Goal: Task Accomplishment & Management: Manage account settings

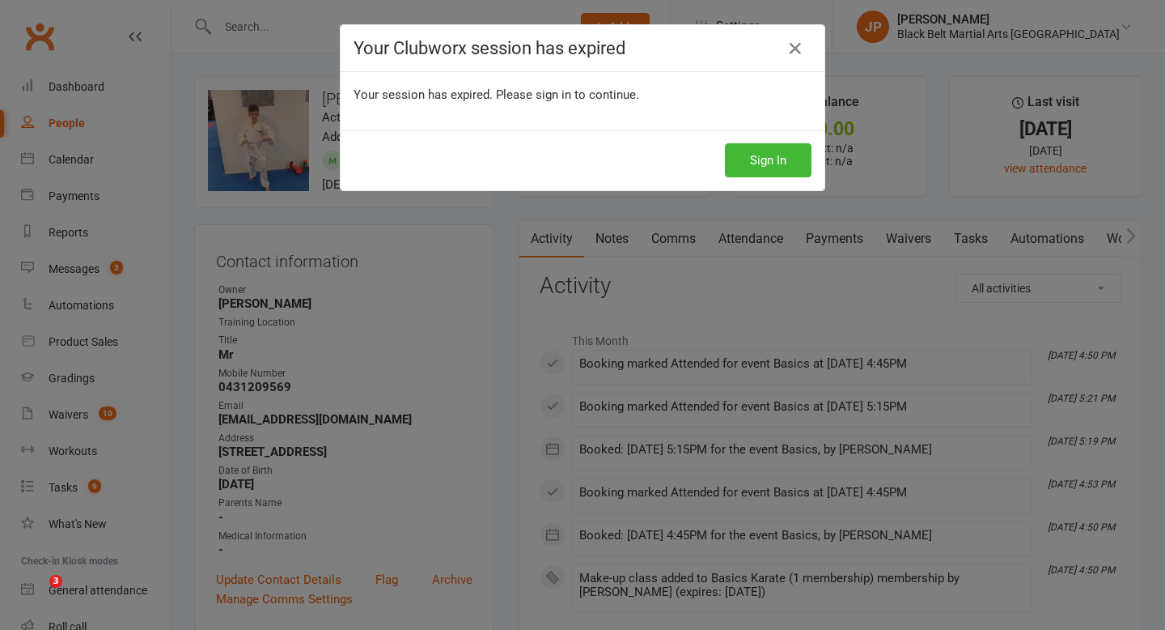
scroll to position [46, 0]
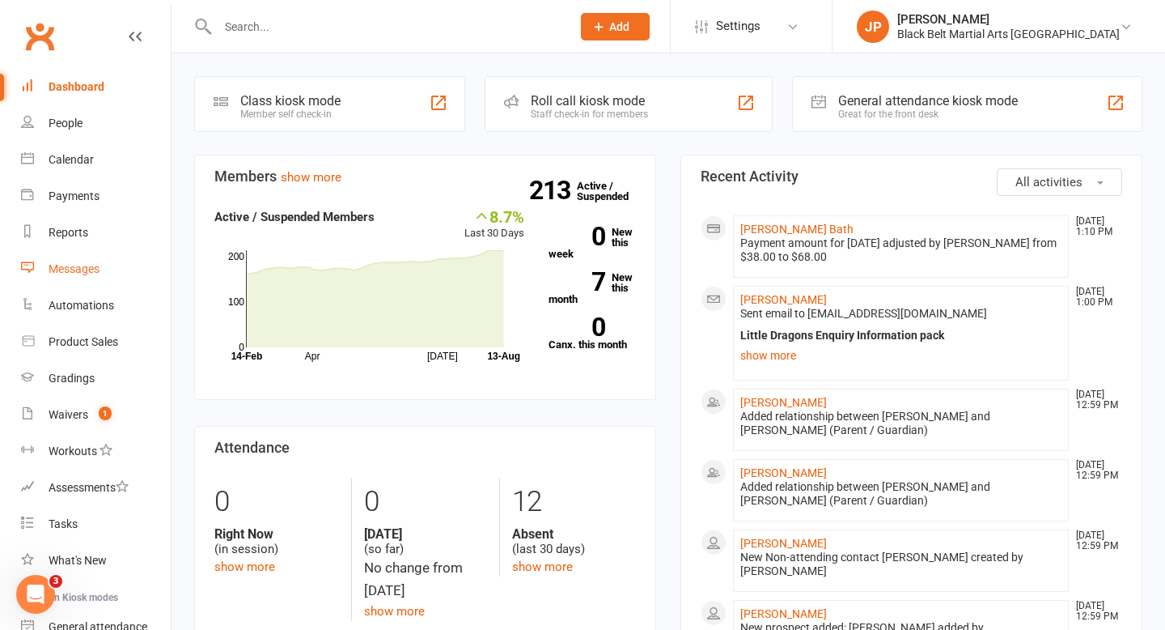
click at [97, 265] on div "Messages" at bounding box center [74, 268] width 51 height 13
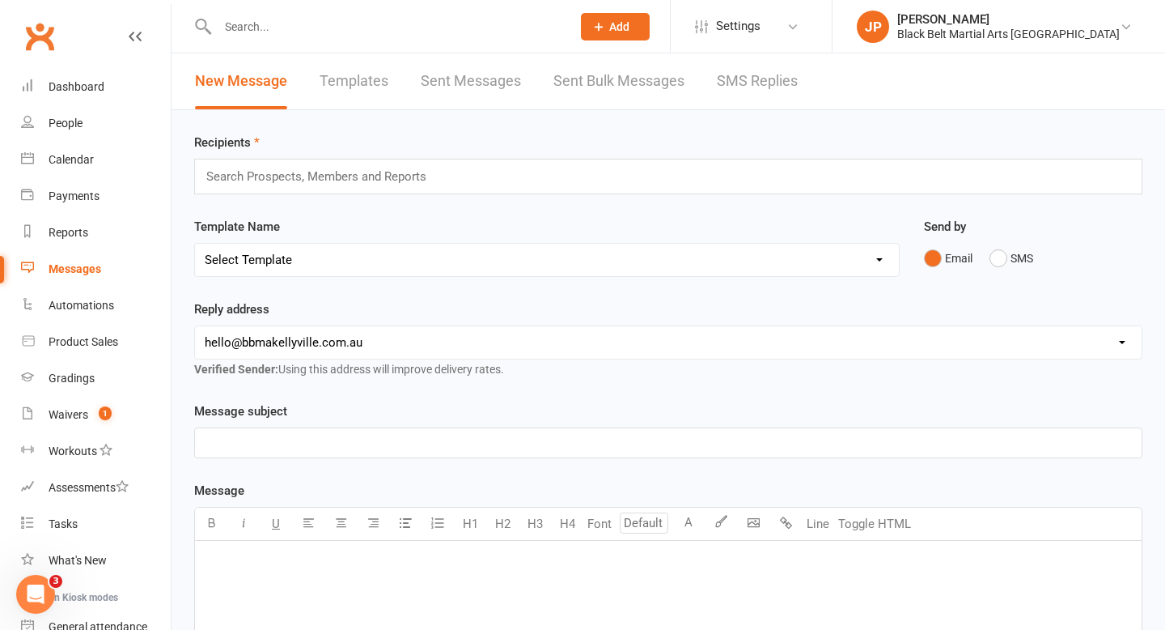
click at [298, 180] on input "text" at bounding box center [323, 176] width 237 height 21
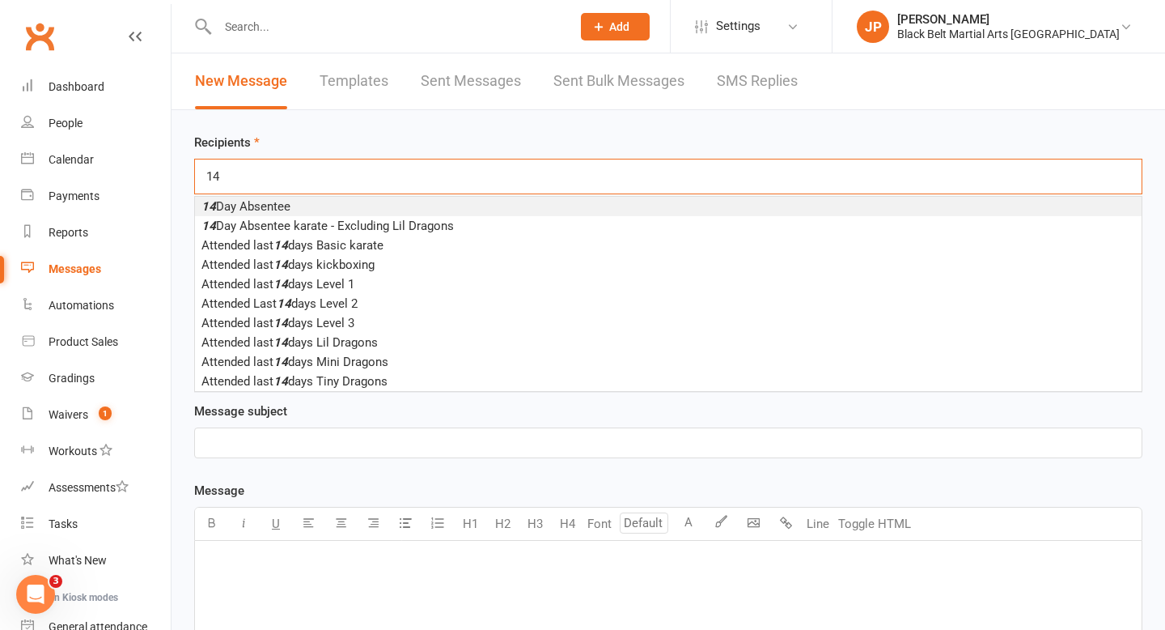
type input "14"
click at [314, 209] on li "14 Day Absentee" at bounding box center [668, 206] width 947 height 19
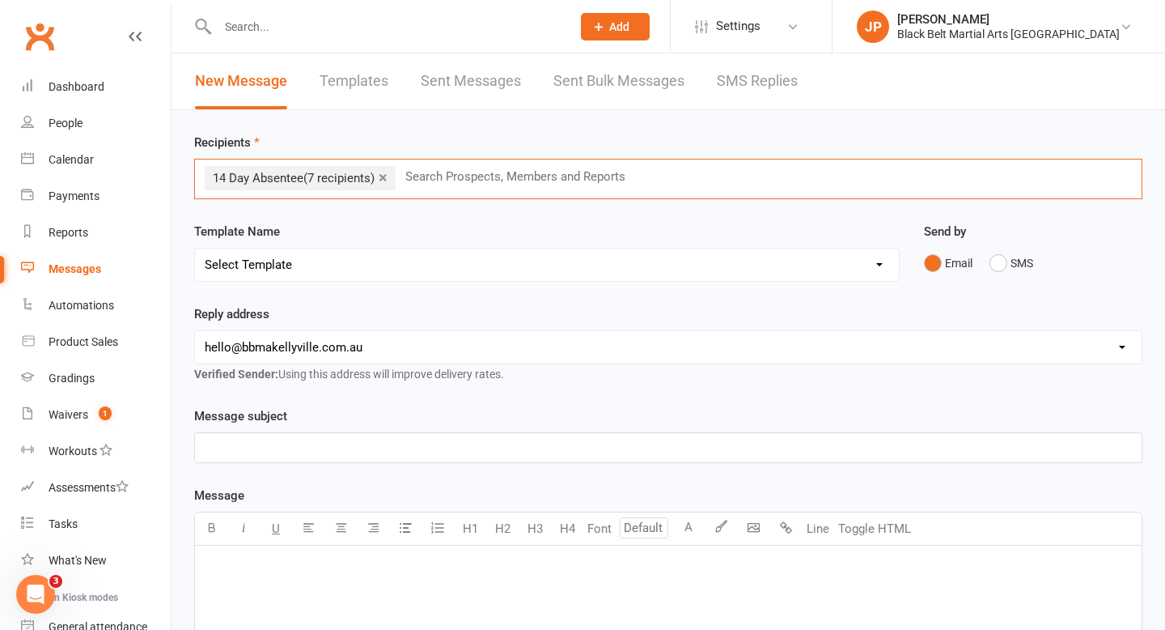
click at [333, 264] on select "Select Template [SMS] Bank account details [SMS] Booth follow up [Email] Cancel…" at bounding box center [547, 264] width 704 height 32
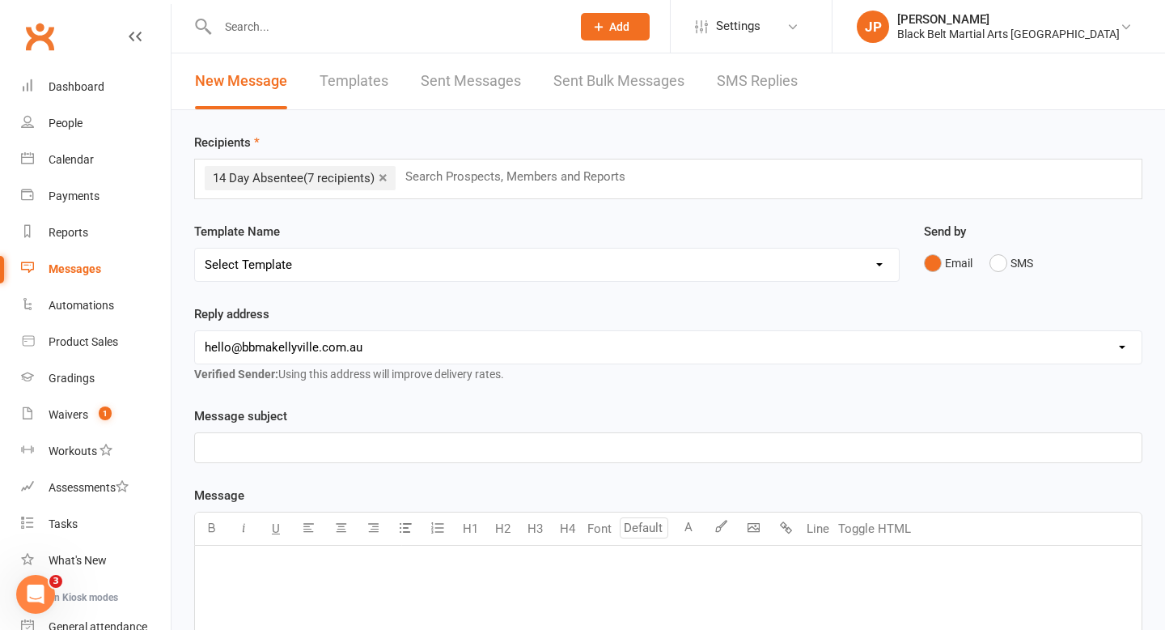
select select "29"
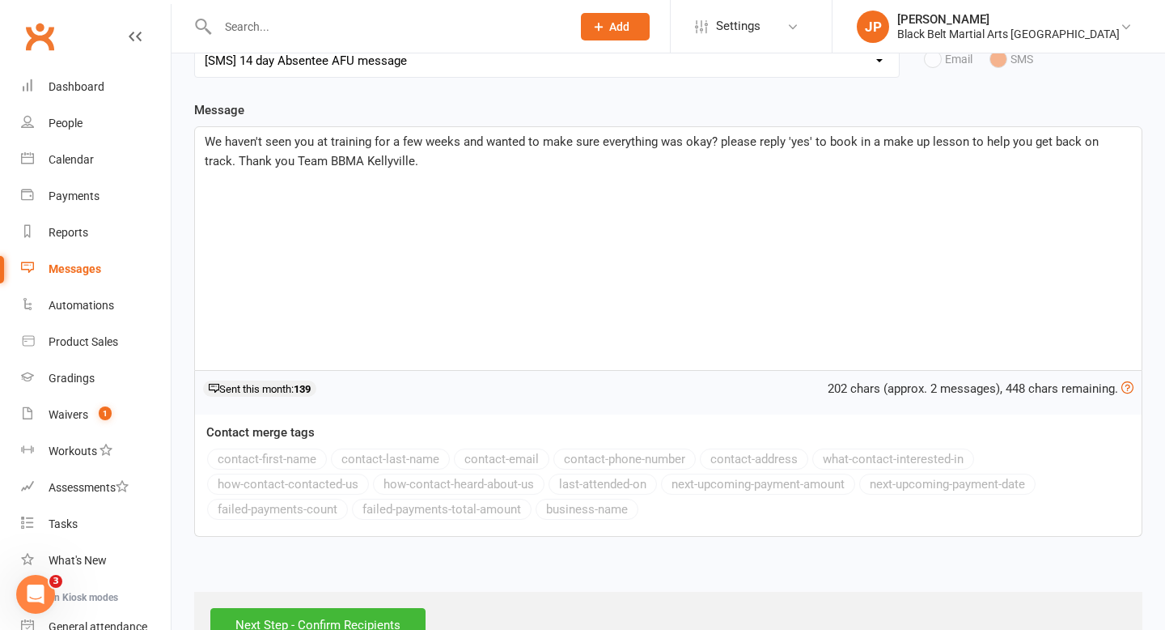
scroll to position [256, 0]
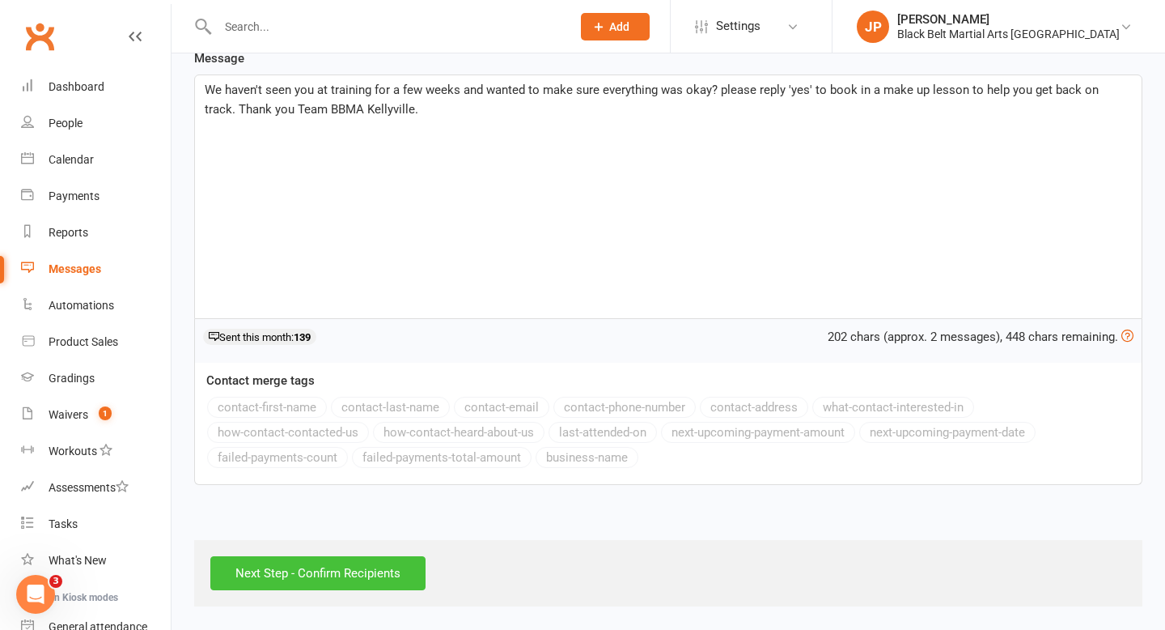
click at [329, 574] on input "Next Step - Confirm Recipients" at bounding box center [317, 573] width 215 height 34
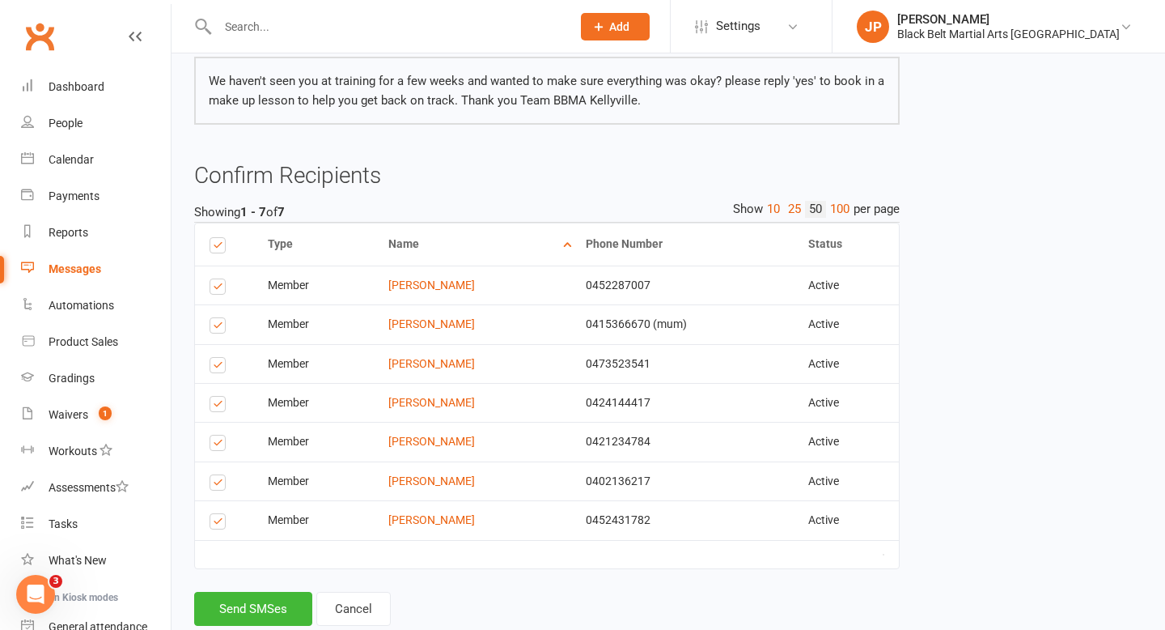
scroll to position [155, 0]
click at [211, 327] on label at bounding box center [221, 327] width 22 height 0
click at [211, 317] on input "checkbox" at bounding box center [215, 317] width 11 height 0
click at [212, 367] on label at bounding box center [221, 367] width 22 height 0
click at [212, 357] on input "checkbox" at bounding box center [215, 357] width 11 height 0
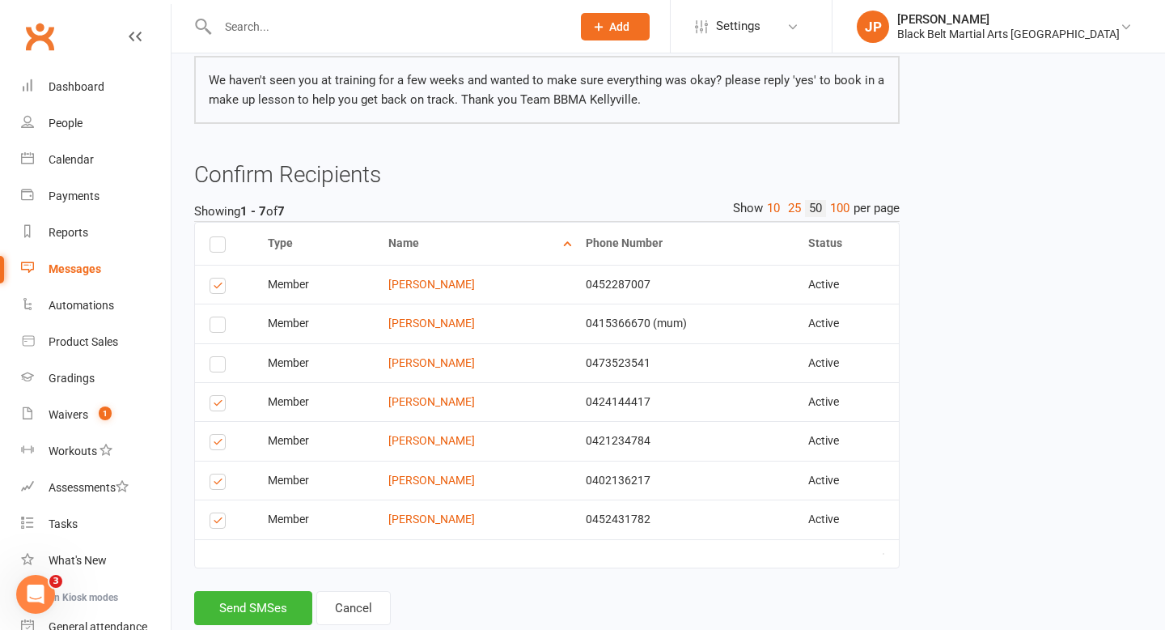
click at [214, 405] on label at bounding box center [221, 405] width 22 height 0
click at [214, 396] on input "checkbox" at bounding box center [215, 396] width 11 height 0
click at [219, 523] on label at bounding box center [221, 523] width 22 height 0
click at [219, 513] on input "checkbox" at bounding box center [215, 513] width 11 height 0
click at [222, 444] on label at bounding box center [221, 444] width 22 height 0
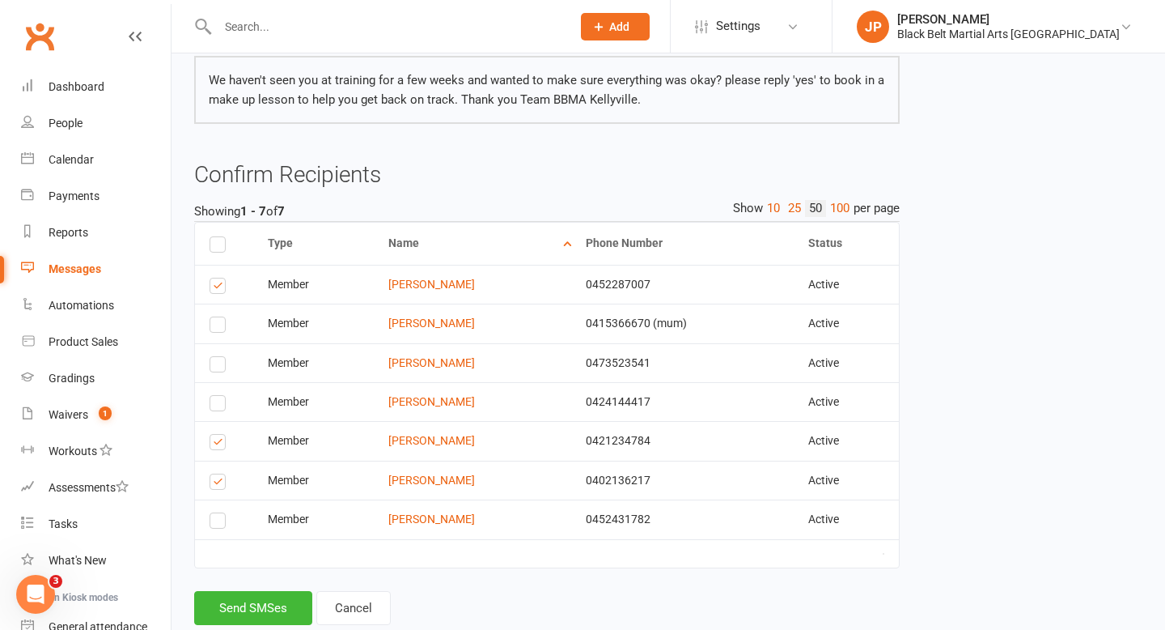
click at [220, 435] on input "checkbox" at bounding box center [215, 435] width 11 height 0
click at [244, 606] on button "Send SMSes" at bounding box center [253, 608] width 118 height 34
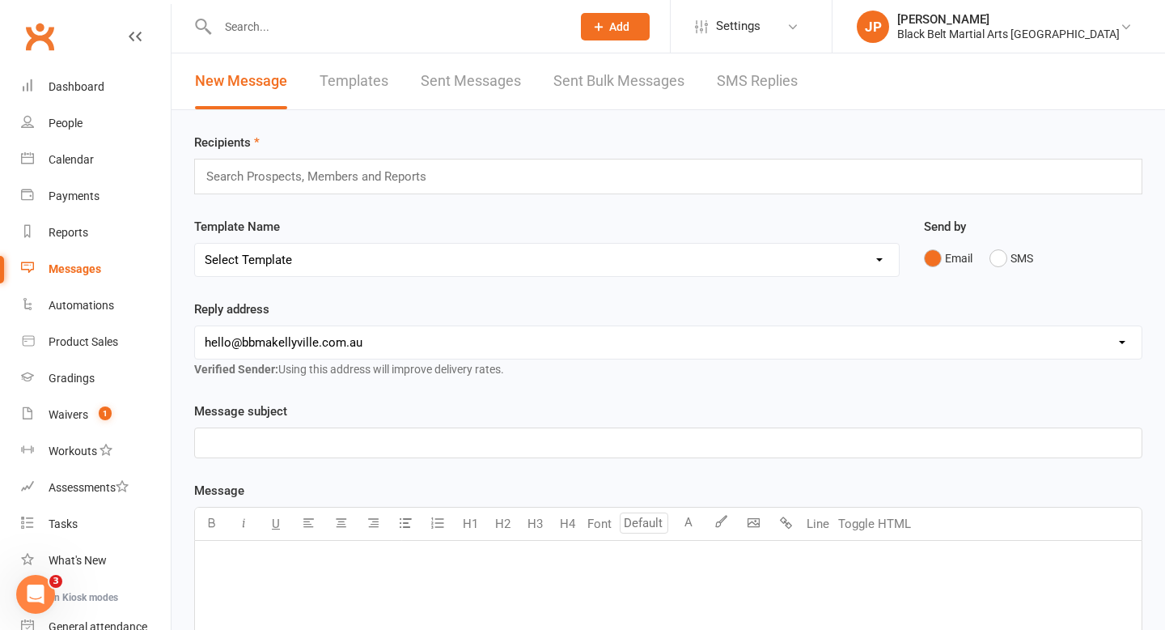
click at [450, 34] on input "text" at bounding box center [386, 26] width 347 height 23
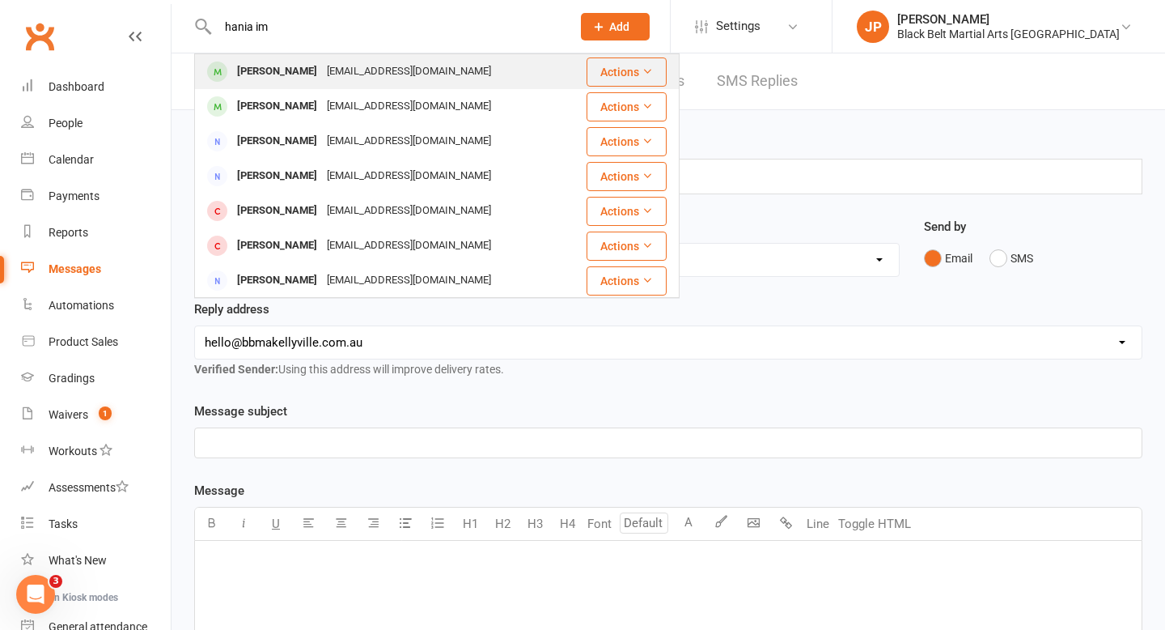
type input "hania im"
click at [255, 66] on div "Hania Imran" at bounding box center [277, 71] width 90 height 23
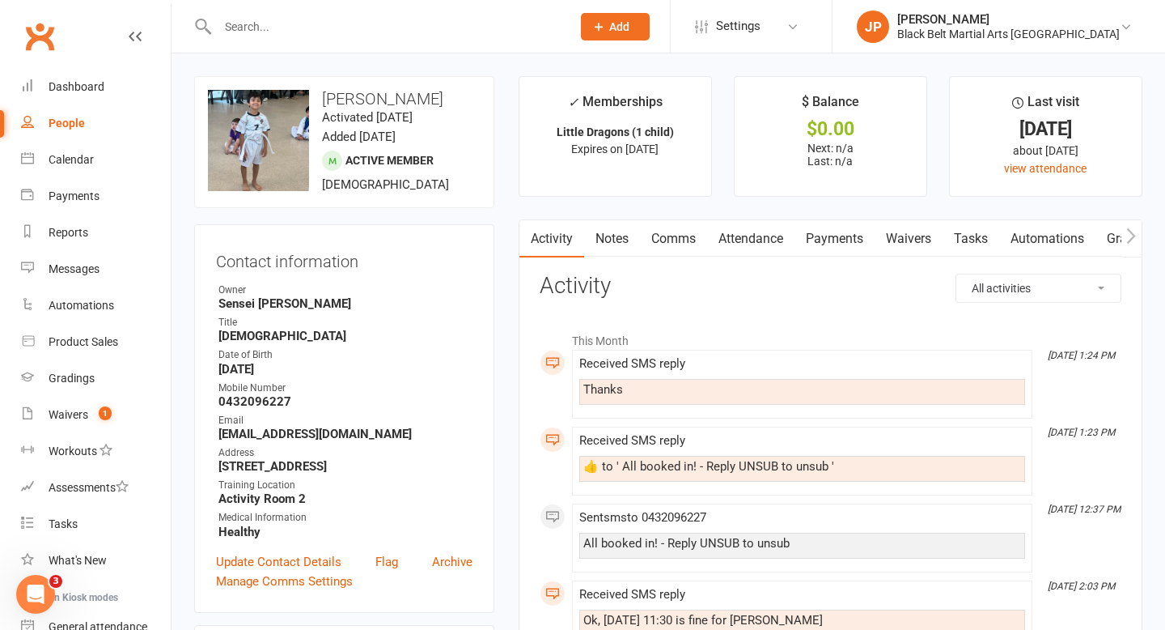
click at [455, 13] on div at bounding box center [377, 26] width 366 height 53
click at [453, 26] on input "text" at bounding box center [386, 26] width 347 height 23
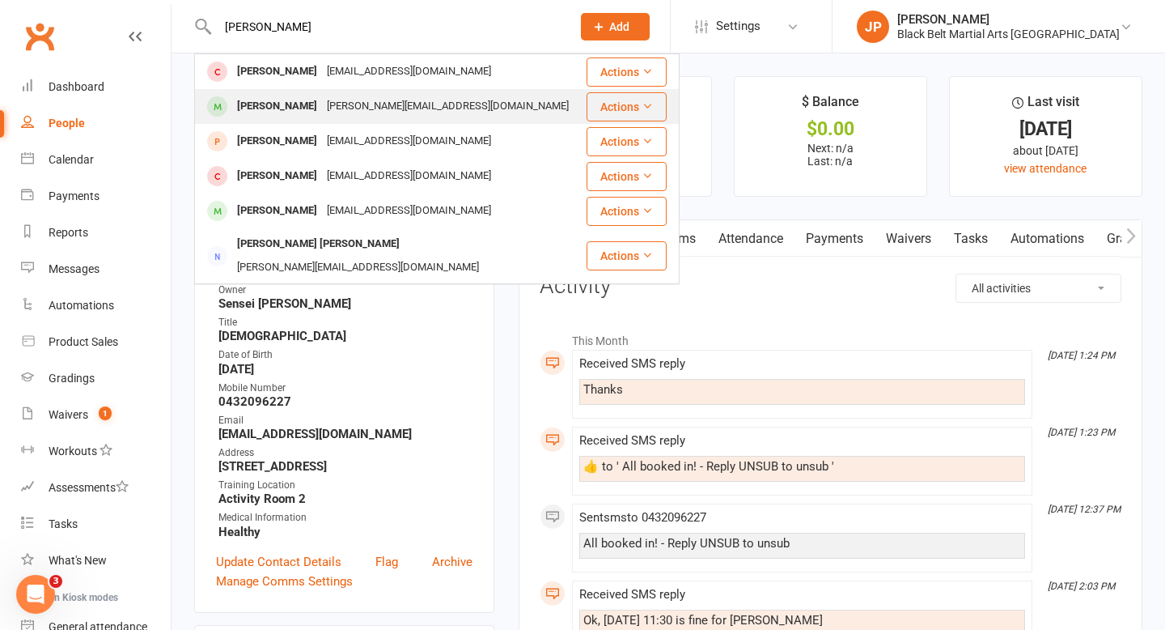
type input "theodore t"
click at [307, 119] on div "Theodore Taouk angela.i@icloud.com" at bounding box center [390, 106] width 389 height 33
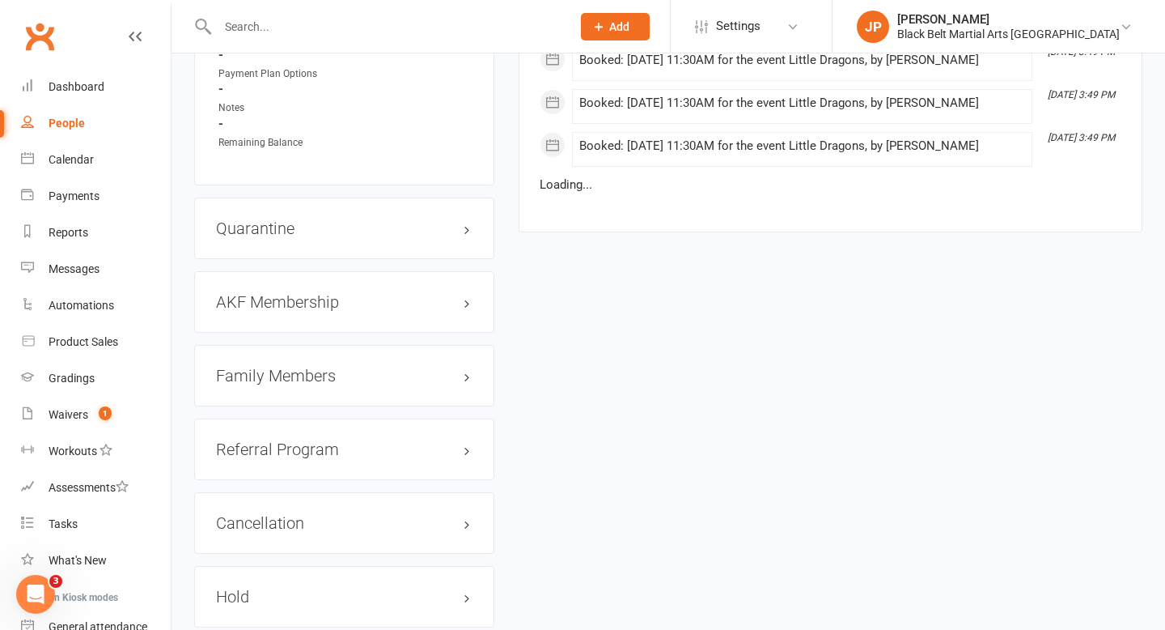
scroll to position [1634, 0]
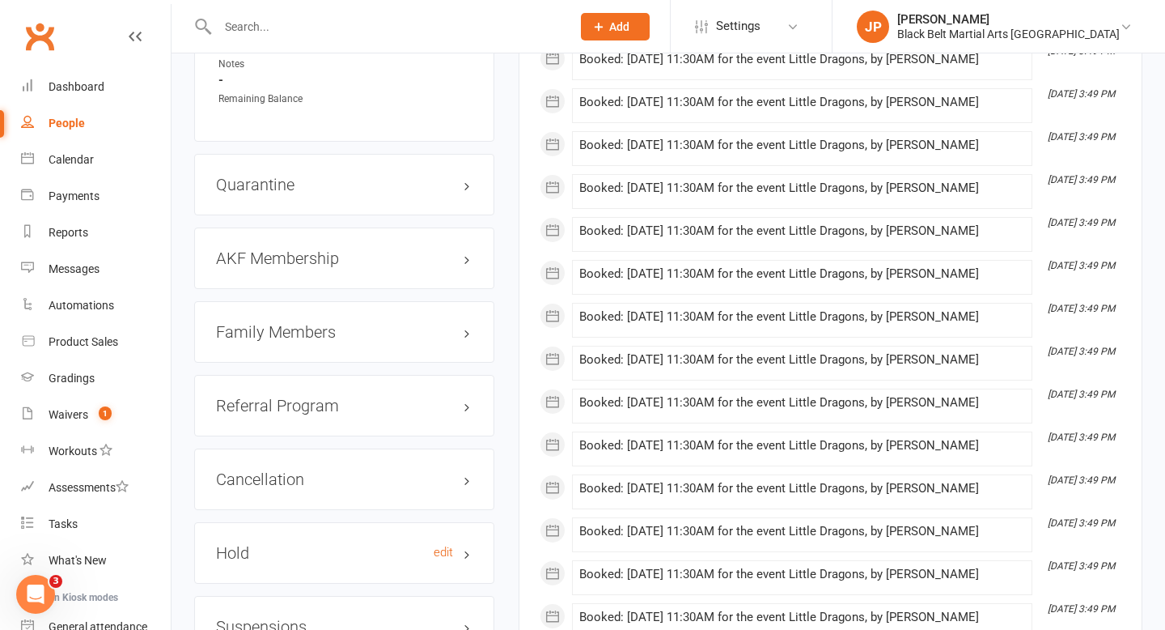
click at [469, 544] on h3 "Hold edit" at bounding box center [344, 553] width 257 height 18
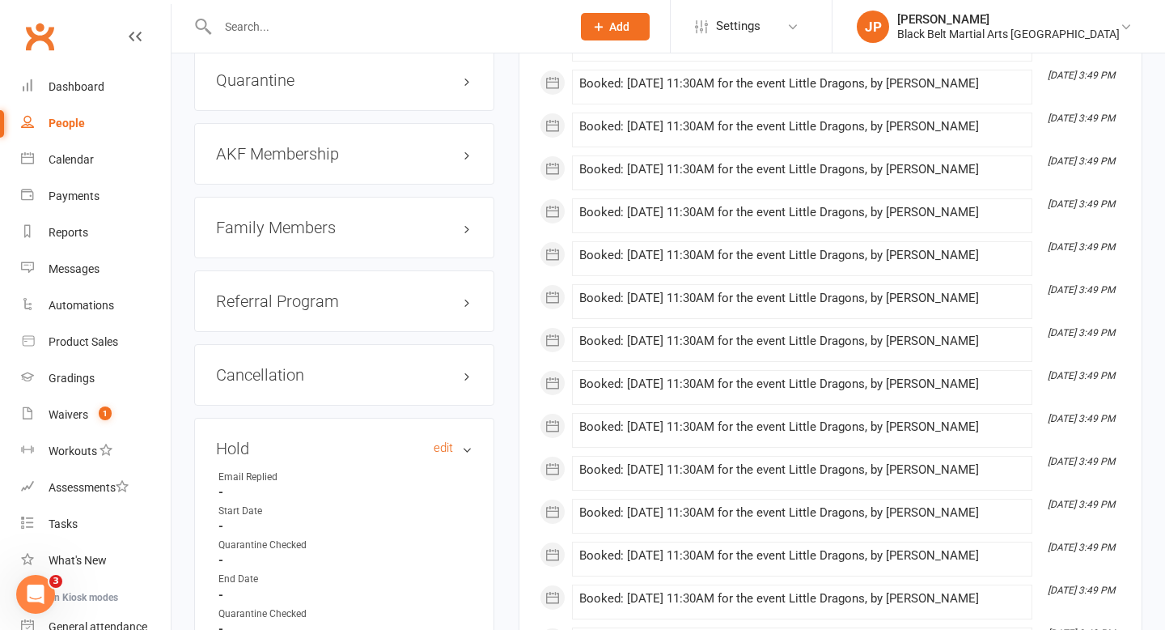
scroll to position [1736, 0]
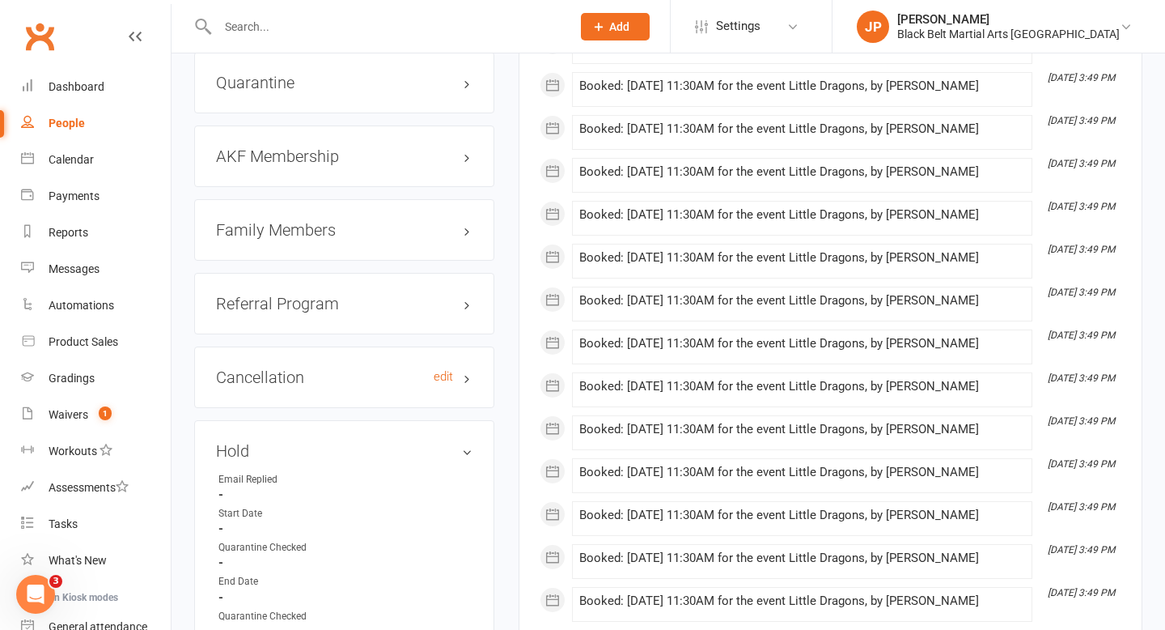
click at [469, 368] on h3 "Cancellation edit" at bounding box center [344, 377] width 257 height 18
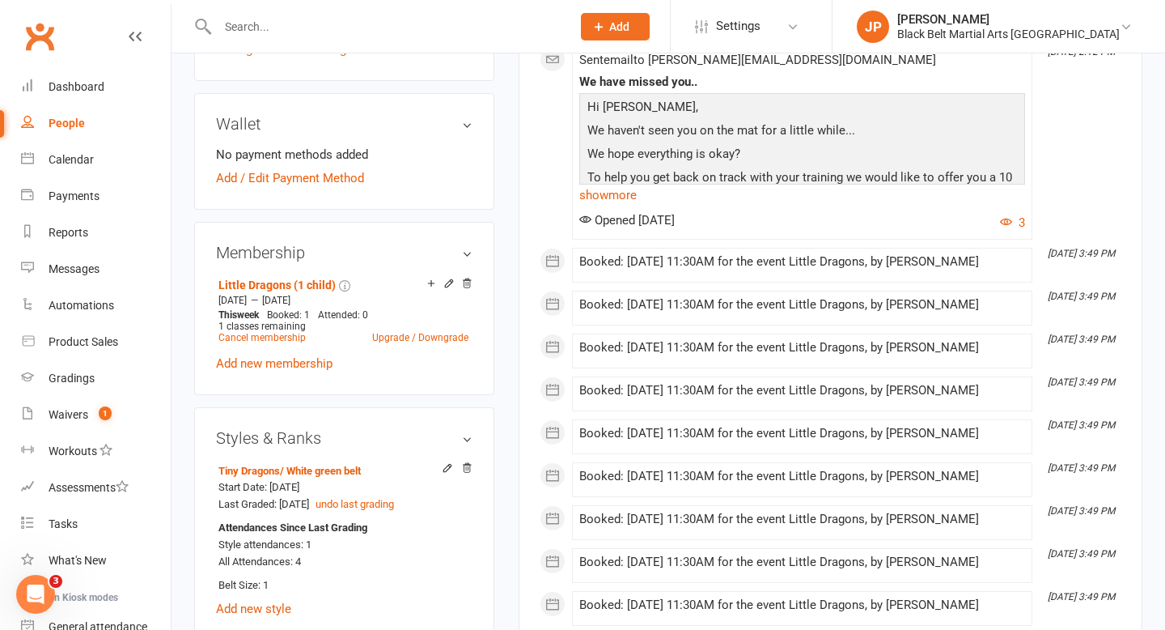
scroll to position [0, 0]
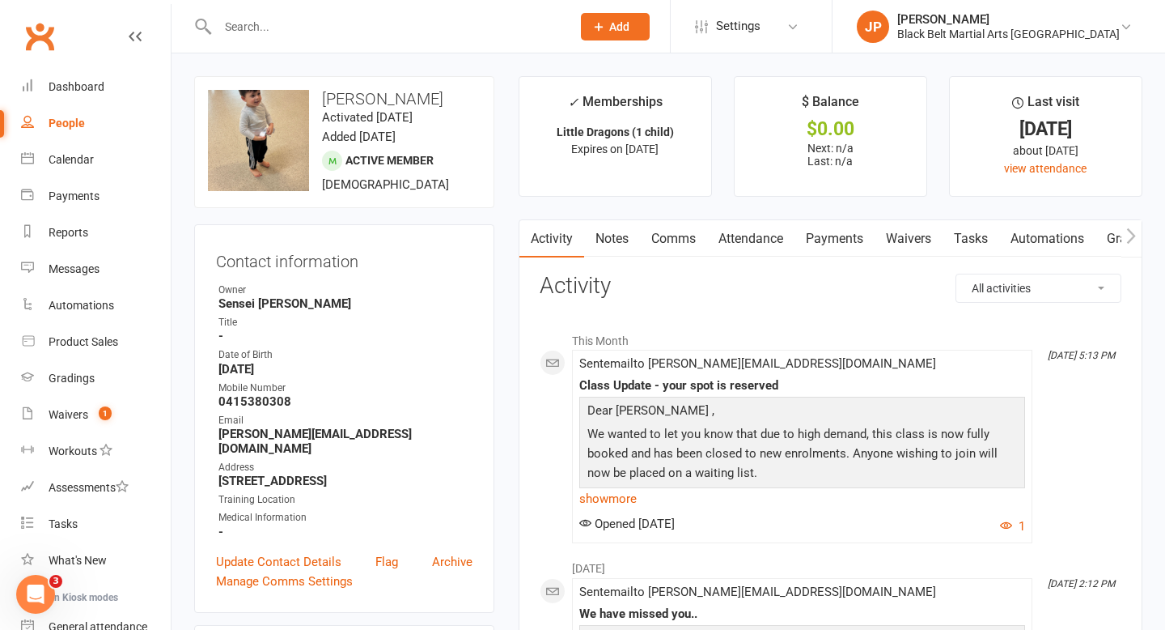
click at [753, 238] on link "Attendance" at bounding box center [750, 238] width 87 height 37
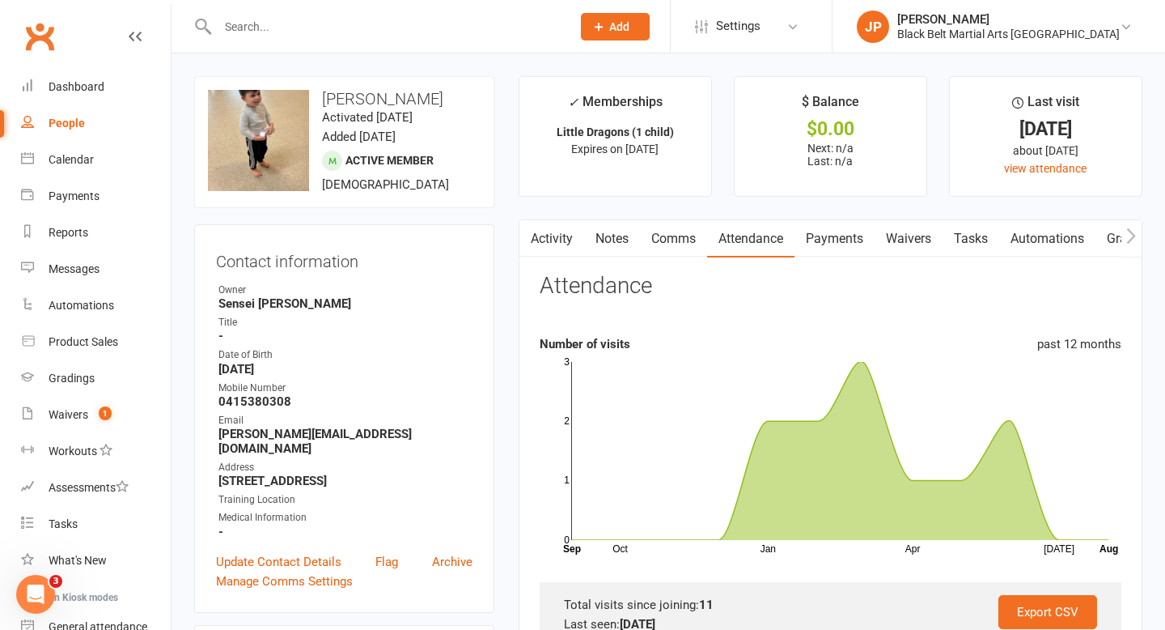
click at [539, 238] on button "button" at bounding box center [529, 238] width 20 height 36
click at [550, 237] on link "Activity" at bounding box center [551, 238] width 65 height 37
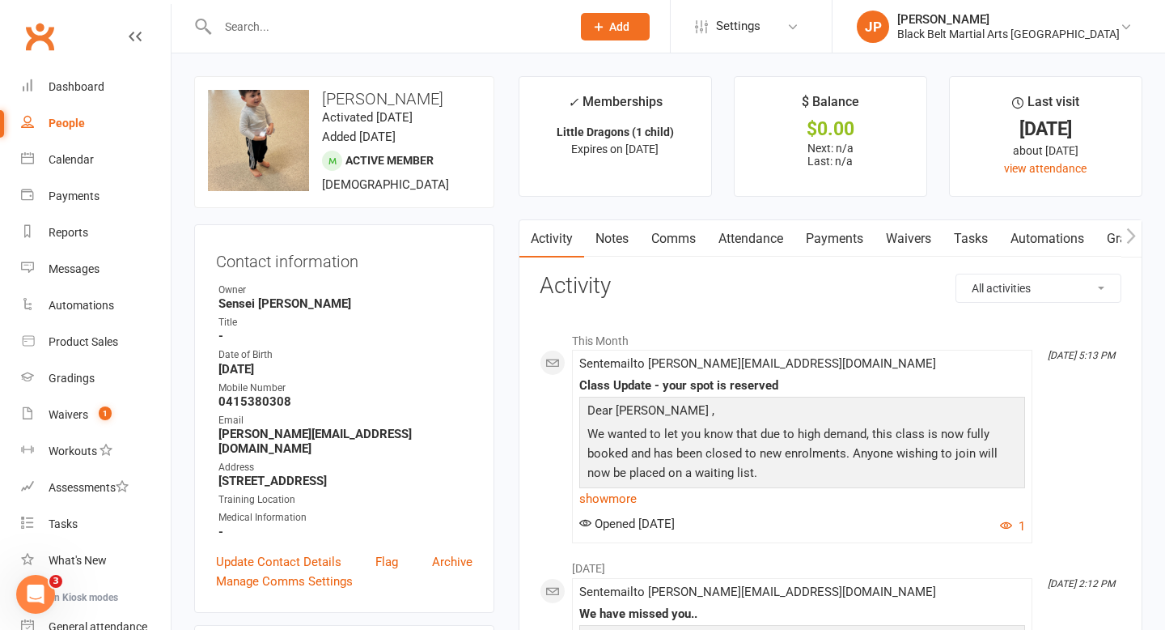
click at [609, 238] on link "Notes" at bounding box center [612, 238] width 56 height 37
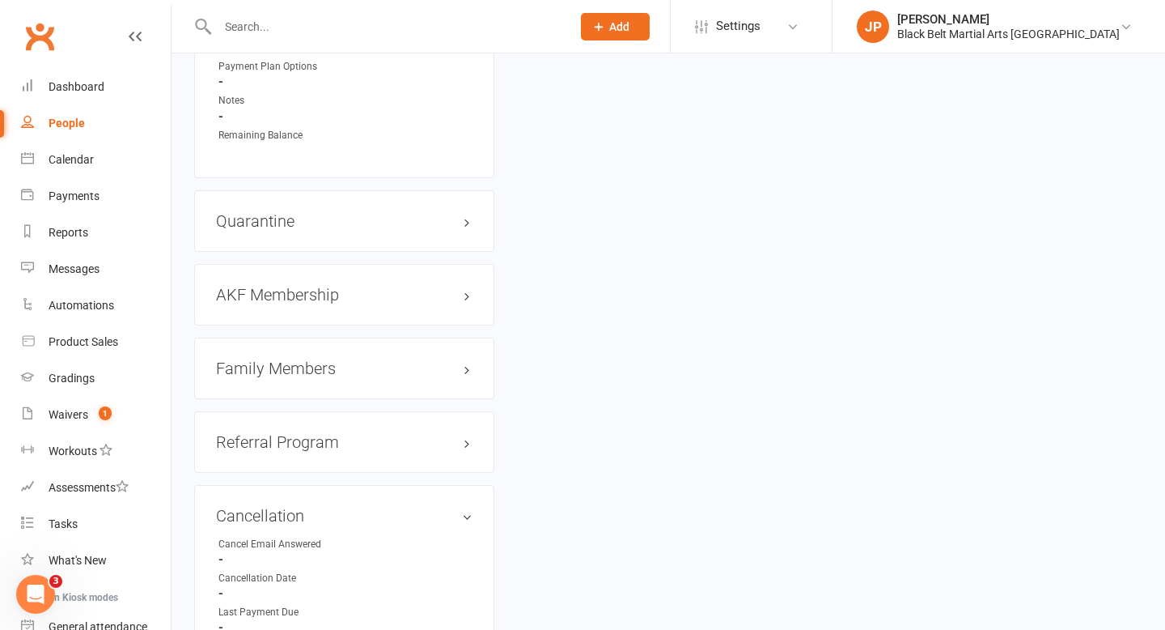
scroll to position [1599, 0]
click at [469, 358] on h3 "Family Members" at bounding box center [344, 367] width 257 height 18
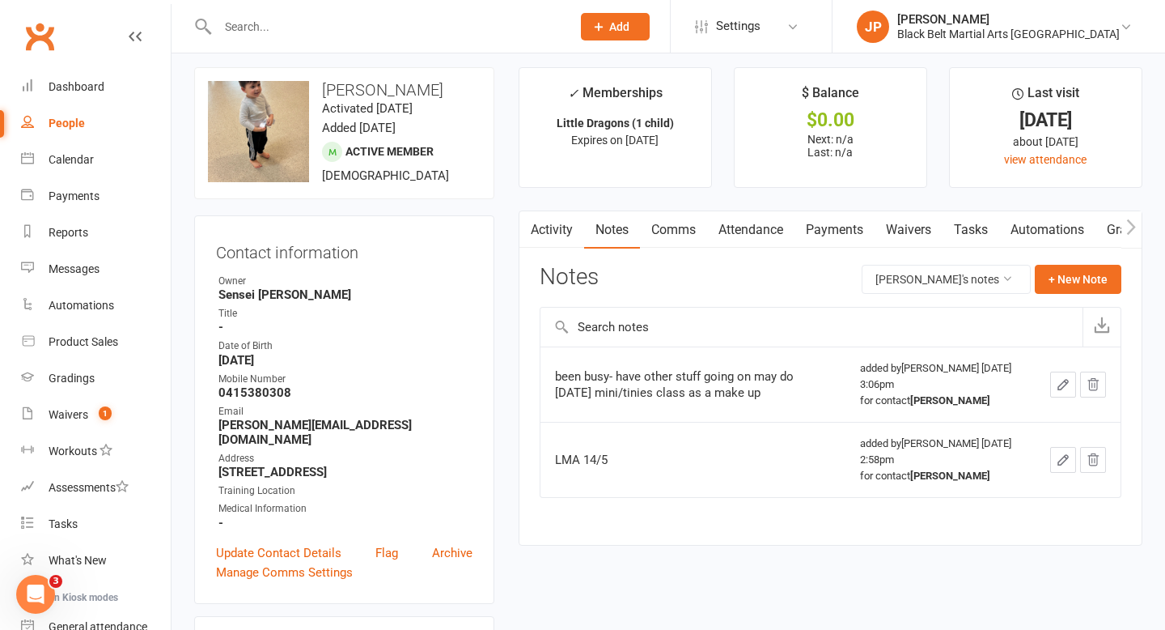
scroll to position [0, 0]
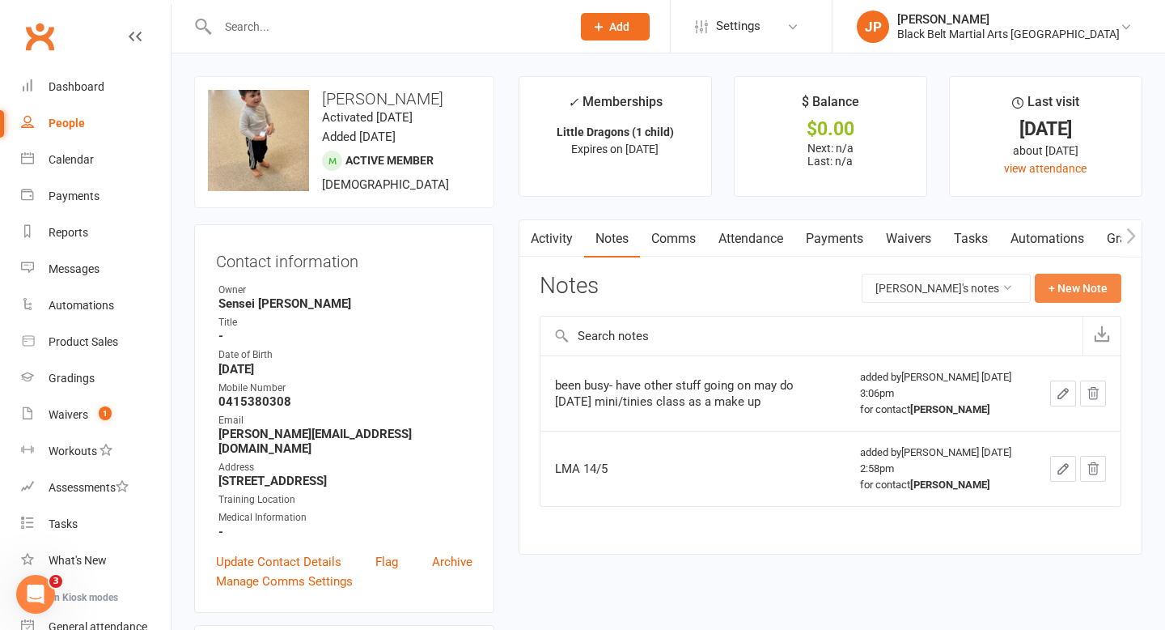
click at [1081, 282] on button "+ New Note" at bounding box center [1078, 287] width 87 height 29
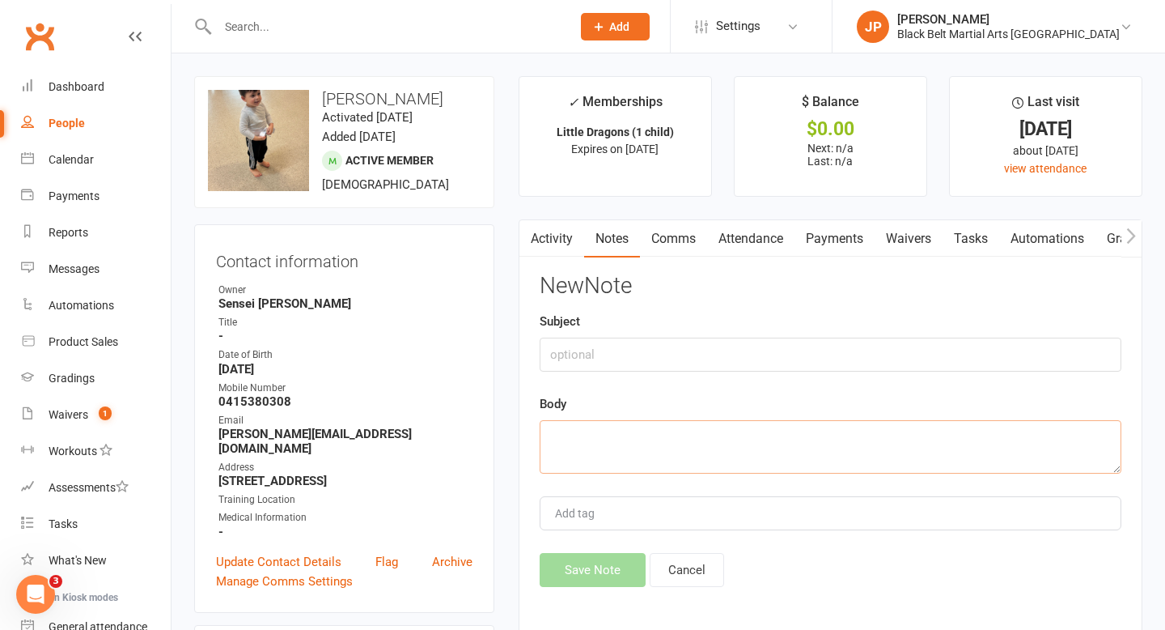
click at [603, 428] on textarea at bounding box center [831, 446] width 582 height 53
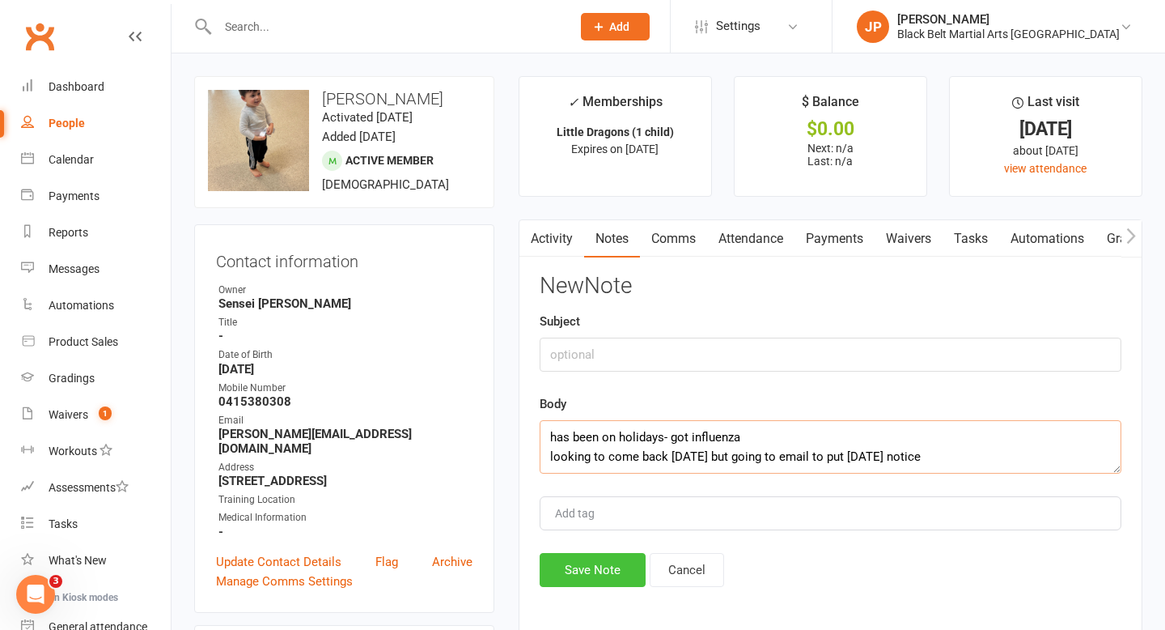
type textarea "has been on holidays- got influenza looking to come back this saturday but goin…"
click at [574, 568] on button "Save Note" at bounding box center [593, 570] width 106 height 34
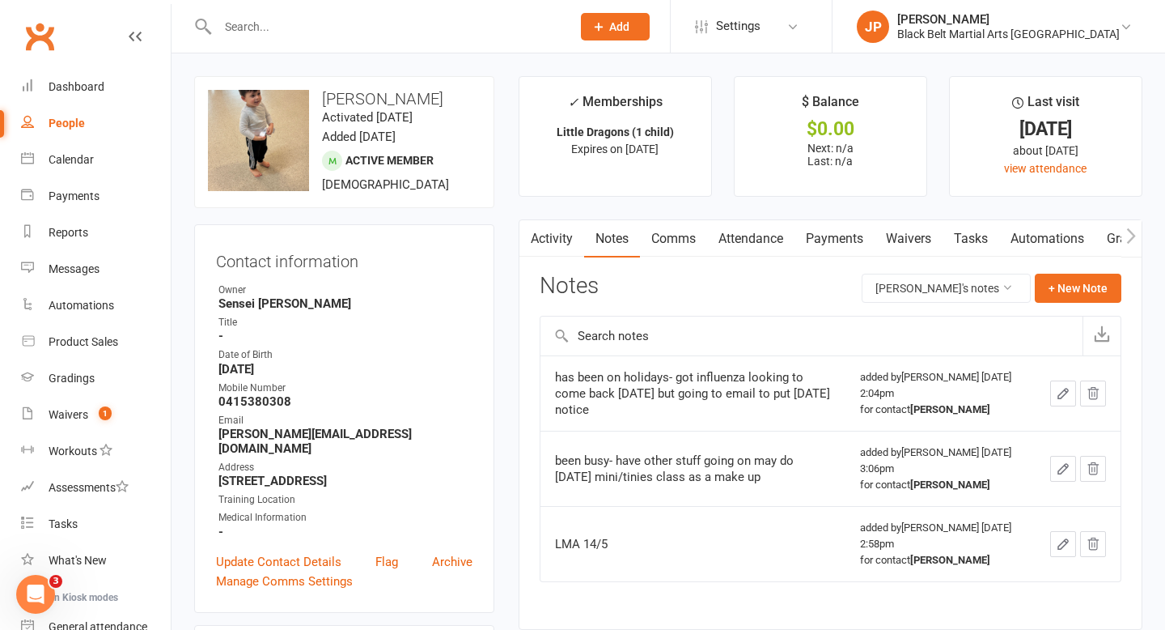
click at [426, 29] on input "text" at bounding box center [386, 26] width 347 height 23
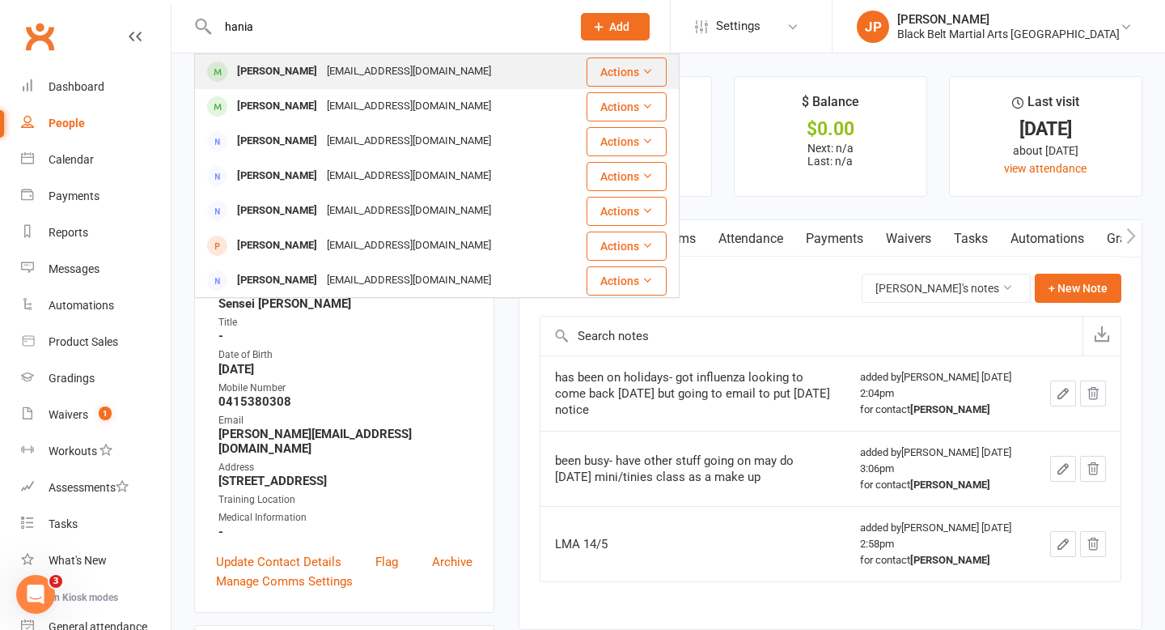
type input "hania"
click at [292, 69] on div "Hania Imran" at bounding box center [277, 71] width 90 height 23
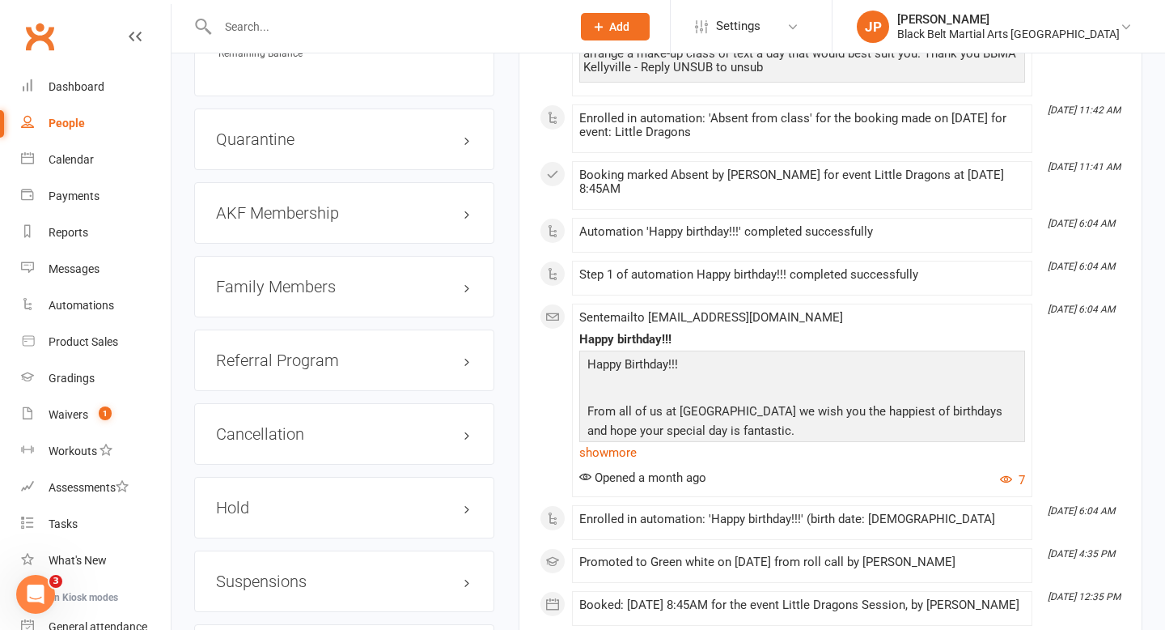
scroll to position [1683, 0]
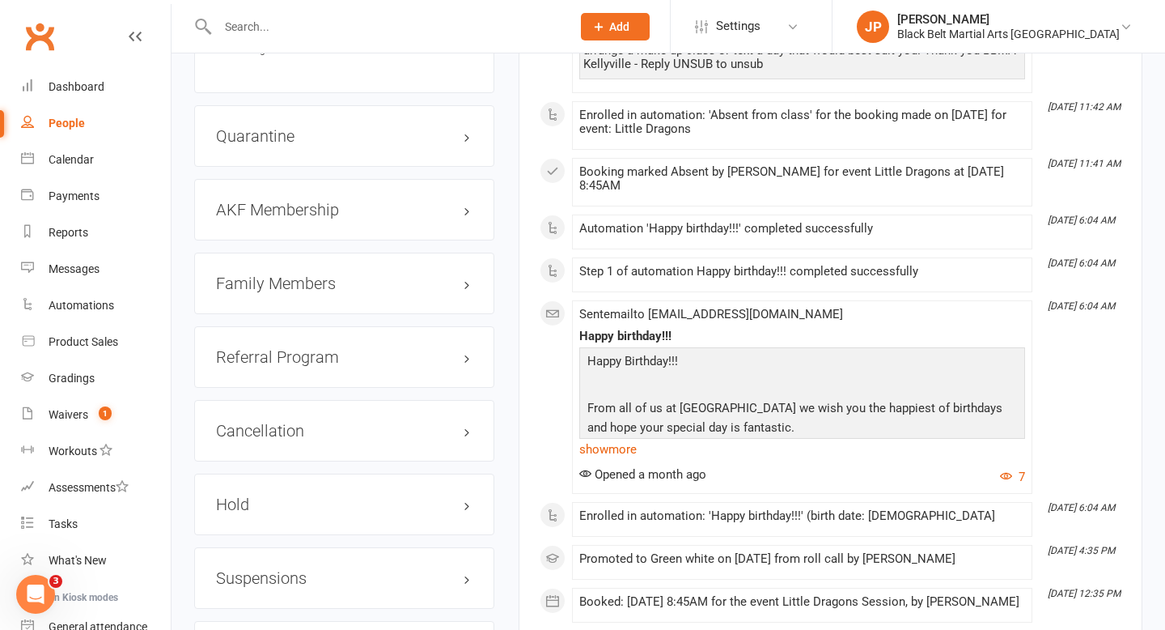
click at [463, 278] on h3 "Family Members" at bounding box center [344, 283] width 257 height 18
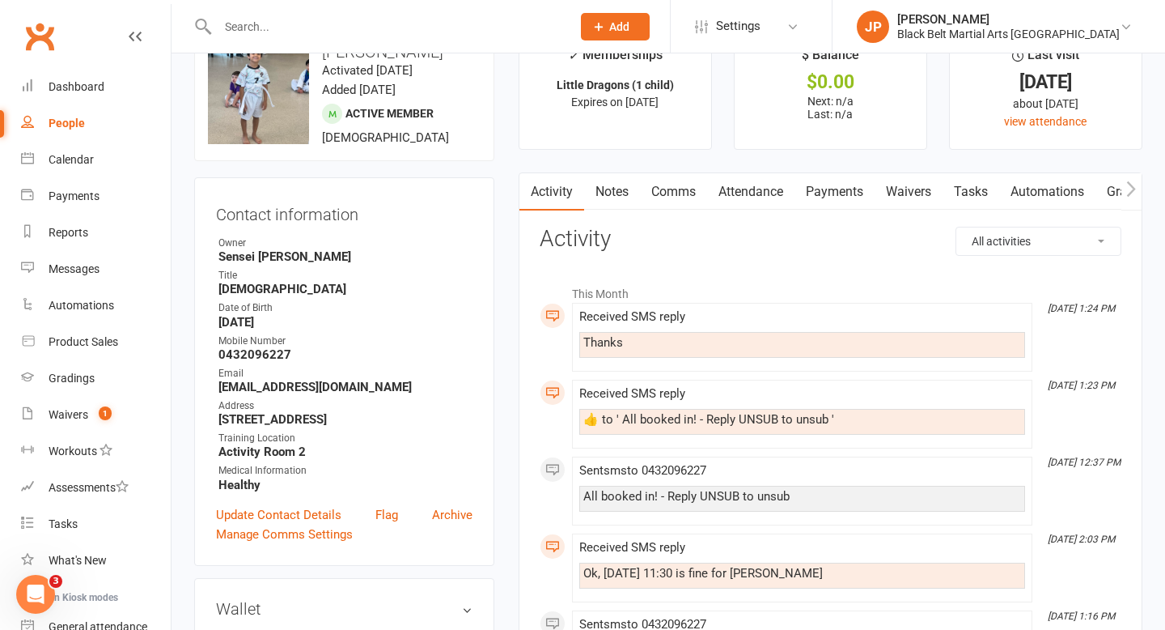
scroll to position [23, 0]
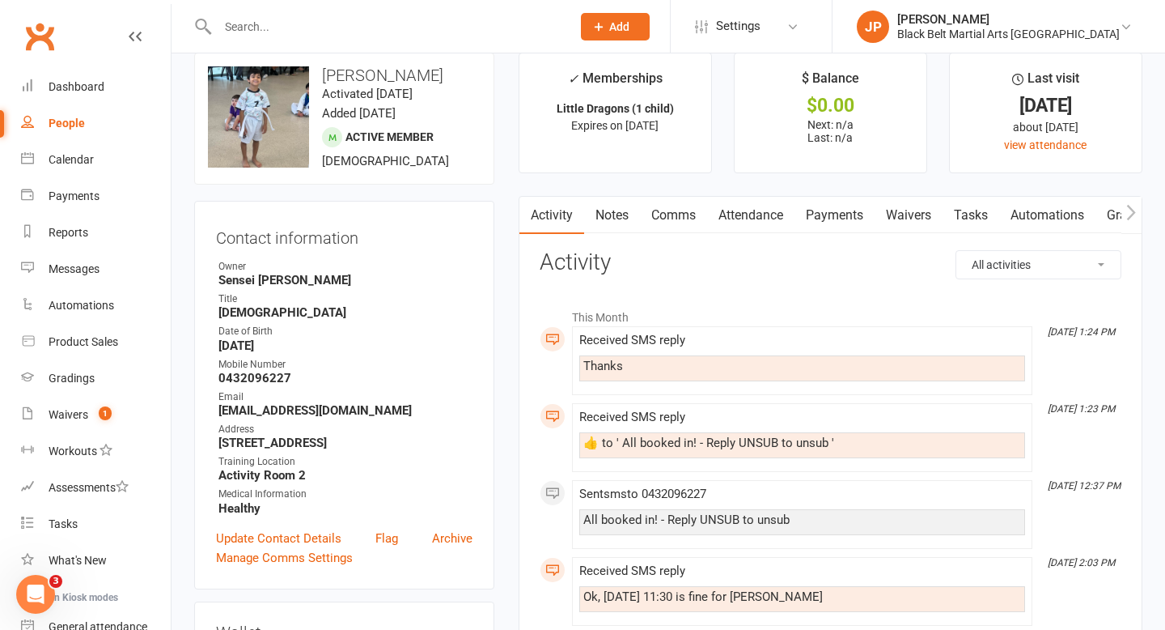
click at [609, 223] on link "Notes" at bounding box center [612, 215] width 56 height 37
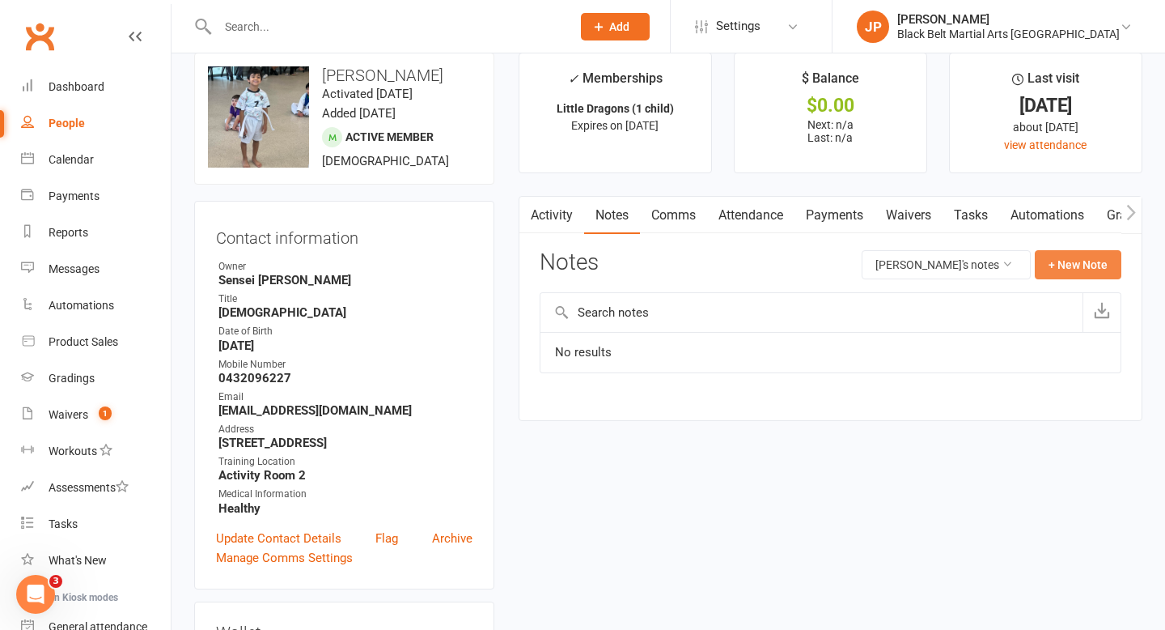
click at [1088, 265] on button "+ New Note" at bounding box center [1078, 264] width 87 height 29
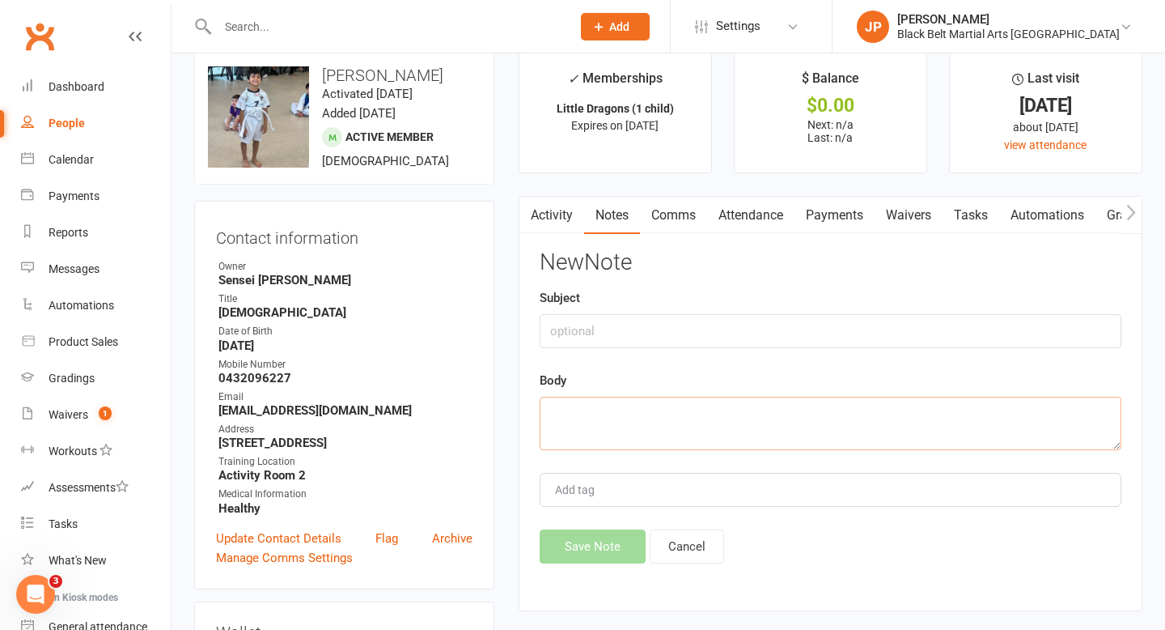
click at [643, 416] on textarea at bounding box center [831, 422] width 582 height 53
type textarea "LMA 13/8"
click at [582, 546] on button "Save Note" at bounding box center [593, 546] width 106 height 34
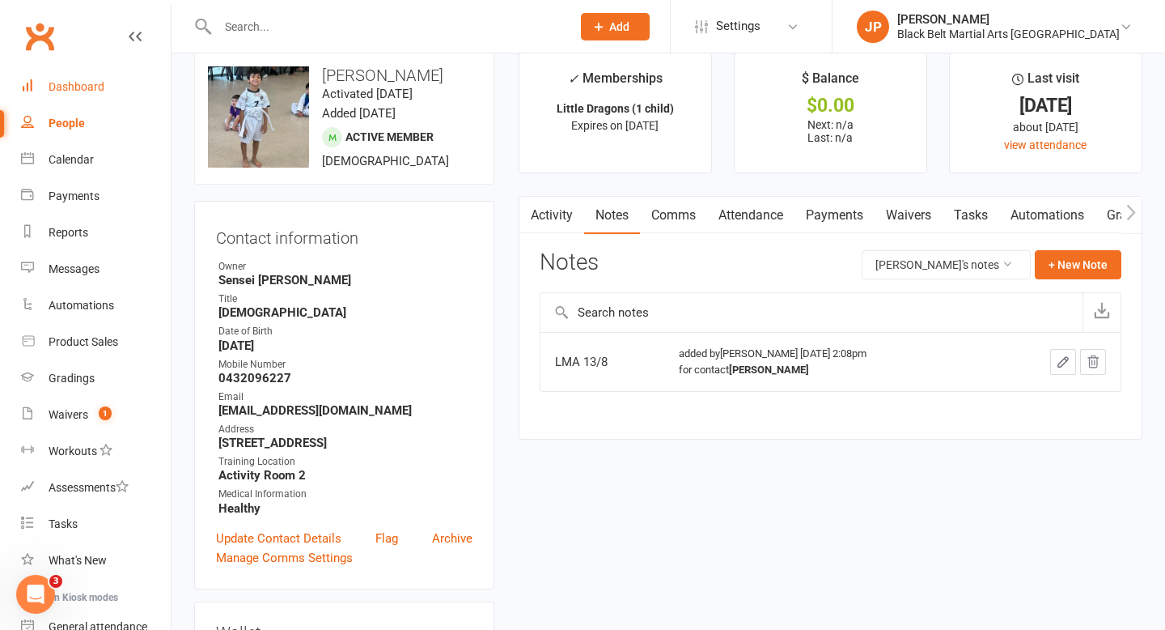
click at [106, 84] on link "Dashboard" at bounding box center [96, 87] width 150 height 36
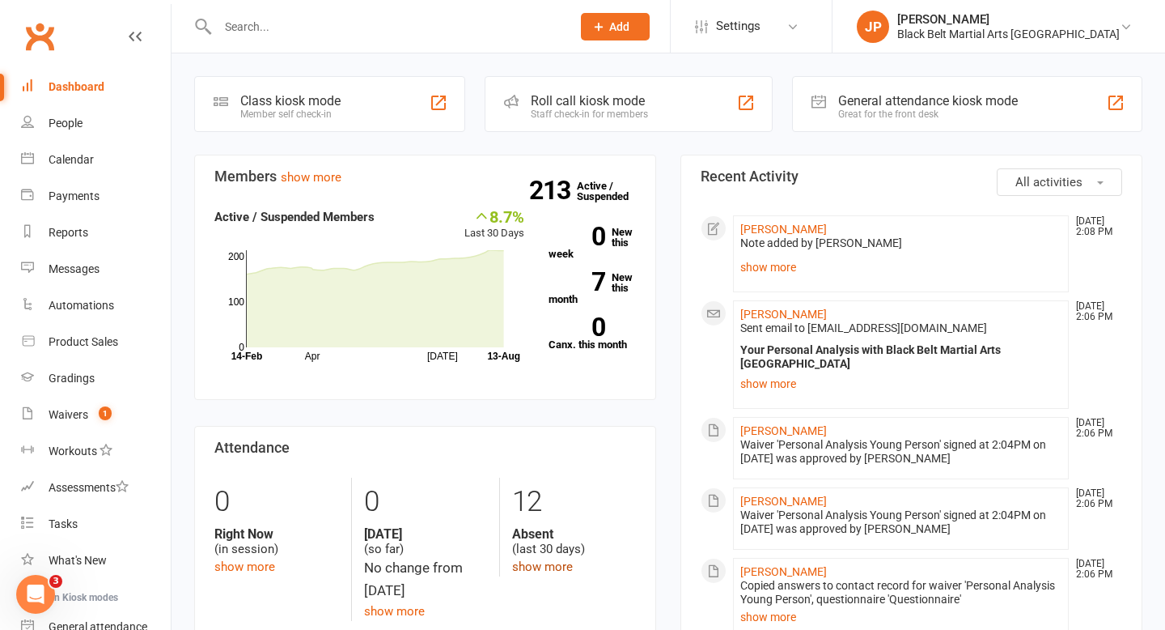
click at [542, 570] on link "show more" at bounding box center [542, 566] width 61 height 15
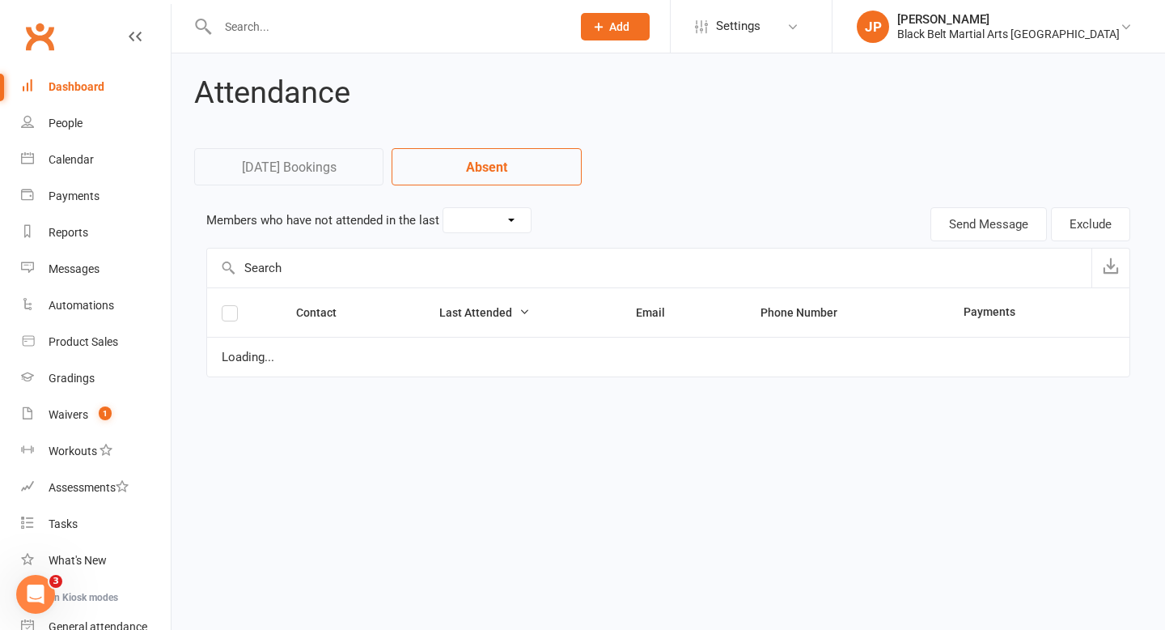
select select "30"
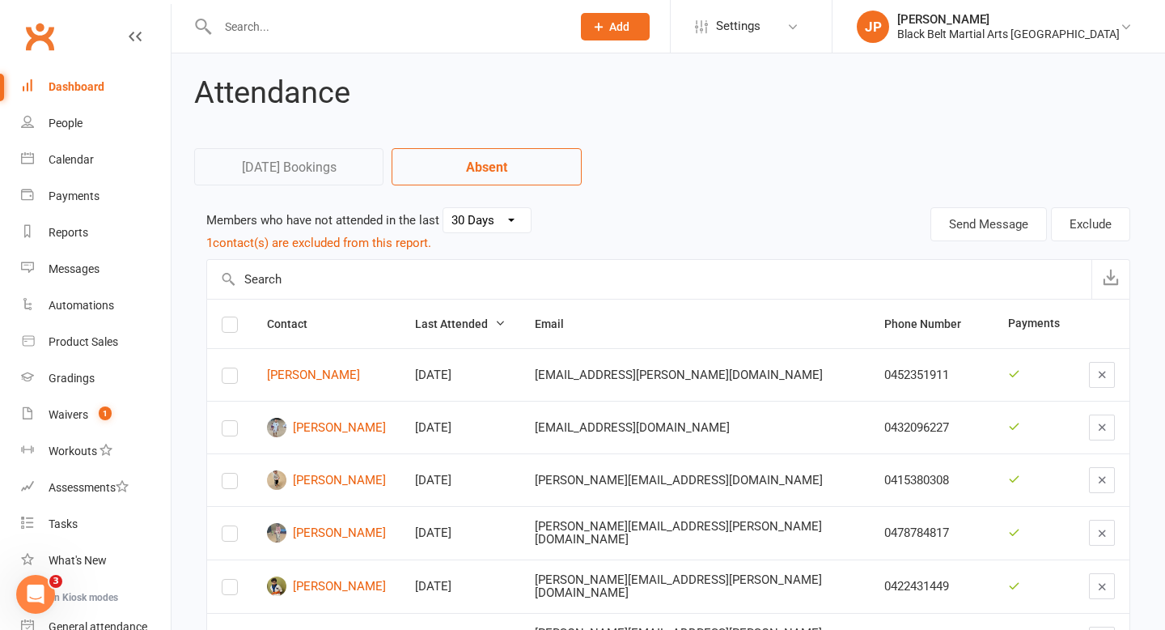
click at [82, 94] on link "Dashboard" at bounding box center [96, 87] width 150 height 36
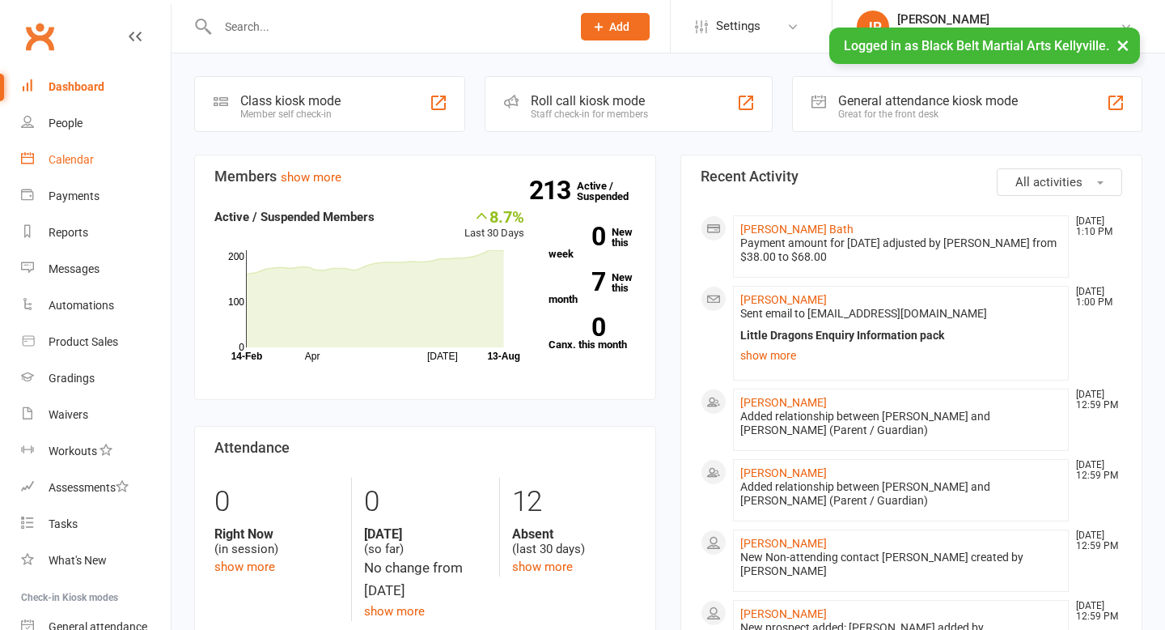
click at [96, 155] on link "Calendar" at bounding box center [96, 160] width 150 height 36
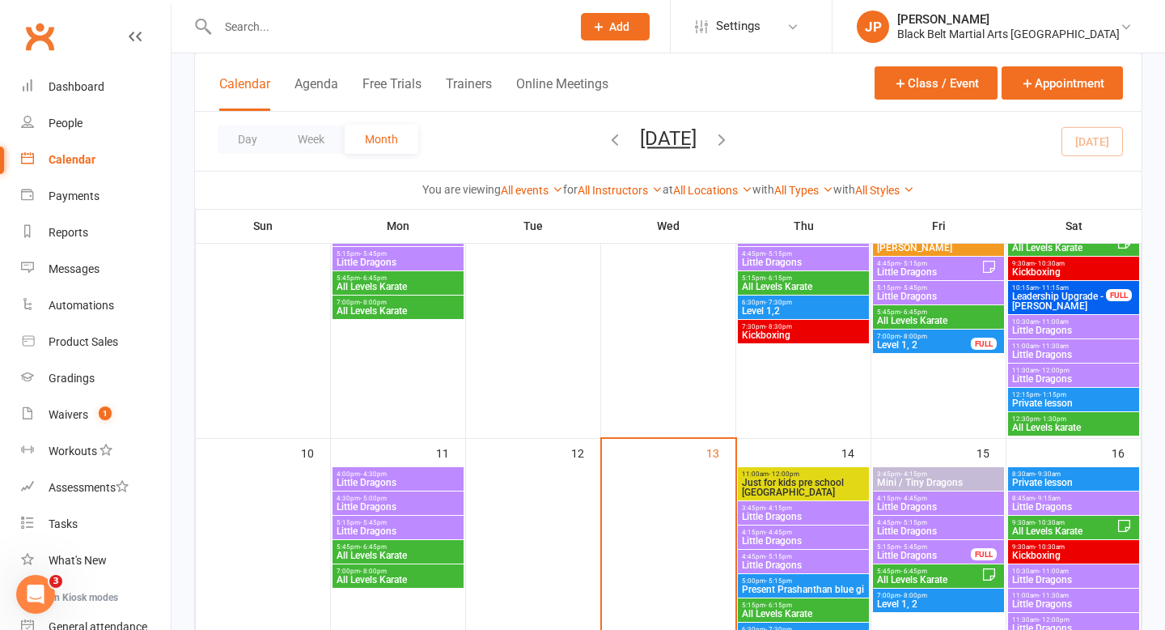
scroll to position [464, 0]
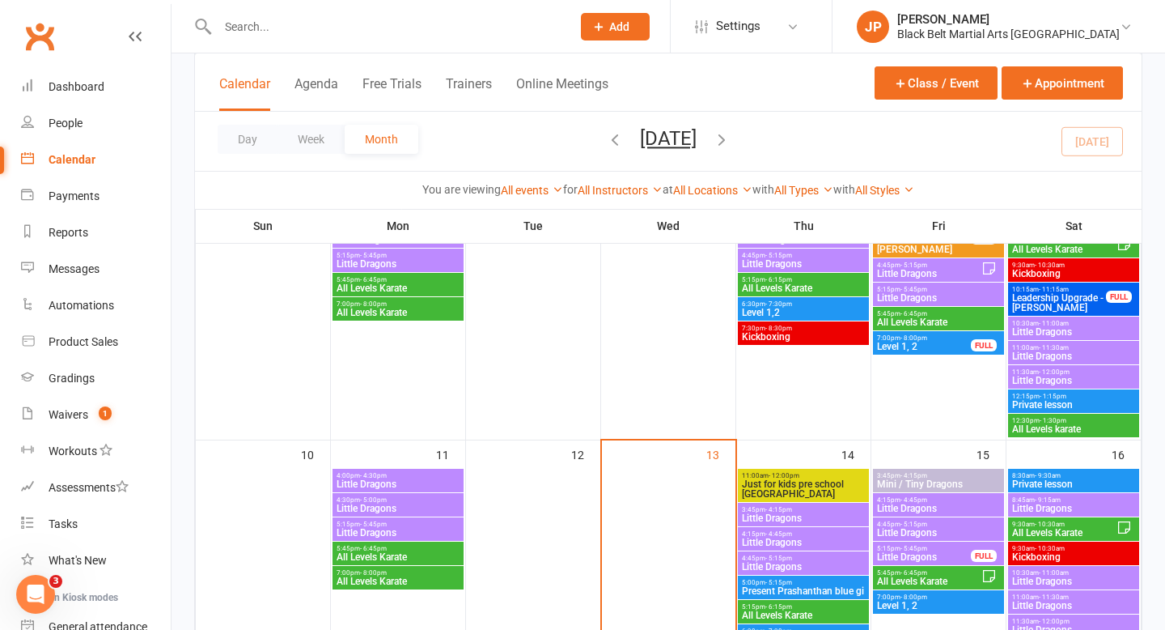
click at [1074, 358] on span "Little Dragons" at bounding box center [1073, 356] width 125 height 10
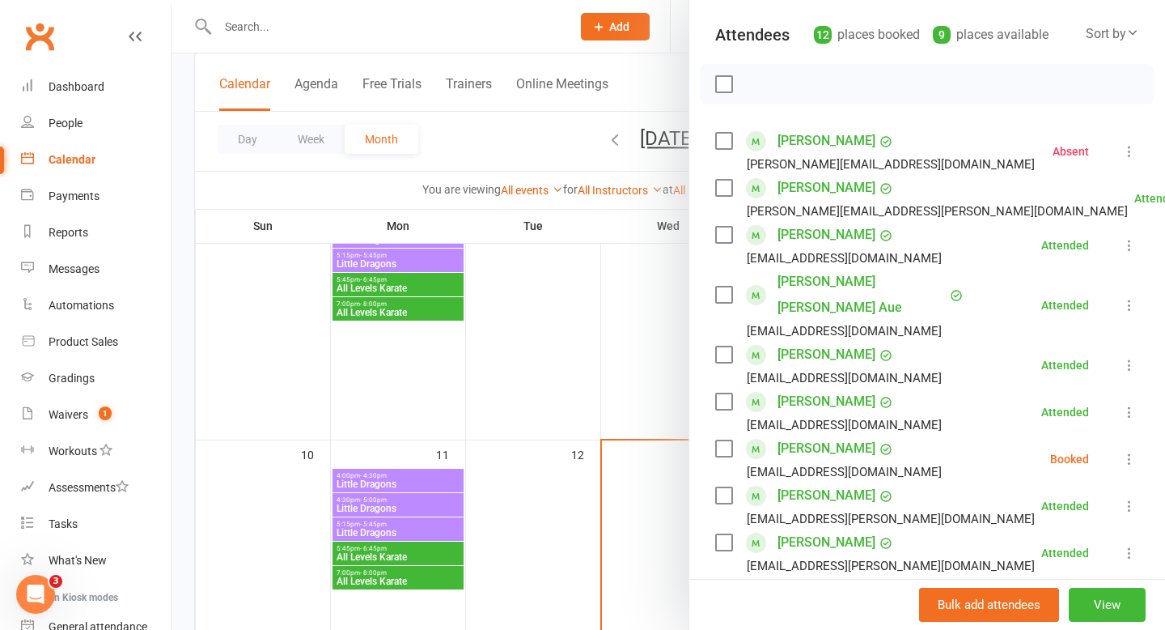
scroll to position [175, 0]
click at [630, 349] on div at bounding box center [669, 315] width 994 height 630
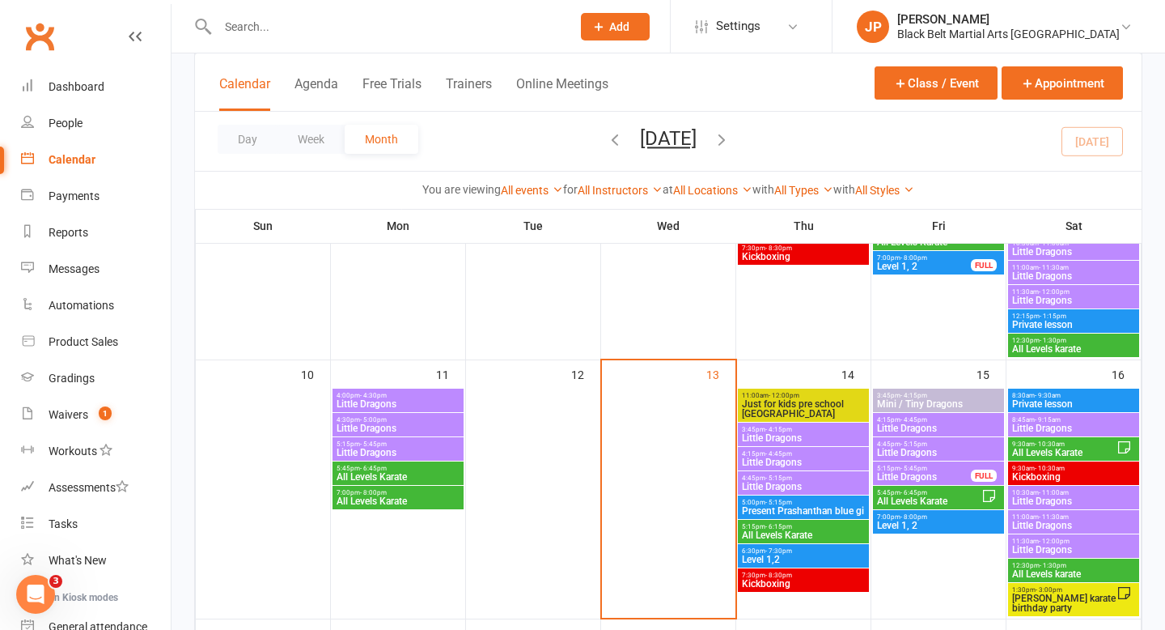
scroll to position [547, 0]
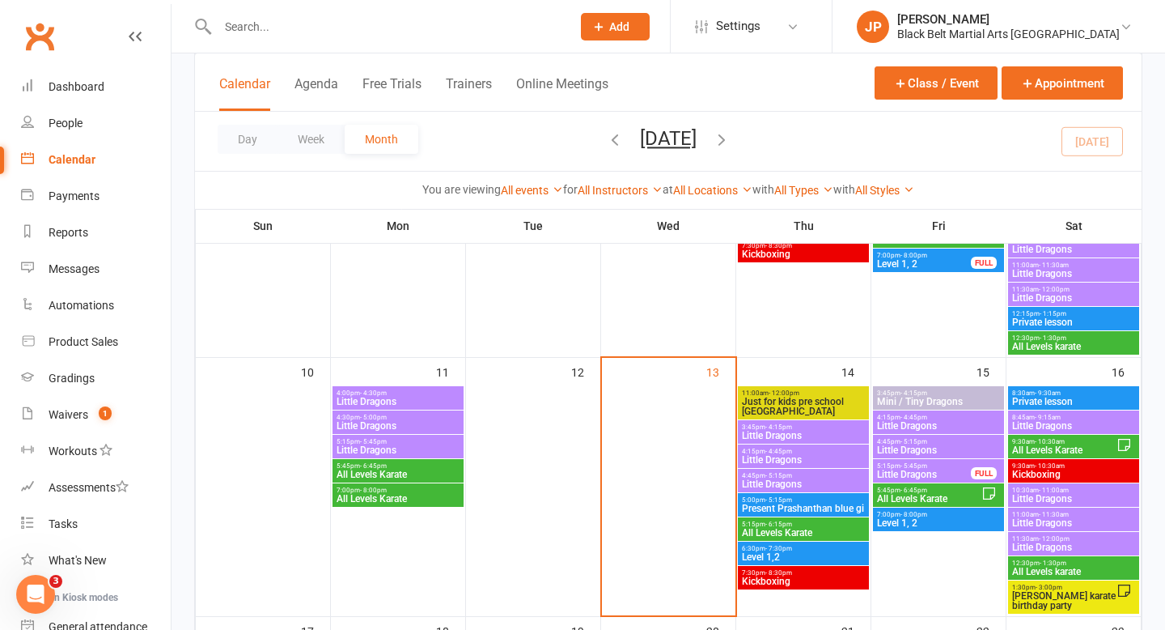
click at [1075, 519] on span "Little Dragons" at bounding box center [1073, 523] width 125 height 10
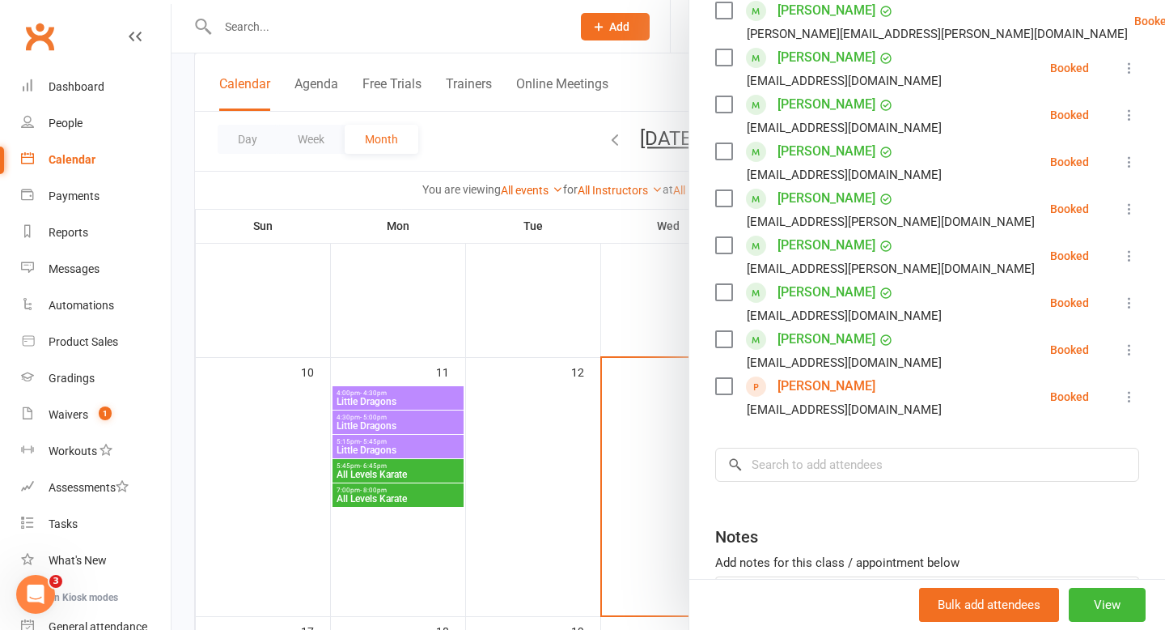
scroll to position [351, 0]
click at [894, 460] on input "search" at bounding box center [927, 464] width 424 height 34
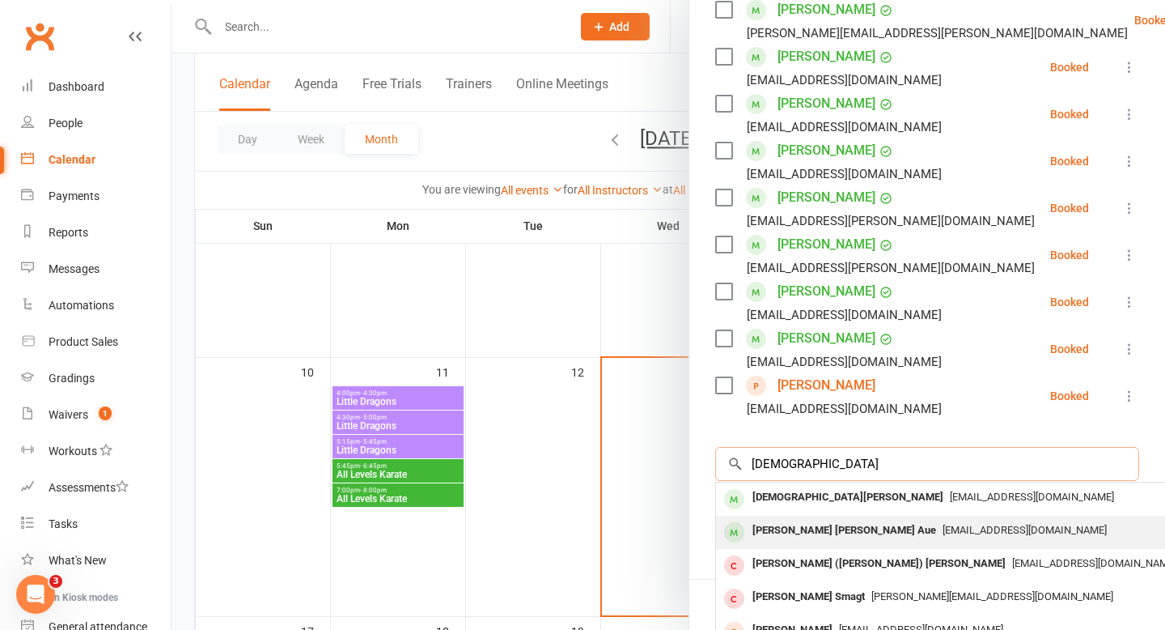
type input "christian"
click at [804, 522] on div "Christian Elias Jimenez Aue" at bounding box center [844, 530] width 197 height 23
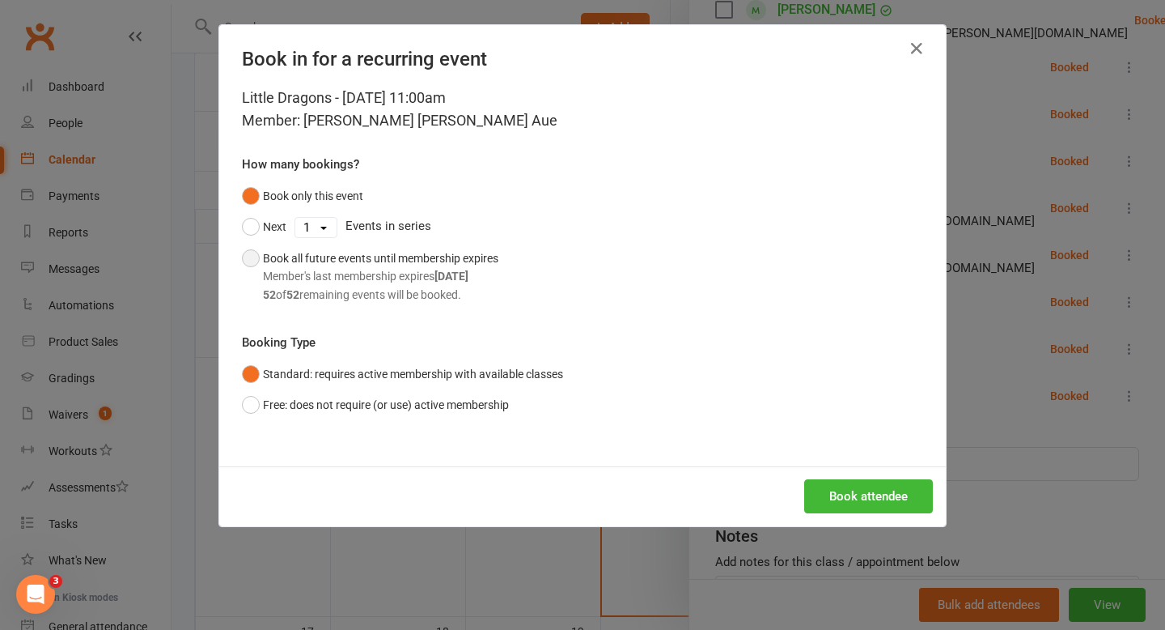
click at [427, 260] on div "Book all future events until membership expires Member's last membership expire…" at bounding box center [380, 276] width 235 height 54
click at [871, 490] on button "Book attendee" at bounding box center [868, 496] width 129 height 34
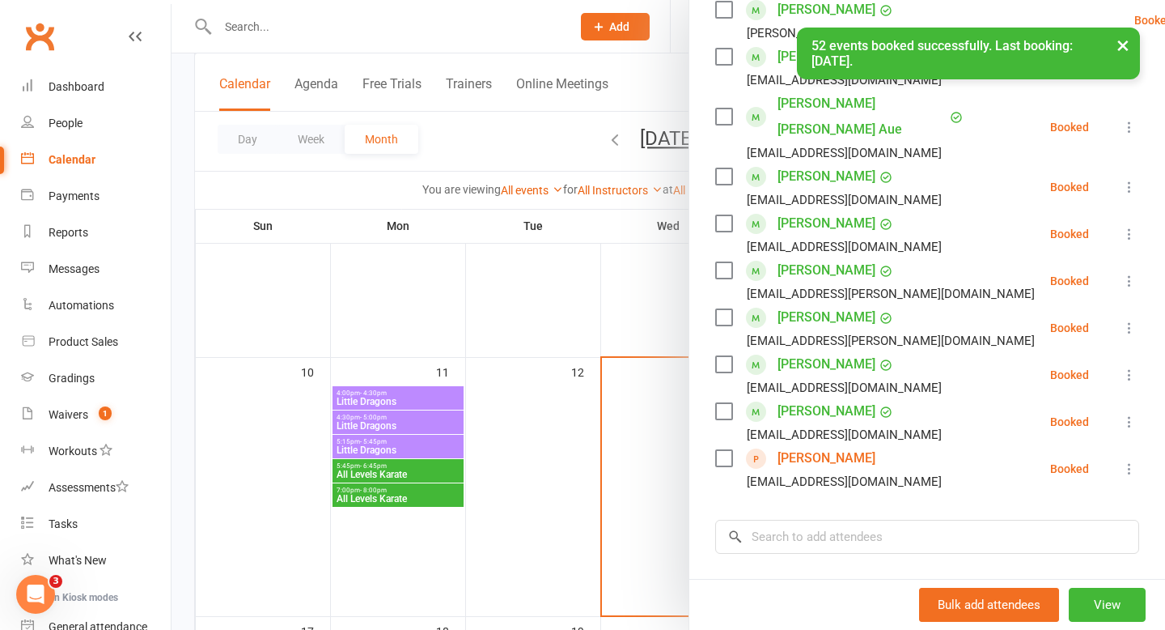
click at [522, 413] on div at bounding box center [669, 315] width 994 height 630
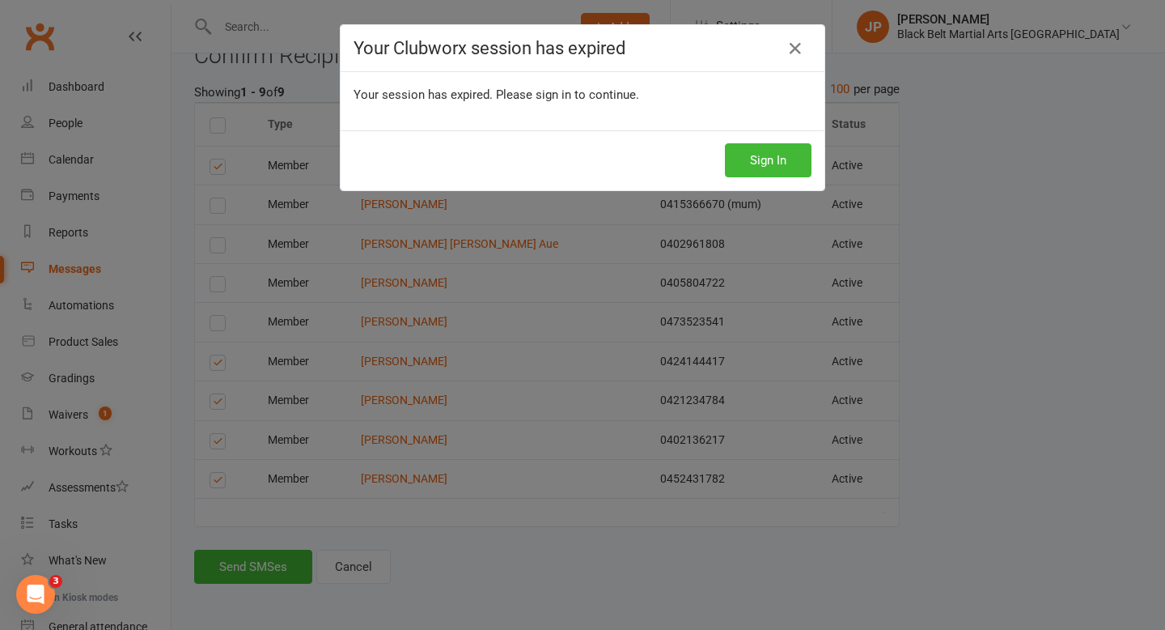
click at [791, 48] on icon at bounding box center [795, 48] width 19 height 19
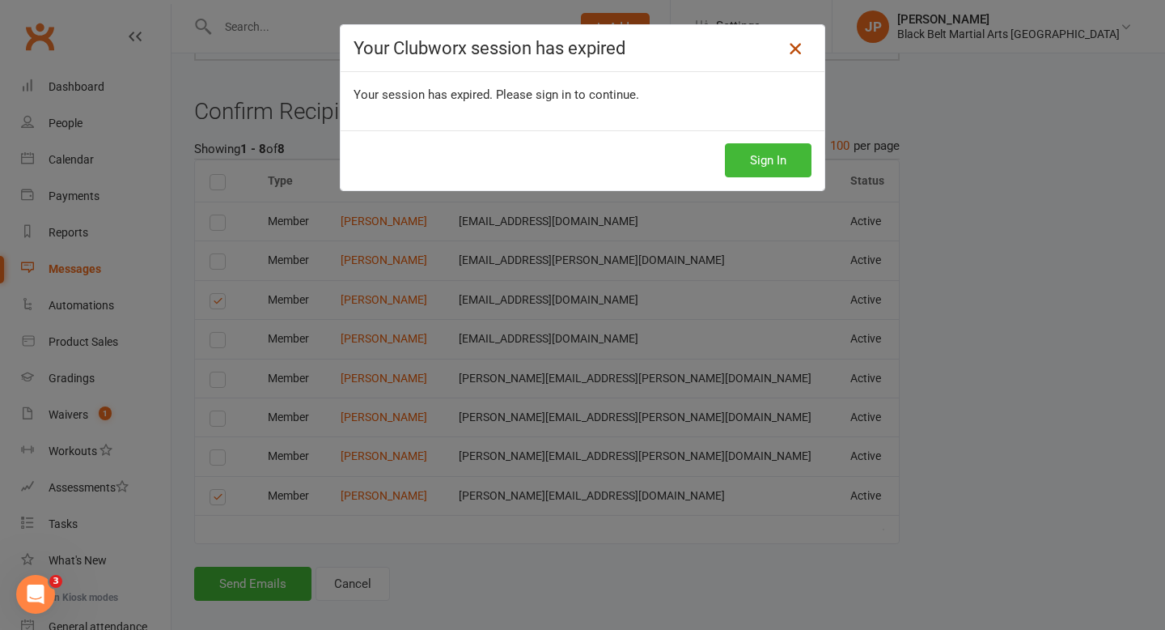
click at [796, 54] on icon at bounding box center [795, 48] width 19 height 19
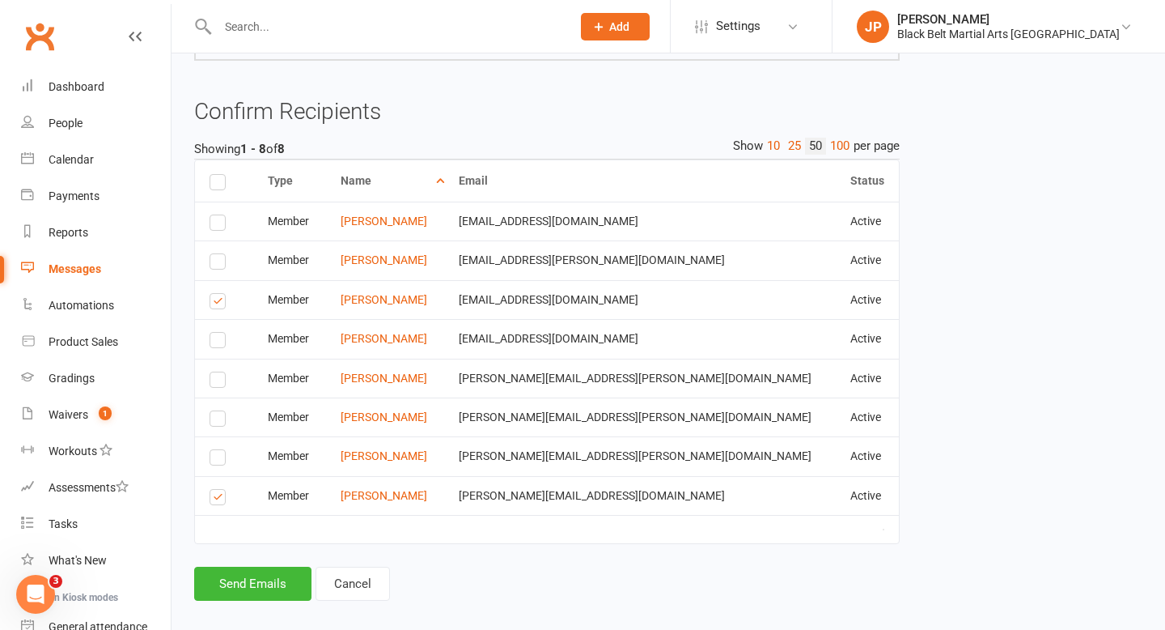
scroll to position [470, 0]
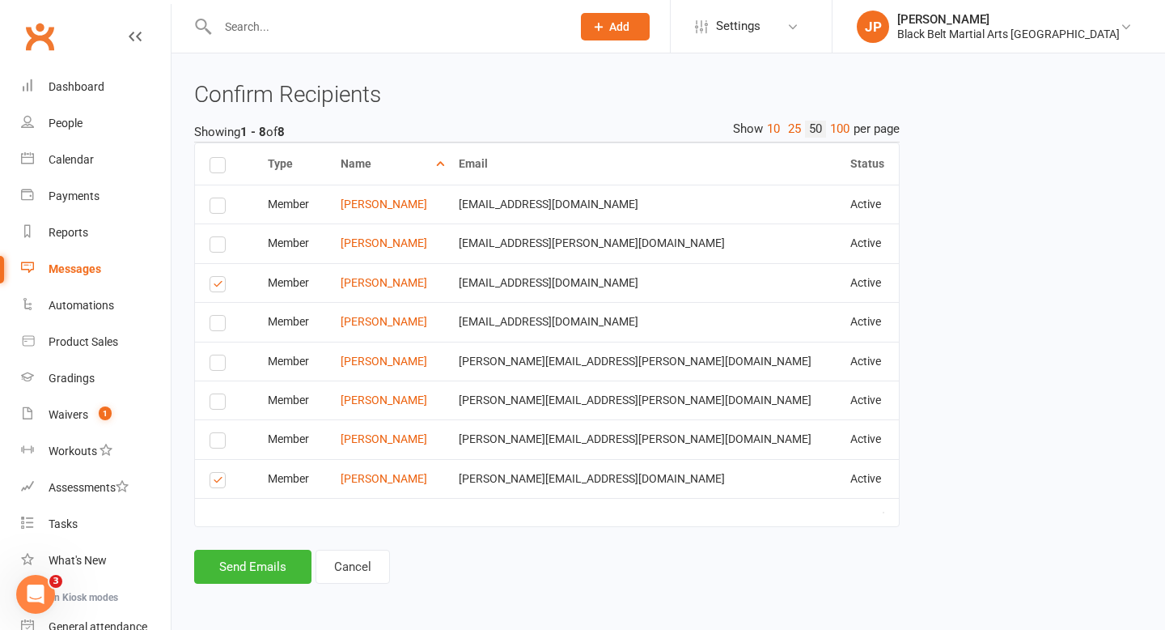
click at [218, 482] on label at bounding box center [221, 482] width 22 height 0
click at [218, 473] on input "checkbox" at bounding box center [215, 473] width 11 height 0
click at [248, 577] on button "Send Email" at bounding box center [249, 566] width 111 height 34
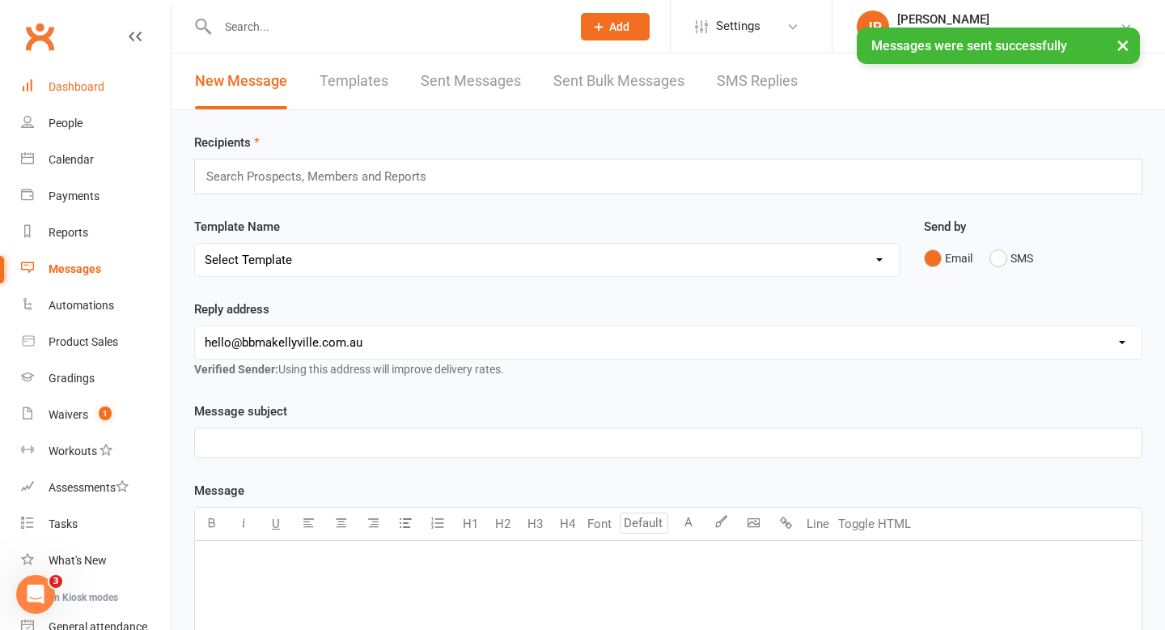
click at [107, 85] on link "Dashboard" at bounding box center [96, 87] width 150 height 36
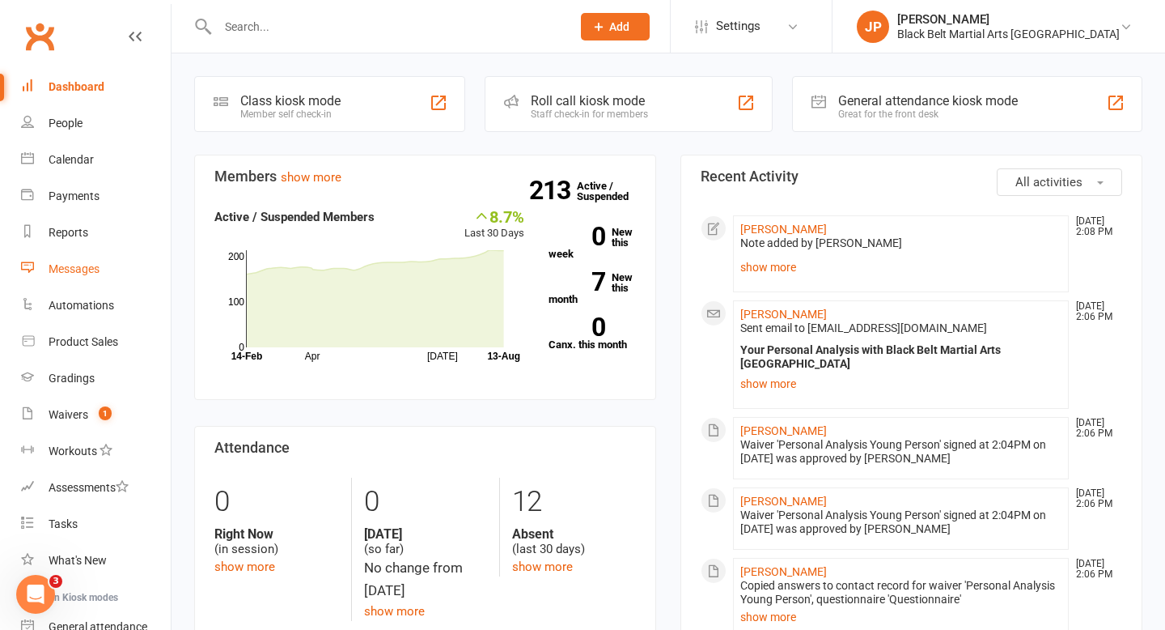
click at [69, 274] on div "Messages" at bounding box center [74, 268] width 51 height 13
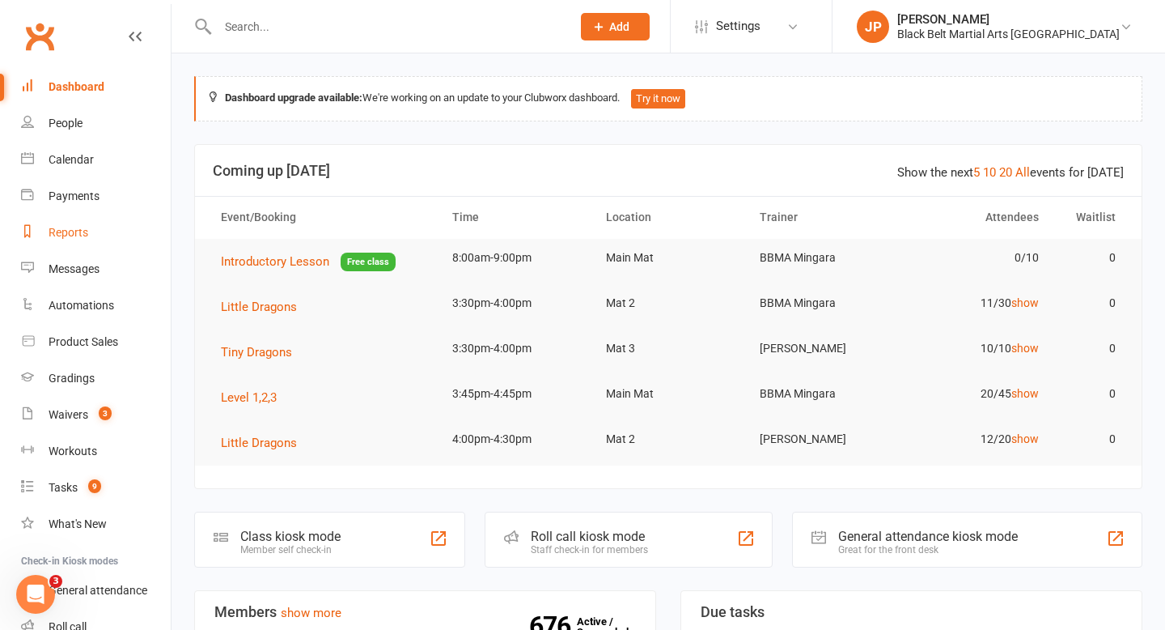
click at [79, 227] on div "Reports" at bounding box center [69, 232] width 40 height 13
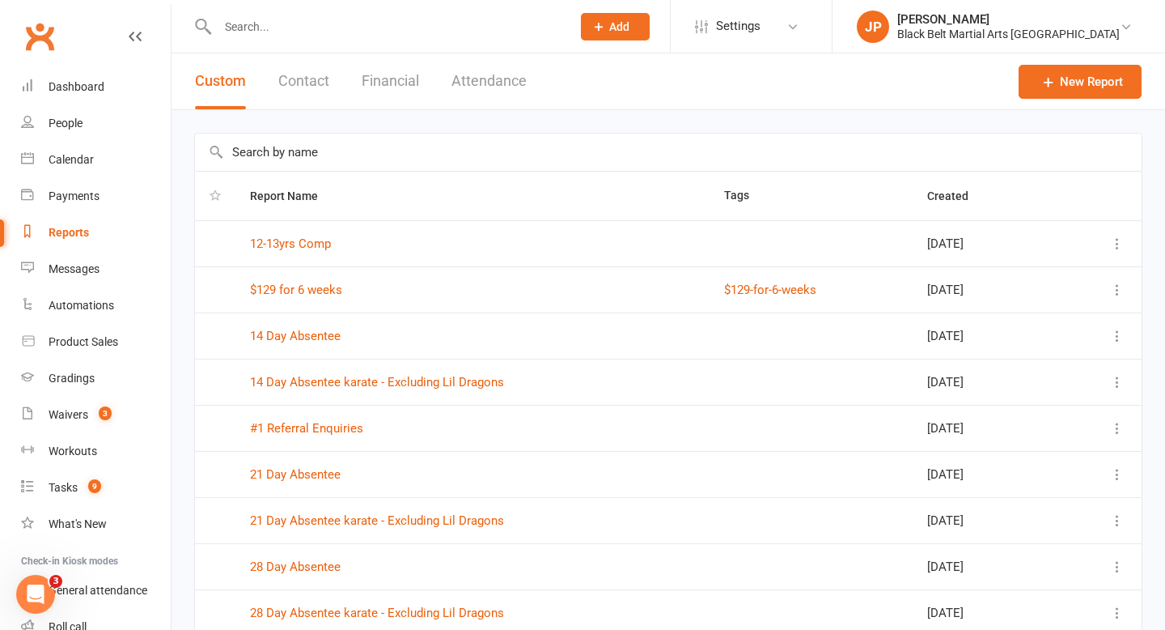
click at [375, 157] on input "text" at bounding box center [668, 152] width 947 height 37
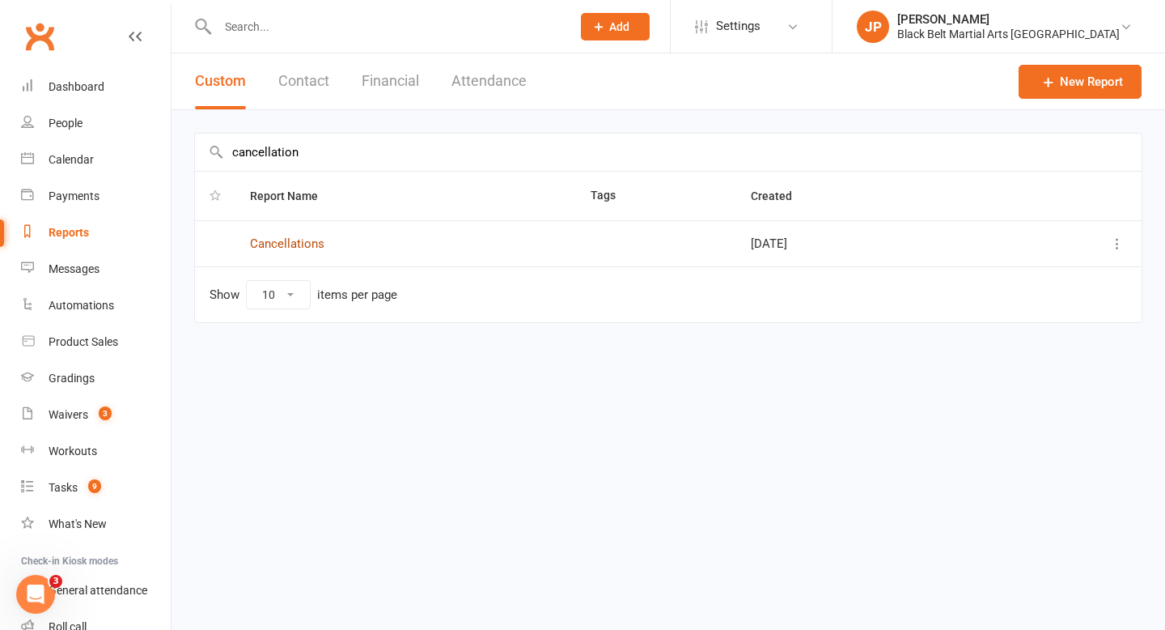
type input "cancellation"
click at [290, 240] on link "Cancellations" at bounding box center [287, 243] width 74 height 15
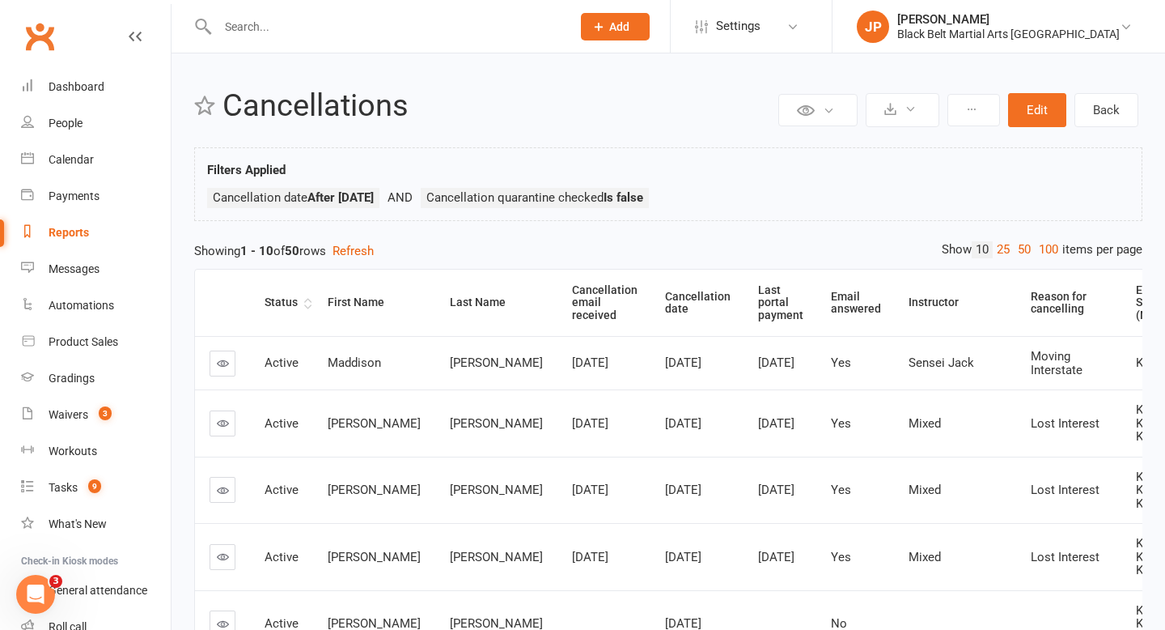
click at [308, 306] on th "Status" at bounding box center [281, 302] width 63 height 66
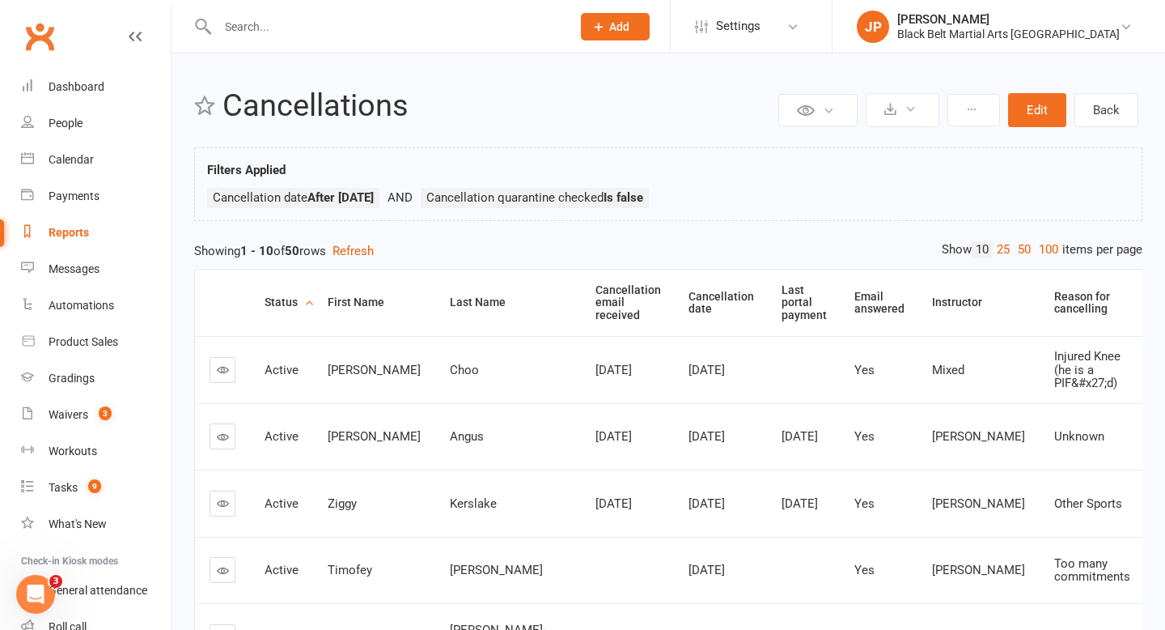
click at [308, 306] on th "Status" at bounding box center [281, 302] width 63 height 66
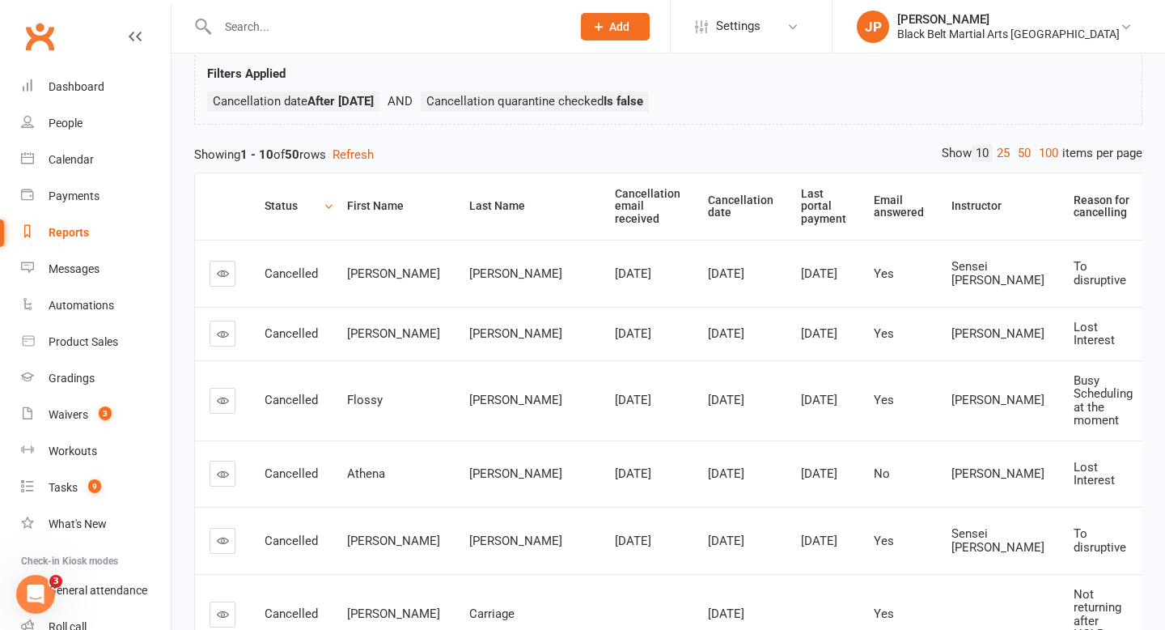
scroll to position [134, 0]
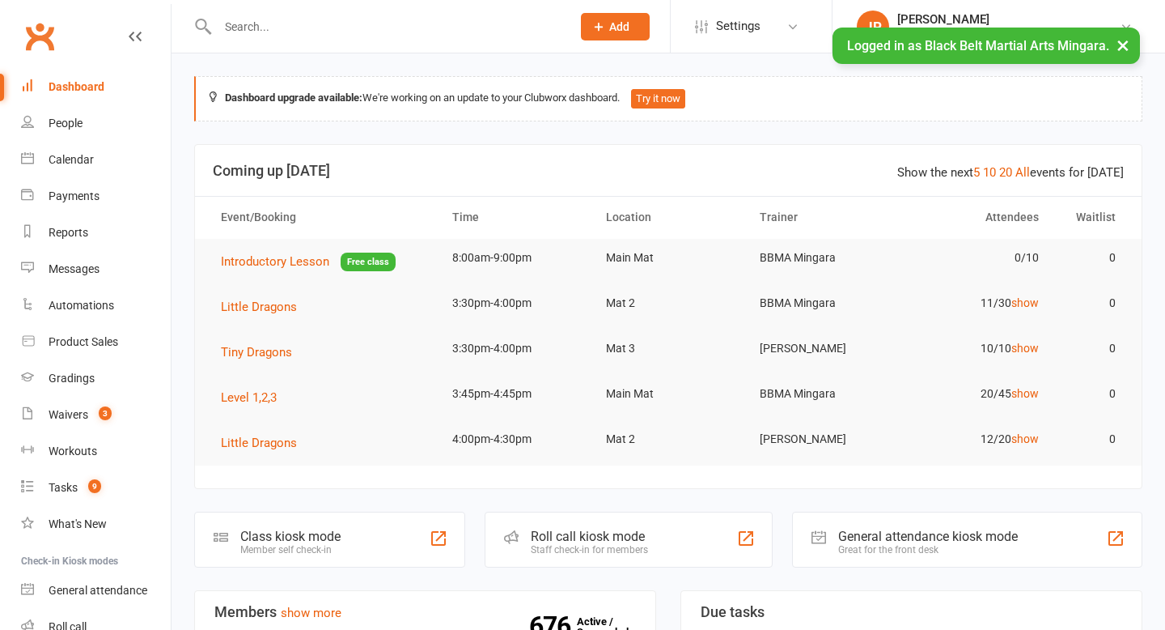
click at [282, 30] on input "text" at bounding box center [386, 26] width 347 height 23
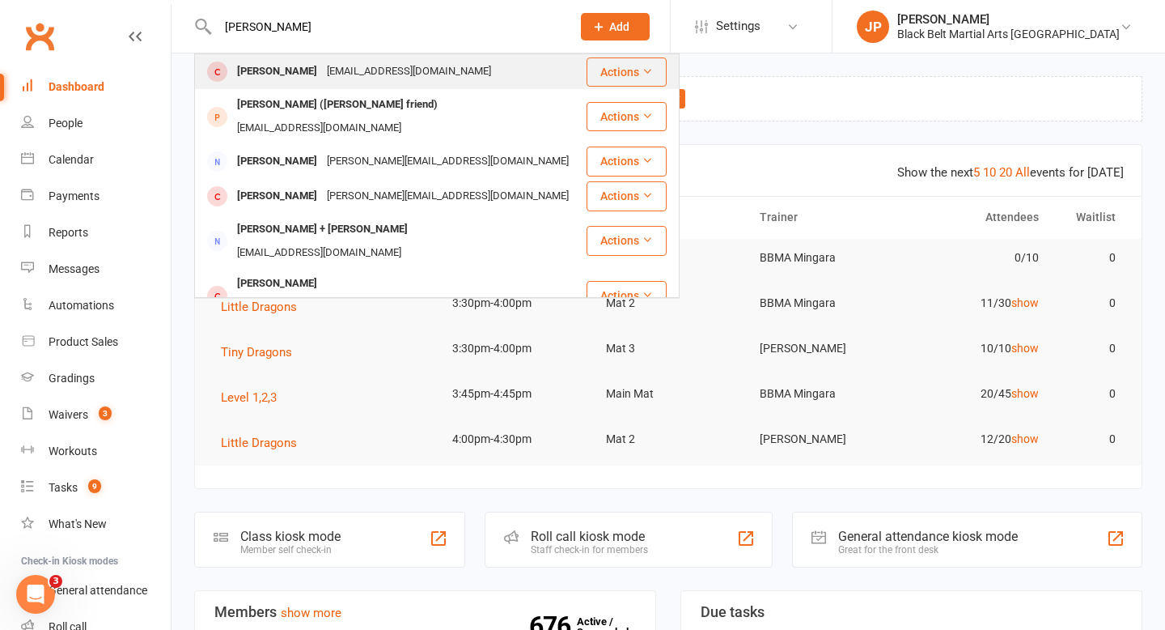
type input "[PERSON_NAME]"
click at [269, 61] on div "[PERSON_NAME]" at bounding box center [277, 71] width 90 height 23
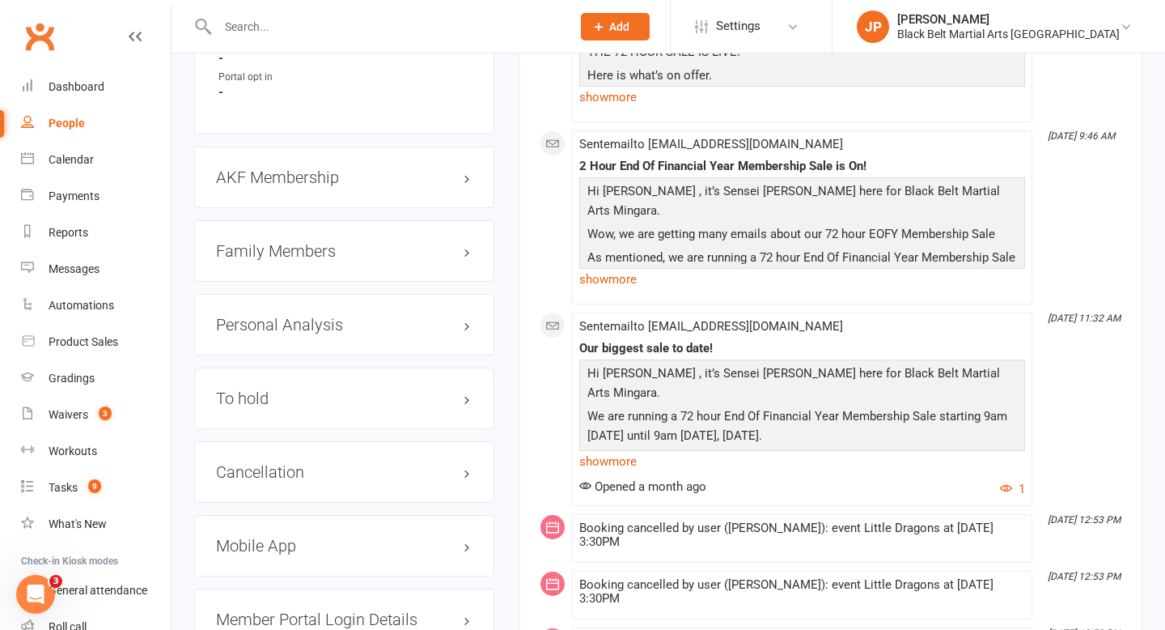
scroll to position [1700, 0]
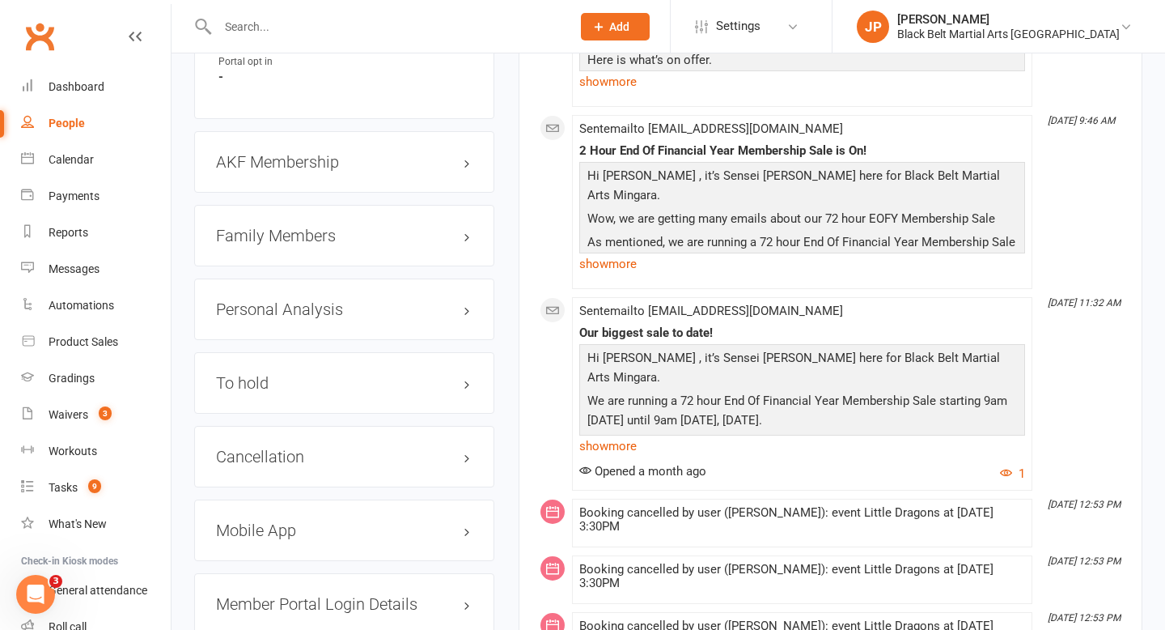
click at [469, 229] on h3 "Family Members" at bounding box center [344, 236] width 257 height 18
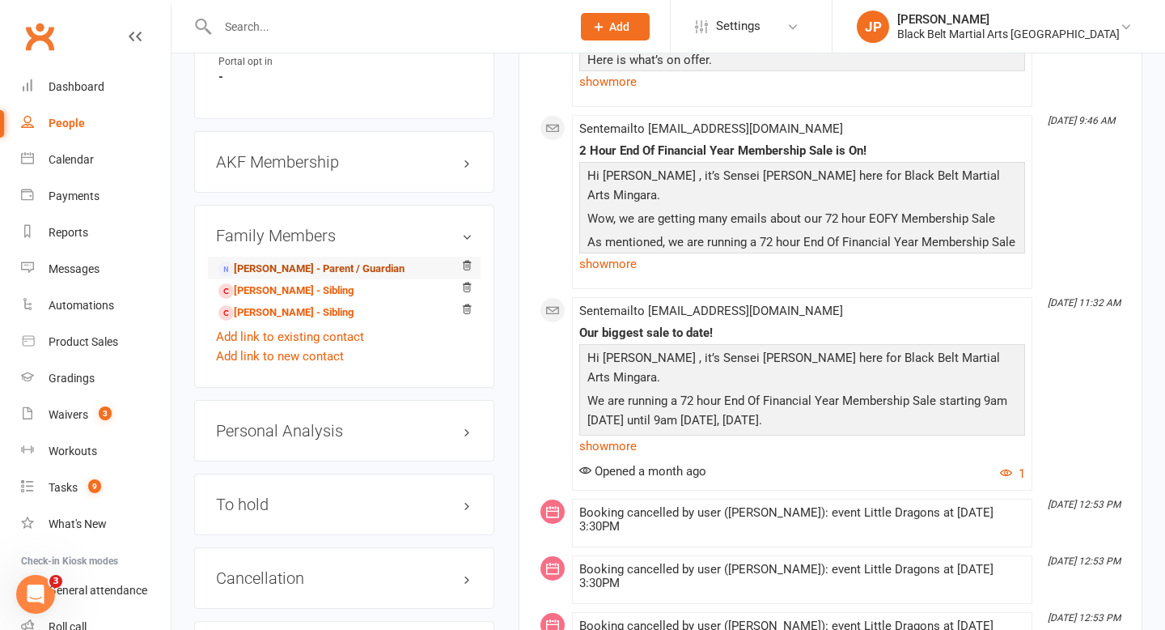
click at [354, 262] on link "[PERSON_NAME] - Parent / Guardian" at bounding box center [311, 269] width 186 height 17
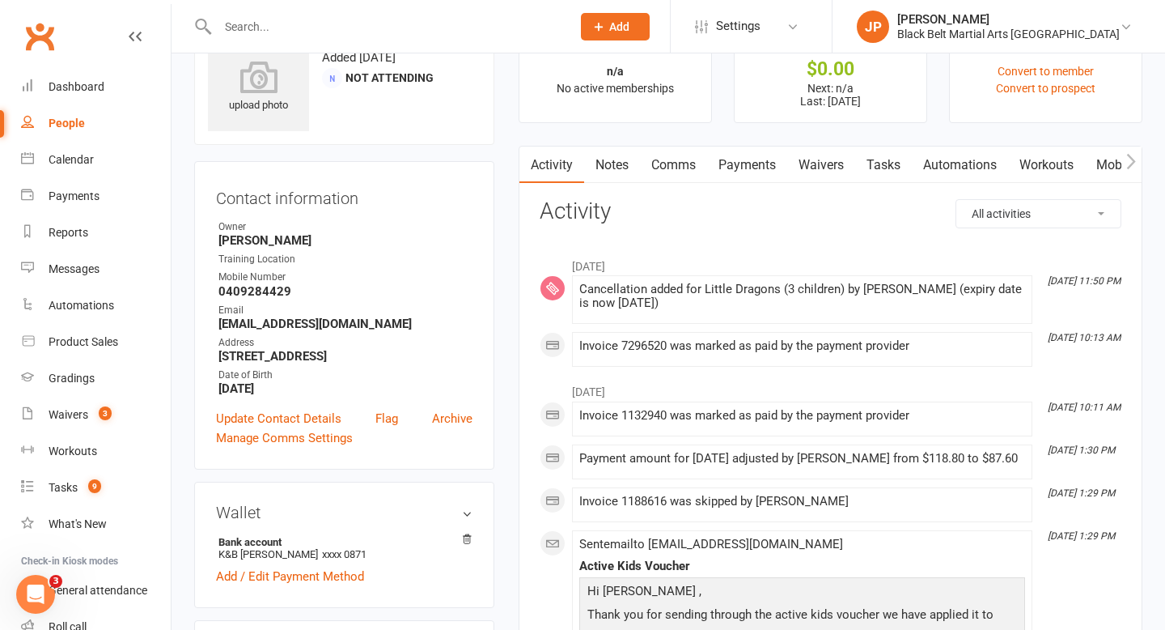
scroll to position [49, 0]
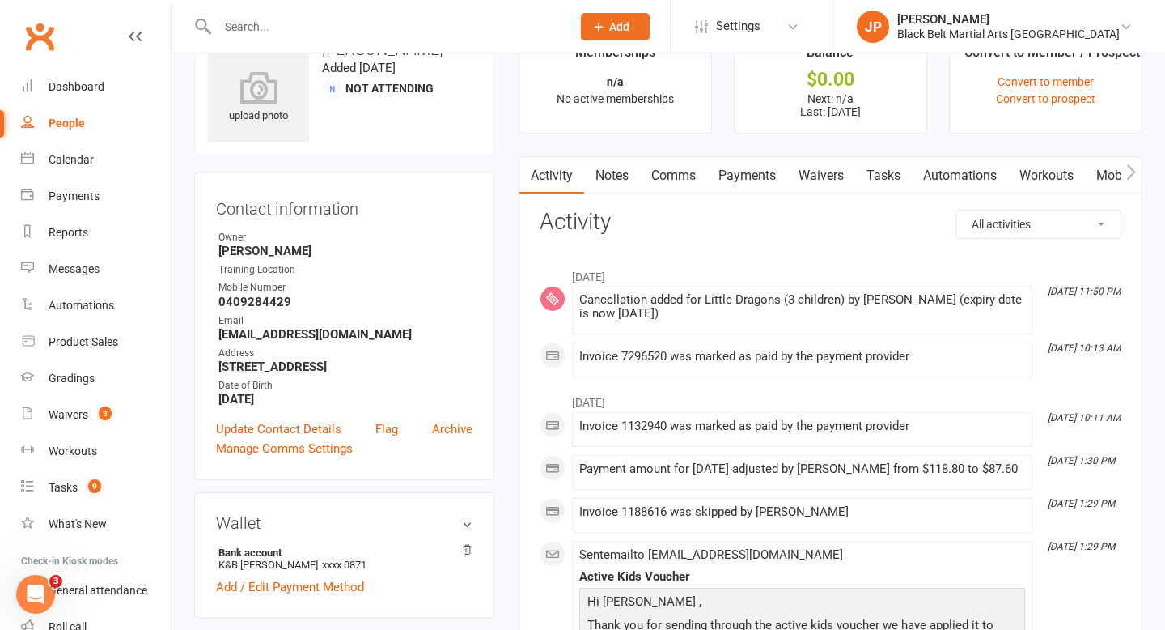
click at [737, 169] on link "Payments" at bounding box center [747, 175] width 80 height 37
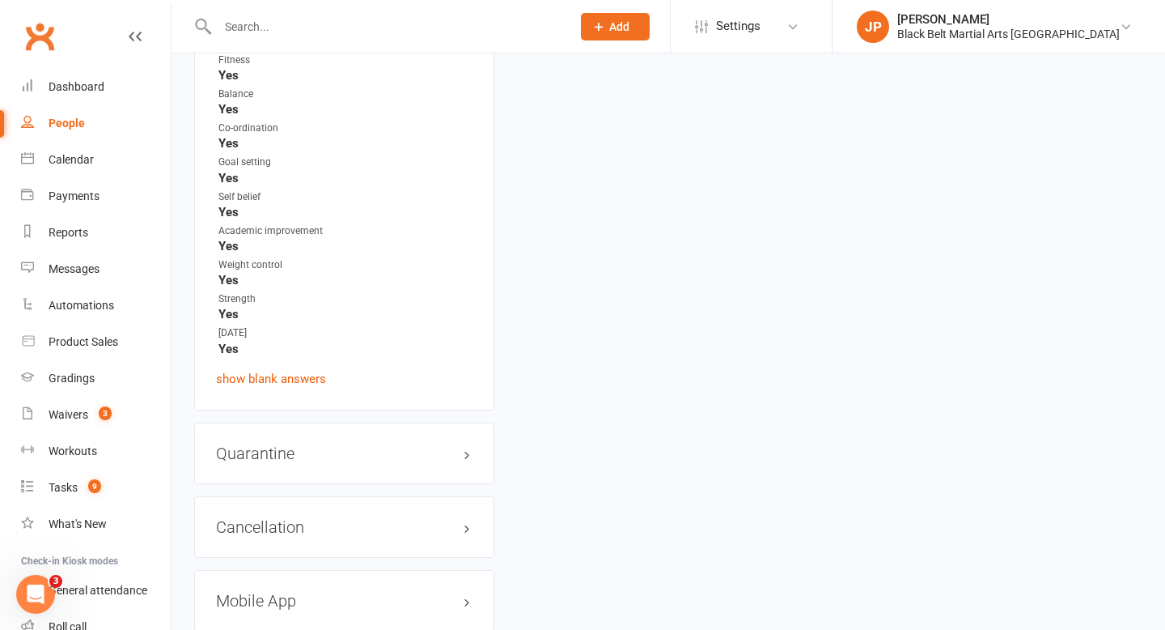
scroll to position [3271, 0]
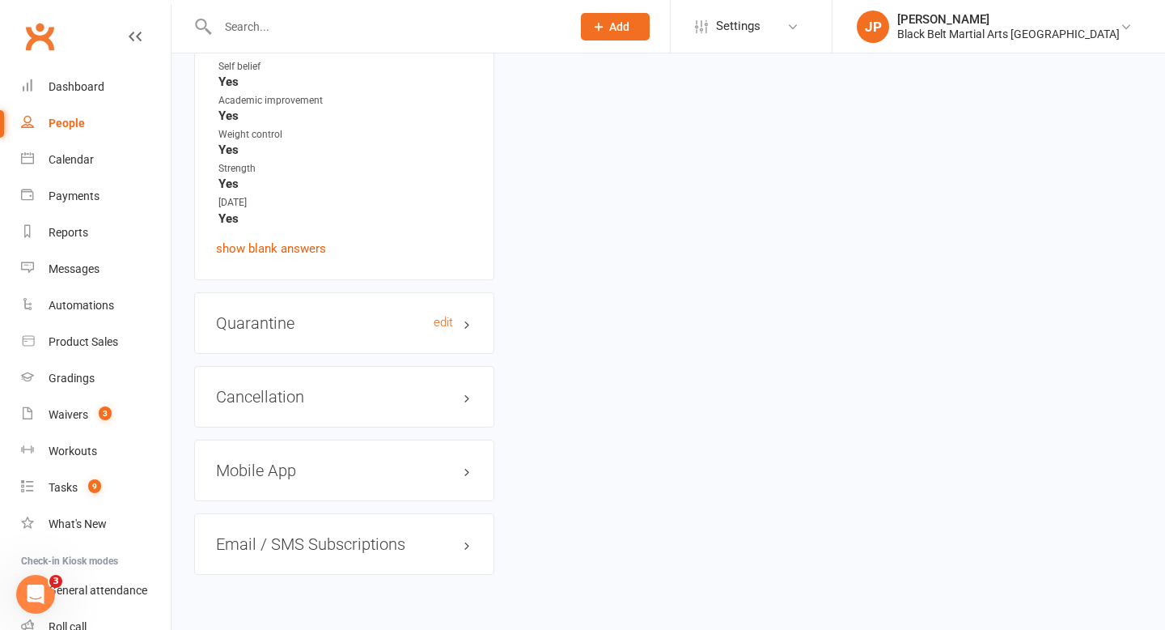
click at [470, 314] on h3 "Quarantine edit" at bounding box center [344, 323] width 257 height 18
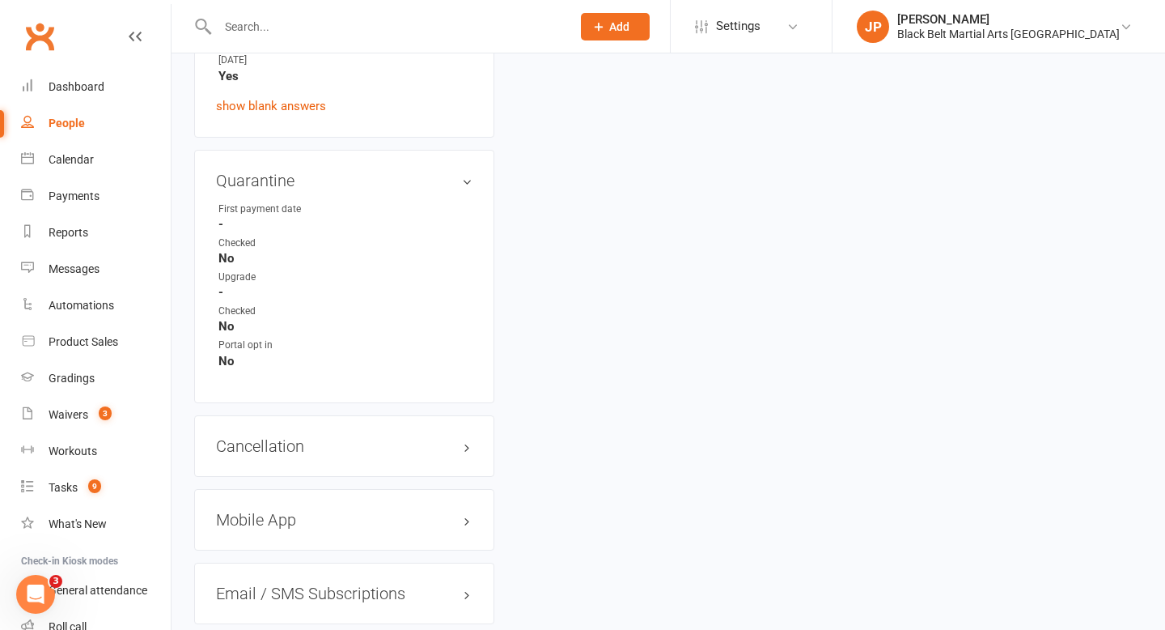
scroll to position [3459, 0]
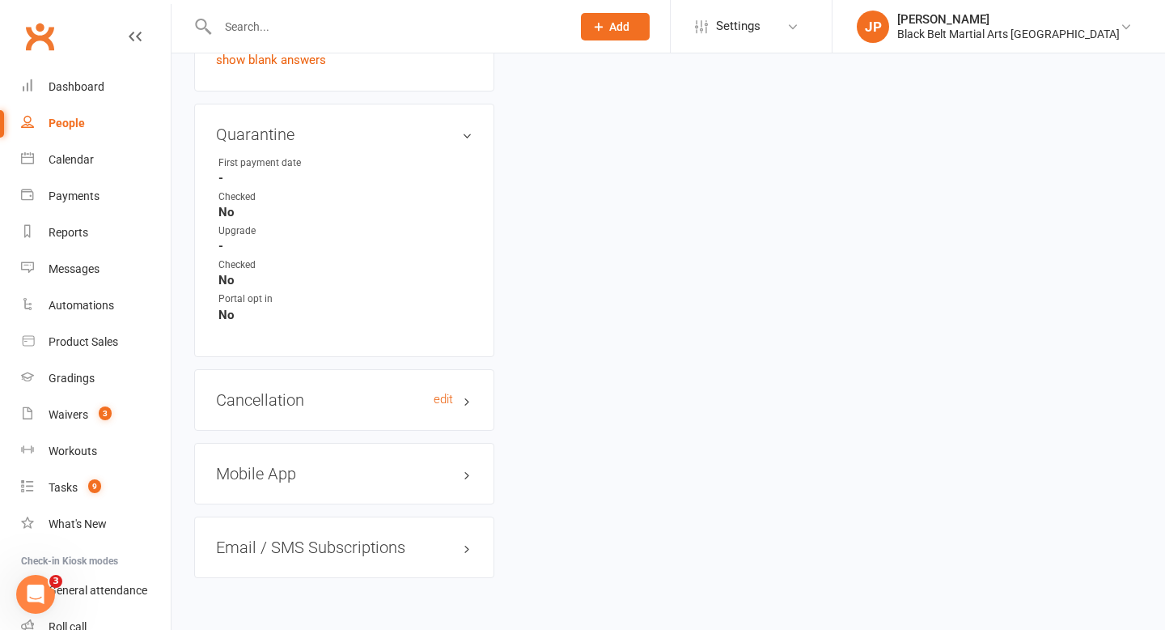
click at [467, 391] on h3 "Cancellation edit" at bounding box center [344, 400] width 257 height 18
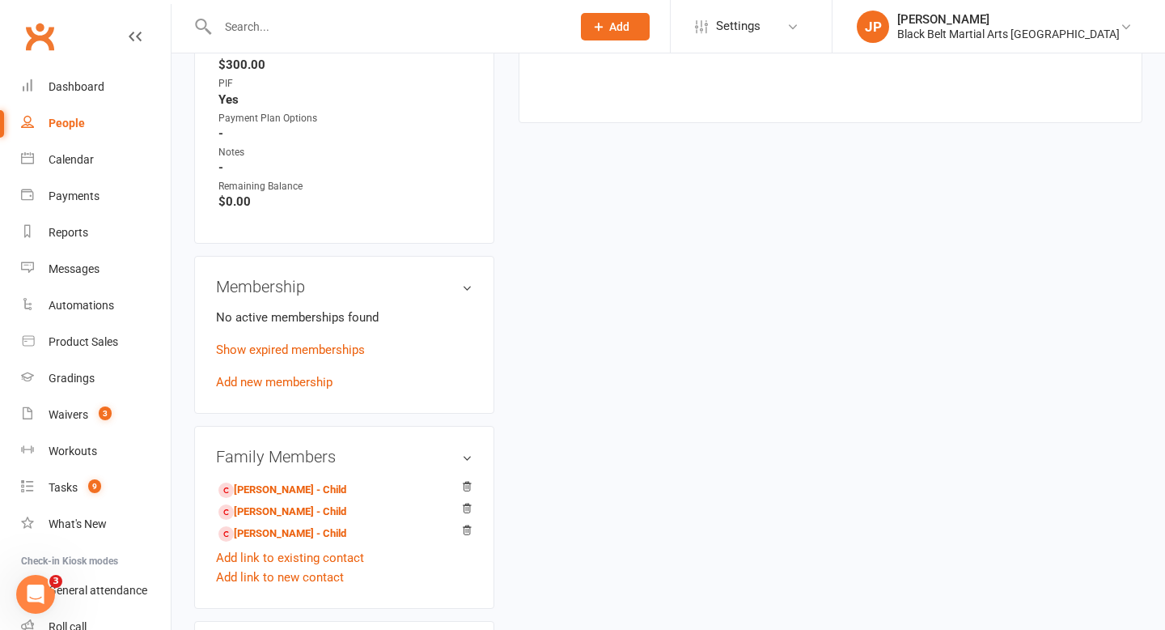
scroll to position [733, 0]
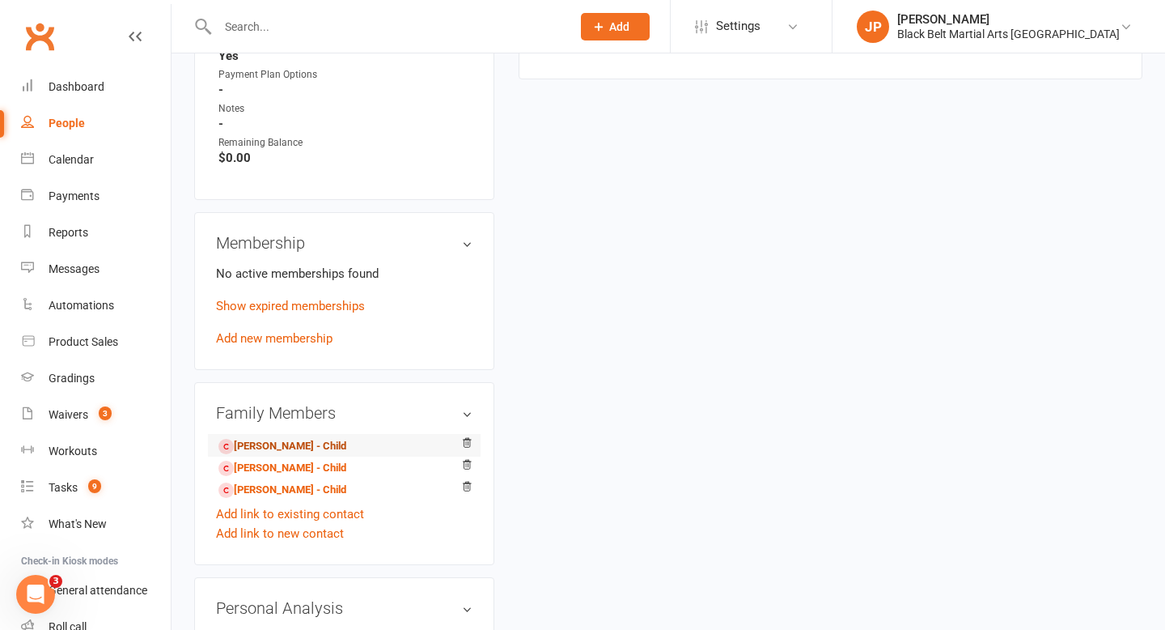
click at [285, 438] on link "[PERSON_NAME] - Child" at bounding box center [282, 446] width 128 height 17
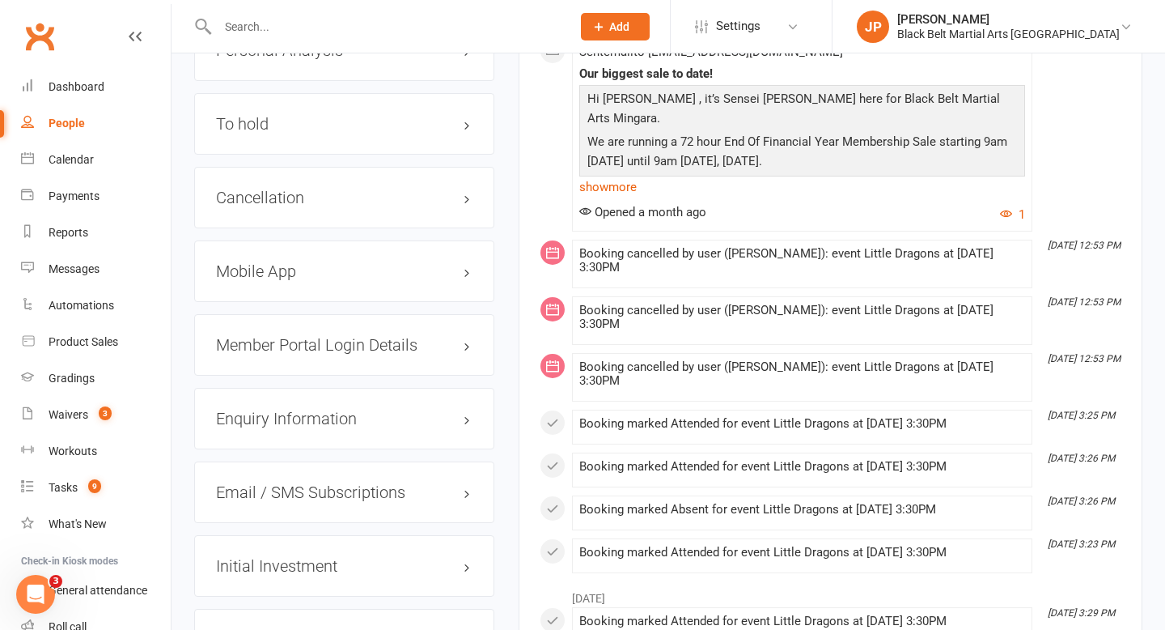
scroll to position [1960, 0]
click at [465, 189] on h3 "Cancellation edit" at bounding box center [344, 197] width 257 height 18
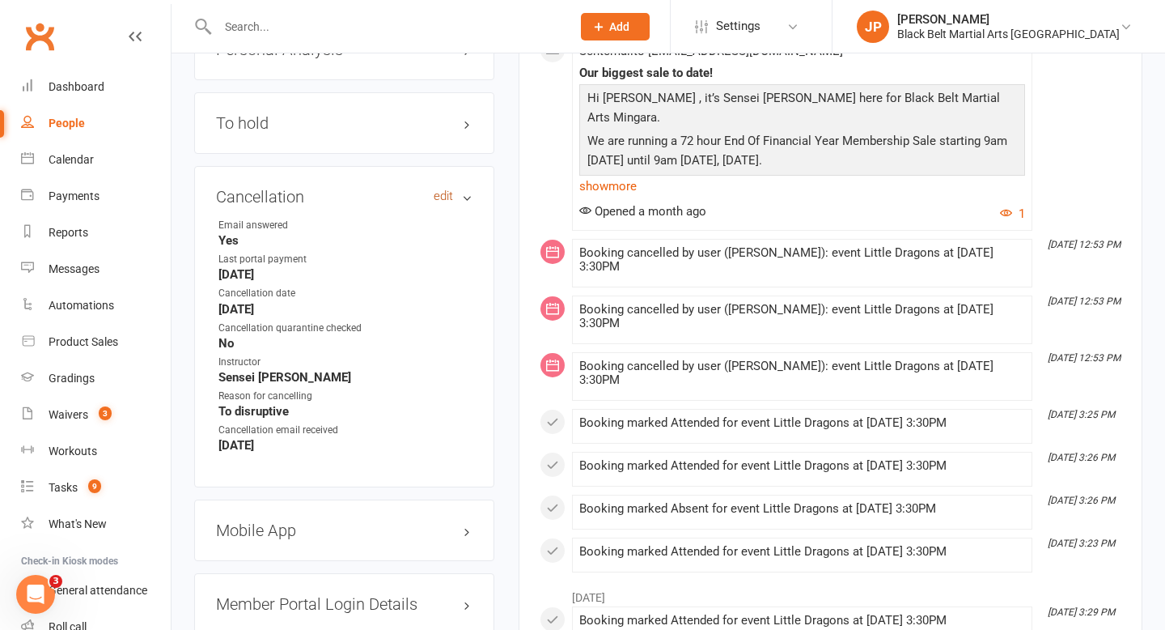
click at [440, 192] on link "edit" at bounding box center [443, 196] width 19 height 14
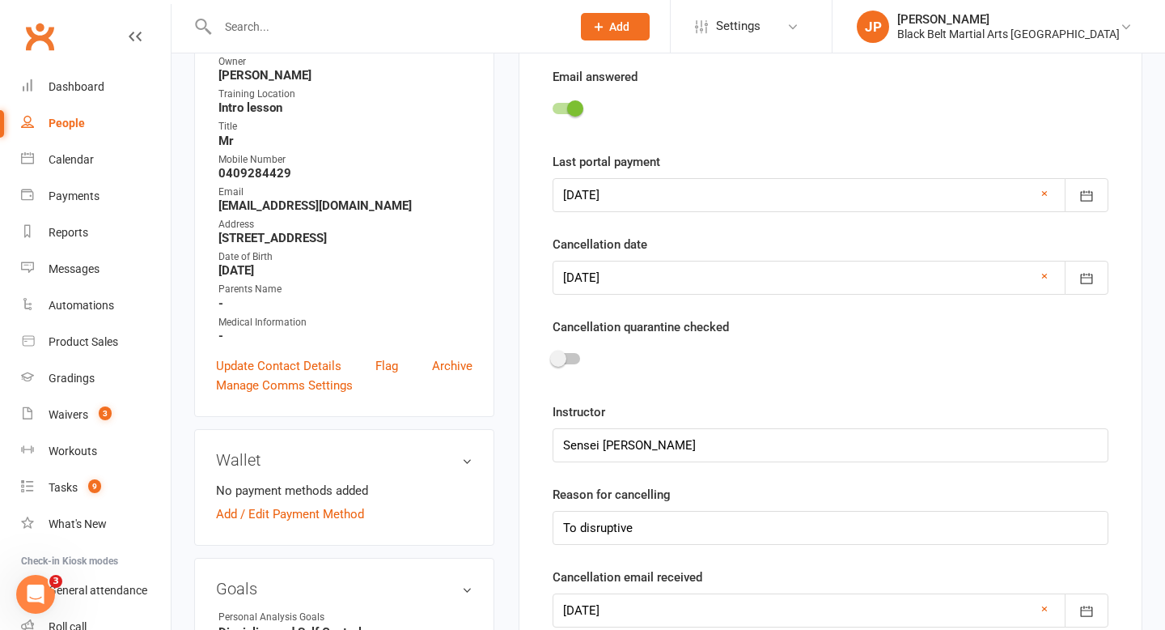
scroll to position [226, 0]
click at [571, 358] on div at bounding box center [567, 357] width 28 height 11
click at [553, 355] on input "checkbox" at bounding box center [553, 355] width 0 height 0
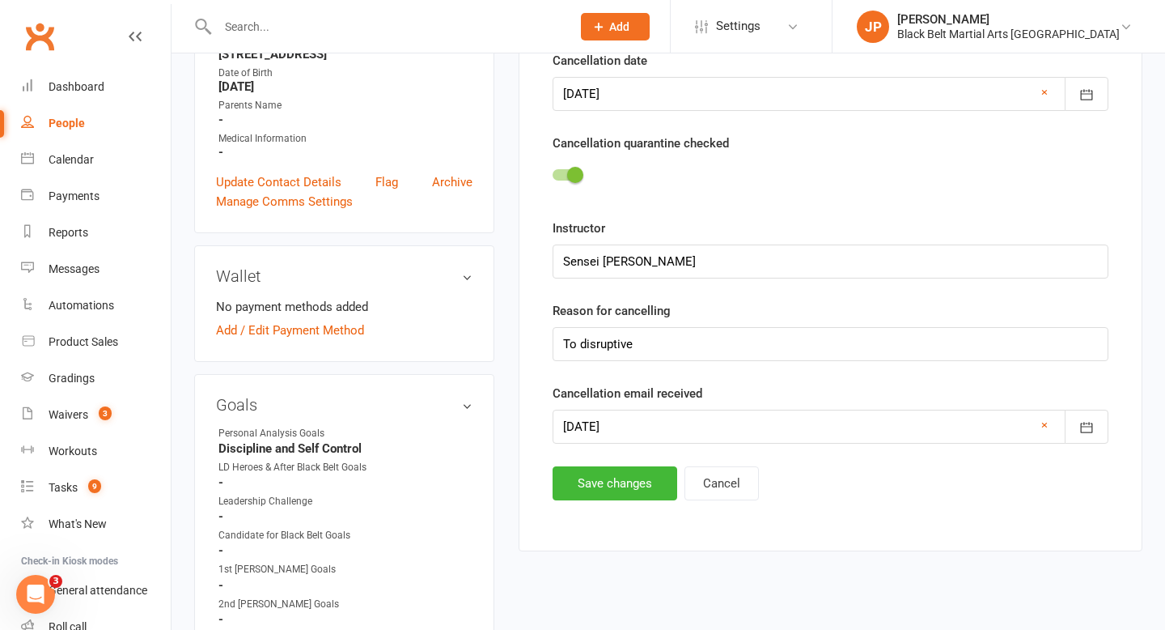
scroll to position [414, 0]
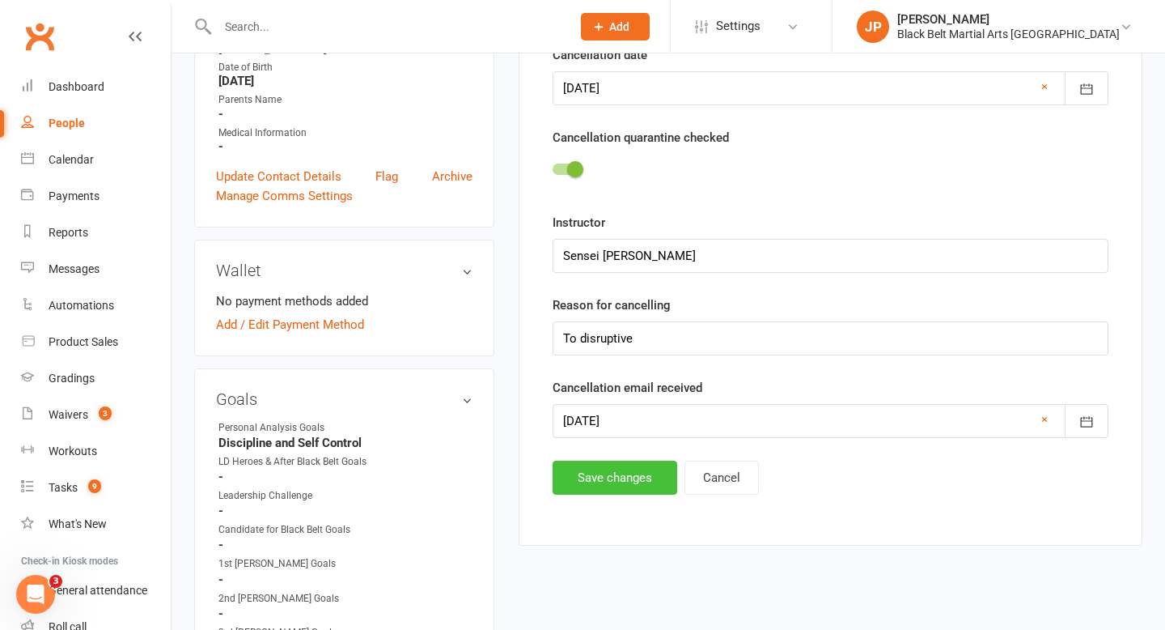
click at [585, 477] on button "Save changes" at bounding box center [615, 477] width 125 height 34
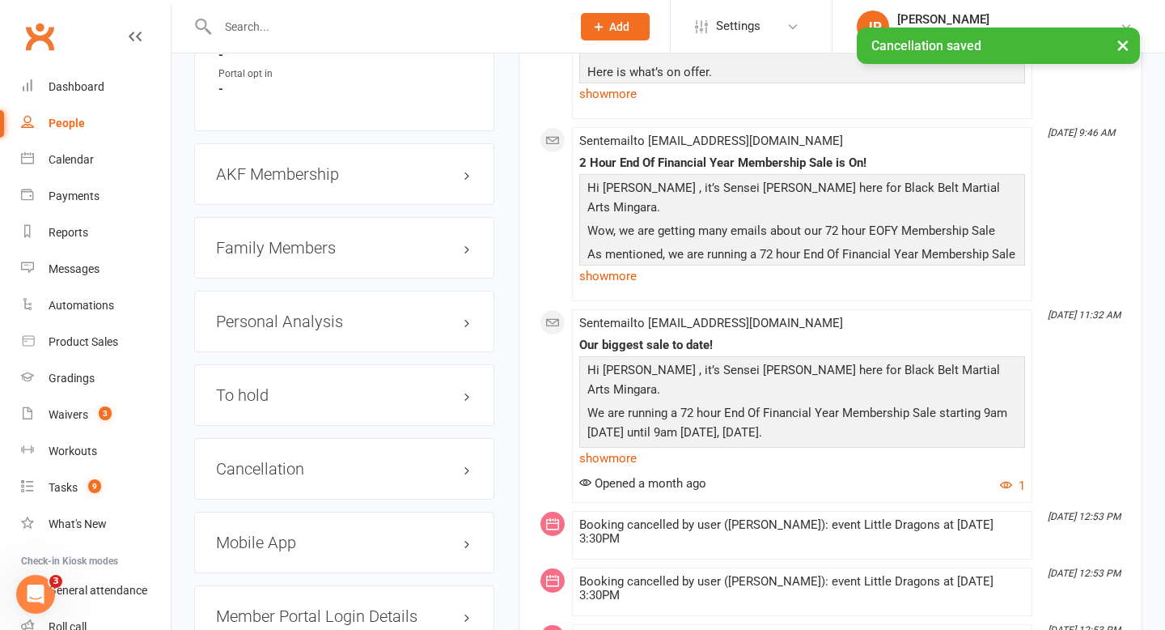
scroll to position [1697, 0]
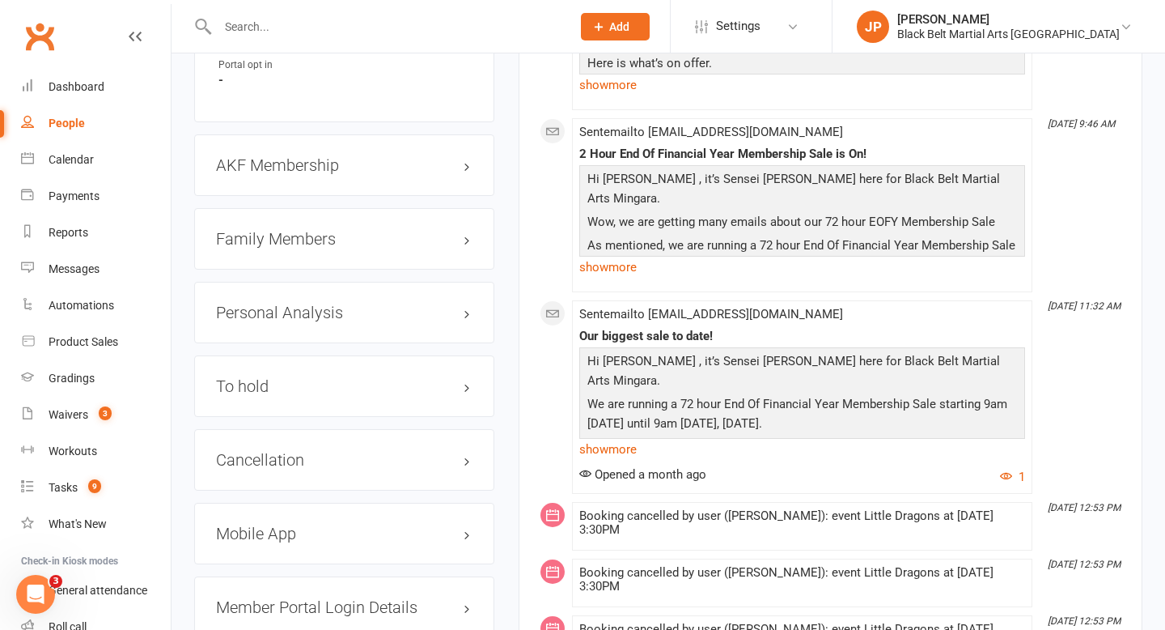
click at [471, 232] on h3 "Family Members" at bounding box center [344, 239] width 257 height 18
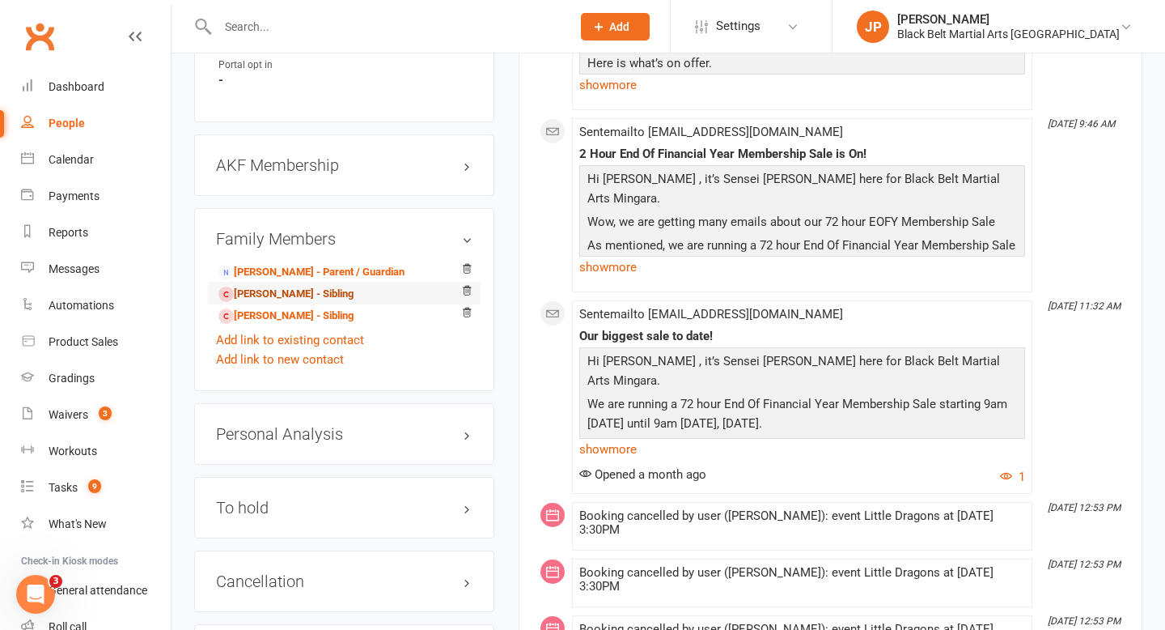
click at [312, 288] on link "James Riddell - Sibling" at bounding box center [285, 294] width 135 height 17
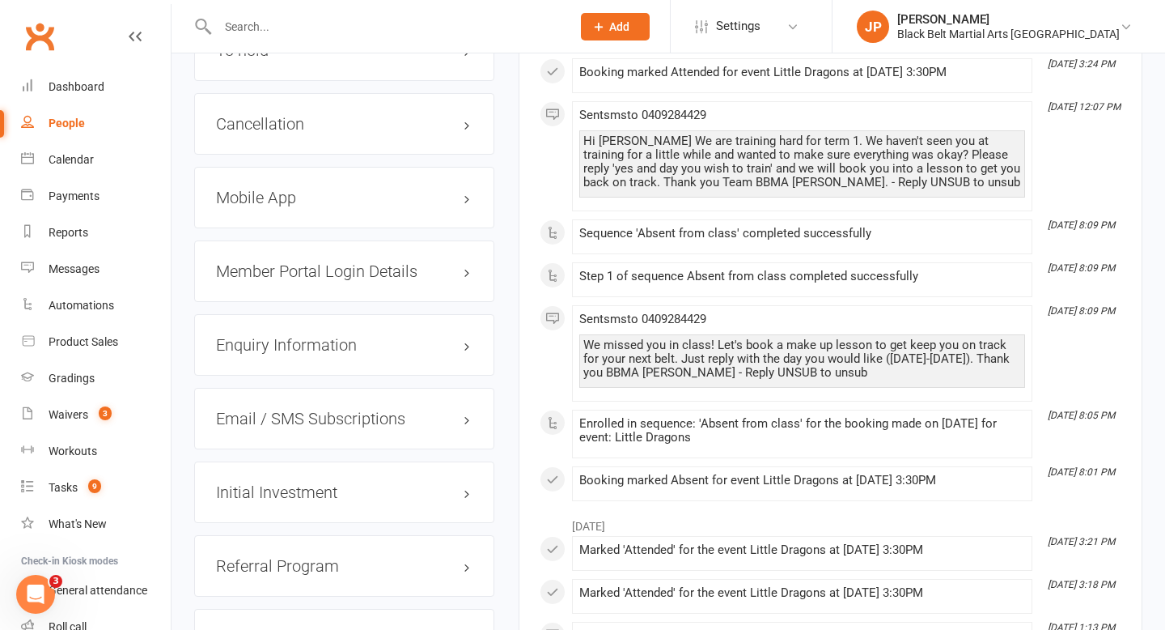
scroll to position [1978, 0]
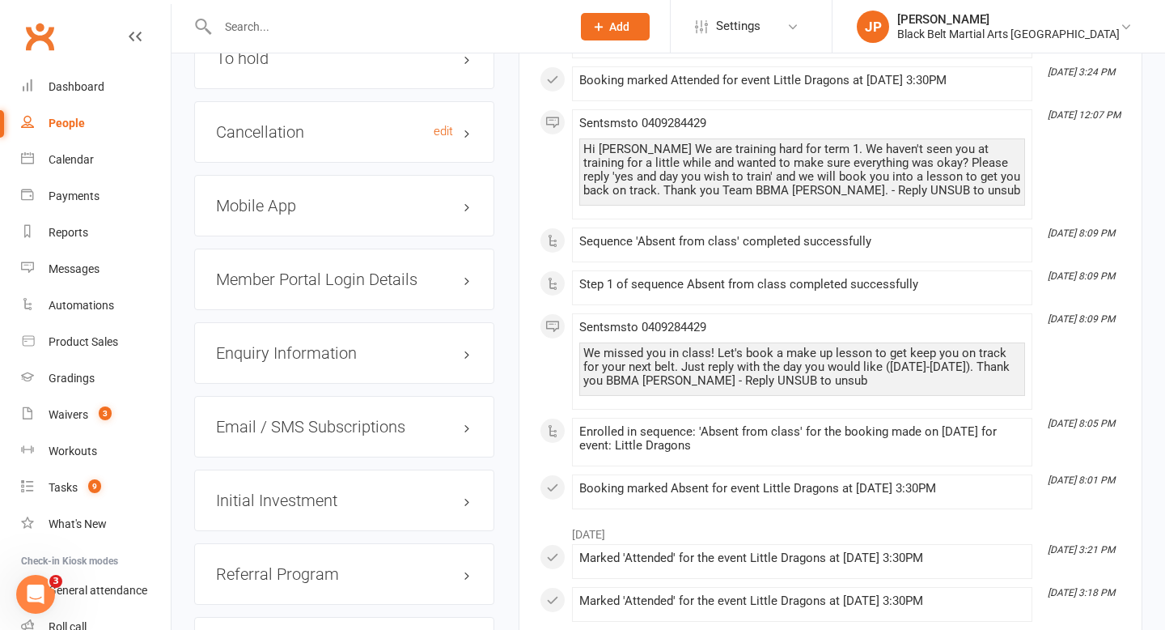
click at [468, 126] on h3 "Cancellation edit" at bounding box center [344, 132] width 257 height 18
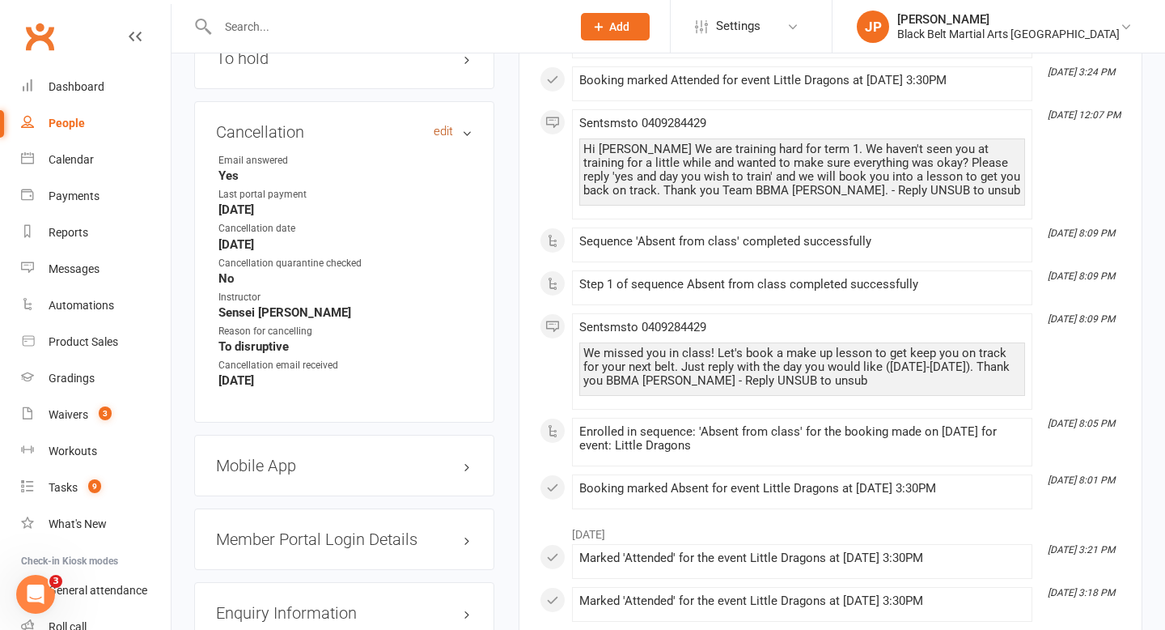
click at [442, 125] on link "edit" at bounding box center [443, 132] width 19 height 14
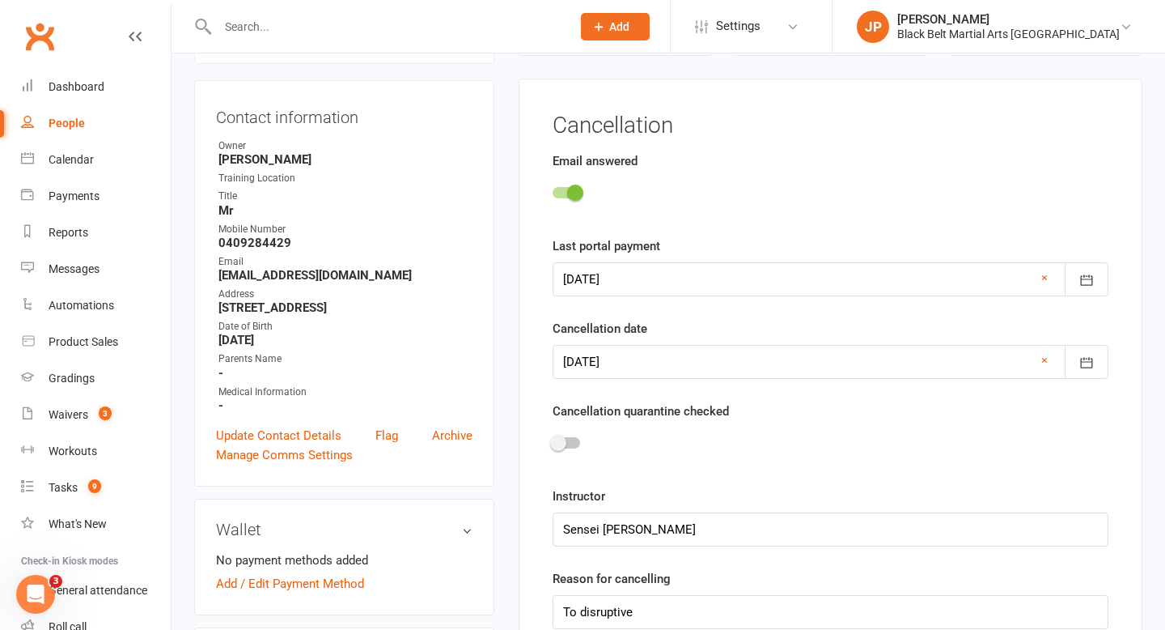
scroll to position [138, 0]
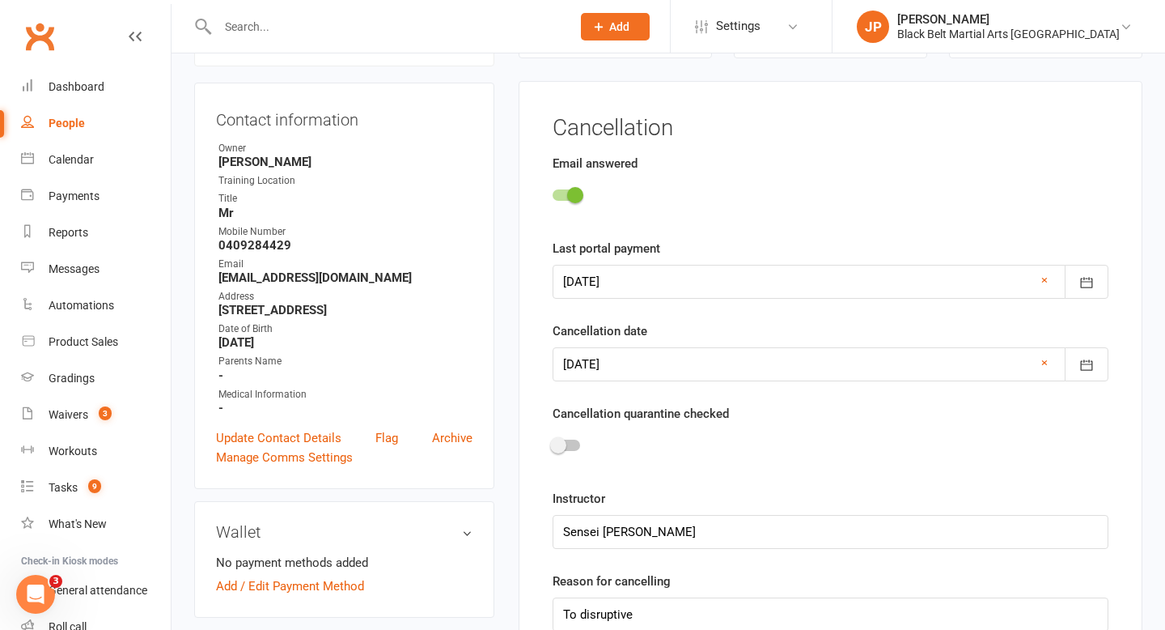
click at [572, 441] on div at bounding box center [567, 444] width 28 height 11
click at [553, 443] on input "checkbox" at bounding box center [553, 443] width 0 height 0
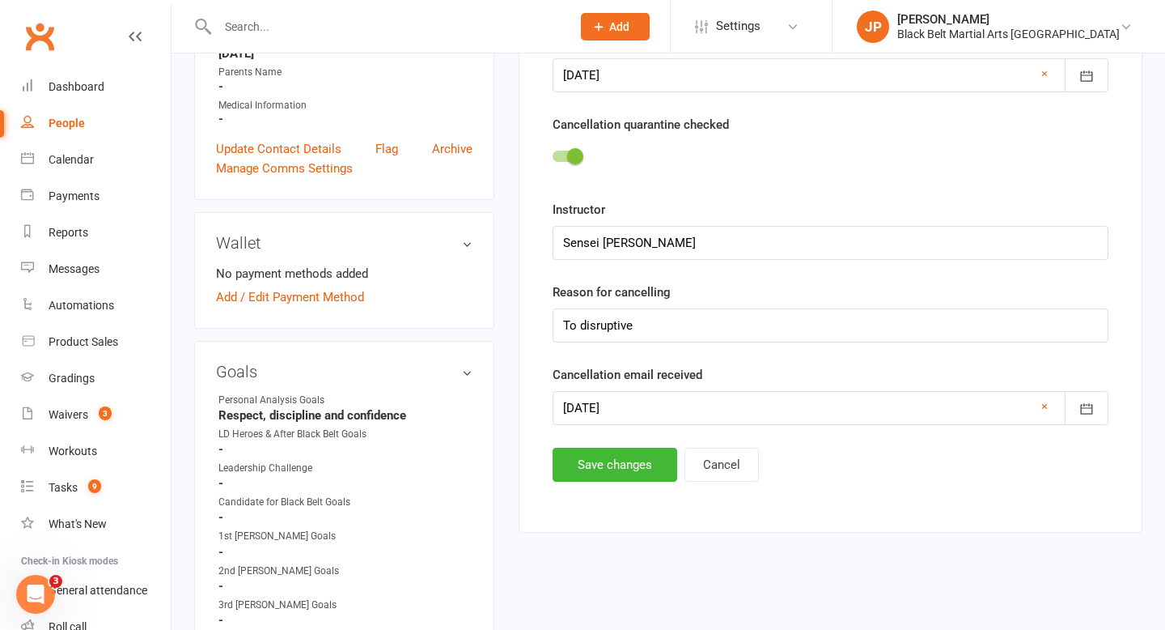
scroll to position [439, 0]
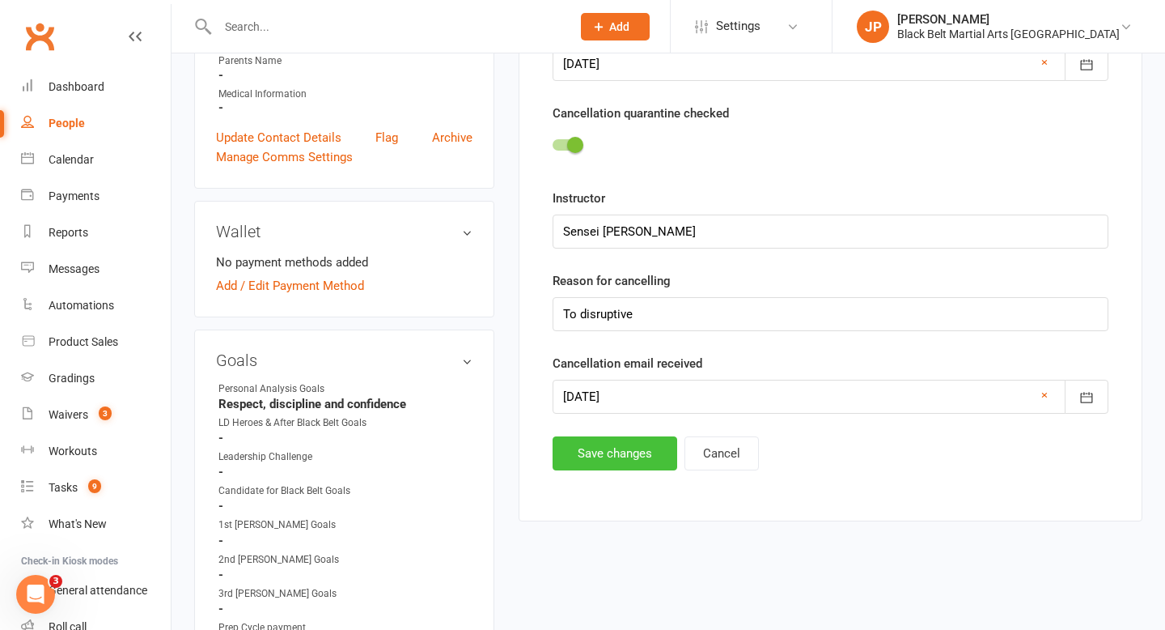
click at [611, 457] on button "Save changes" at bounding box center [615, 453] width 125 height 34
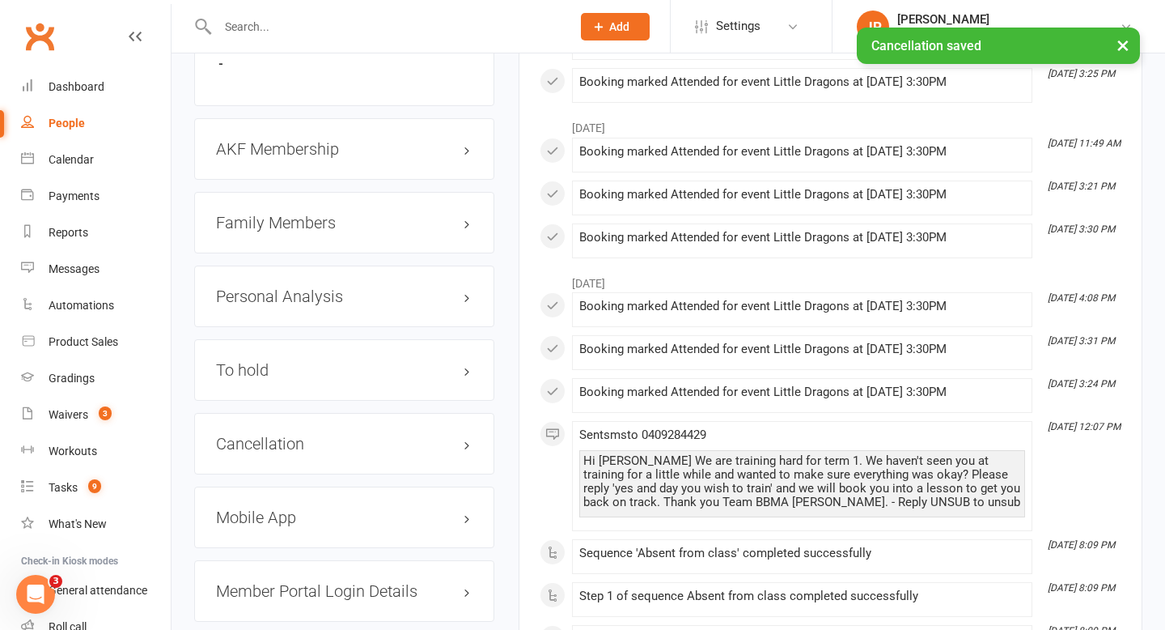
scroll to position [1667, 0]
click at [468, 216] on h3 "Family Members" at bounding box center [344, 222] width 257 height 18
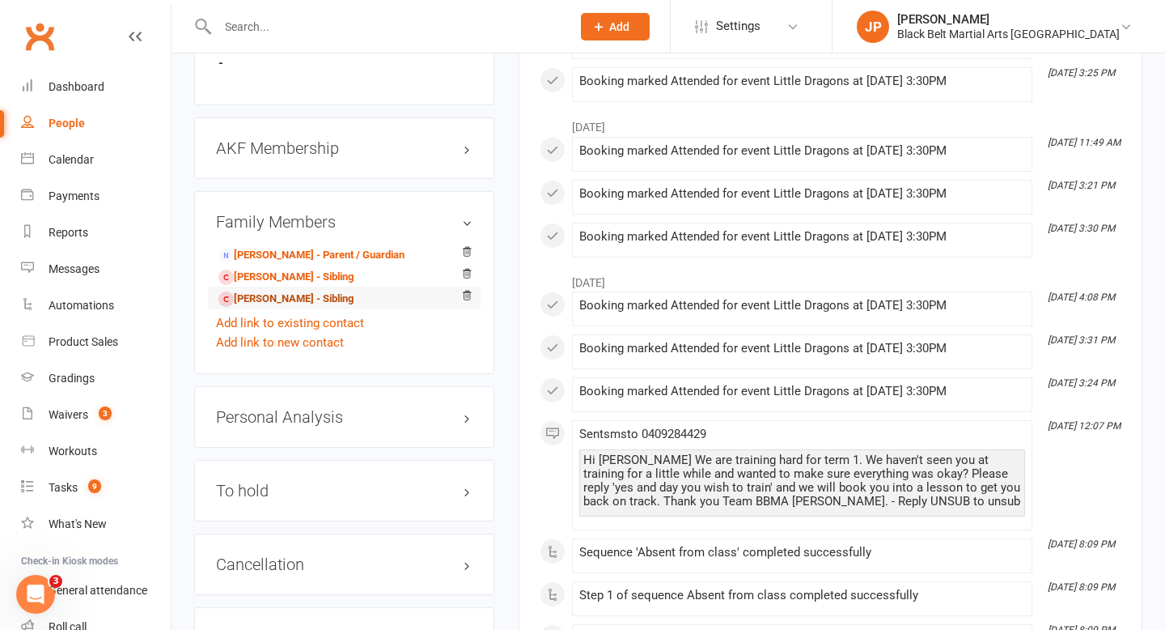
click at [316, 298] on link "Savannah Riddell - Sibling" at bounding box center [285, 298] width 135 height 17
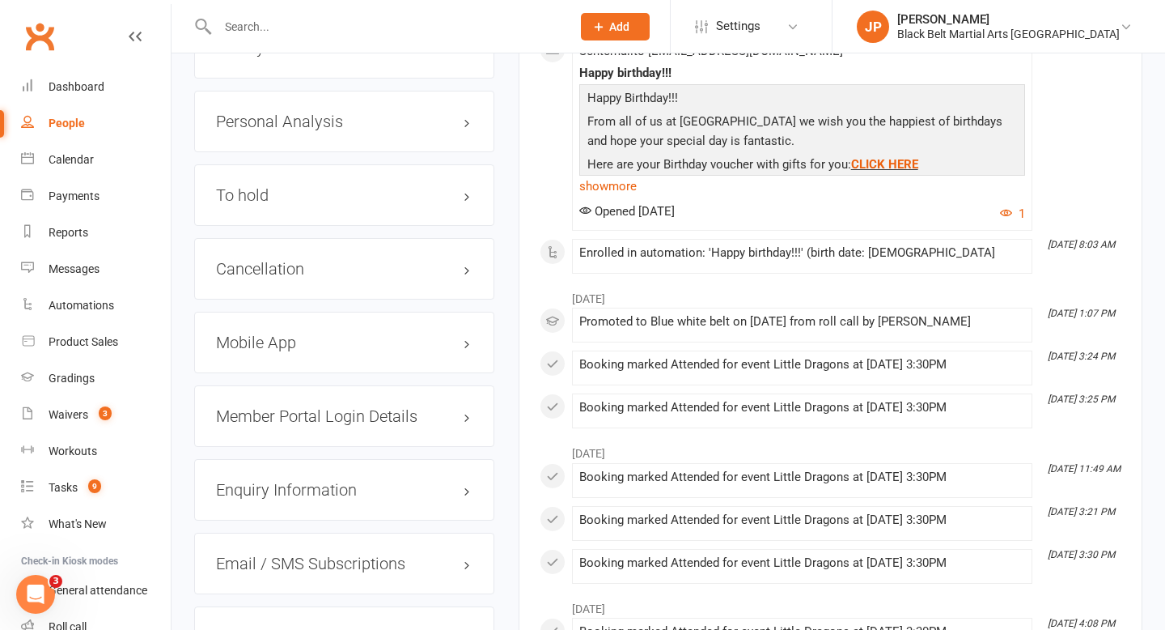
scroll to position [1842, 0]
click at [466, 262] on h3 "Cancellation edit" at bounding box center [344, 267] width 257 height 18
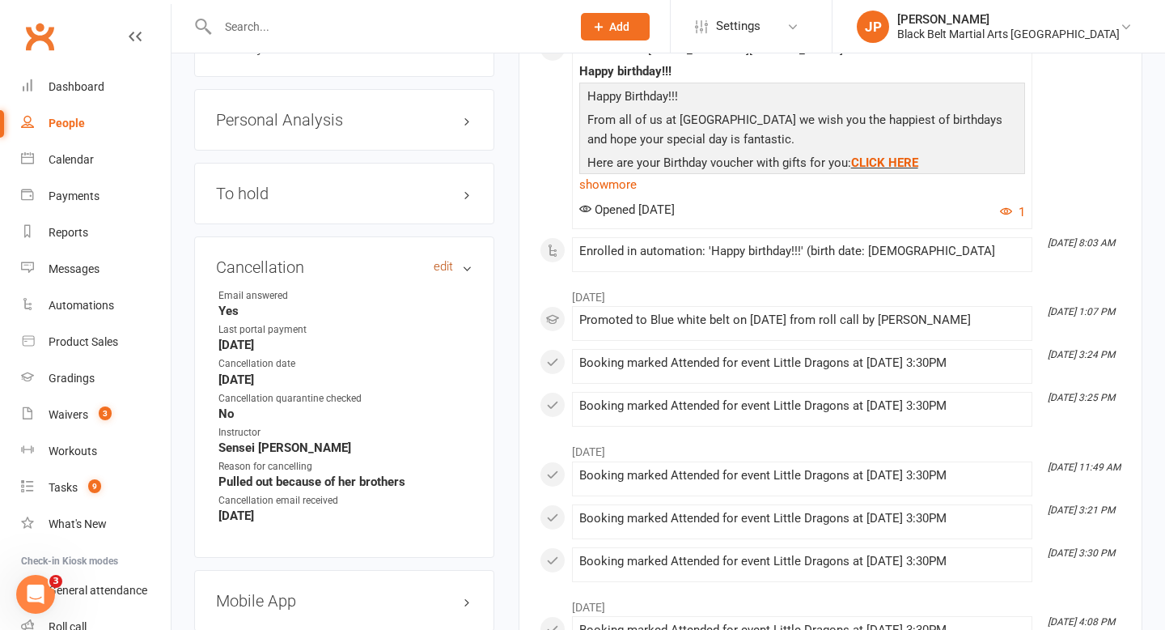
click at [443, 260] on link "edit" at bounding box center [443, 267] width 19 height 14
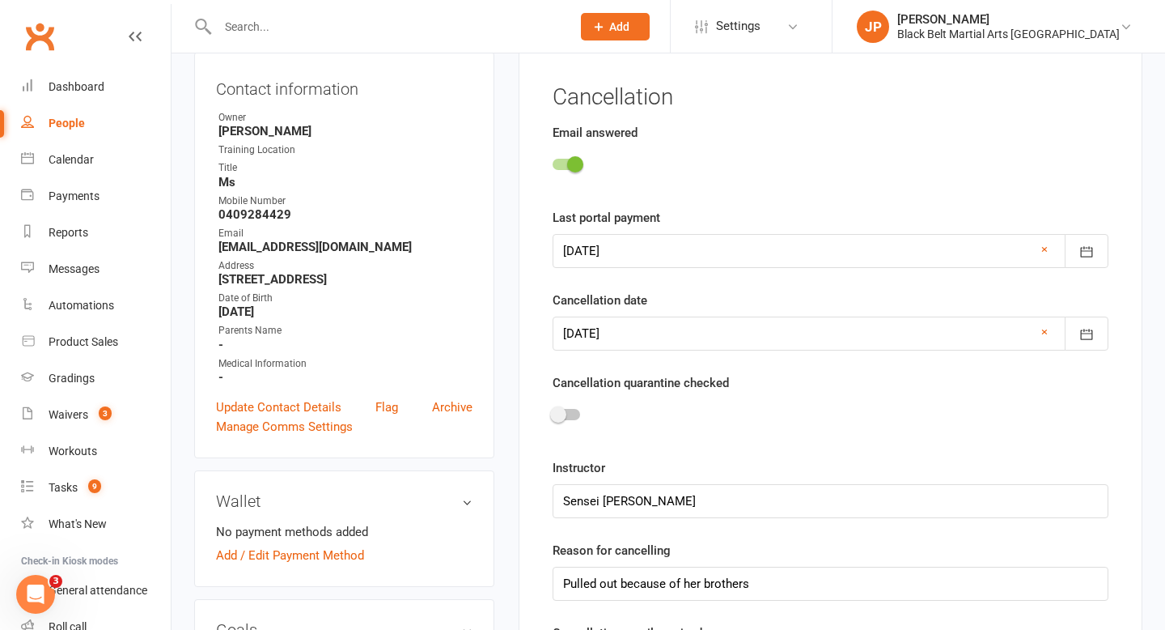
scroll to position [138, 0]
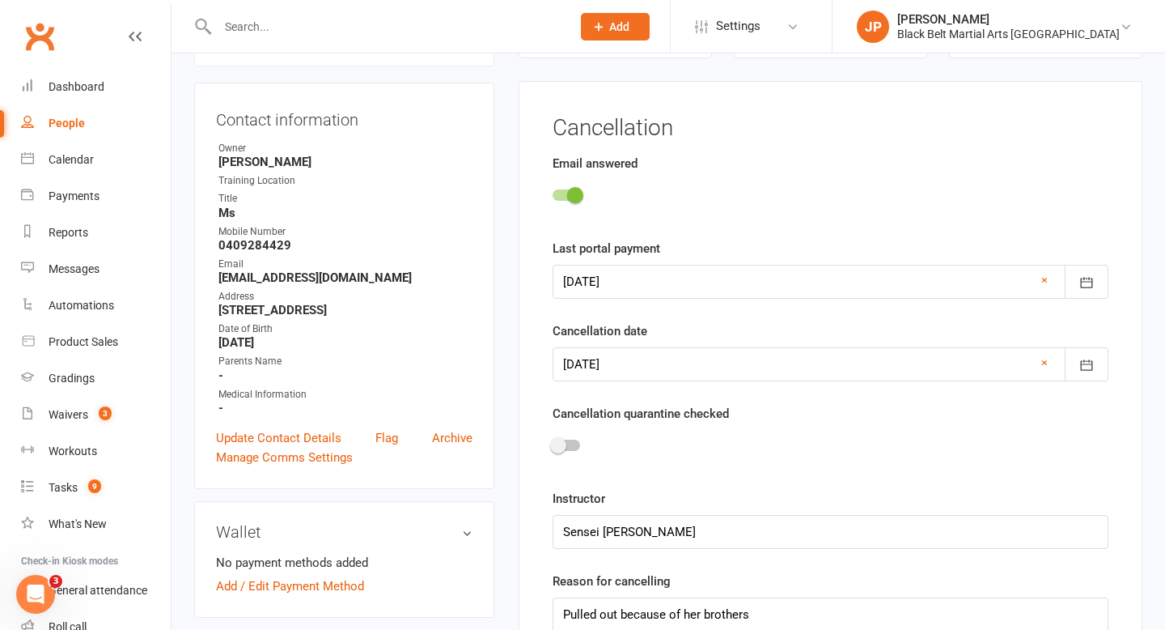
click at [571, 448] on div at bounding box center [567, 444] width 28 height 11
click at [553, 443] on input "checkbox" at bounding box center [553, 443] width 0 height 0
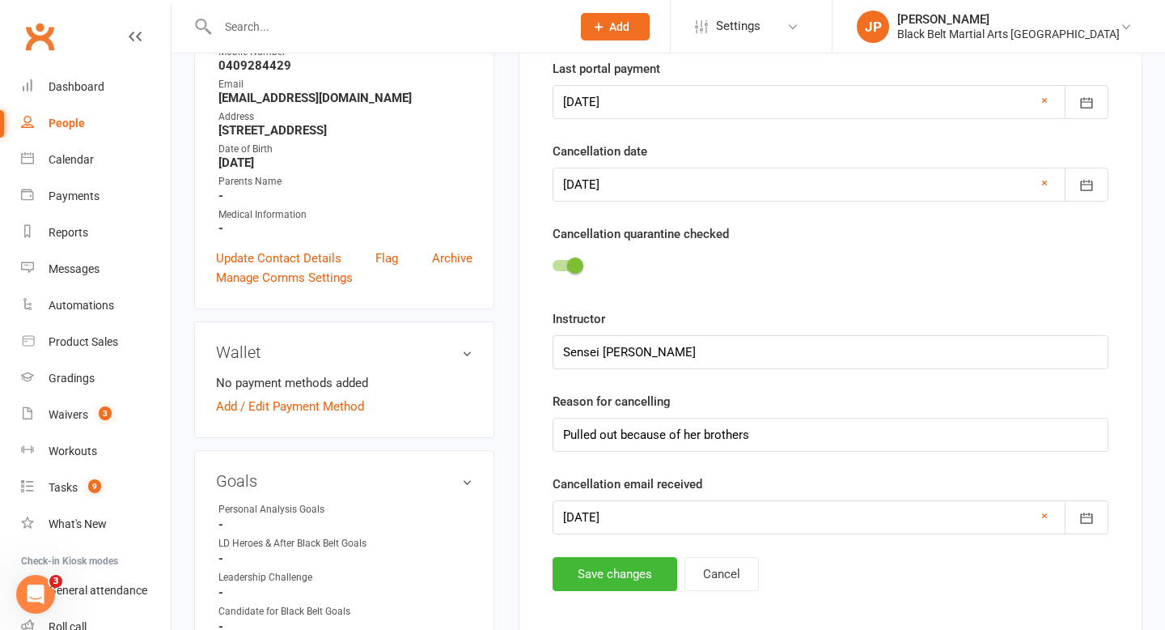
scroll to position [392, 0]
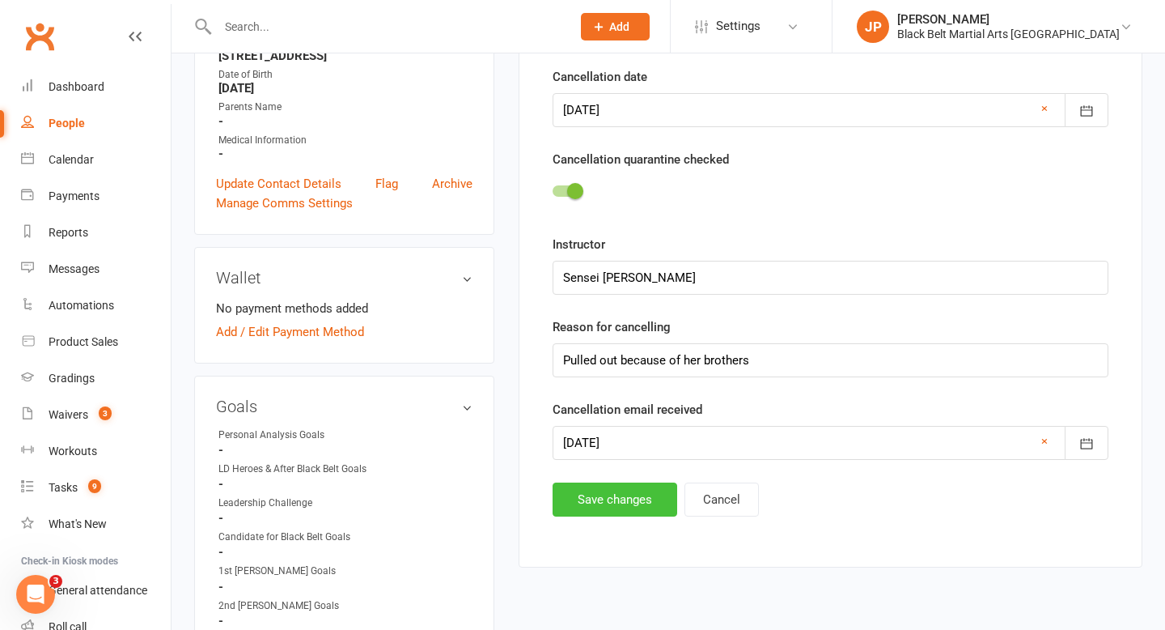
click at [617, 503] on button "Save changes" at bounding box center [615, 499] width 125 height 34
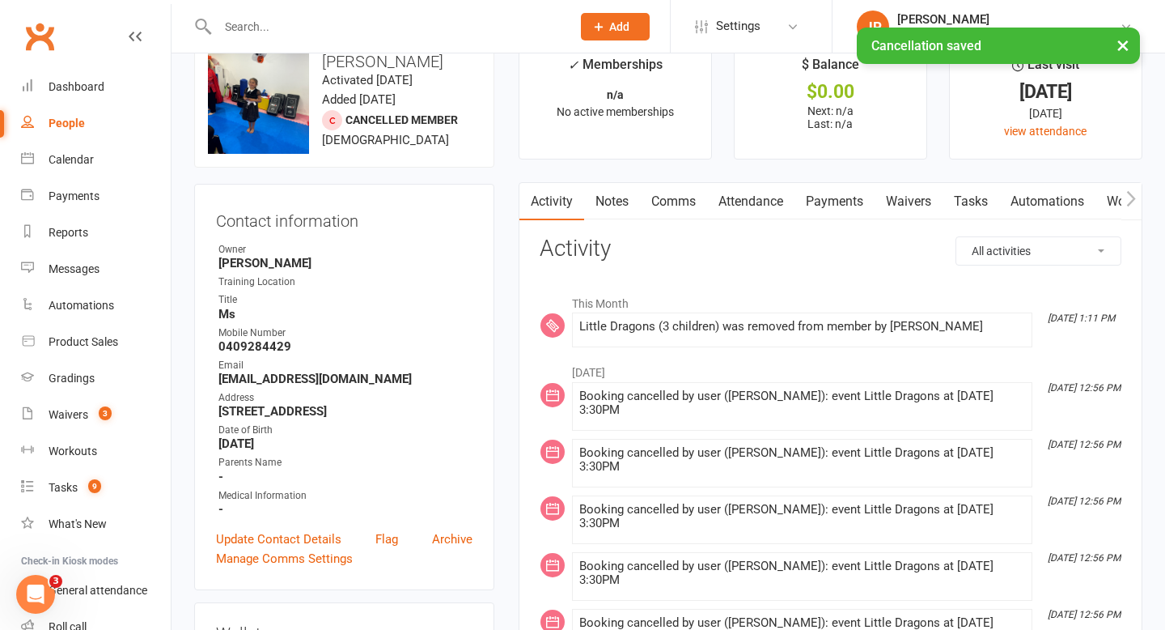
scroll to position [0, 0]
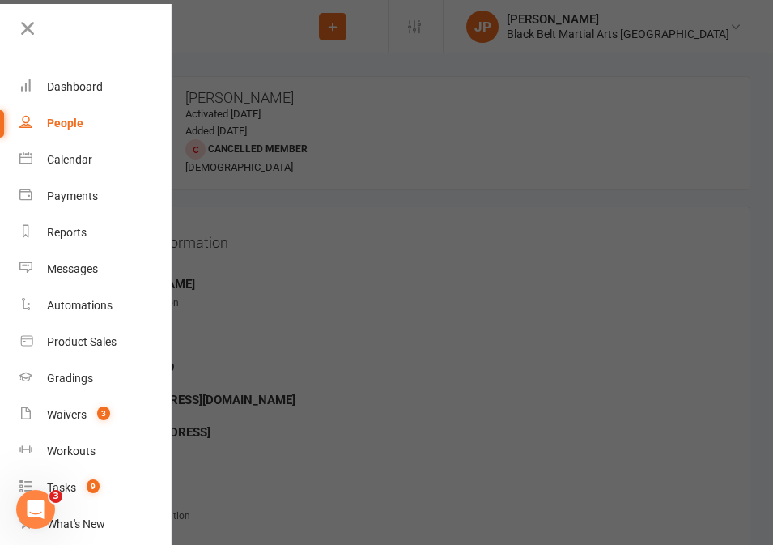
click at [526, 153] on div at bounding box center [386, 272] width 773 height 545
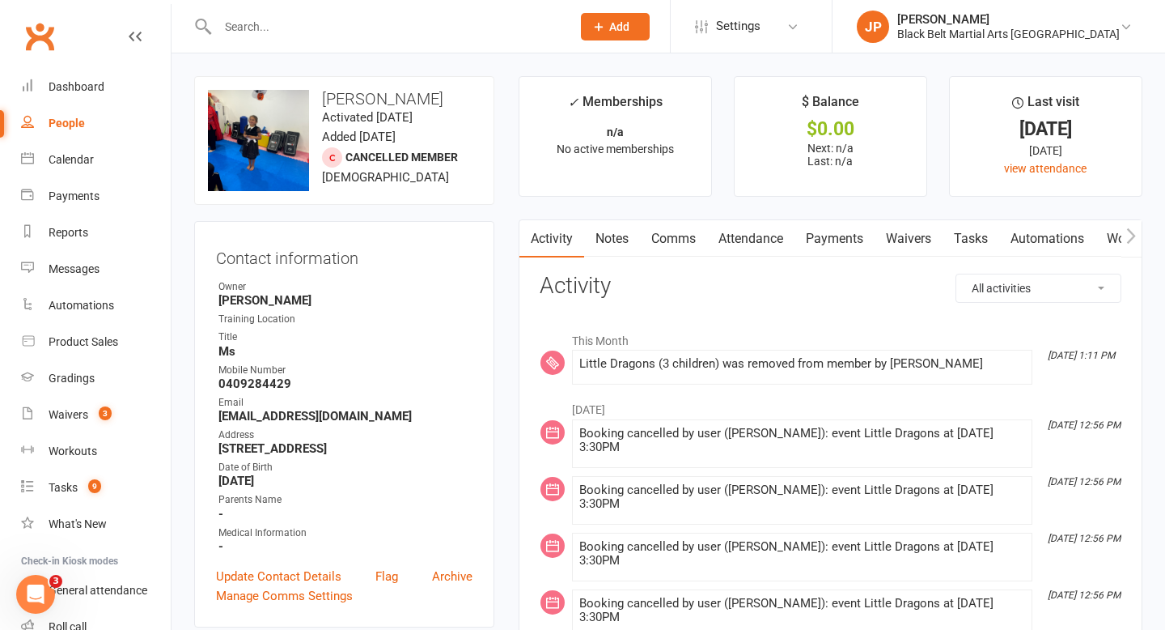
click at [462, 26] on input "text" at bounding box center [386, 26] width 347 height 23
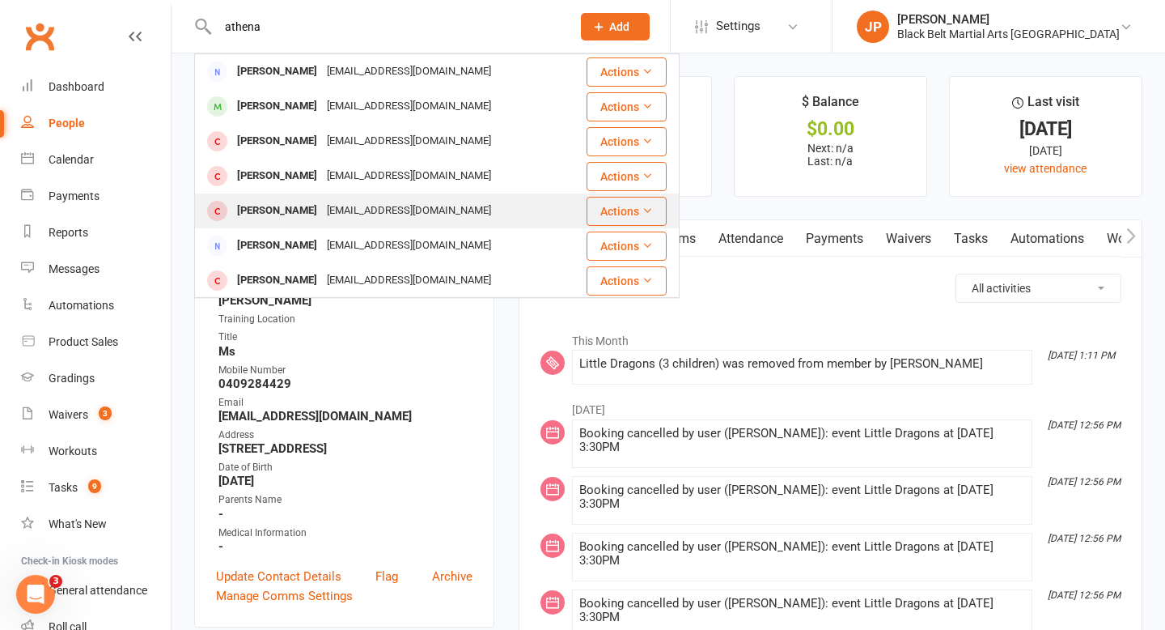
type input "athena"
click at [317, 208] on div "Athena Russell-Leonard" at bounding box center [277, 210] width 90 height 23
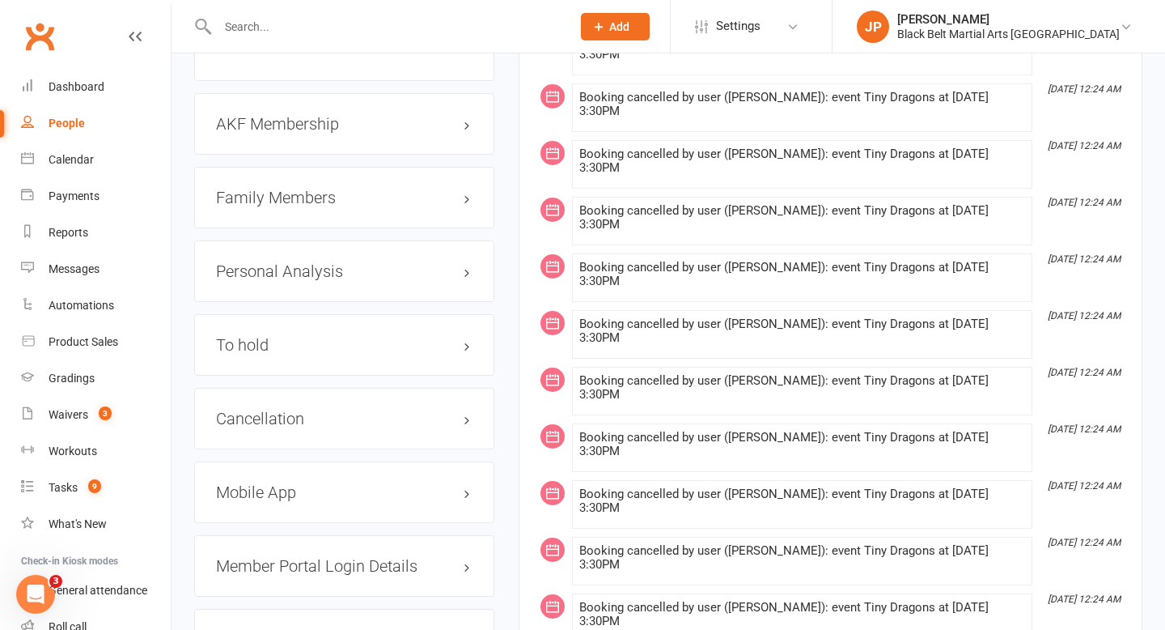
scroll to position [1689, 0]
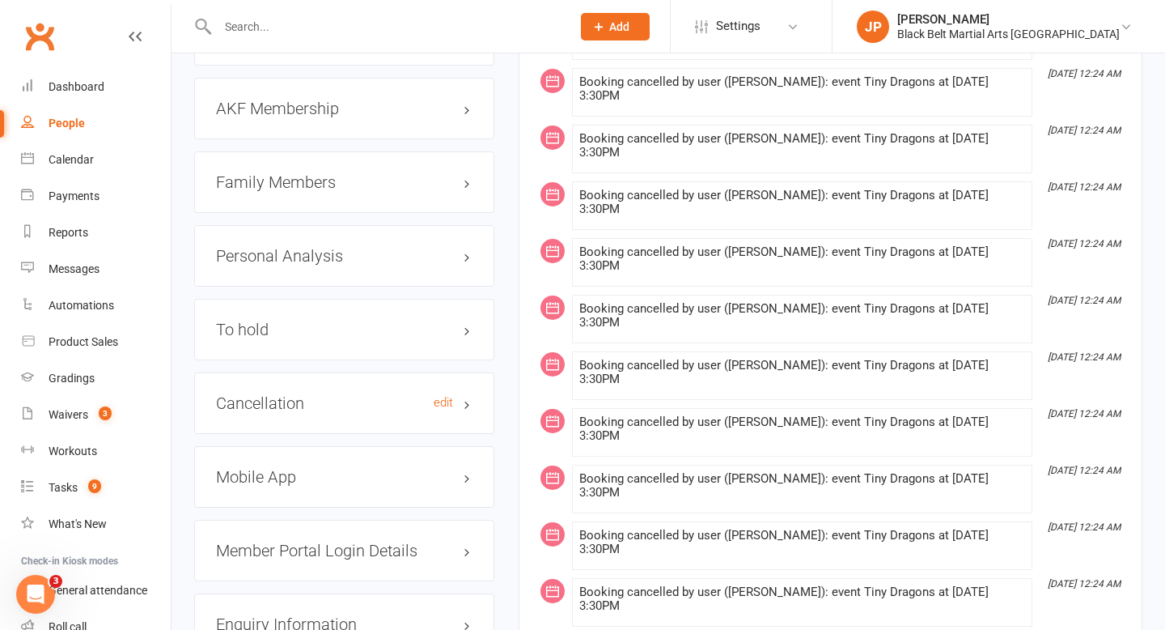
click at [471, 411] on h3 "Cancellation edit" at bounding box center [344, 403] width 257 height 18
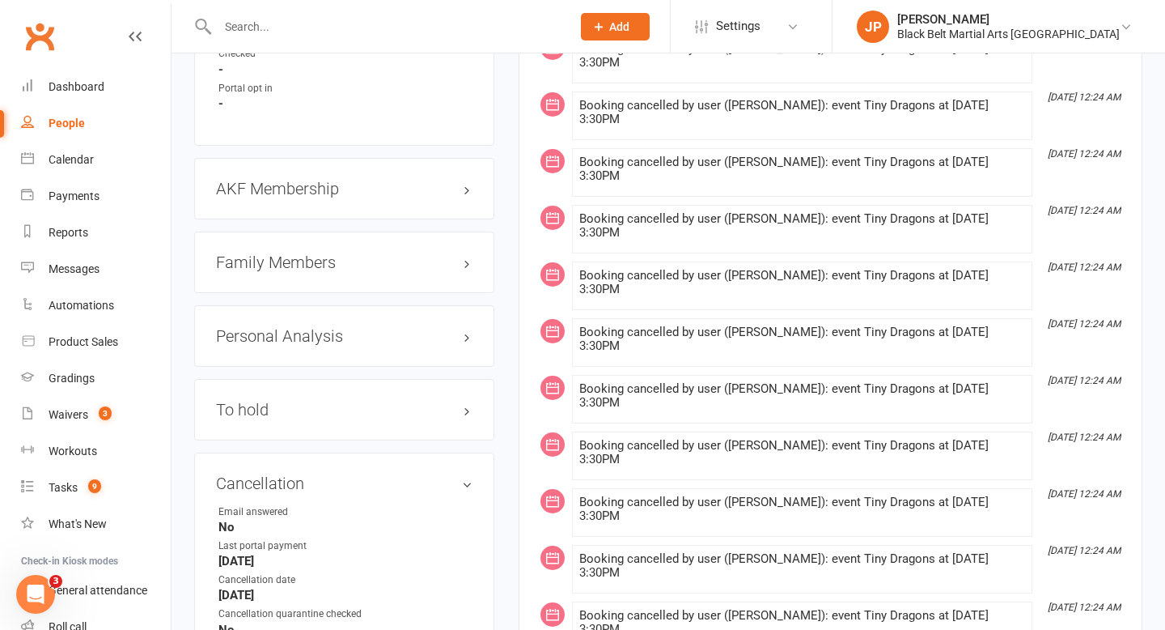
scroll to position [1605, 0]
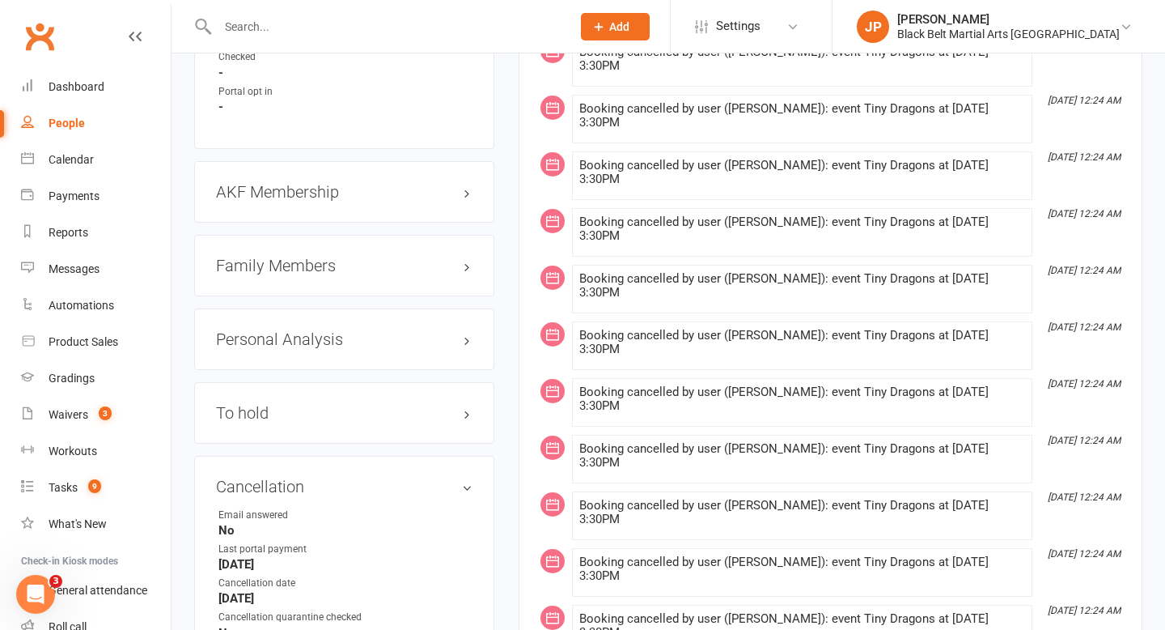
click at [466, 273] on h3 "Family Members" at bounding box center [344, 266] width 257 height 18
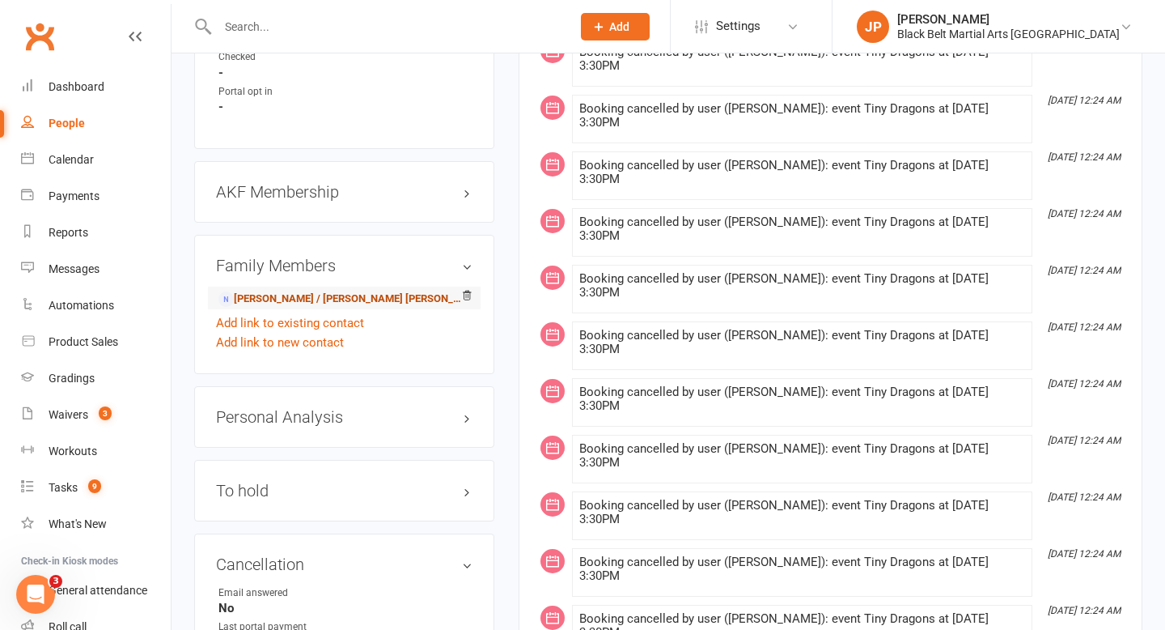
click at [342, 304] on link "Millie / Luke Russell Leonard - Parent / Guardian" at bounding box center [341, 298] width 246 height 17
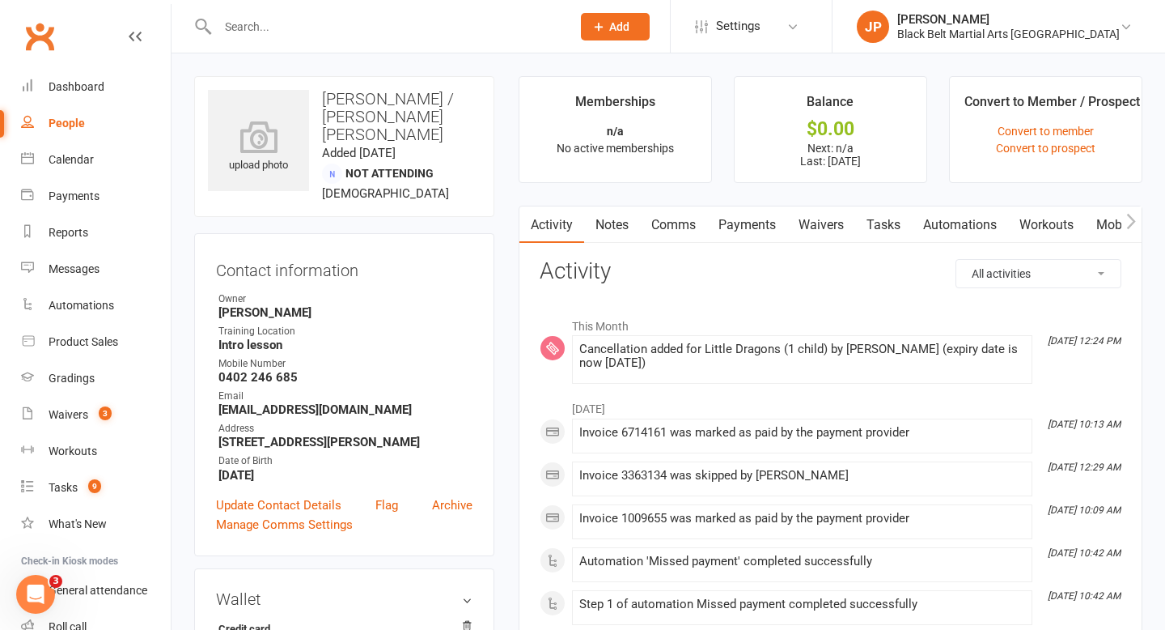
click at [740, 222] on link "Payments" at bounding box center [747, 224] width 80 height 37
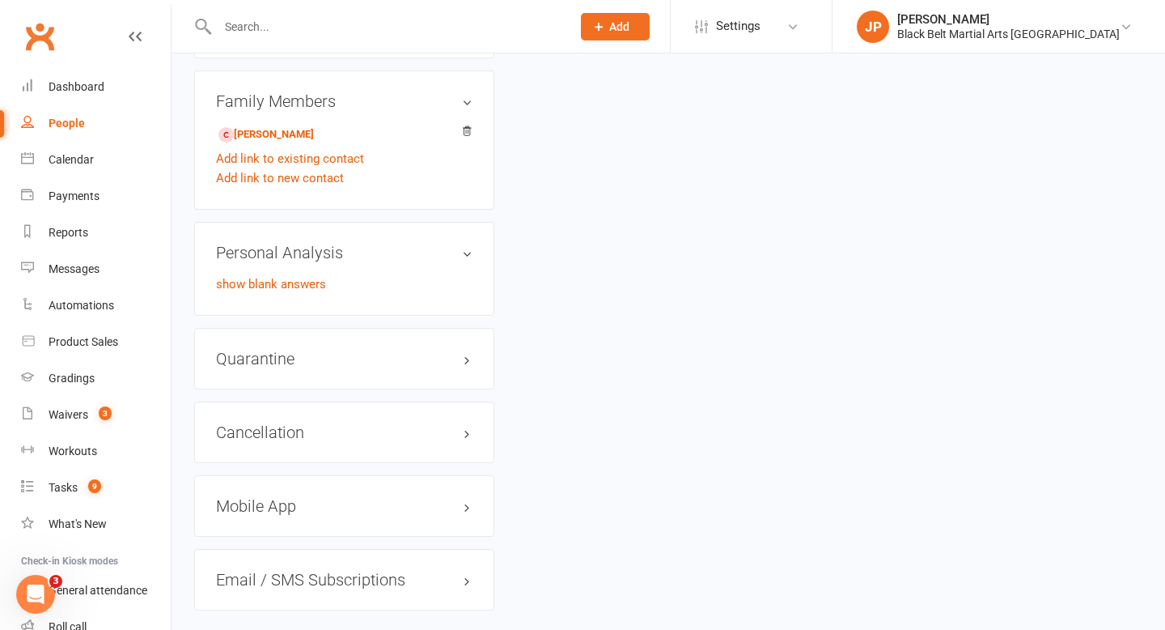
scroll to position [1045, 0]
click at [470, 422] on h3 "Cancellation edit" at bounding box center [344, 430] width 257 height 18
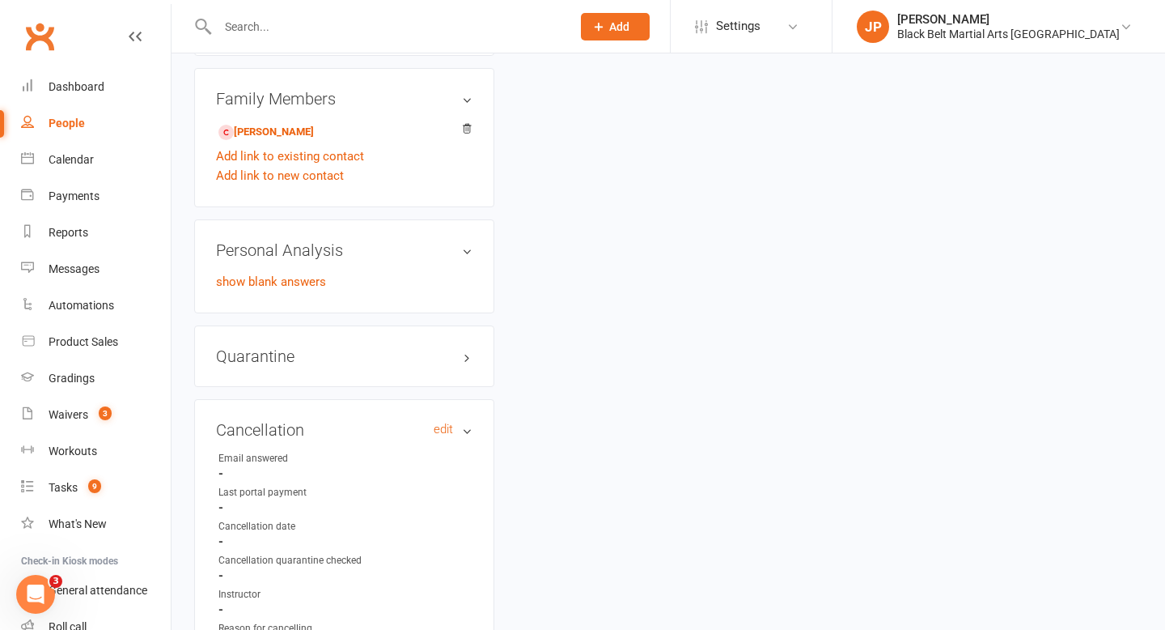
click at [470, 422] on h3 "Cancellation edit" at bounding box center [344, 430] width 257 height 18
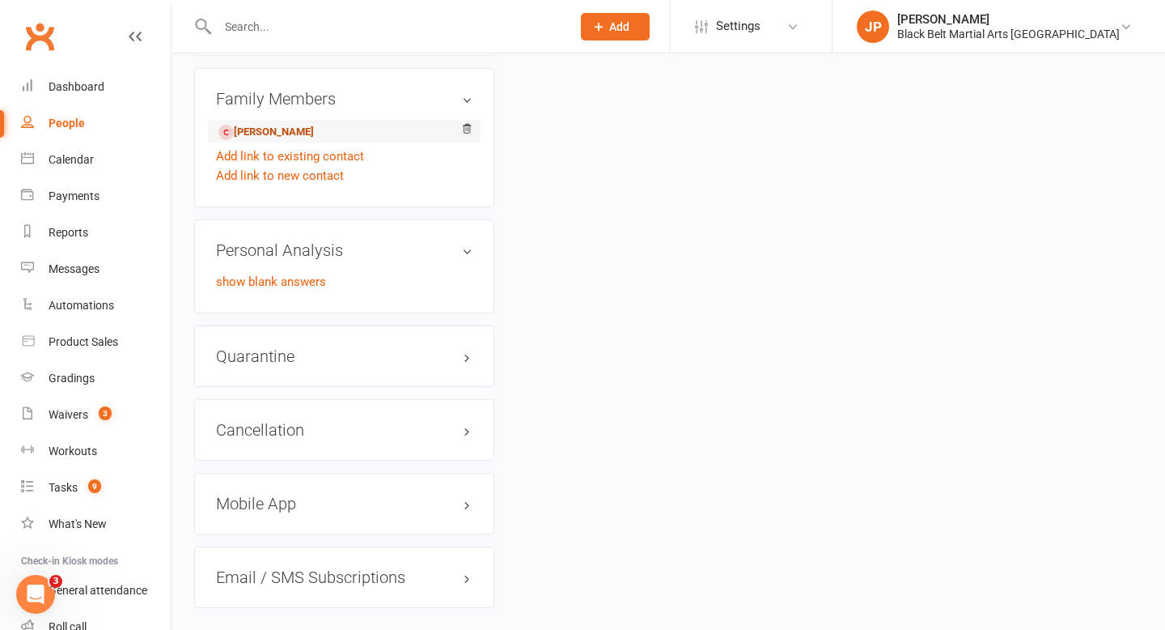
click at [314, 124] on link "Athena Russell-Leonard - Child" at bounding box center [265, 132] width 95 height 17
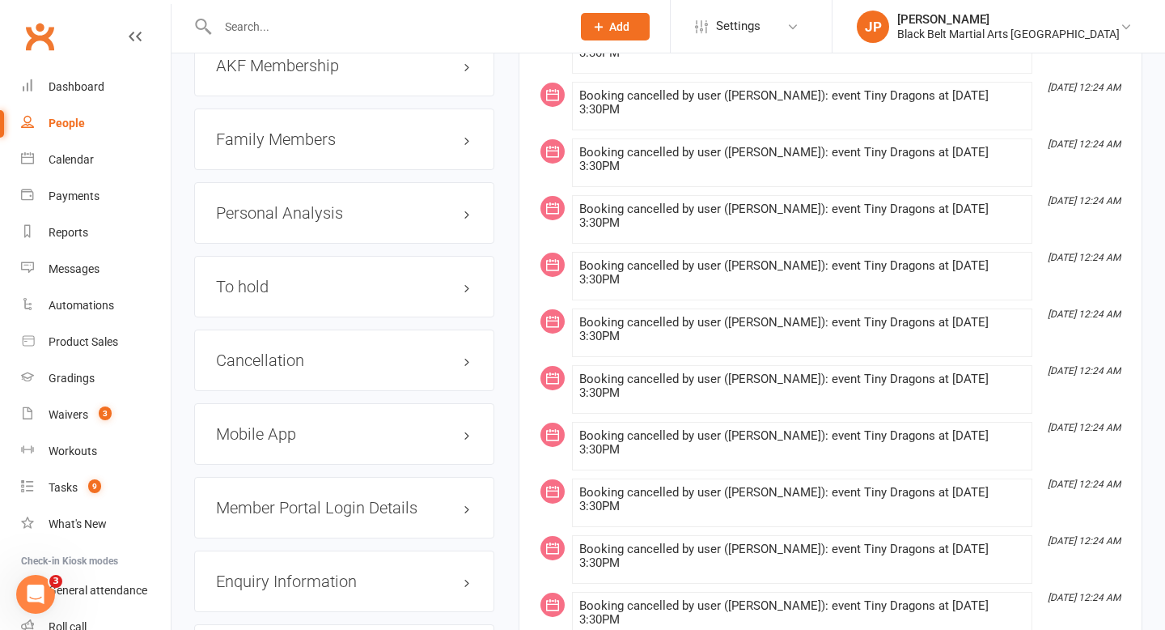
scroll to position [1731, 0]
click at [468, 369] on h3 "Cancellation edit" at bounding box center [344, 361] width 257 height 18
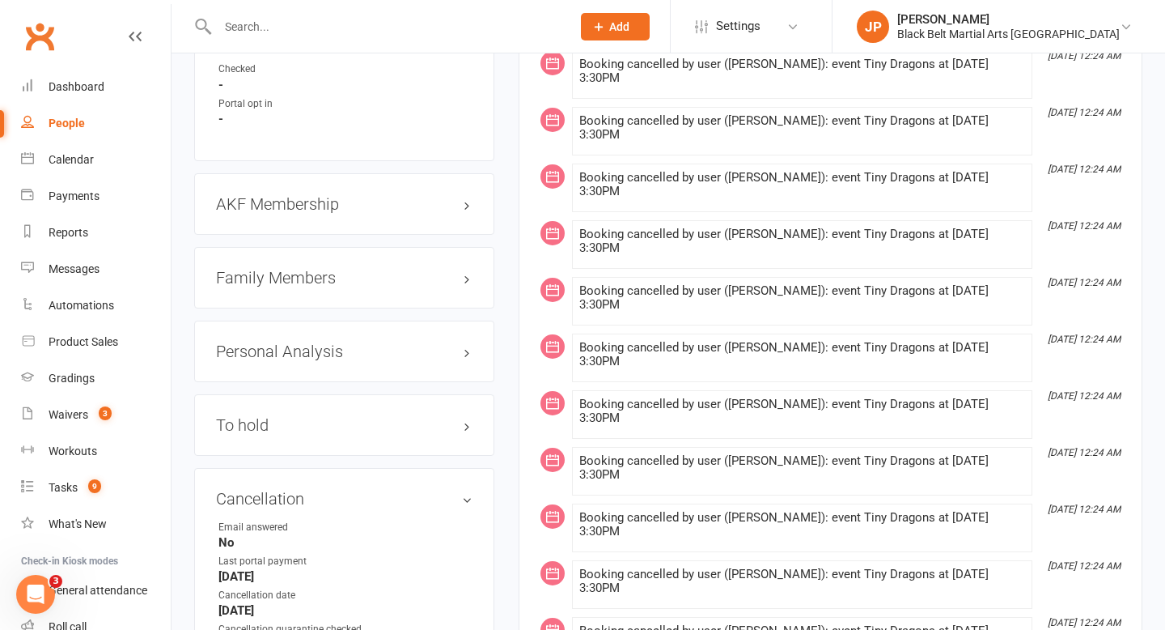
scroll to position [1610, 0]
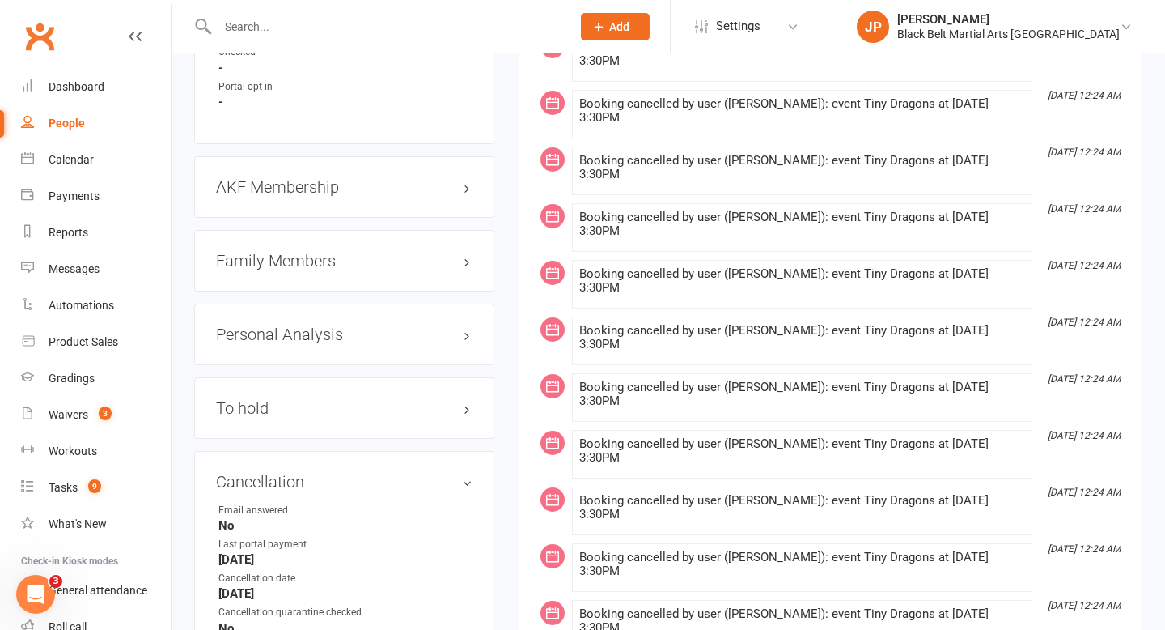
click at [467, 269] on h3 "Family Members" at bounding box center [344, 261] width 257 height 18
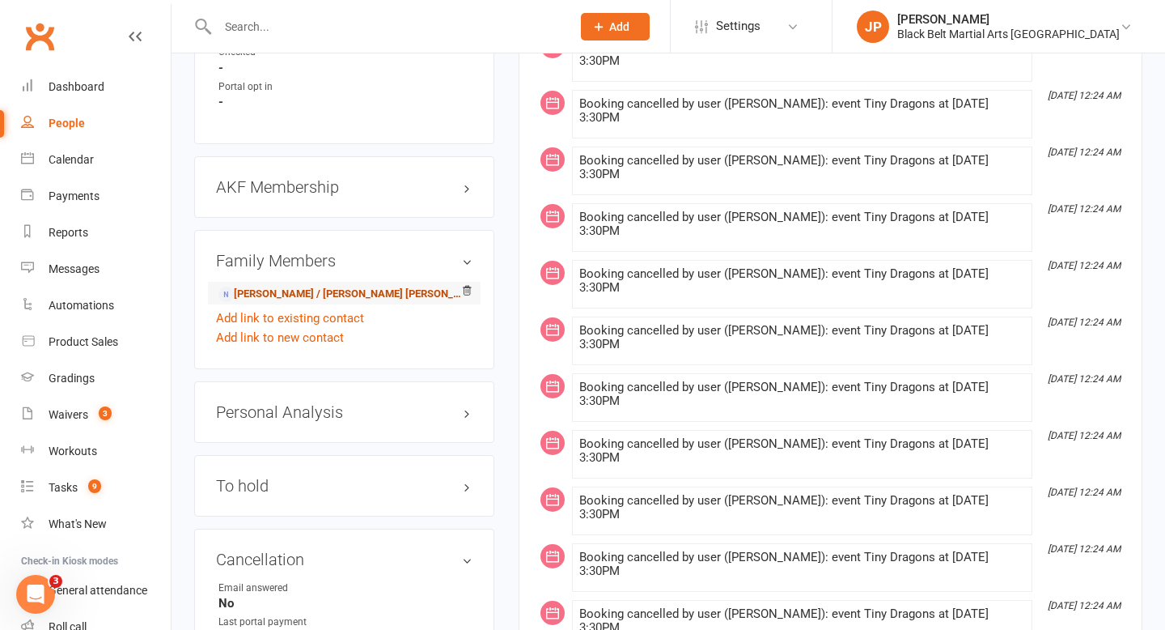
click at [333, 303] on link "Millie / Luke Russell Leonard - Parent / Guardian" at bounding box center [341, 294] width 246 height 17
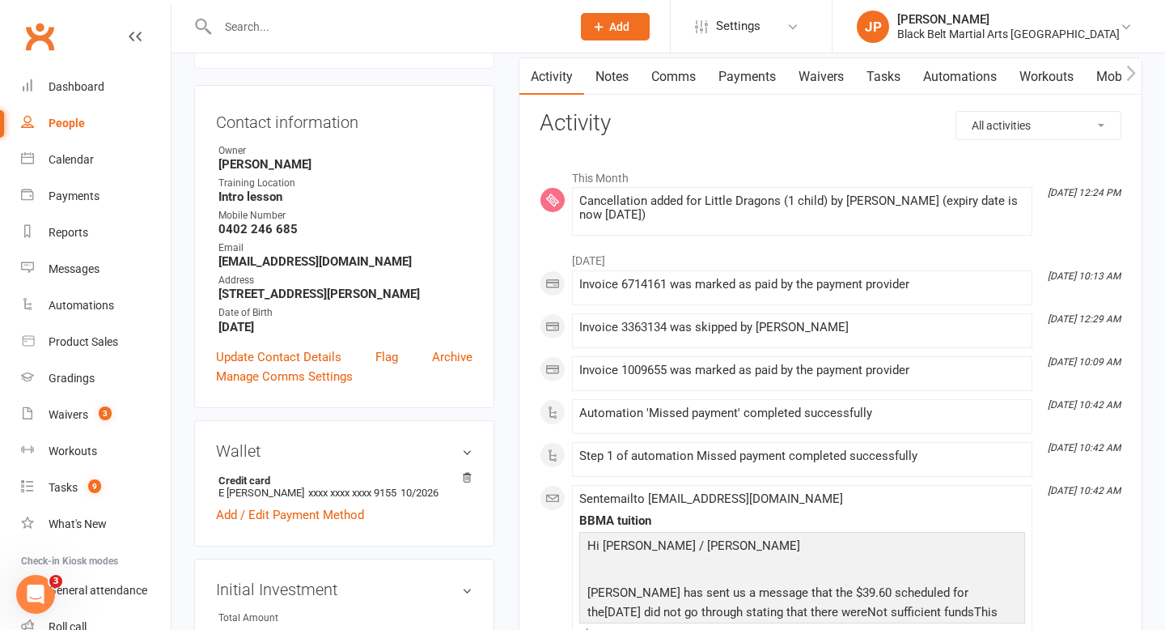
scroll to position [126, 0]
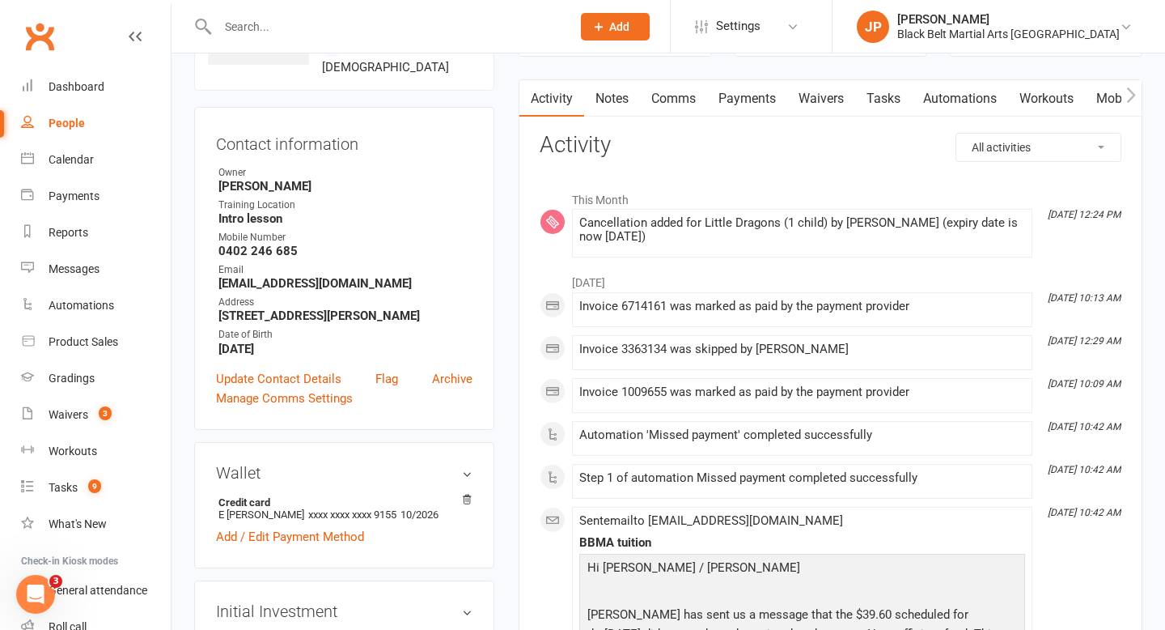
click at [753, 102] on link "Payments" at bounding box center [747, 98] width 80 height 37
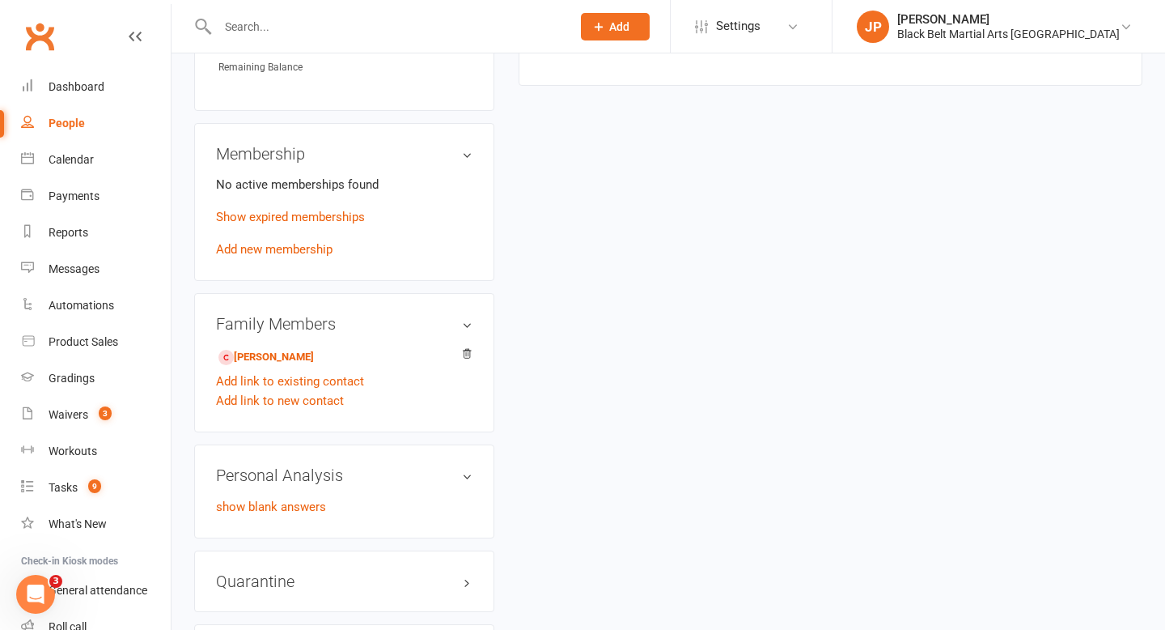
scroll to position [823, 0]
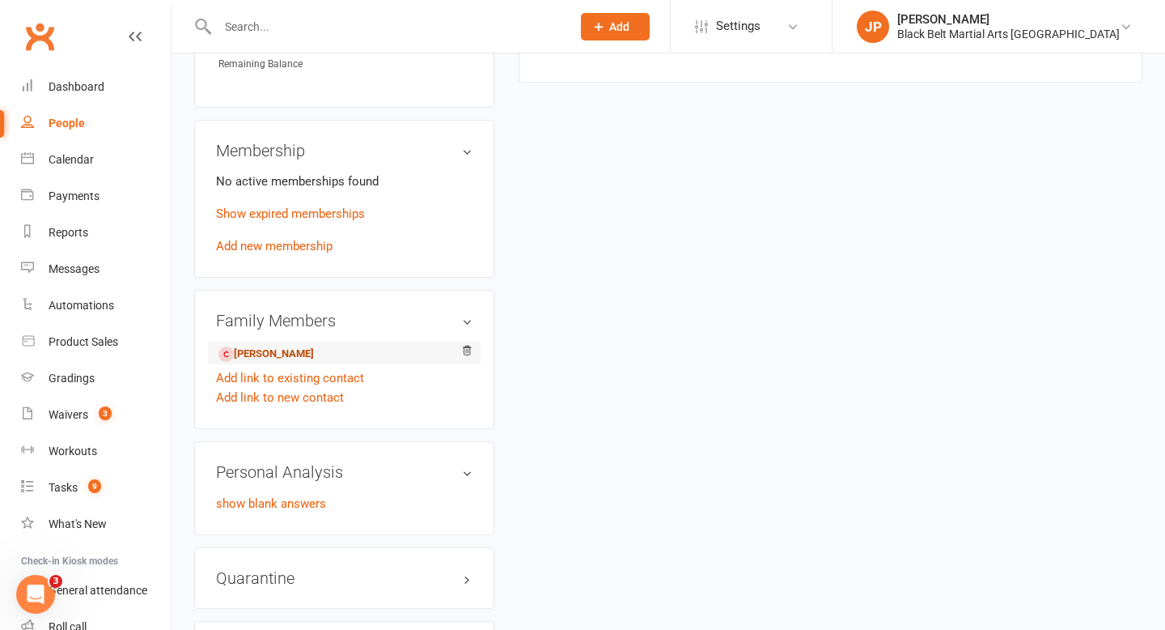
click at [314, 346] on link "Athena Russell-Leonard - Child" at bounding box center [265, 354] width 95 height 17
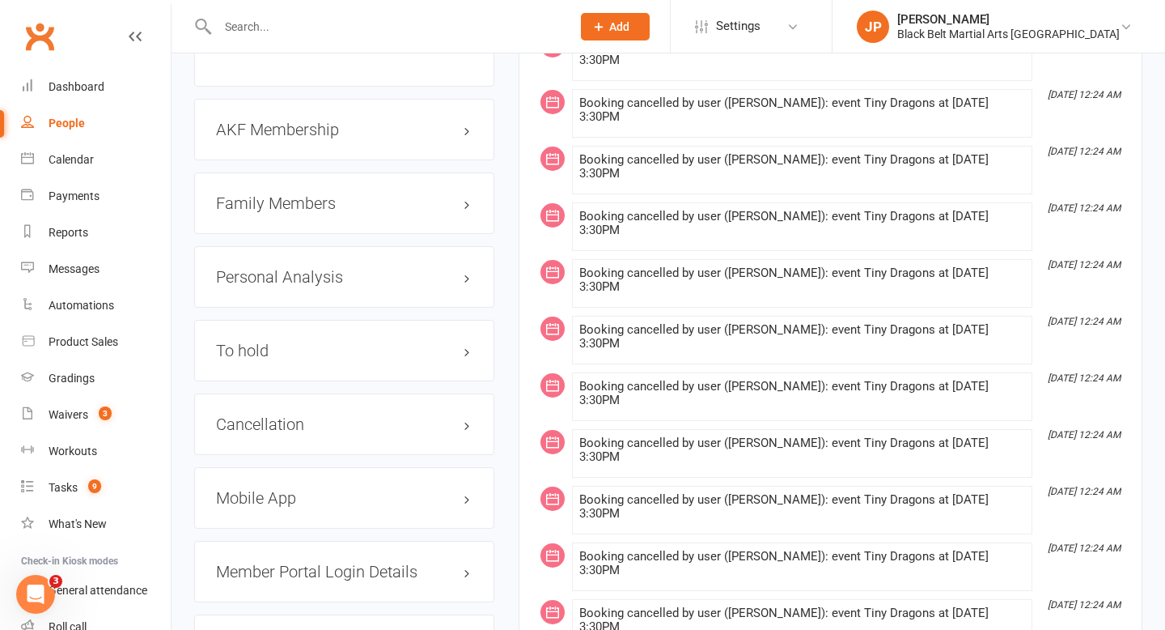
scroll to position [1669, 0]
click at [471, 430] on h3 "Cancellation edit" at bounding box center [344, 422] width 257 height 18
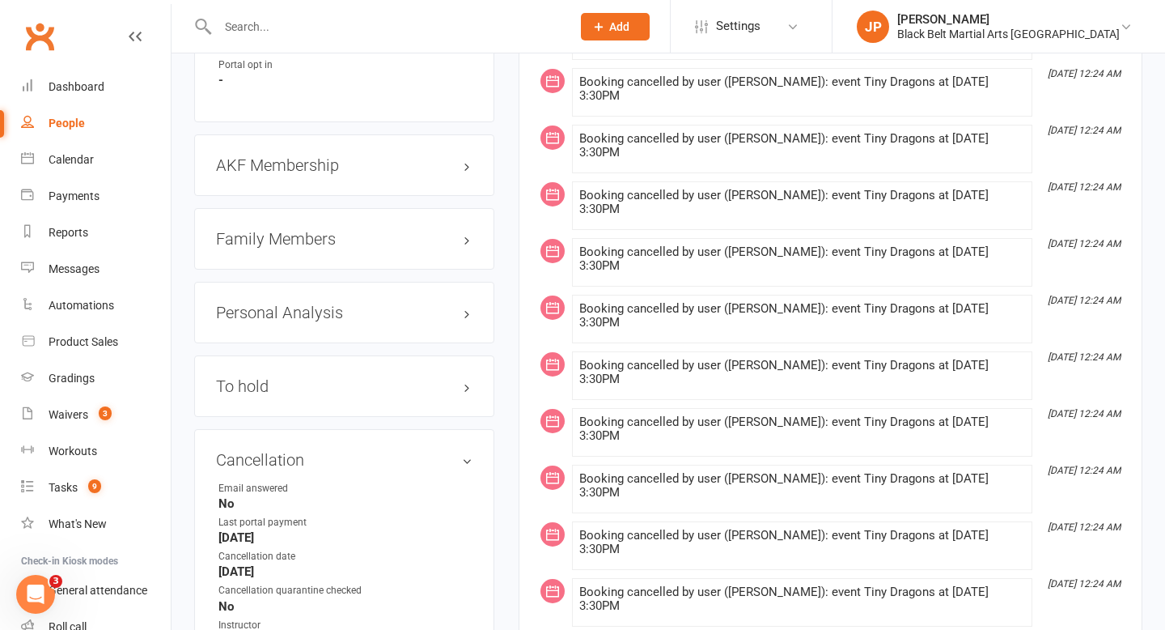
scroll to position [1626, 0]
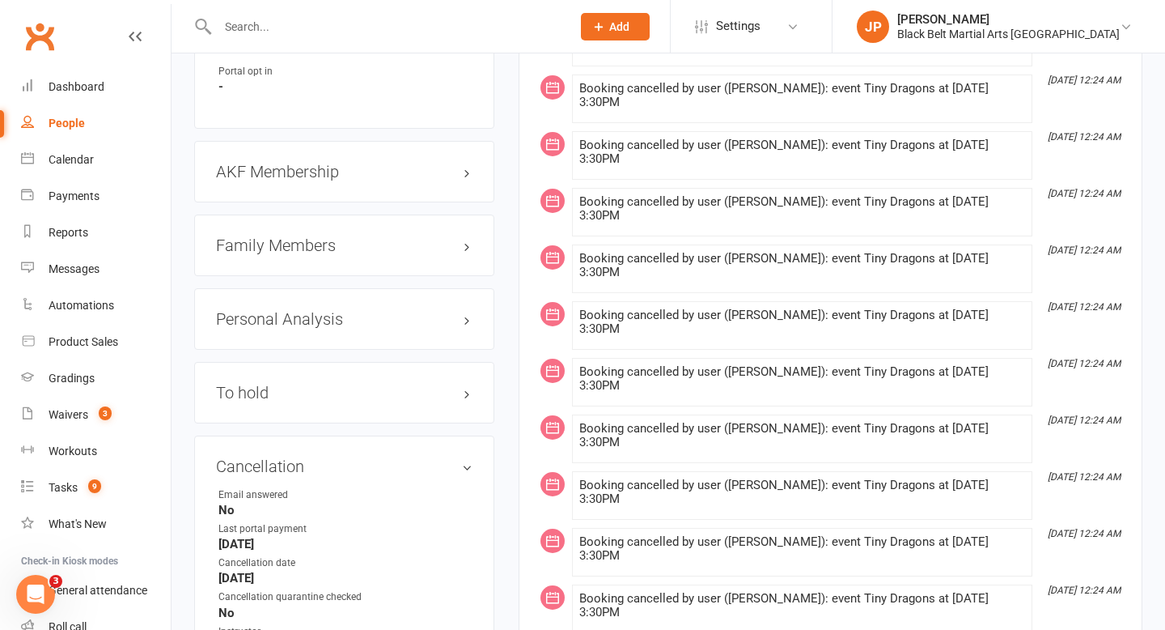
click at [465, 251] on h3 "Family Members" at bounding box center [344, 245] width 257 height 18
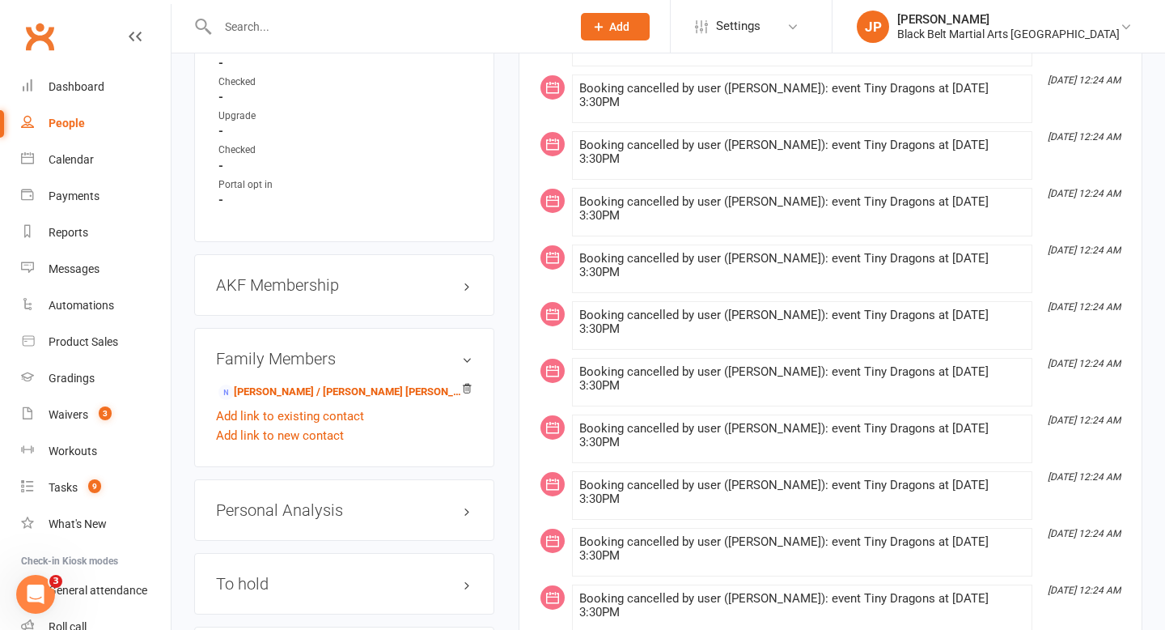
scroll to position [1519, 0]
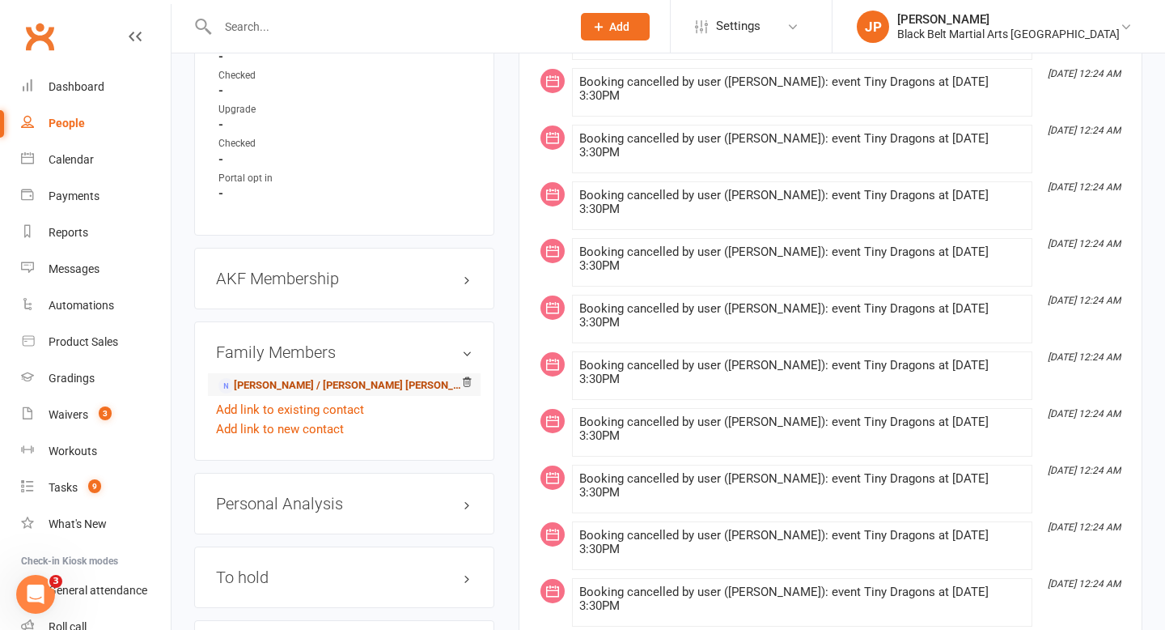
click at [344, 389] on link "Millie / Luke Russell Leonard - Parent / Guardian" at bounding box center [341, 385] width 246 height 17
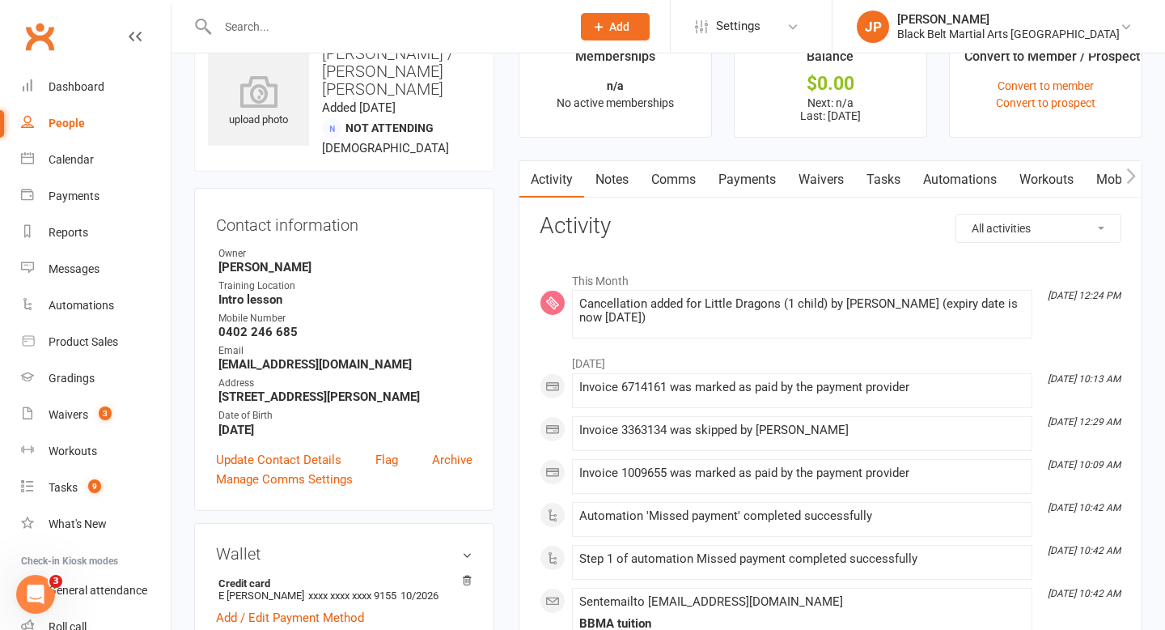
scroll to position [46, 0]
click at [753, 174] on link "Payments" at bounding box center [747, 178] width 80 height 37
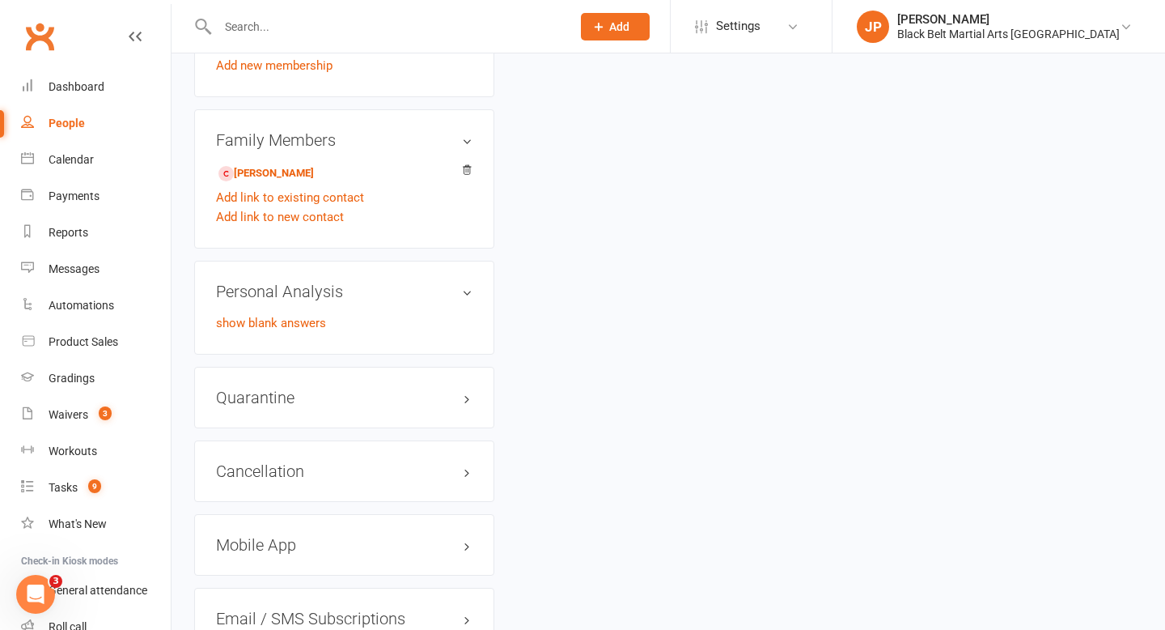
scroll to position [1007, 0]
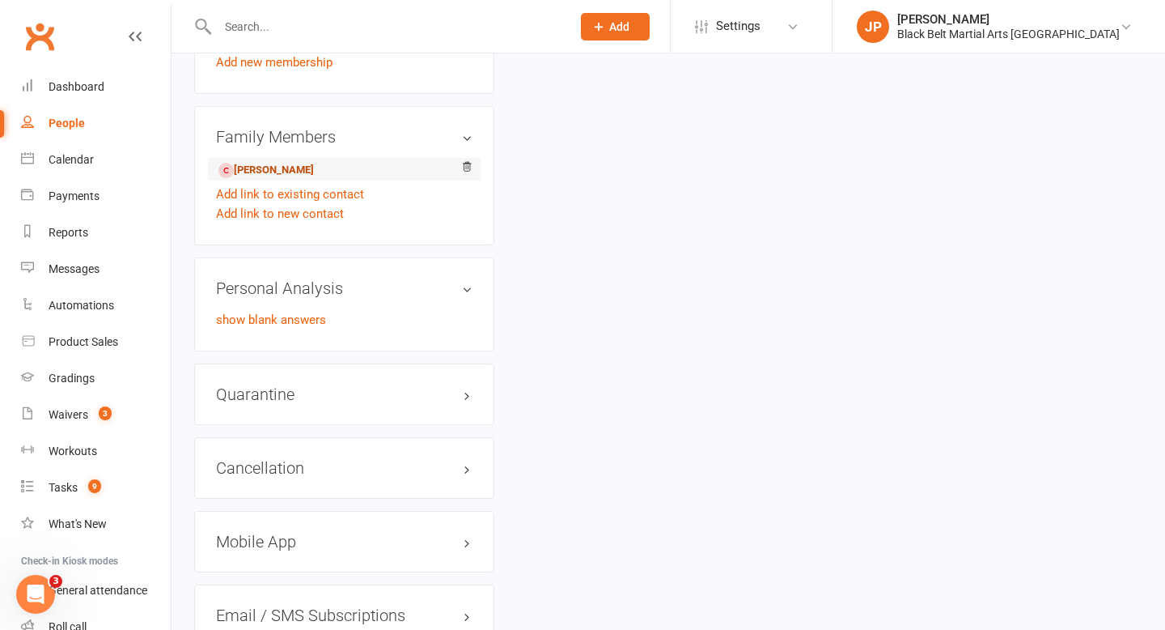
click at [306, 162] on link "Athena Russell-Leonard - Child" at bounding box center [265, 170] width 95 height 17
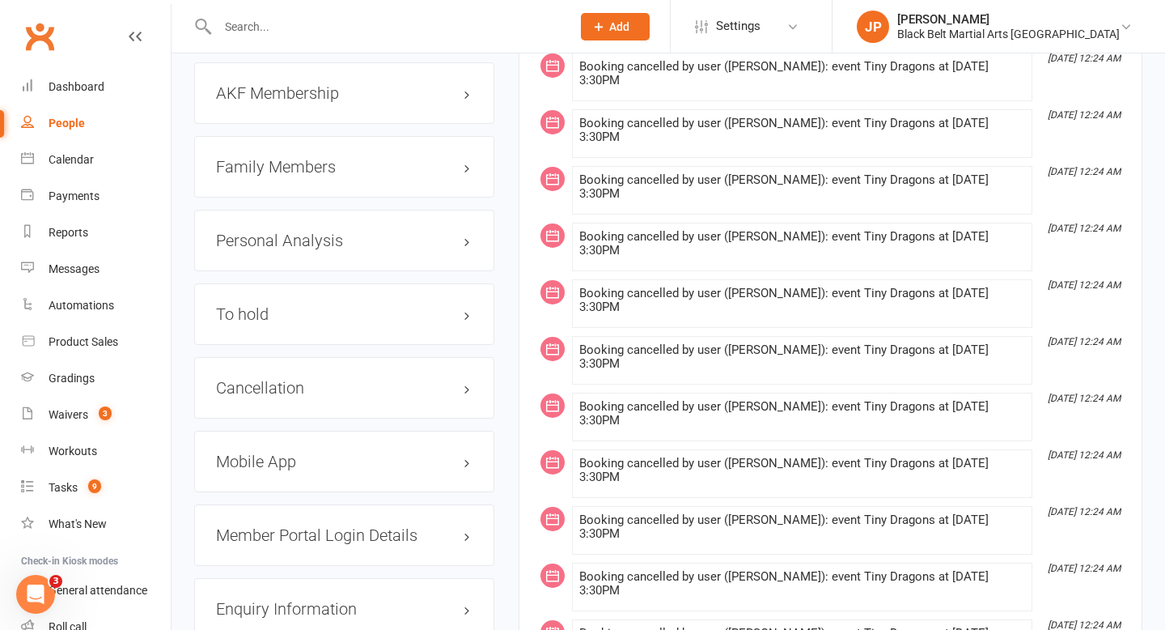
scroll to position [1720, 0]
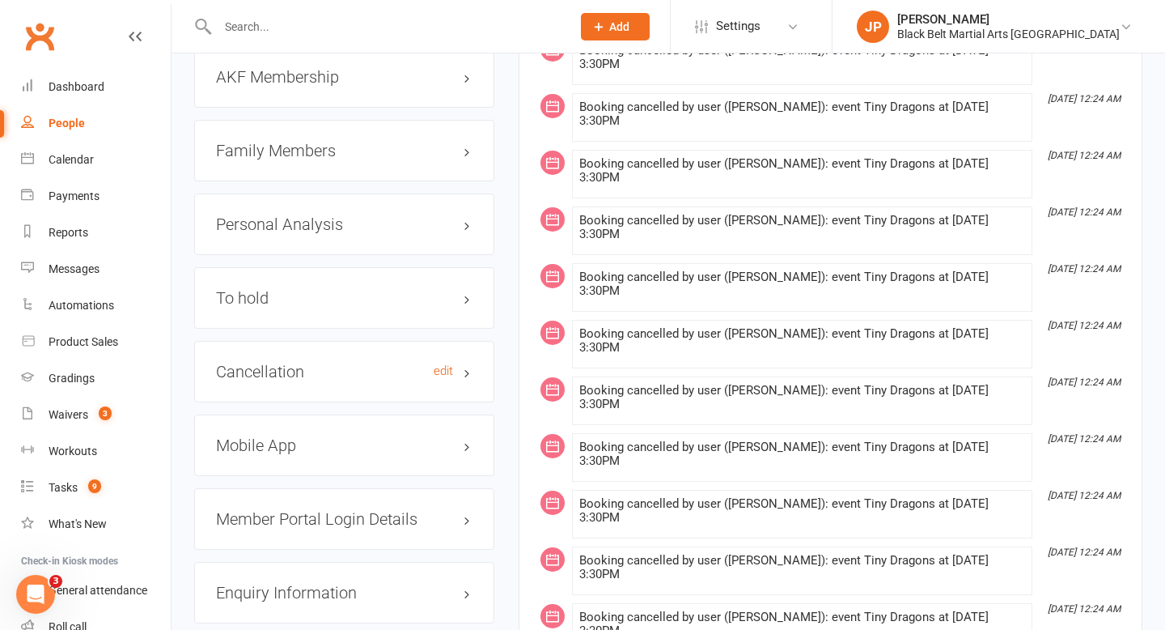
click at [466, 373] on h3 "Cancellation edit" at bounding box center [344, 372] width 257 height 18
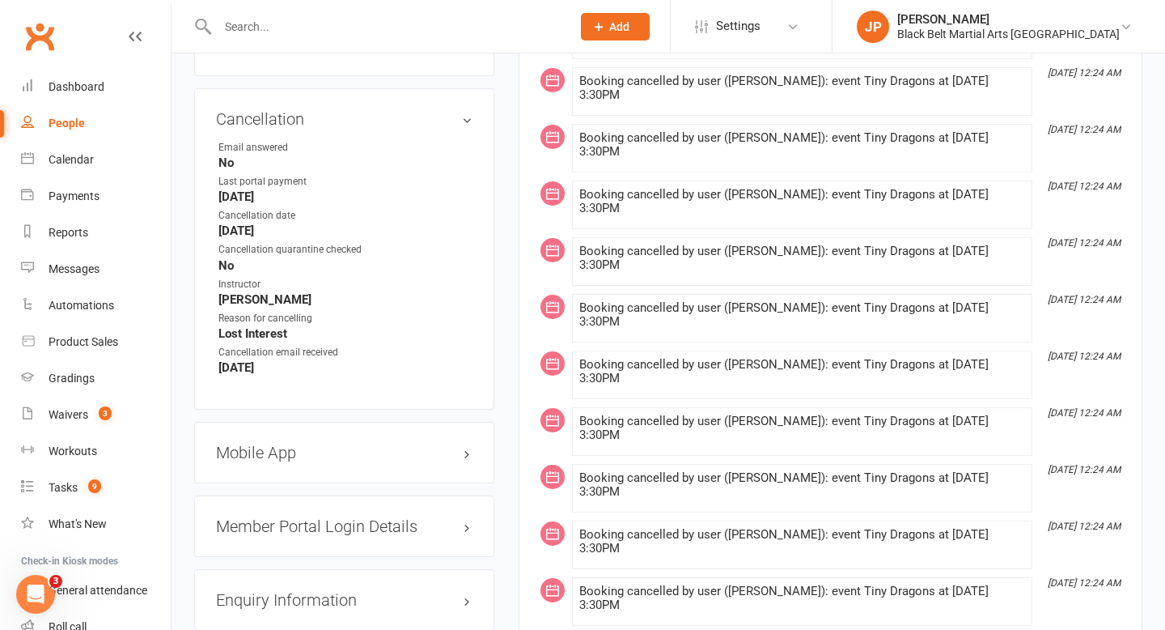
scroll to position [1971, 0]
click at [441, 127] on link "edit" at bounding box center [443, 120] width 19 height 14
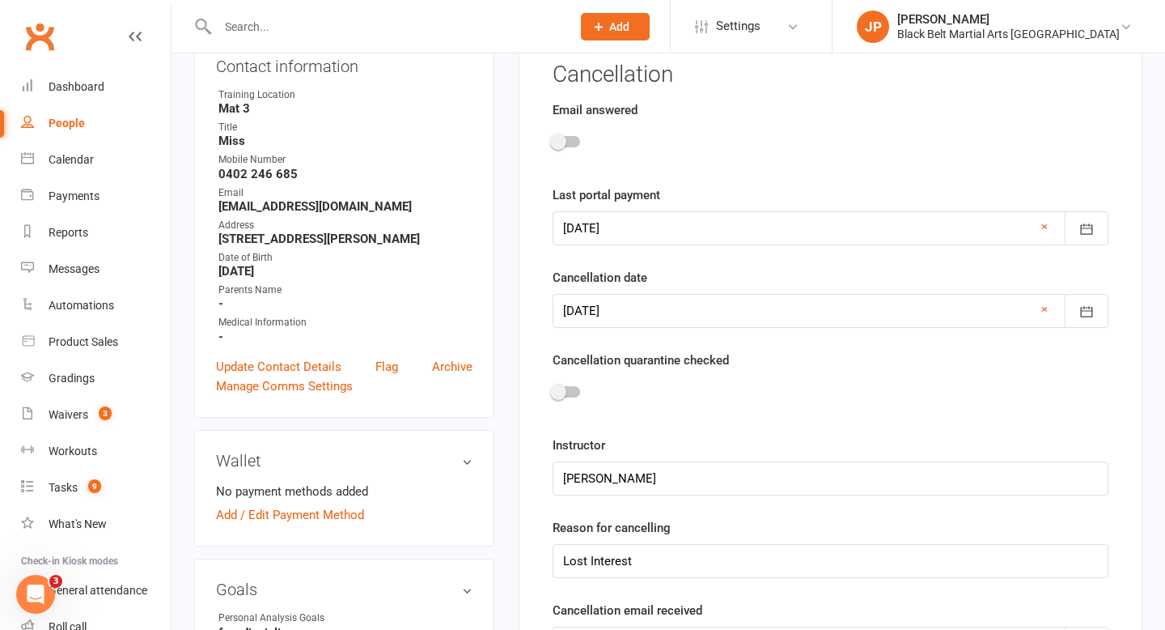
scroll to position [195, 0]
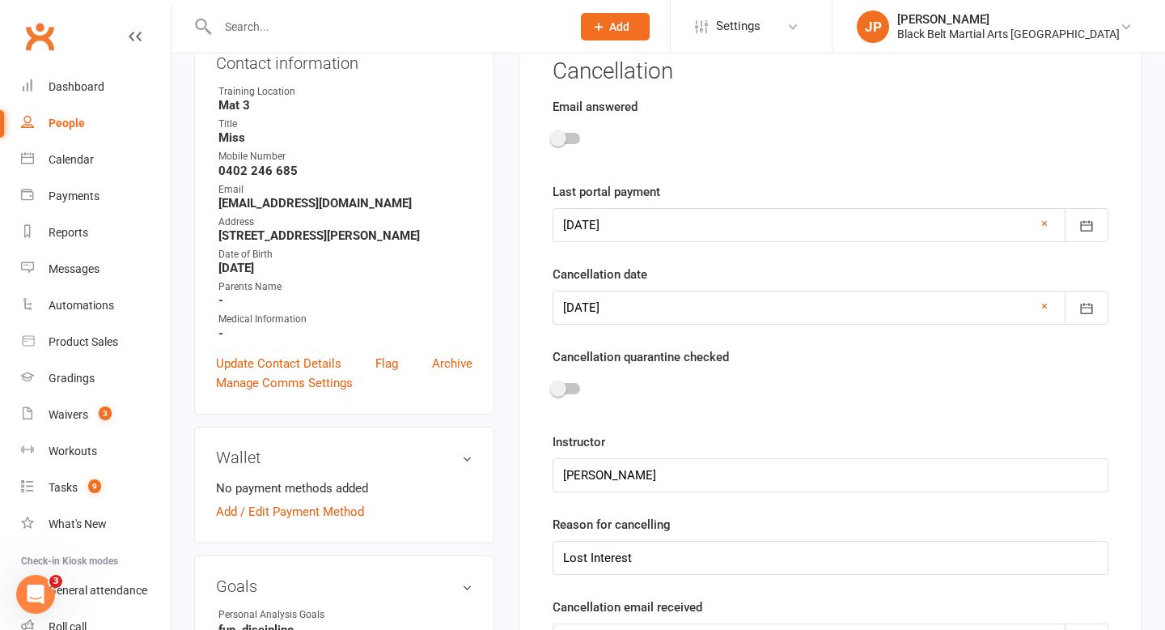
click at [572, 388] on div at bounding box center [567, 388] width 28 height 11
click at [553, 386] on input "checkbox" at bounding box center [553, 386] width 0 height 0
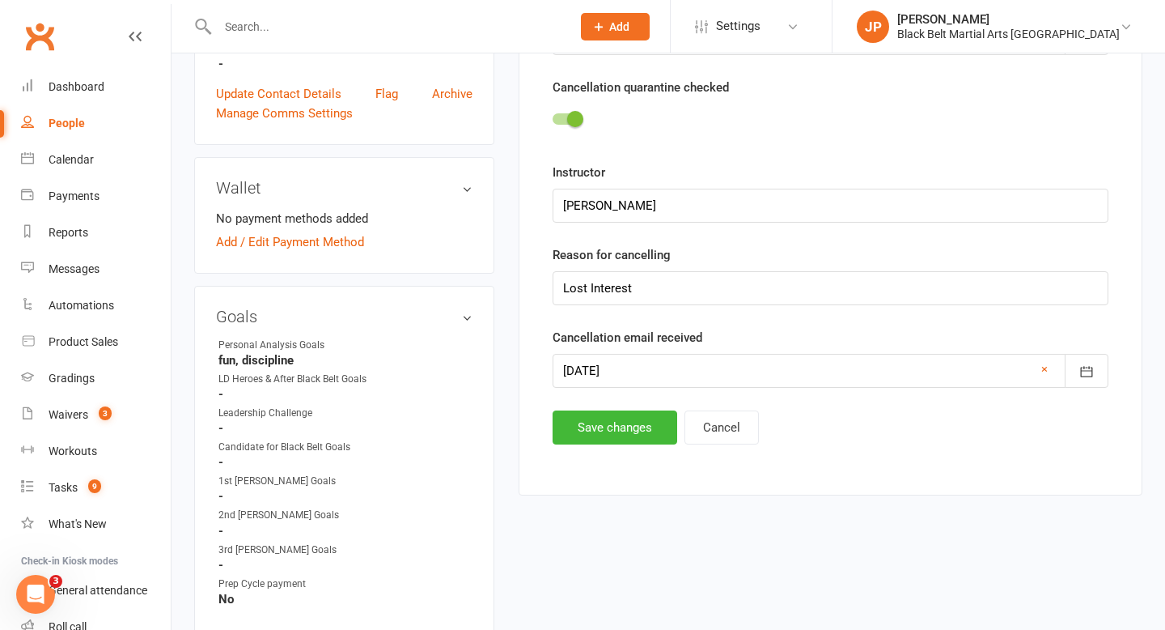
scroll to position [469, 0]
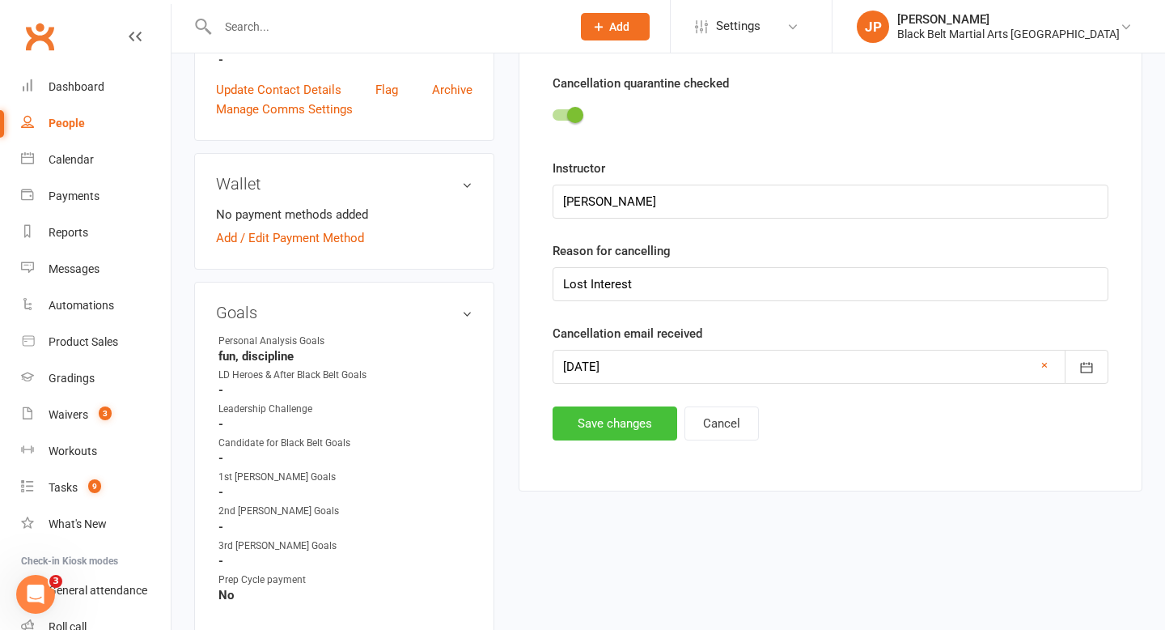
click at [601, 427] on button "Save changes" at bounding box center [615, 423] width 125 height 34
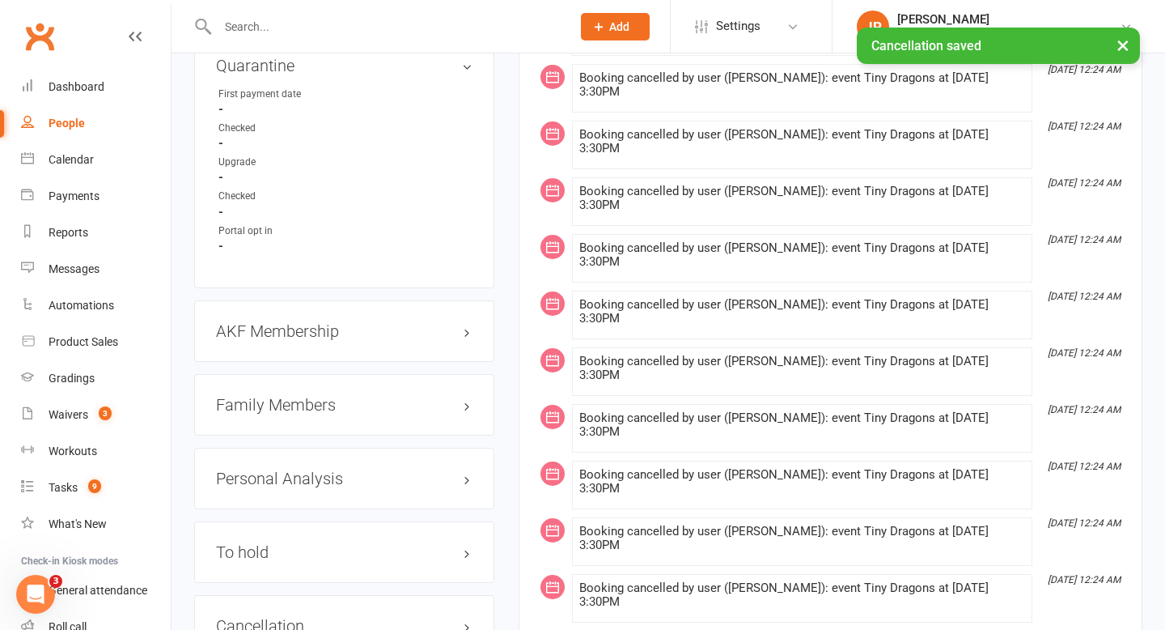
scroll to position [1488, 0]
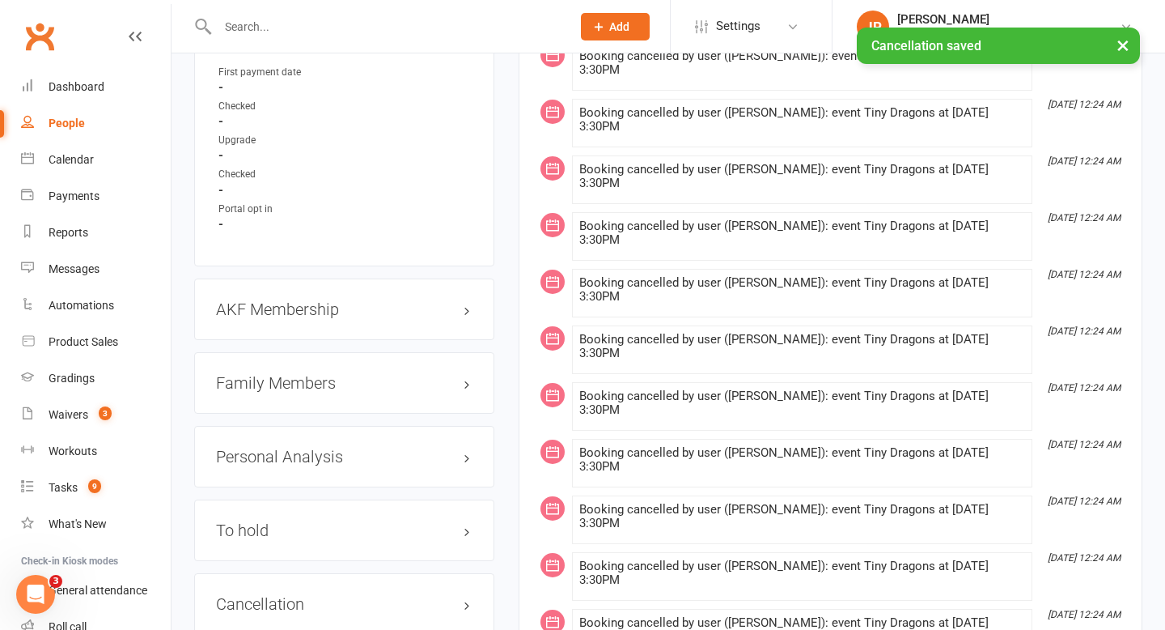
click at [468, 388] on h3 "Family Members" at bounding box center [344, 383] width 257 height 18
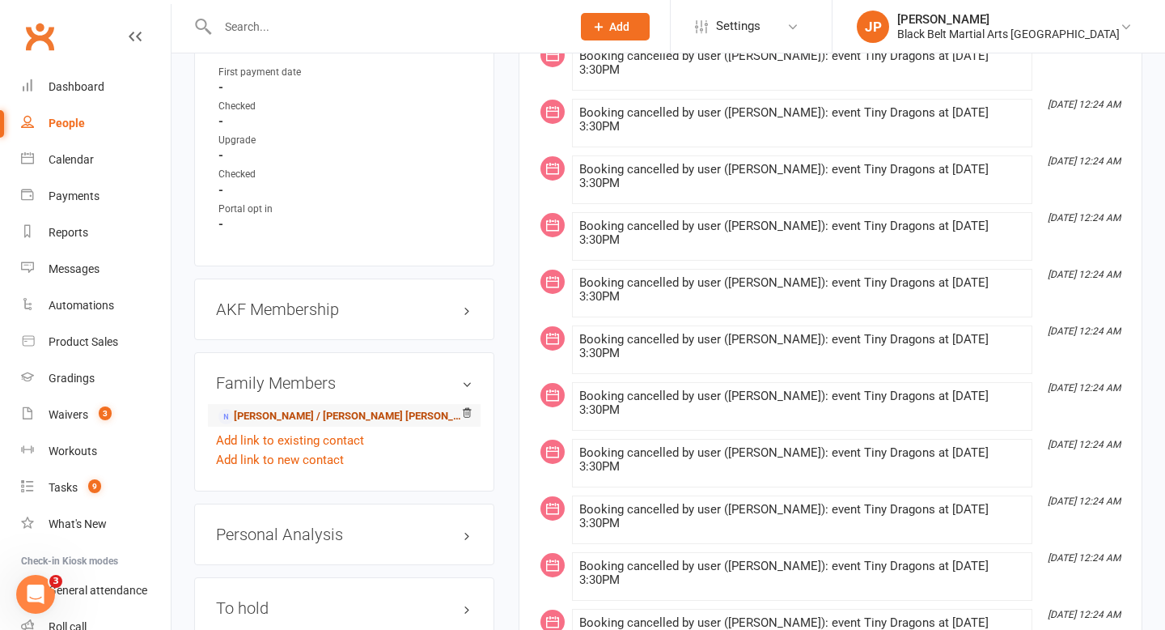
click at [389, 420] on link "Millie / Luke Russell Leonard - Parent / Guardian" at bounding box center [341, 416] width 246 height 17
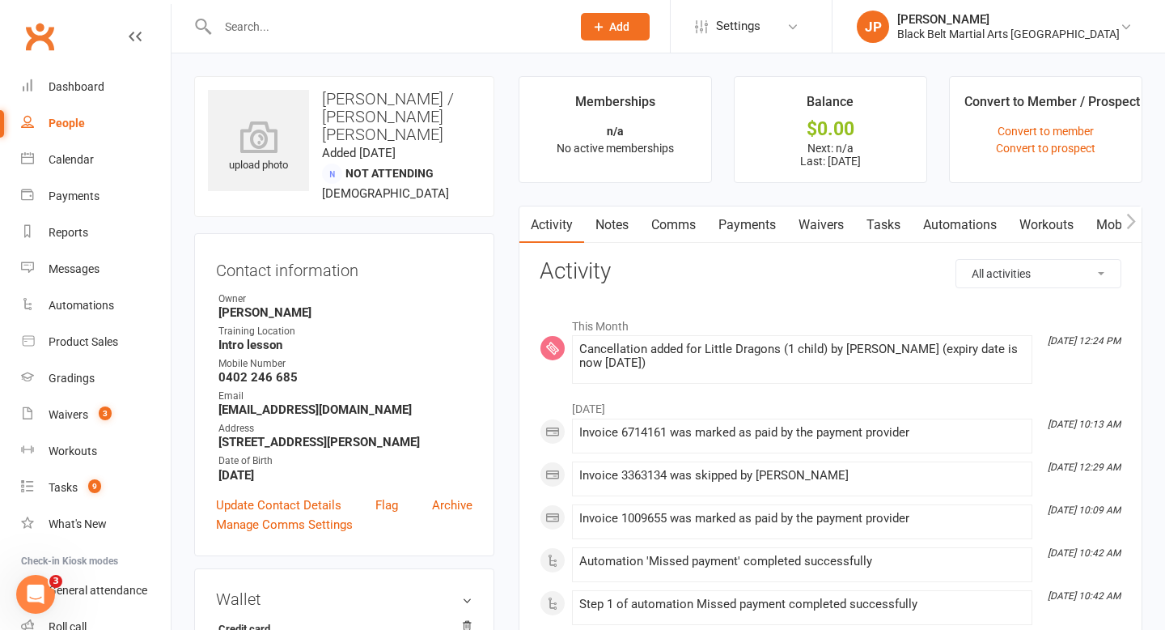
click at [751, 230] on link "Payments" at bounding box center [747, 224] width 80 height 37
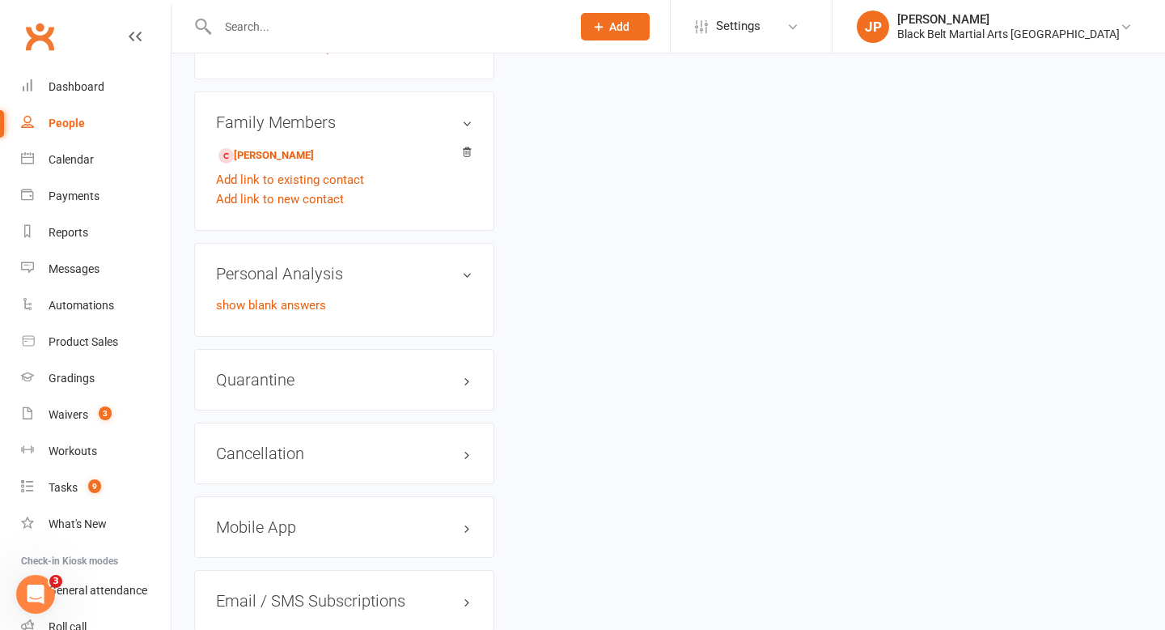
scroll to position [1010, 0]
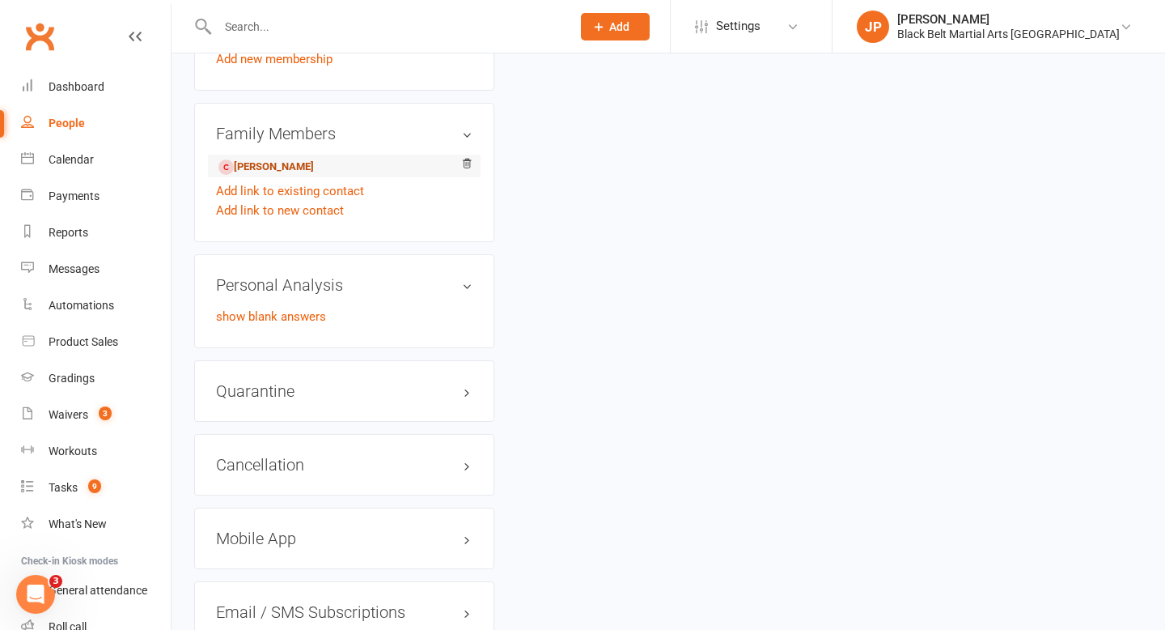
click at [314, 159] on link "Athena Russell-Leonard - Child" at bounding box center [265, 167] width 95 height 17
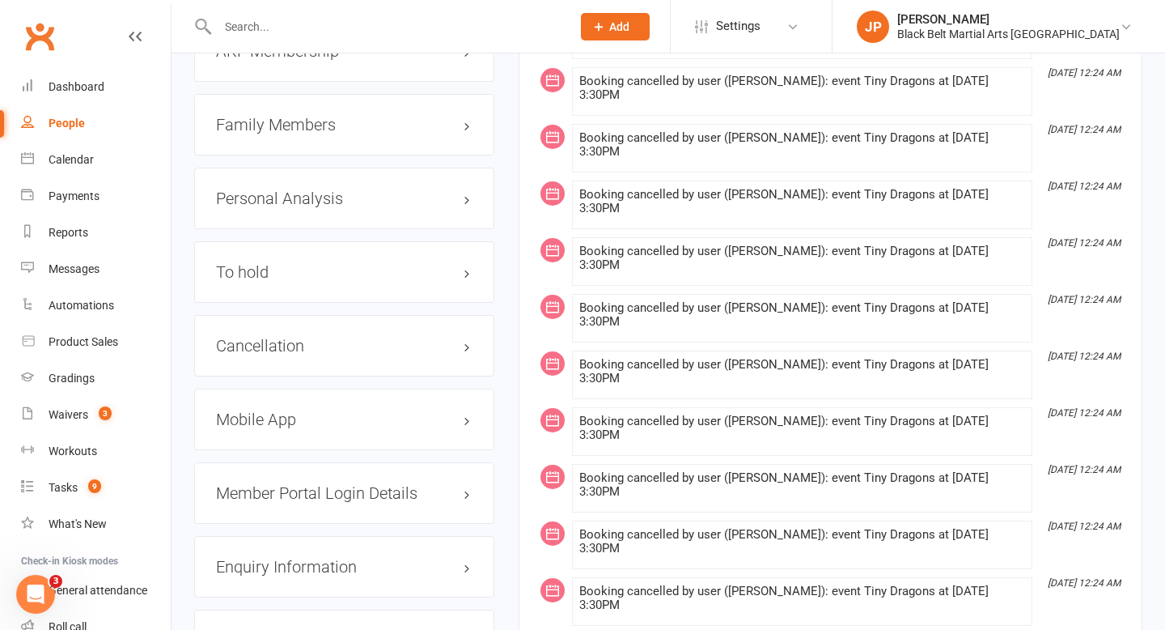
scroll to position [1752, 0]
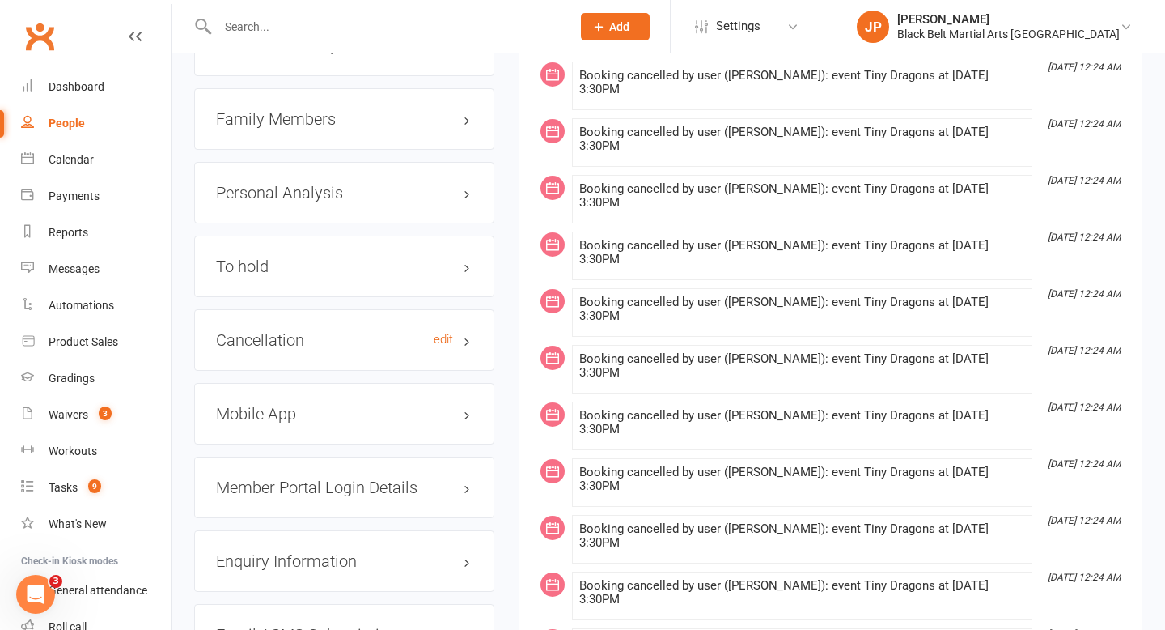
click at [468, 347] on h3 "Cancellation edit" at bounding box center [344, 340] width 257 height 18
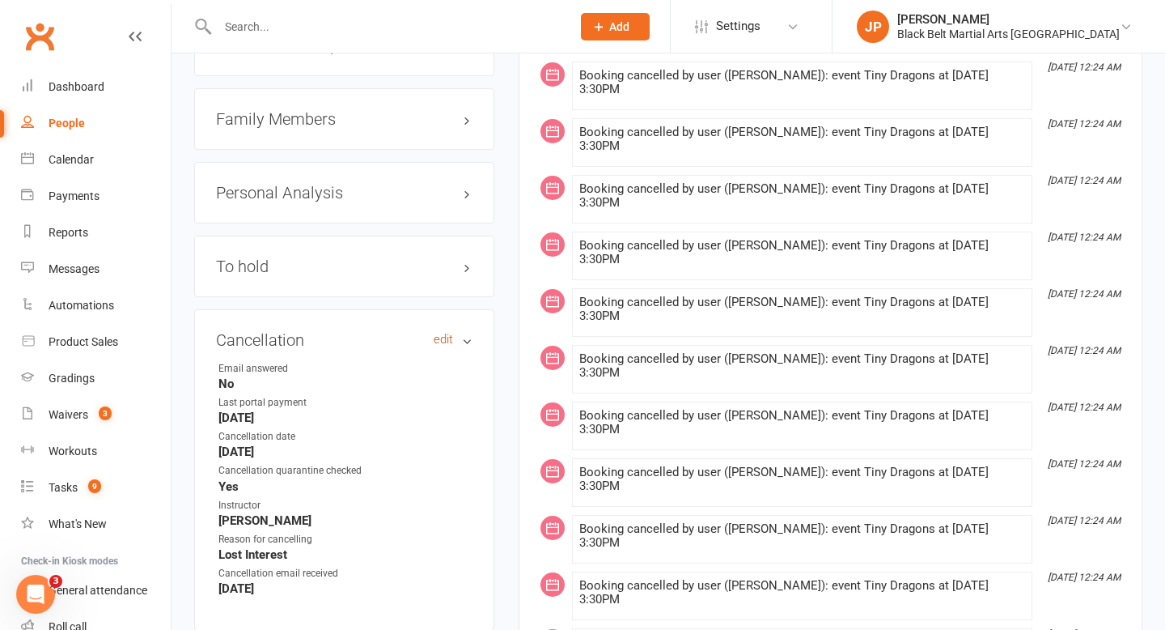
click at [441, 343] on link "edit" at bounding box center [443, 340] width 19 height 14
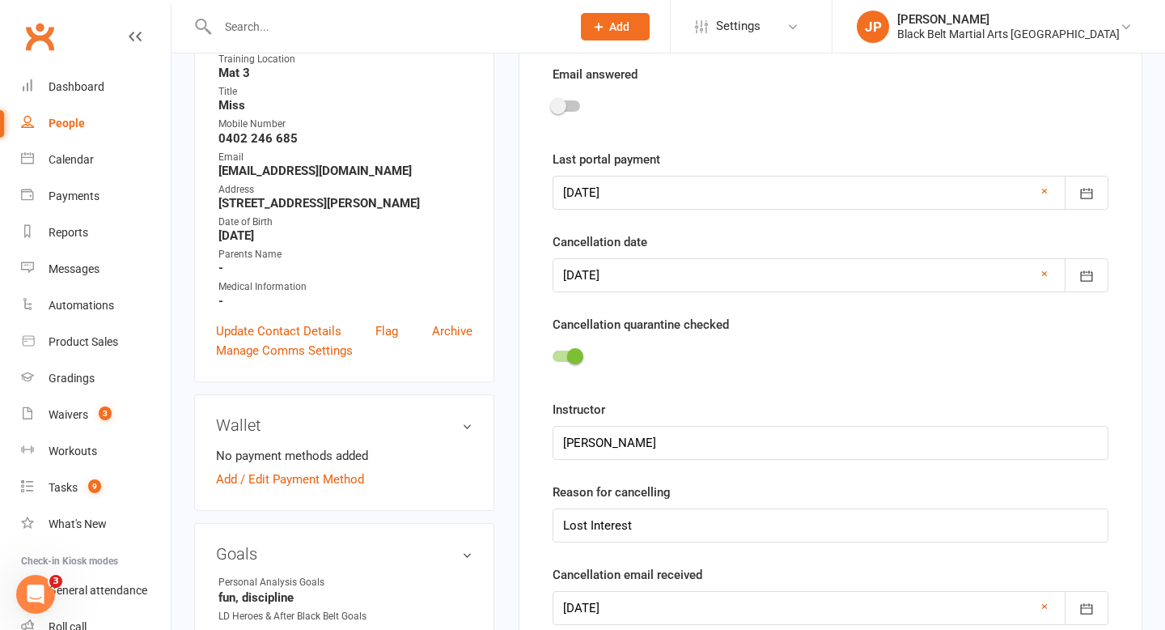
scroll to position [138, 0]
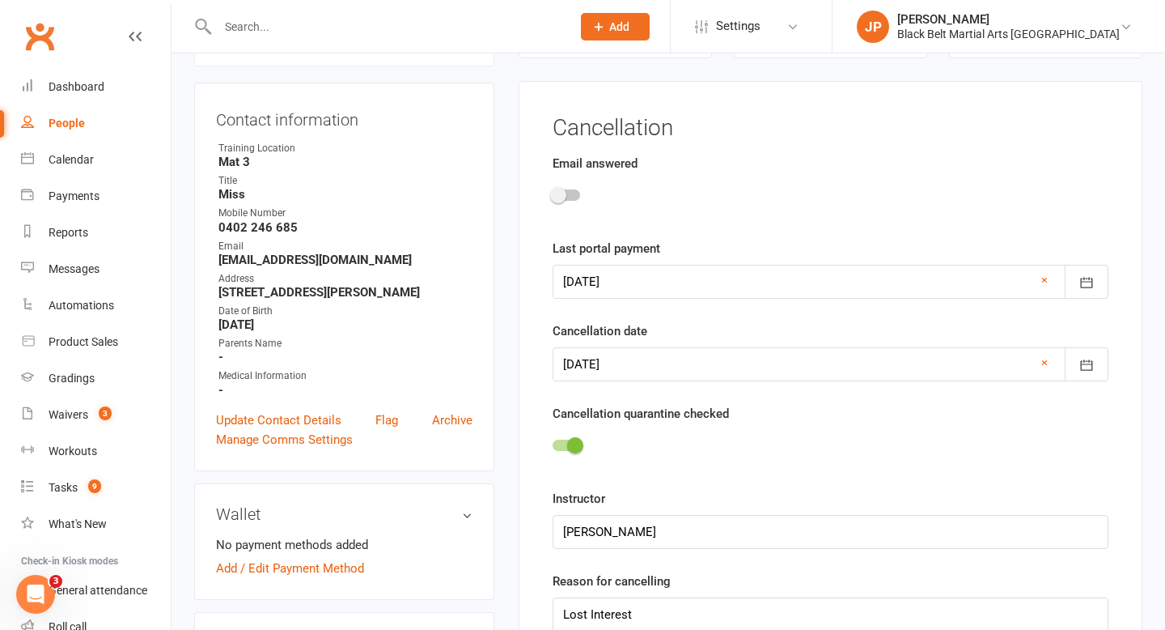
click at [562, 439] on div at bounding box center [831, 448] width 556 height 36
click at [563, 447] on div at bounding box center [567, 444] width 28 height 11
click at [553, 443] on input "checkbox" at bounding box center [553, 443] width 0 height 0
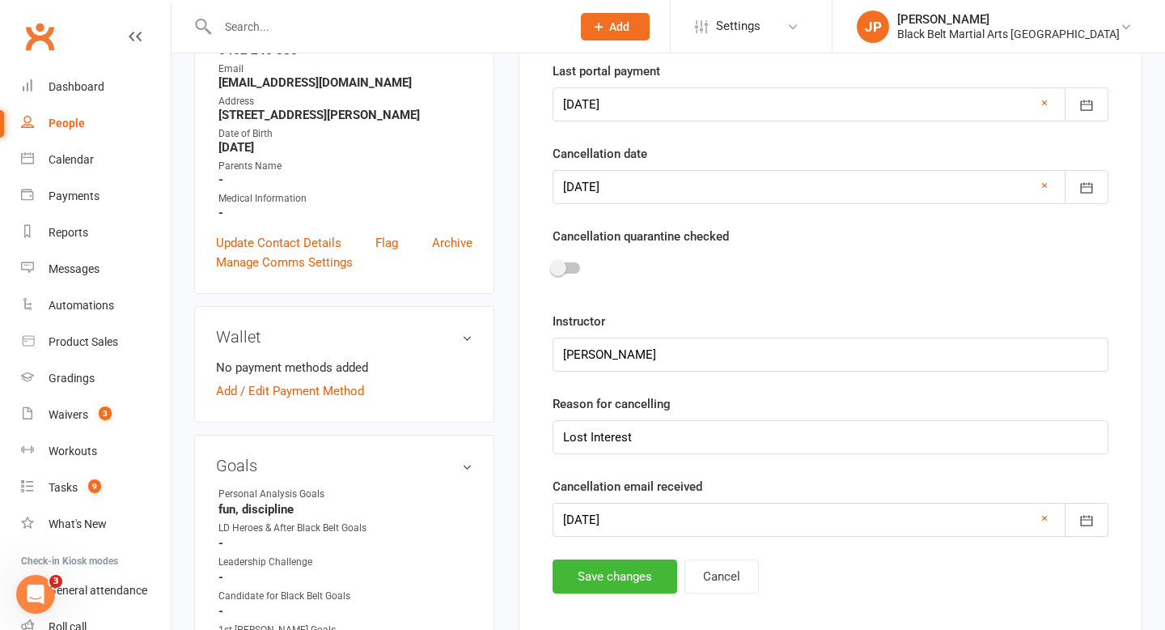
scroll to position [303, 0]
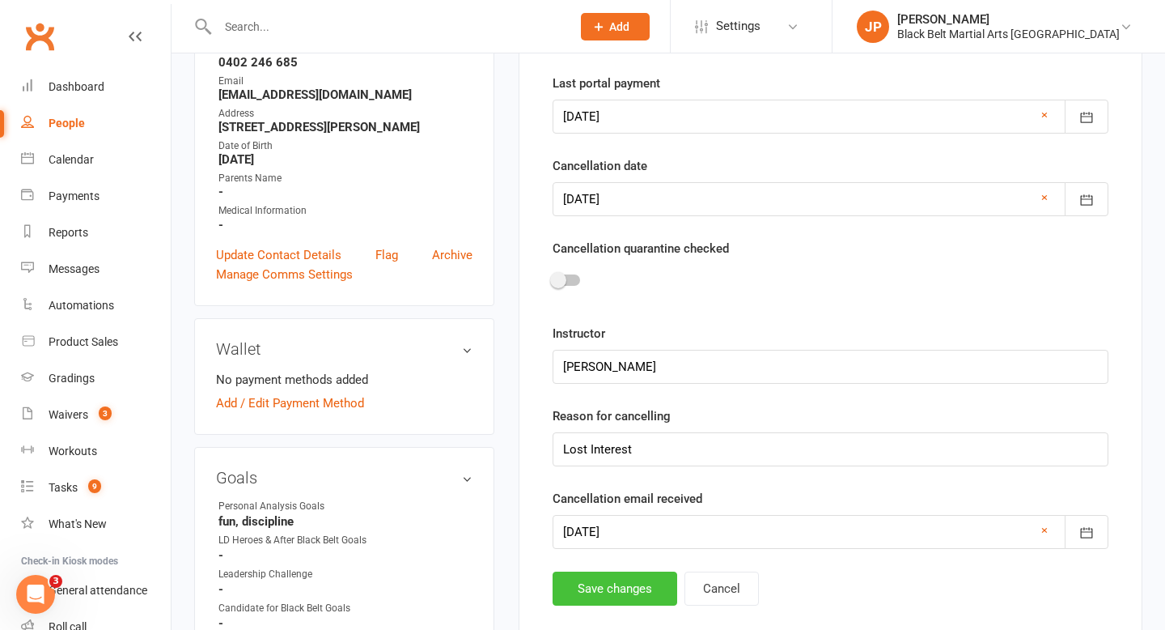
click at [587, 590] on button "Save changes" at bounding box center [615, 588] width 125 height 34
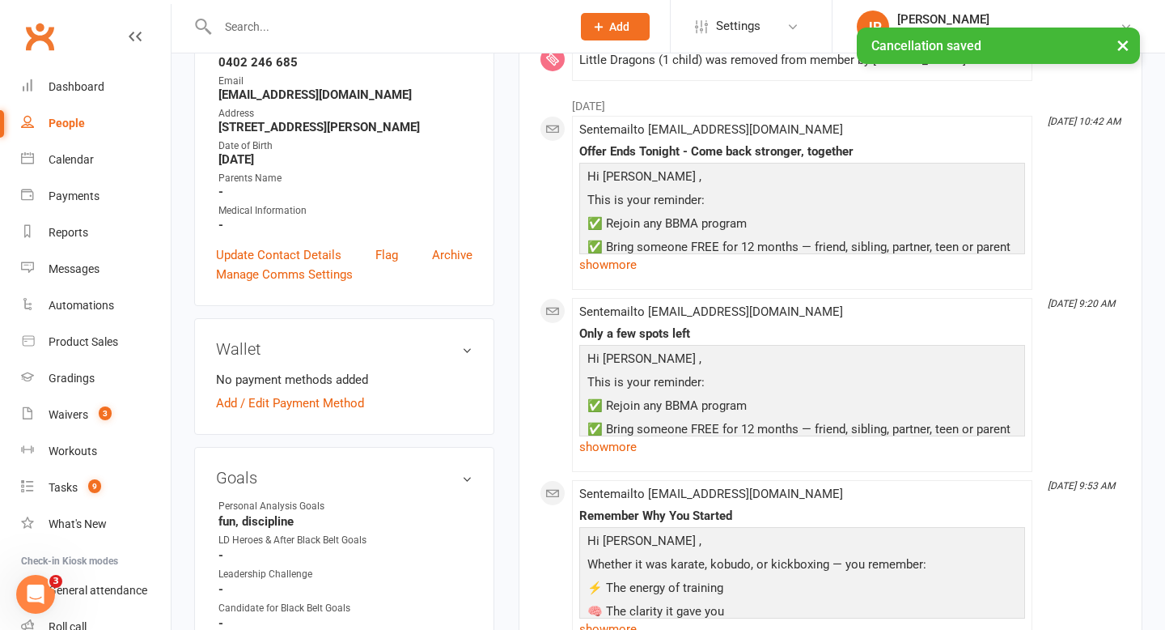
scroll to position [0, 0]
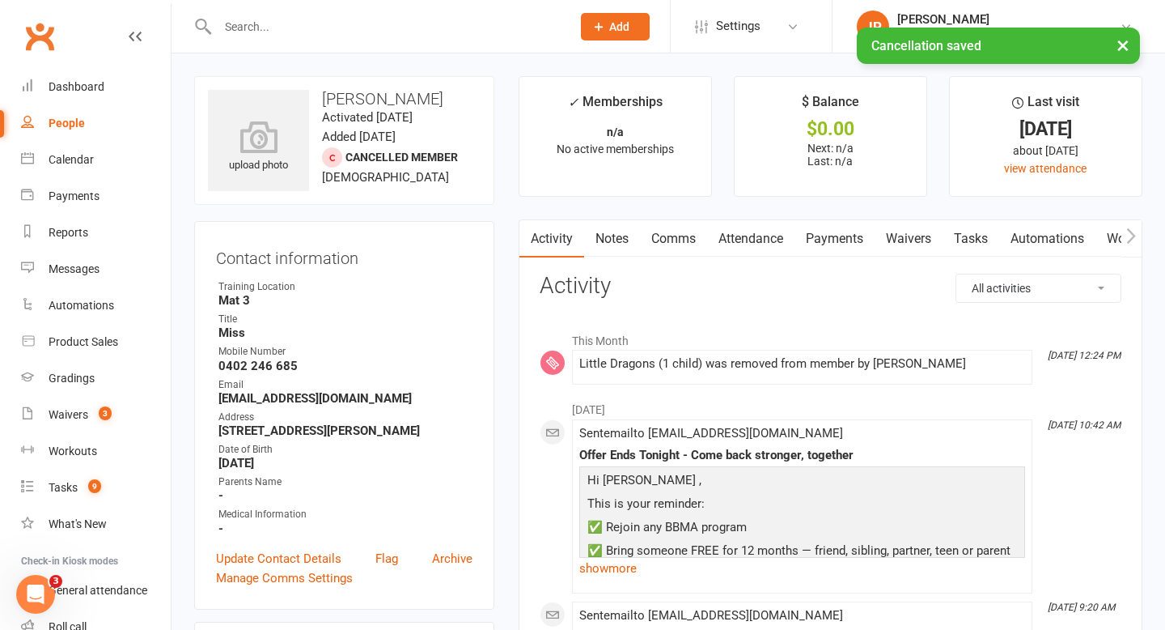
click at [1130, 49] on button "×" at bounding box center [1123, 45] width 29 height 35
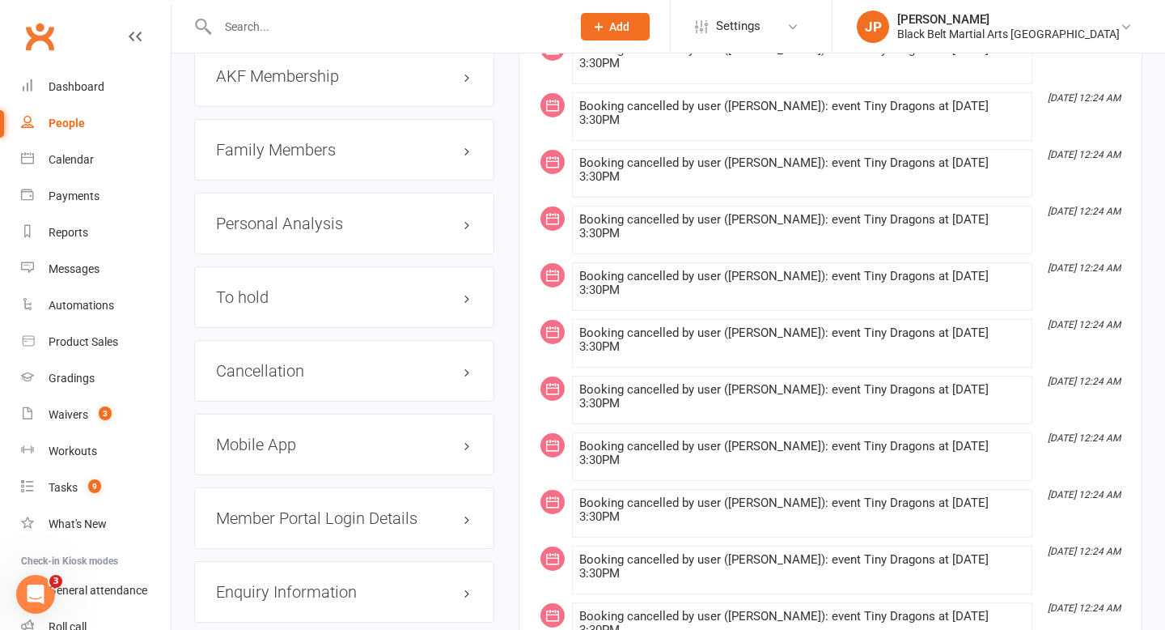
scroll to position [1719, 0]
click at [469, 380] on h3 "Cancellation edit" at bounding box center [344, 372] width 257 height 18
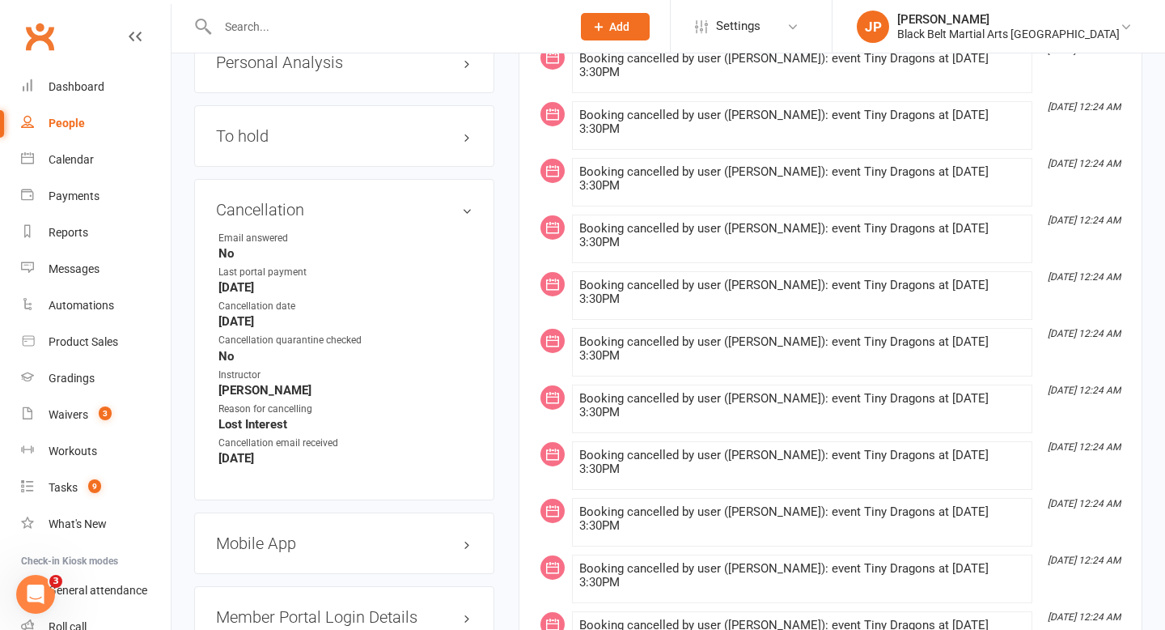
scroll to position [1884, 0]
click at [556, 28] on input "text" at bounding box center [386, 26] width 347 height 23
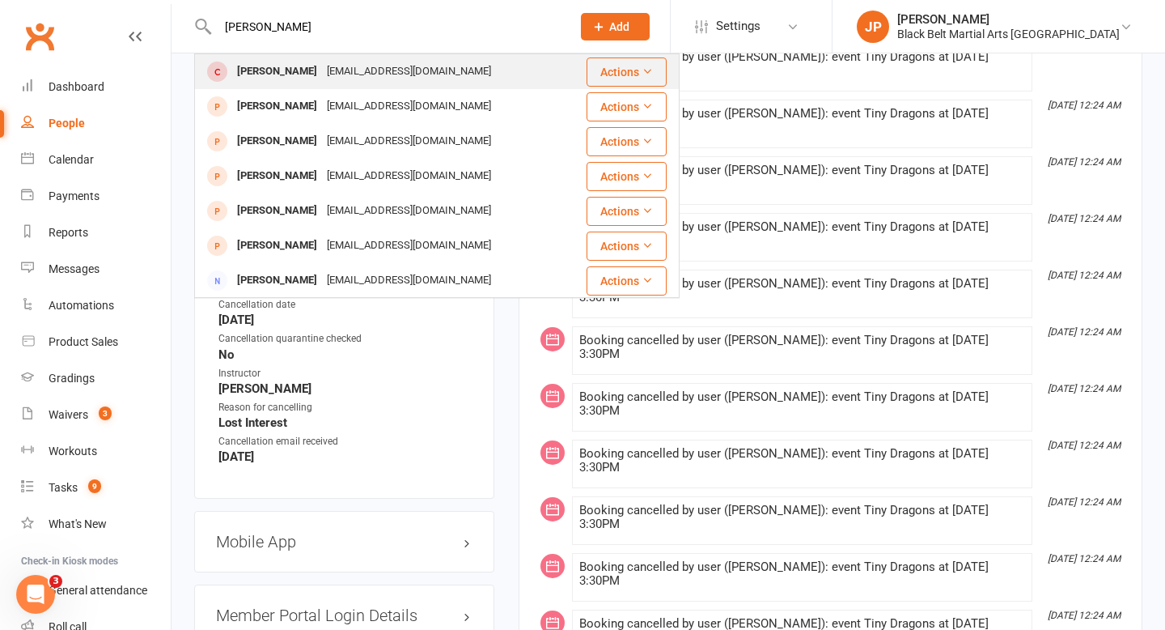
type input "emily young"
click at [282, 69] on div "Emily Young" at bounding box center [277, 71] width 90 height 23
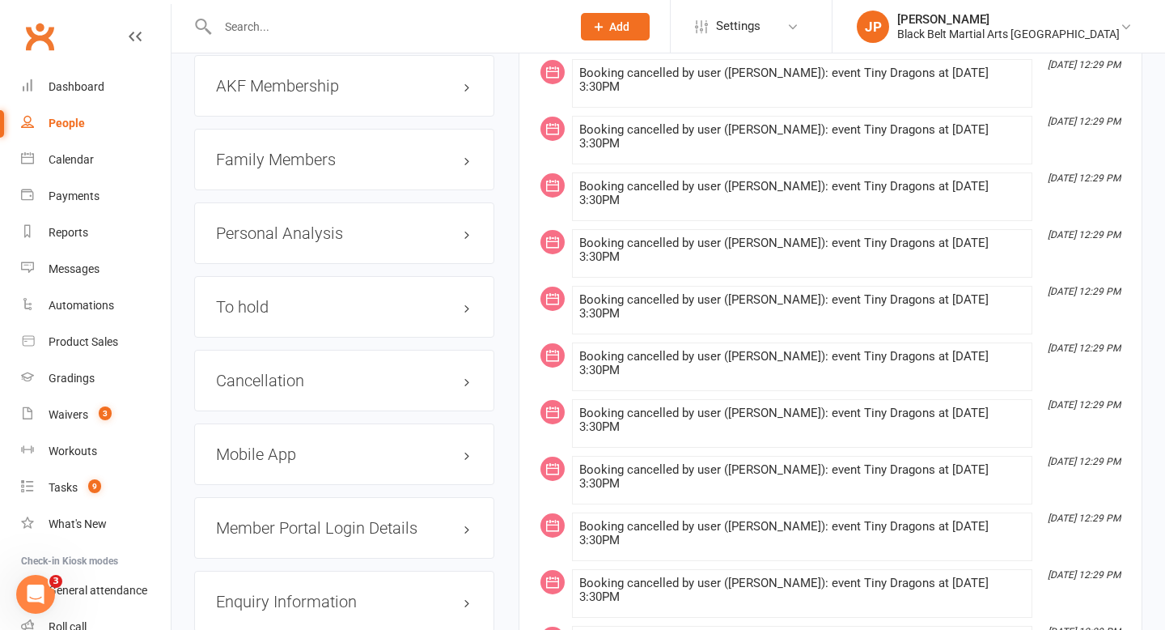
scroll to position [1766, 0]
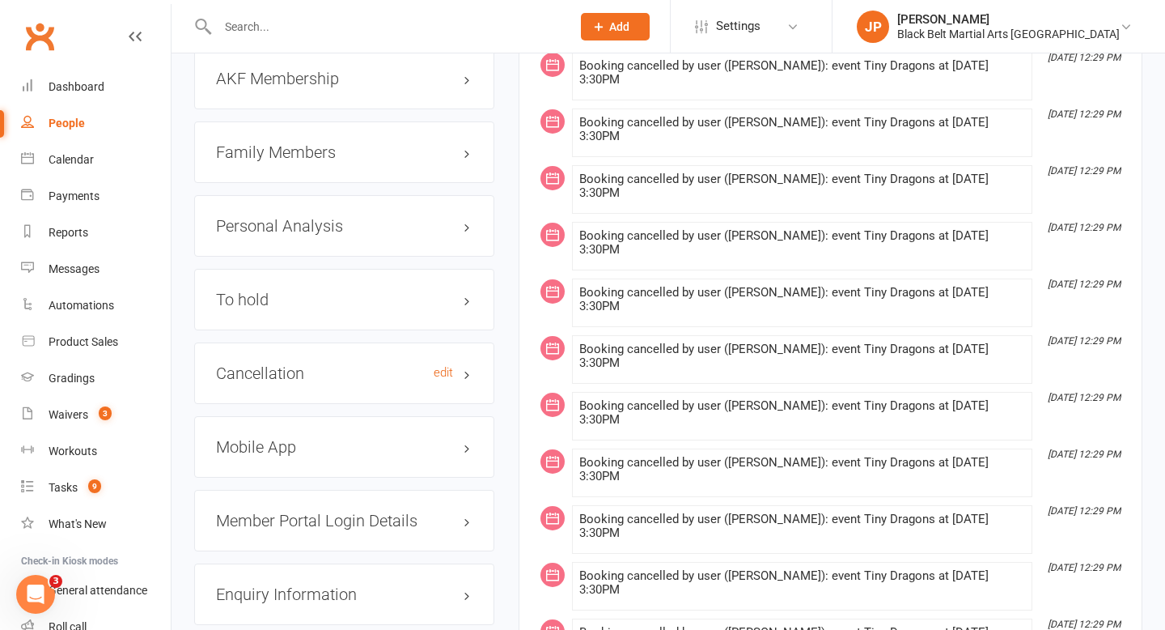
click at [465, 364] on h3 "Cancellation edit" at bounding box center [344, 373] width 257 height 18
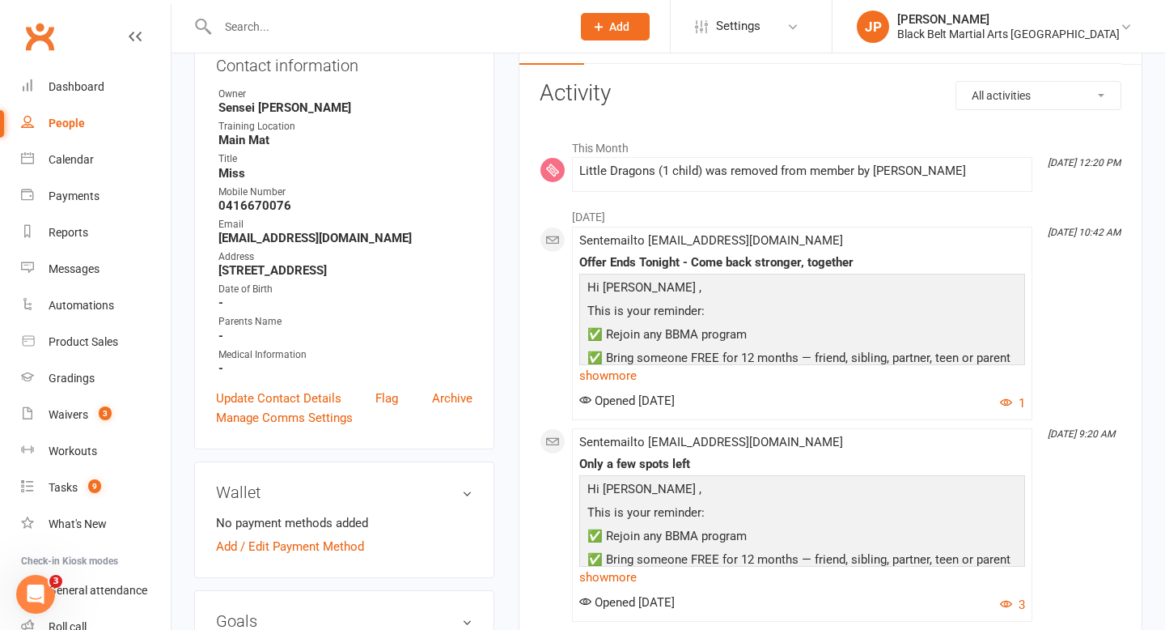
scroll to position [0, 0]
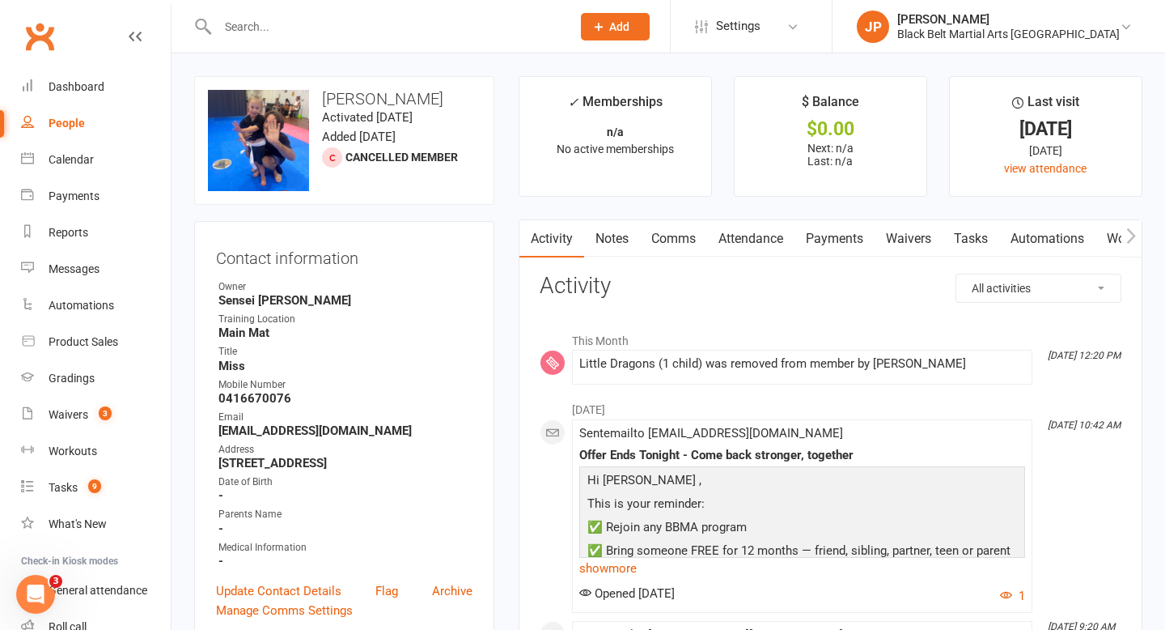
click at [485, 27] on input "text" at bounding box center [386, 26] width 347 height 23
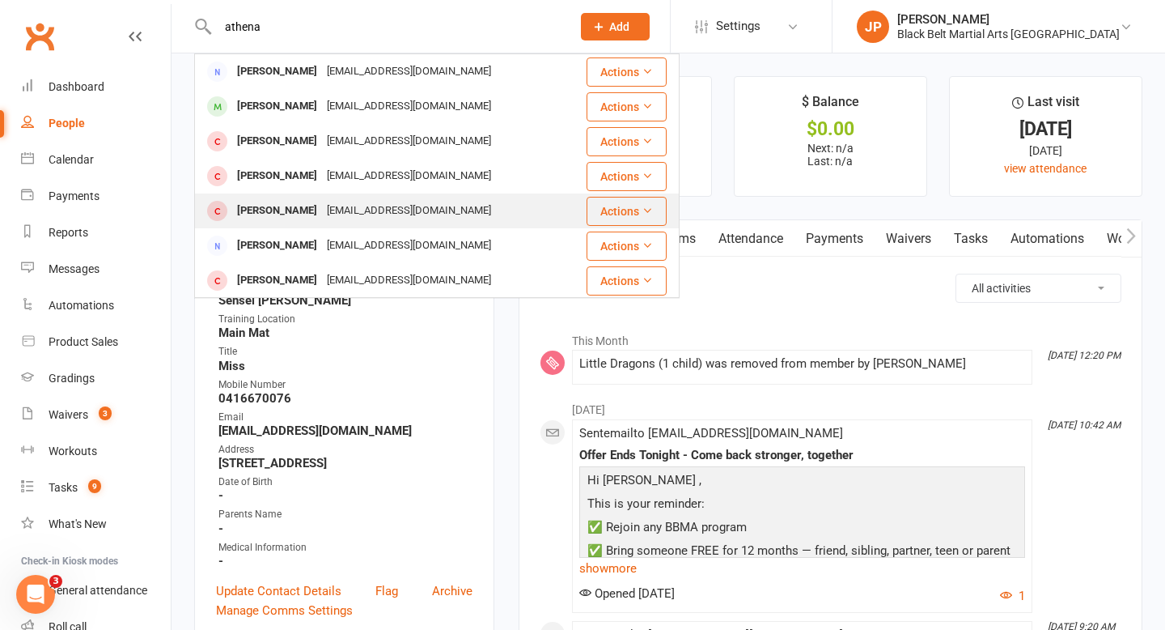
type input "athena"
click at [294, 205] on div "Athena Russell-Leonard" at bounding box center [277, 210] width 90 height 23
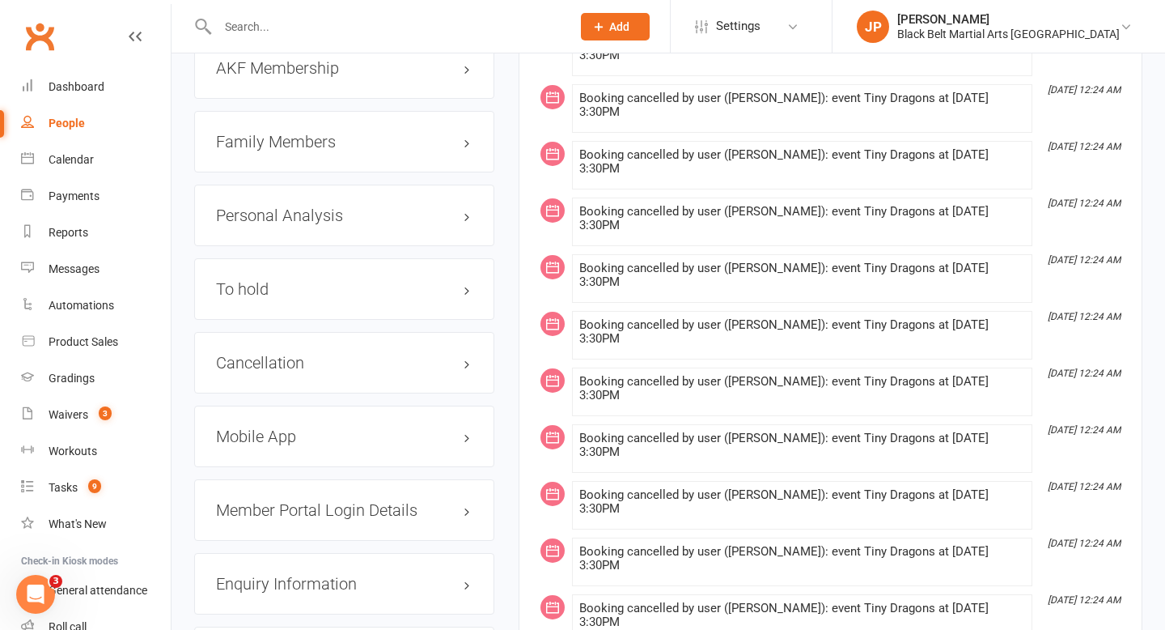
scroll to position [1731, 0]
click at [466, 369] on h3 "Cancellation edit" at bounding box center [344, 361] width 257 height 18
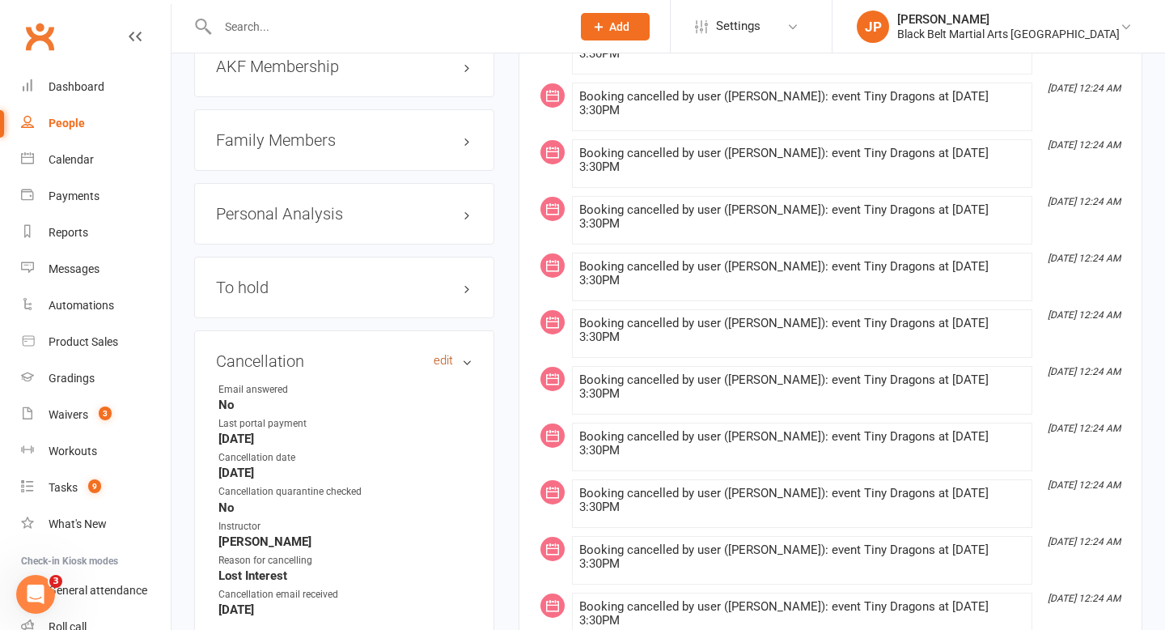
click at [443, 363] on link "edit" at bounding box center [443, 361] width 19 height 14
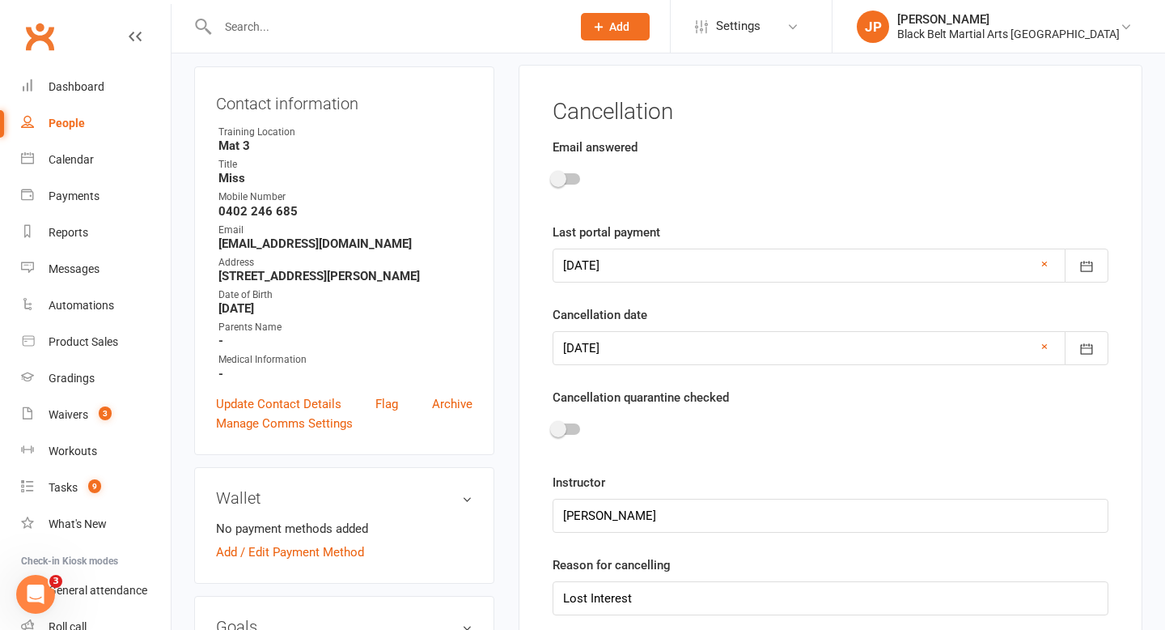
scroll to position [138, 0]
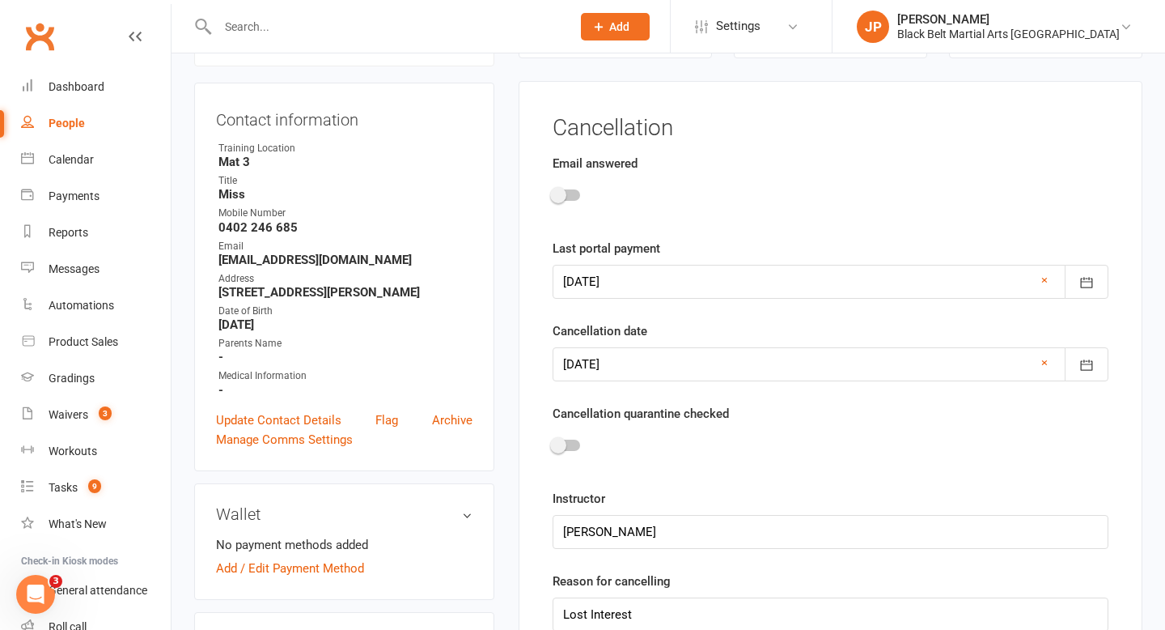
click at [570, 448] on div at bounding box center [567, 444] width 28 height 11
click at [553, 443] on input "checkbox" at bounding box center [553, 443] width 0 height 0
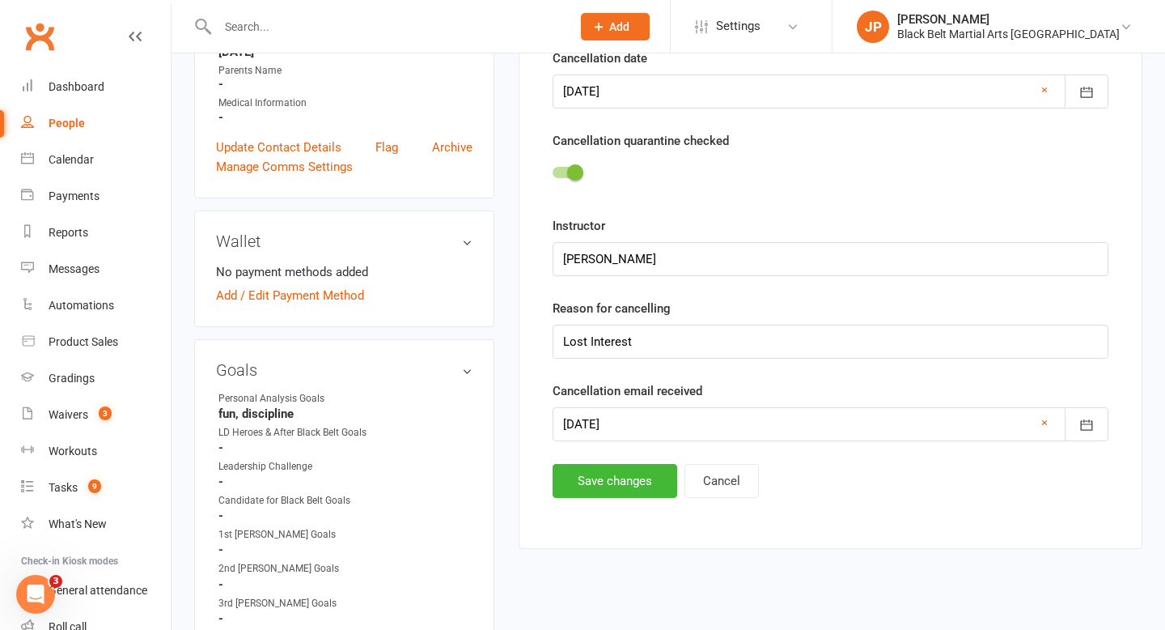
scroll to position [423, 0]
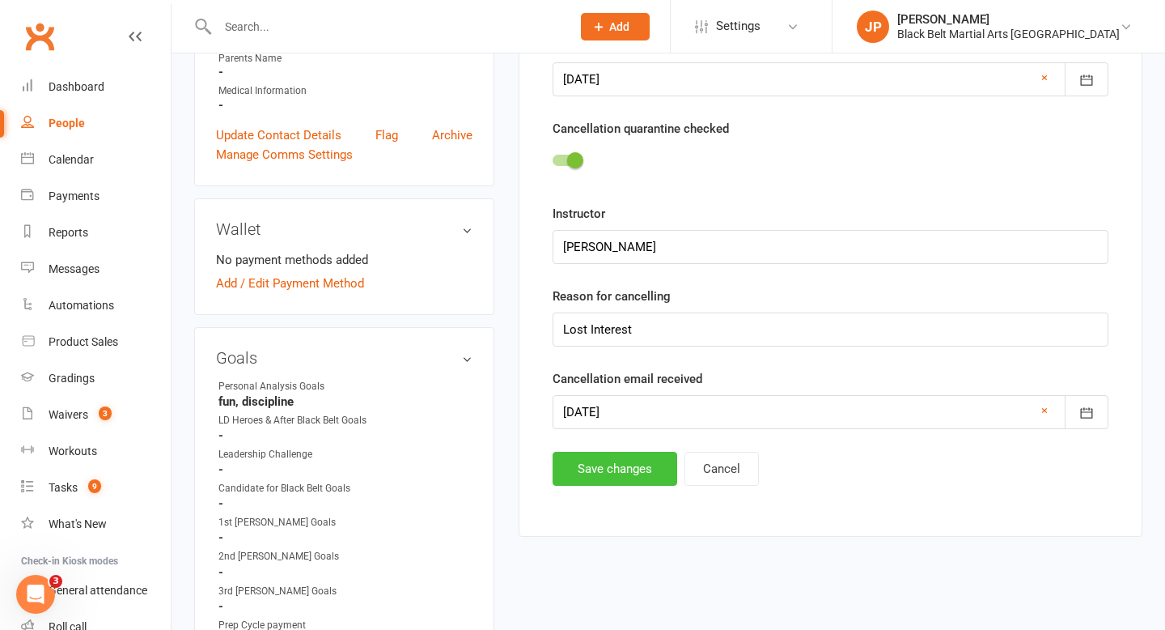
click at [591, 459] on button "Save changes" at bounding box center [615, 469] width 125 height 34
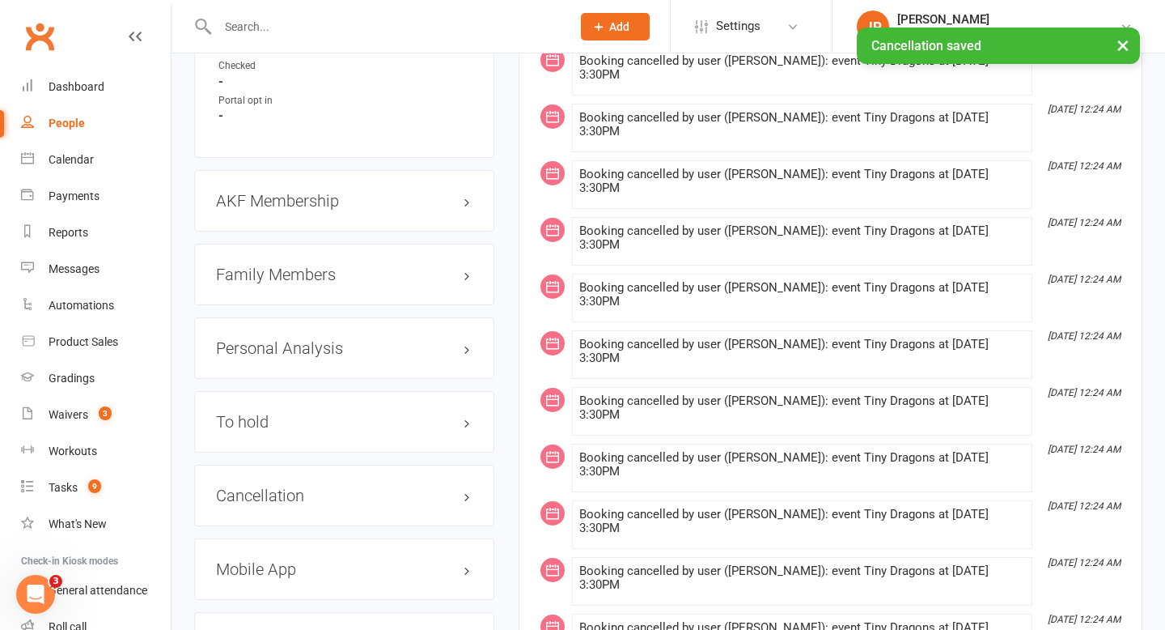
scroll to position [1597, 0]
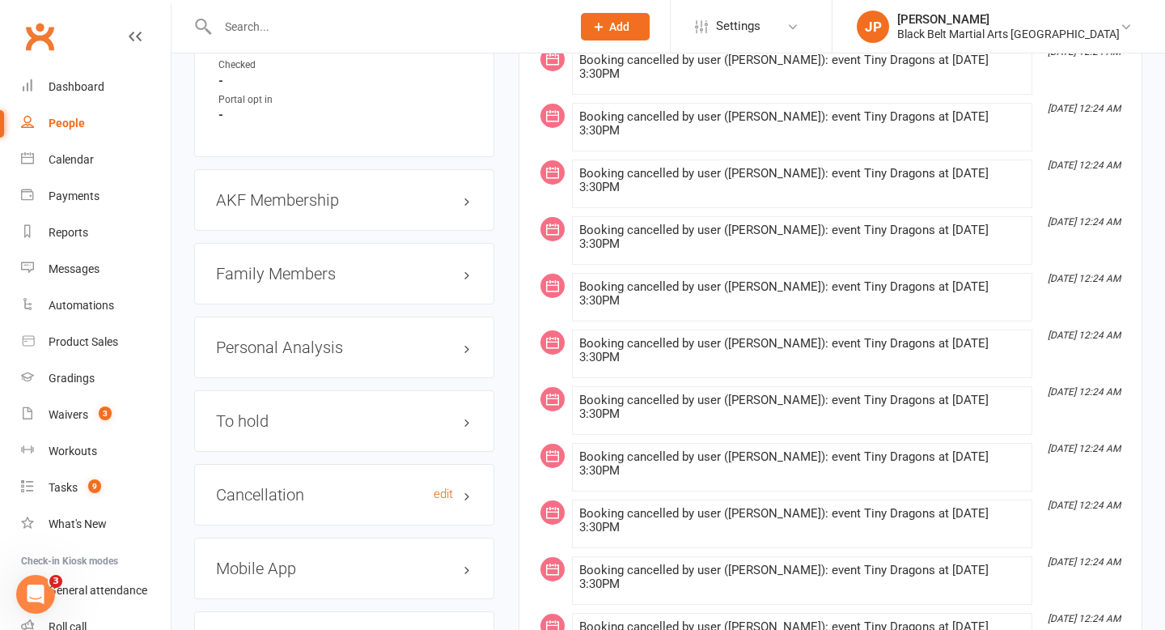
click at [469, 503] on h3 "Cancellation edit" at bounding box center [344, 494] width 257 height 18
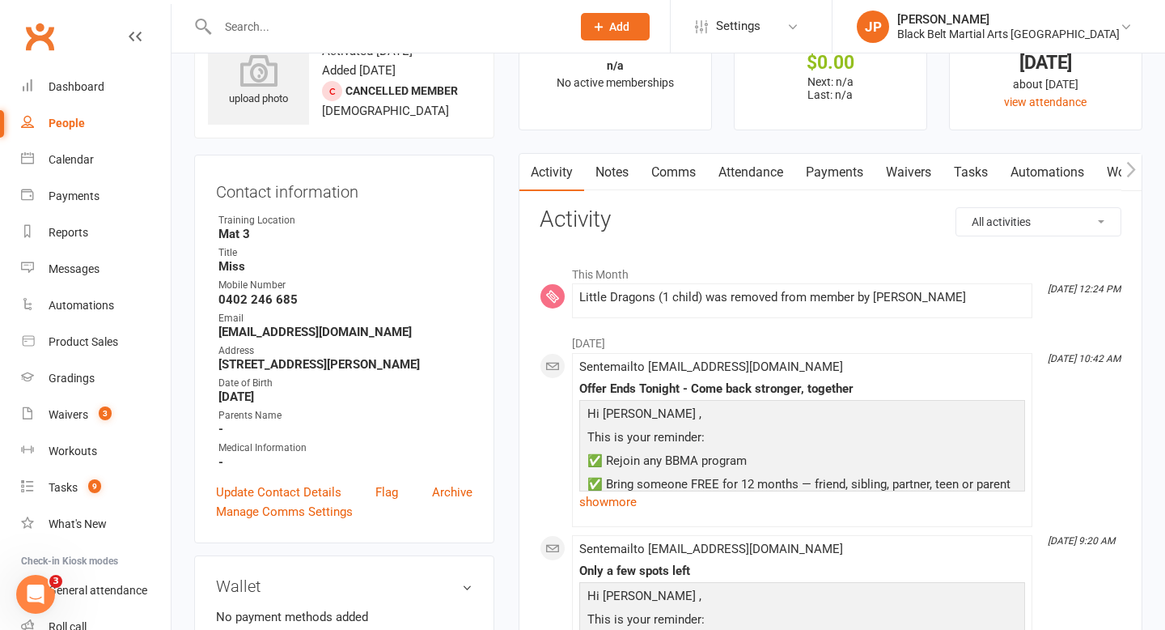
scroll to position [0, 0]
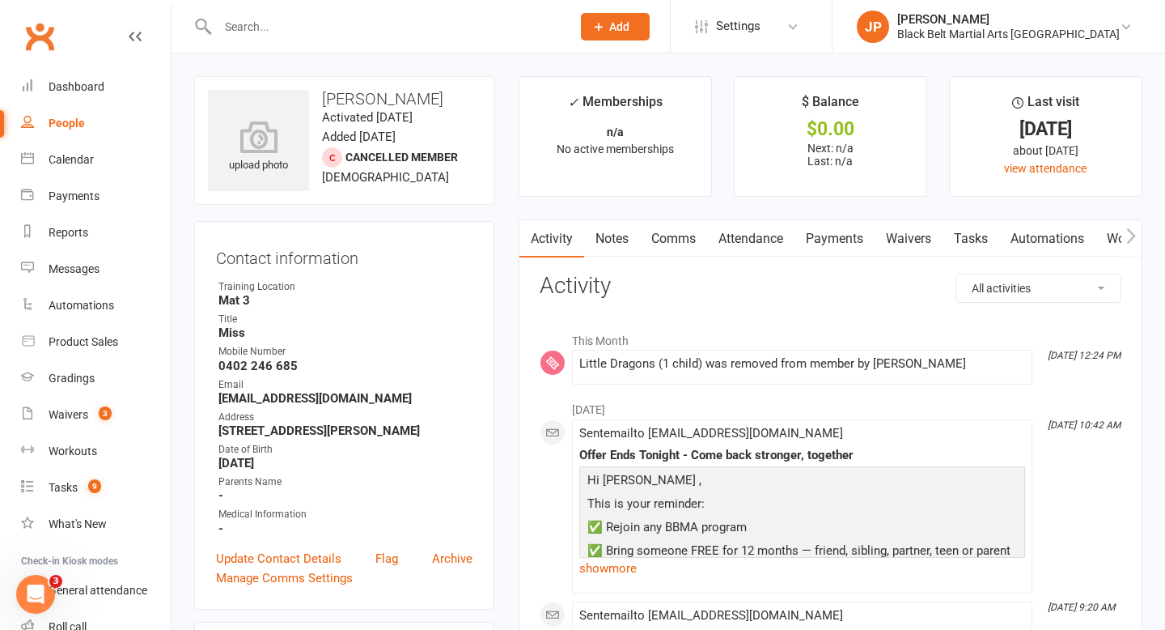
click at [422, 20] on input "text" at bounding box center [386, 26] width 347 height 23
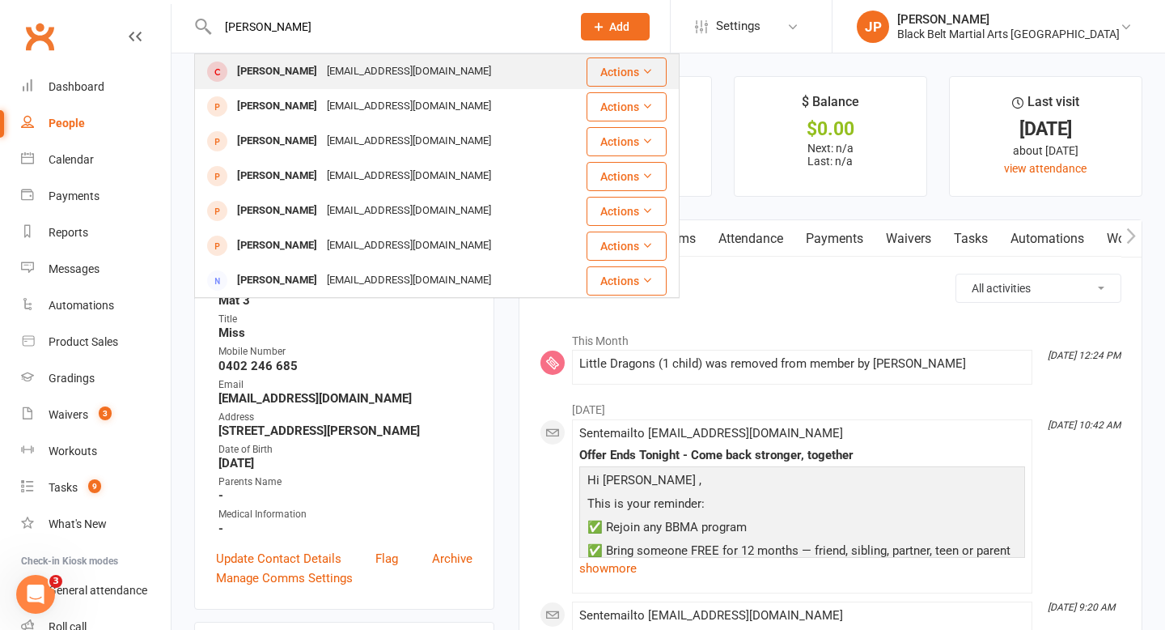
type input "emily young"
click at [292, 74] on div "Emily Young" at bounding box center [277, 71] width 90 height 23
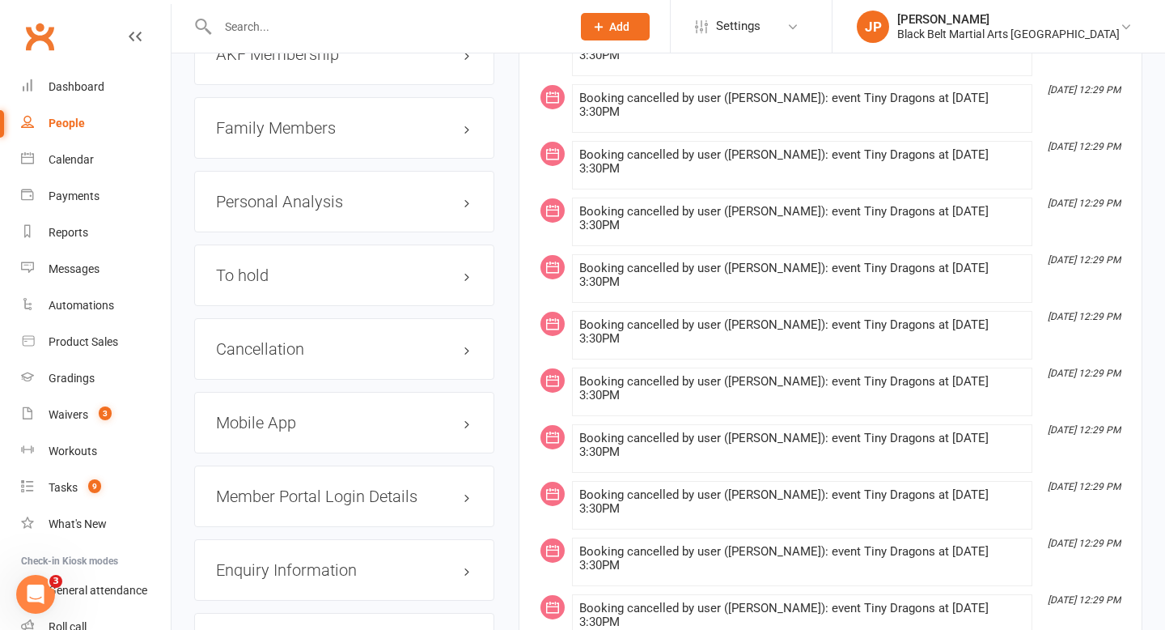
scroll to position [1766, 0]
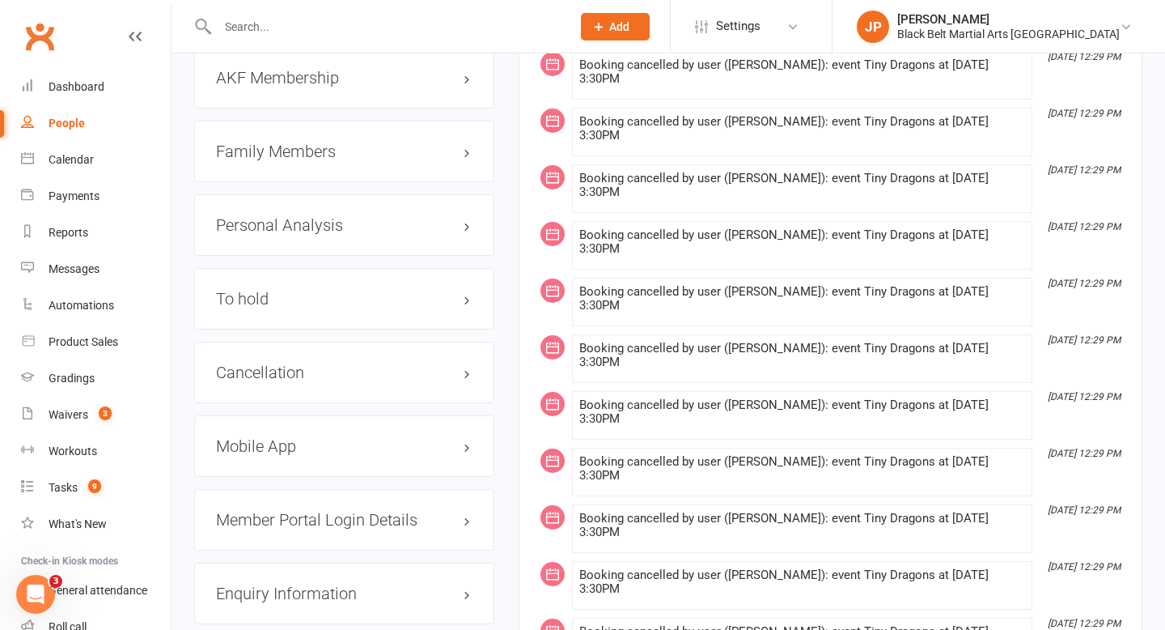
click at [464, 143] on h3 "Family Members" at bounding box center [344, 151] width 257 height 18
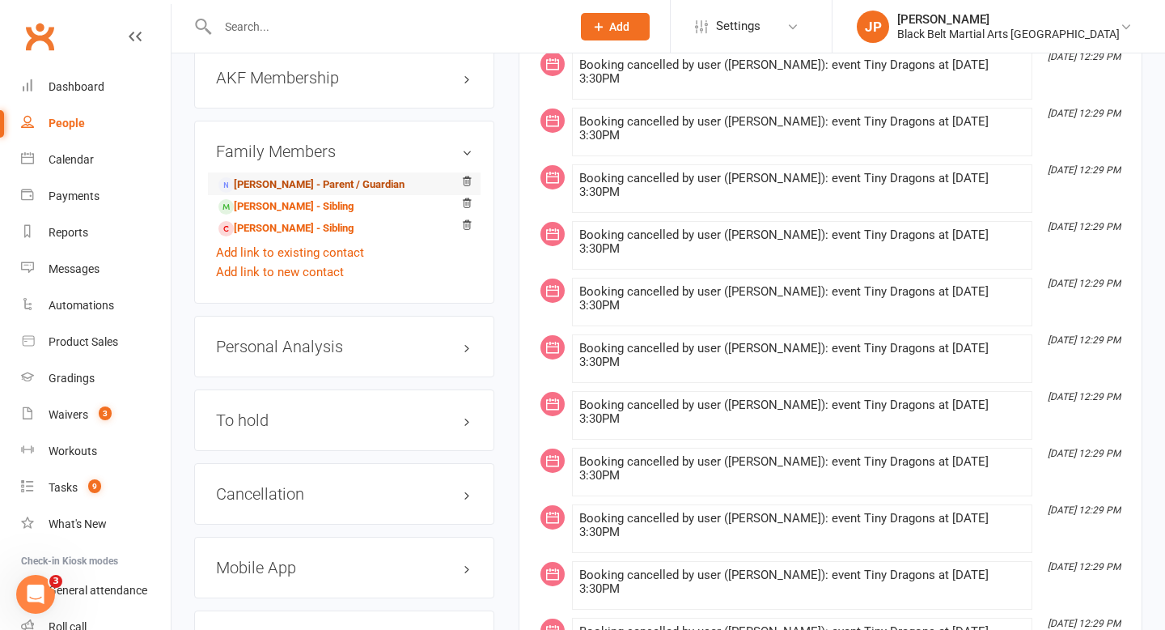
click at [376, 176] on link "Amanda Buckingham - Parent / Guardian" at bounding box center [311, 184] width 186 height 17
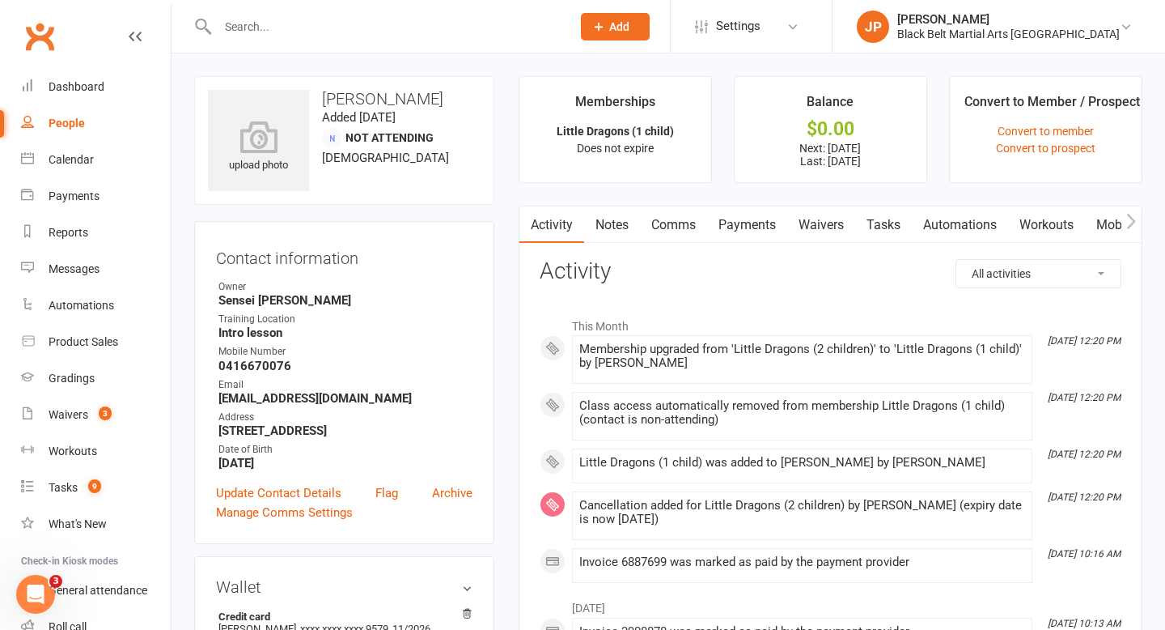
click at [721, 221] on link "Payments" at bounding box center [747, 224] width 80 height 37
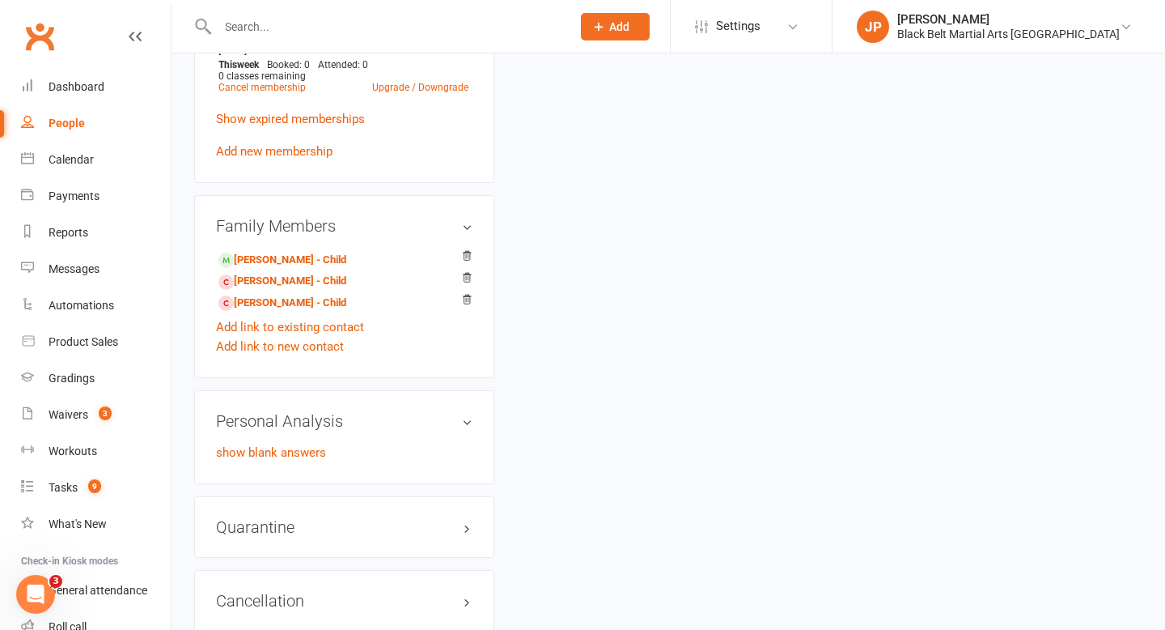
scroll to position [987, 0]
click at [280, 293] on link "Emily Young - Child" at bounding box center [282, 301] width 128 height 17
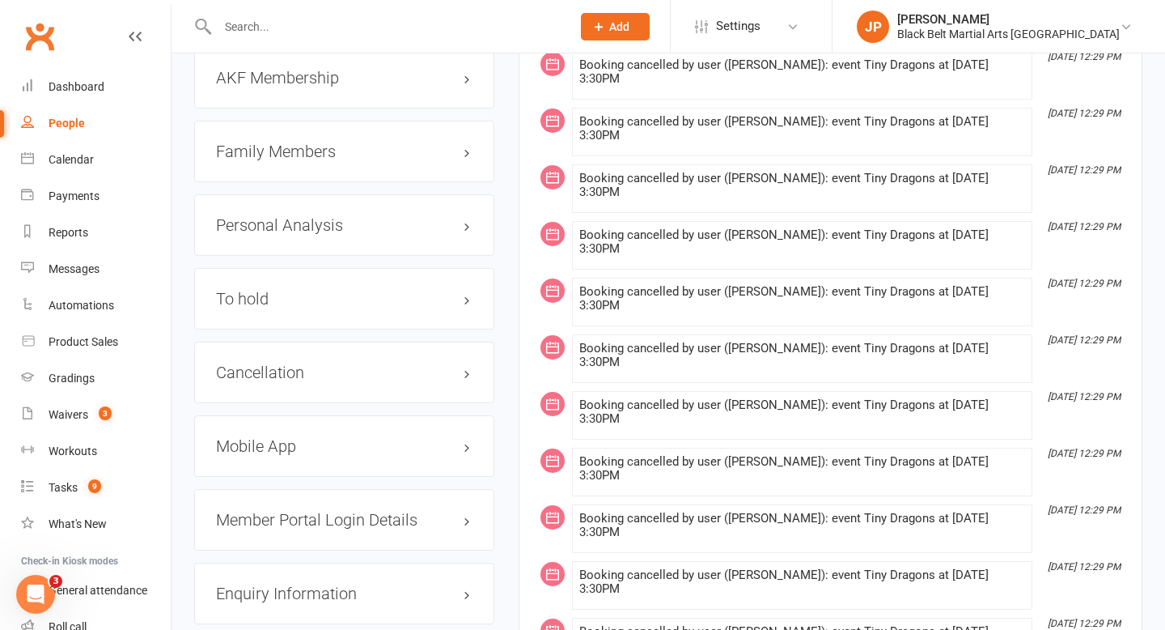
scroll to position [1768, 0]
click at [467, 367] on h3 "Cancellation edit" at bounding box center [344, 371] width 257 height 18
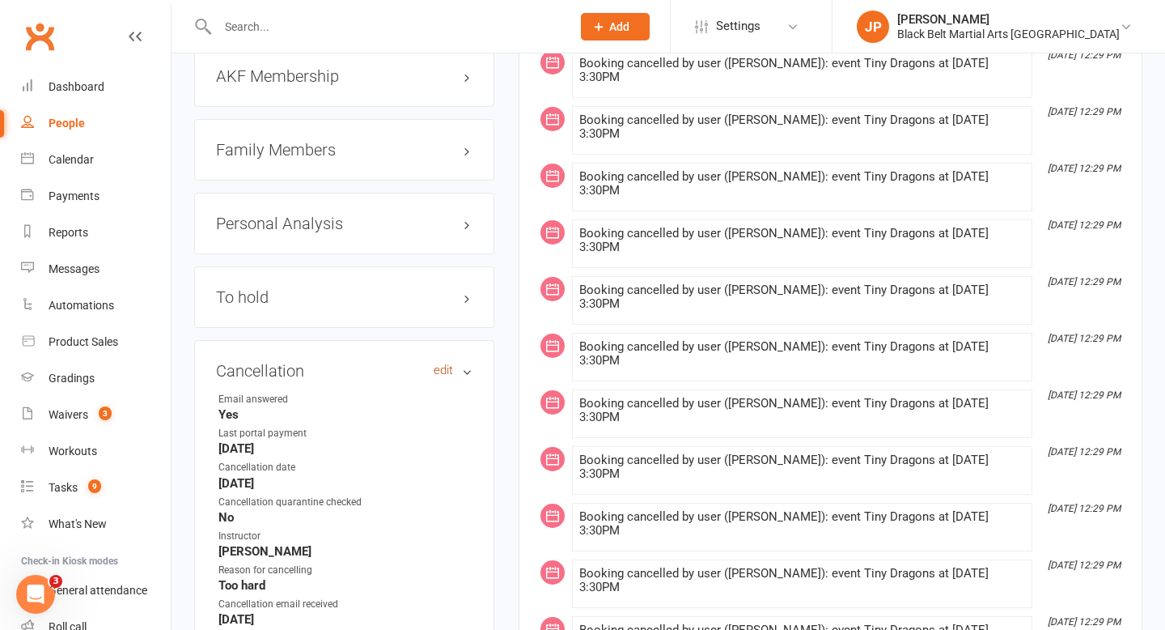
click at [441, 363] on link "edit" at bounding box center [443, 370] width 19 height 14
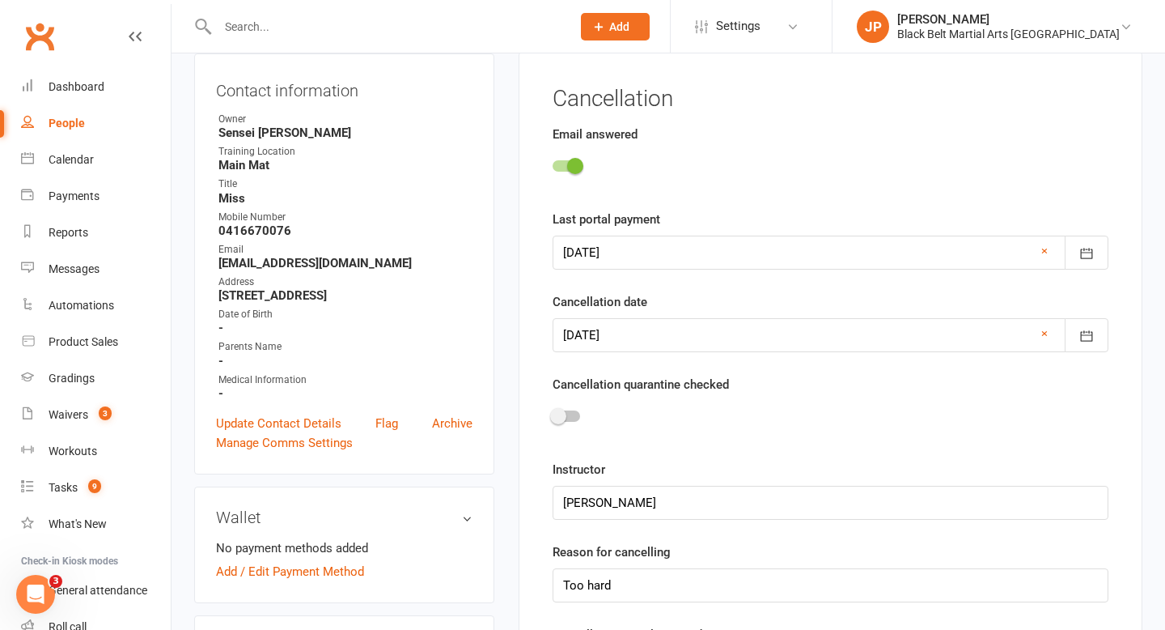
scroll to position [138, 0]
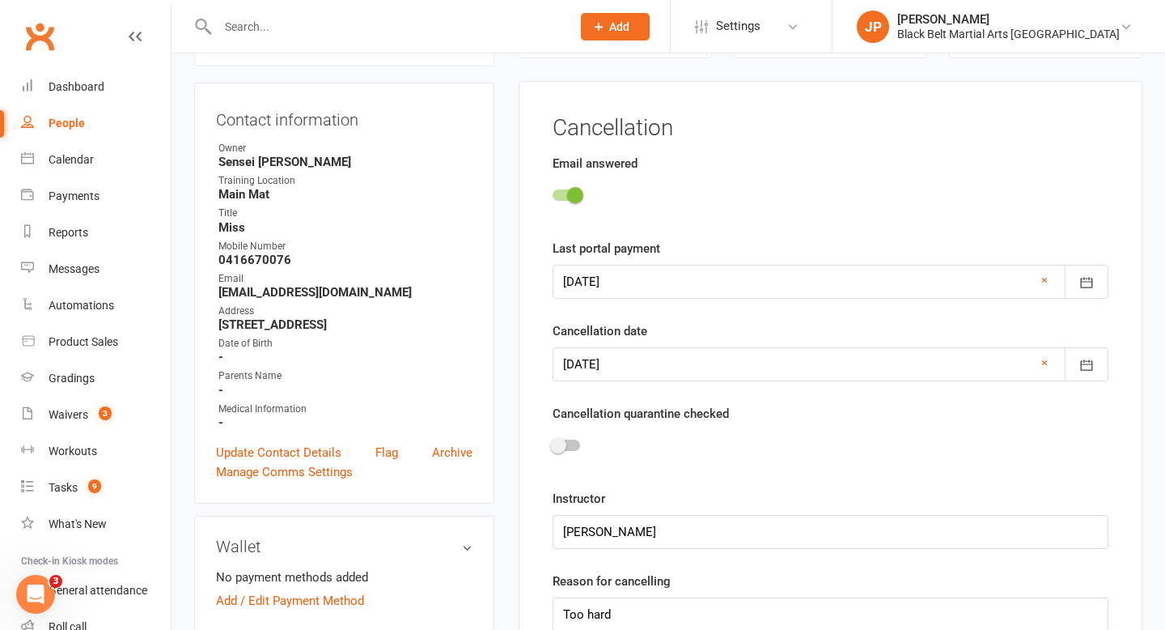
click at [566, 446] on div at bounding box center [567, 444] width 28 height 11
click at [553, 443] on input "checkbox" at bounding box center [553, 443] width 0 height 0
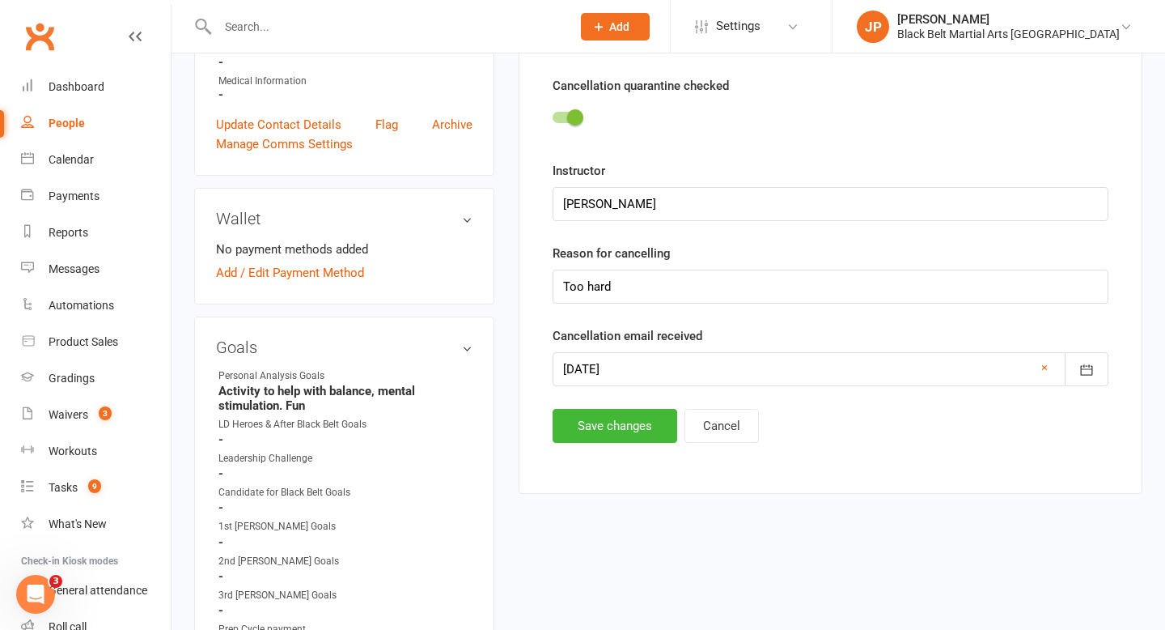
scroll to position [469, 0]
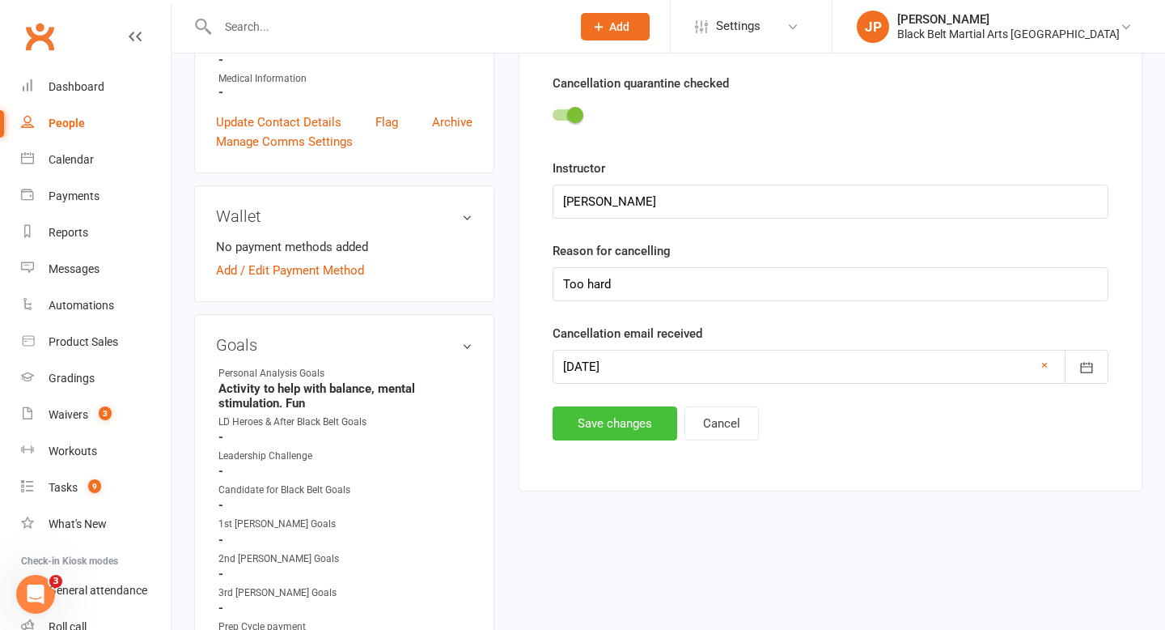
click at [598, 428] on button "Save changes" at bounding box center [615, 423] width 125 height 34
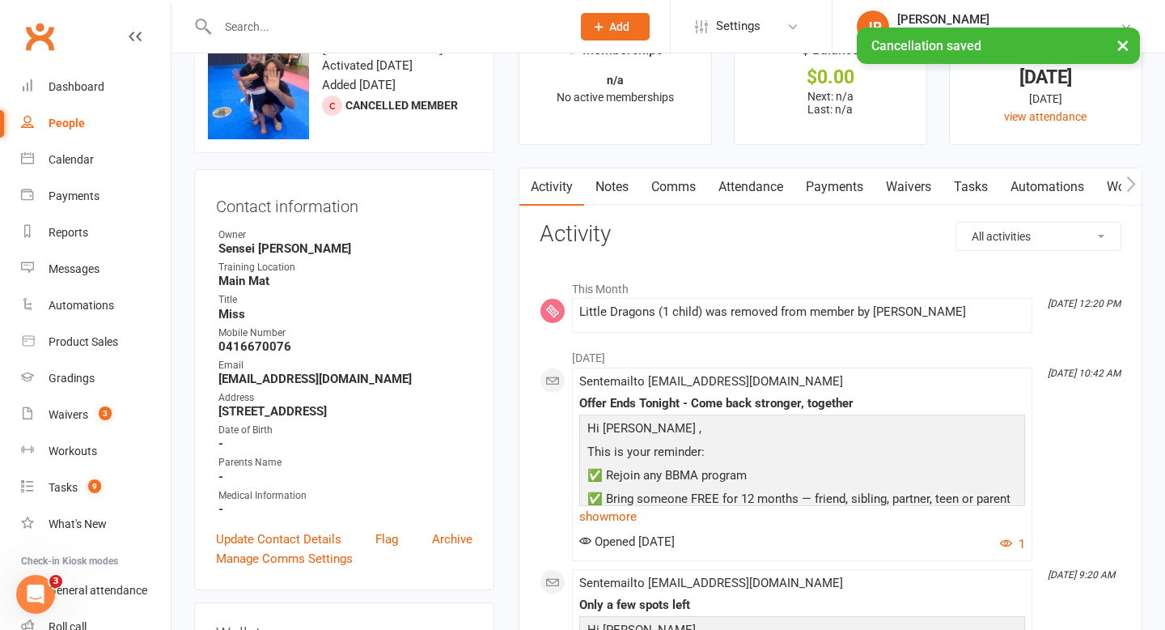
scroll to position [0, 0]
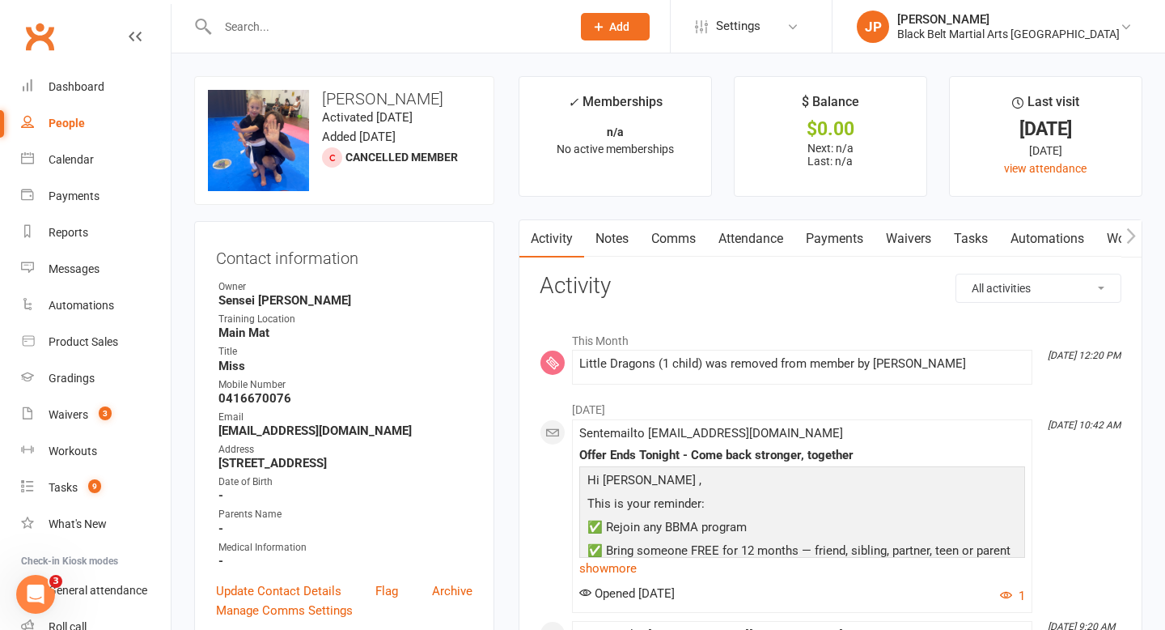
click at [509, 28] on input "text" at bounding box center [386, 26] width 347 height 23
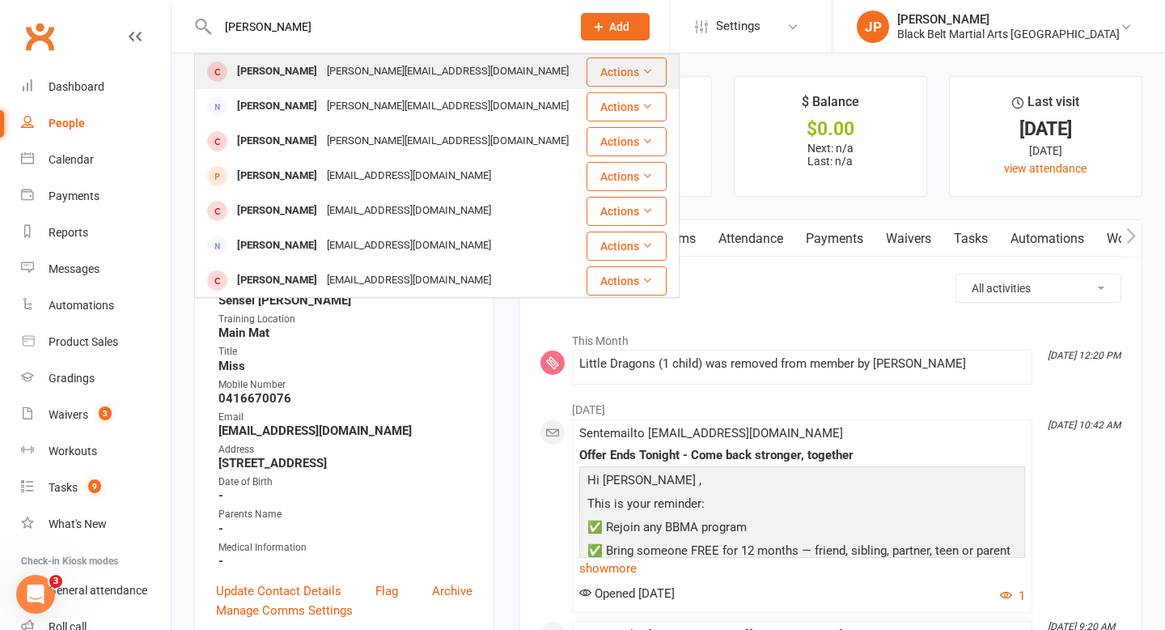
type input "flossy moylan"
click at [300, 72] on div "Flossy Moylan" at bounding box center [277, 71] width 90 height 23
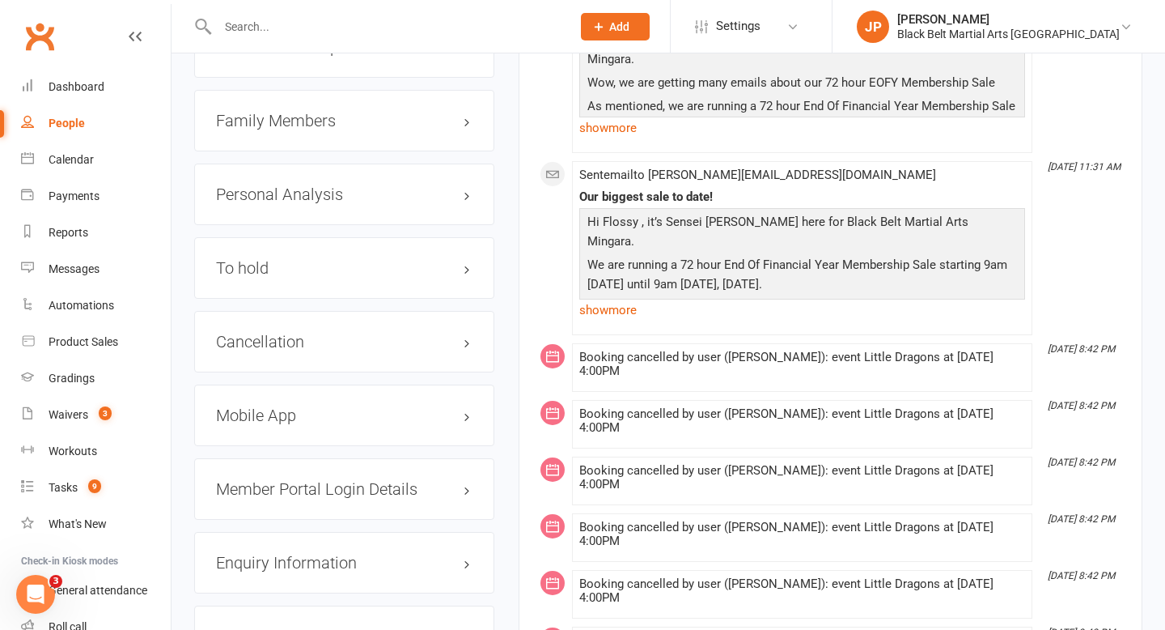
scroll to position [1938, 0]
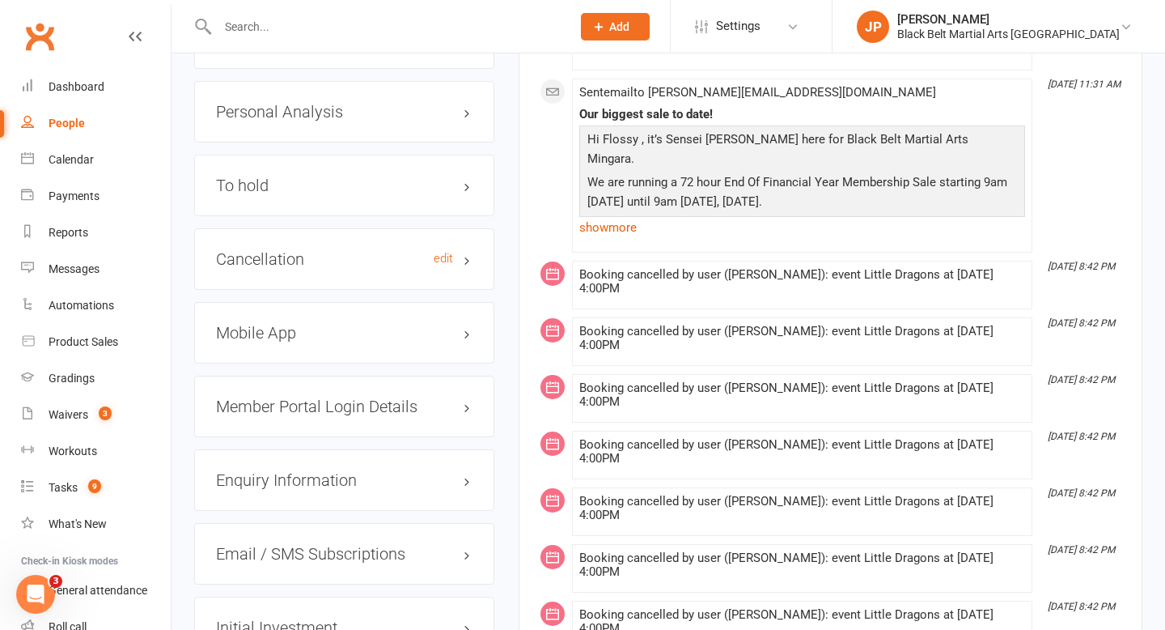
click at [470, 250] on h3 "Cancellation edit" at bounding box center [344, 259] width 257 height 18
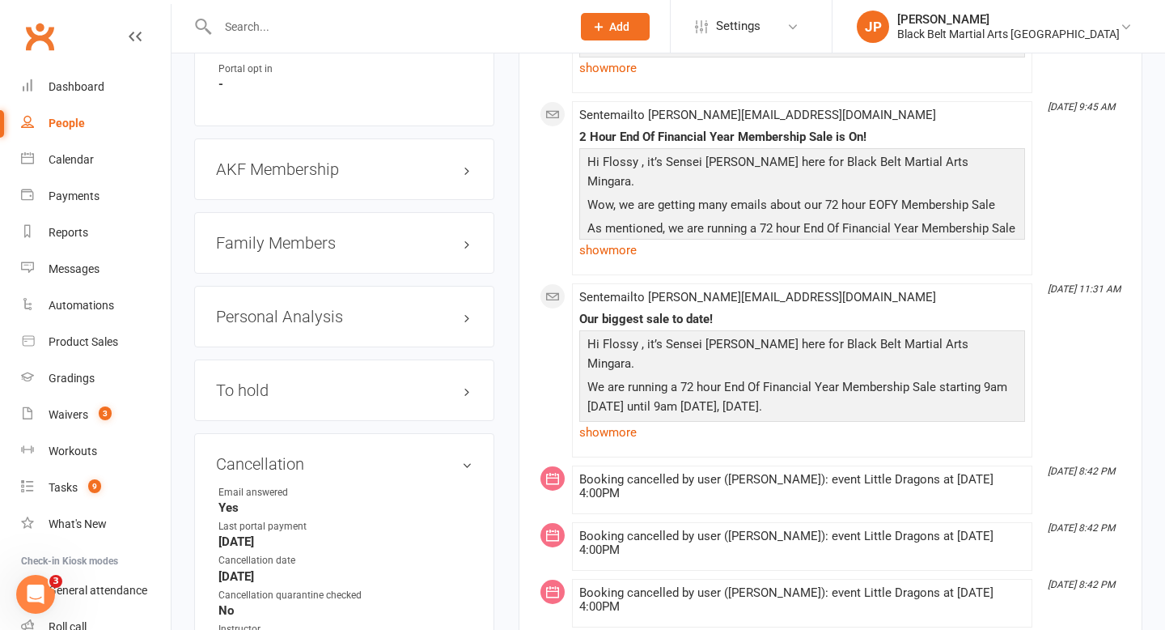
scroll to position [1729, 0]
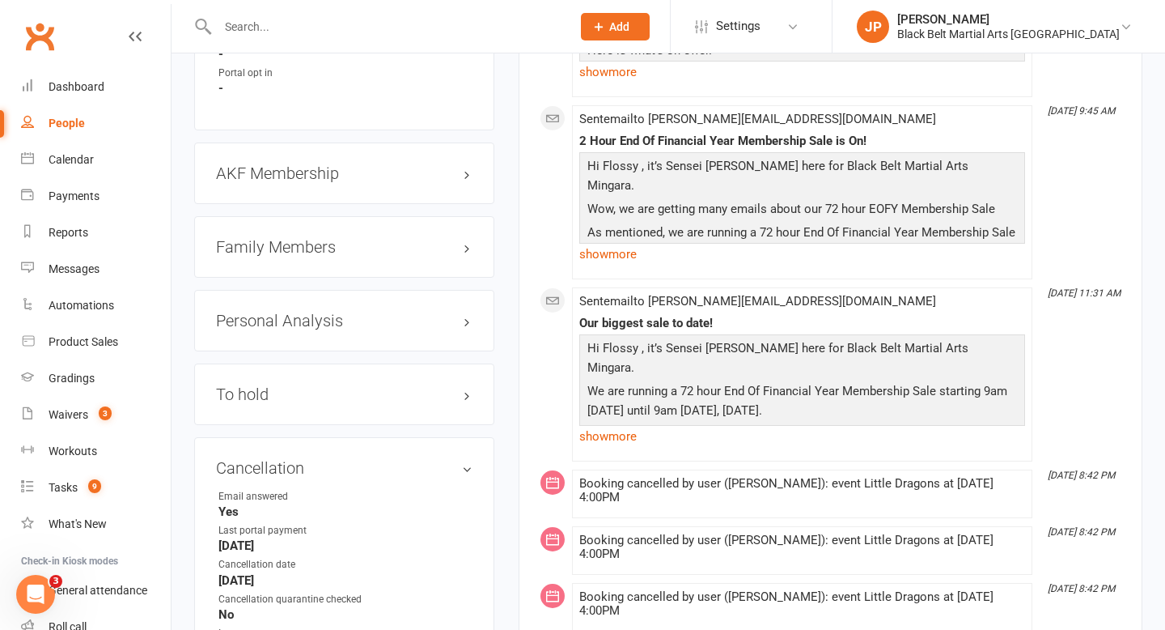
click at [465, 238] on h3 "Family Members" at bounding box center [344, 247] width 257 height 18
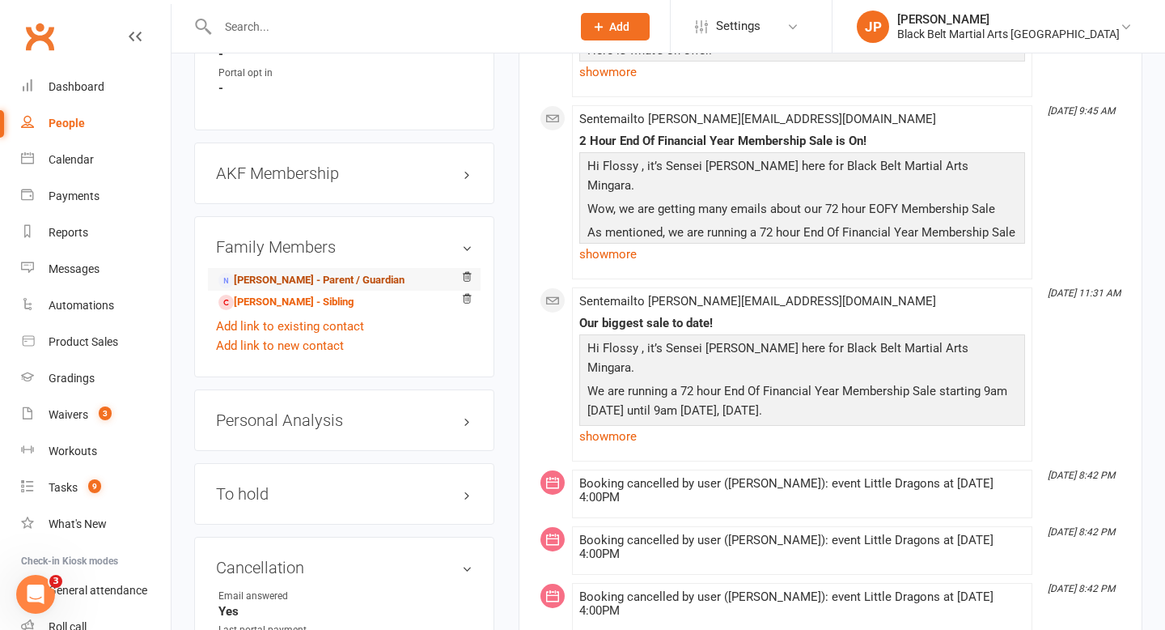
click at [330, 272] on link "Anne moylan - Parent / Guardian" at bounding box center [311, 280] width 186 height 17
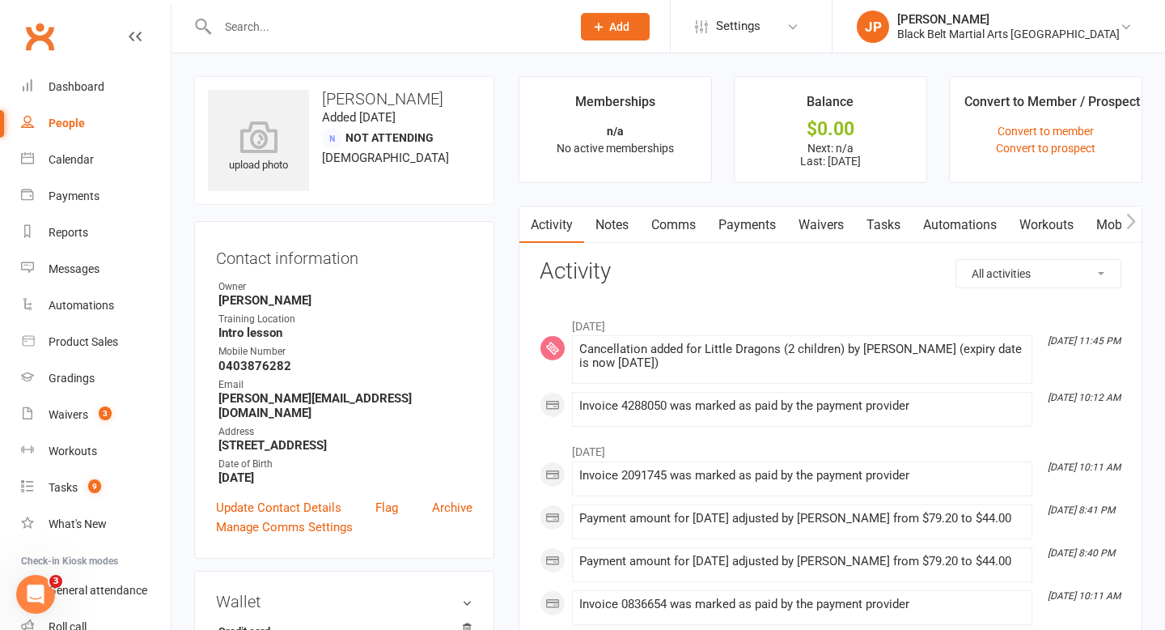
click at [752, 228] on link "Payments" at bounding box center [747, 224] width 80 height 37
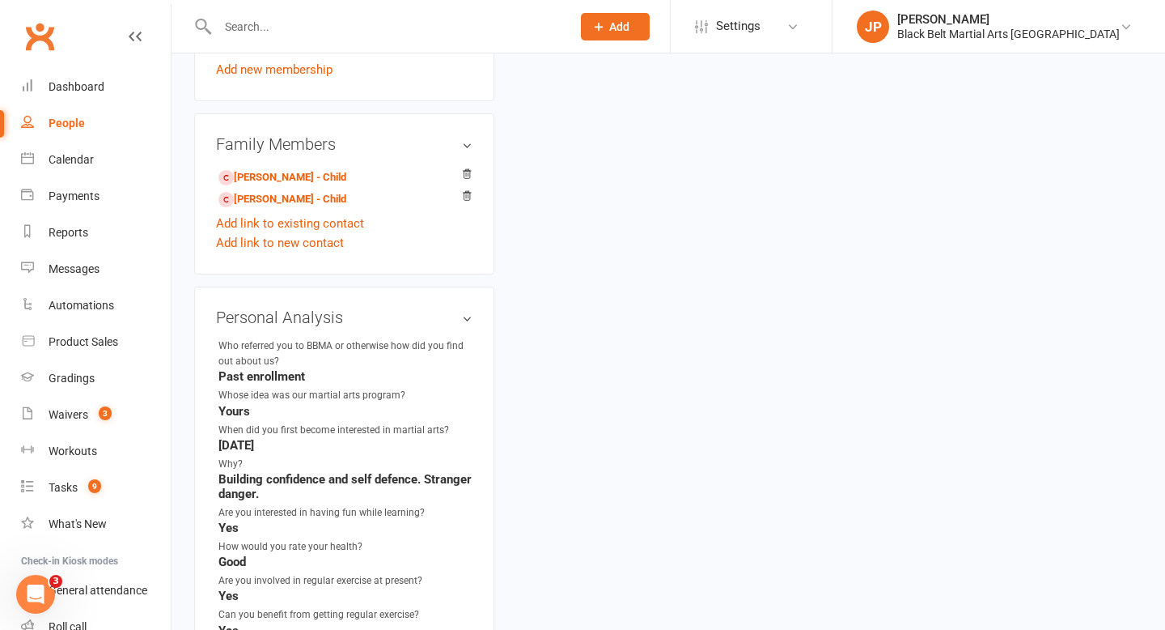
scroll to position [1033, 0]
click at [309, 167] on link "Flossy Moylan - Child" at bounding box center [282, 175] width 128 height 17
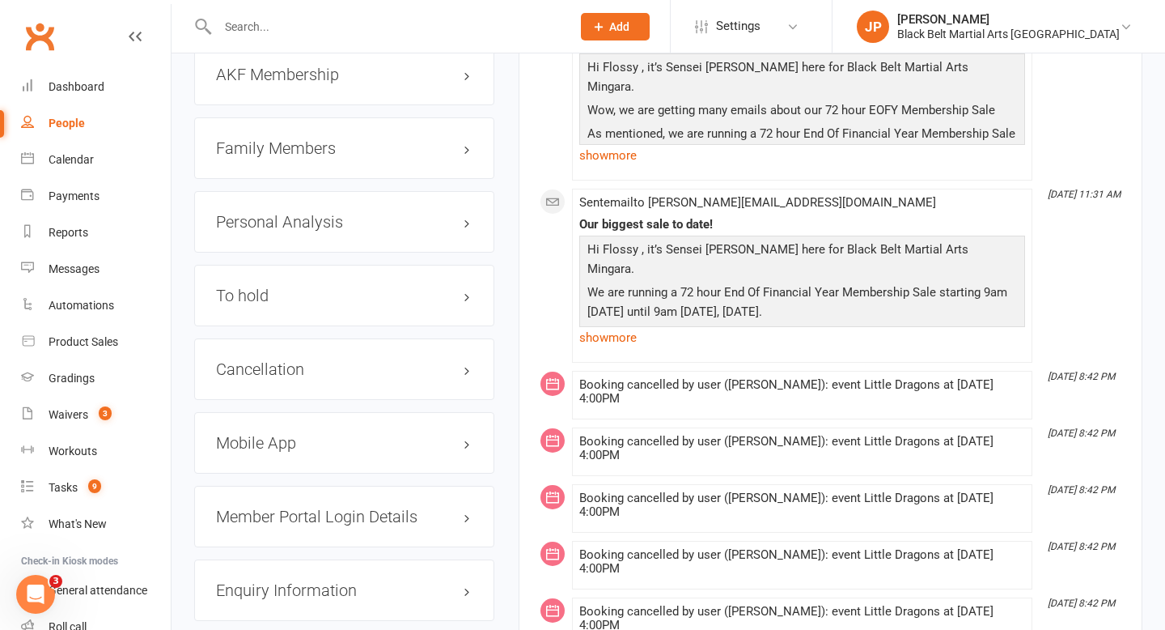
scroll to position [1877, 0]
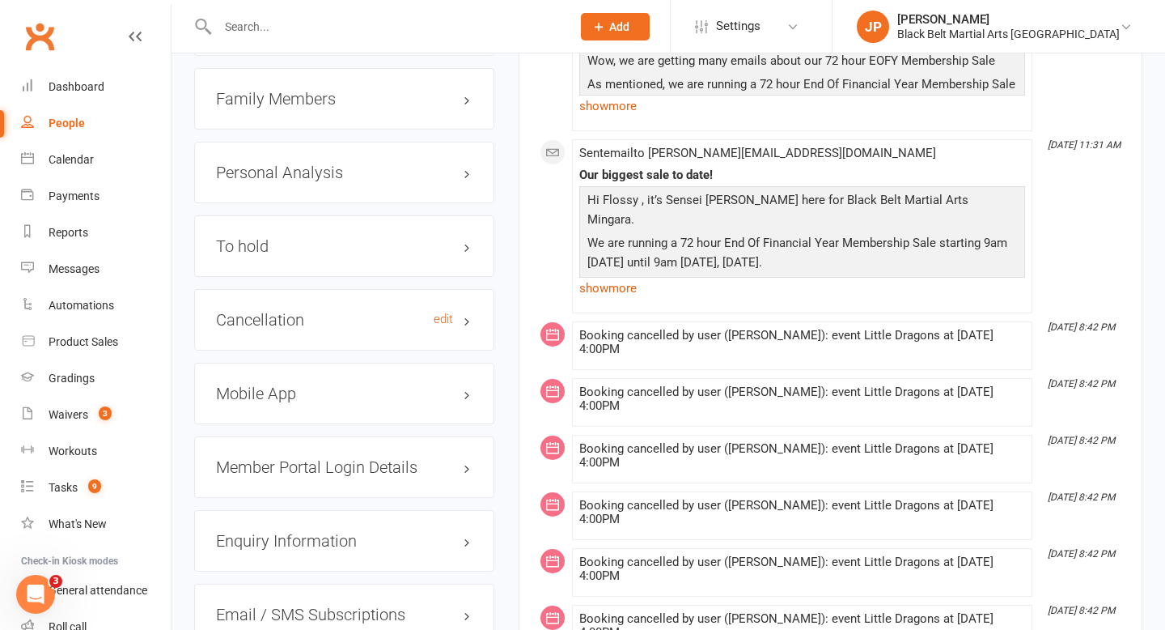
click at [471, 311] on h3 "Cancellation edit" at bounding box center [344, 320] width 257 height 18
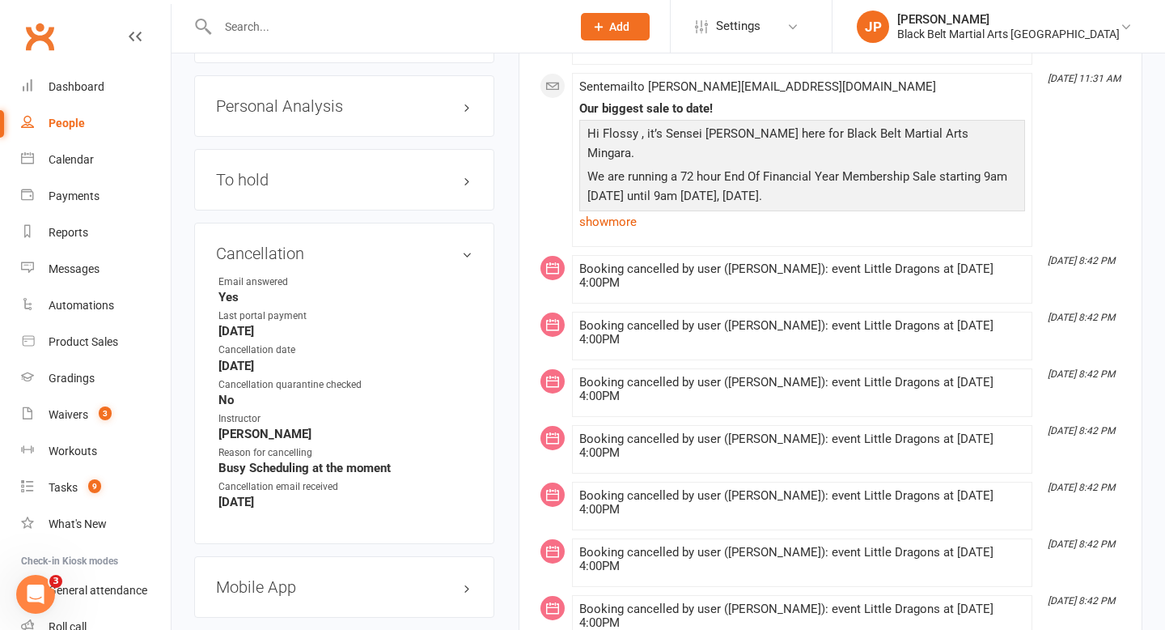
scroll to position [1946, 0]
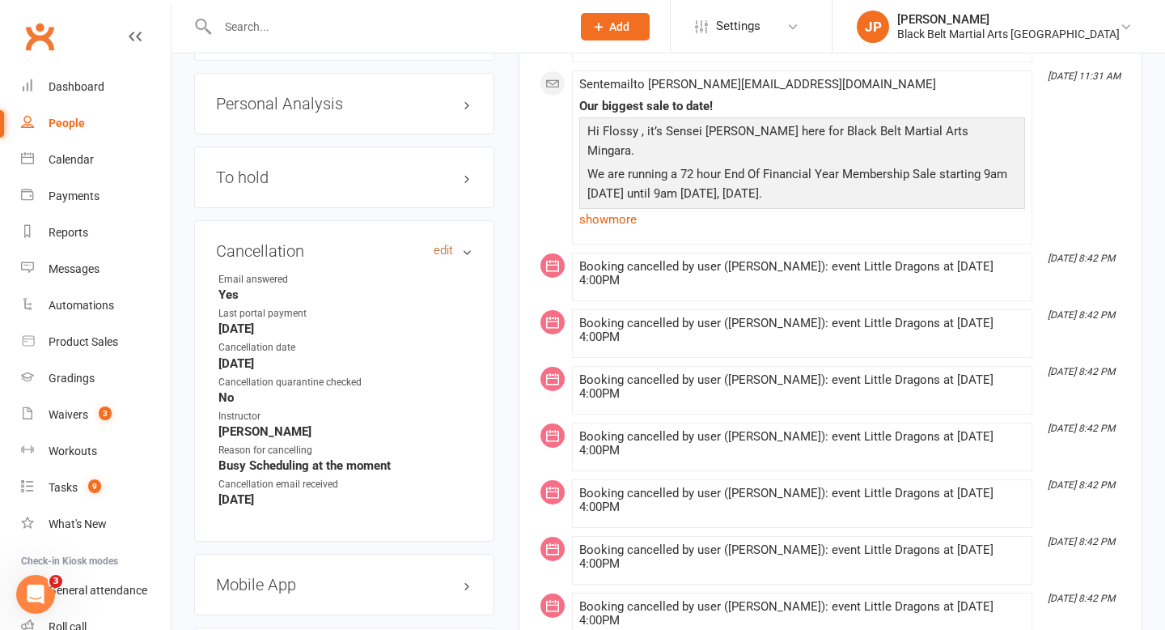
click at [438, 244] on link "edit" at bounding box center [443, 251] width 19 height 14
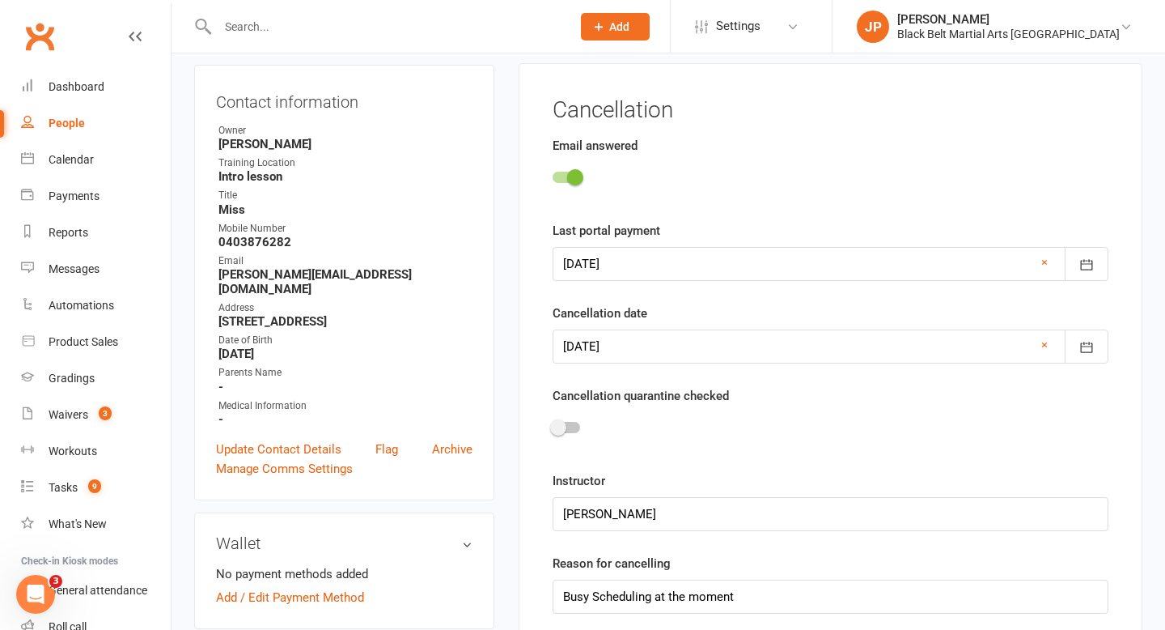
scroll to position [138, 0]
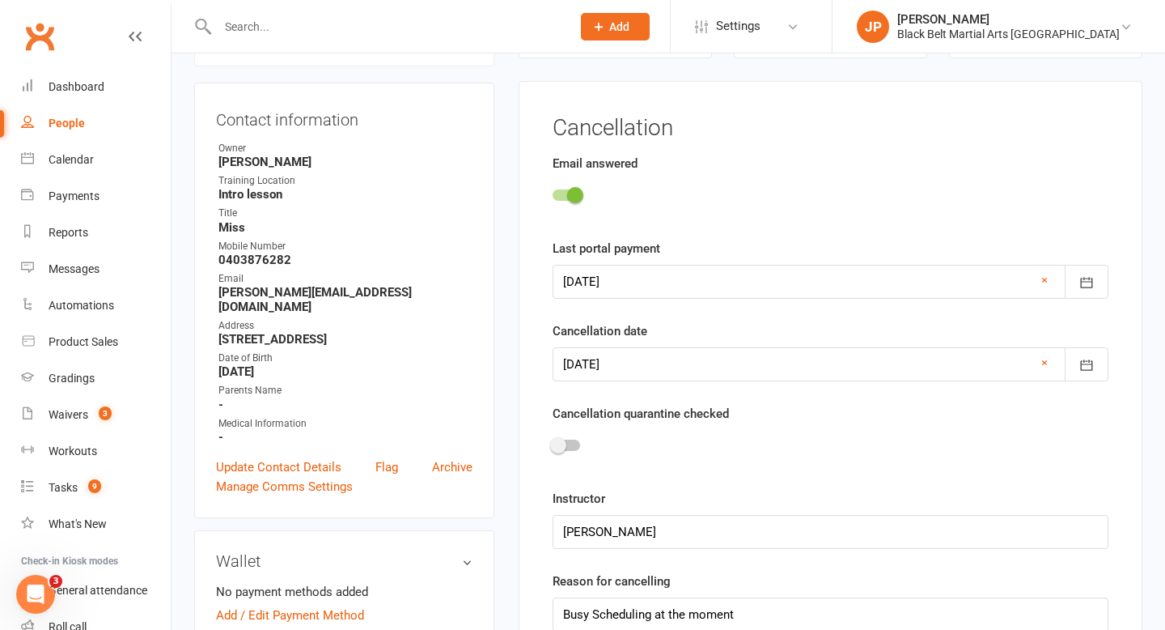
click at [577, 446] on div at bounding box center [567, 444] width 28 height 11
click at [553, 443] on input "checkbox" at bounding box center [553, 443] width 0 height 0
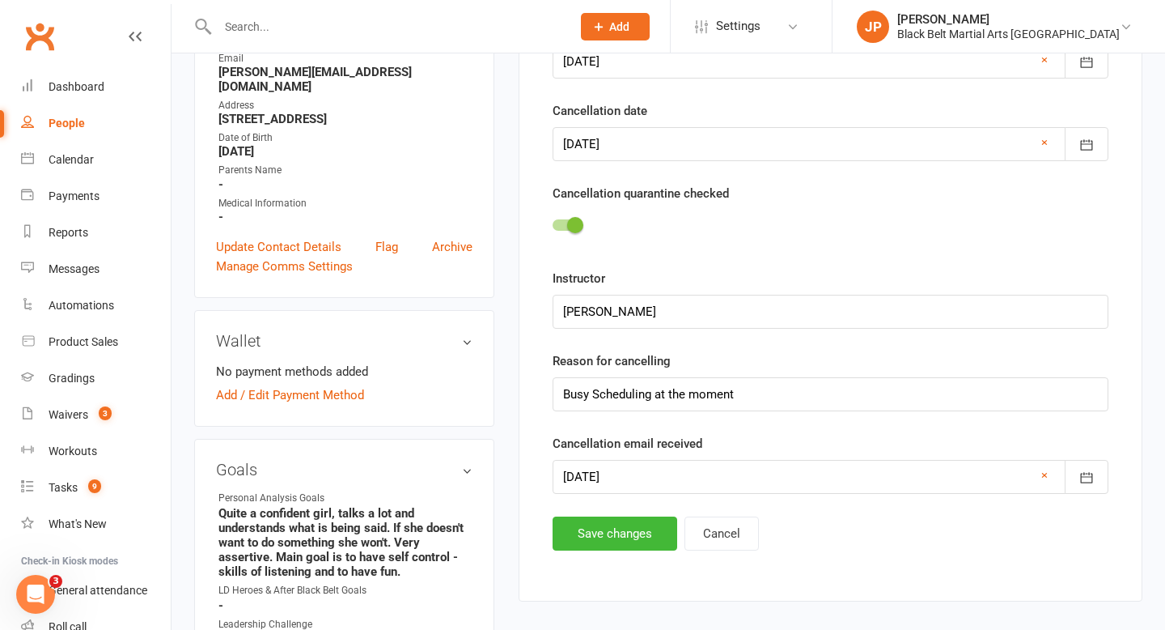
scroll to position [375, 0]
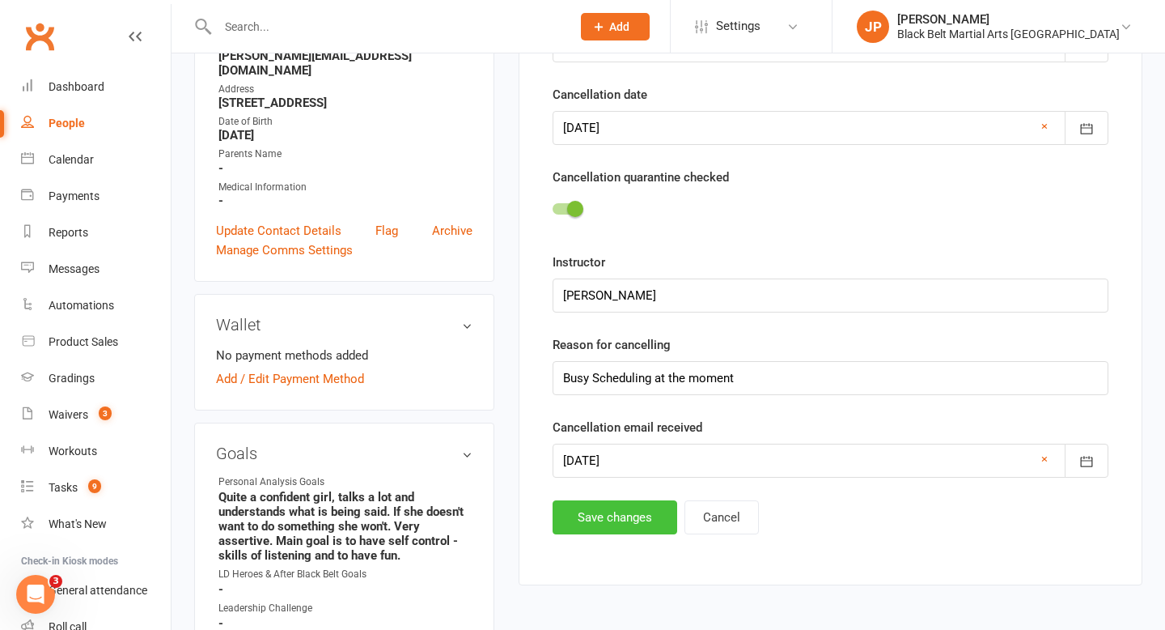
click at [590, 527] on button "Save changes" at bounding box center [615, 517] width 125 height 34
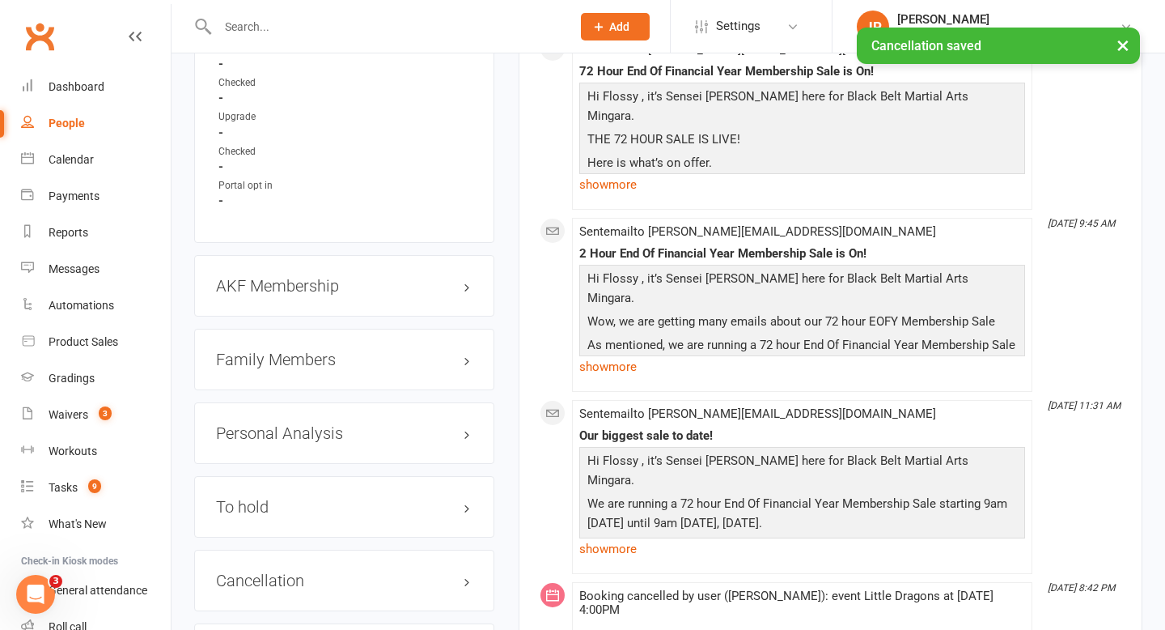
scroll to position [1621, 0]
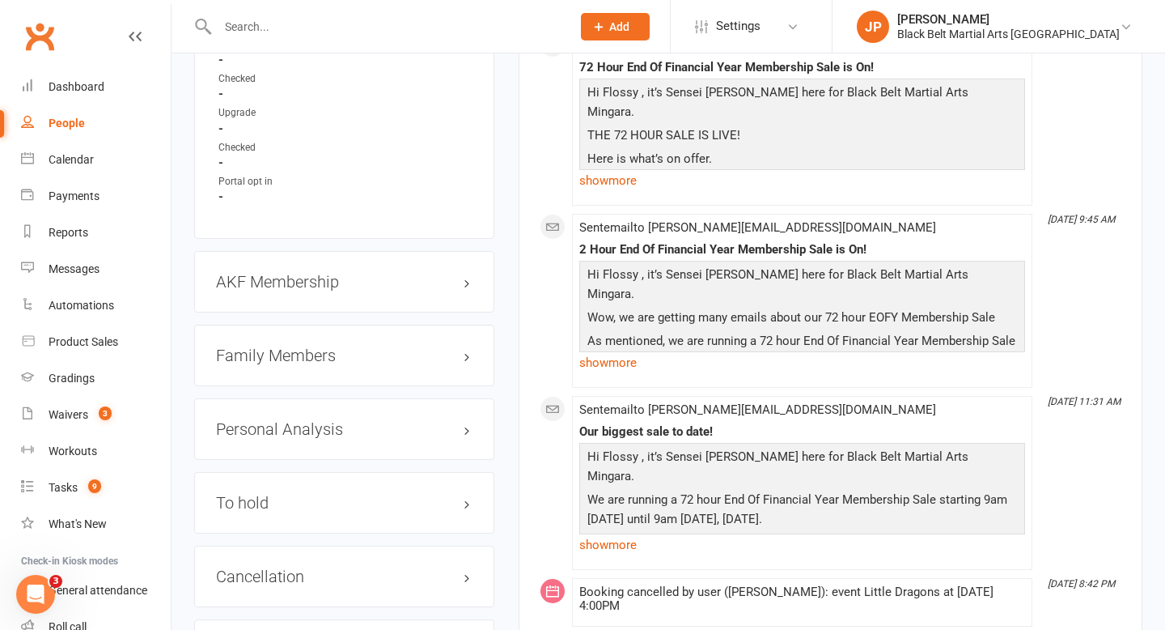
click at [466, 346] on h3 "Family Members" at bounding box center [344, 355] width 257 height 18
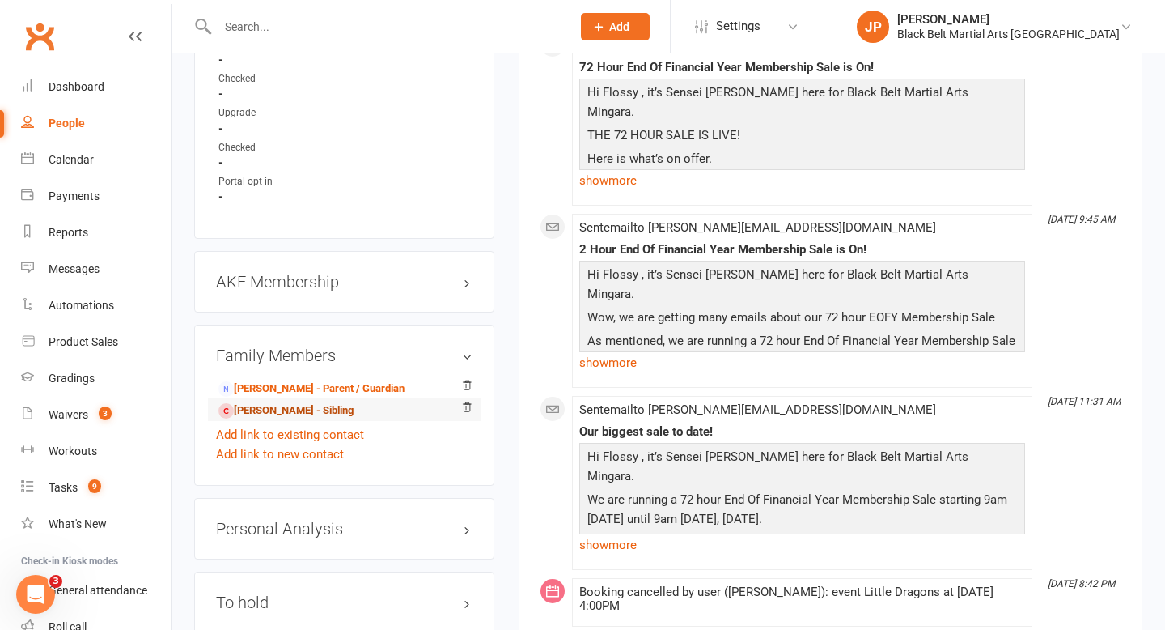
click at [304, 402] on link "Louis Moylan - Sibling" at bounding box center [285, 410] width 135 height 17
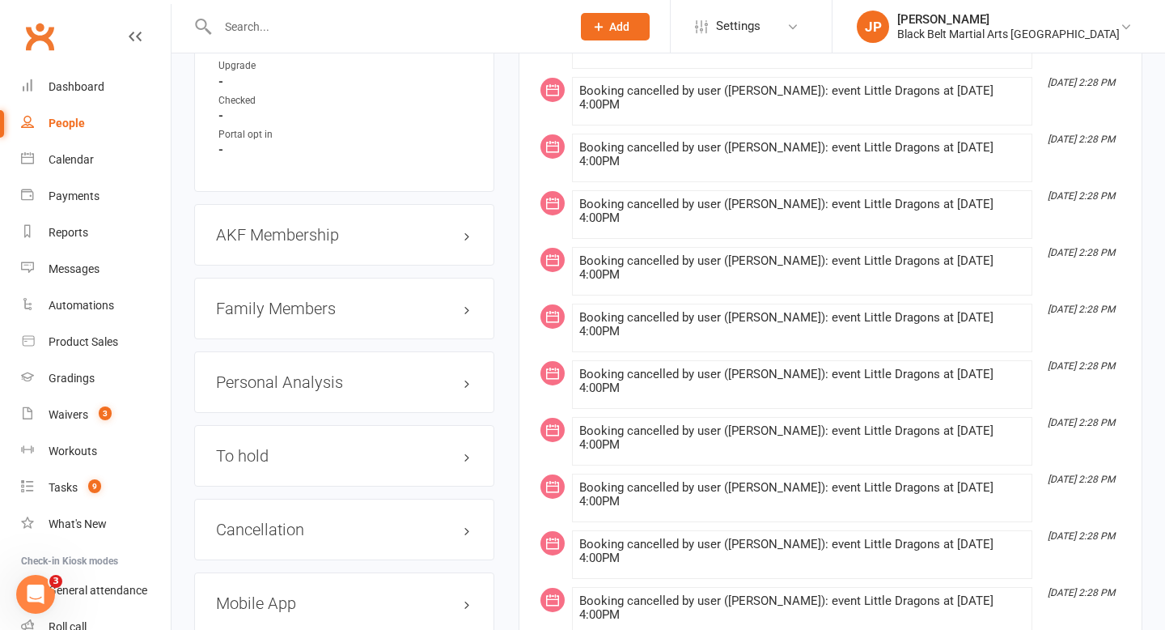
scroll to position [1673, 0]
click at [469, 519] on h3 "Cancellation edit" at bounding box center [344, 528] width 257 height 18
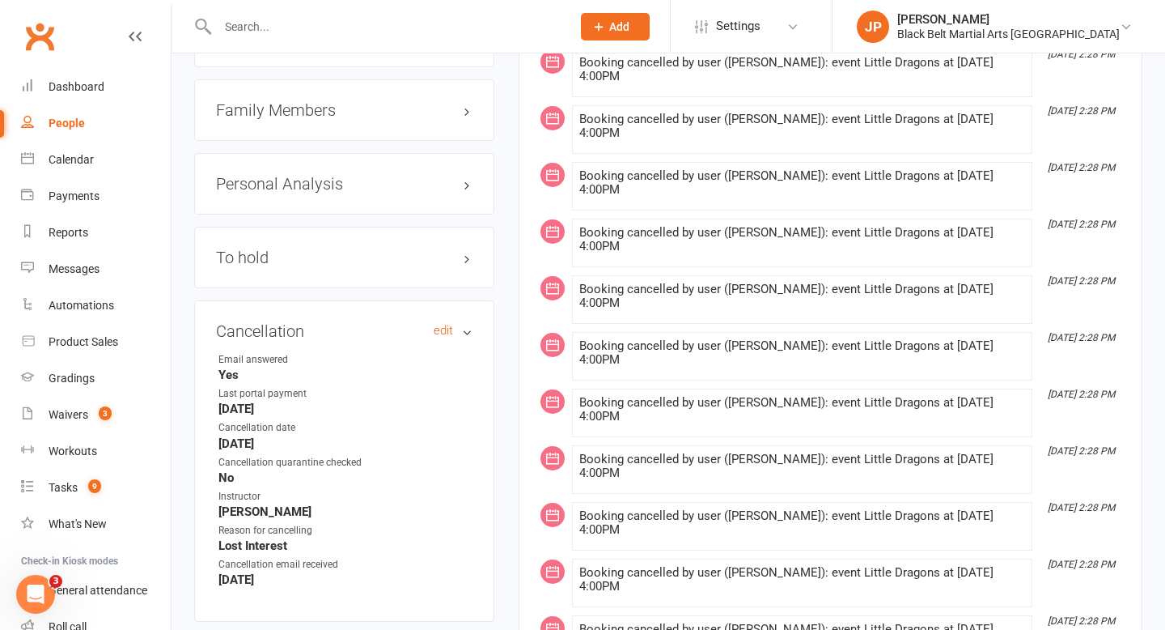
scroll to position [1885, 0]
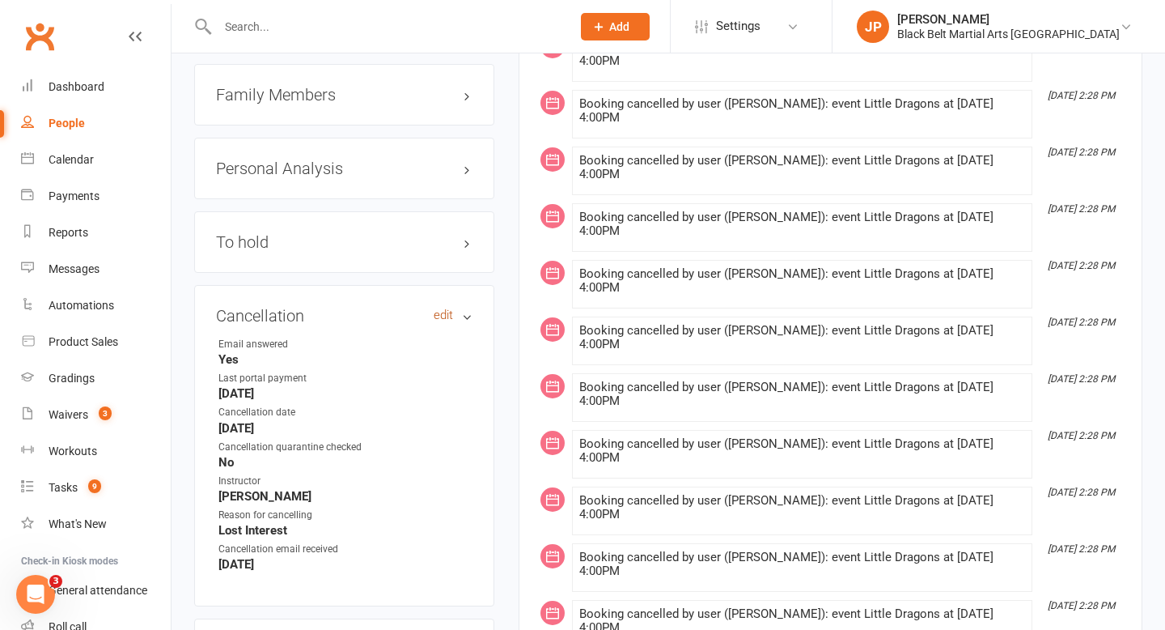
click at [438, 308] on link "edit" at bounding box center [443, 315] width 19 height 14
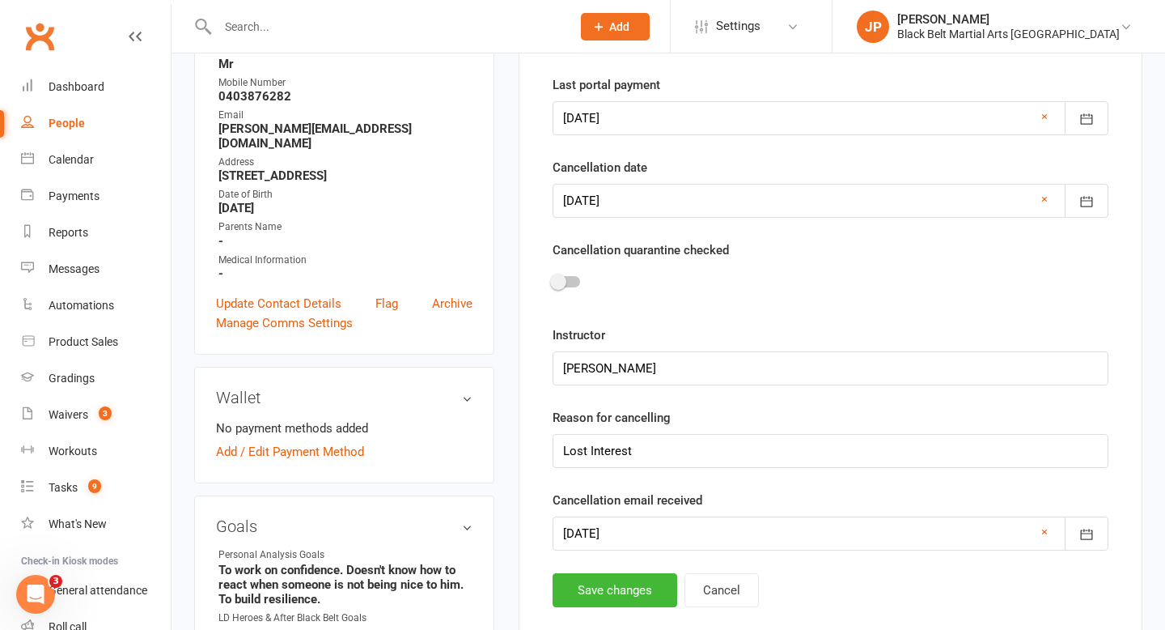
scroll to position [138, 0]
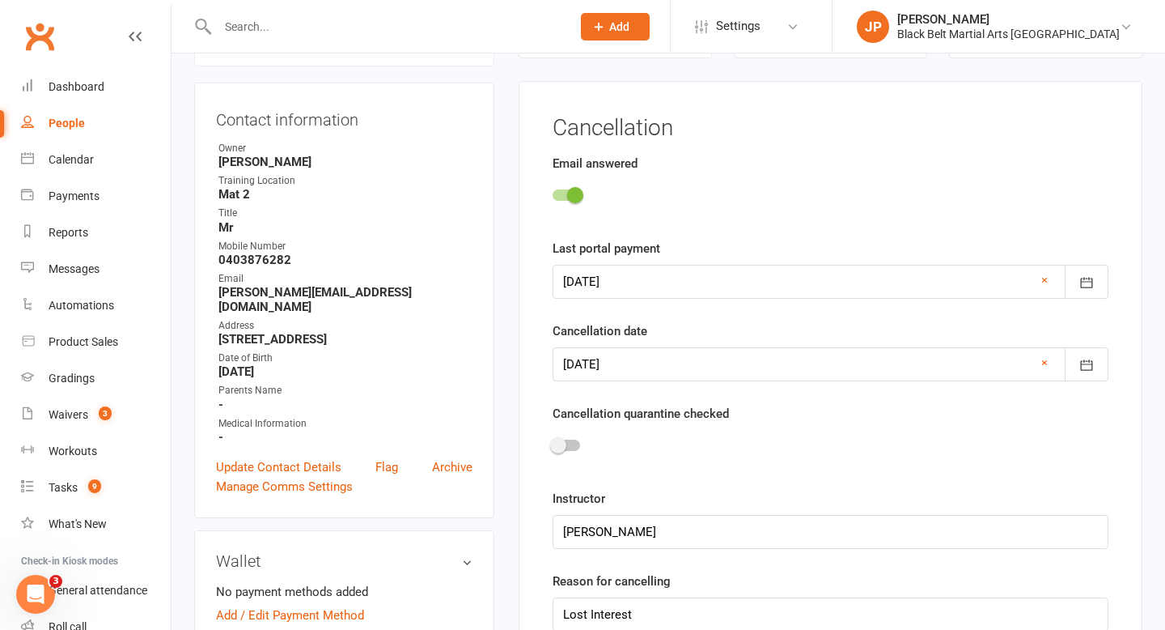
click at [571, 444] on div at bounding box center [567, 444] width 28 height 11
click at [553, 443] on input "checkbox" at bounding box center [553, 443] width 0 height 0
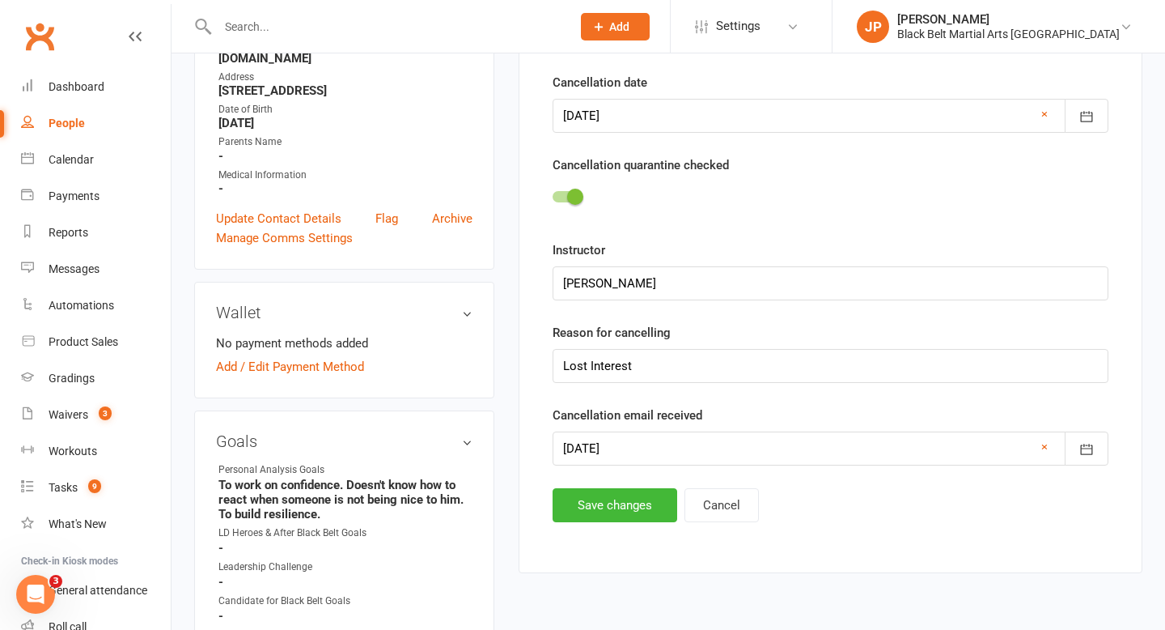
scroll to position [398, 0]
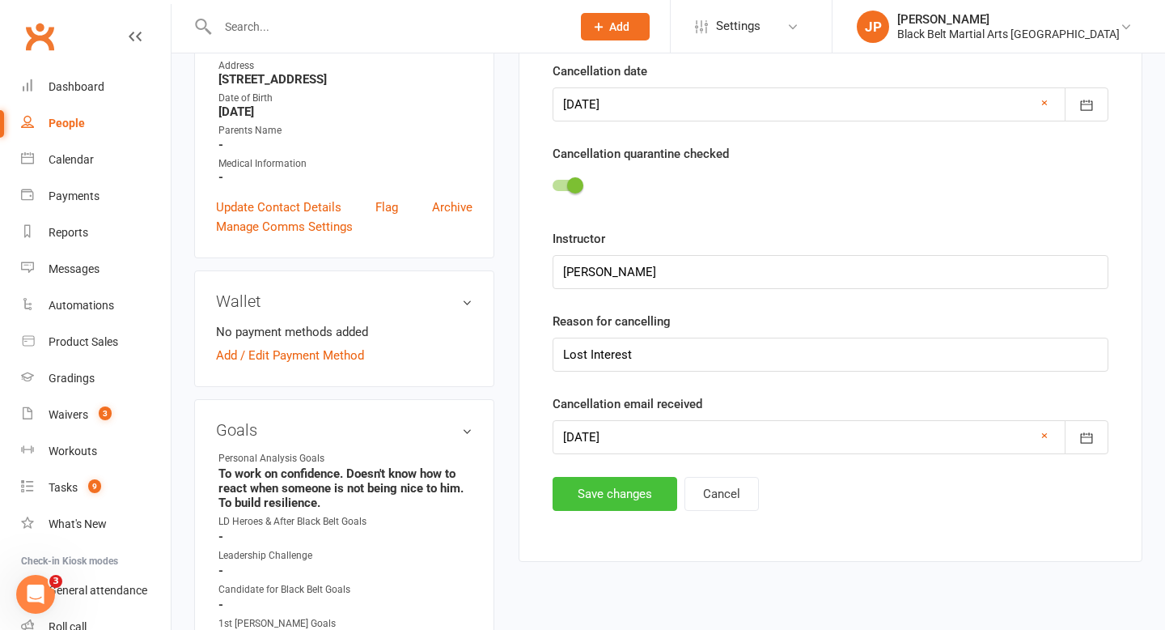
click at [586, 490] on button "Save changes" at bounding box center [615, 494] width 125 height 34
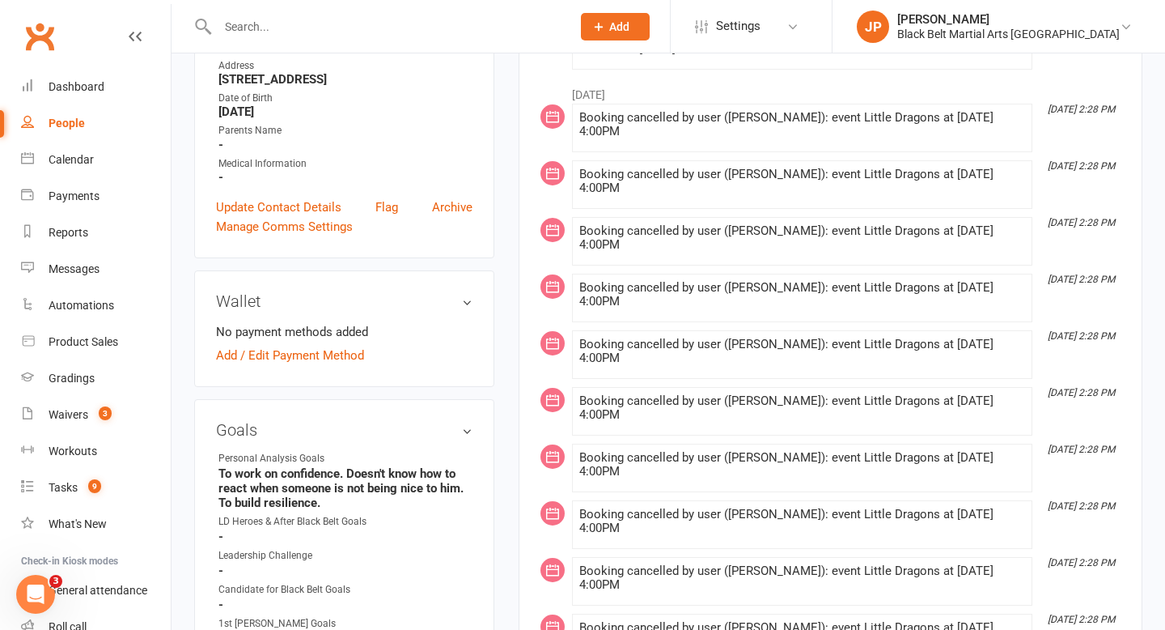
click at [476, 33] on input "text" at bounding box center [386, 26] width 347 height 23
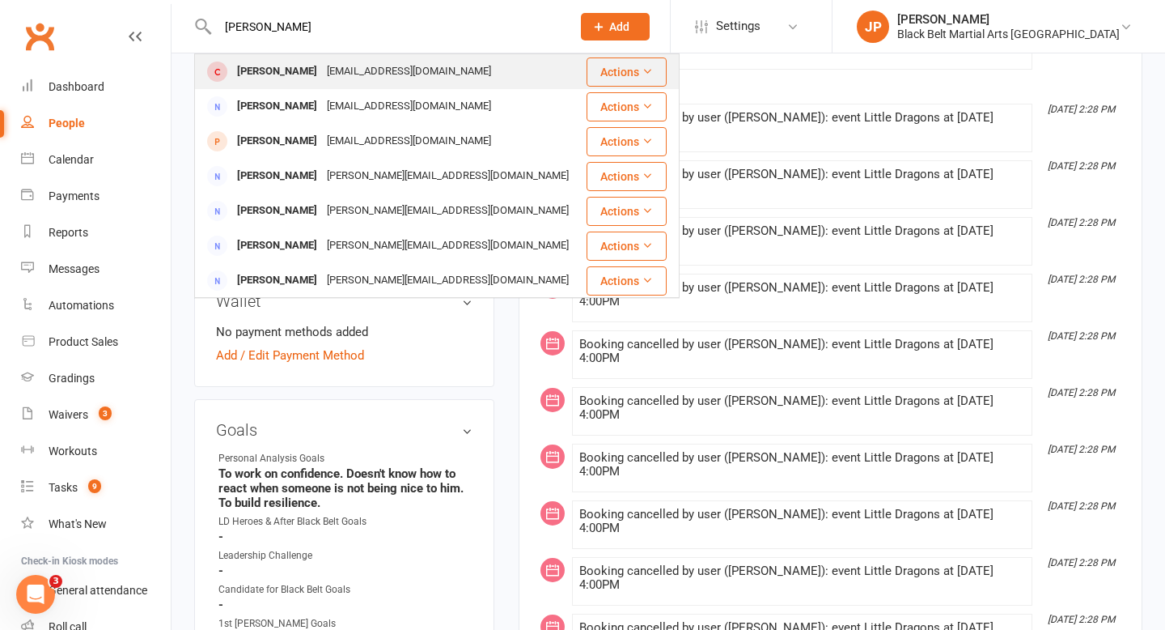
type input "jessie carria"
click at [338, 64] on div "Jordanl.carriage@gmail.com" at bounding box center [409, 71] width 174 height 23
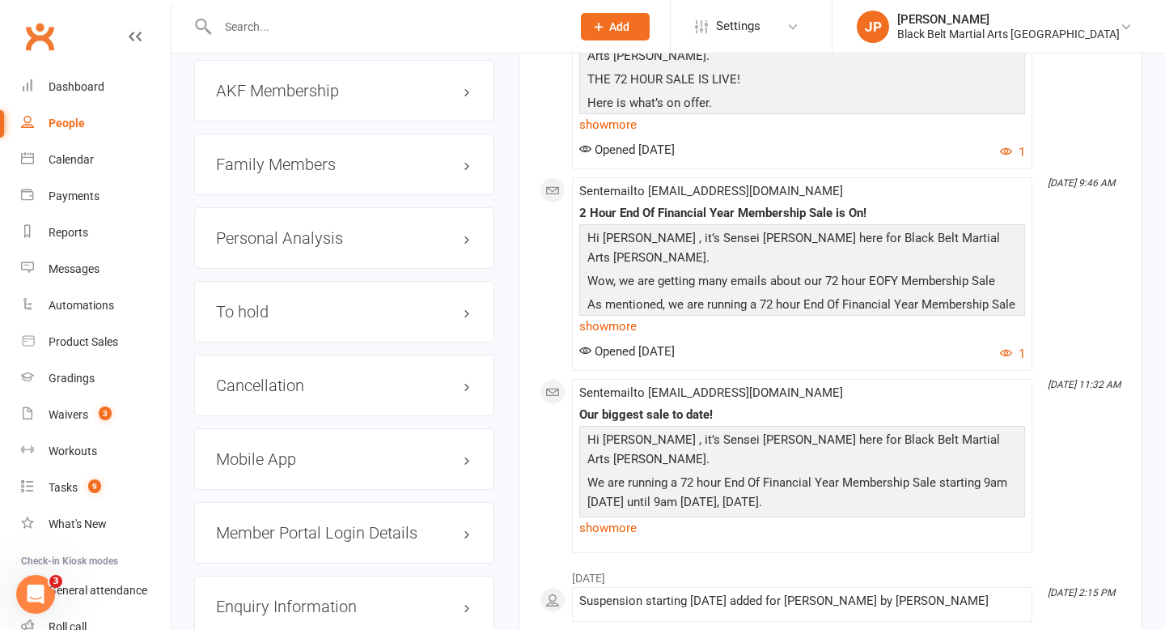
scroll to position [1763, 0]
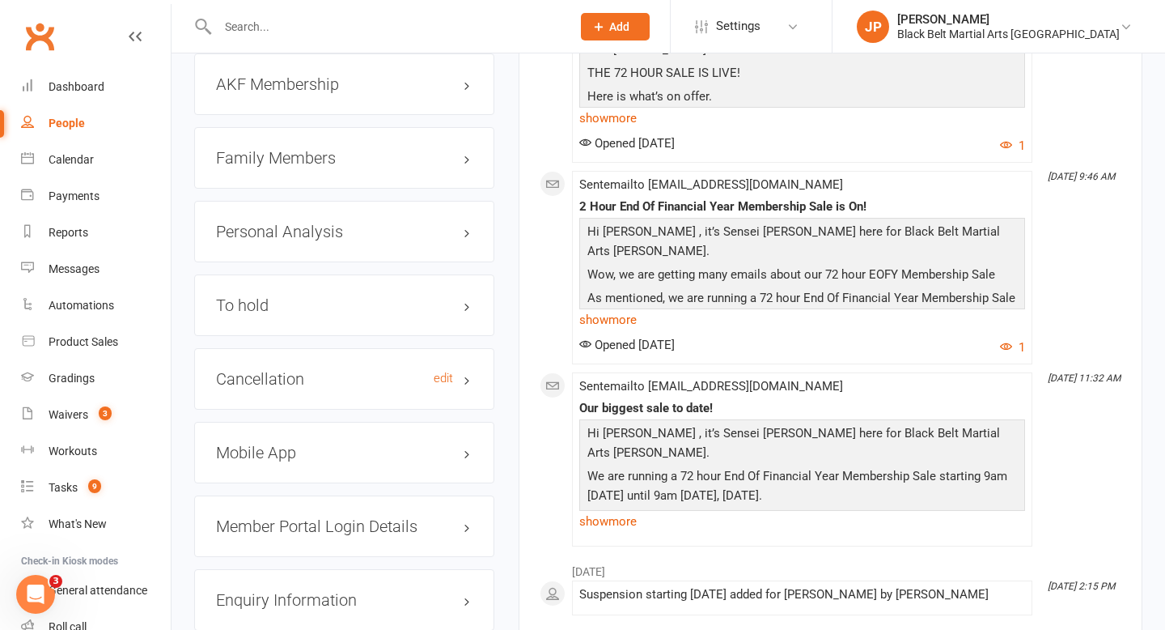
click at [464, 373] on h3 "Cancellation edit" at bounding box center [344, 379] width 257 height 18
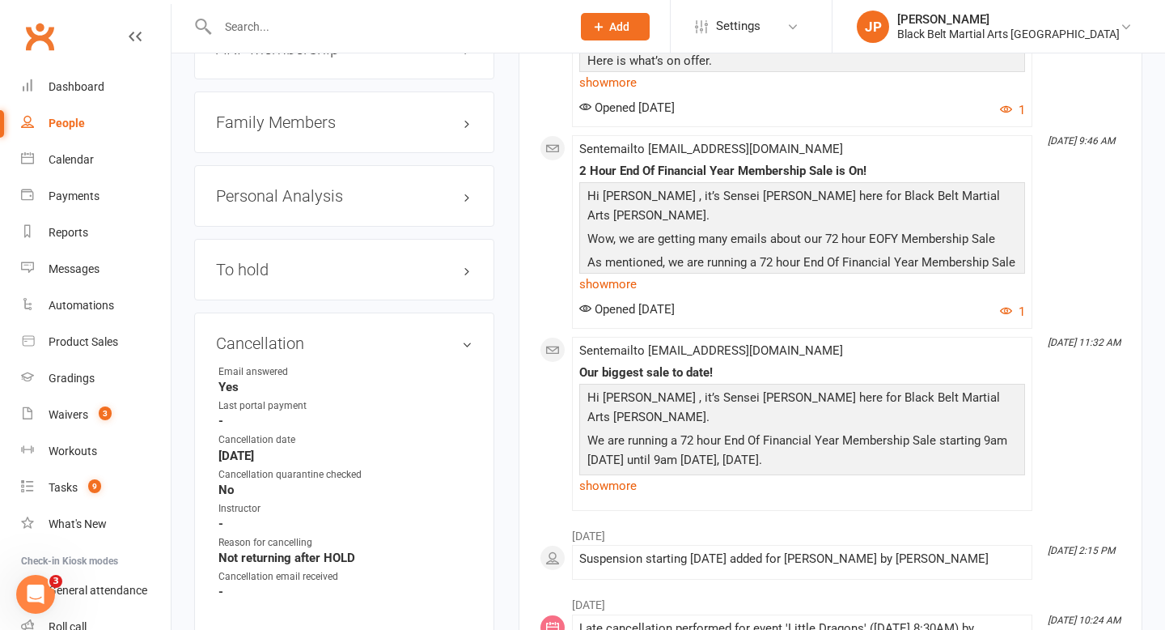
scroll to position [1753, 0]
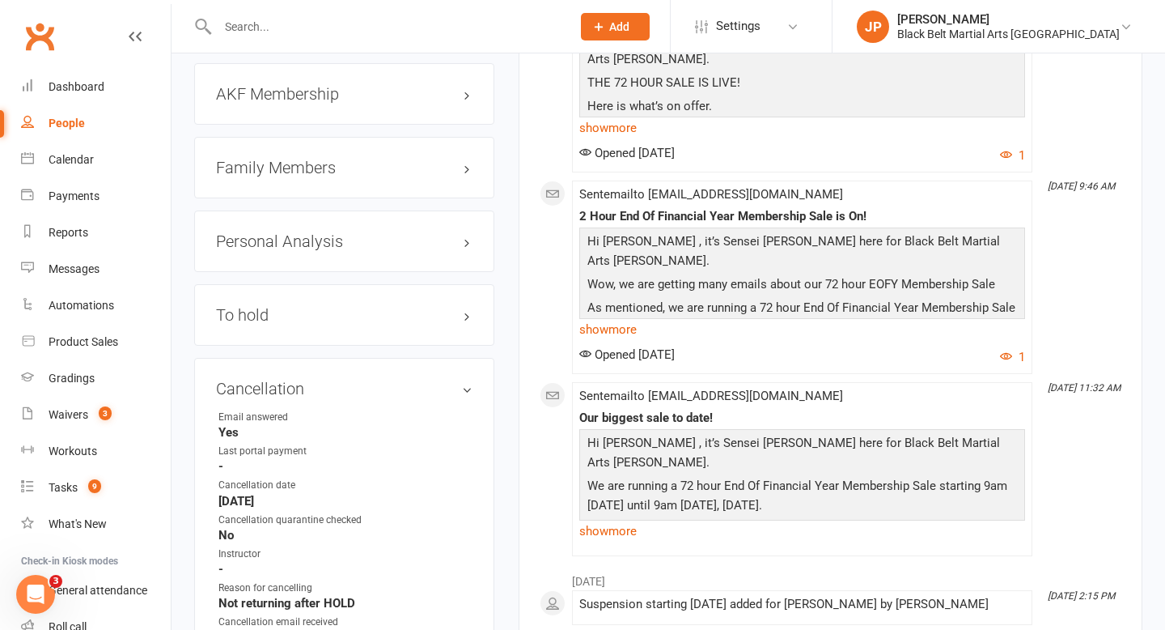
click at [469, 159] on h3 "Family Members" at bounding box center [344, 168] width 257 height 18
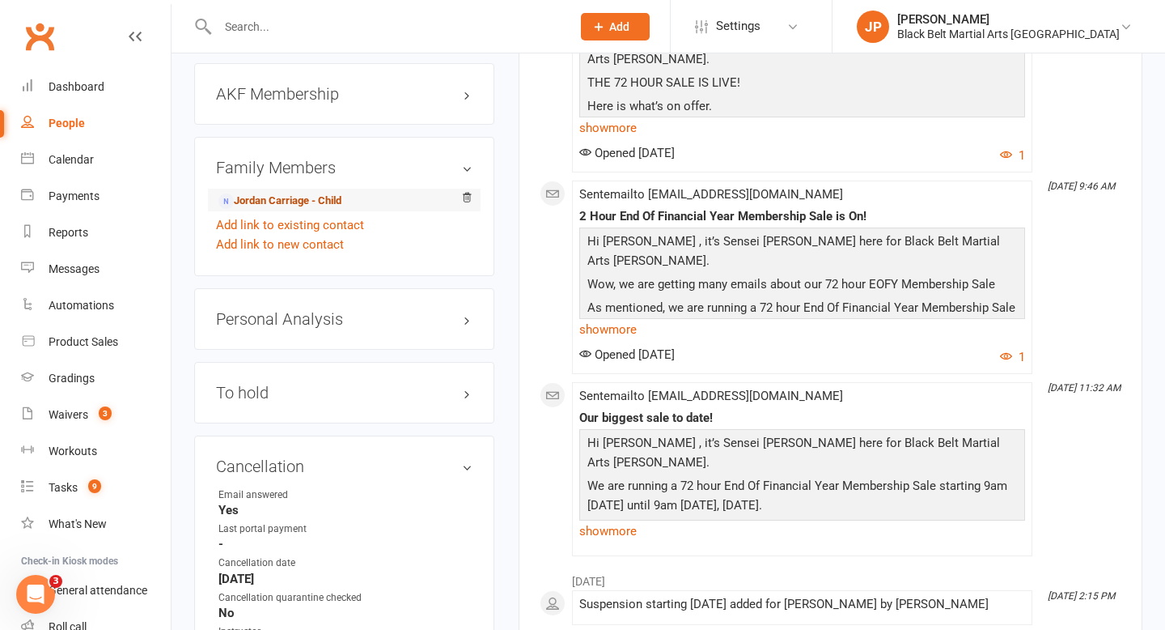
click at [312, 193] on link "Jordan Carriage - Child" at bounding box center [279, 201] width 123 height 17
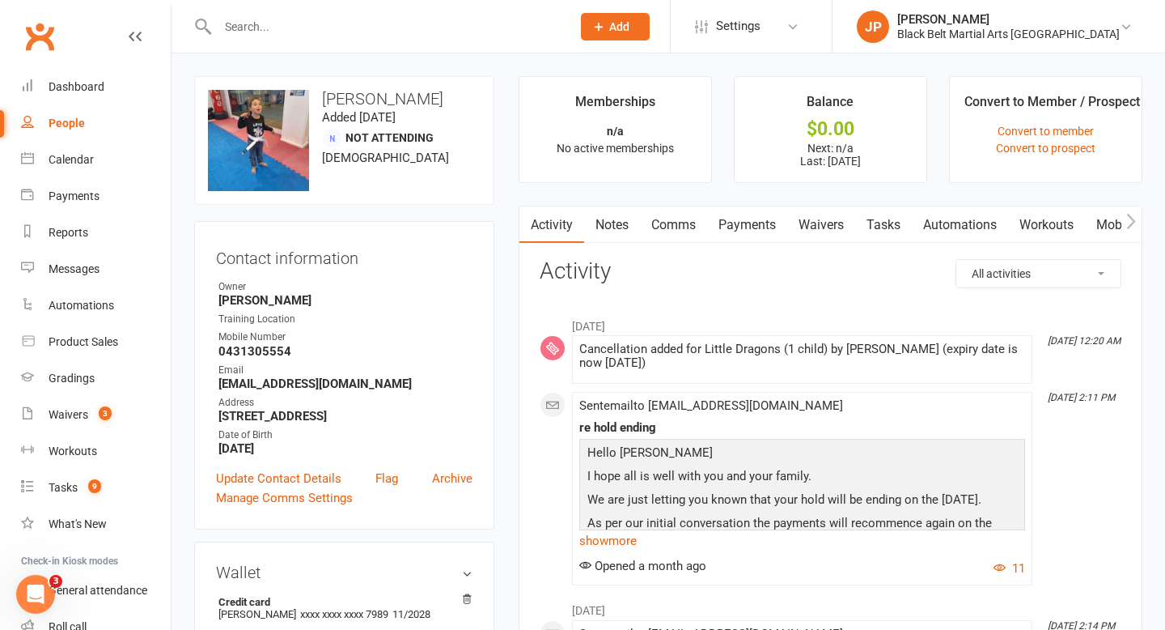
click at [757, 227] on link "Payments" at bounding box center [747, 224] width 80 height 37
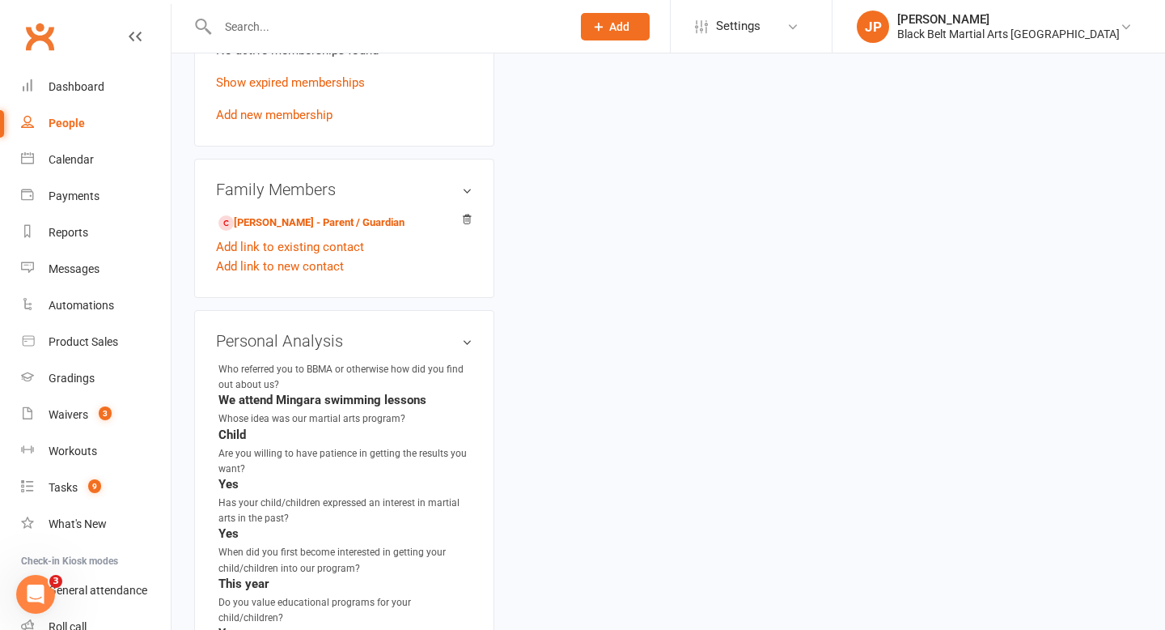
scroll to position [970, 0]
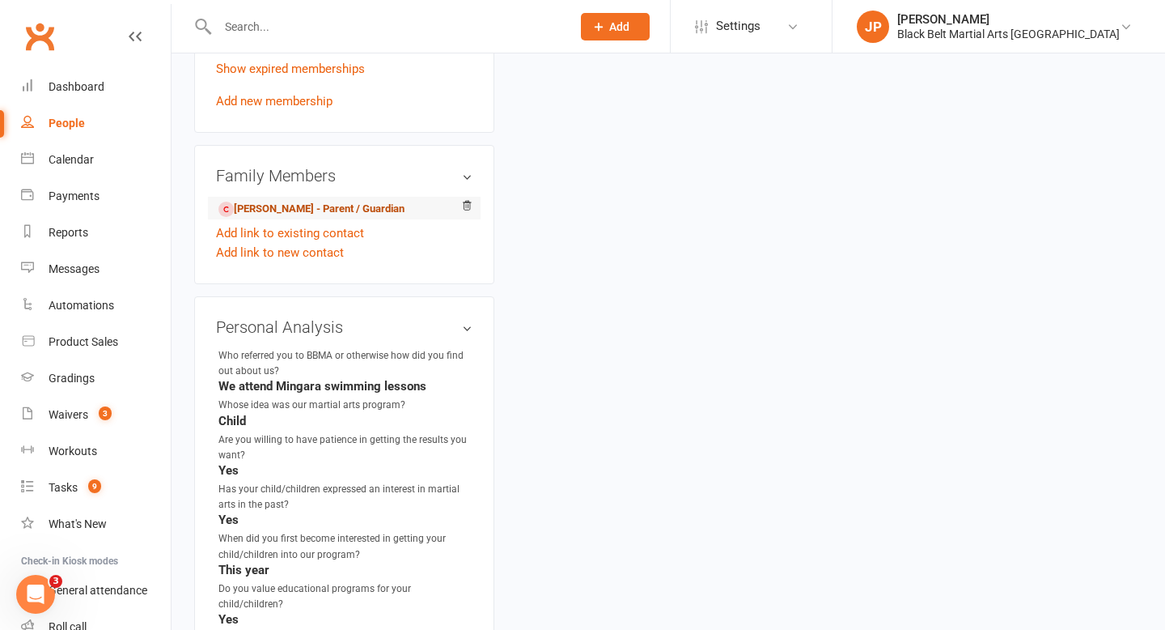
click at [356, 209] on link "Jessie Carriage - Parent / Guardian" at bounding box center [311, 209] width 186 height 17
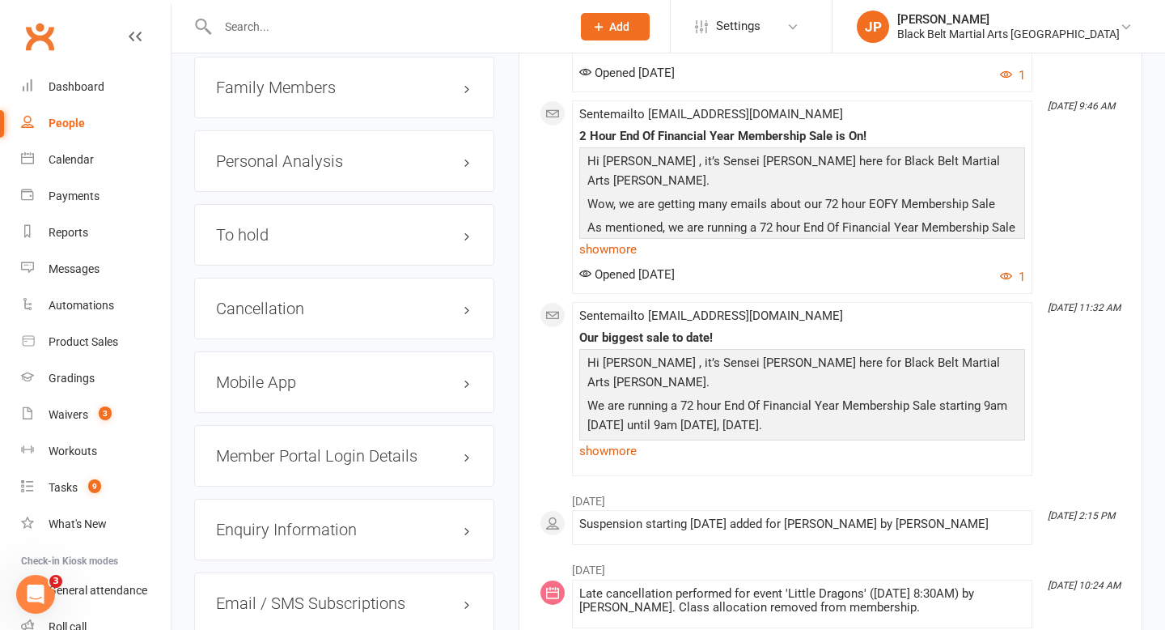
scroll to position [1839, 0]
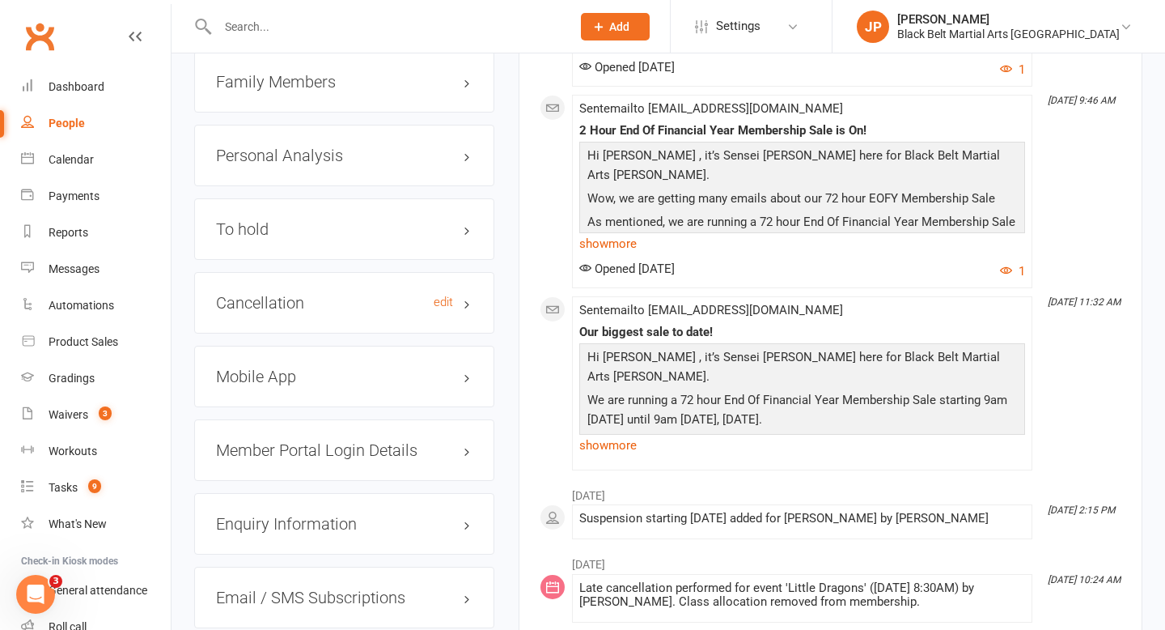
click at [467, 294] on h3 "Cancellation edit" at bounding box center [344, 303] width 257 height 18
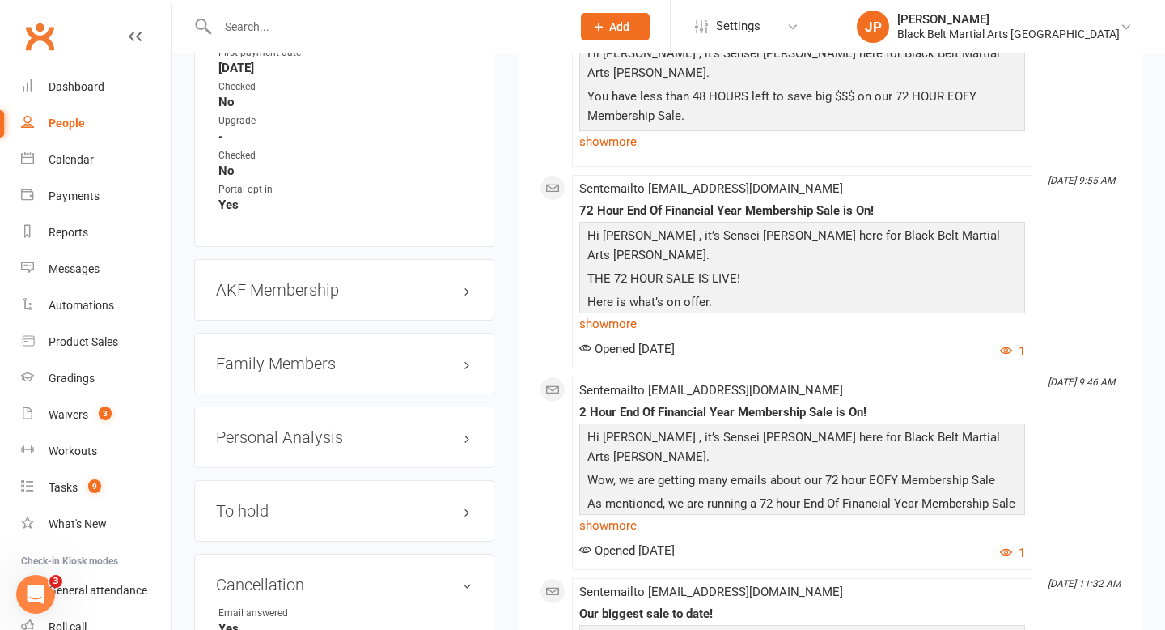
scroll to position [1549, 0]
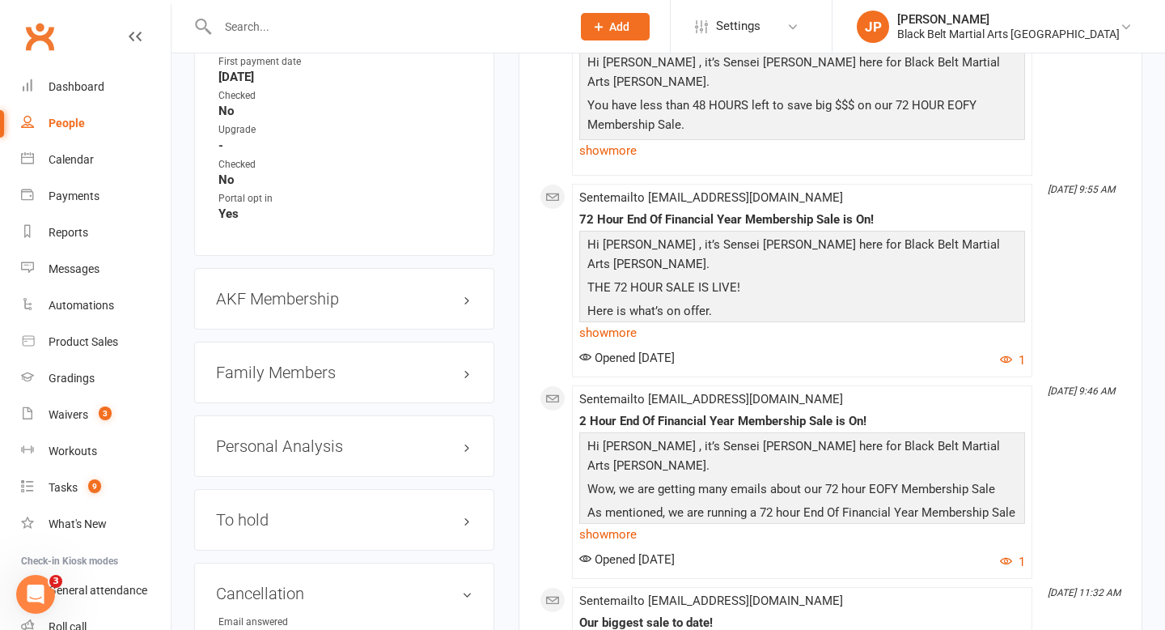
click at [462, 363] on h3 "Family Members" at bounding box center [344, 372] width 257 height 18
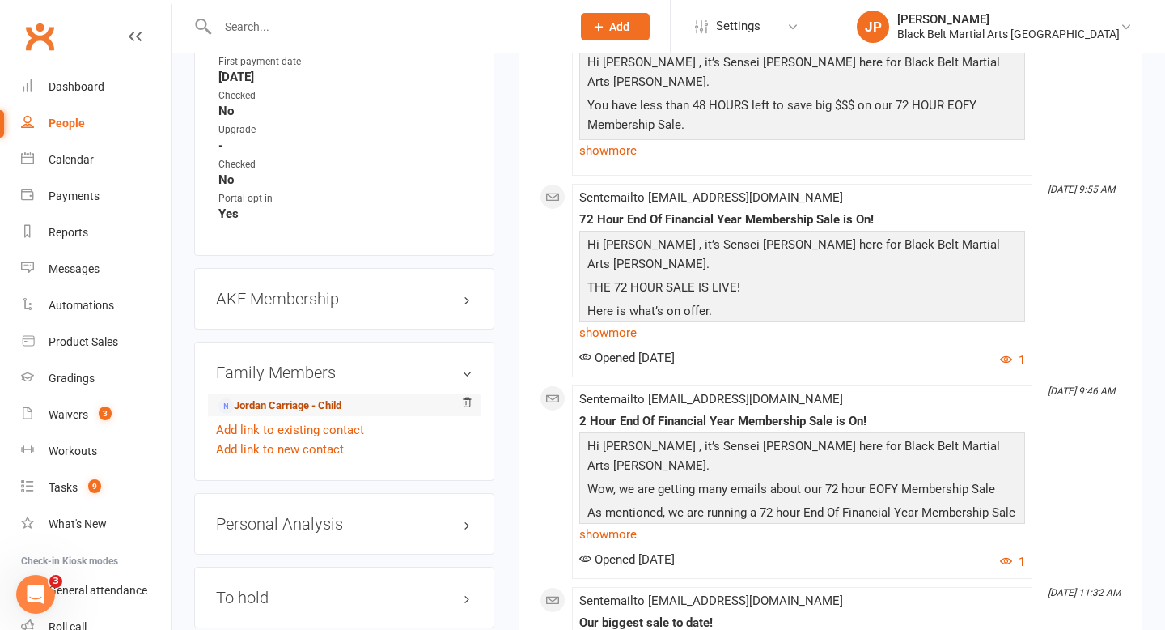
click at [325, 397] on link "Jordan Carriage - Child" at bounding box center [279, 405] width 123 height 17
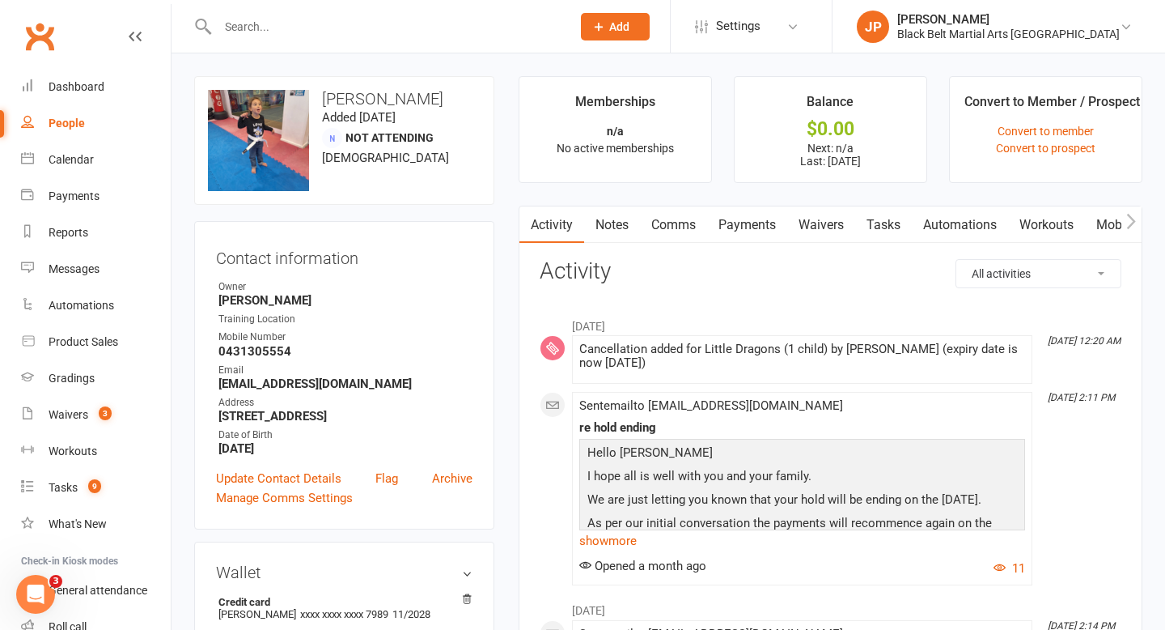
click at [735, 223] on link "Payments" at bounding box center [747, 224] width 80 height 37
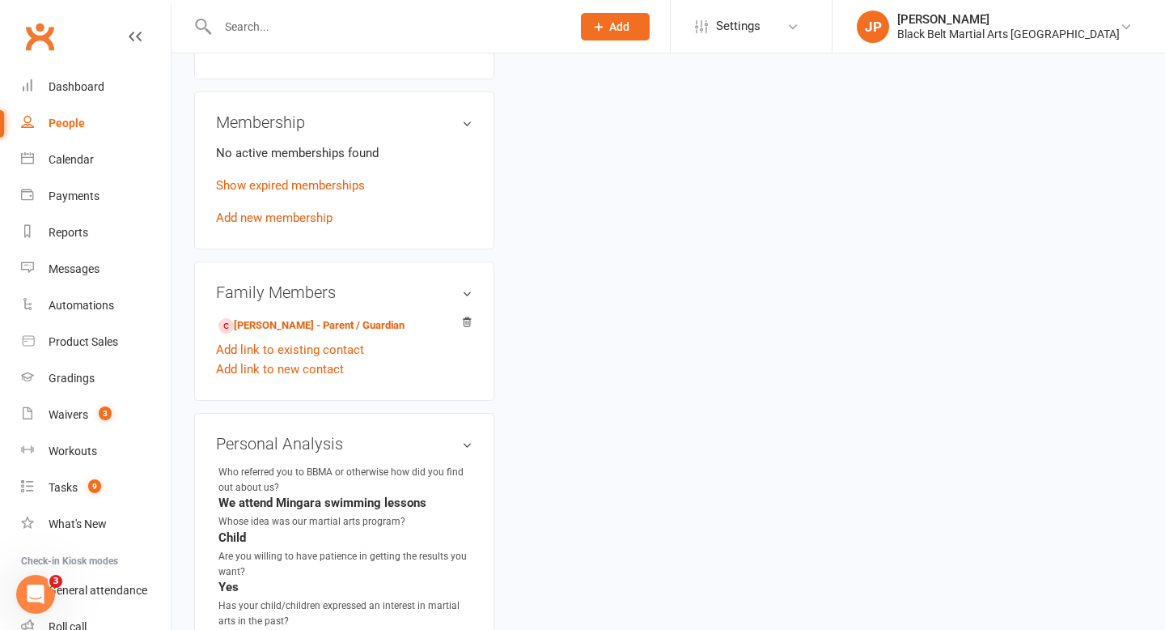
scroll to position [855, 0]
click at [356, 321] on link "Jessie Carriage - Parent / Guardian" at bounding box center [311, 324] width 186 height 17
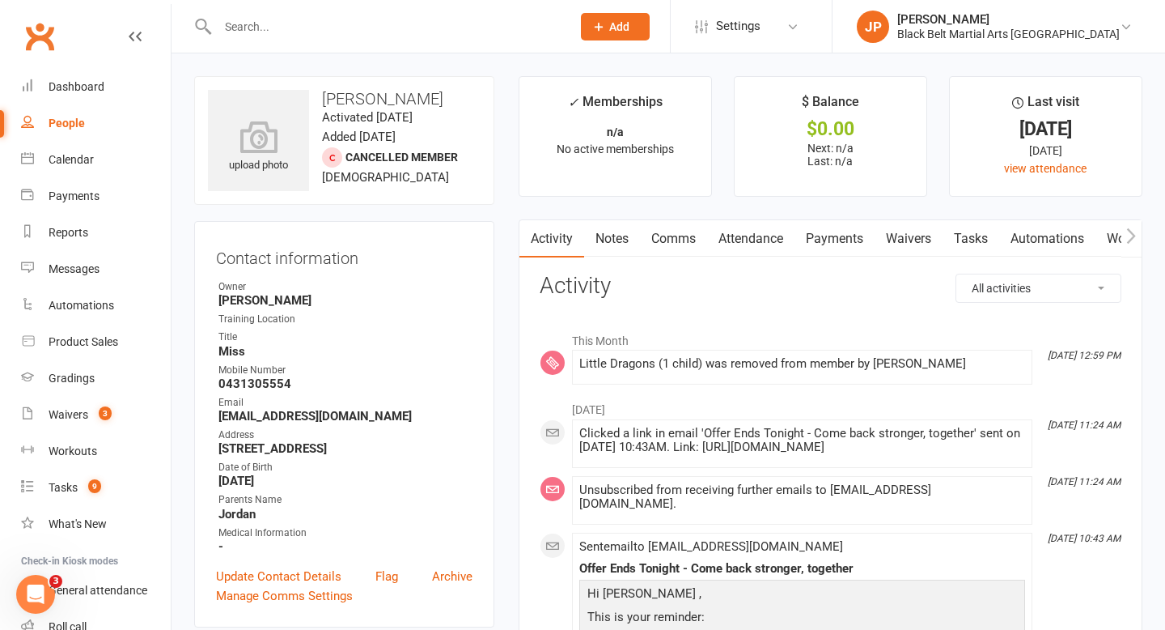
click at [831, 236] on link "Payments" at bounding box center [835, 238] width 80 height 37
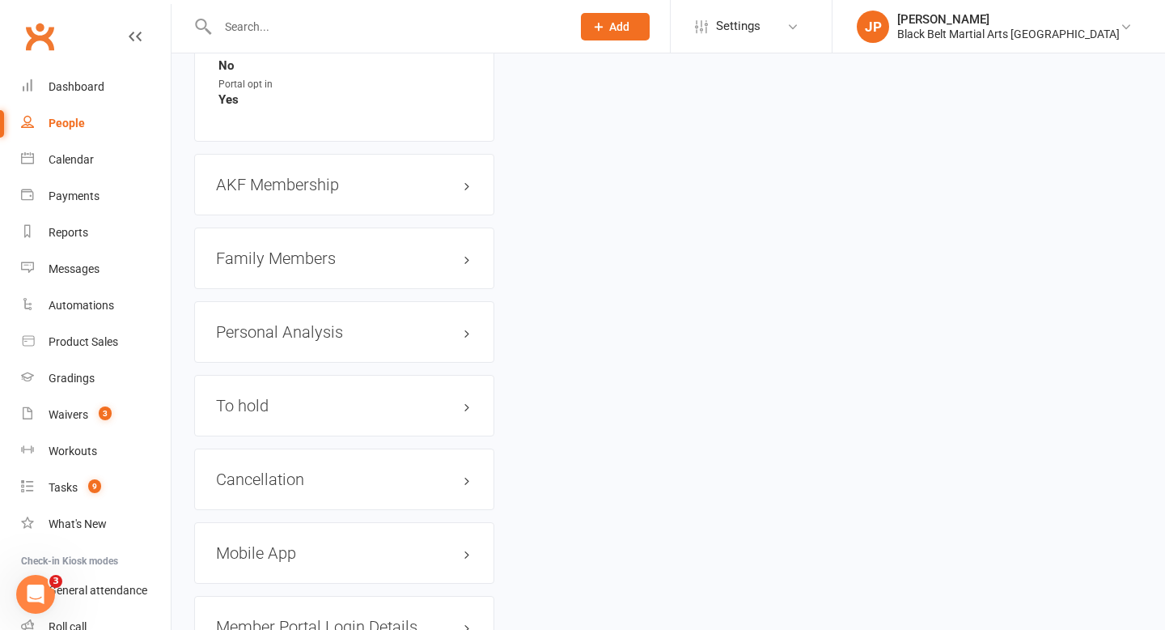
scroll to position [1670, 0]
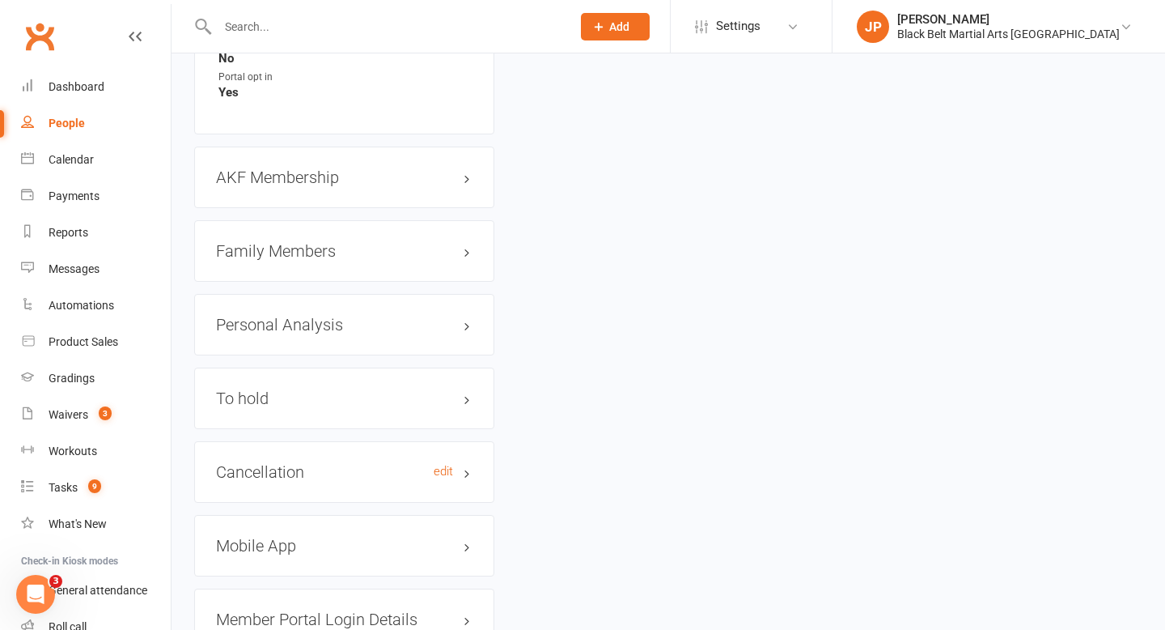
click at [464, 463] on h3 "Cancellation edit" at bounding box center [344, 472] width 257 height 18
click at [446, 464] on link "edit" at bounding box center [443, 471] width 19 height 14
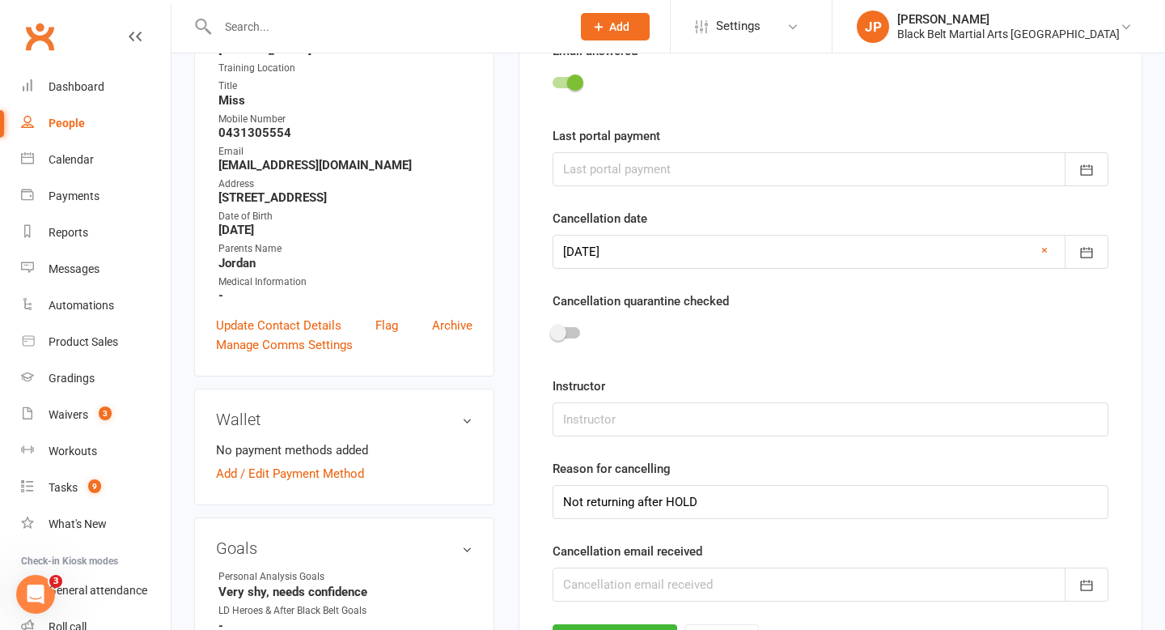
scroll to position [138, 0]
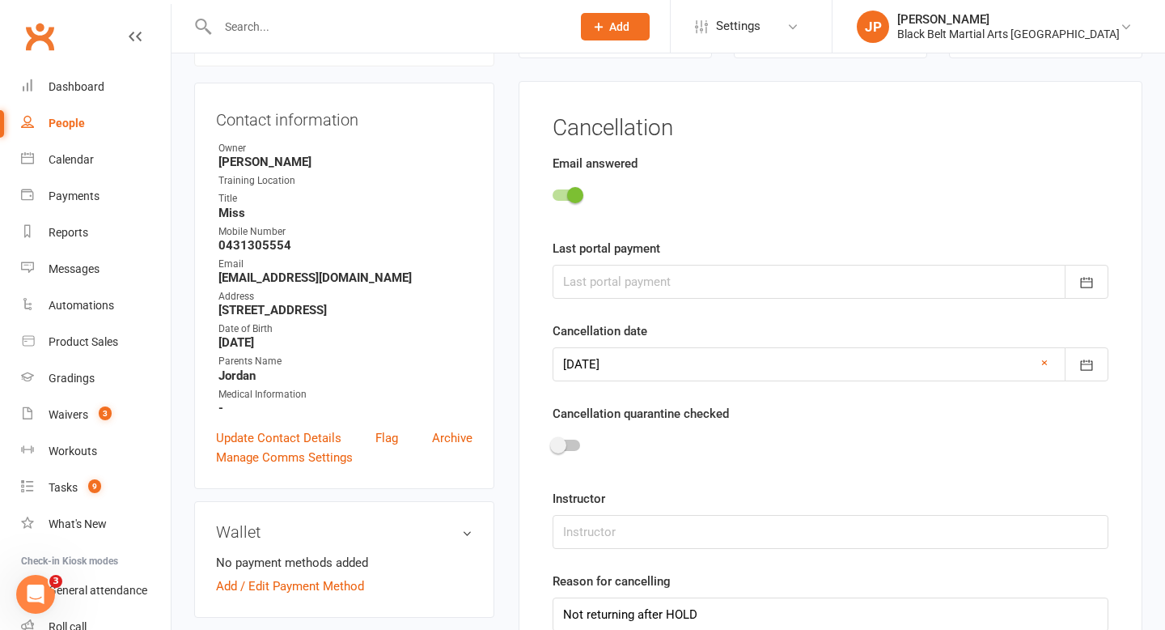
click at [570, 443] on div at bounding box center [567, 444] width 28 height 11
click at [553, 443] on input "checkbox" at bounding box center [553, 443] width 0 height 0
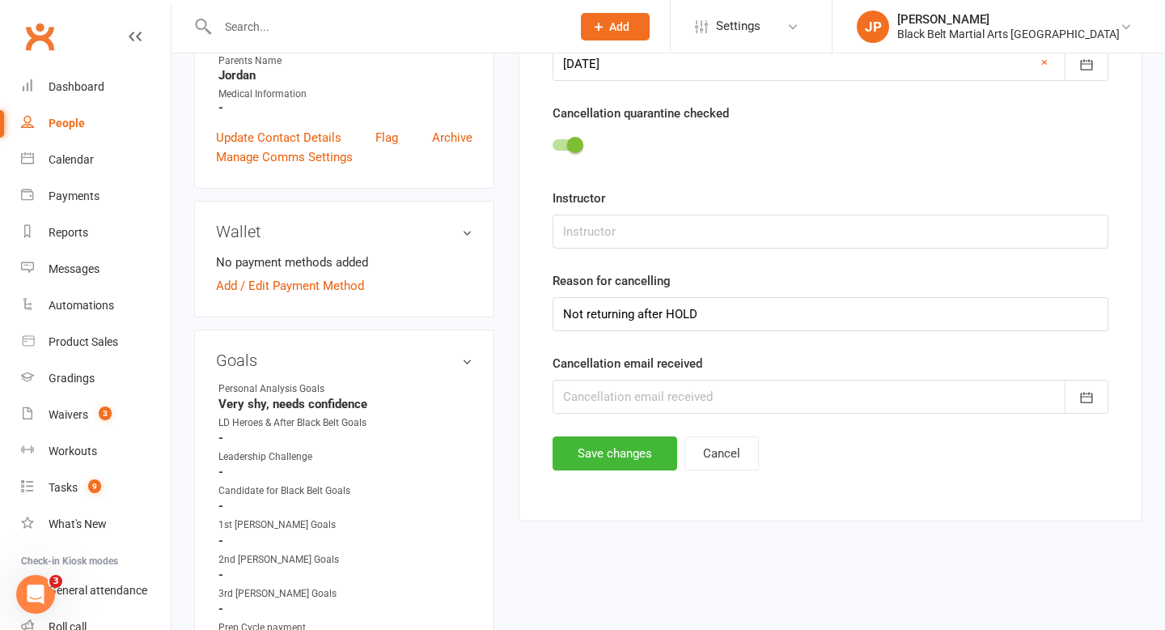
scroll to position [447, 0]
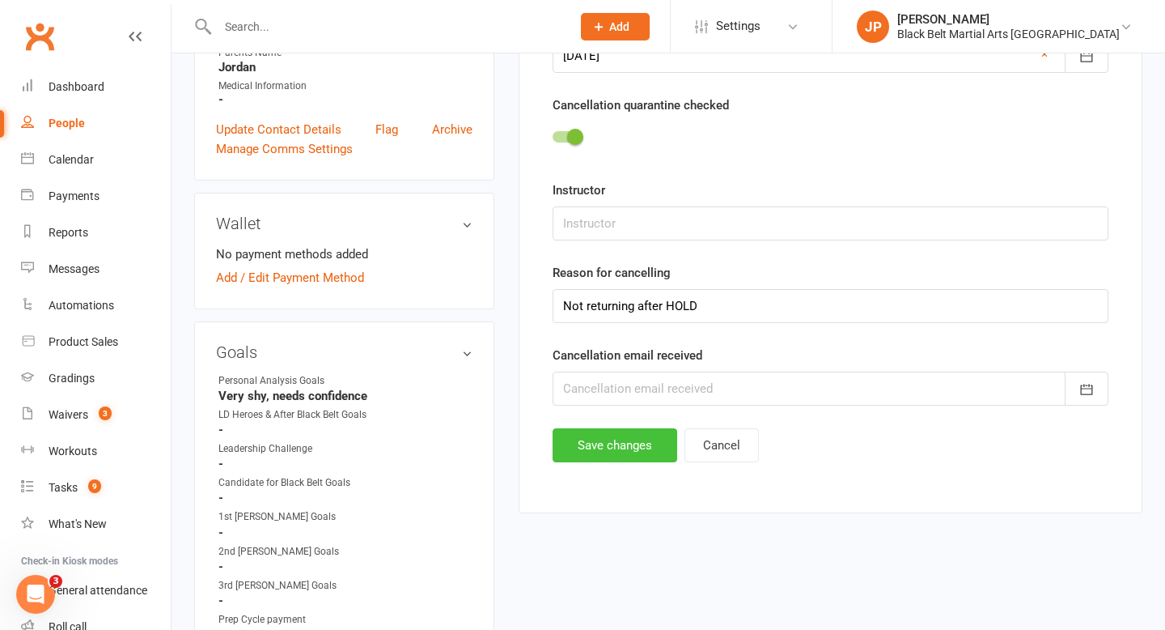
click at [600, 439] on button "Save changes" at bounding box center [615, 445] width 125 height 34
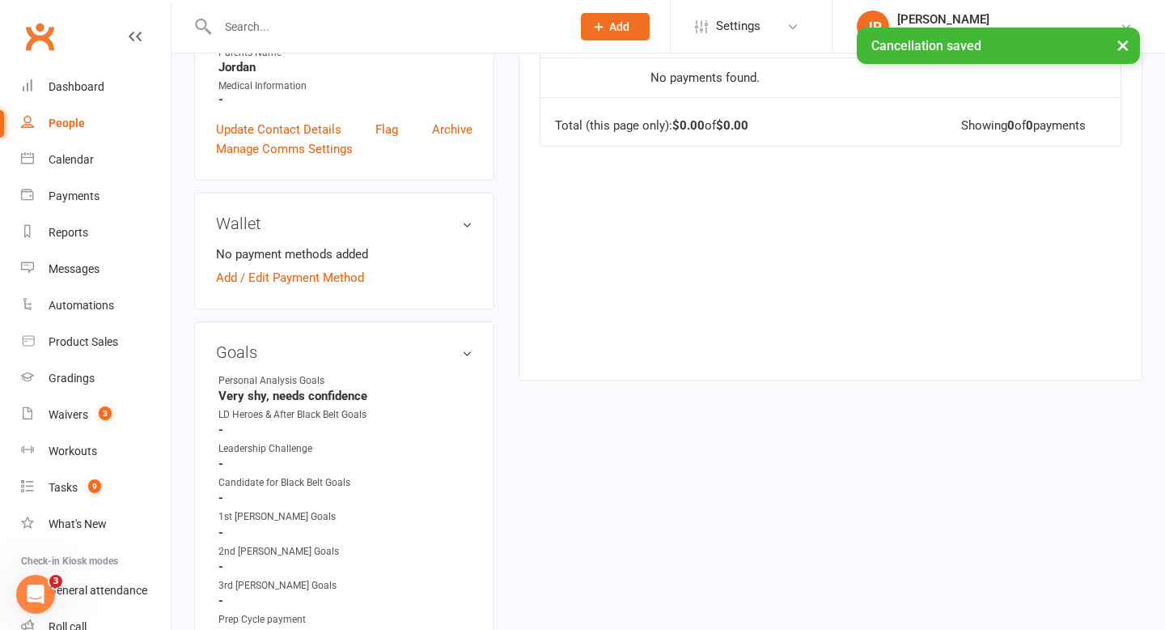
scroll to position [0, 0]
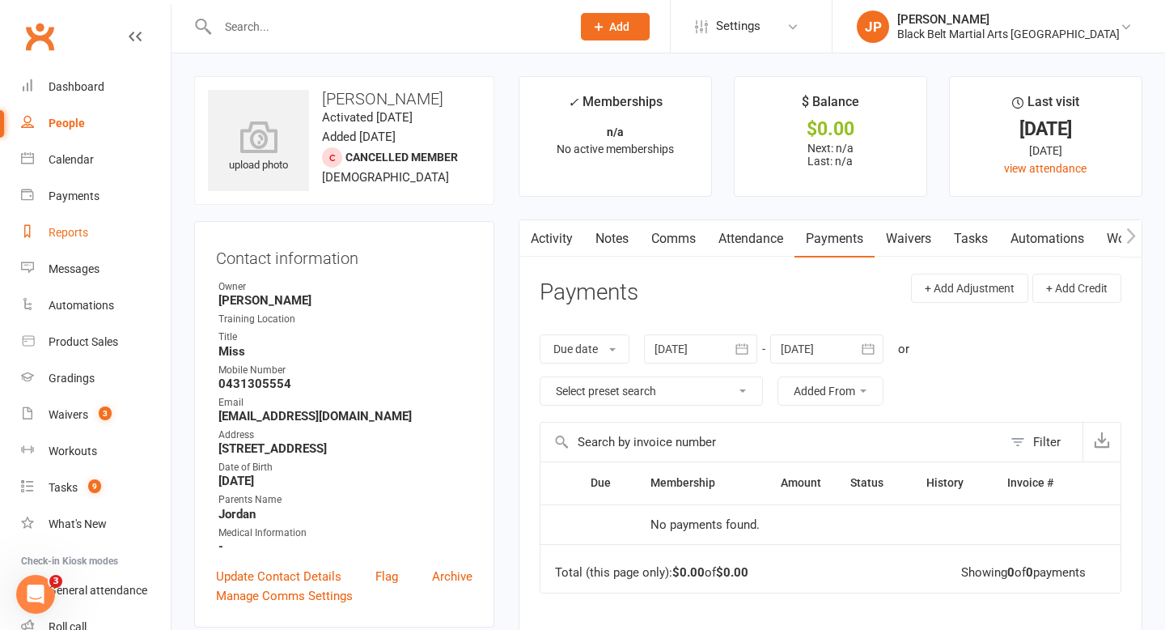
click at [67, 230] on div "Reports" at bounding box center [69, 232] width 40 height 13
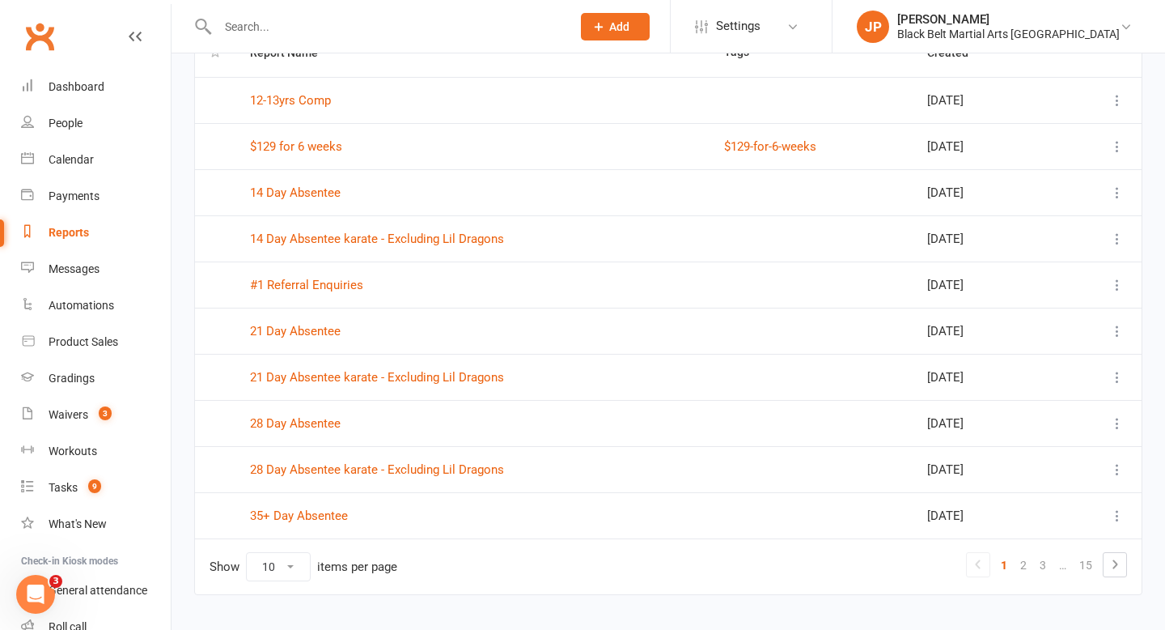
scroll to position [177, 0]
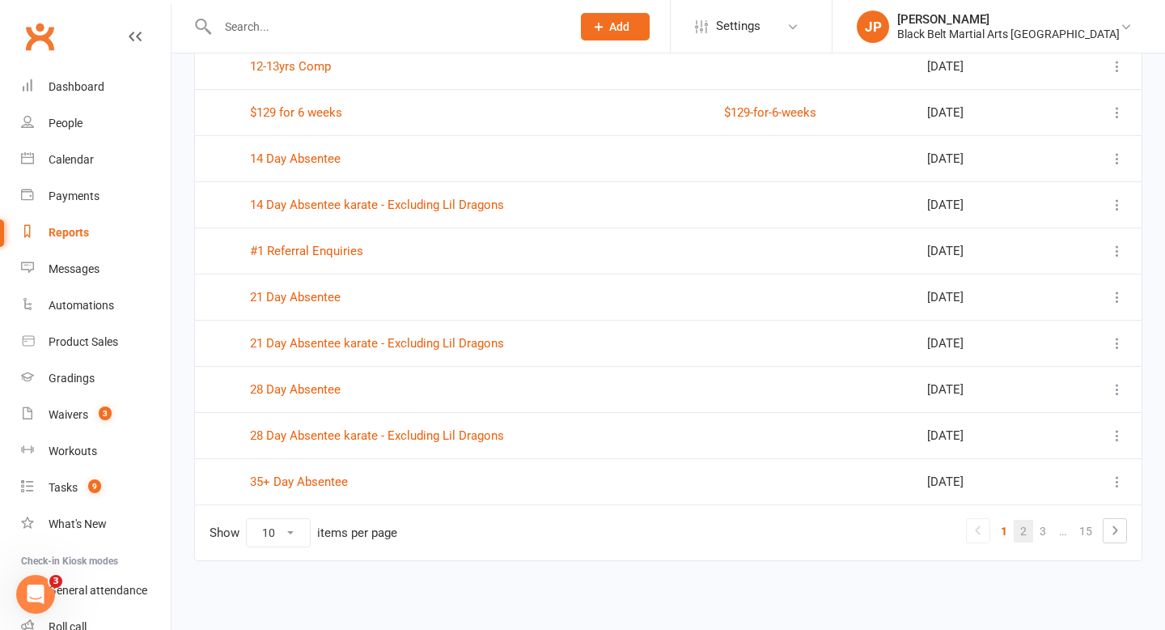
click at [1018, 532] on link "2" at bounding box center [1023, 530] width 19 height 23
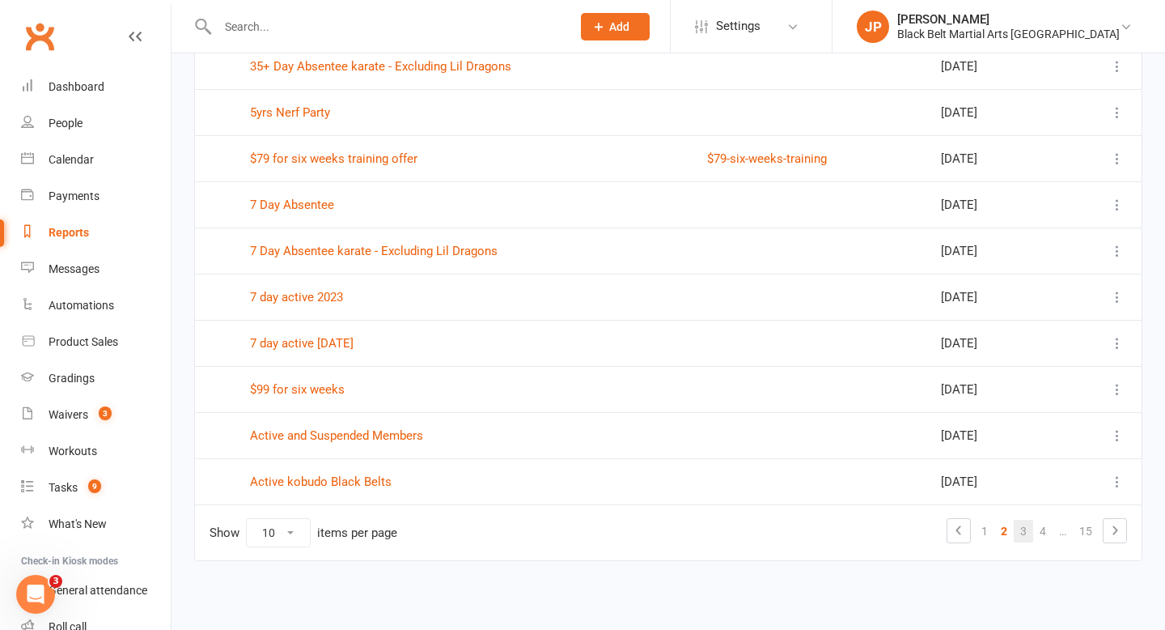
click at [1021, 532] on link "3" at bounding box center [1023, 530] width 19 height 23
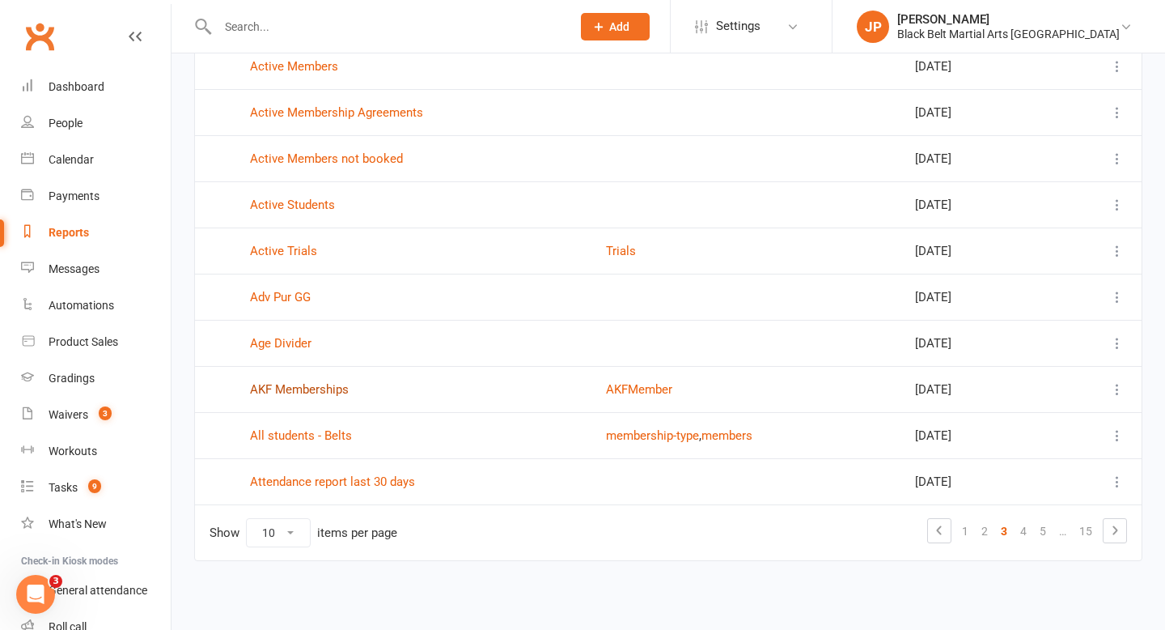
click at [303, 393] on link "AKF Memberships" at bounding box center [299, 389] width 99 height 15
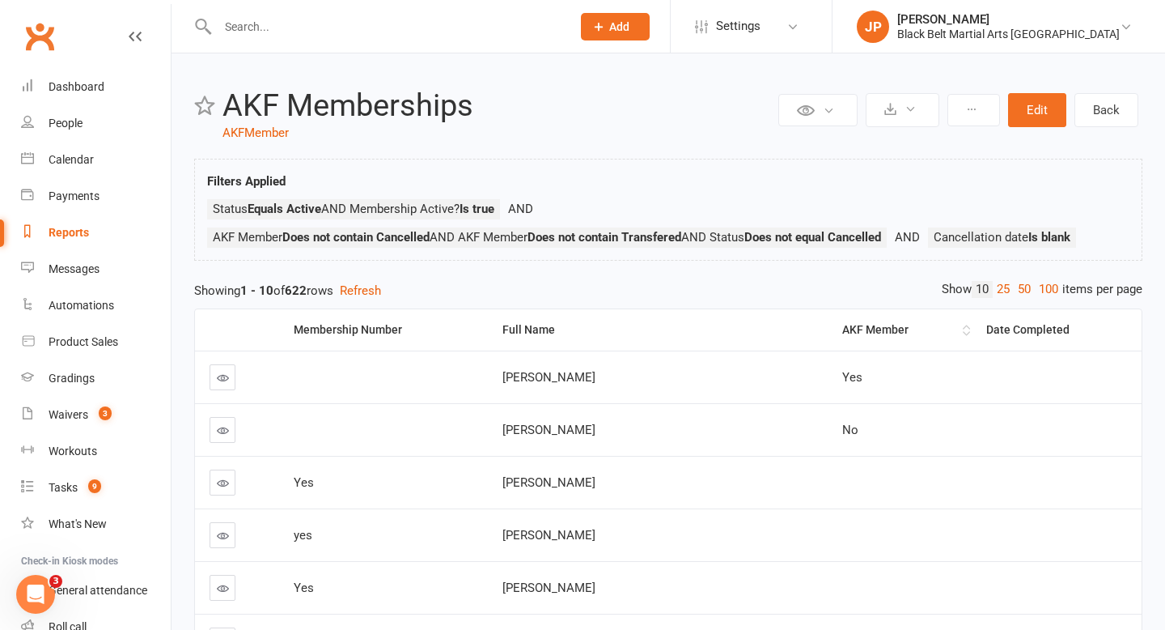
click at [955, 334] on th "AKF Member" at bounding box center [900, 329] width 144 height 41
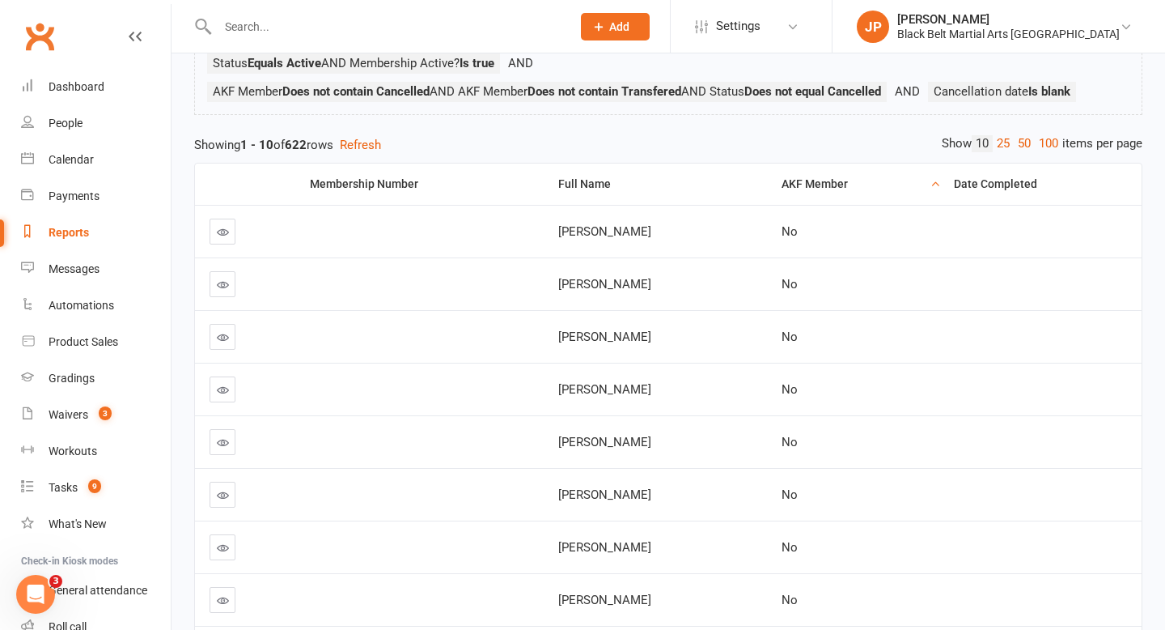
scroll to position [134, 0]
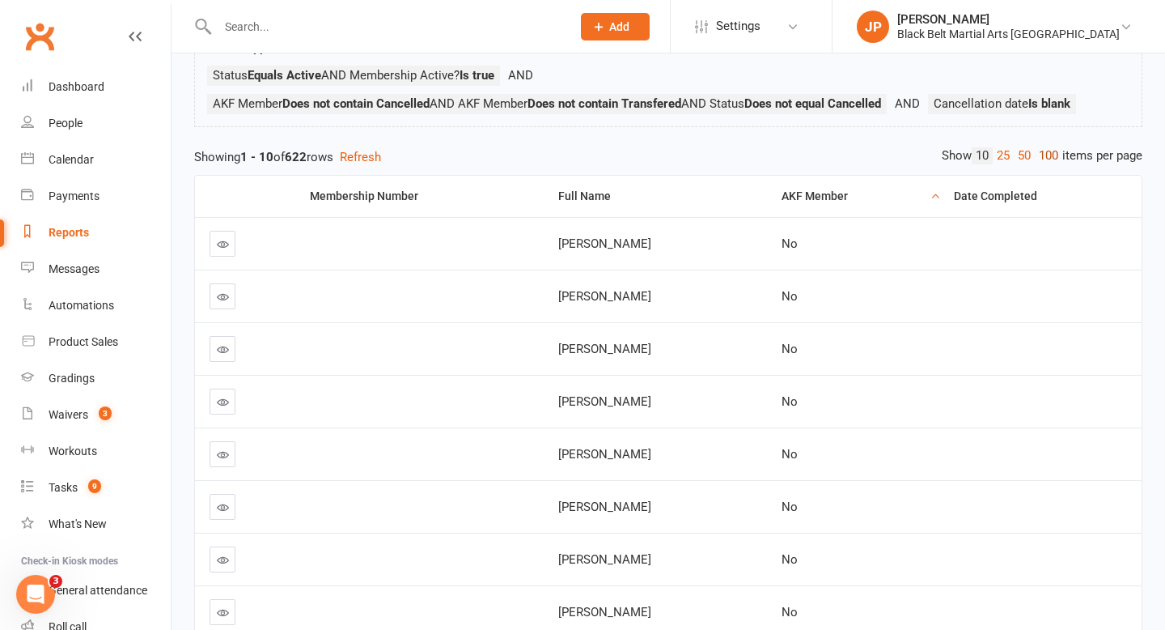
click at [1047, 156] on link "100" at bounding box center [1049, 155] width 28 height 17
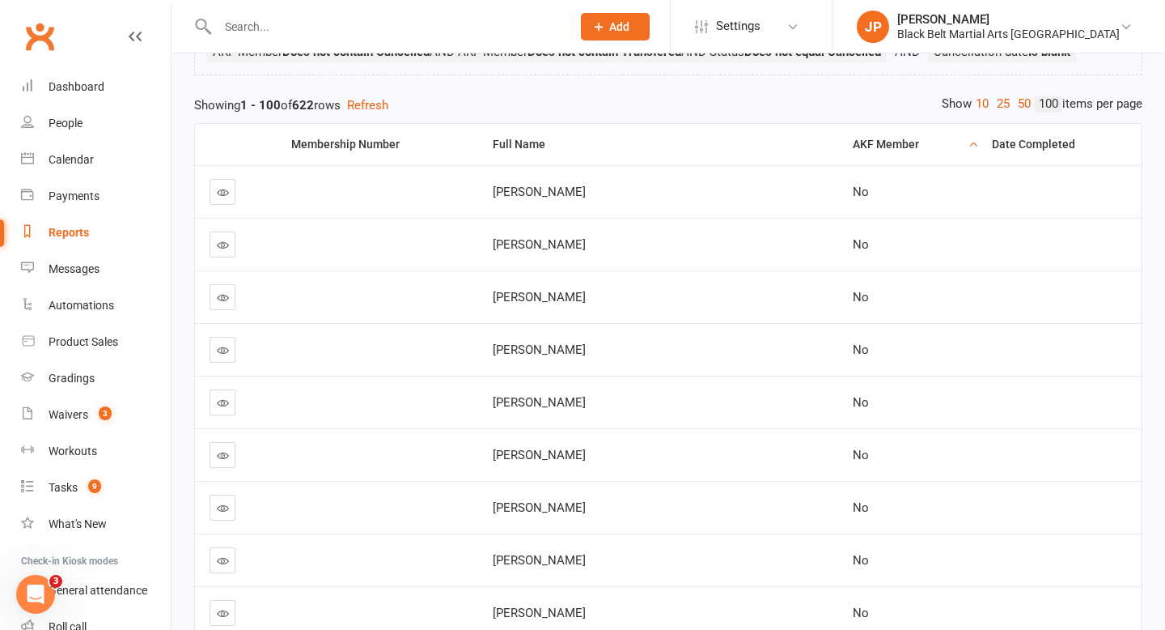
scroll to position [196, 0]
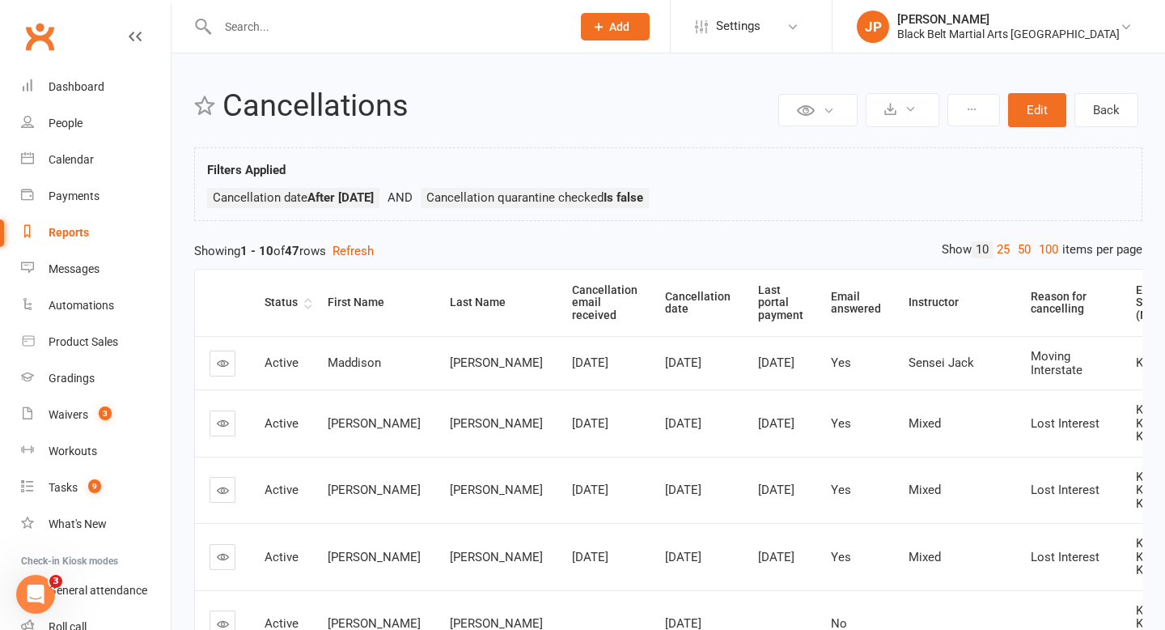
click at [309, 307] on th "Status" at bounding box center [281, 302] width 63 height 66
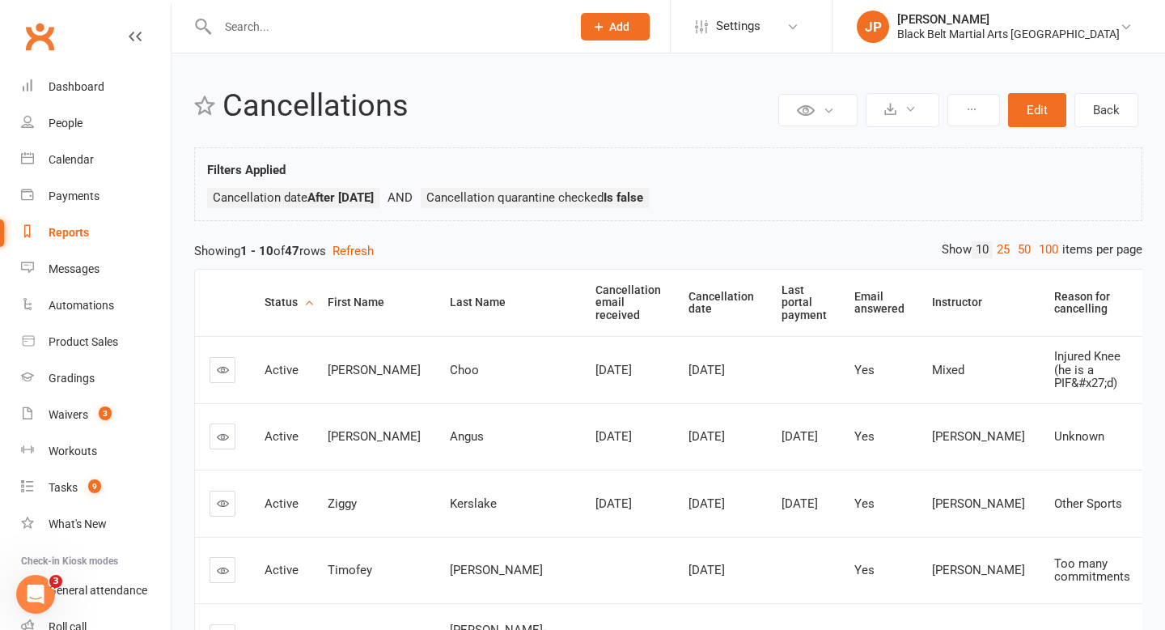
click at [309, 307] on th "Status" at bounding box center [281, 302] width 63 height 66
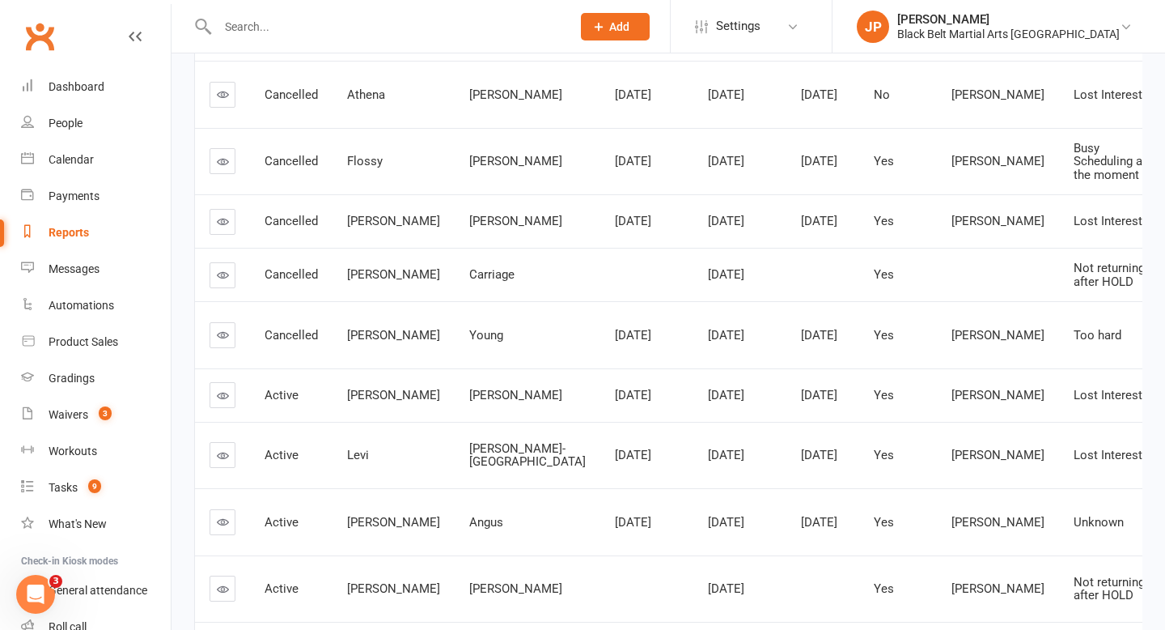
scroll to position [264, 0]
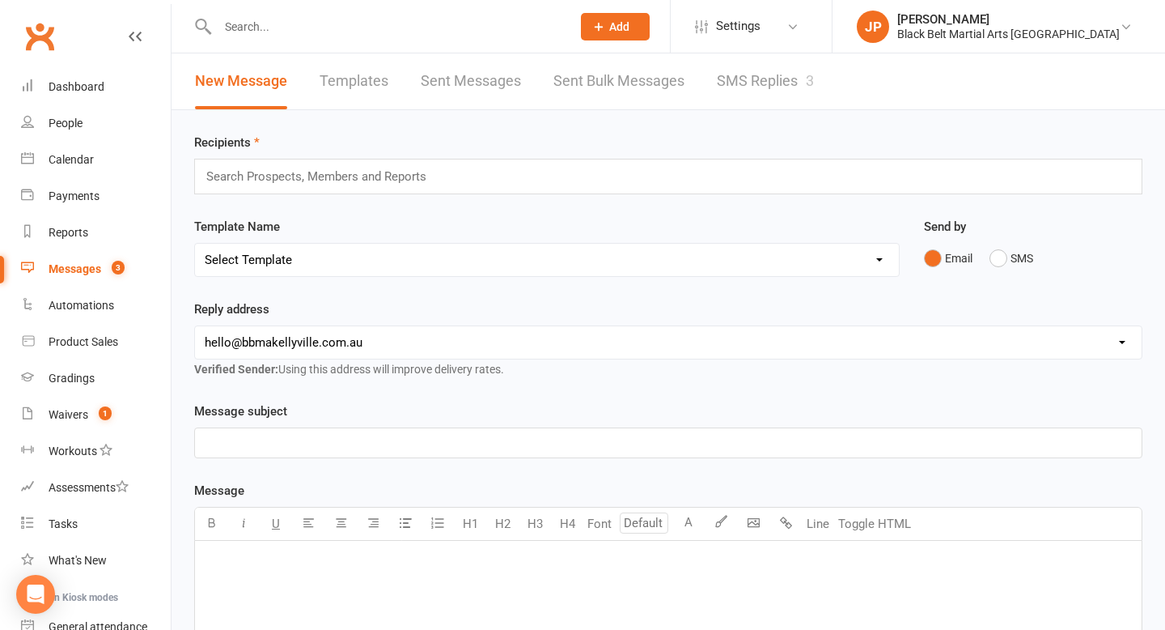
click at [744, 87] on link "SMS Replies 3" at bounding box center [765, 81] width 97 height 56
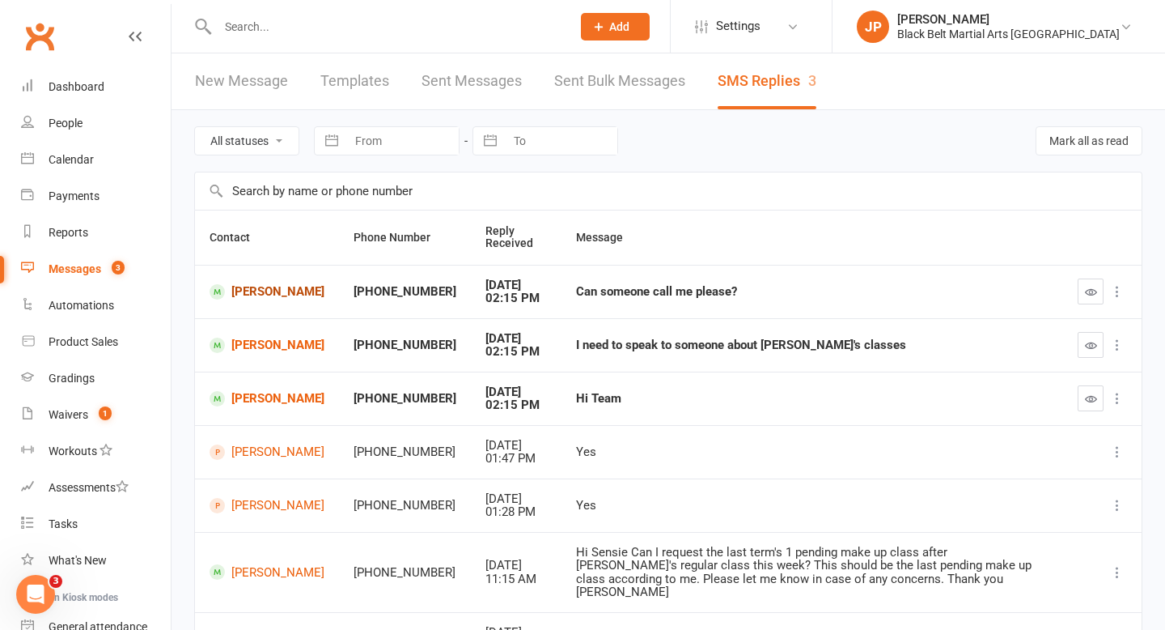
click at [287, 292] on link "[PERSON_NAME]" at bounding box center [267, 291] width 115 height 15
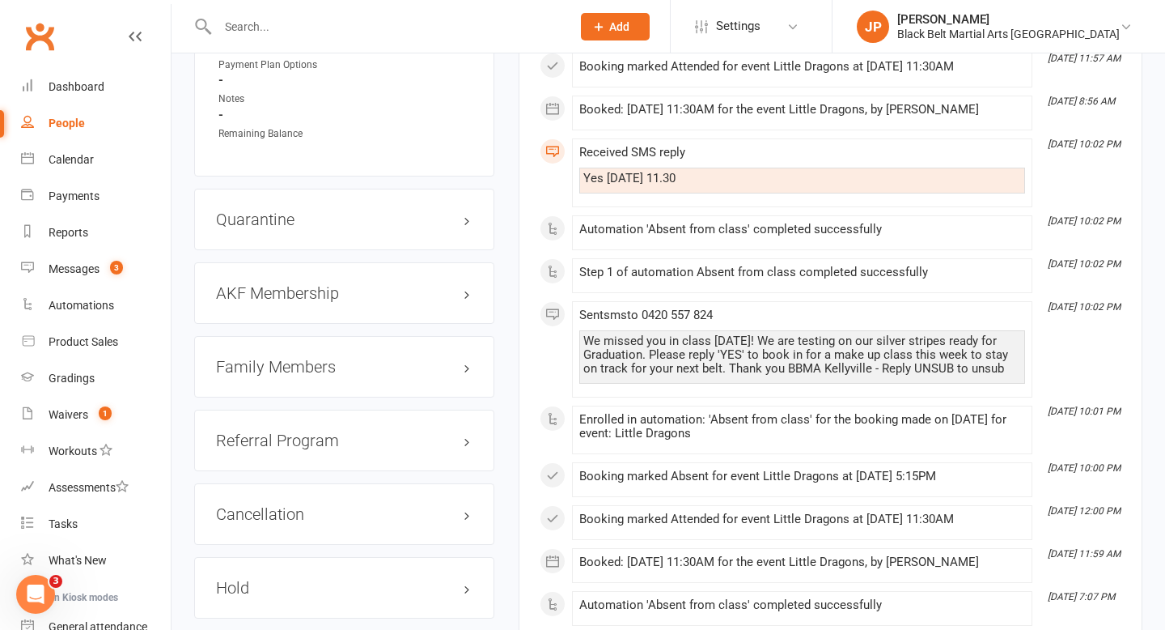
scroll to position [1615, 0]
click at [460, 357] on h3 "Family Members" at bounding box center [344, 366] width 257 height 18
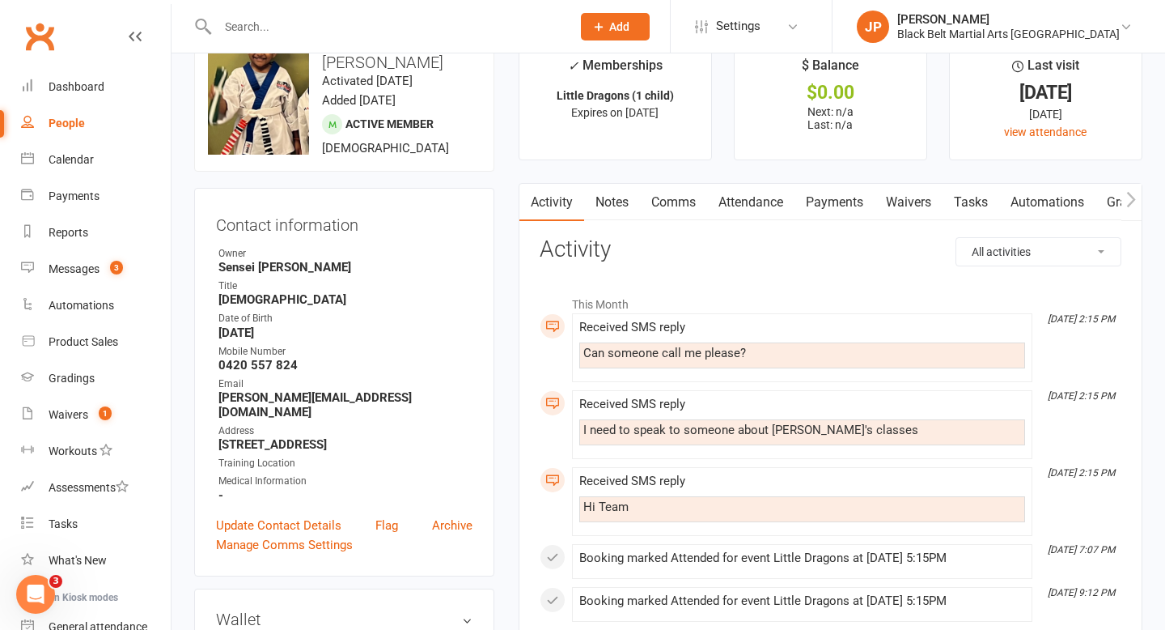
scroll to position [37, 0]
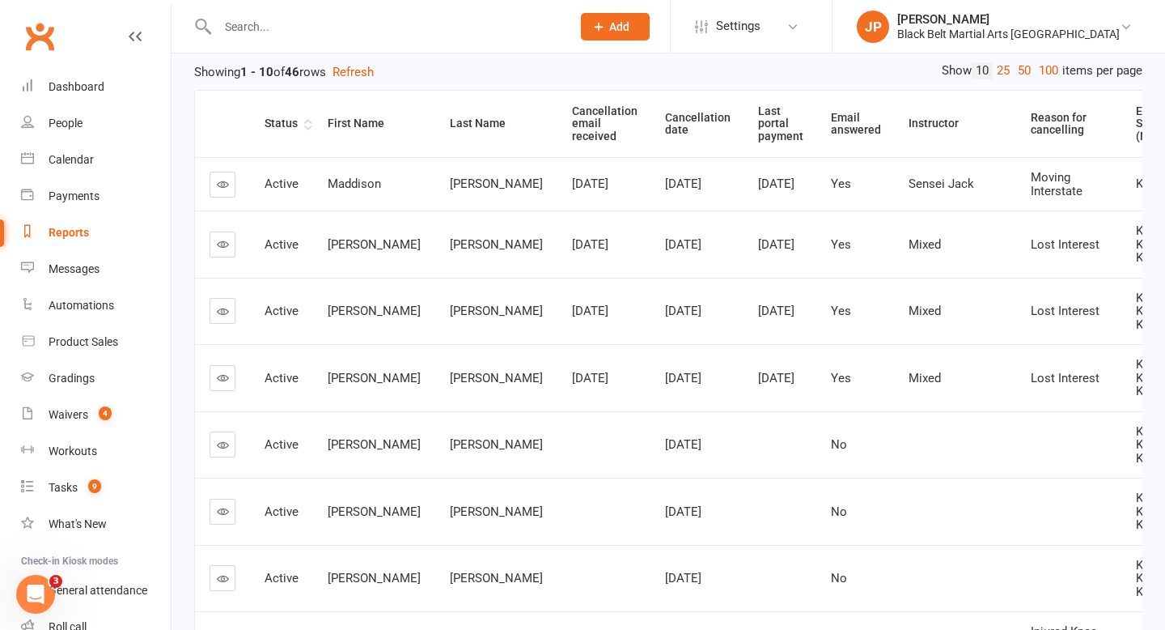
click at [309, 126] on th "Status" at bounding box center [281, 124] width 63 height 66
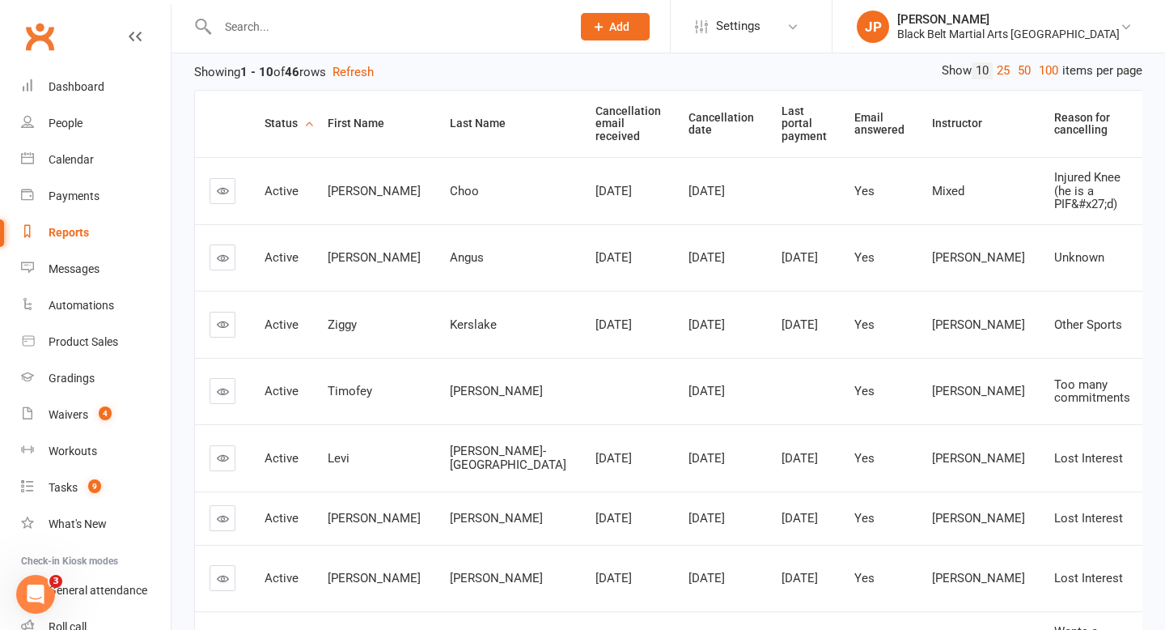
click at [309, 126] on th "Status" at bounding box center [281, 124] width 63 height 66
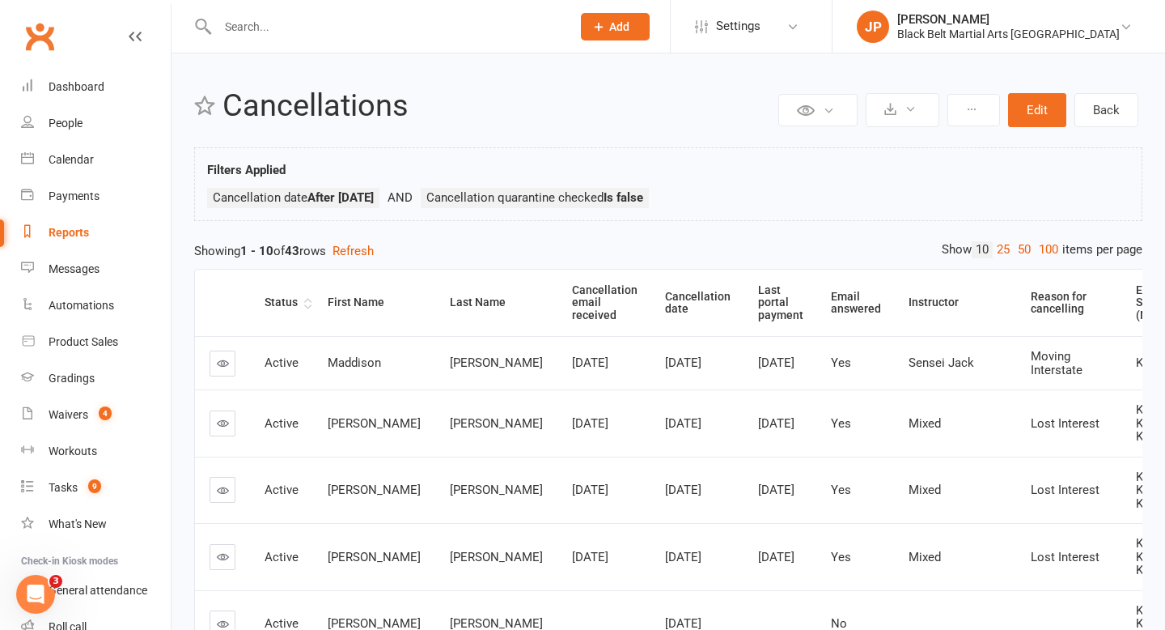
click at [307, 309] on th "Status" at bounding box center [281, 302] width 63 height 66
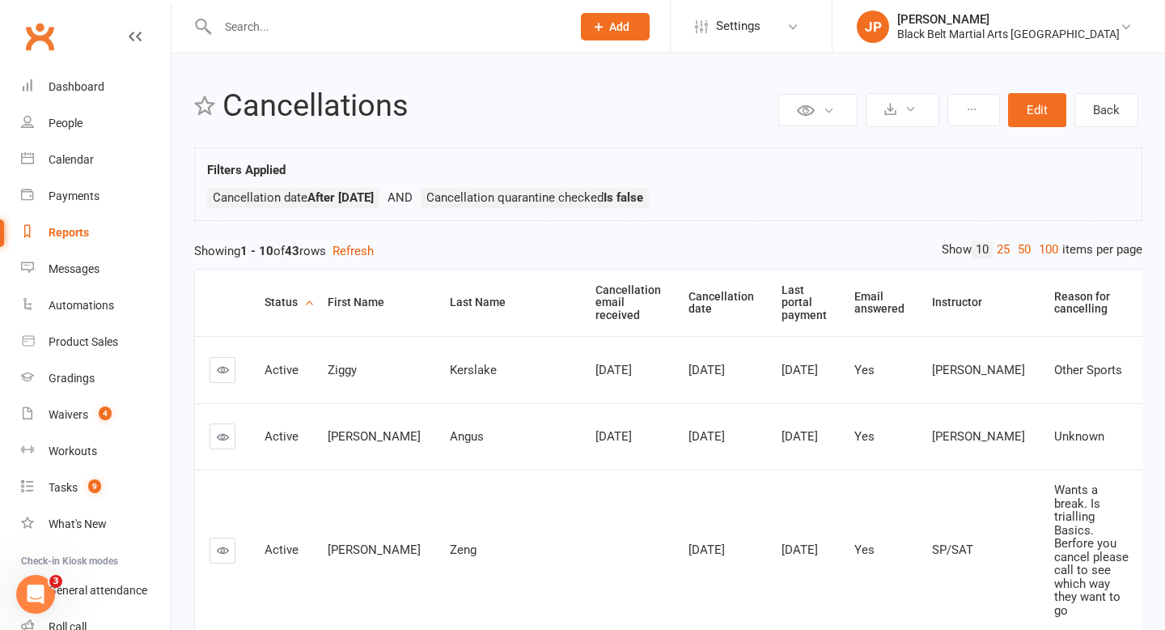
click at [307, 309] on th "Status" at bounding box center [281, 302] width 63 height 66
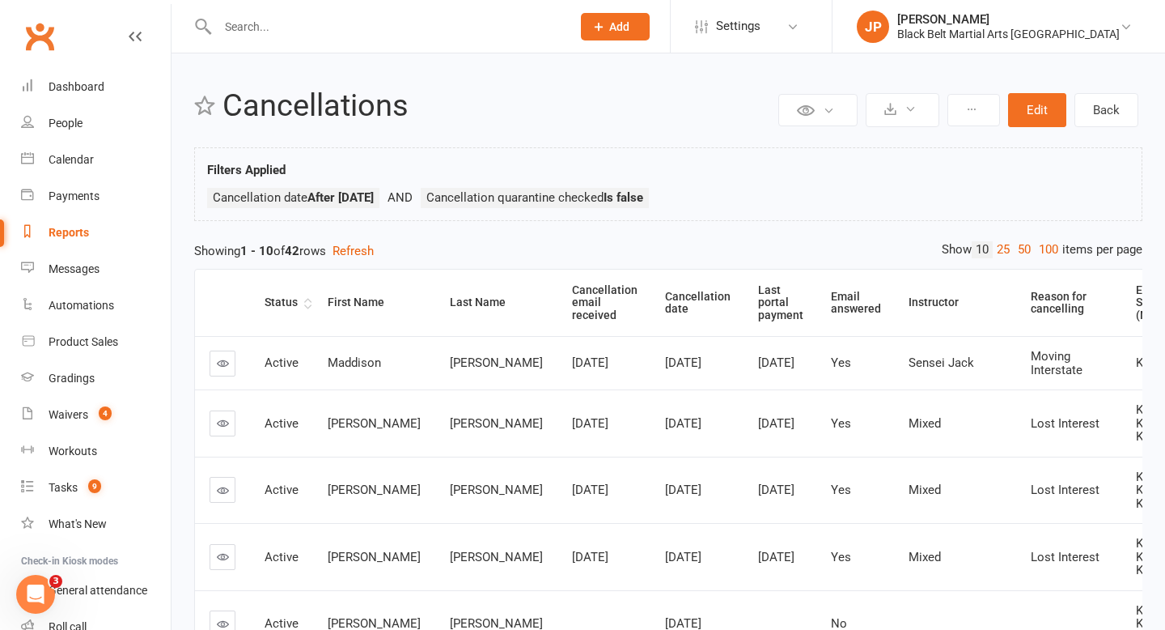
click at [304, 306] on th "Status" at bounding box center [281, 302] width 63 height 66
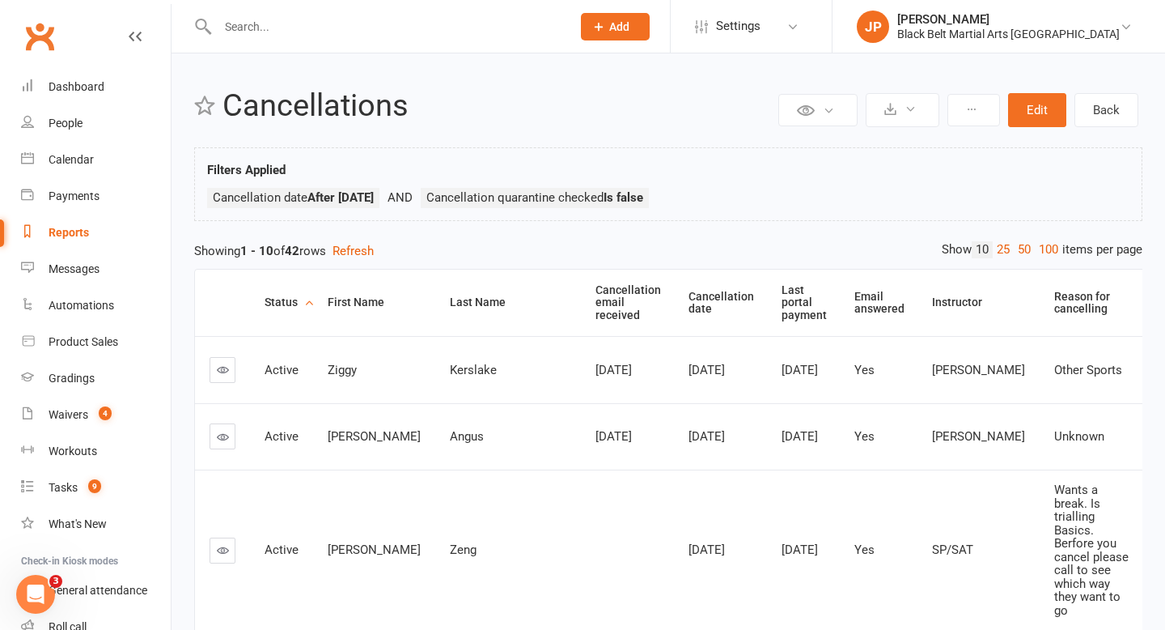
click at [304, 306] on th "Status" at bounding box center [281, 302] width 63 height 66
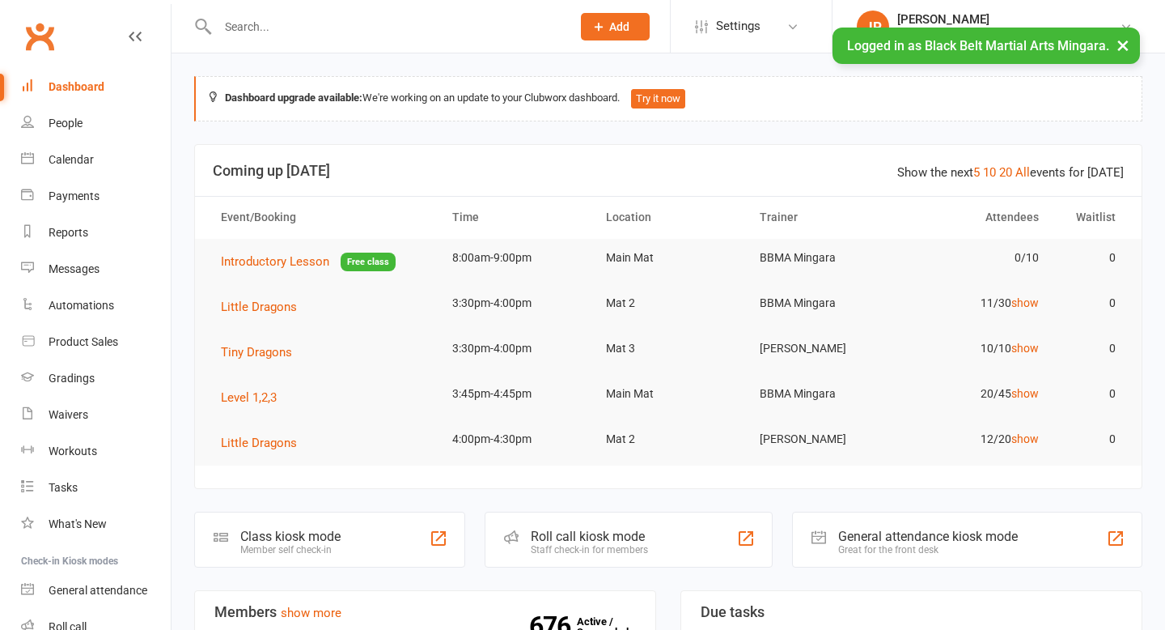
click at [288, 26] on input "text" at bounding box center [386, 26] width 347 height 23
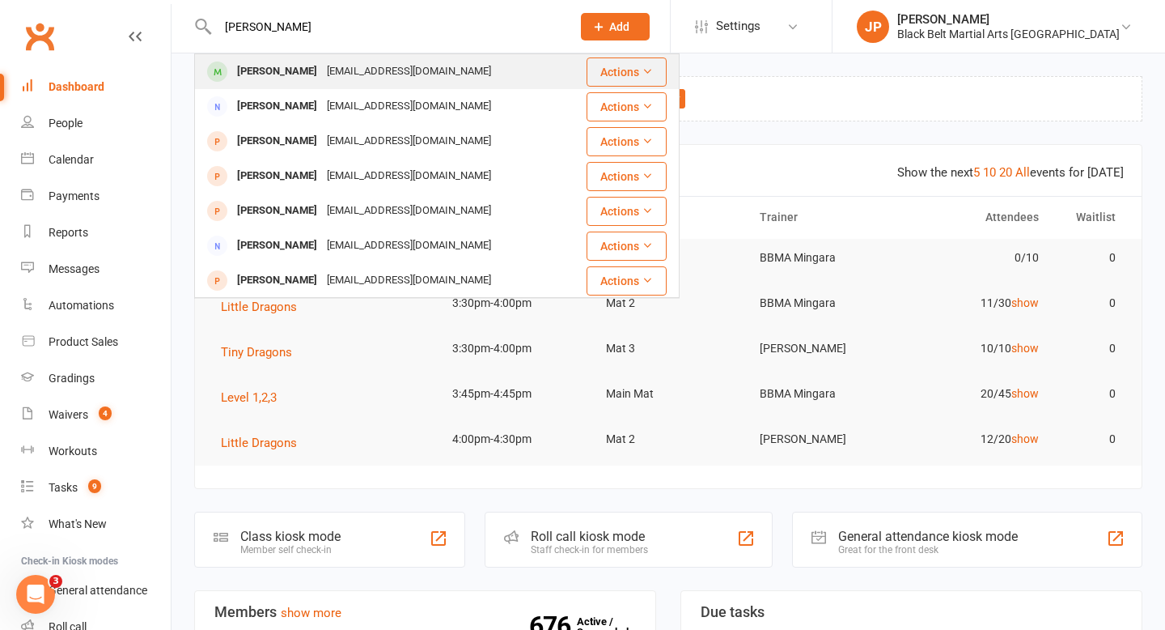
type input "evie rogers"
click at [243, 66] on div "Evie Rogers" at bounding box center [277, 71] width 90 height 23
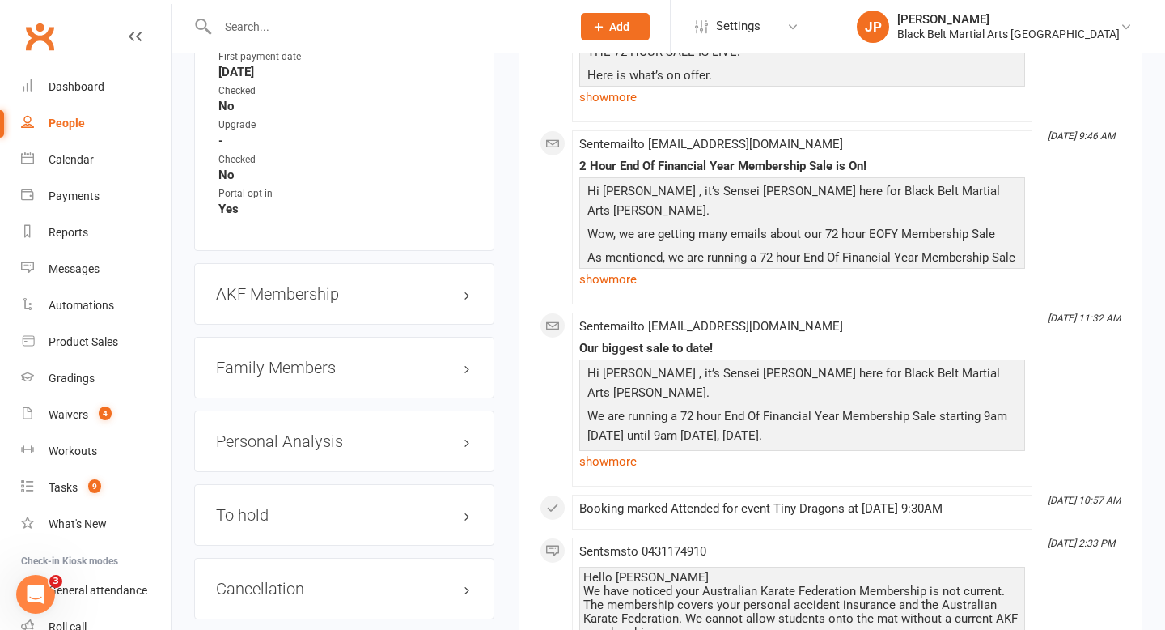
scroll to position [1666, 0]
click at [468, 286] on h3 "AKF Membership edit" at bounding box center [344, 293] width 257 height 18
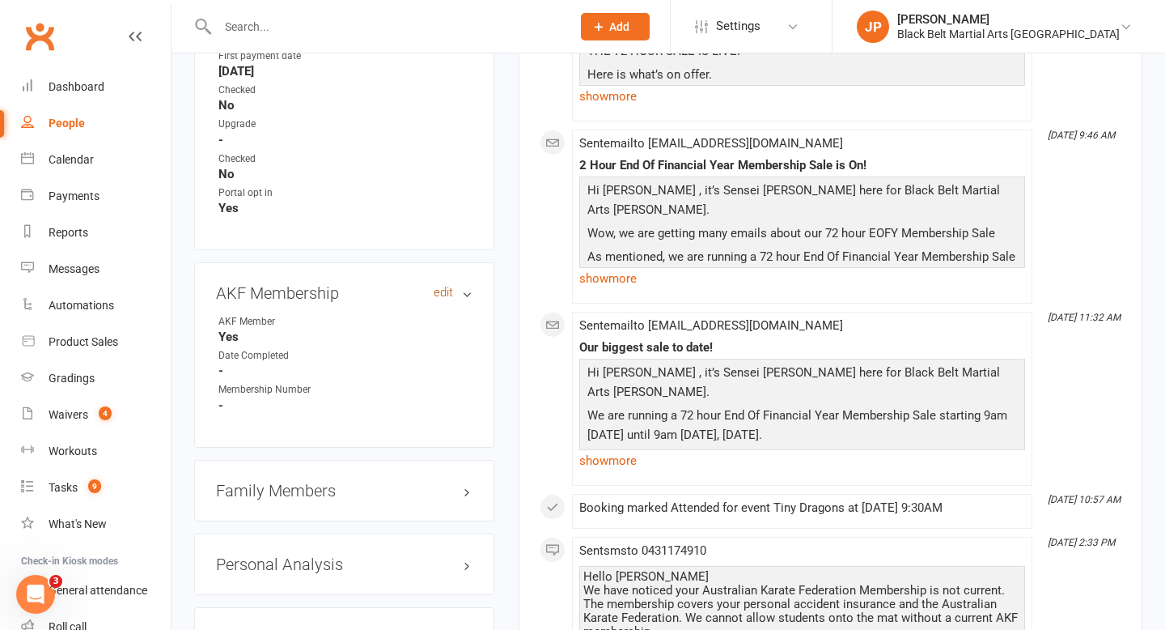
click at [444, 286] on link "edit" at bounding box center [443, 293] width 19 height 14
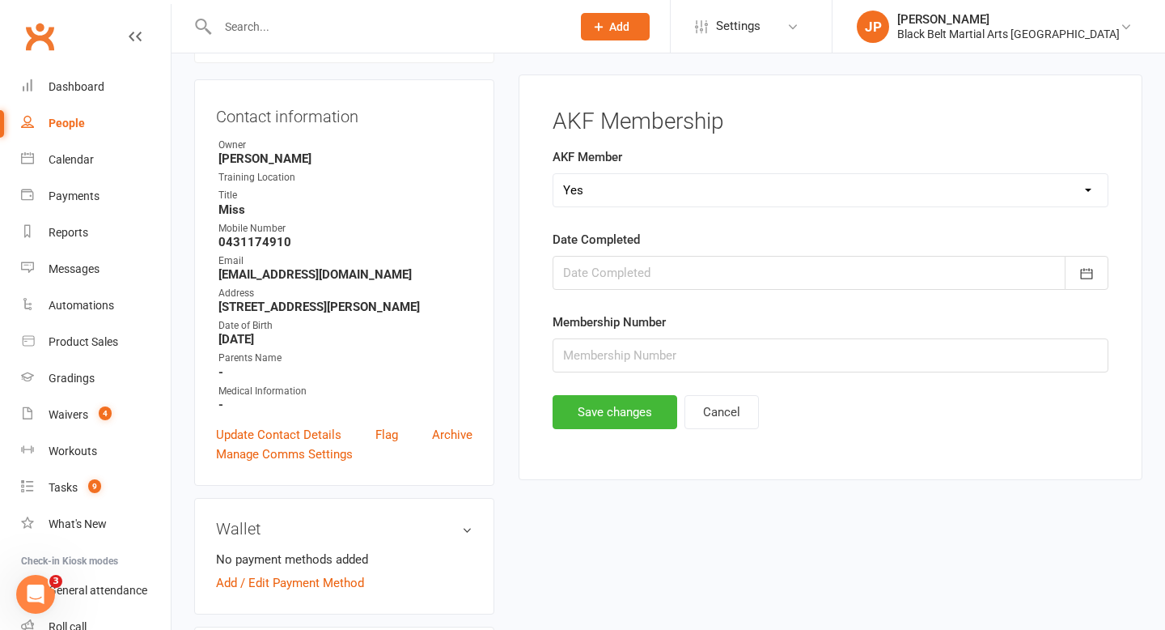
scroll to position [138, 0]
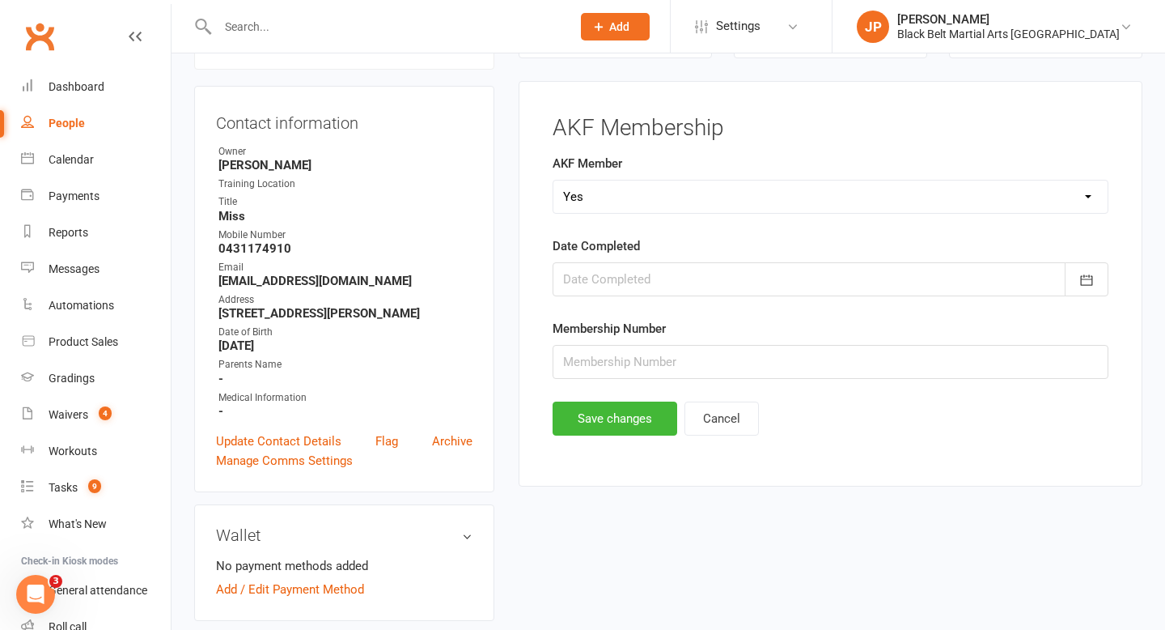
click at [802, 269] on div at bounding box center [831, 279] width 556 height 34
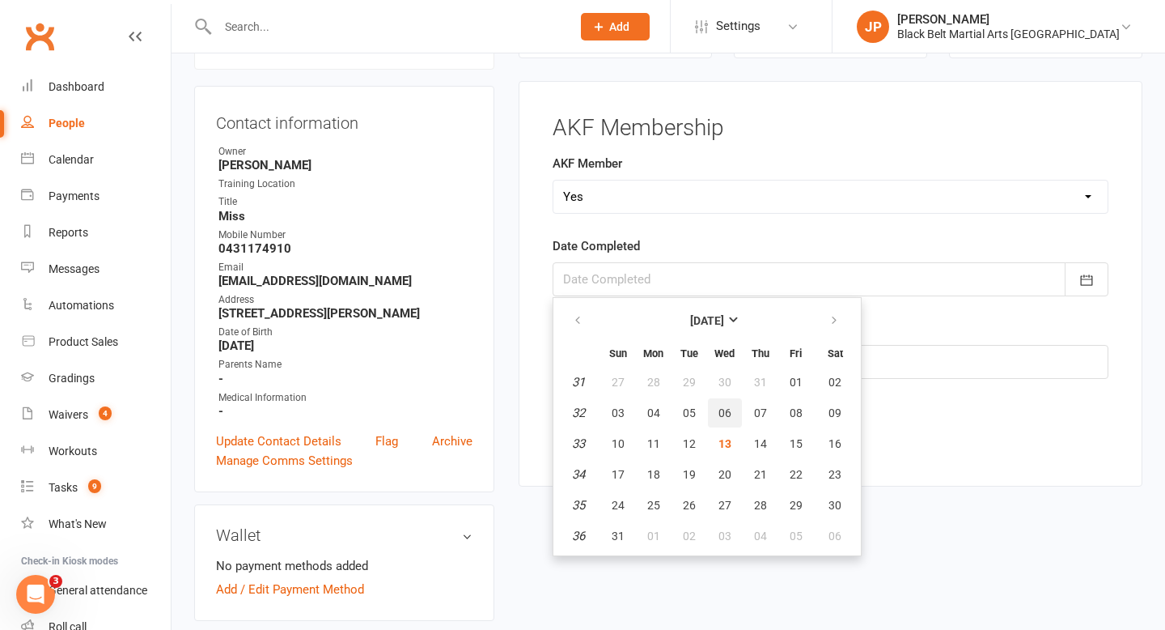
click at [731, 408] on button "06" at bounding box center [725, 412] width 34 height 29
type input "06 Aug 2025"
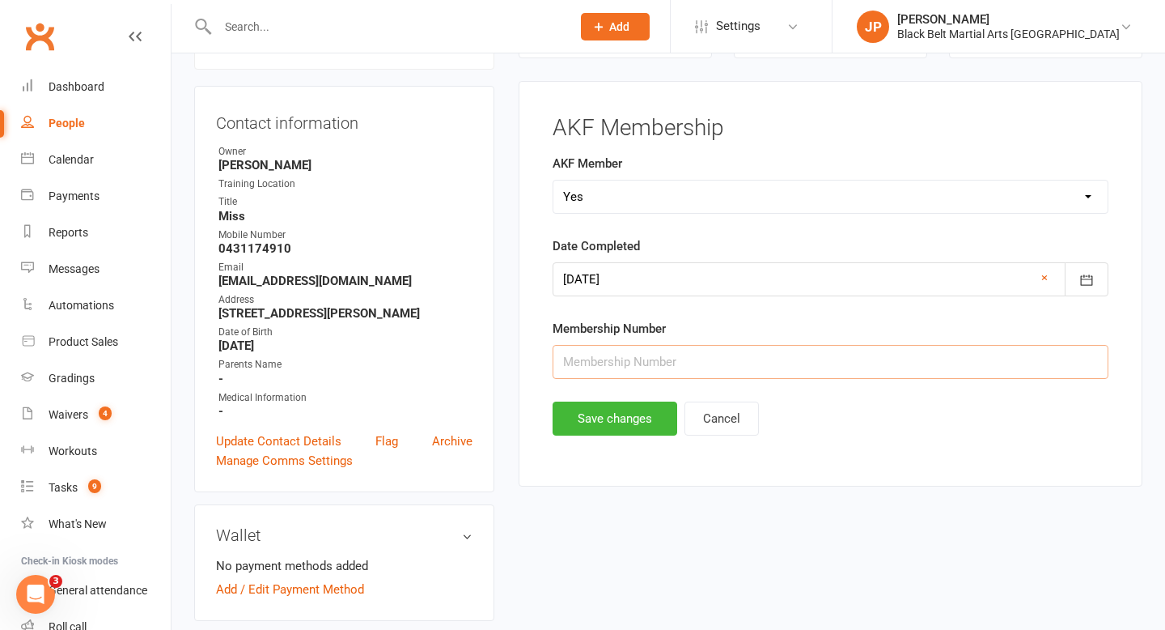
click at [642, 358] on input "text" at bounding box center [831, 362] width 556 height 34
type input "23516"
click at [600, 424] on button "Save changes" at bounding box center [615, 418] width 125 height 34
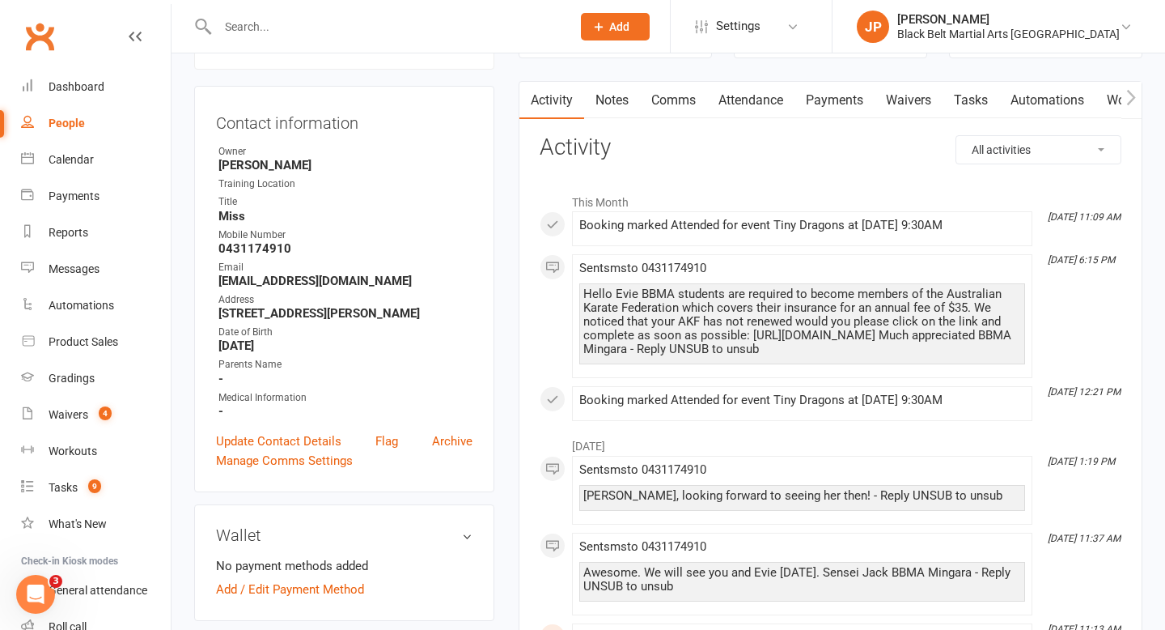
click at [532, 36] on input "text" at bounding box center [386, 26] width 347 height 23
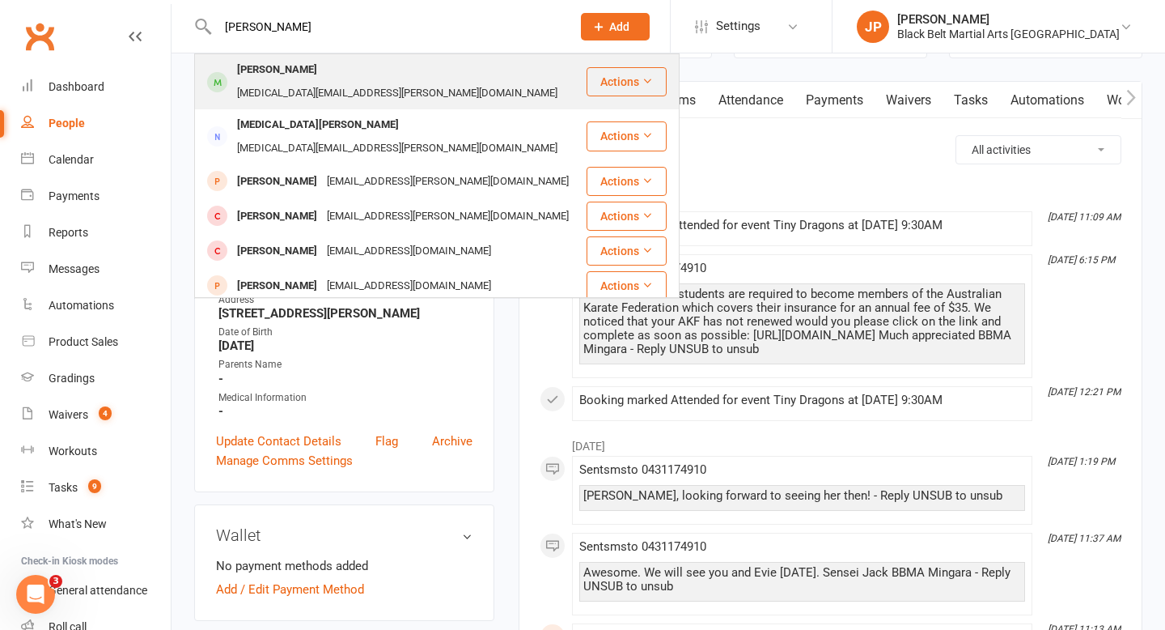
type input "charli kersten"
click at [289, 57] on div "Charli Kersten nikita.l.kersten@gmail.com" at bounding box center [390, 81] width 389 height 53
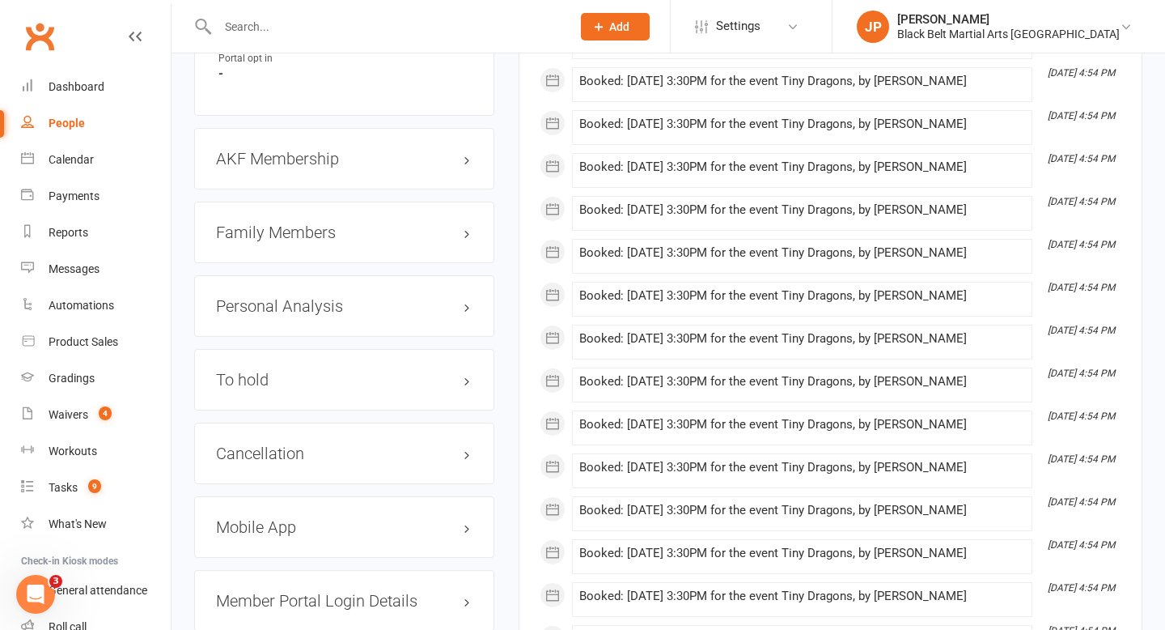
scroll to position [1808, 0]
click at [467, 151] on h3 "AKF Membership edit" at bounding box center [344, 160] width 257 height 18
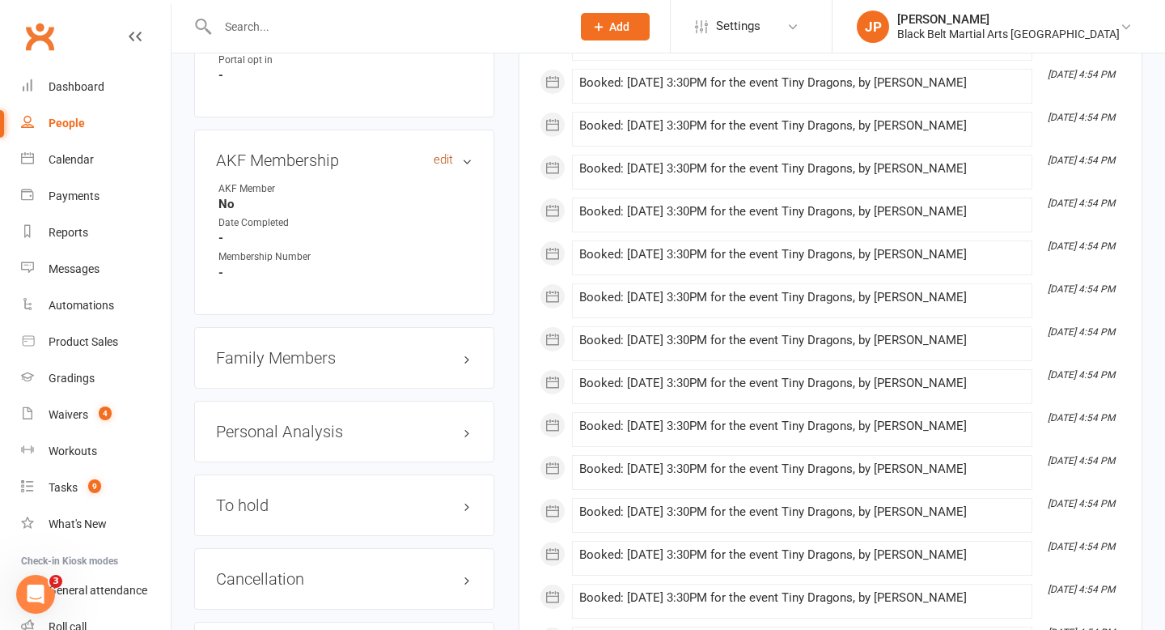
click at [447, 153] on link "edit" at bounding box center [443, 160] width 19 height 14
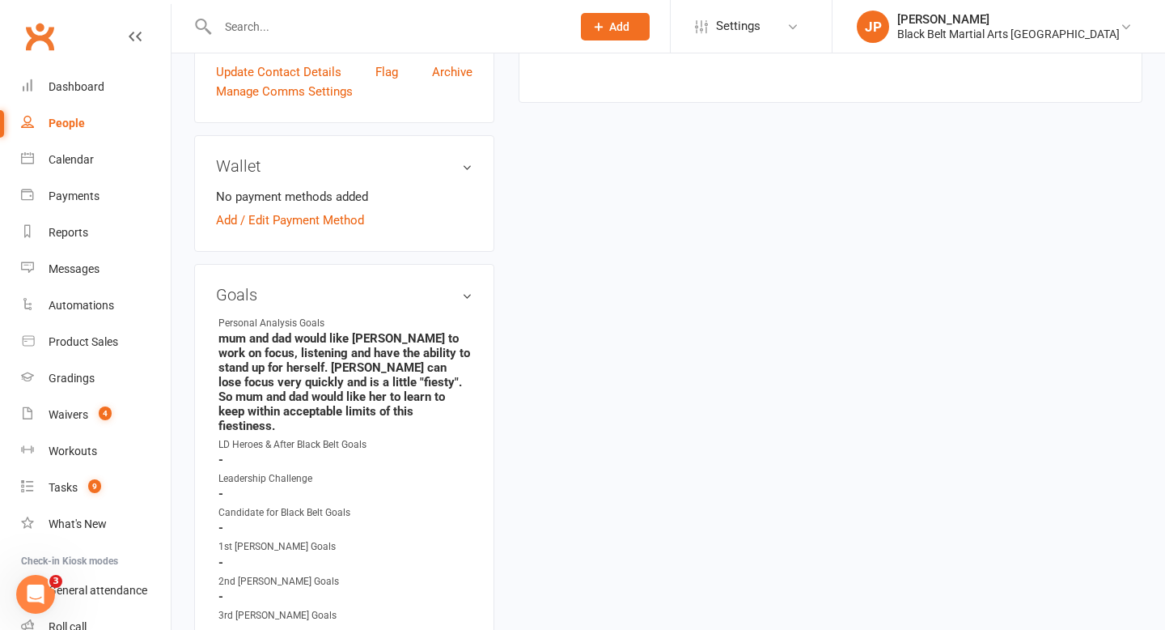
scroll to position [138, 0]
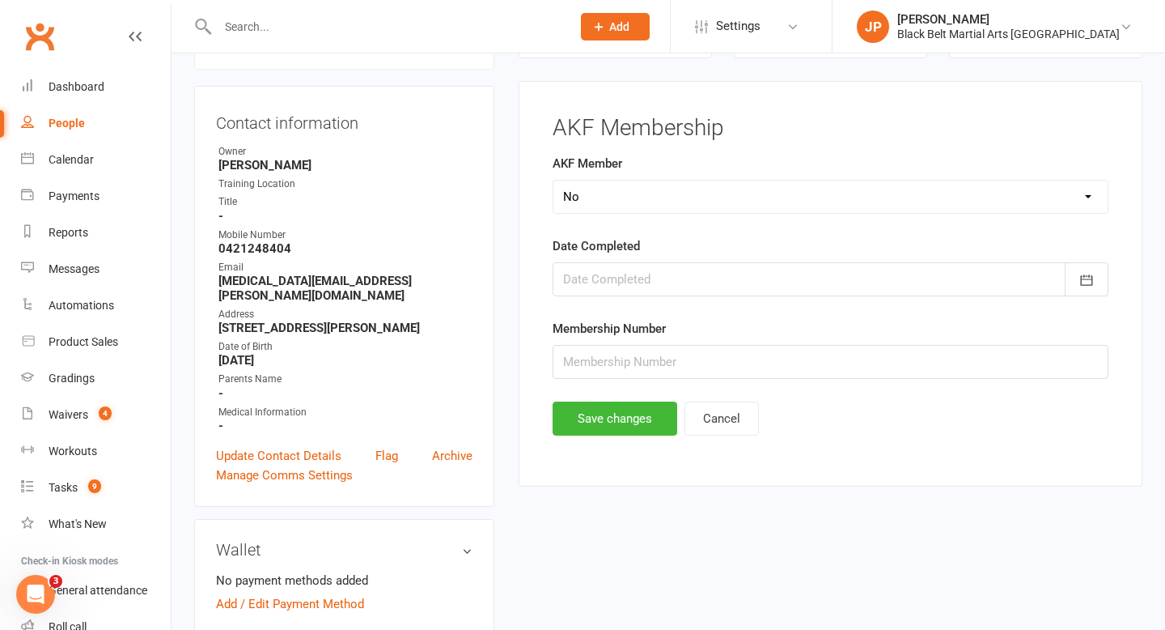
click at [575, 192] on select "Select Yes No Cancelled Transfered" at bounding box center [830, 196] width 554 height 32
select select "Yes"
click at [713, 274] on div at bounding box center [831, 279] width 556 height 34
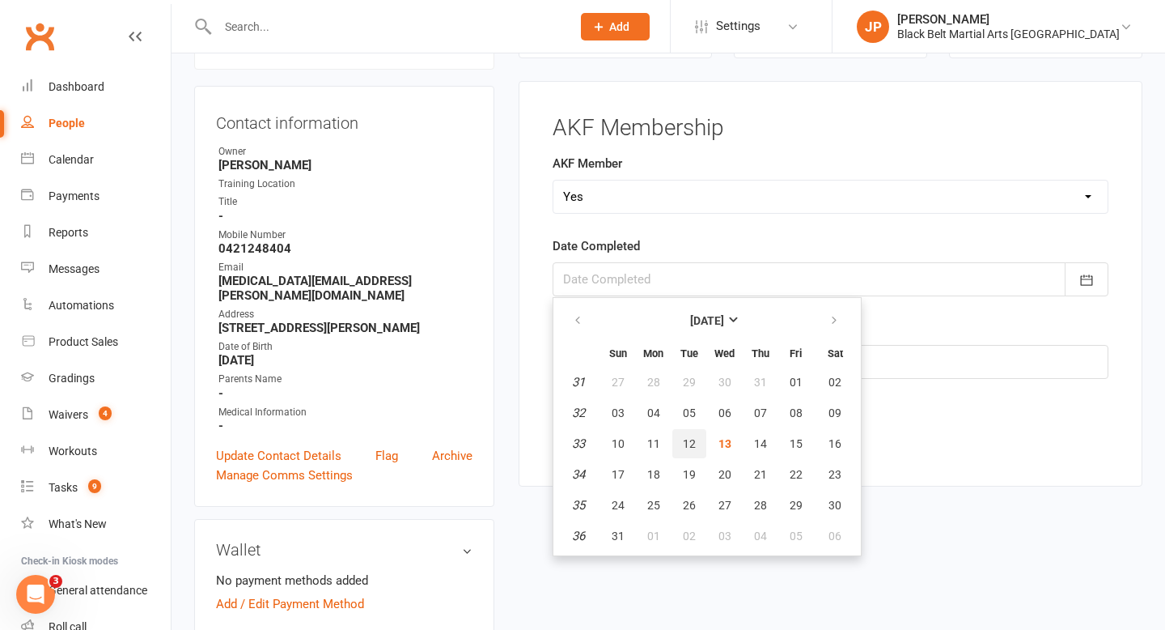
click at [693, 437] on span "12" at bounding box center [689, 443] width 13 height 13
type input "12 Aug 2025"
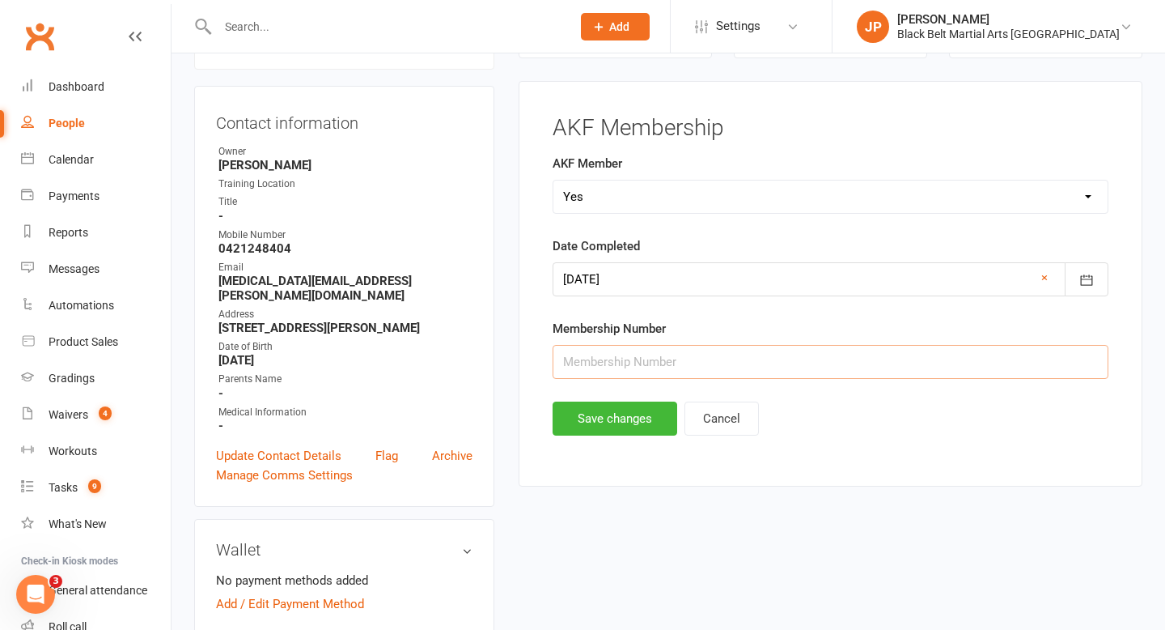
click at [665, 358] on input "text" at bounding box center [831, 362] width 556 height 34
type input "31725"
click at [614, 426] on button "Save changes" at bounding box center [615, 418] width 125 height 34
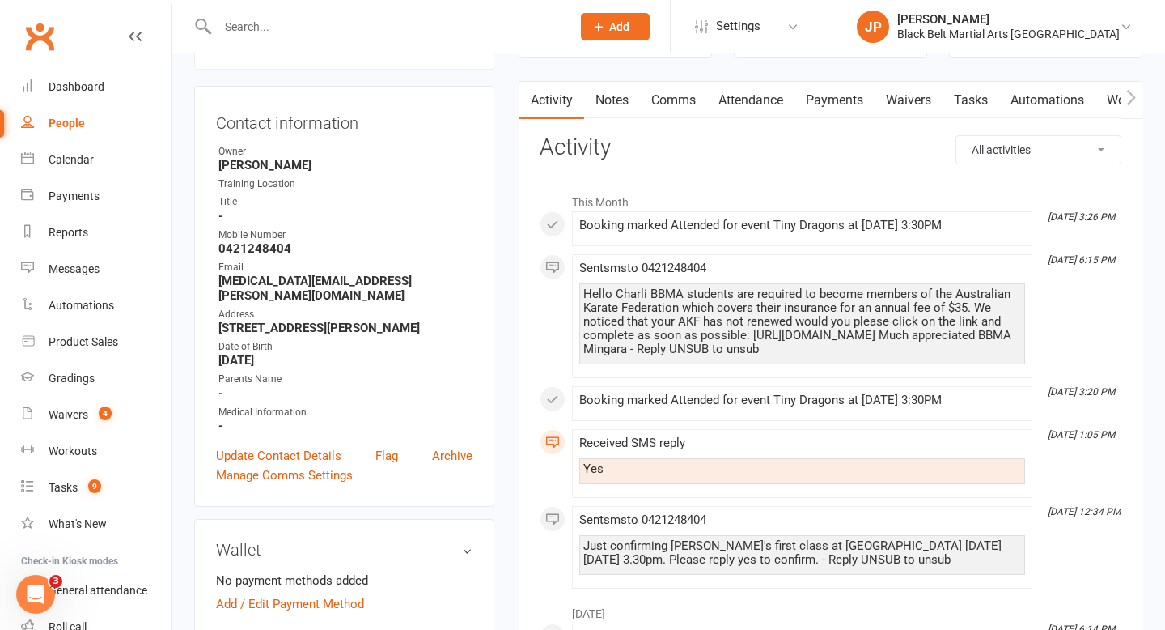
click at [528, 26] on input "text" at bounding box center [386, 26] width 347 height 23
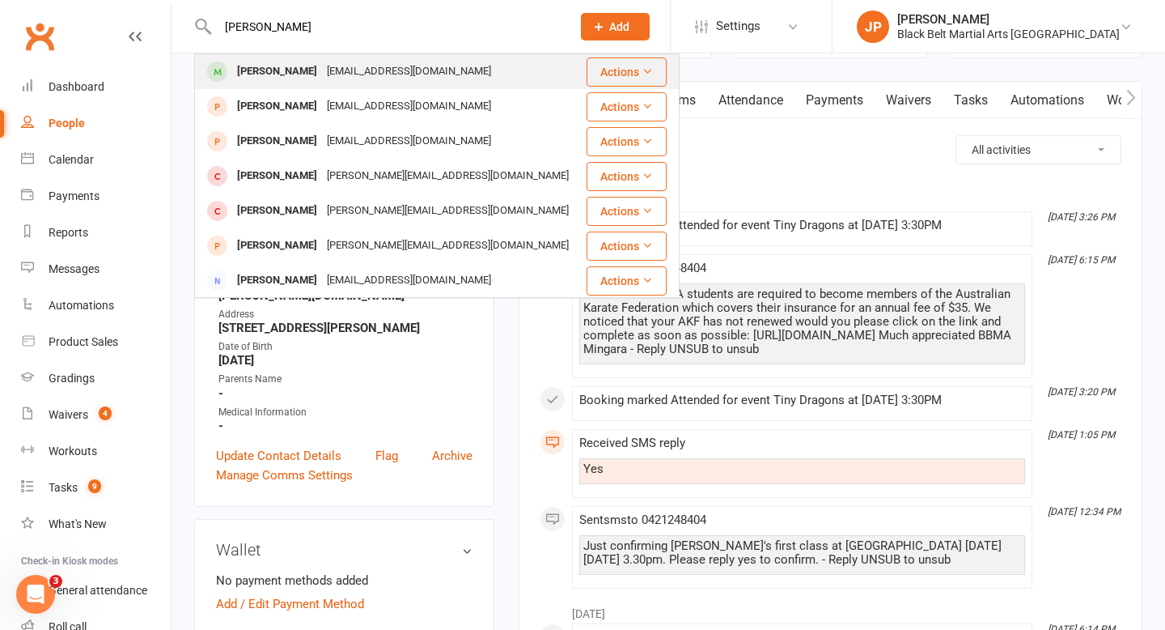
type input "charlotte ambrose"
click at [322, 78] on div "Charlotte Ambrose" at bounding box center [277, 71] width 90 height 23
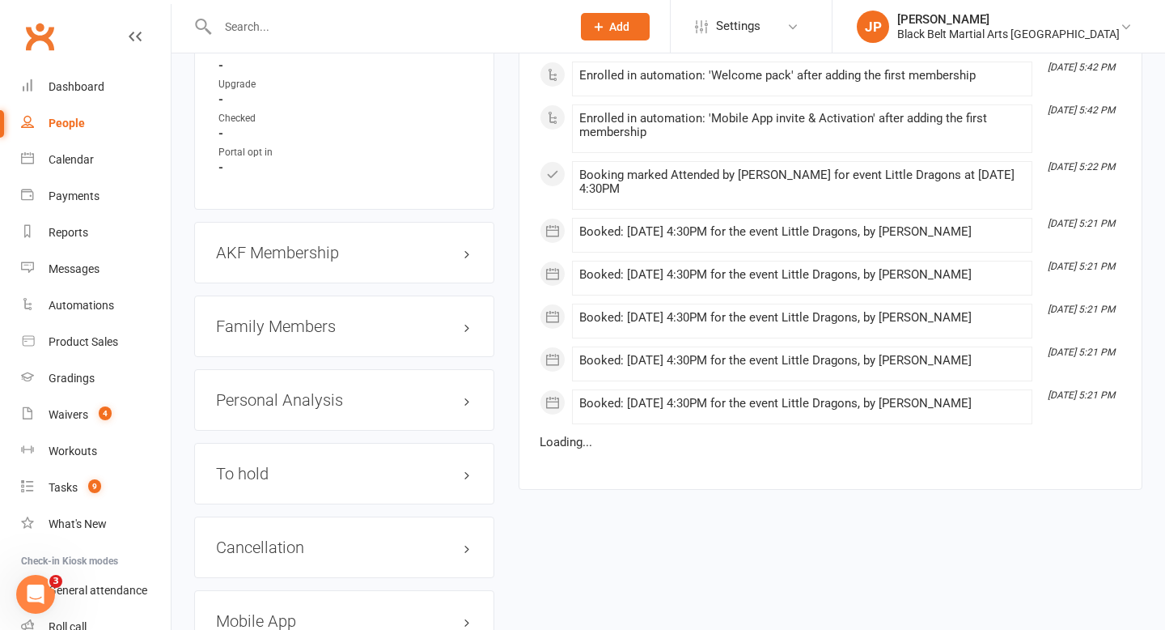
scroll to position [1527, 0]
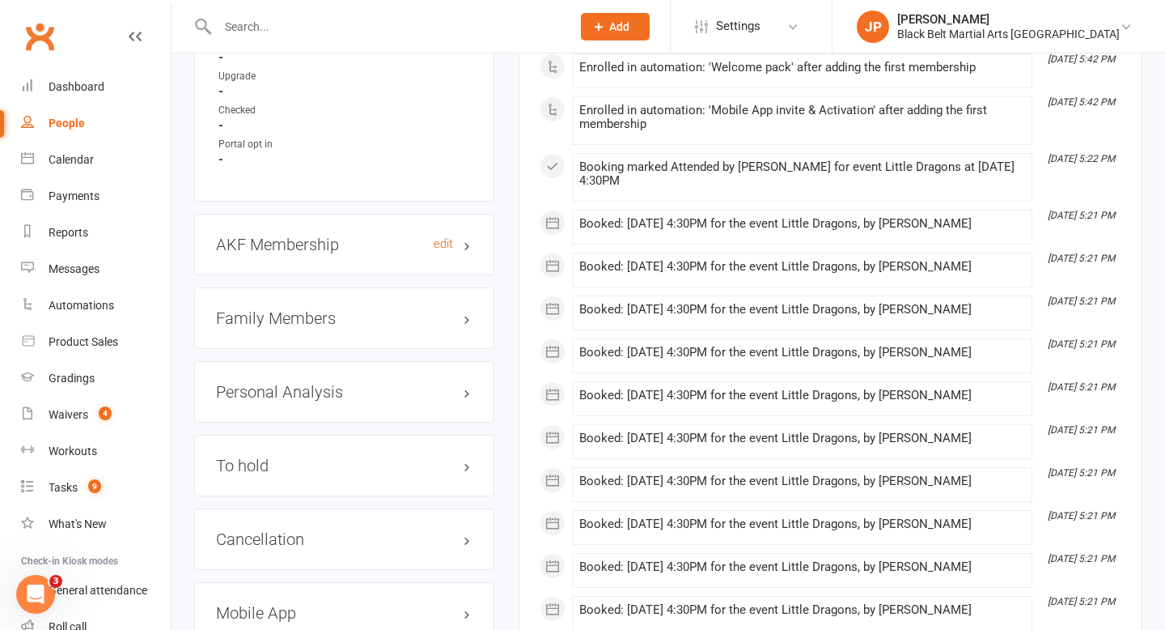
click at [469, 238] on h3 "AKF Membership edit" at bounding box center [344, 244] width 257 height 18
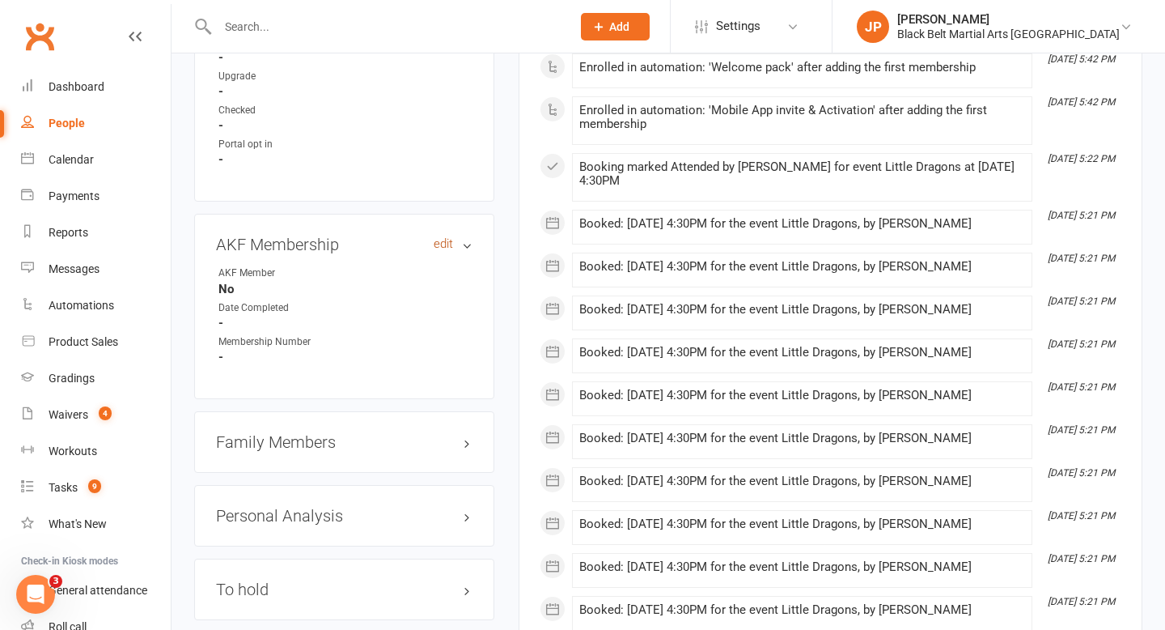
click at [439, 240] on link "edit" at bounding box center [443, 244] width 19 height 14
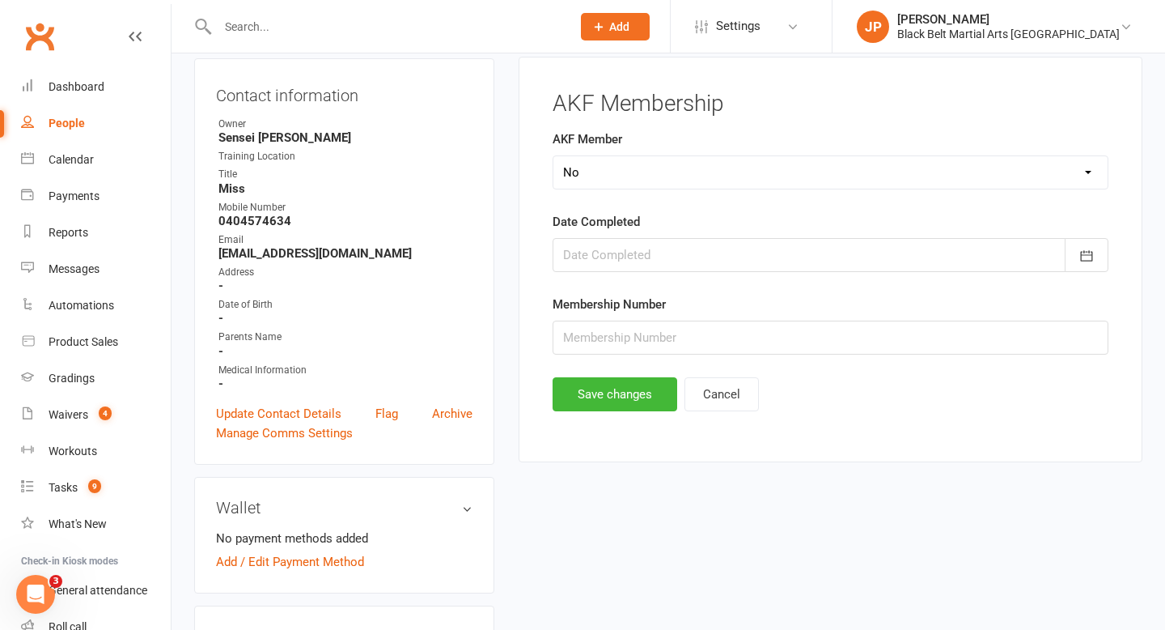
scroll to position [138, 0]
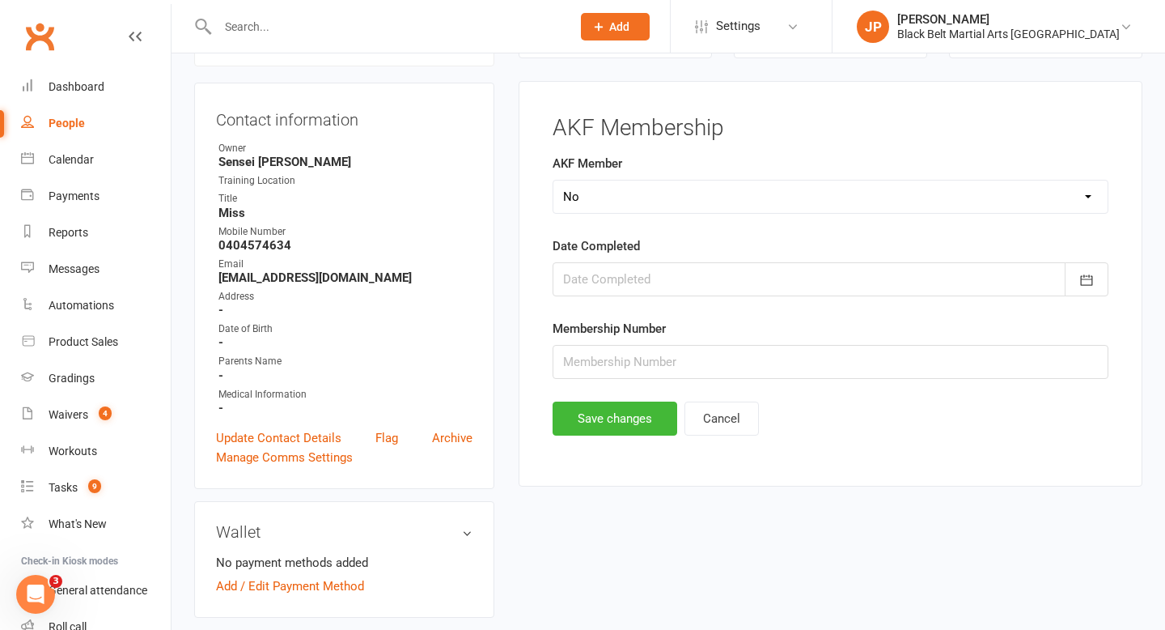
click at [714, 198] on select "Select Yes No Cancelled Transfered" at bounding box center [830, 196] width 554 height 32
select select "Yes"
click at [698, 287] on div at bounding box center [831, 279] width 556 height 34
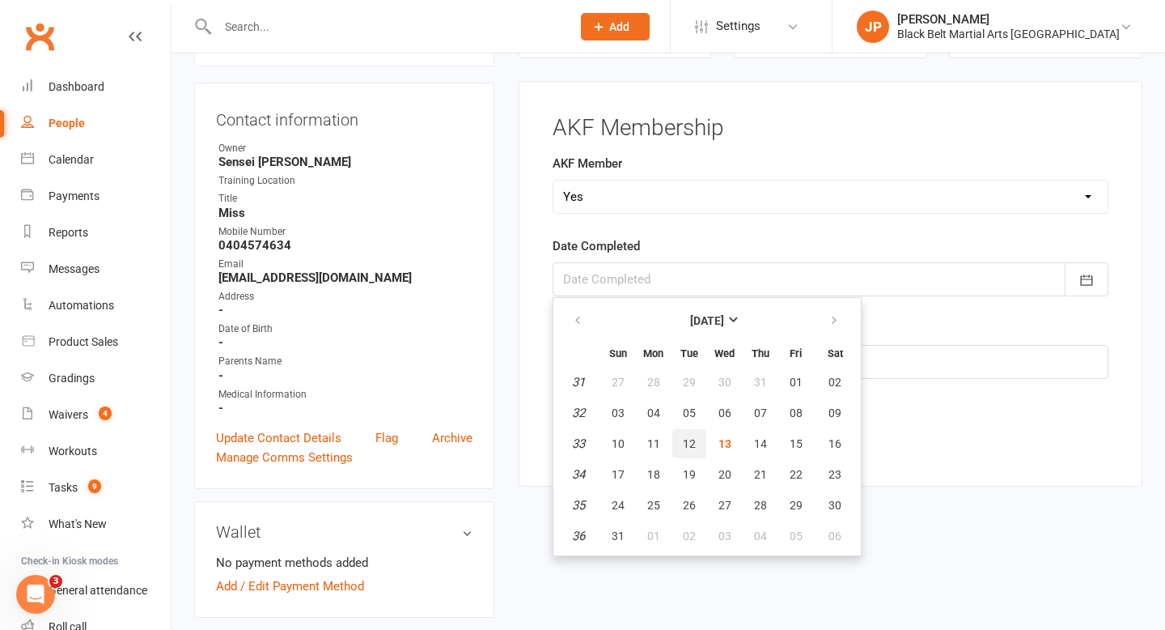
click at [688, 439] on span "12" at bounding box center [689, 443] width 13 height 13
type input "12 Aug 2025"
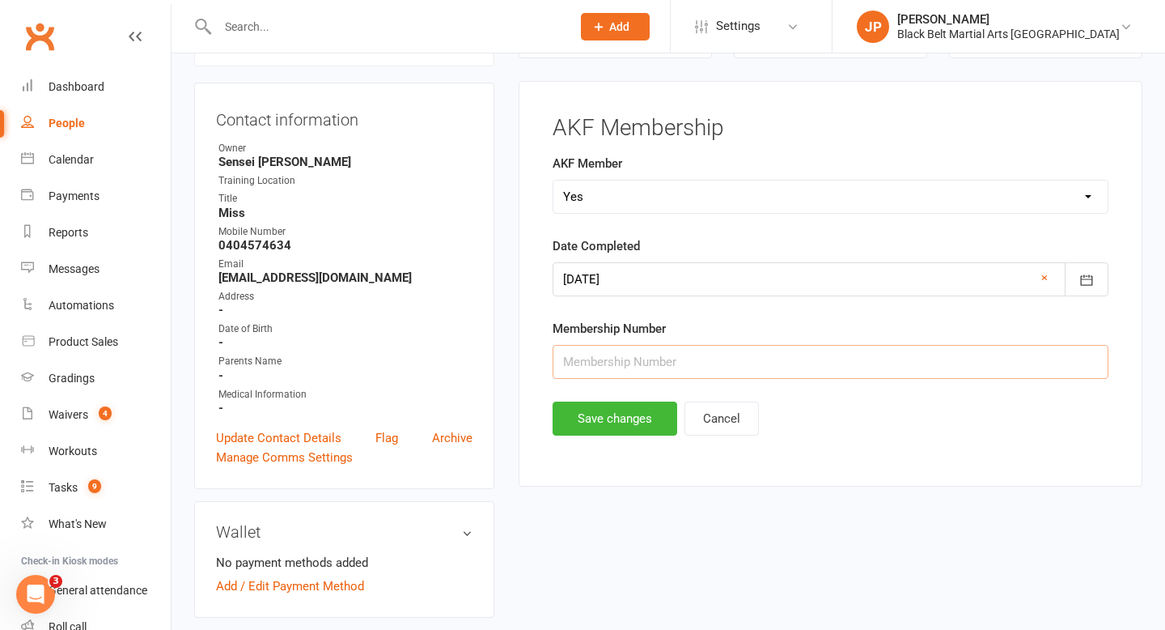
click at [681, 360] on input "text" at bounding box center [831, 362] width 556 height 34
type input "31733"
click at [617, 430] on button "Save changes" at bounding box center [615, 418] width 125 height 34
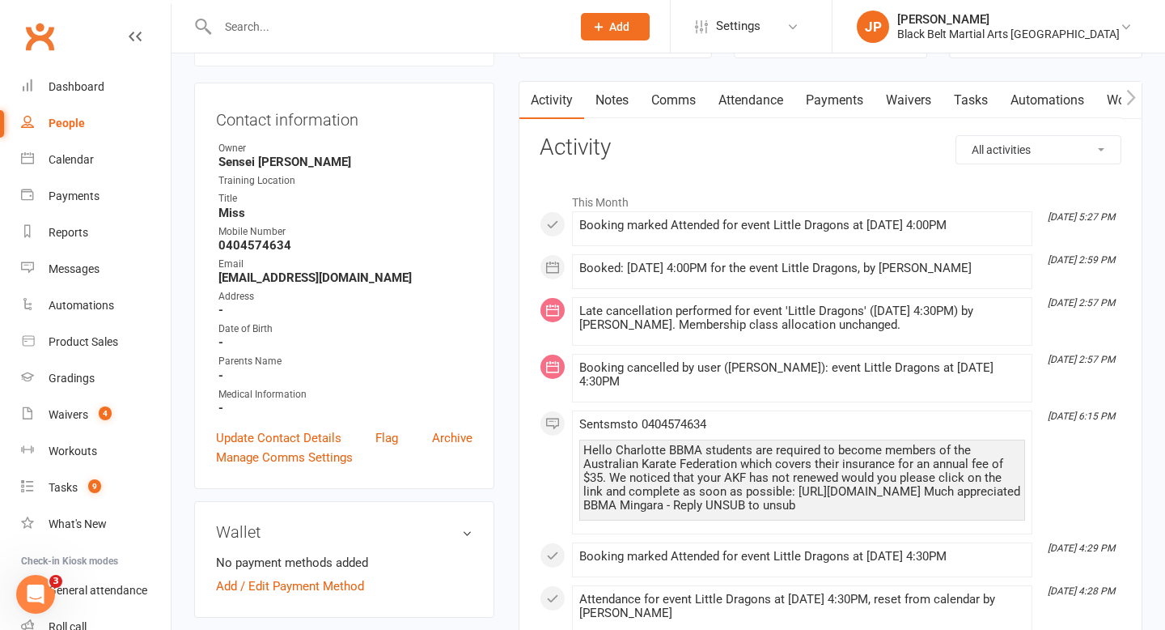
click at [471, 31] on input "text" at bounding box center [386, 26] width 347 height 23
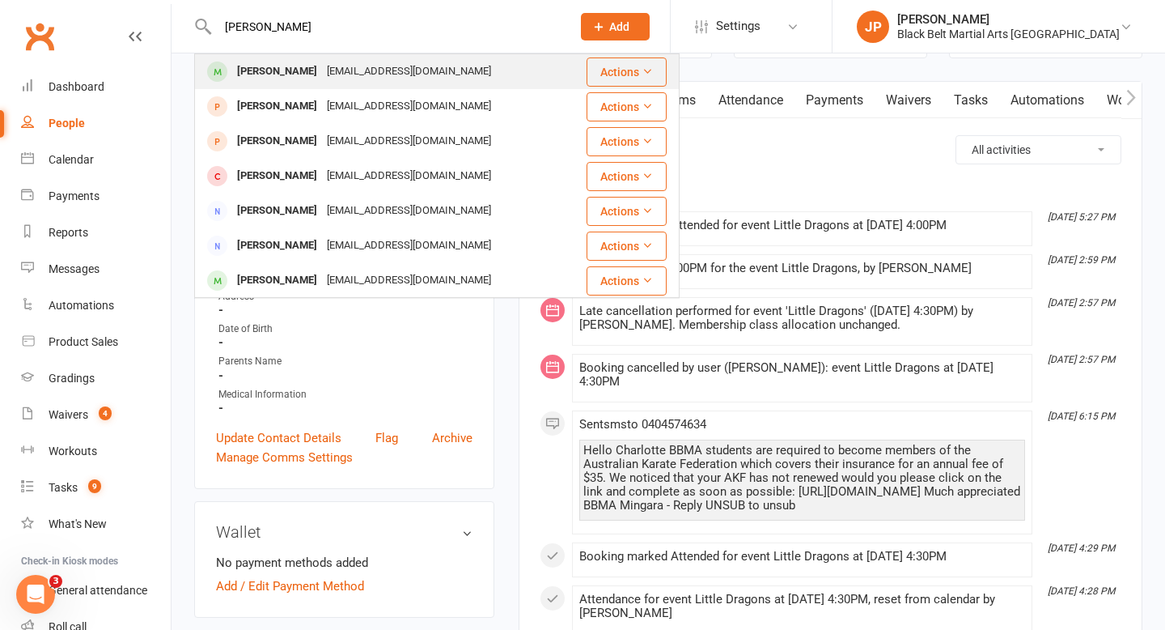
type input "arthur hope"
click at [288, 65] on div "Arthur Hope" at bounding box center [277, 71] width 90 height 23
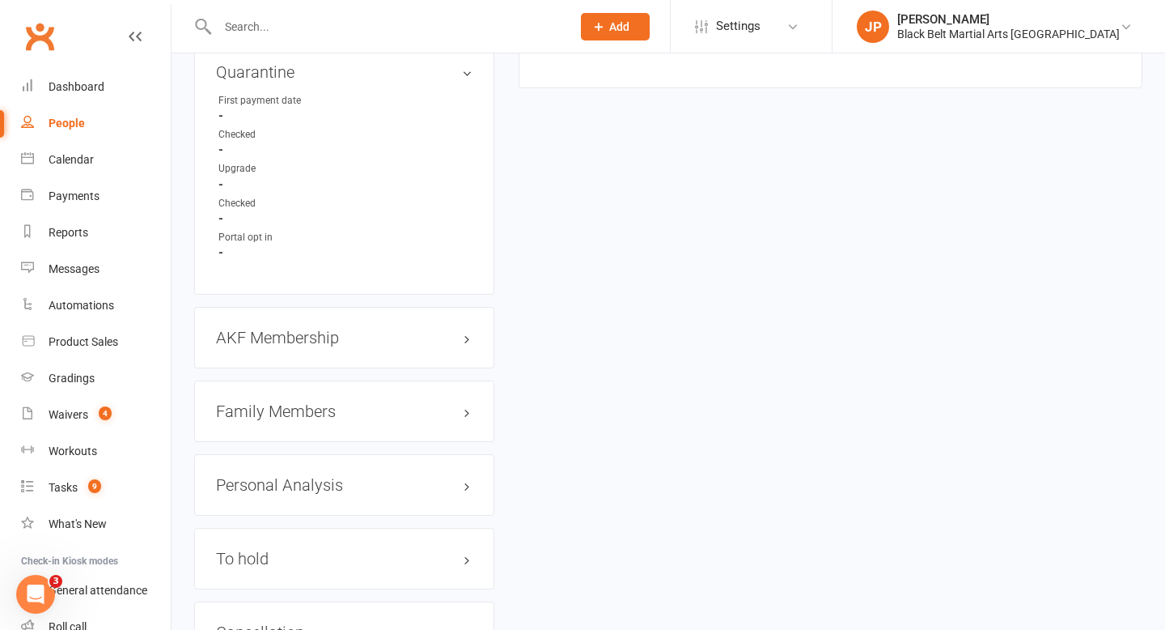
scroll to position [1646, 0]
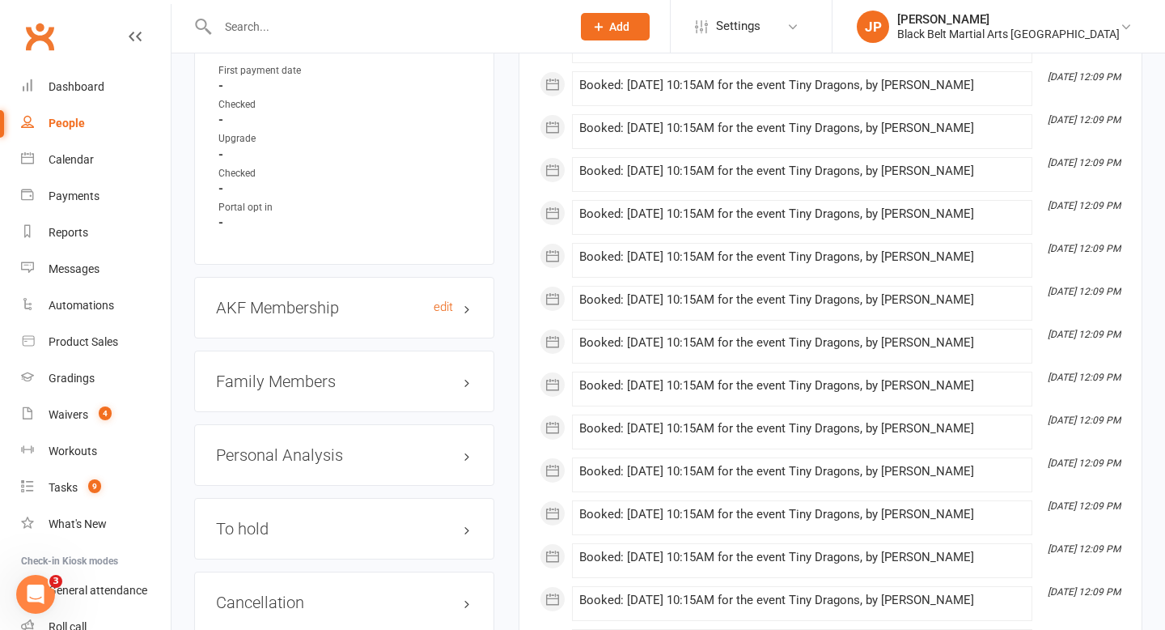
click at [469, 299] on h3 "AKF Membership edit" at bounding box center [344, 308] width 257 height 18
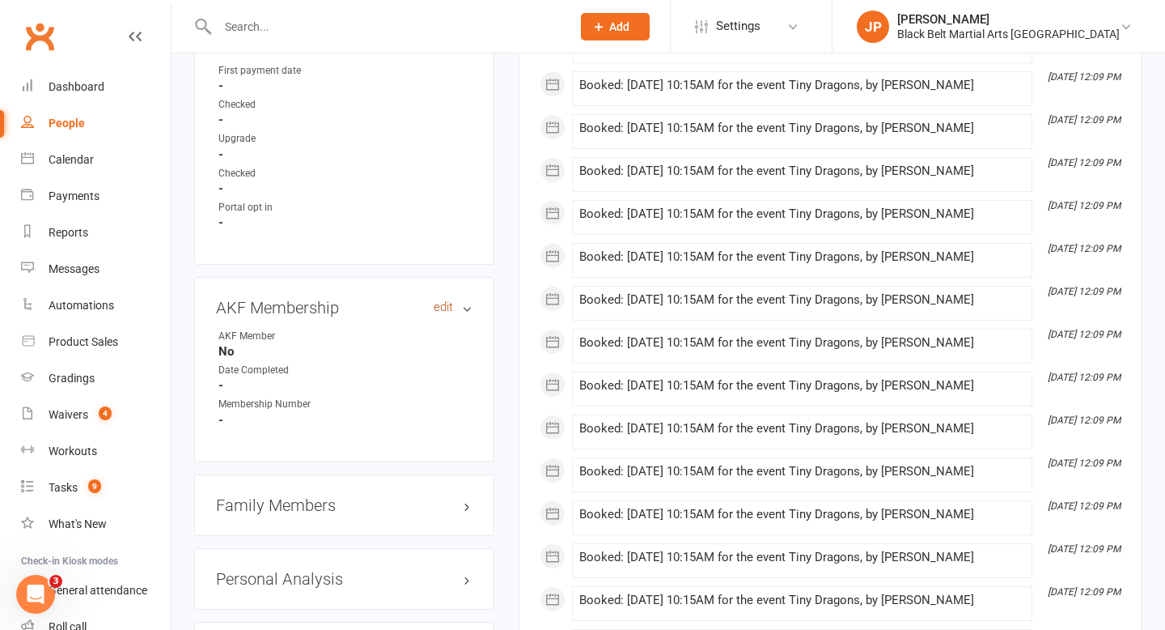
click at [443, 300] on link "edit" at bounding box center [443, 307] width 19 height 14
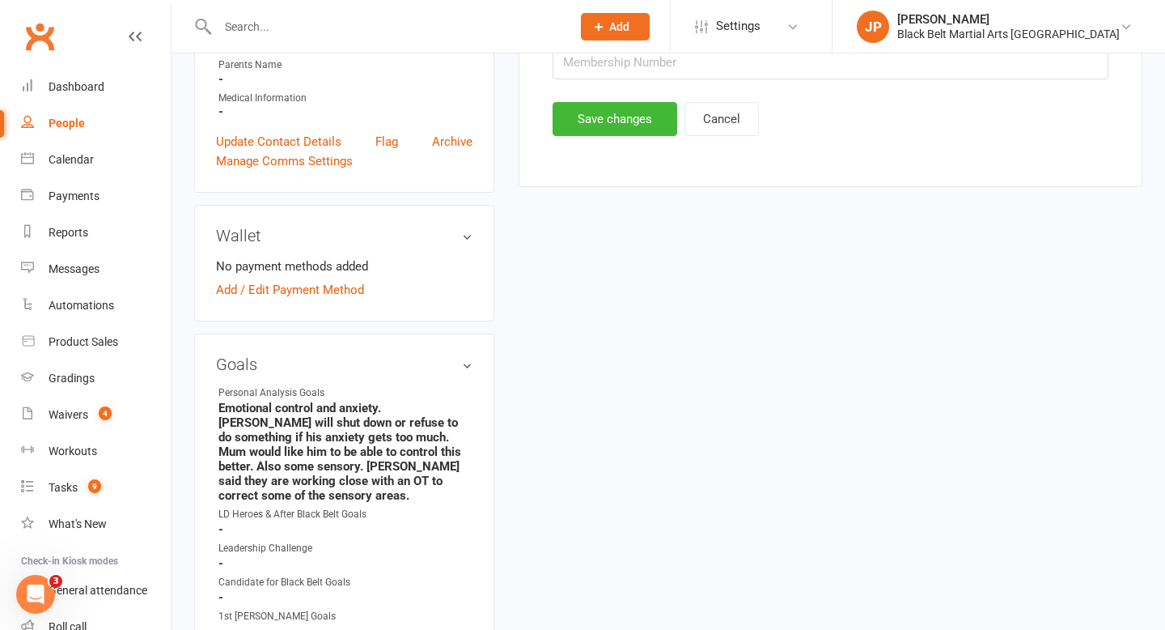
scroll to position [138, 0]
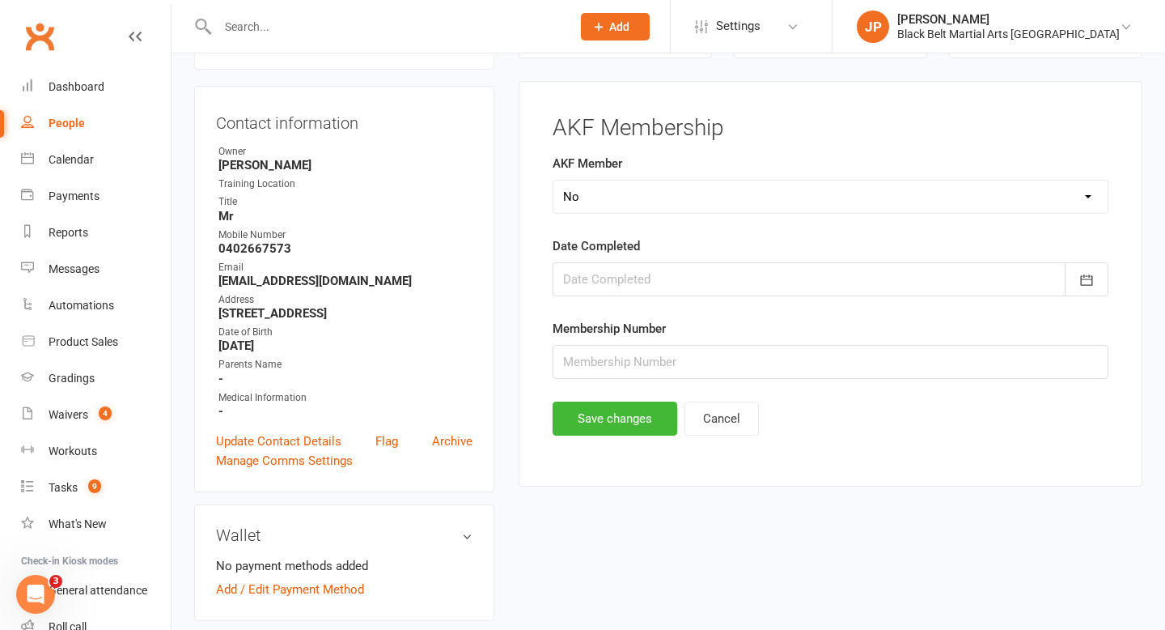
click at [640, 195] on select "Select Yes No Cancelled Transfered" at bounding box center [830, 196] width 554 height 32
select select "Yes"
click at [679, 273] on div at bounding box center [831, 279] width 556 height 34
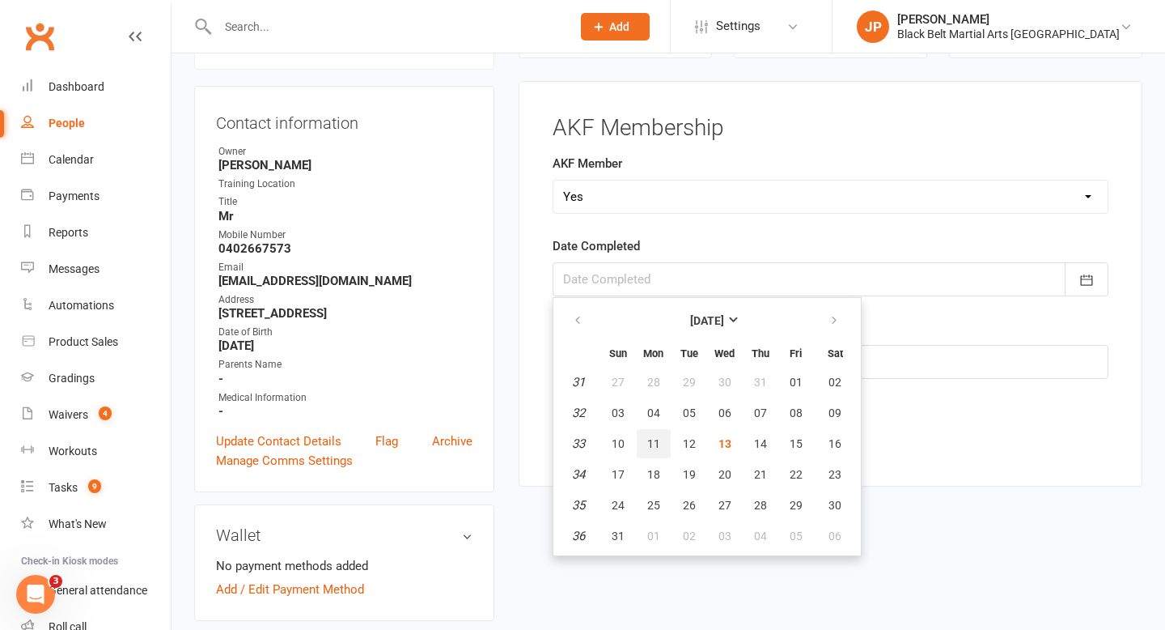
click at [659, 442] on span "11" at bounding box center [653, 443] width 13 height 13
type input "11 Aug 2025"
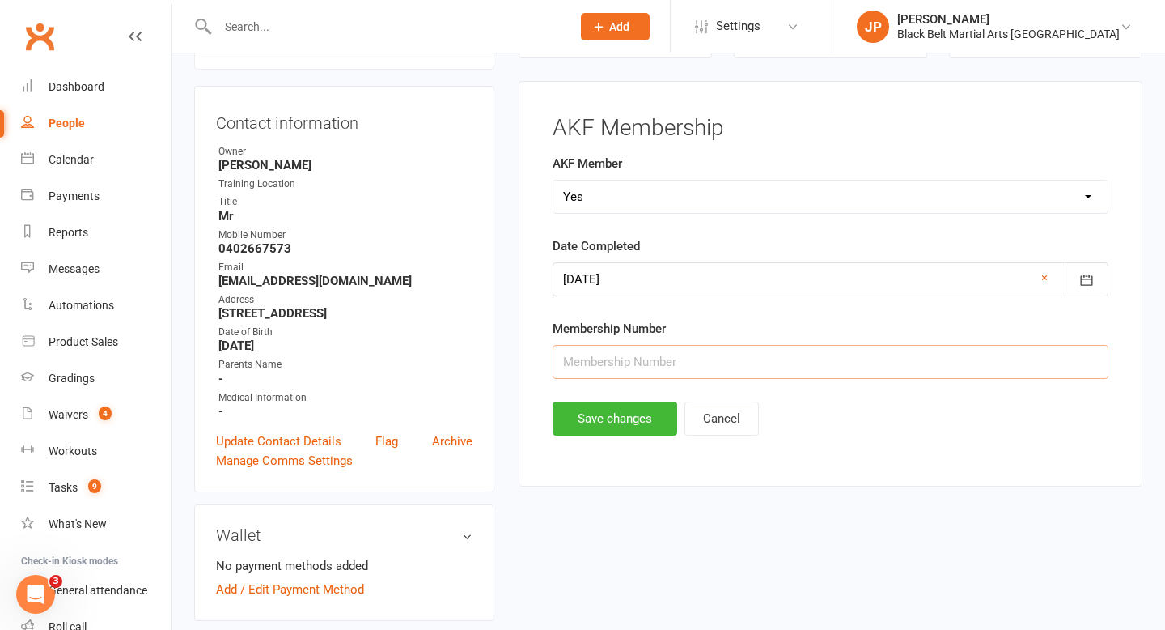
click at [882, 358] on input "text" at bounding box center [831, 362] width 556 height 34
type input "31712"
click at [625, 422] on button "Save changes" at bounding box center [615, 418] width 125 height 34
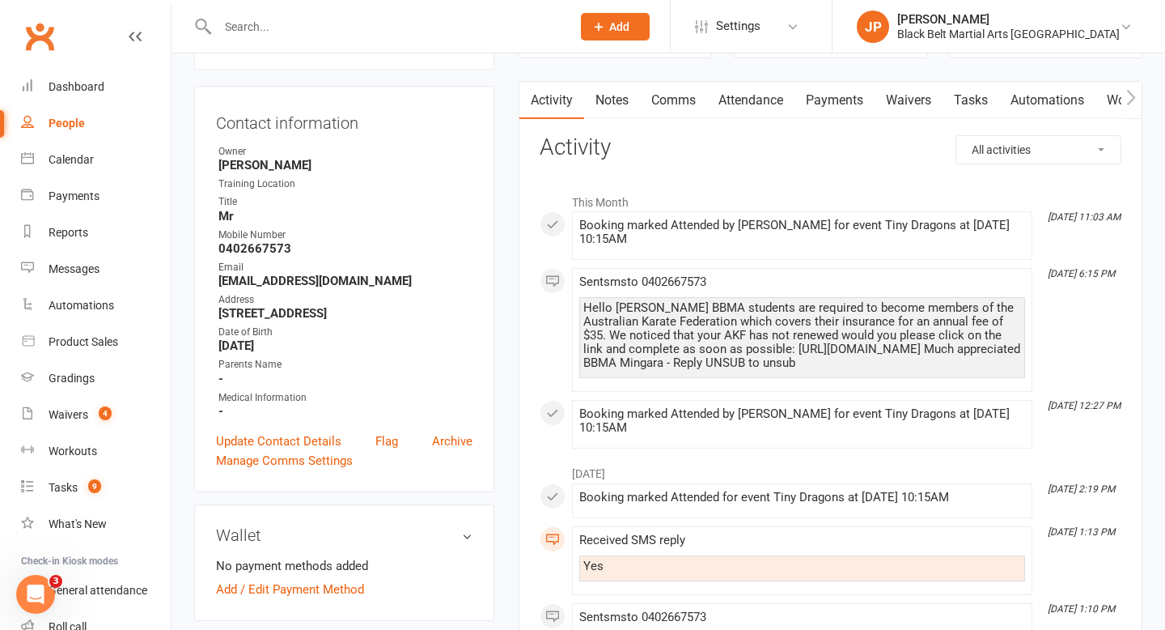
click at [508, 34] on input "text" at bounding box center [386, 26] width 347 height 23
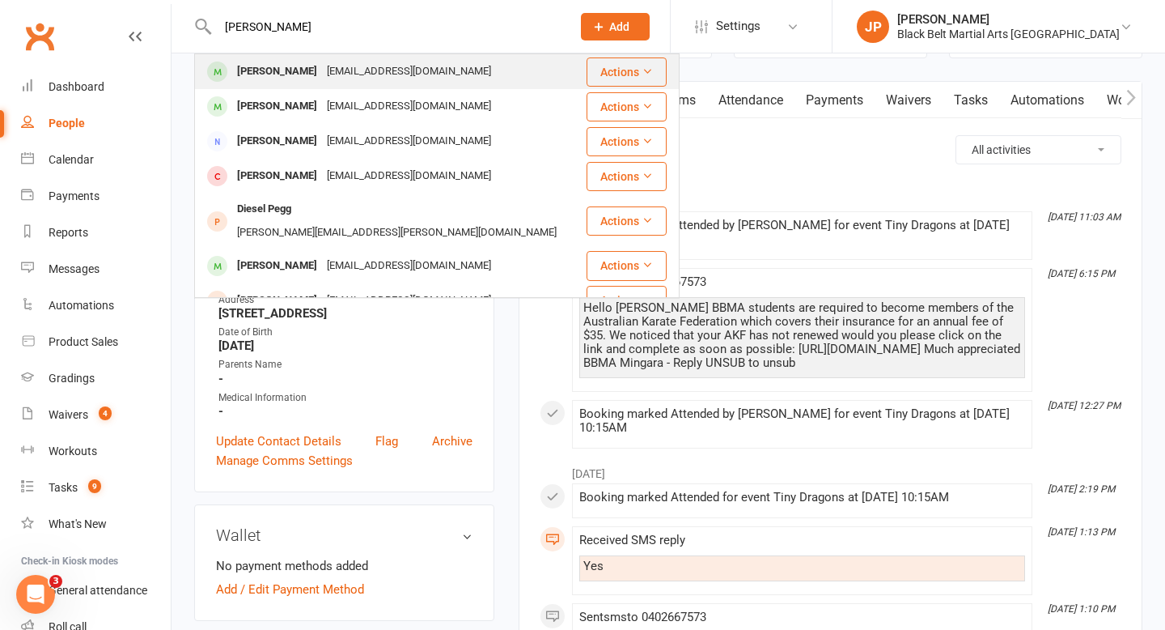
type input "hogg"
click at [358, 79] on div "jjjshop@outlook.com" at bounding box center [409, 71] width 174 height 23
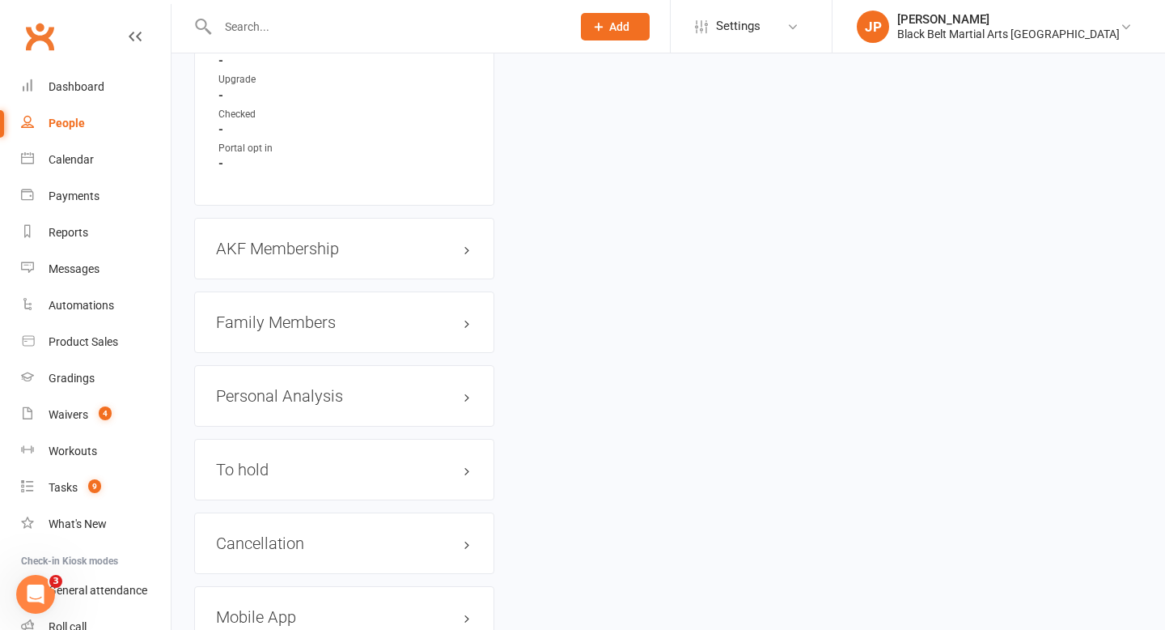
scroll to position [1633, 0]
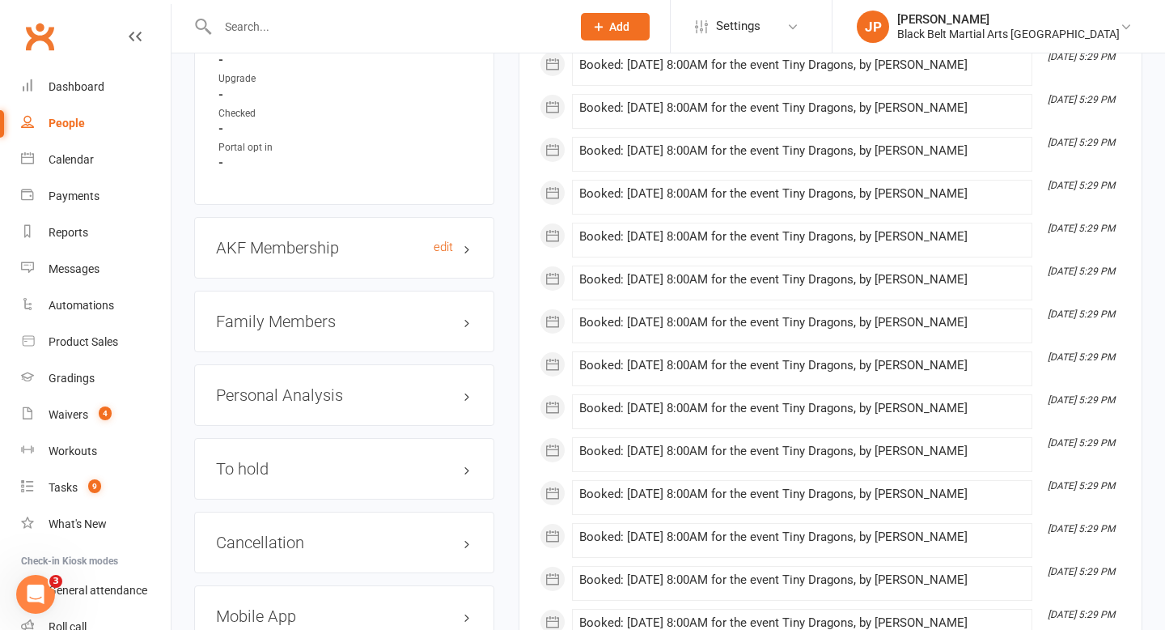
click at [468, 242] on h3 "AKF Membership edit" at bounding box center [344, 248] width 257 height 18
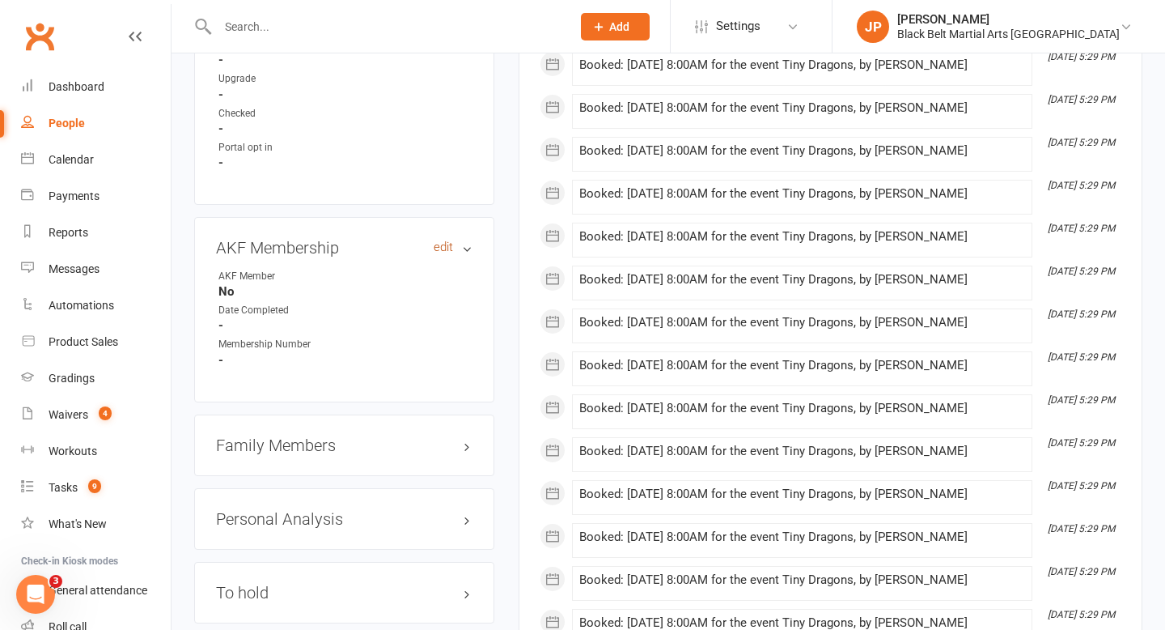
click at [447, 240] on link "edit" at bounding box center [443, 247] width 19 height 14
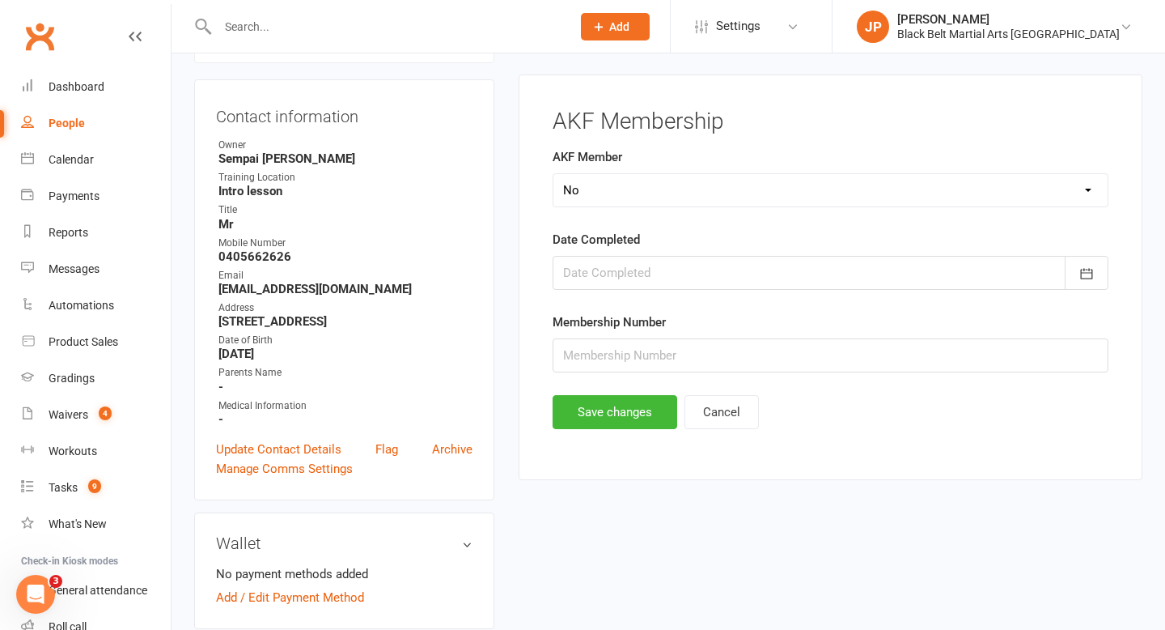
scroll to position [138, 0]
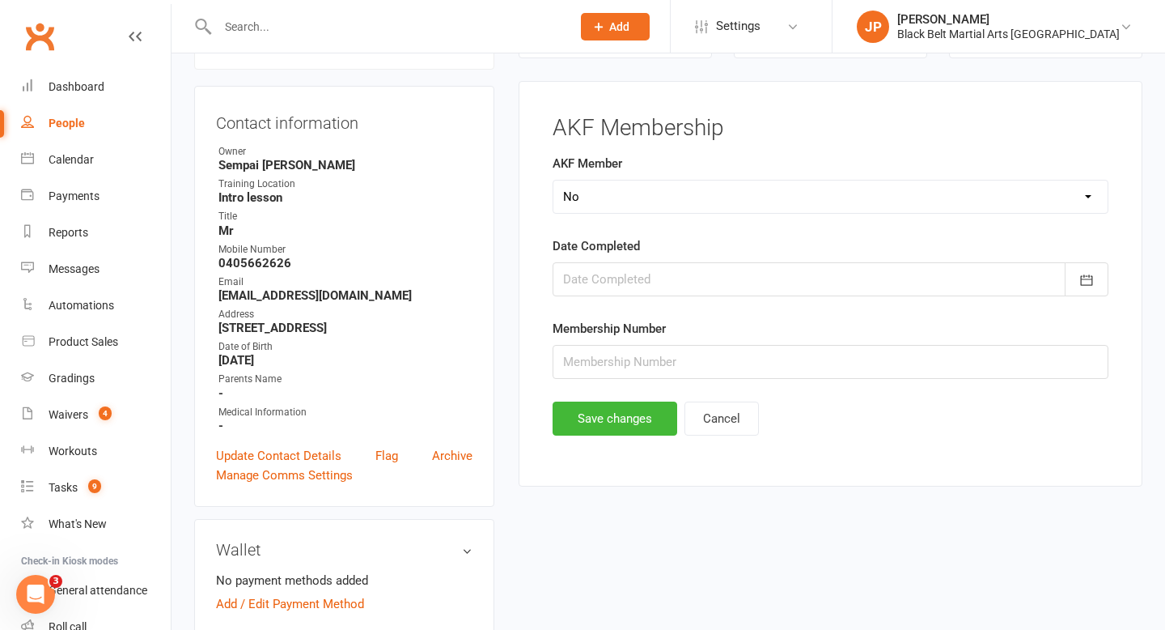
click at [626, 201] on select "Select Yes No Cancelled Transfered" at bounding box center [830, 196] width 554 height 32
select select "Yes"
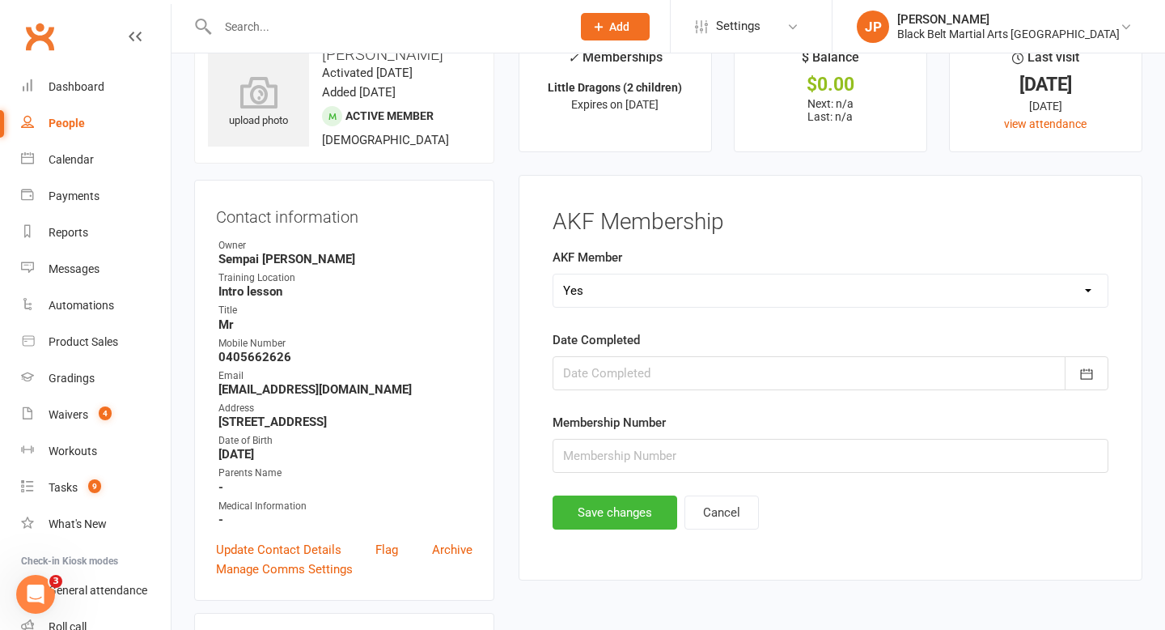
scroll to position [61, 0]
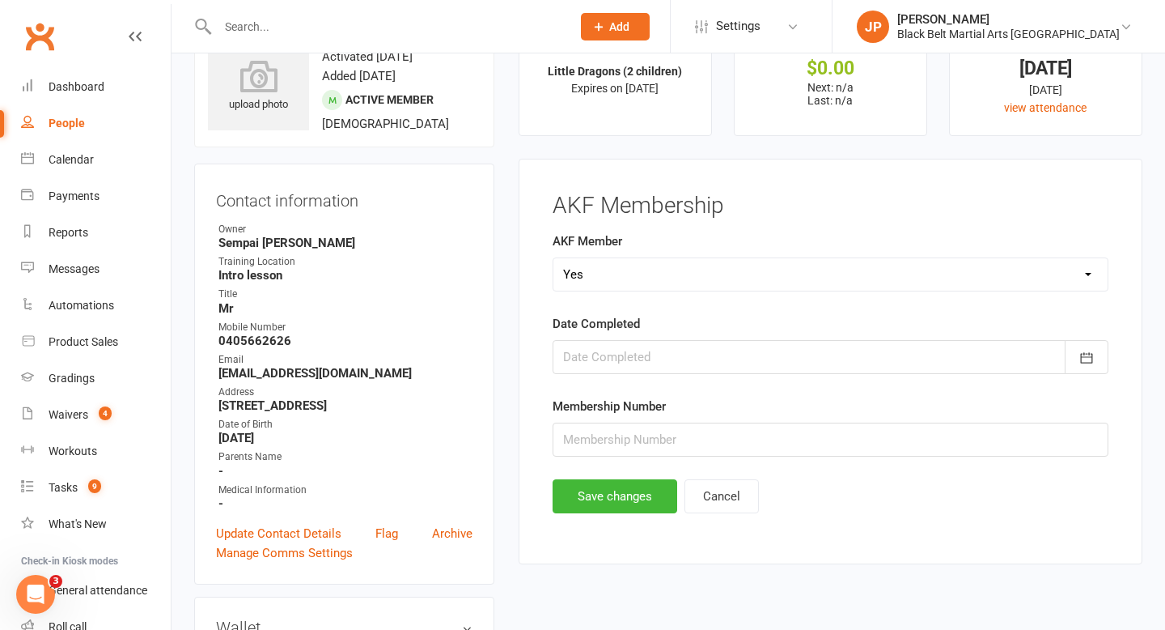
click at [661, 361] on div at bounding box center [831, 357] width 556 height 34
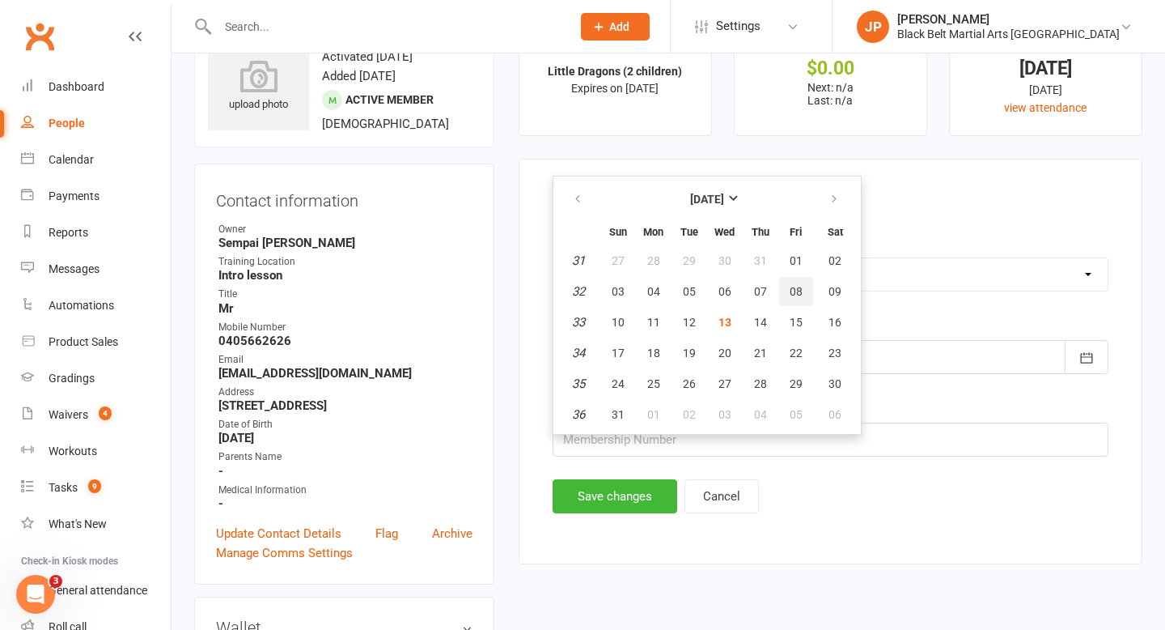
click at [785, 296] on button "08" at bounding box center [796, 291] width 34 height 29
type input "08 Aug 2025"
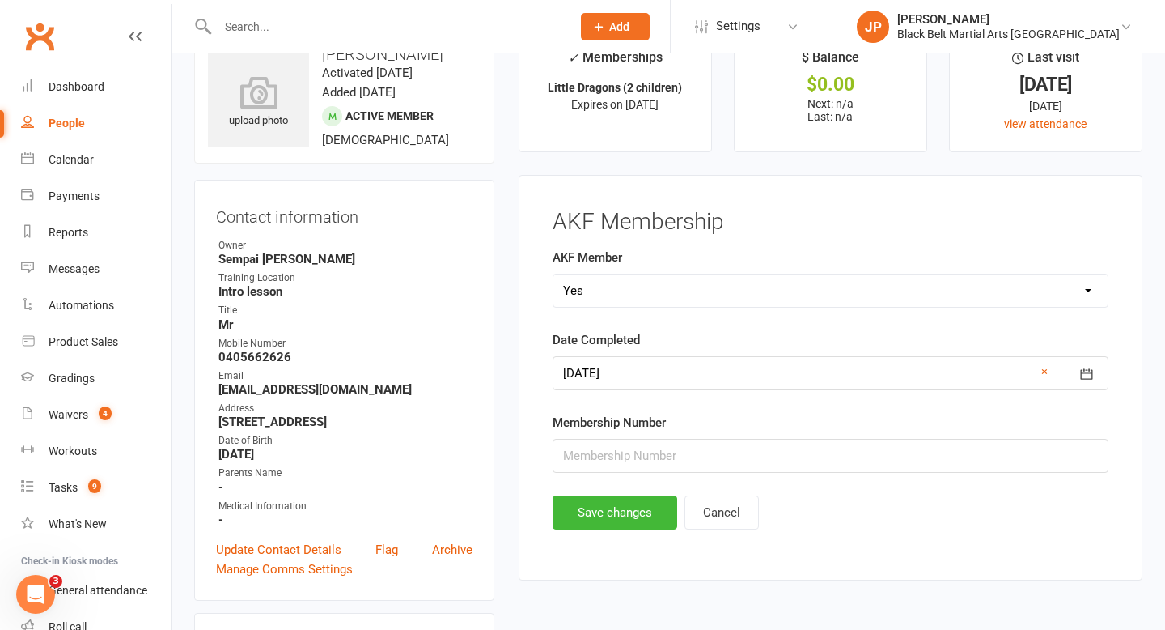
scroll to position [49, 0]
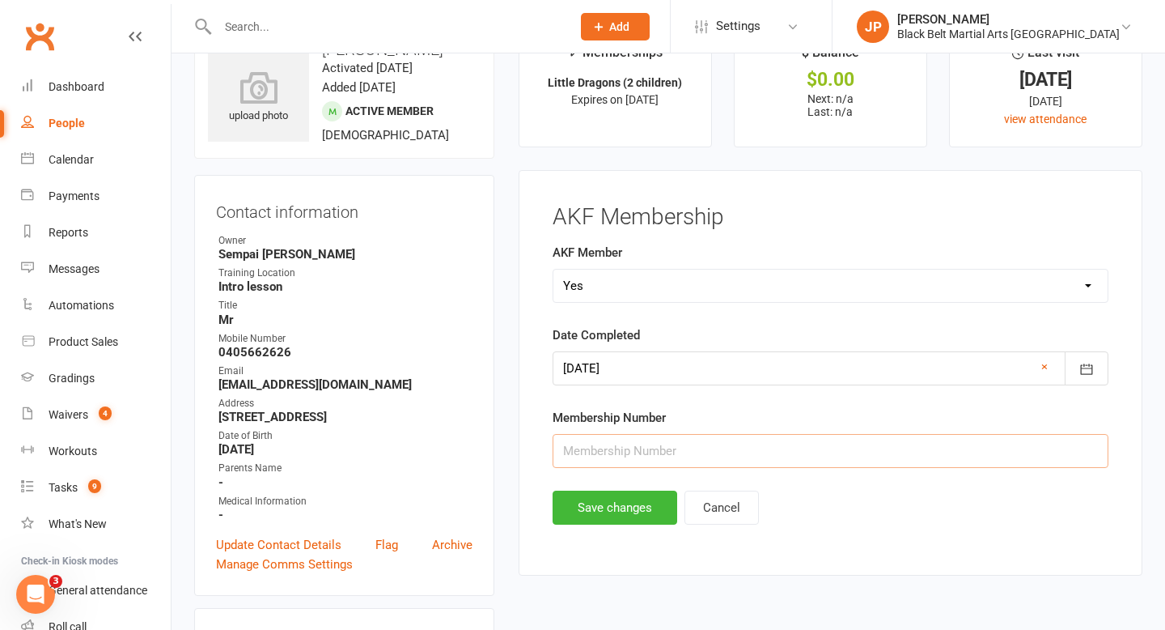
click at [612, 451] on input "text" at bounding box center [831, 451] width 556 height 34
type input "31671"
click at [624, 513] on button "Save changes" at bounding box center [615, 507] width 125 height 34
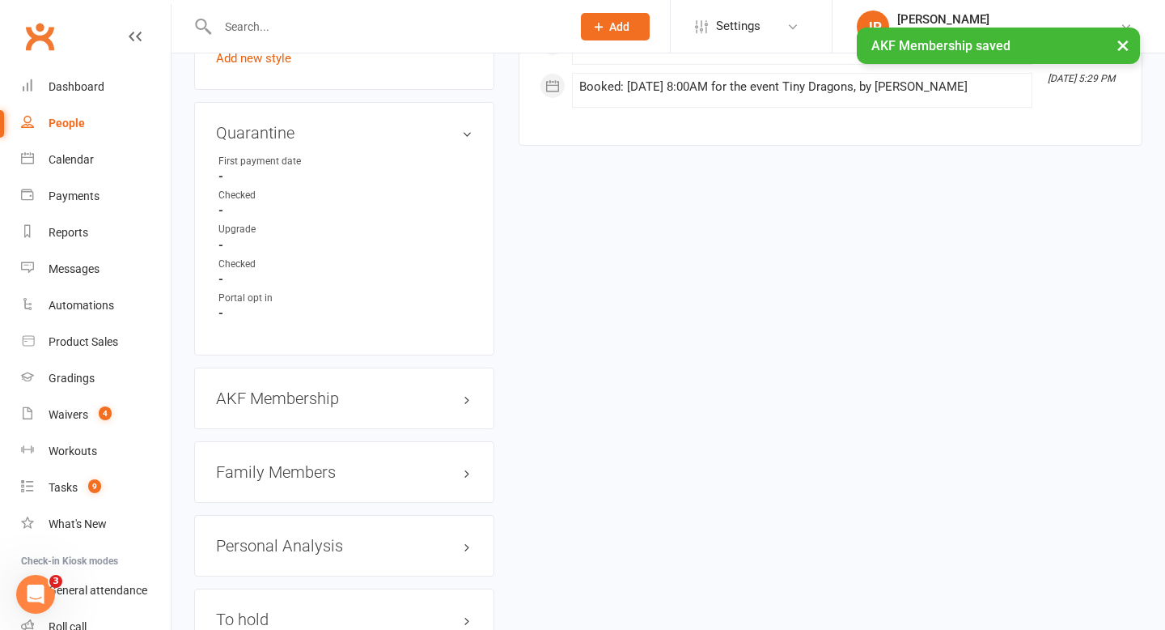
scroll to position [1489, 0]
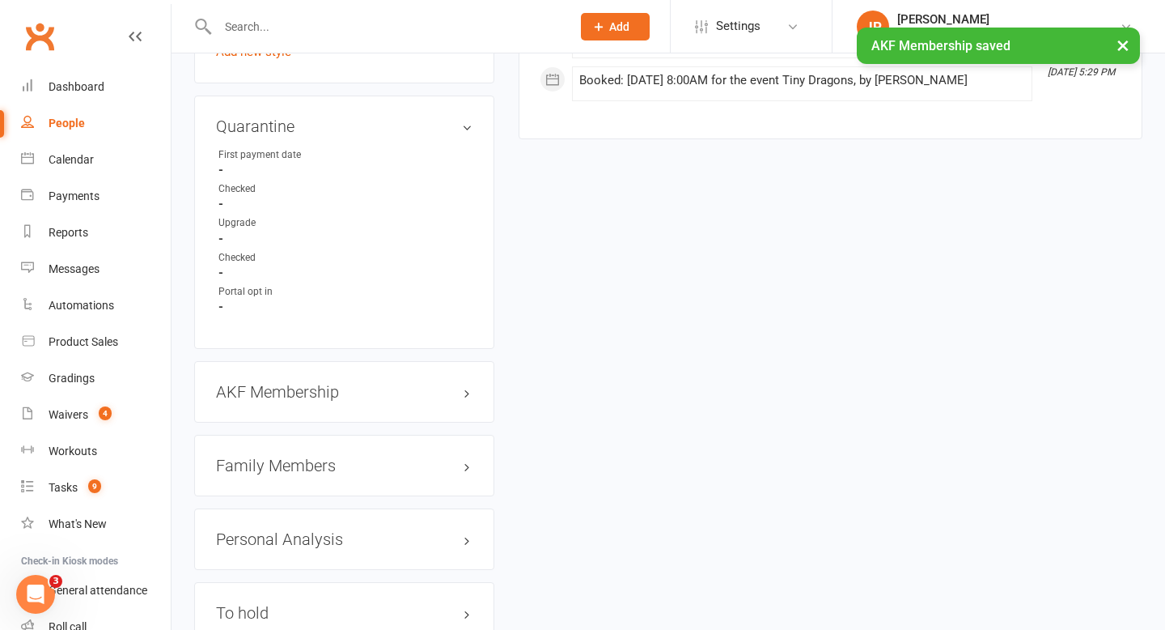
click at [466, 459] on h3 "Family Members" at bounding box center [344, 465] width 257 height 18
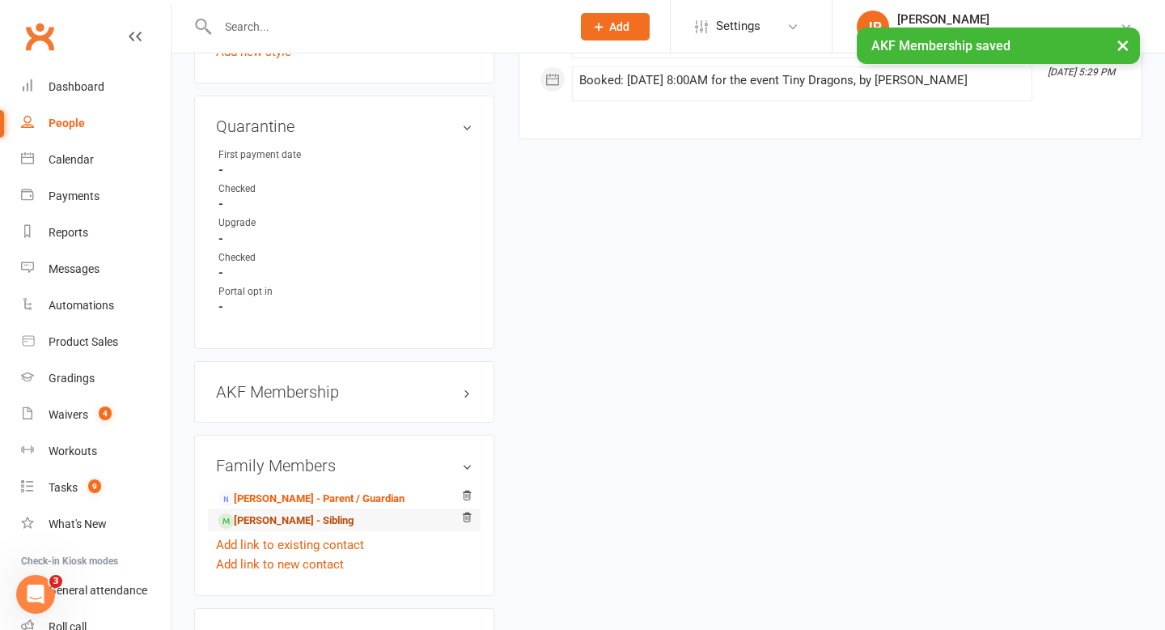
click at [312, 516] on link "Nicholas Malouf Hogg - Sibling" at bounding box center [285, 520] width 135 height 17
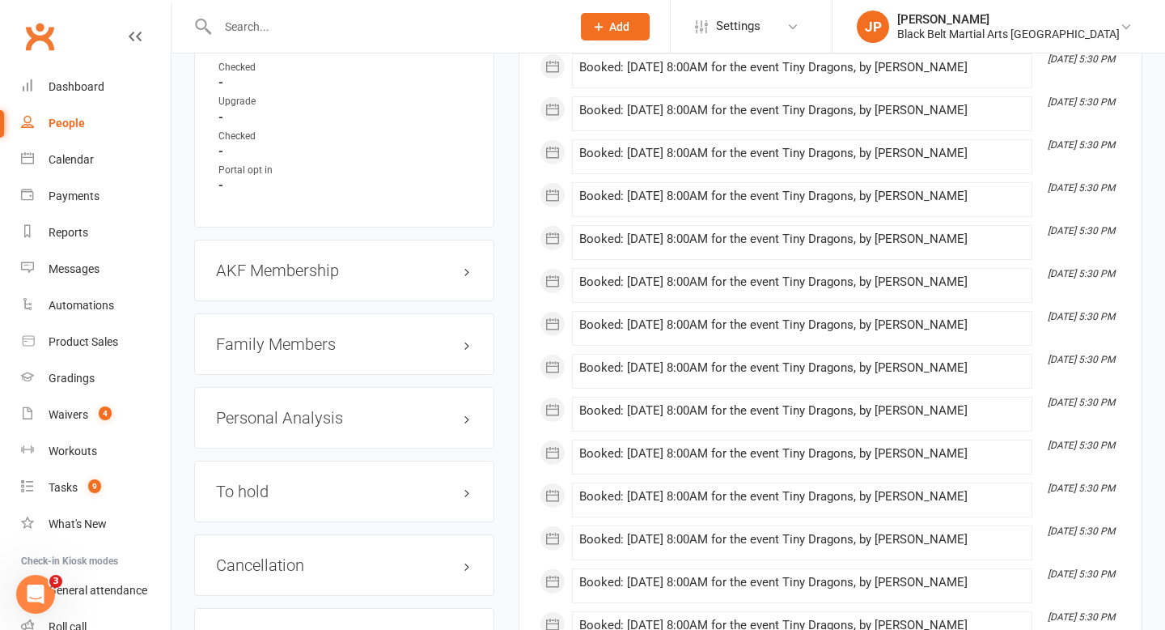
scroll to position [1611, 0]
click at [469, 266] on h3 "AKF Membership edit" at bounding box center [344, 270] width 257 height 18
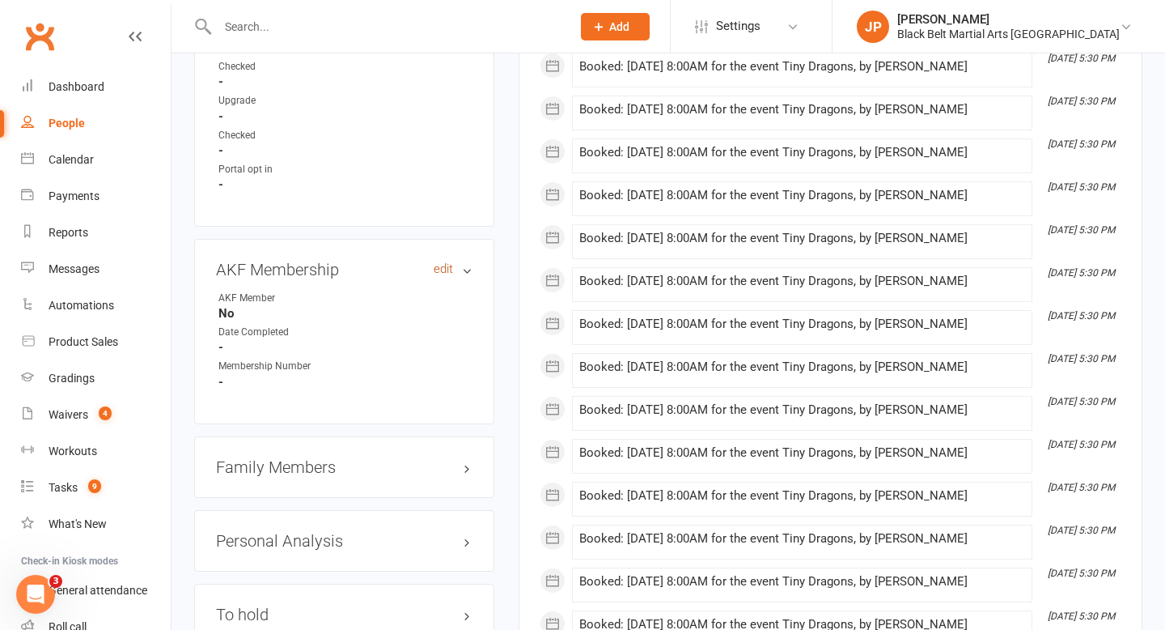
click at [451, 263] on link "edit" at bounding box center [443, 269] width 19 height 14
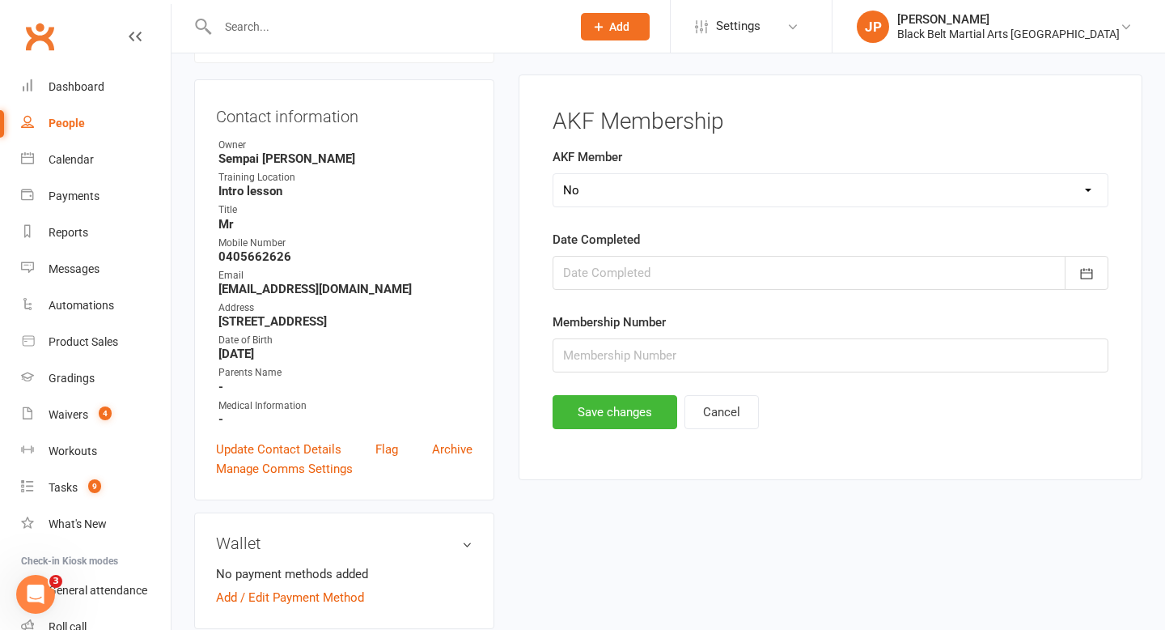
scroll to position [138, 0]
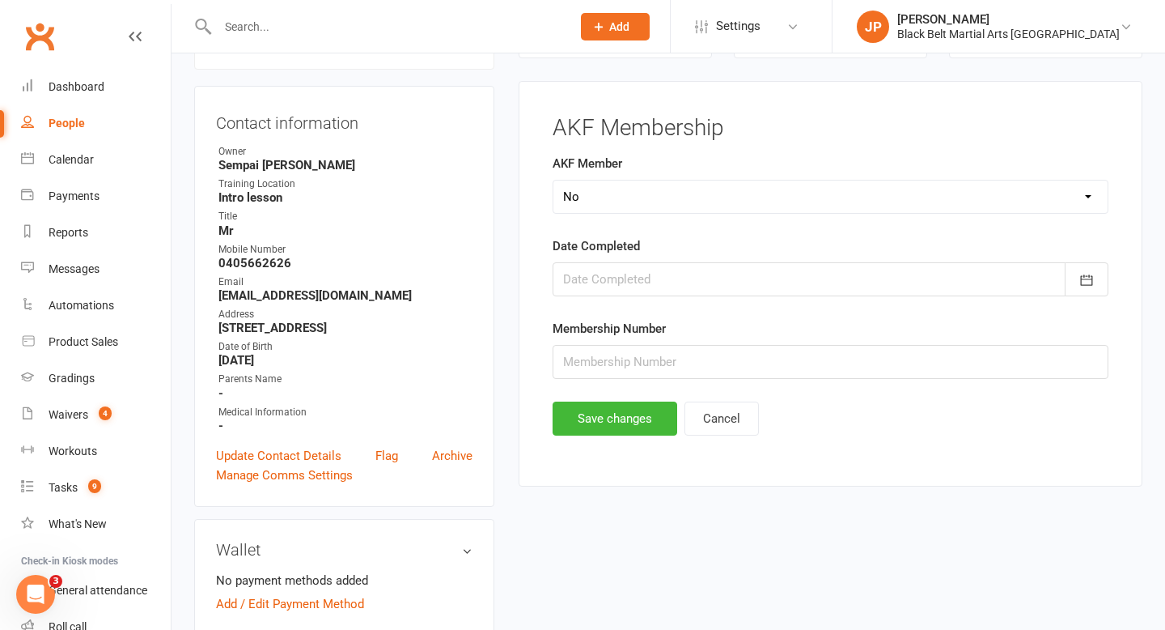
click at [596, 206] on select "Select Yes No Cancelled Transfered" at bounding box center [830, 196] width 554 height 32
select select "Yes"
click at [772, 269] on div at bounding box center [831, 279] width 556 height 34
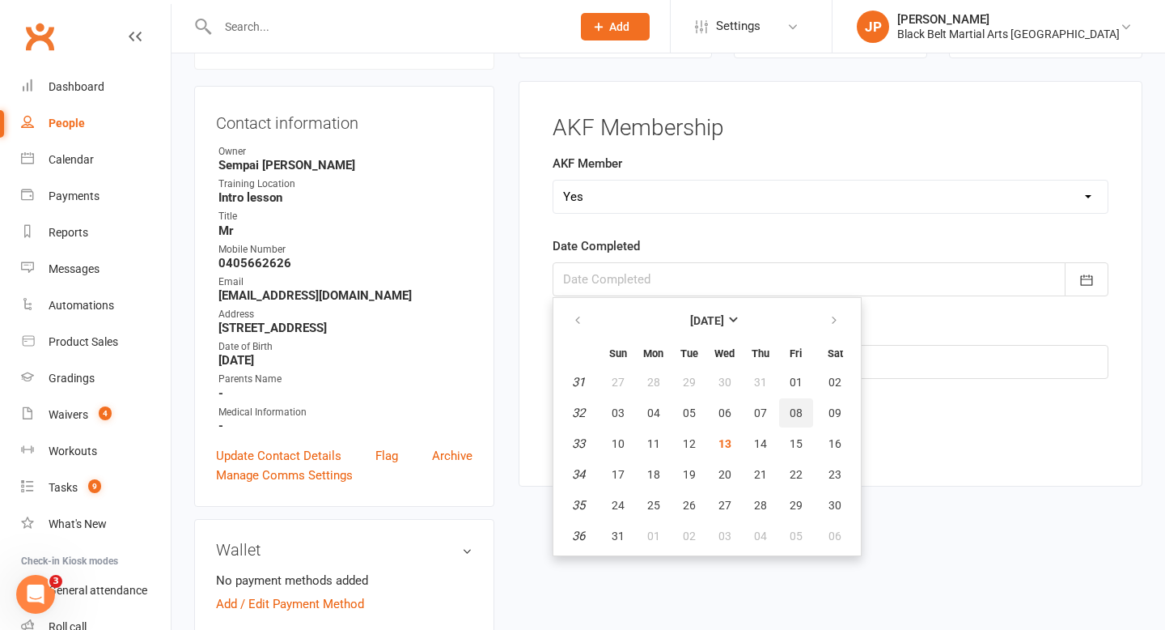
click at [799, 418] on span "08" at bounding box center [796, 412] width 13 height 13
type input "08 Aug 2025"
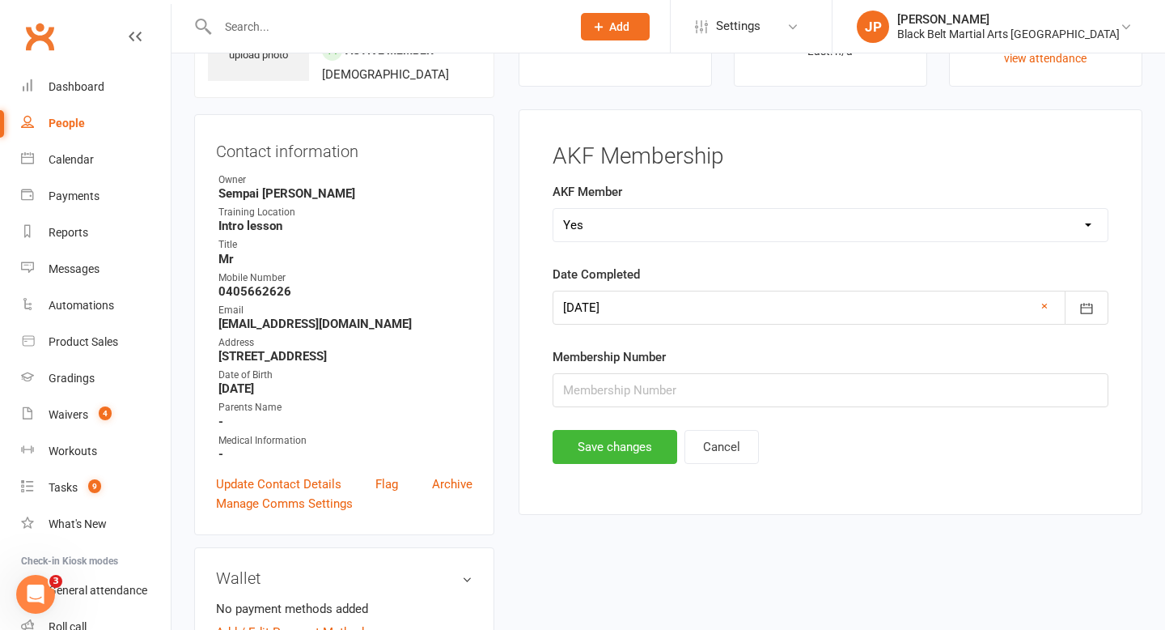
scroll to position [122, 0]
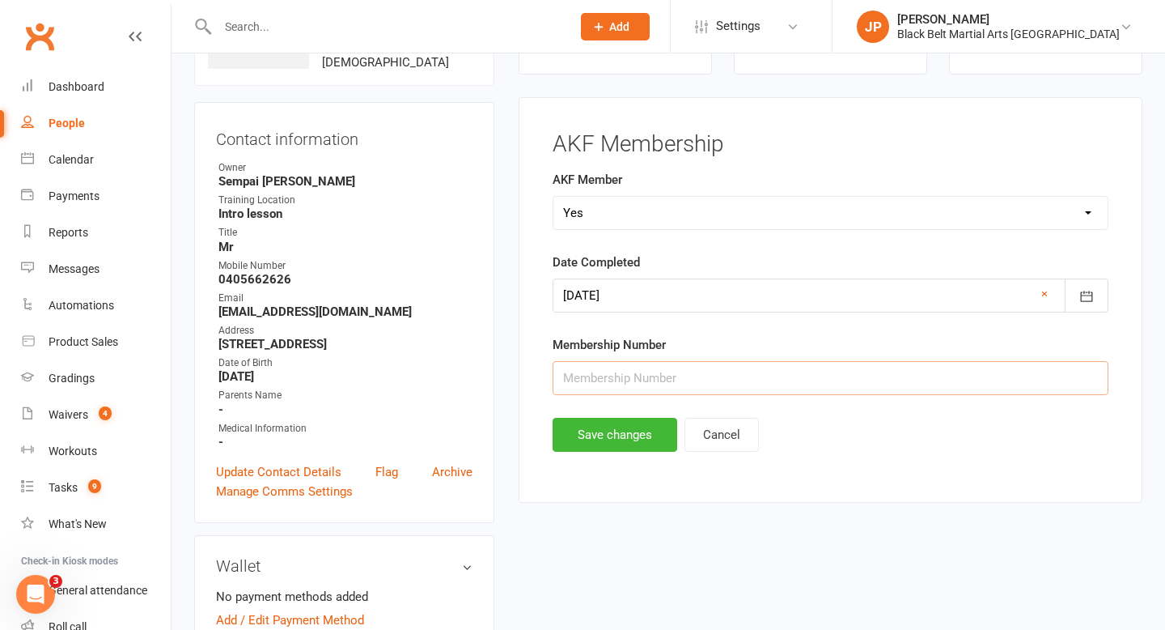
click at [591, 381] on input "text" at bounding box center [831, 378] width 556 height 34
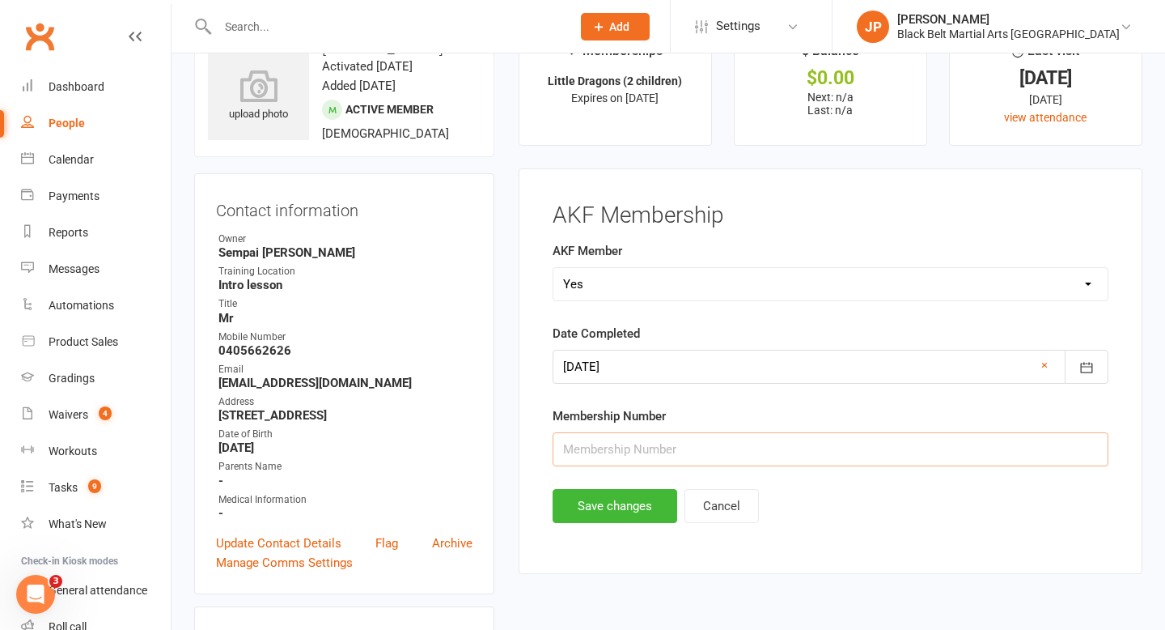
scroll to position [53, 0]
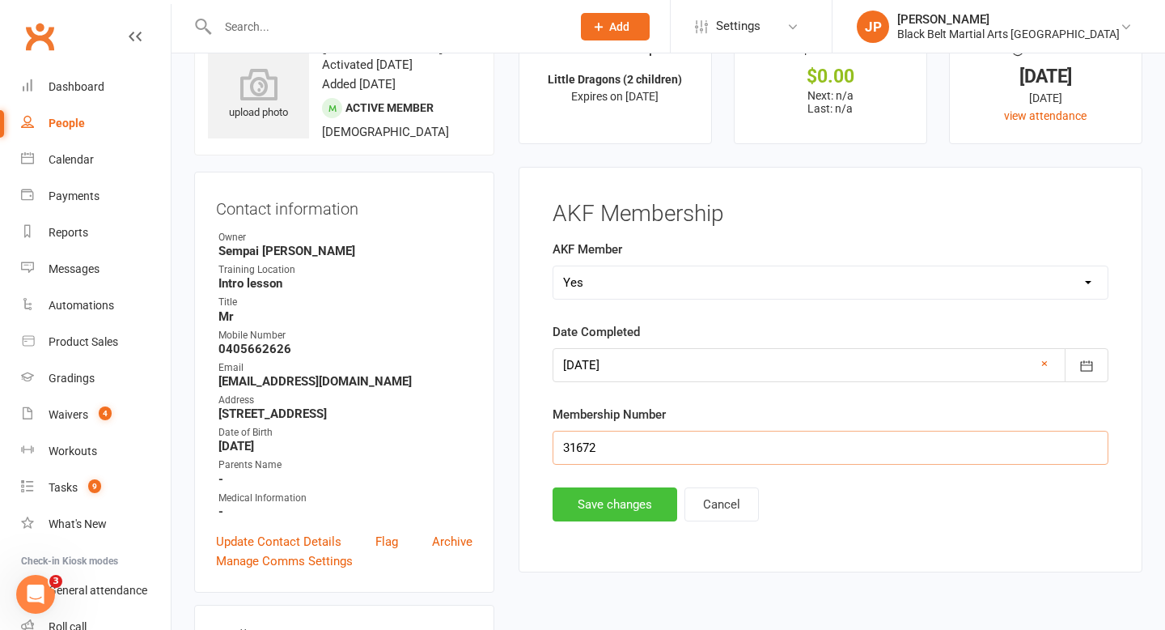
type input "31672"
click at [622, 504] on button "Save changes" at bounding box center [615, 504] width 125 height 34
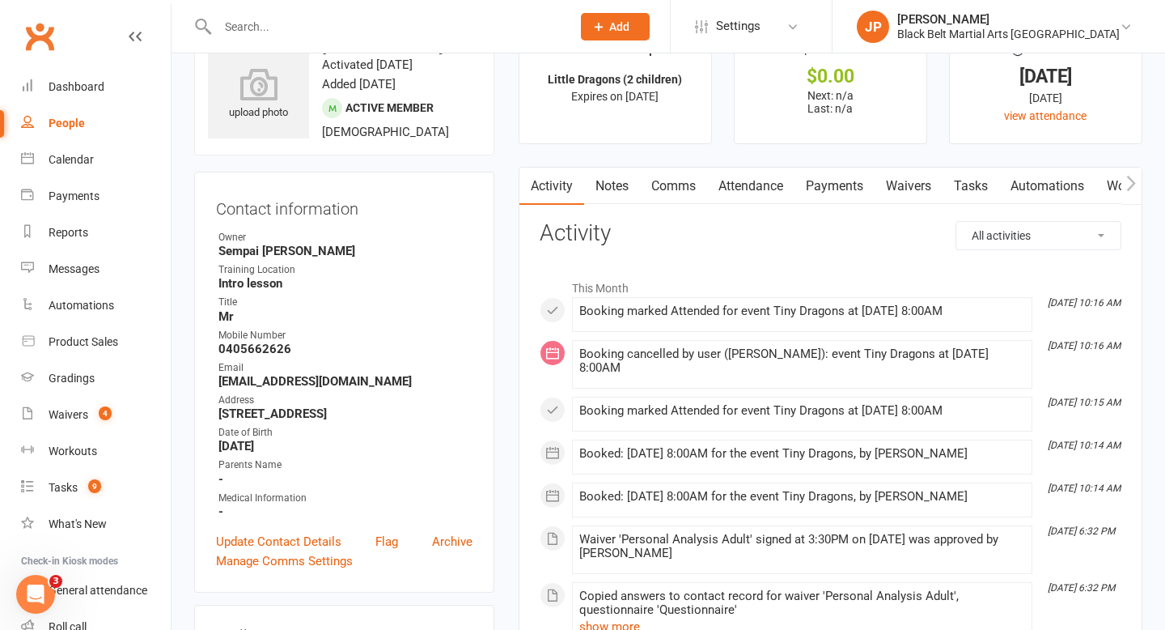
click at [512, 28] on input "text" at bounding box center [386, 26] width 347 height 23
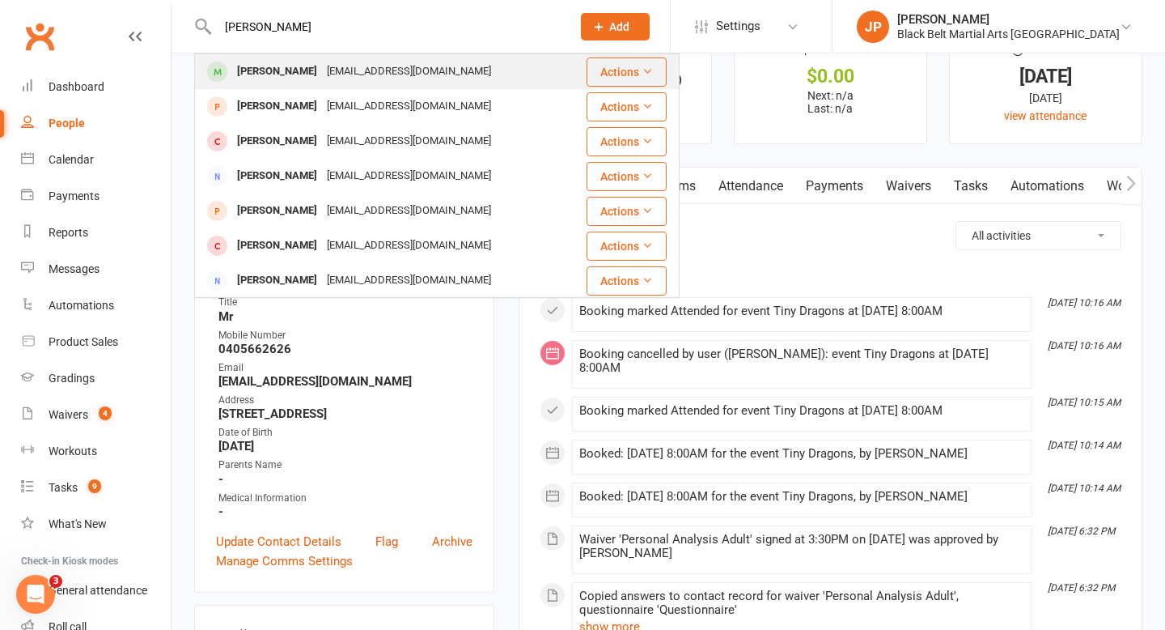
type input "josh gilbert"
click at [290, 70] on div "Josh Gilbert" at bounding box center [277, 71] width 90 height 23
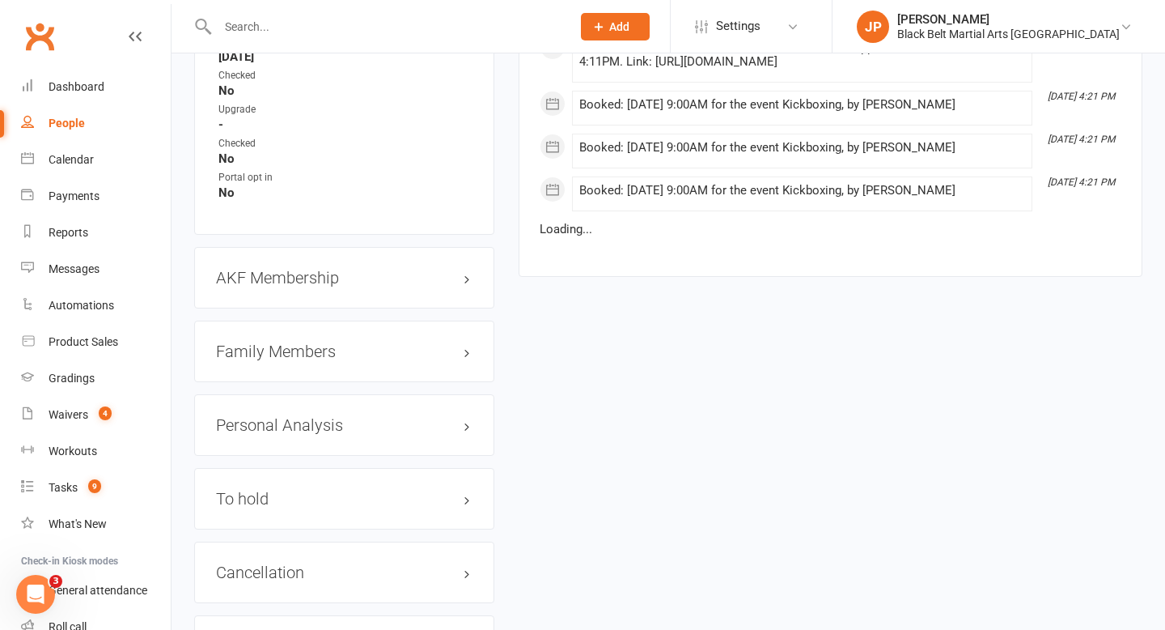
scroll to position [1599, 0]
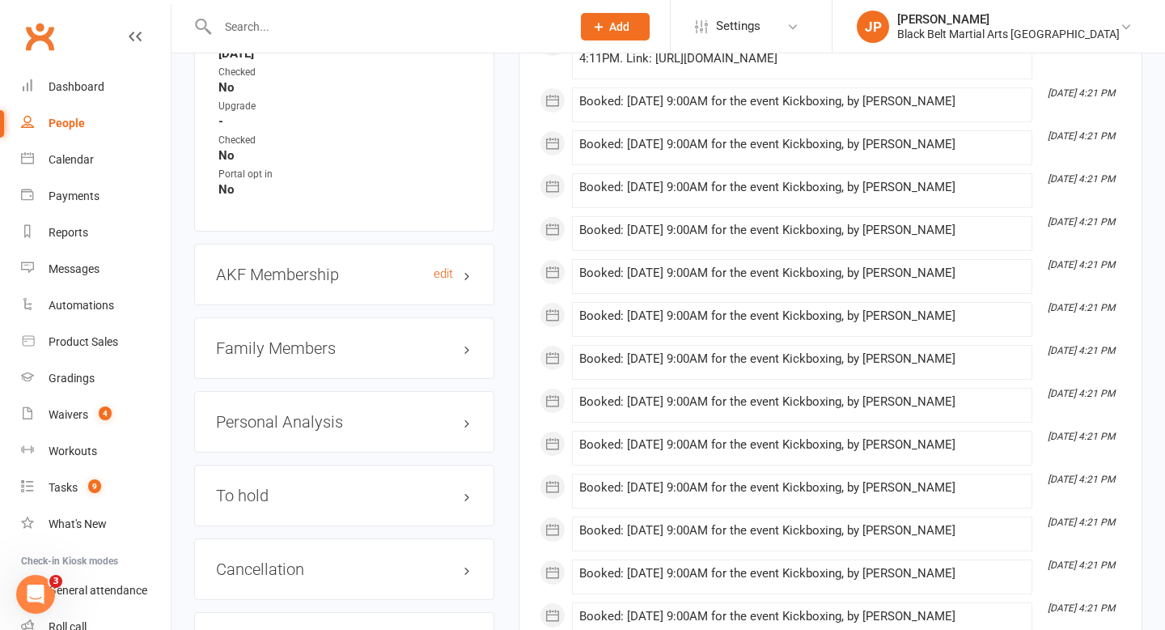
click at [469, 268] on h3 "AKF Membership edit" at bounding box center [344, 274] width 257 height 18
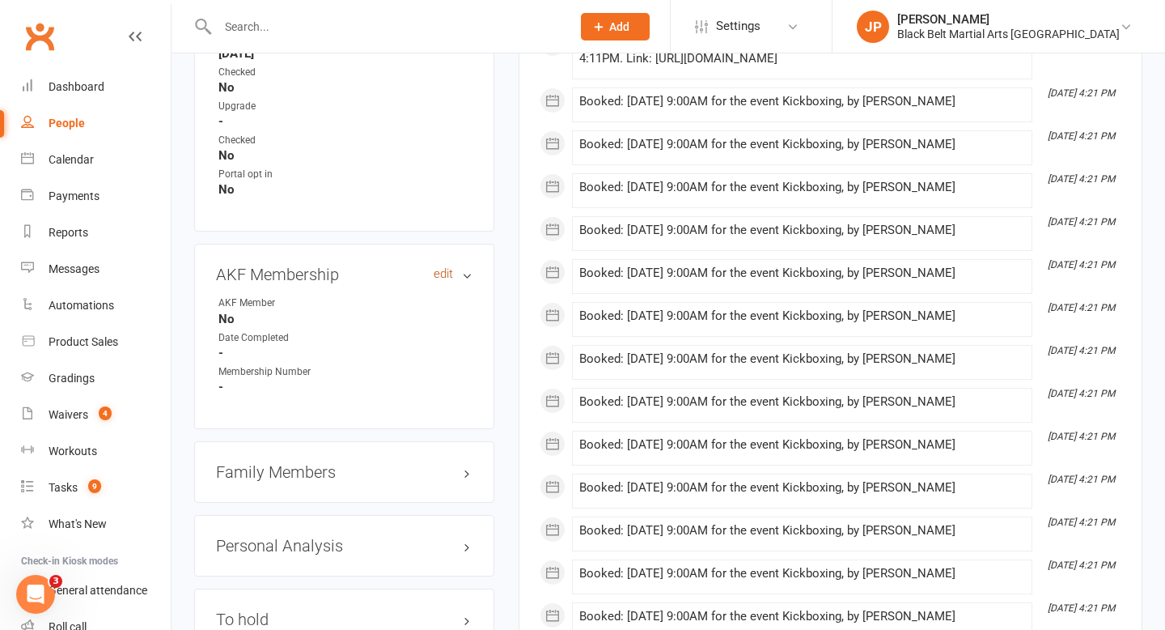
click at [437, 269] on link "edit" at bounding box center [443, 274] width 19 height 14
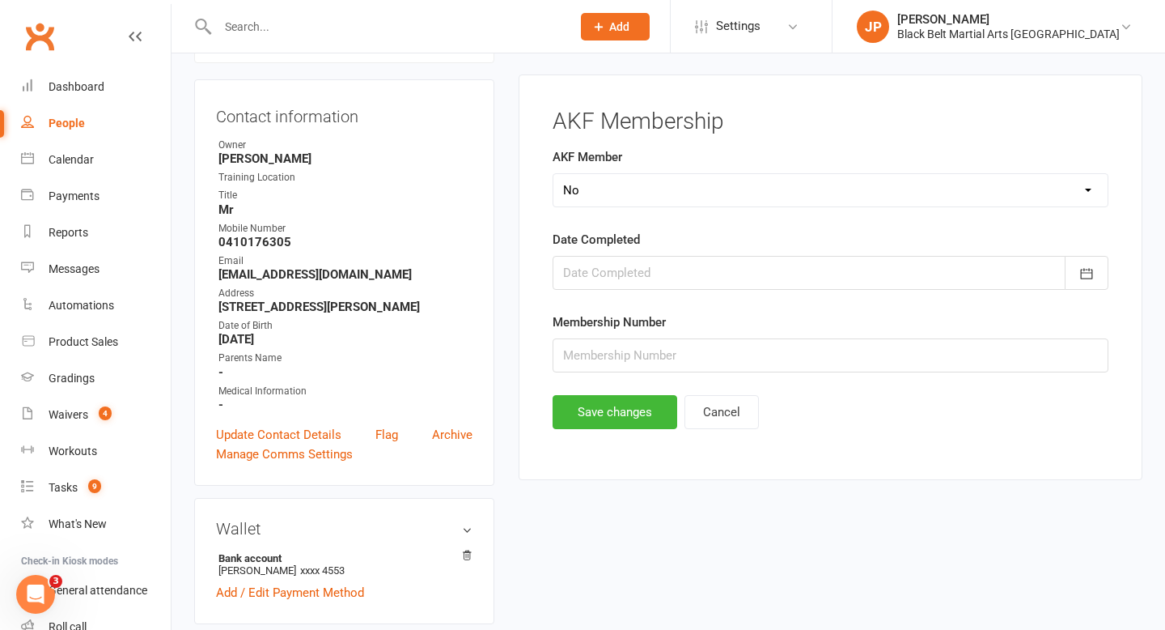
scroll to position [138, 0]
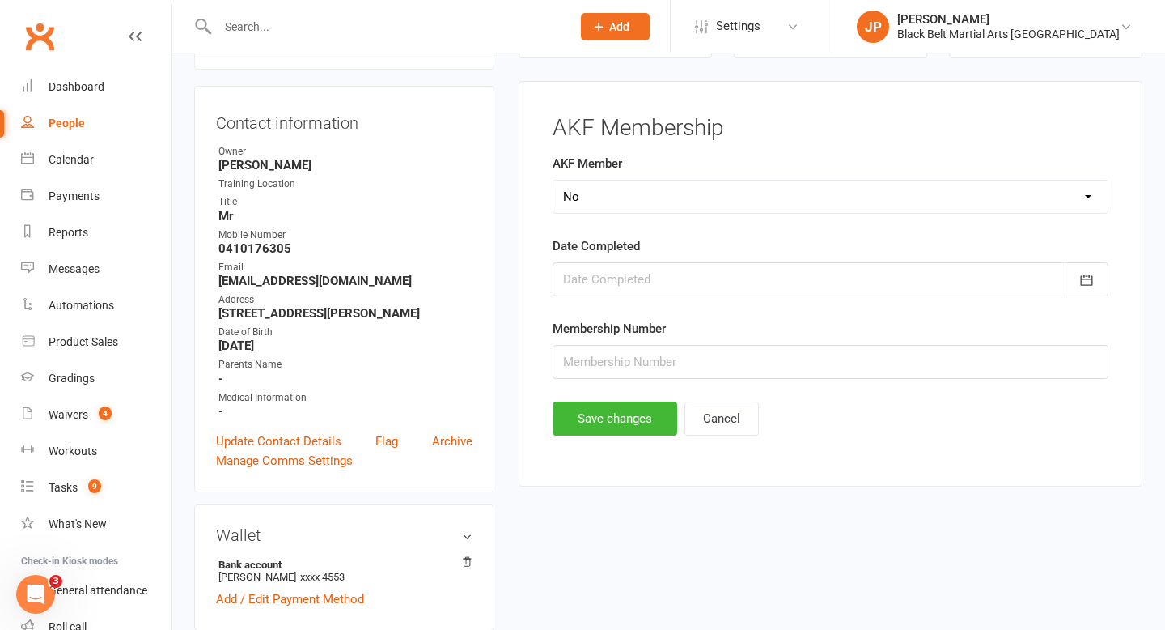
click at [596, 206] on select "Select Yes No Cancelled Transfered" at bounding box center [830, 196] width 554 height 32
select select "Yes"
click at [705, 278] on div at bounding box center [831, 279] width 556 height 34
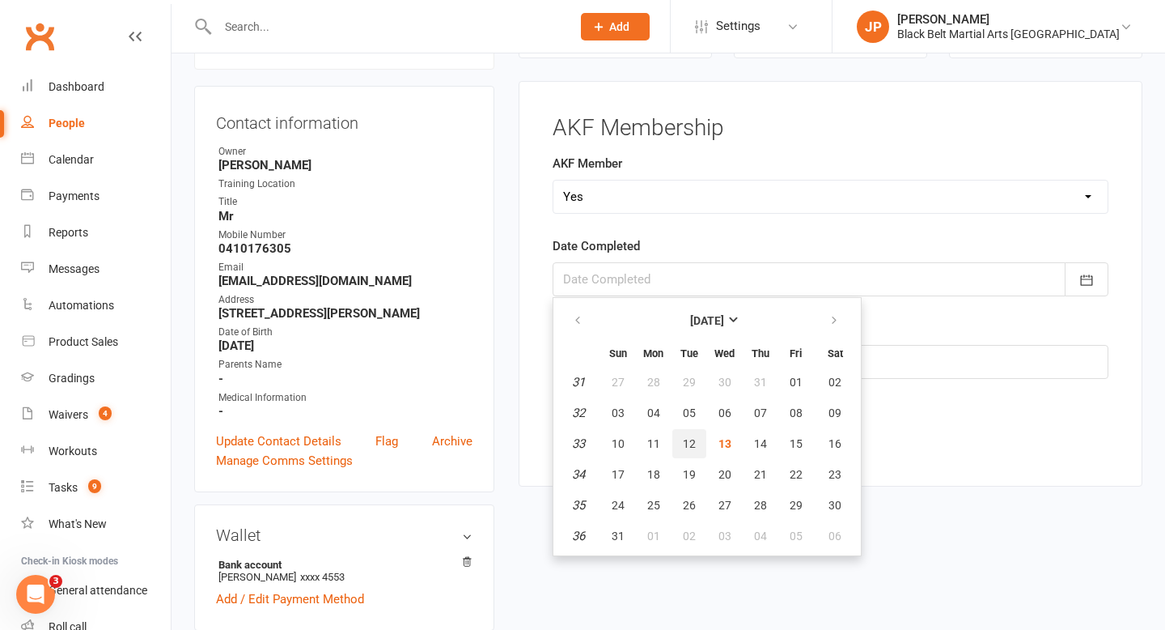
click at [693, 444] on span "12" at bounding box center [689, 443] width 13 height 13
type input "12 Aug 2025"
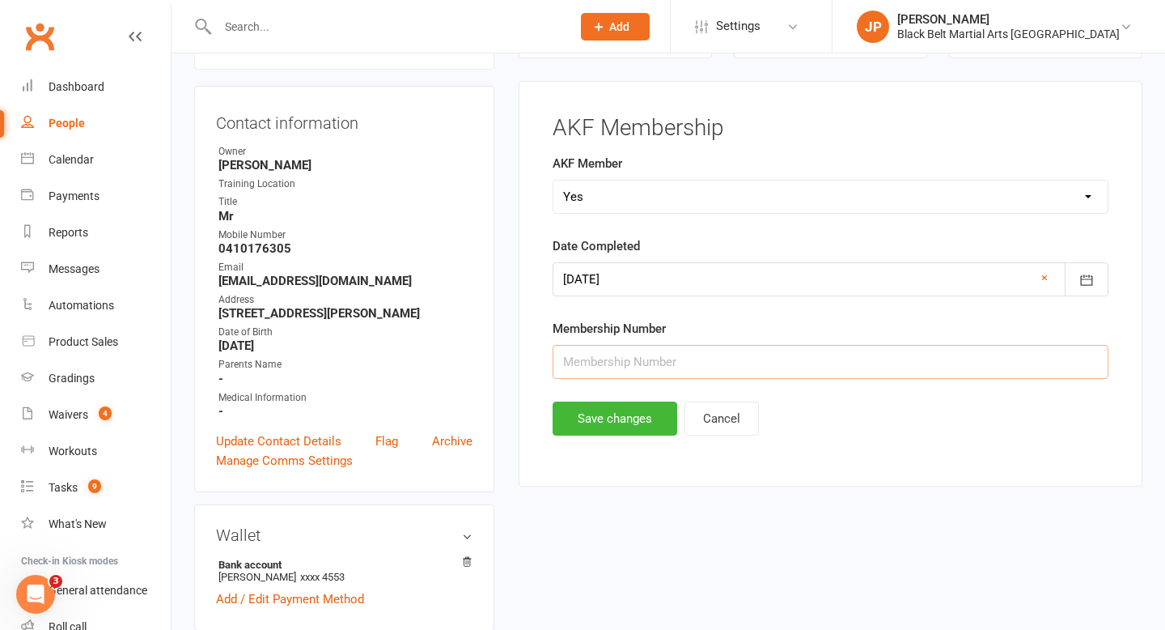
click at [706, 364] on input "text" at bounding box center [831, 362] width 556 height 34
type input "31736"
click at [610, 419] on button "Save changes" at bounding box center [615, 418] width 125 height 34
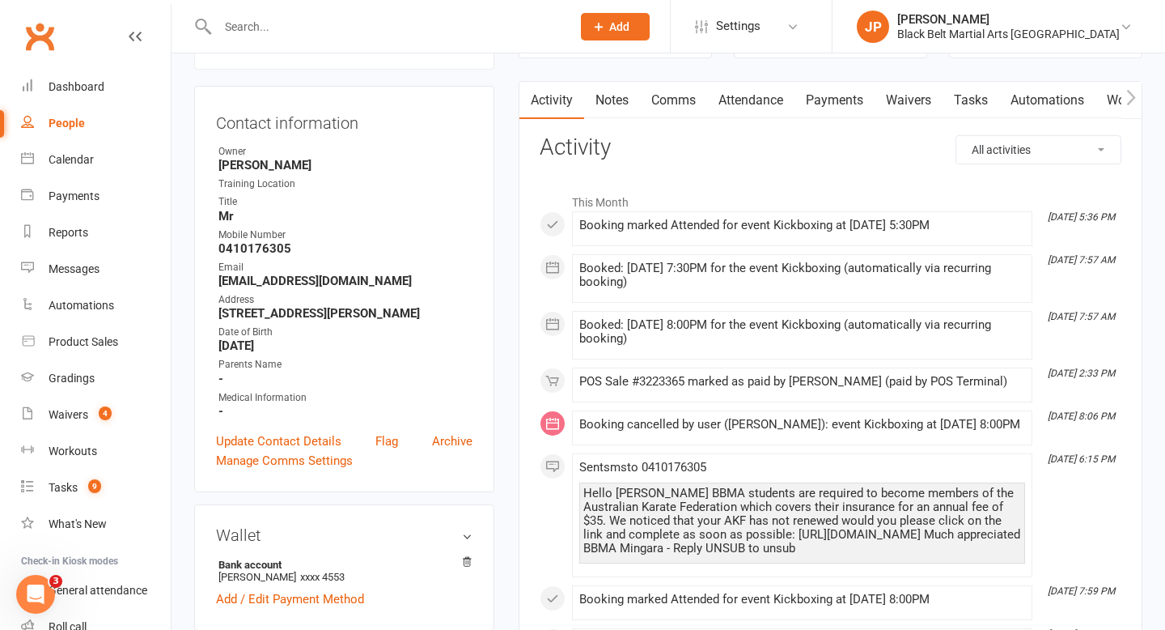
click at [558, 36] on input "text" at bounding box center [386, 26] width 347 height 23
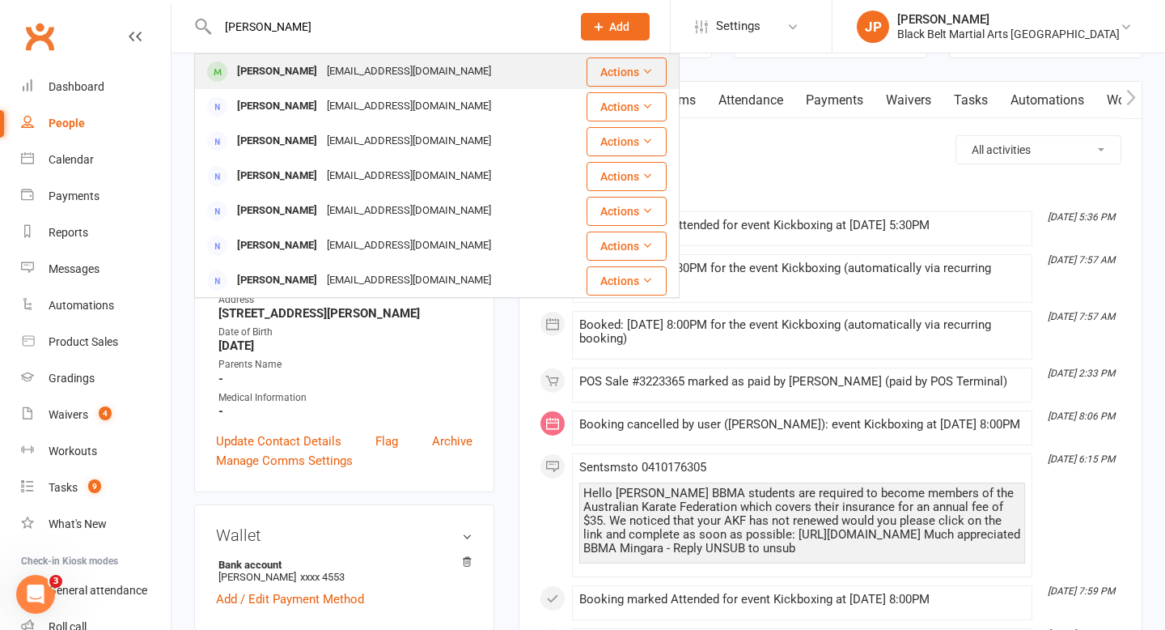
type input "kirsten blake"
click at [324, 73] on div "cursedbates@yahoo.com" at bounding box center [409, 71] width 174 height 23
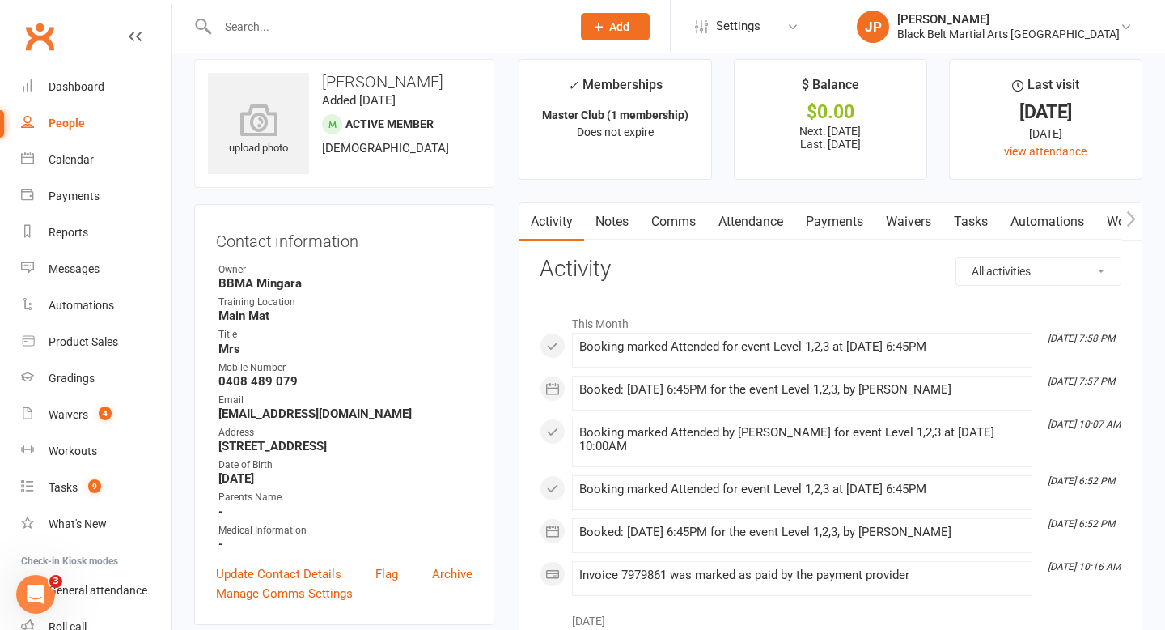
scroll to position [18, 0]
click at [272, 33] on input "text" at bounding box center [386, 26] width 347 height 23
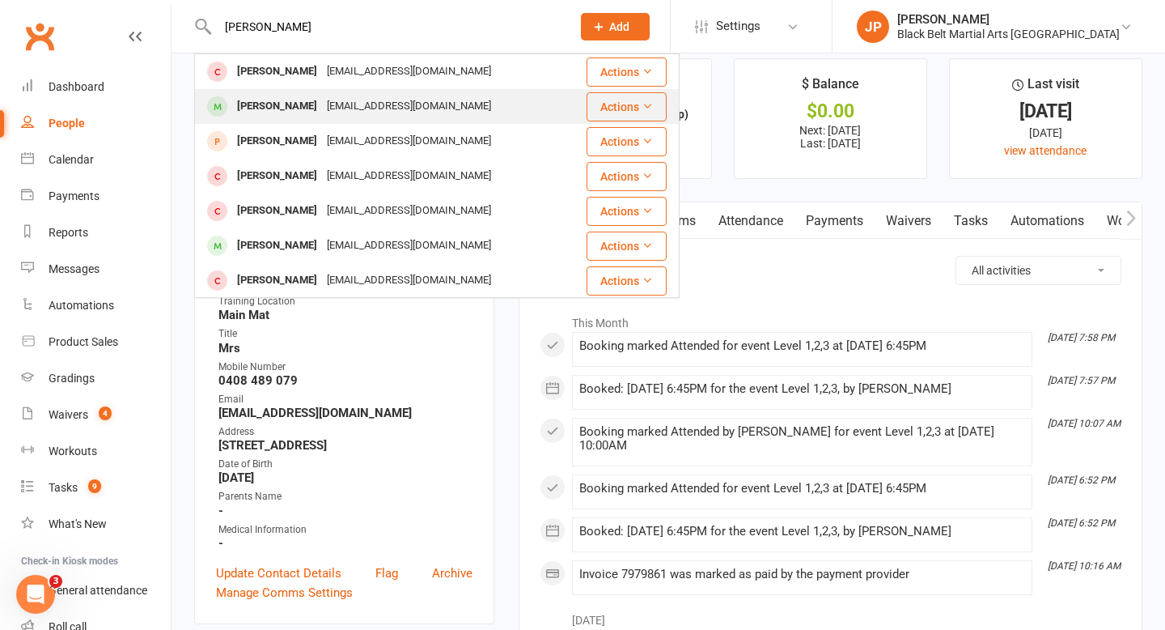
type input "ashton haskell"
click at [284, 104] on div "[PERSON_NAME]" at bounding box center [277, 106] width 90 height 23
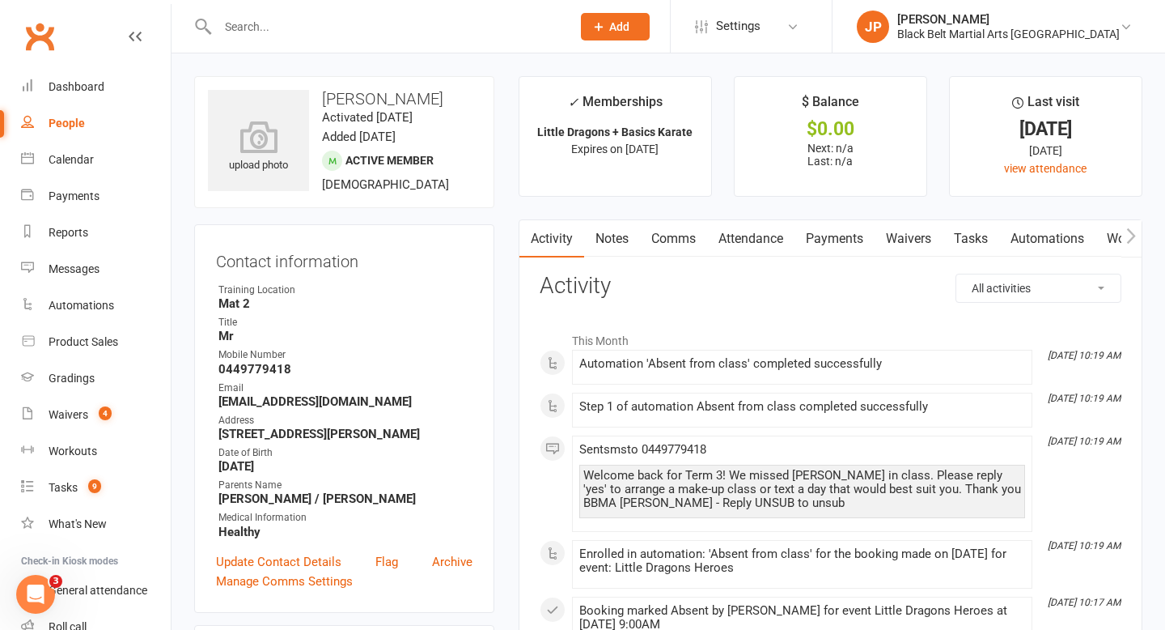
click at [764, 248] on link "Attendance" at bounding box center [750, 238] width 87 height 37
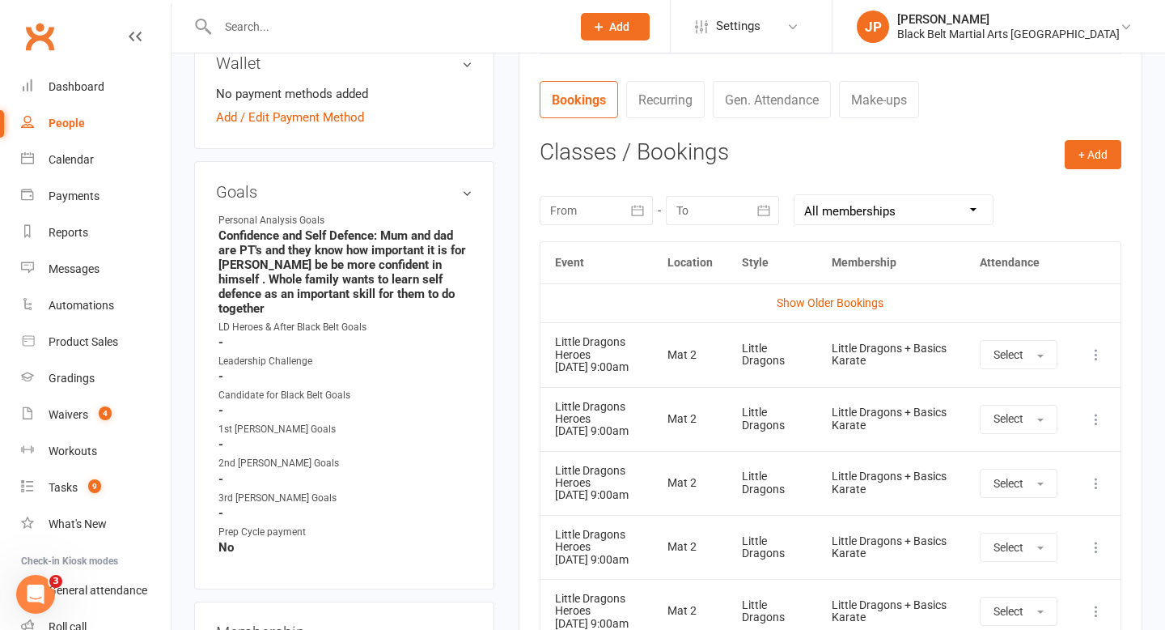
scroll to position [661, 0]
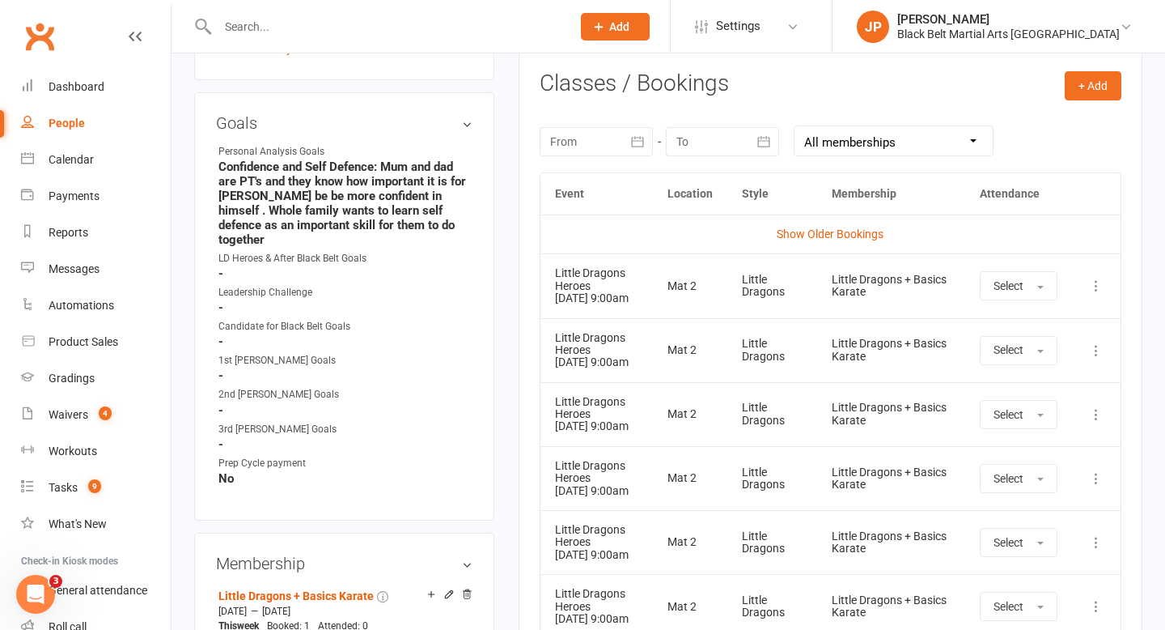
click at [541, 26] on input "text" at bounding box center [386, 26] width 347 height 23
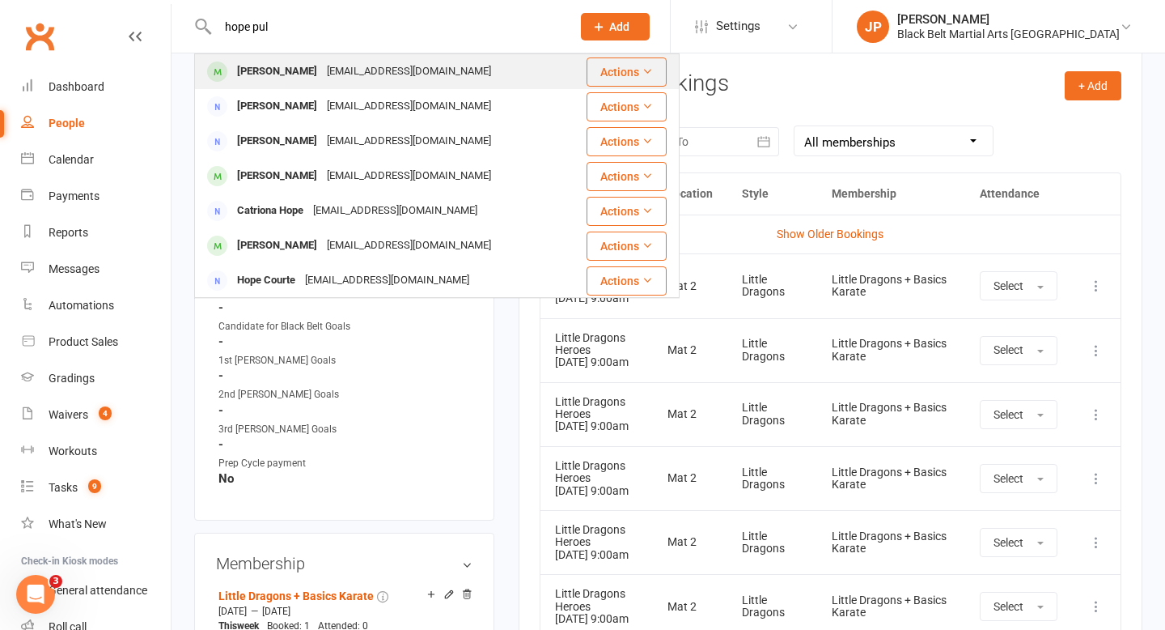
type input "hope pul"
click at [422, 70] on div "omggfierrce@gmail.com" at bounding box center [409, 71] width 174 height 23
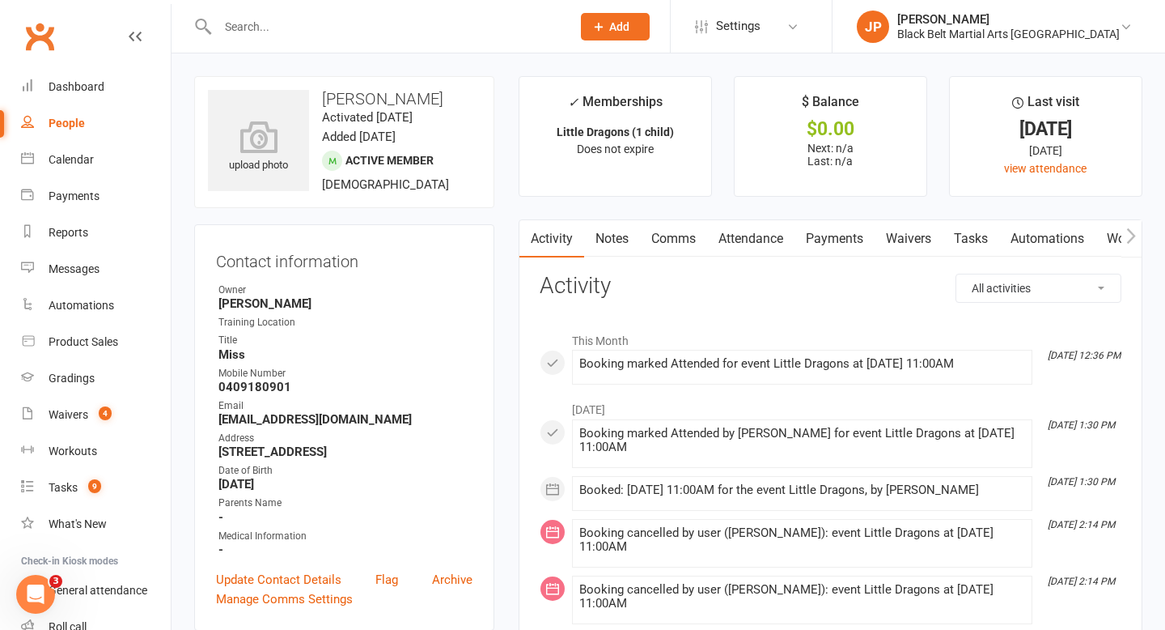
click at [732, 242] on link "Attendance" at bounding box center [750, 238] width 87 height 37
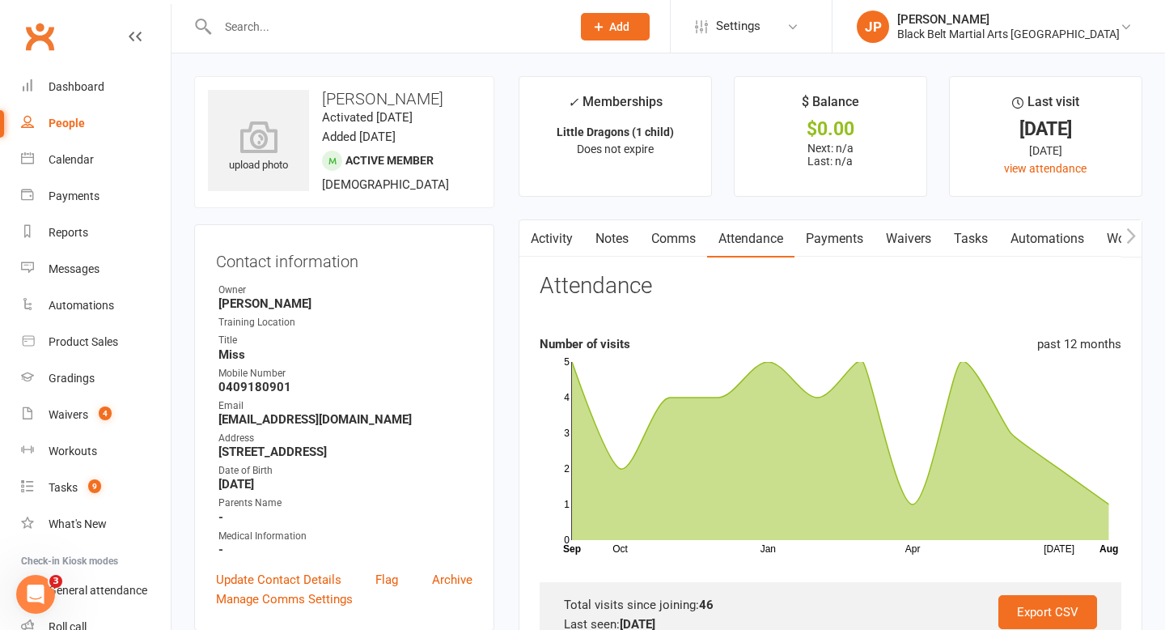
click at [483, 35] on input "text" at bounding box center [386, 26] width 347 height 23
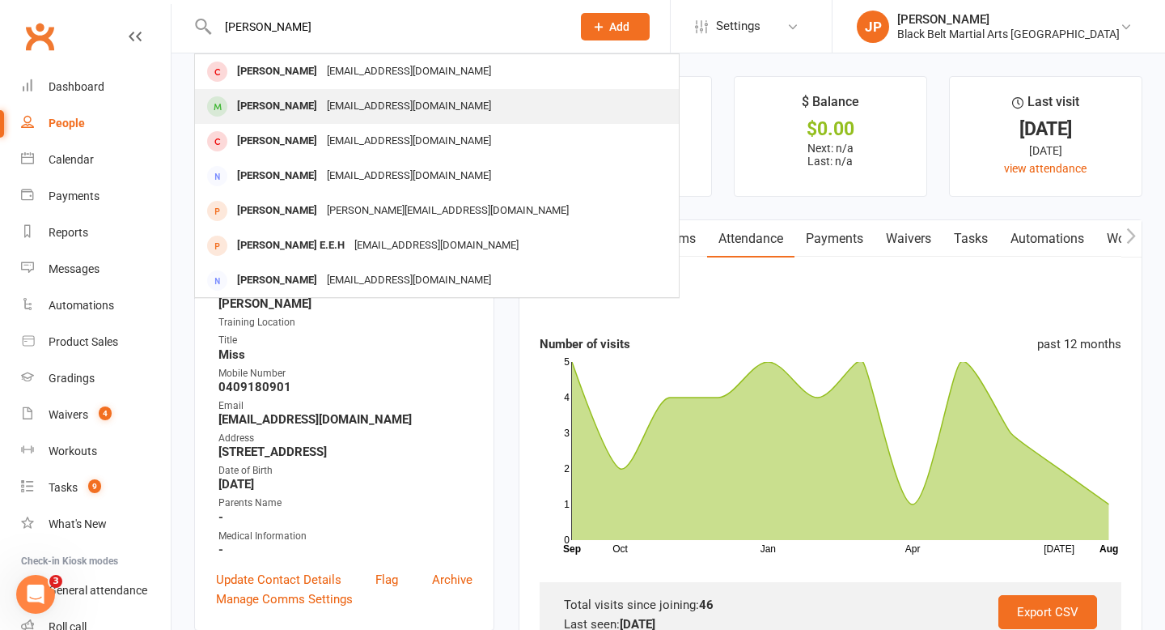
type input "jesse clarke"
click at [335, 110] on div "kathrynclark2008@gmail.com" at bounding box center [409, 106] width 174 height 23
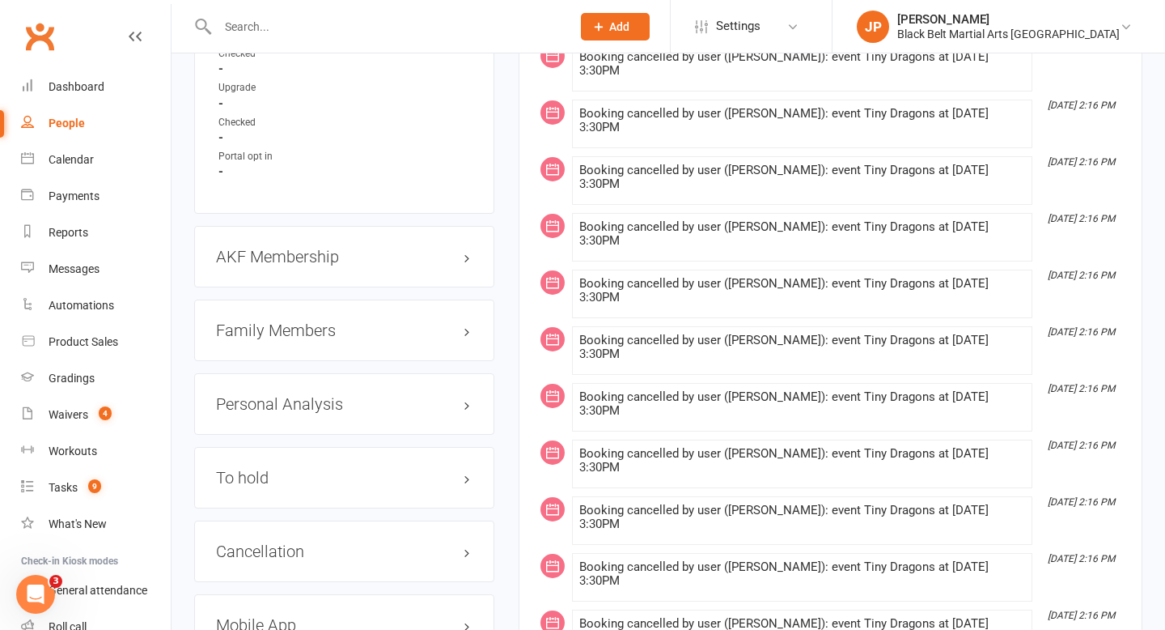
scroll to position [1627, 0]
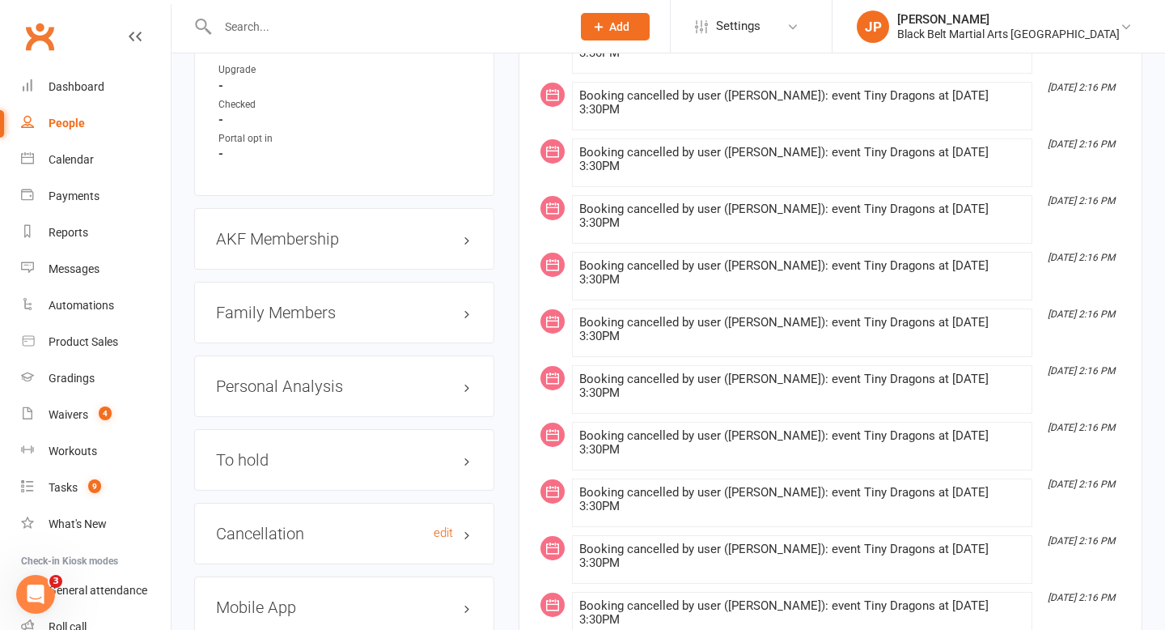
click at [468, 534] on h3 "Cancellation edit" at bounding box center [344, 533] width 257 height 18
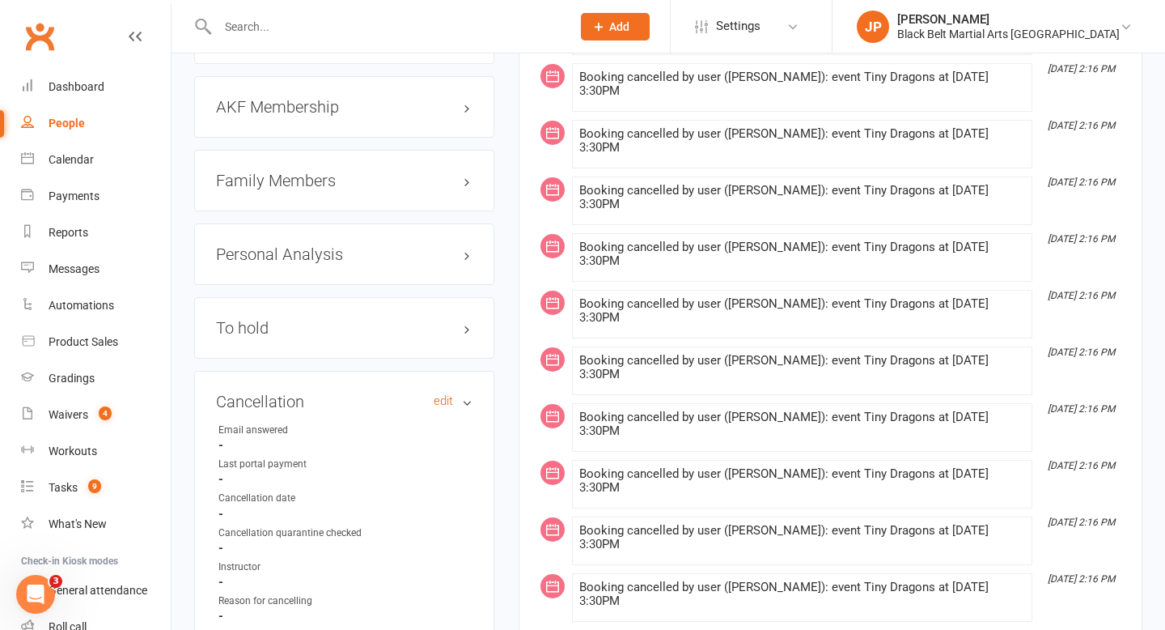
scroll to position [1760, 0]
click at [468, 319] on h3 "To hold edit" at bounding box center [344, 327] width 257 height 18
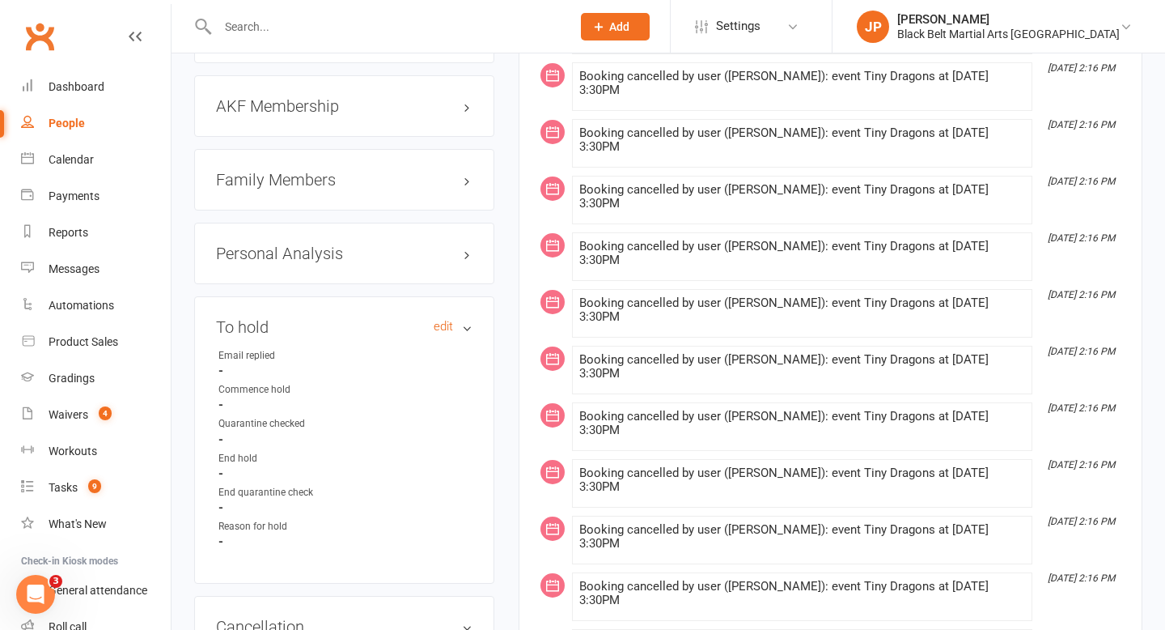
click at [468, 319] on h3 "To hold edit" at bounding box center [344, 327] width 257 height 18
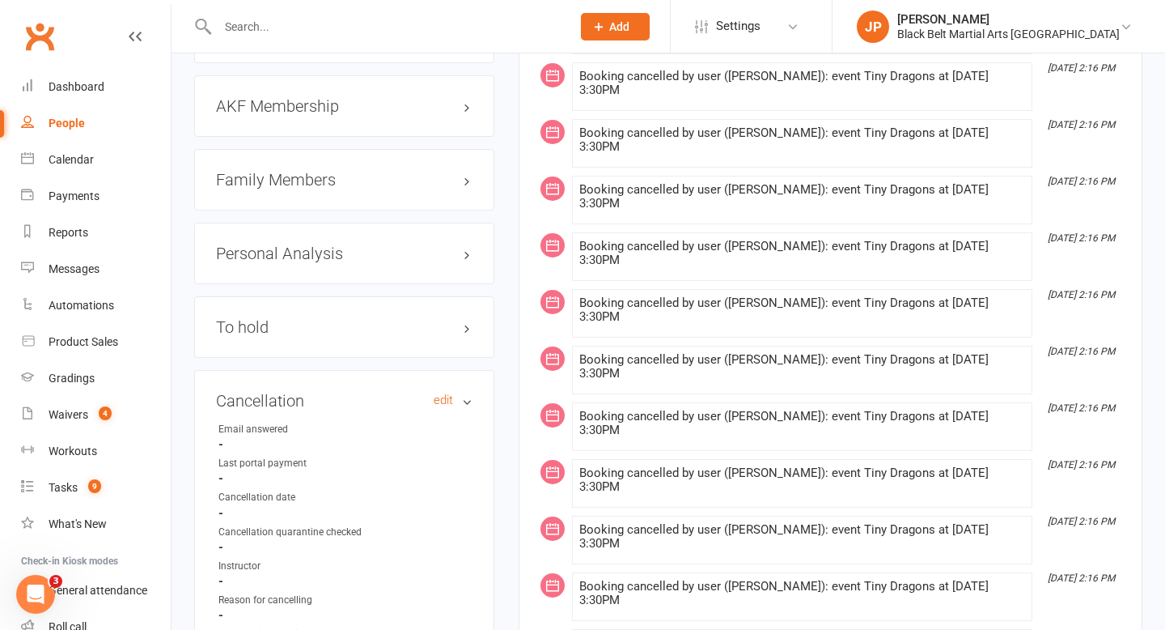
click at [464, 394] on h3 "Cancellation edit" at bounding box center [344, 401] width 257 height 18
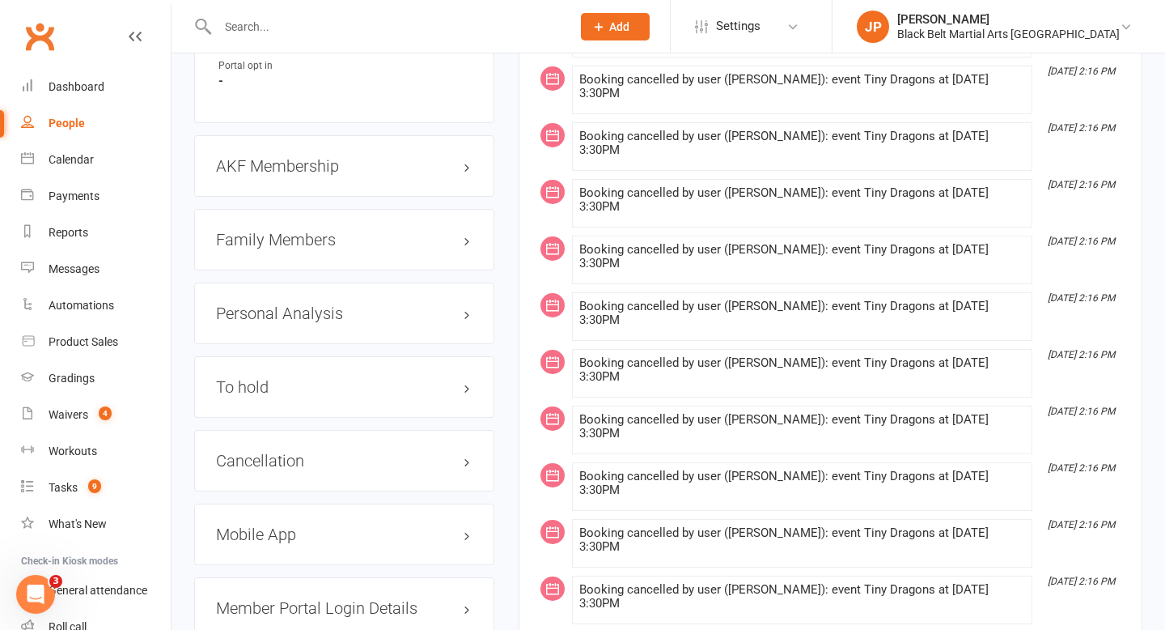
scroll to position [1706, 0]
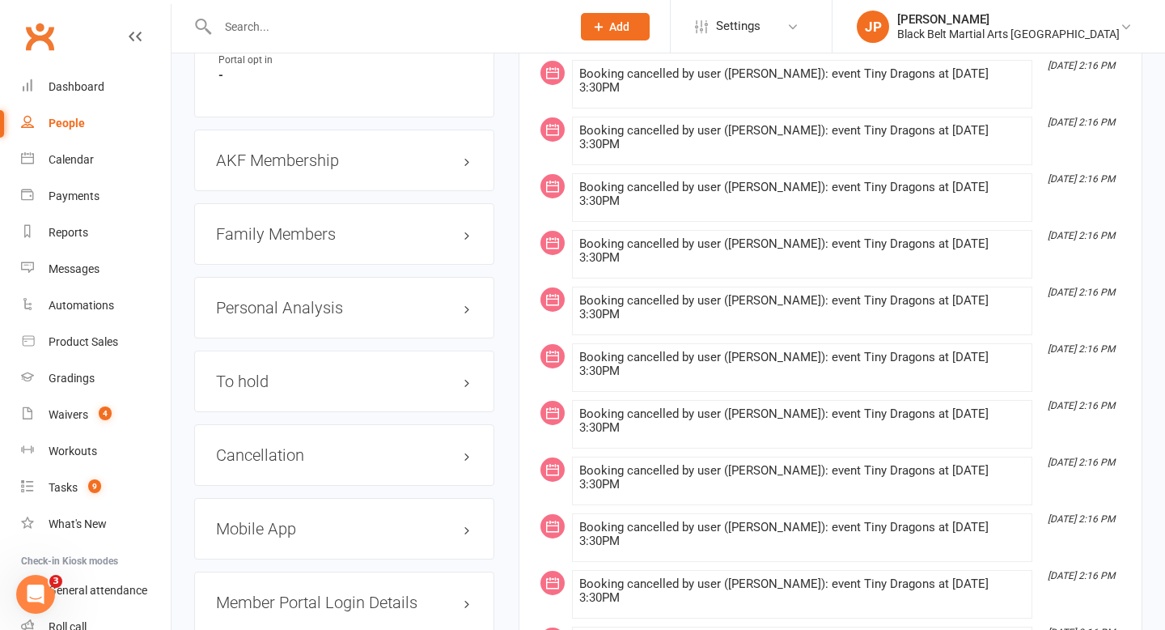
click at [466, 228] on h3 "Family Members" at bounding box center [344, 234] width 257 height 18
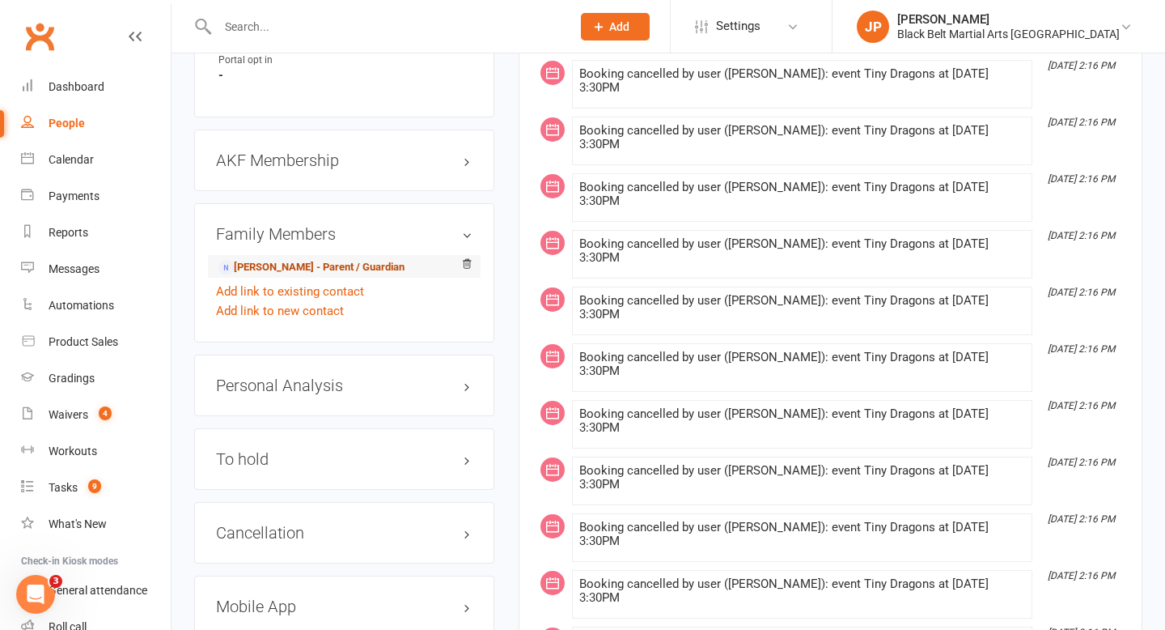
click at [299, 261] on link "Kat Clark - Parent / Guardian" at bounding box center [311, 267] width 186 height 17
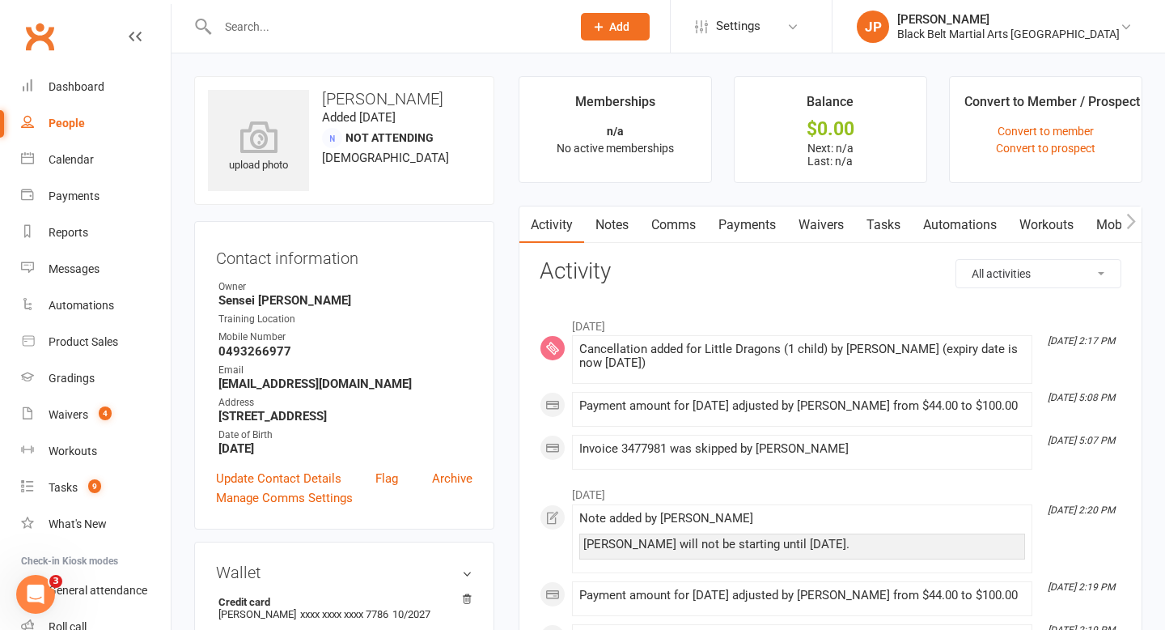
click at [753, 231] on link "Payments" at bounding box center [747, 224] width 80 height 37
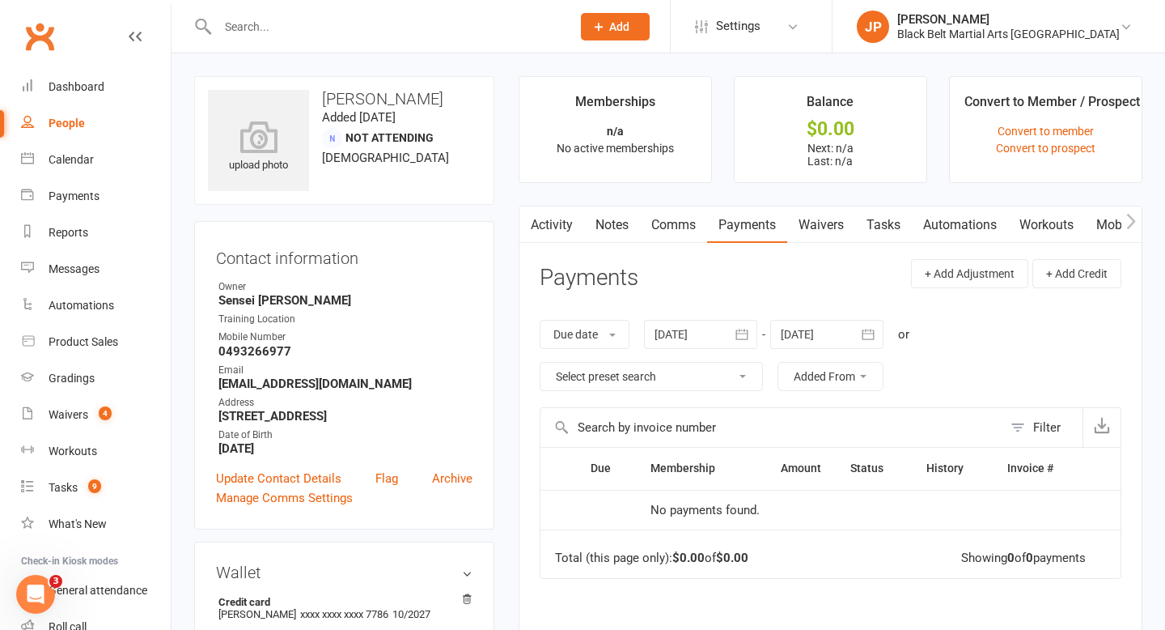
click at [550, 229] on link "Activity" at bounding box center [551, 224] width 65 height 37
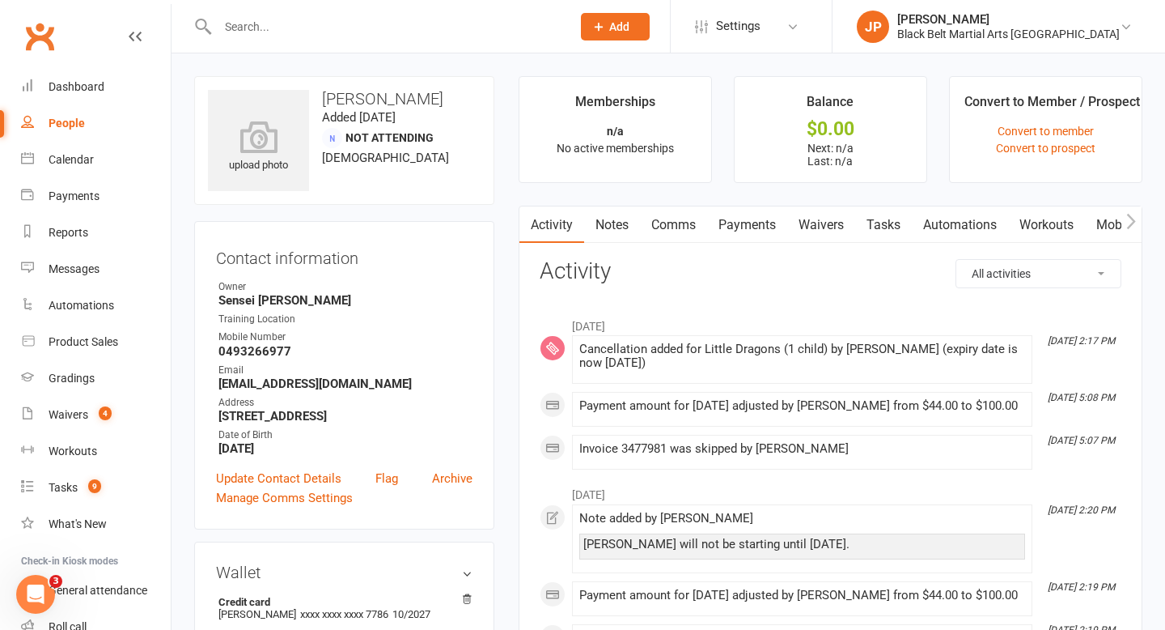
click at [560, 27] on input "text" at bounding box center [386, 26] width 347 height 23
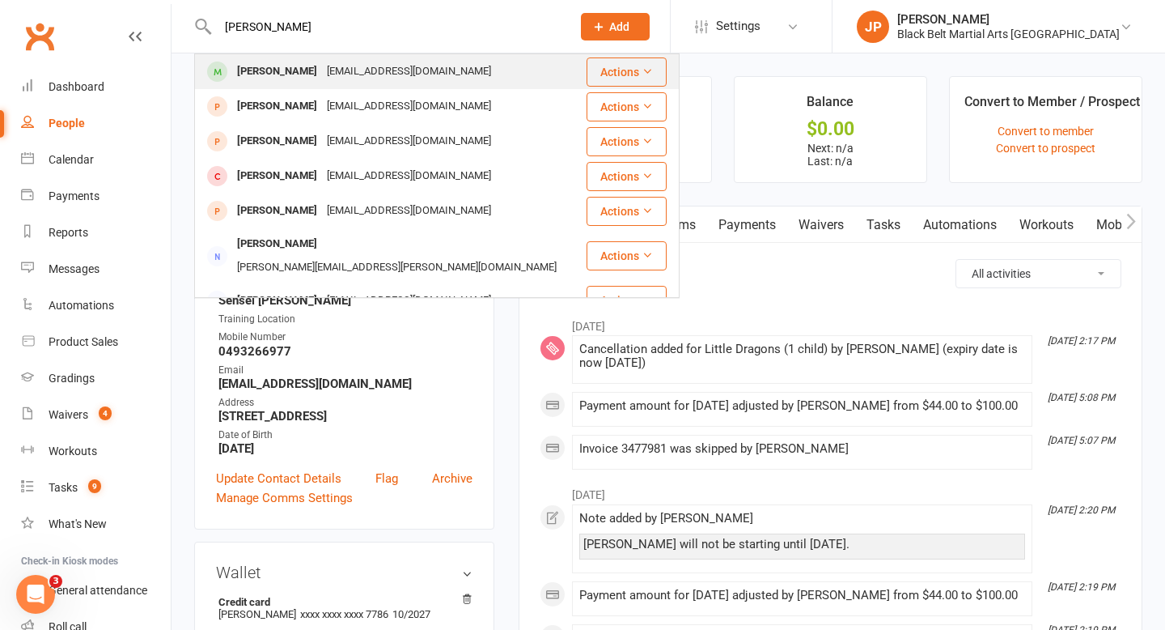
type input "cassian sutton"
click at [374, 62] on div "MHartas13@hotmail.com" at bounding box center [409, 71] width 174 height 23
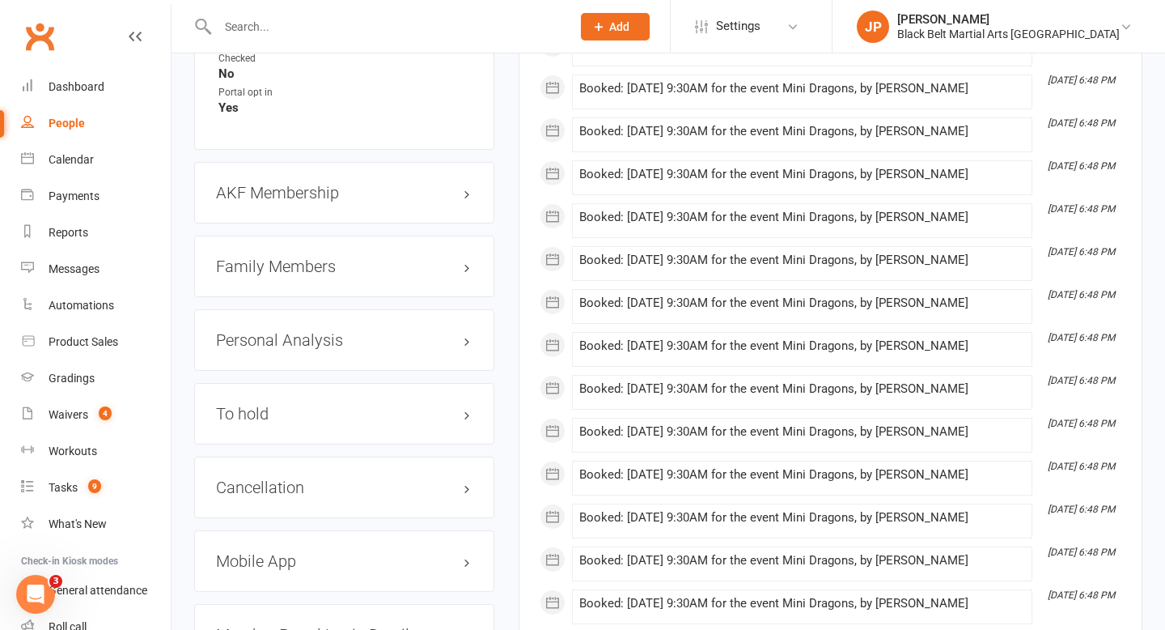
scroll to position [1734, 0]
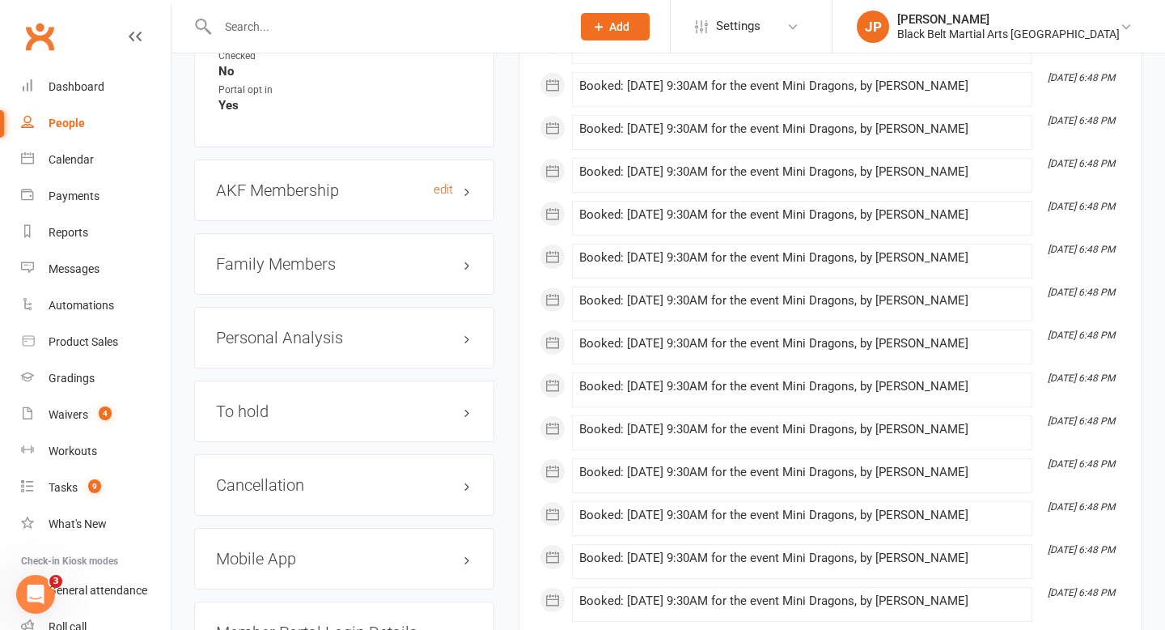
click at [471, 181] on h3 "AKF Membership edit" at bounding box center [344, 190] width 257 height 18
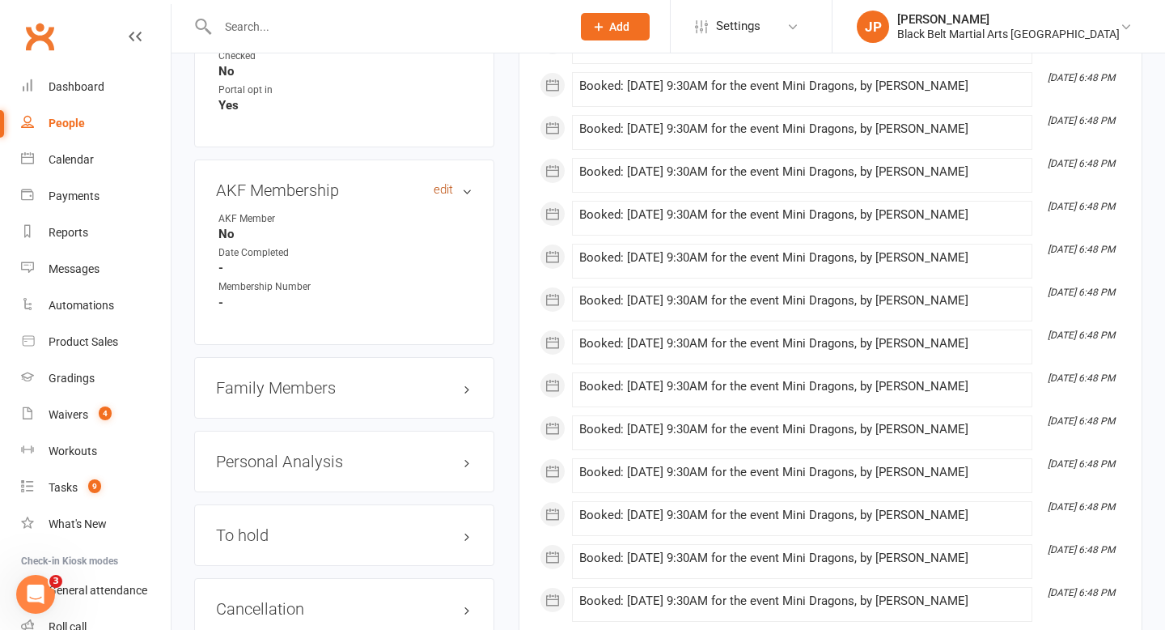
click at [447, 183] on link "edit" at bounding box center [443, 190] width 19 height 14
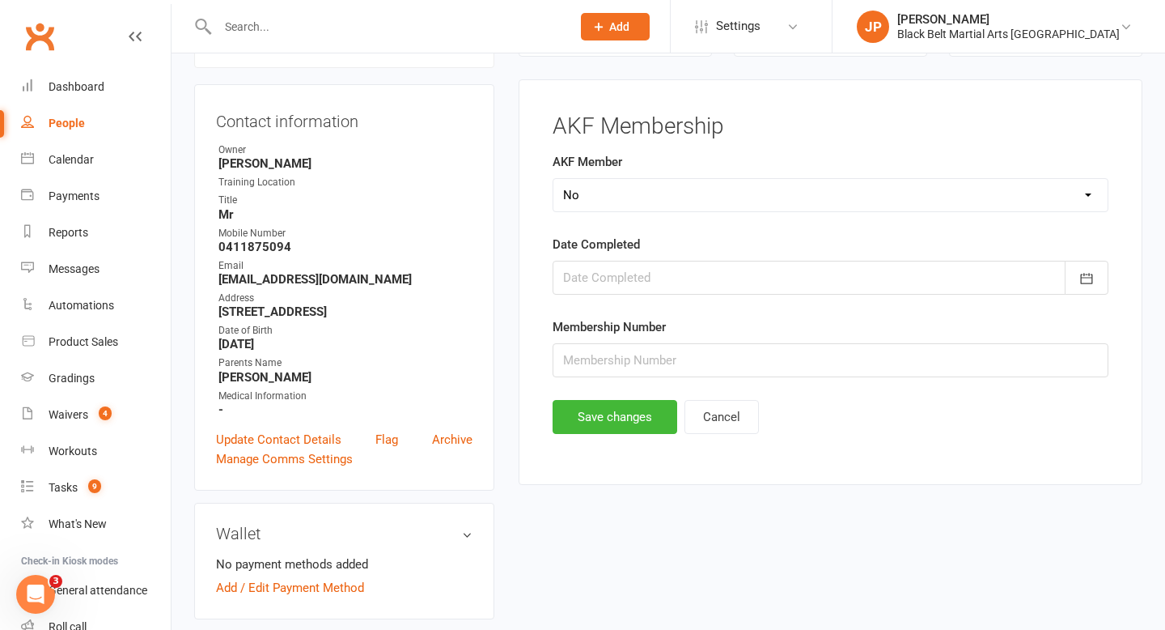
scroll to position [138, 0]
click at [587, 200] on select "Select Yes No Cancelled Transfered" at bounding box center [830, 196] width 554 height 32
select select "Yes"
click at [761, 280] on div at bounding box center [831, 279] width 556 height 34
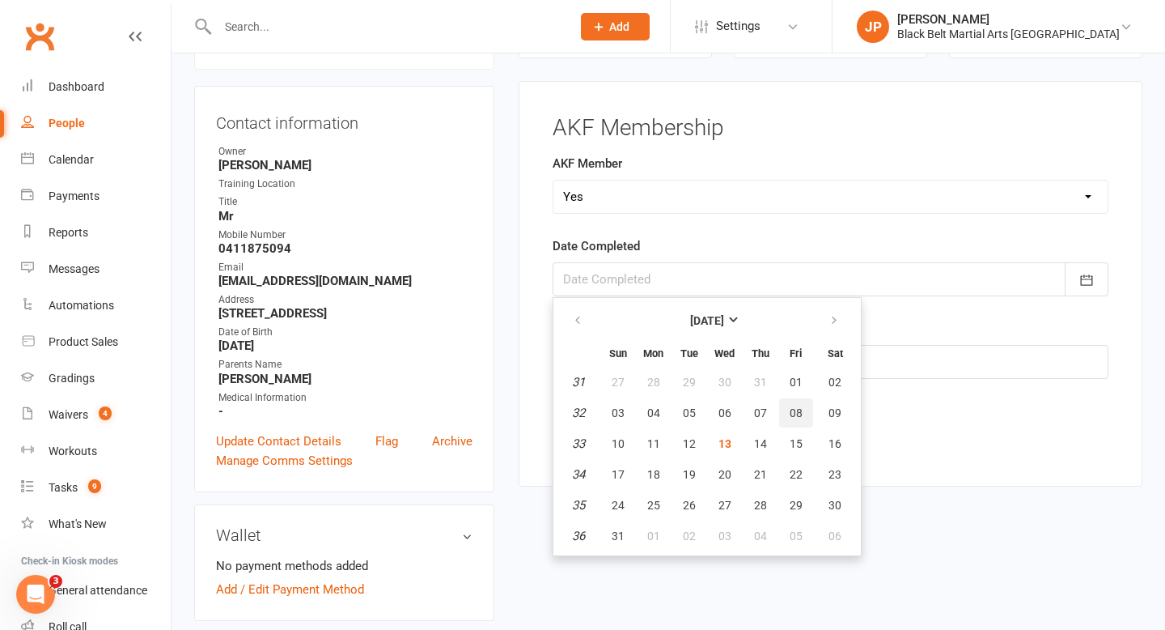
click at [793, 409] on span "08" at bounding box center [796, 412] width 13 height 13
type input "08 Aug 2025"
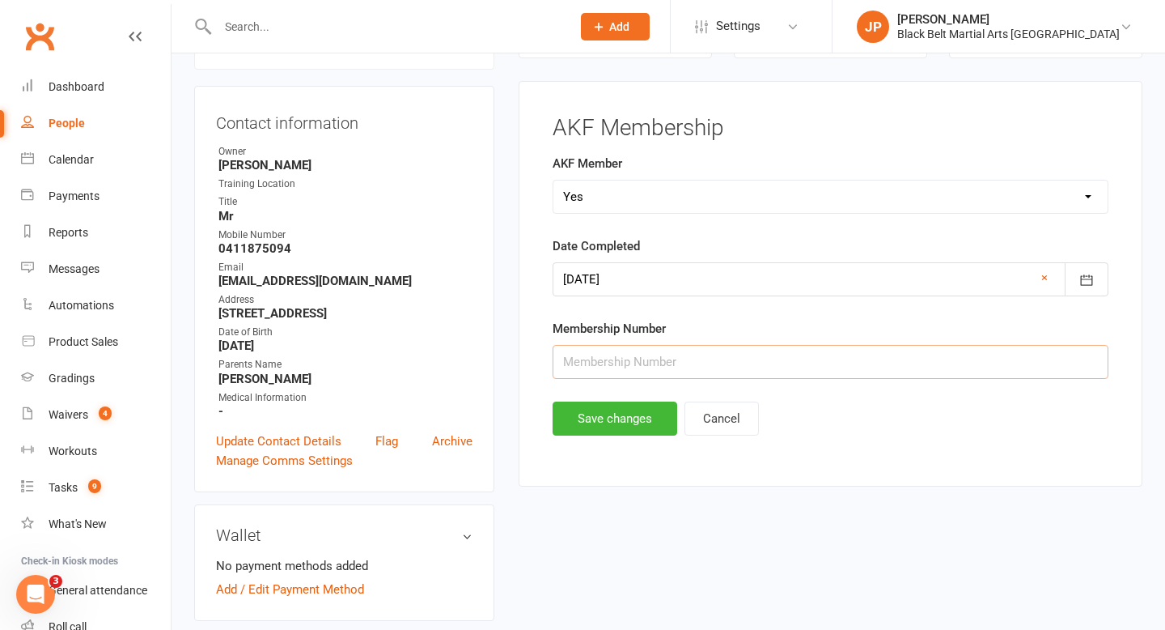
click at [641, 360] on input "text" at bounding box center [831, 362] width 556 height 34
type input "31673"
click at [598, 425] on button "Save changes" at bounding box center [615, 418] width 125 height 34
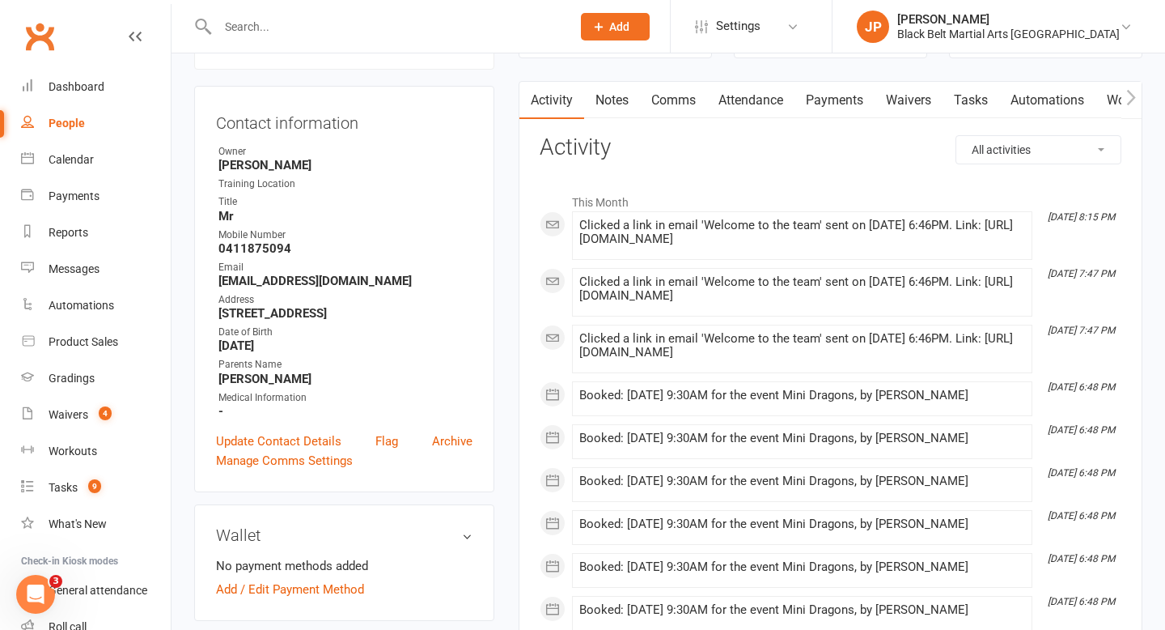
click at [548, 32] on input "text" at bounding box center [386, 26] width 347 height 23
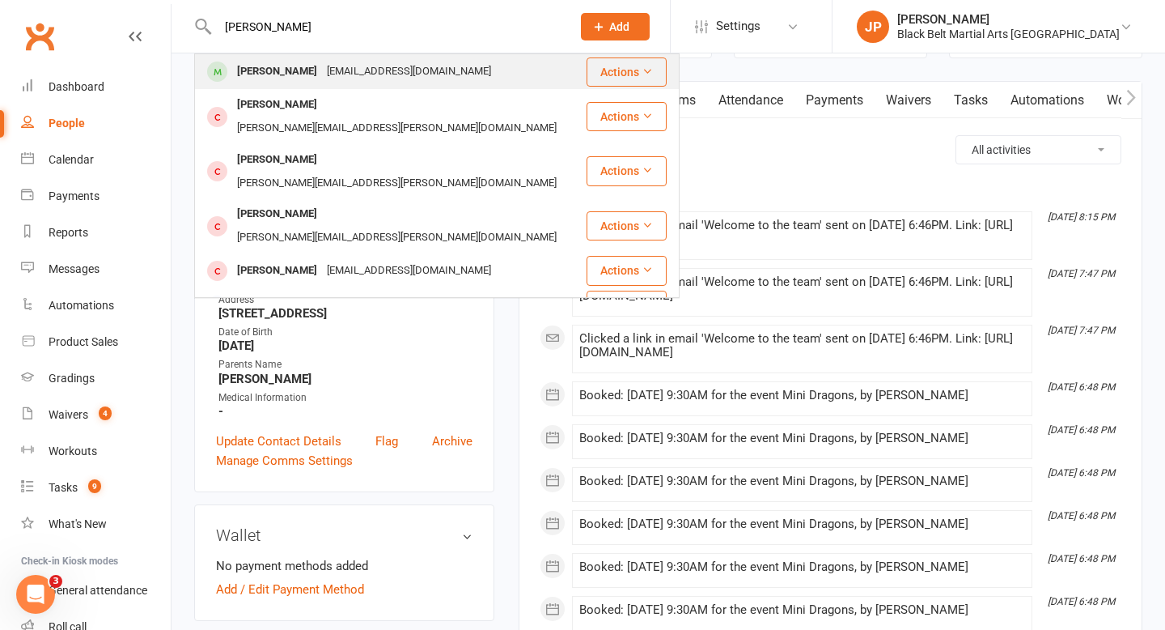
type input "nadia"
click at [342, 74] on div "nadiahermas@gmail.com" at bounding box center [409, 71] width 174 height 23
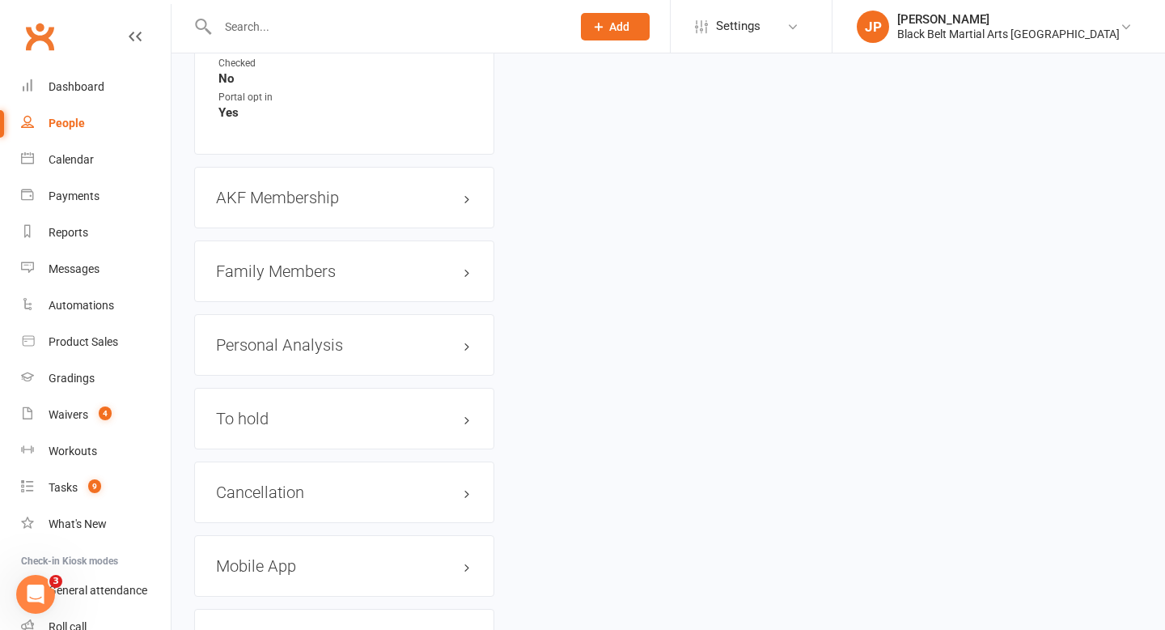
scroll to position [1736, 0]
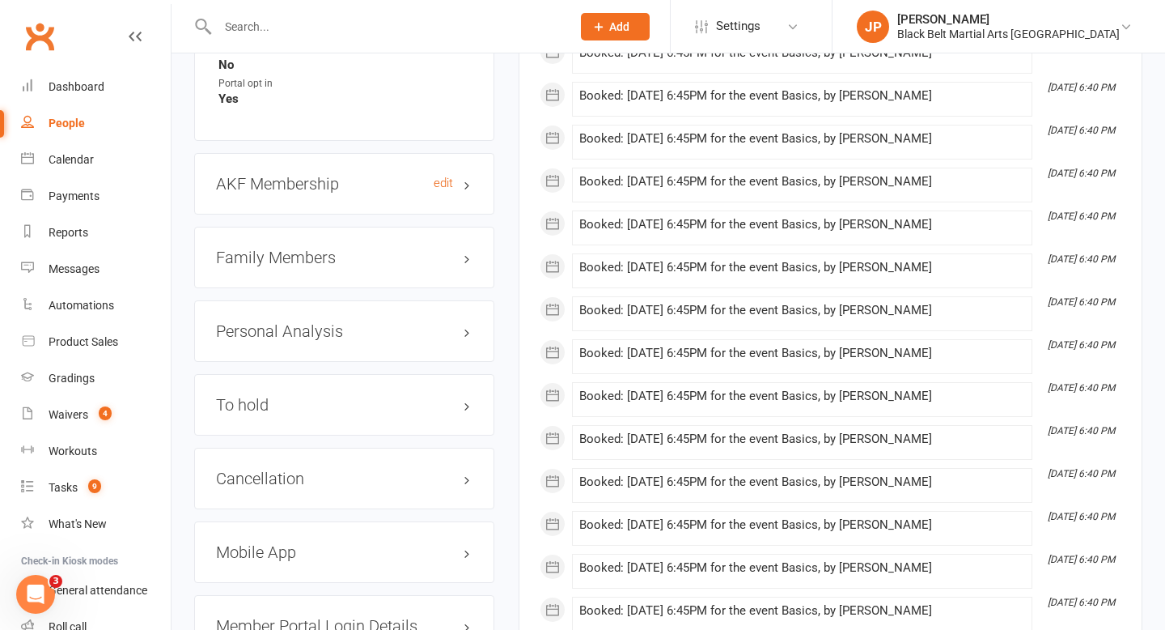
click at [352, 175] on h3 "AKF Membership edit" at bounding box center [344, 184] width 257 height 18
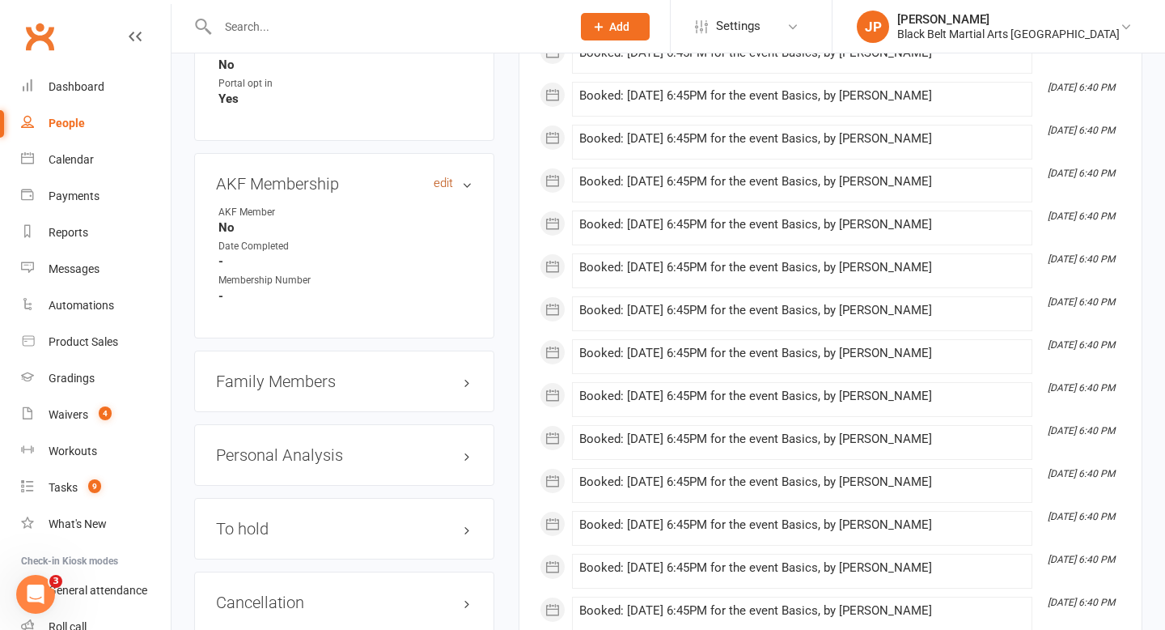
click at [451, 176] on link "edit" at bounding box center [443, 183] width 19 height 14
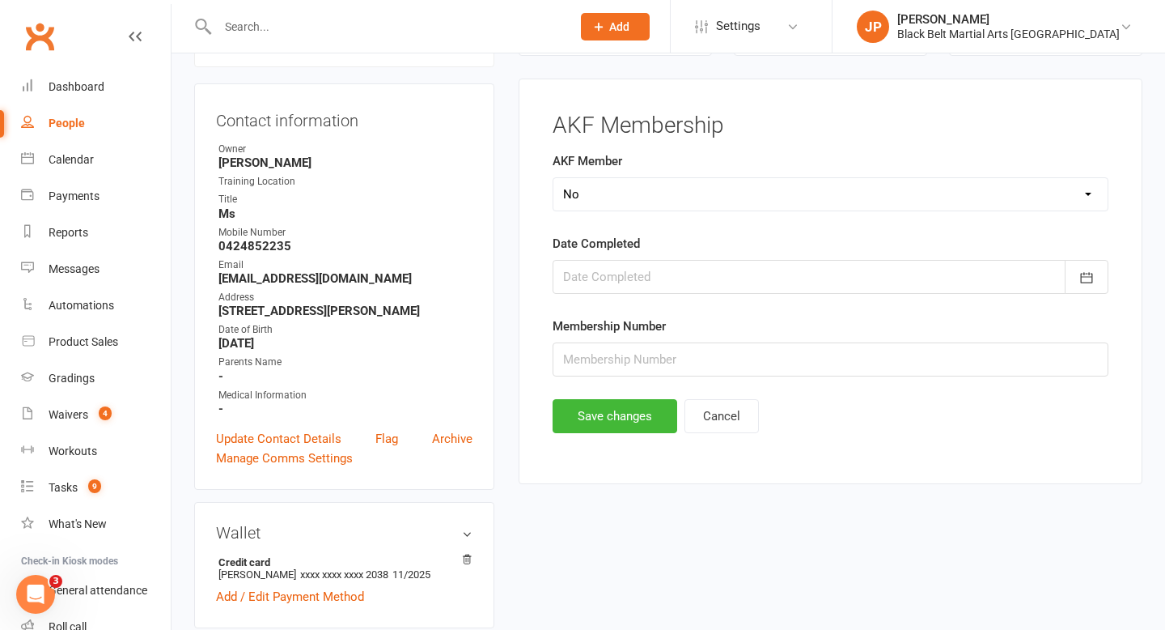
scroll to position [138, 0]
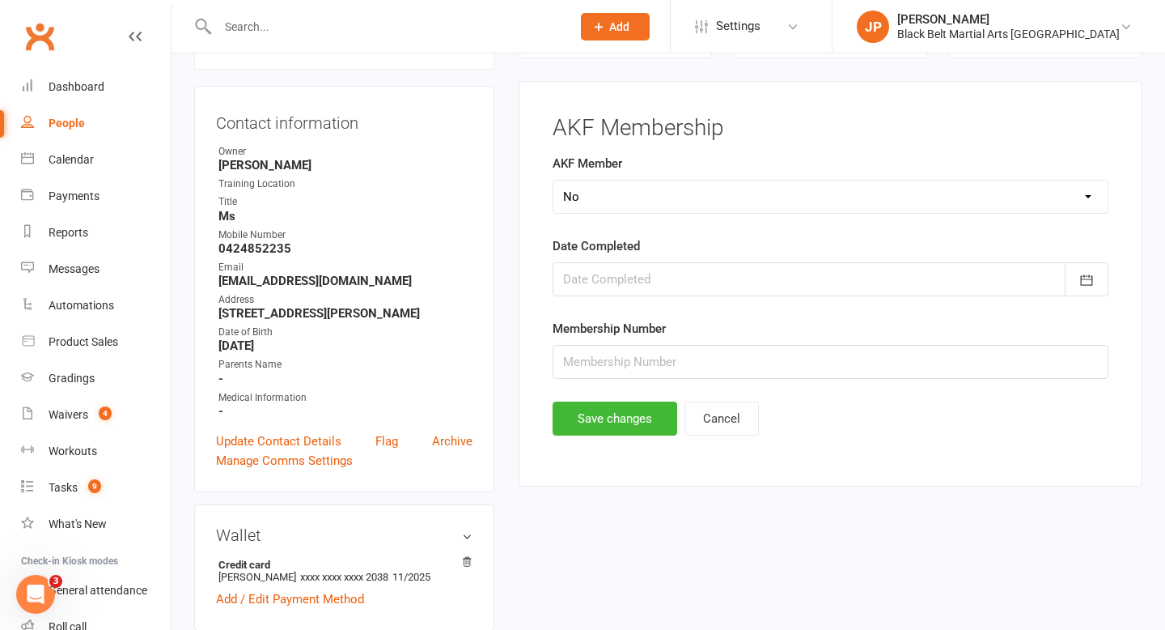
click at [590, 209] on select "Select Yes No Cancelled Transfered" at bounding box center [830, 196] width 554 height 32
select select "Yes"
click at [749, 286] on div at bounding box center [831, 279] width 556 height 34
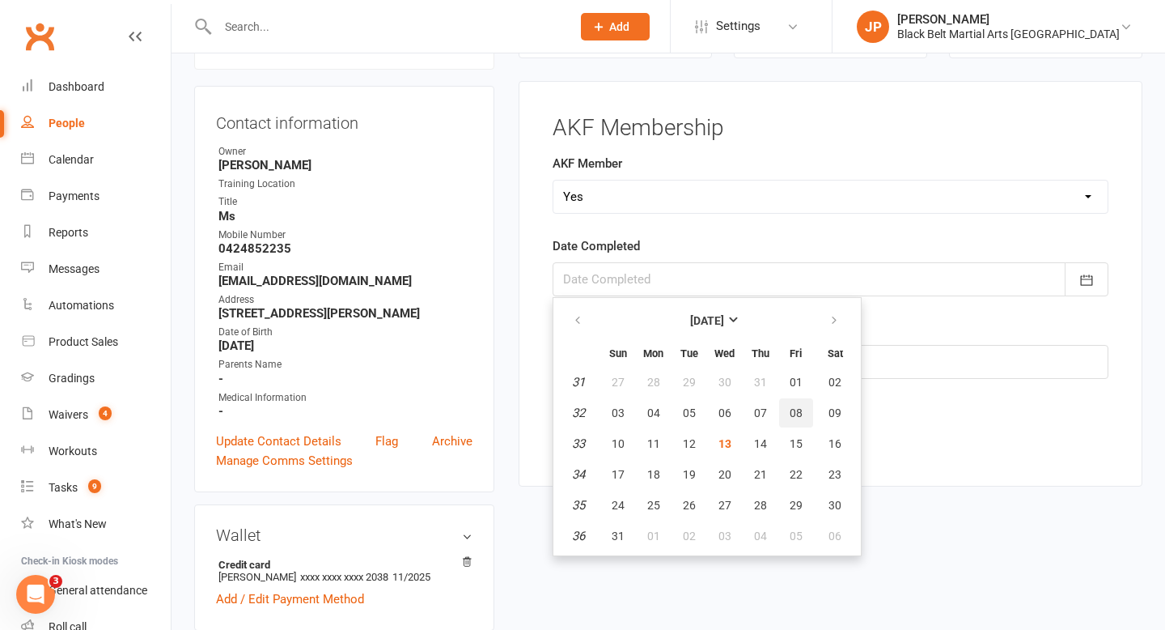
click at [794, 417] on span "08" at bounding box center [796, 412] width 13 height 13
type input "08 Aug 2025"
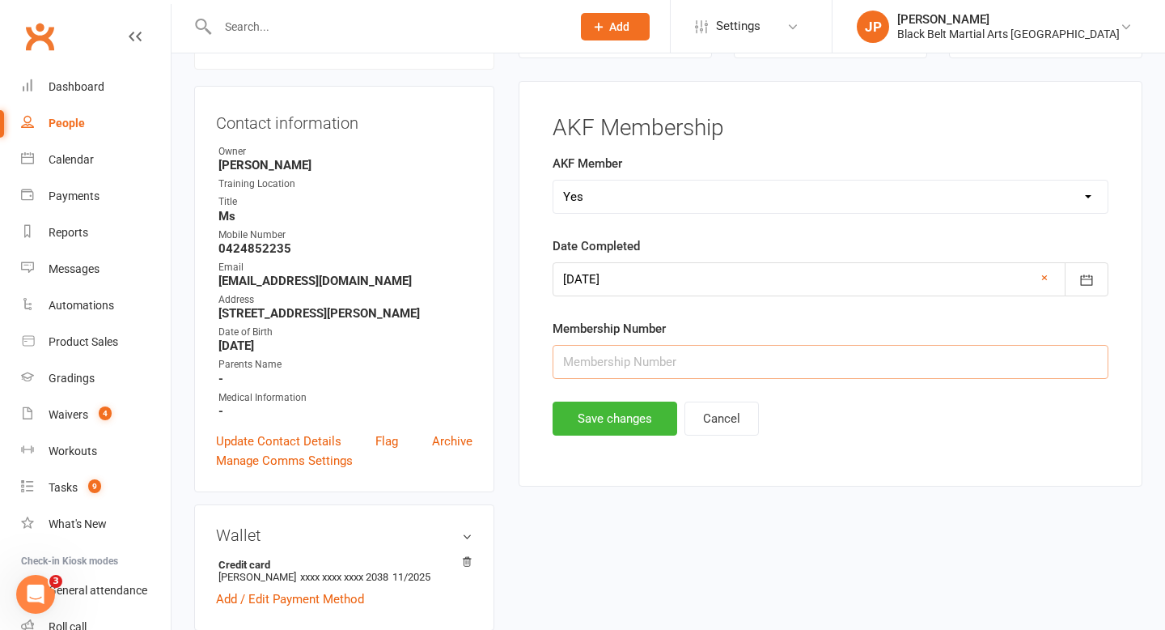
click at [729, 351] on input "text" at bounding box center [831, 362] width 556 height 34
type input "31679"
click at [612, 424] on button "Save changes" at bounding box center [615, 418] width 125 height 34
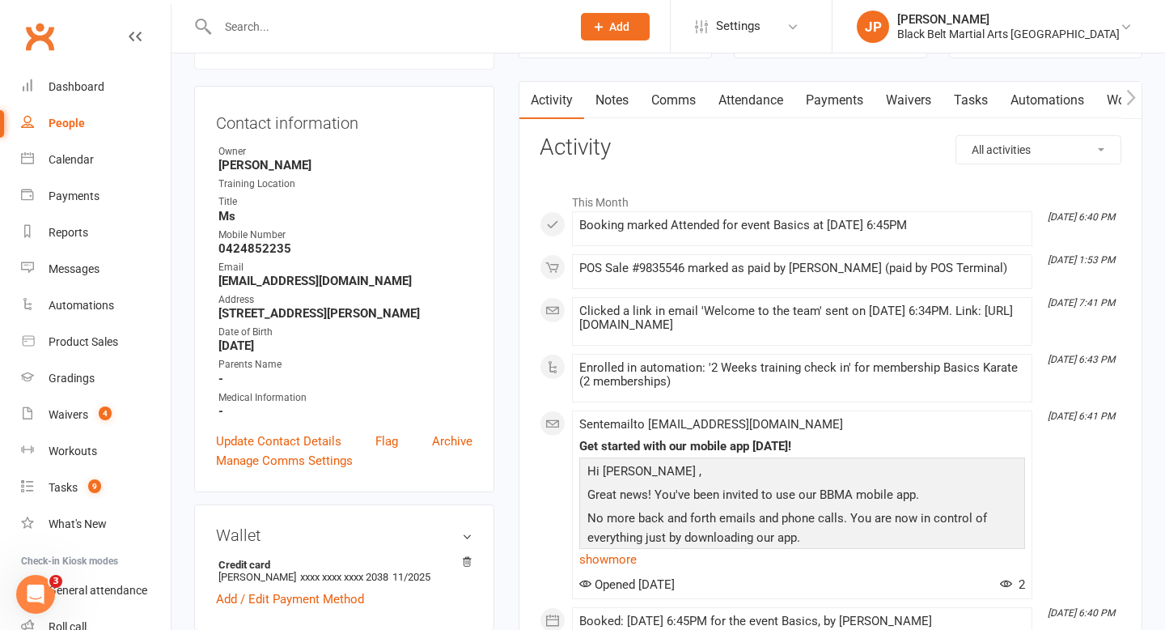
click at [528, 33] on input "text" at bounding box center [386, 26] width 347 height 23
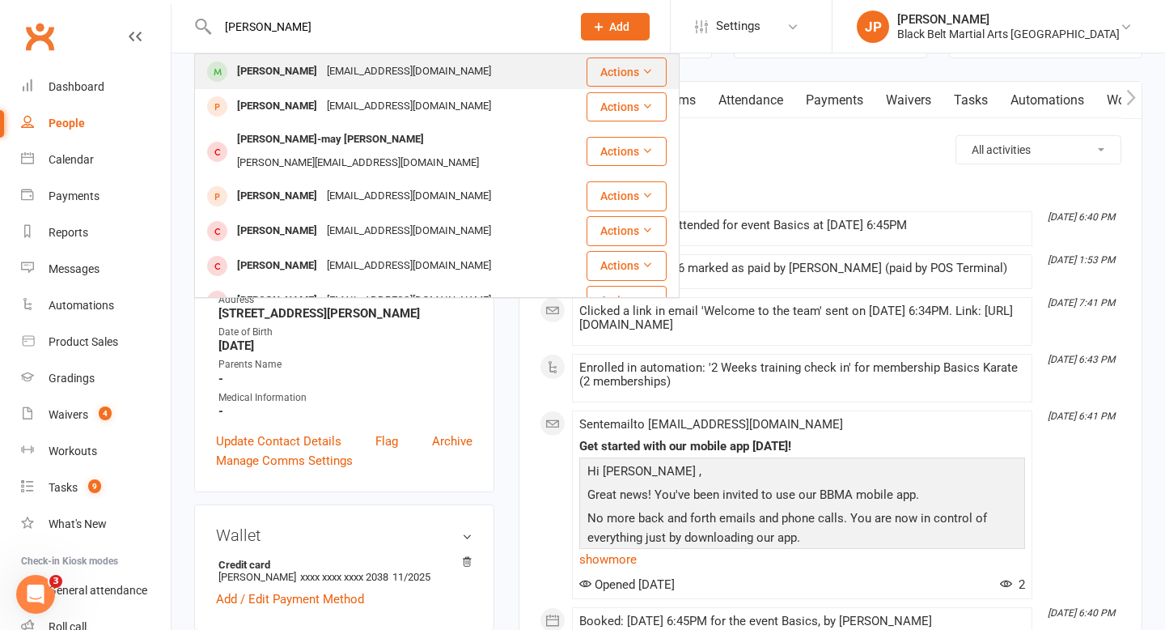
type input "noah clancy"
click at [344, 61] on div "nadiahermas@gmail.com" at bounding box center [409, 71] width 174 height 23
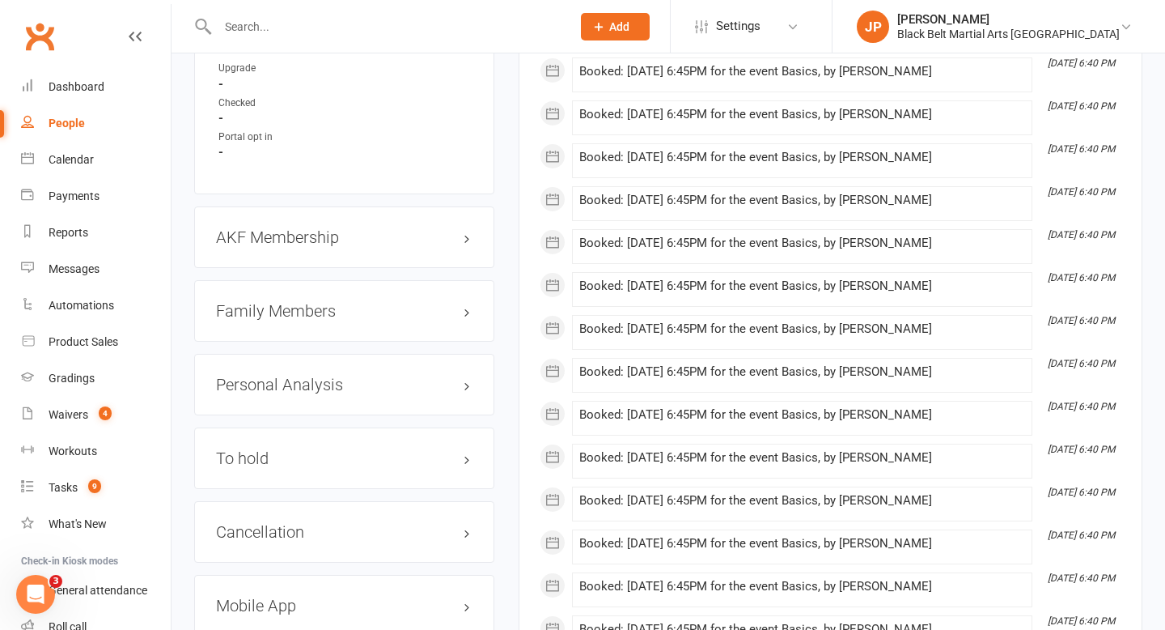
scroll to position [1673, 0]
click at [467, 231] on h3 "AKF Membership edit" at bounding box center [344, 236] width 257 height 18
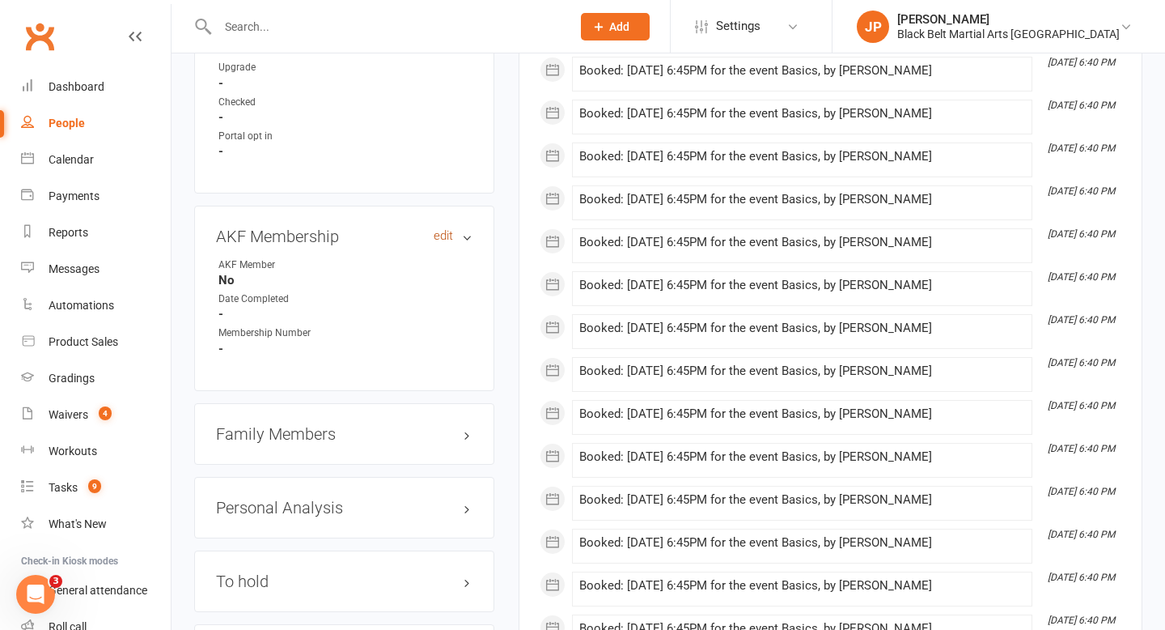
click at [443, 230] on link "edit" at bounding box center [443, 236] width 19 height 14
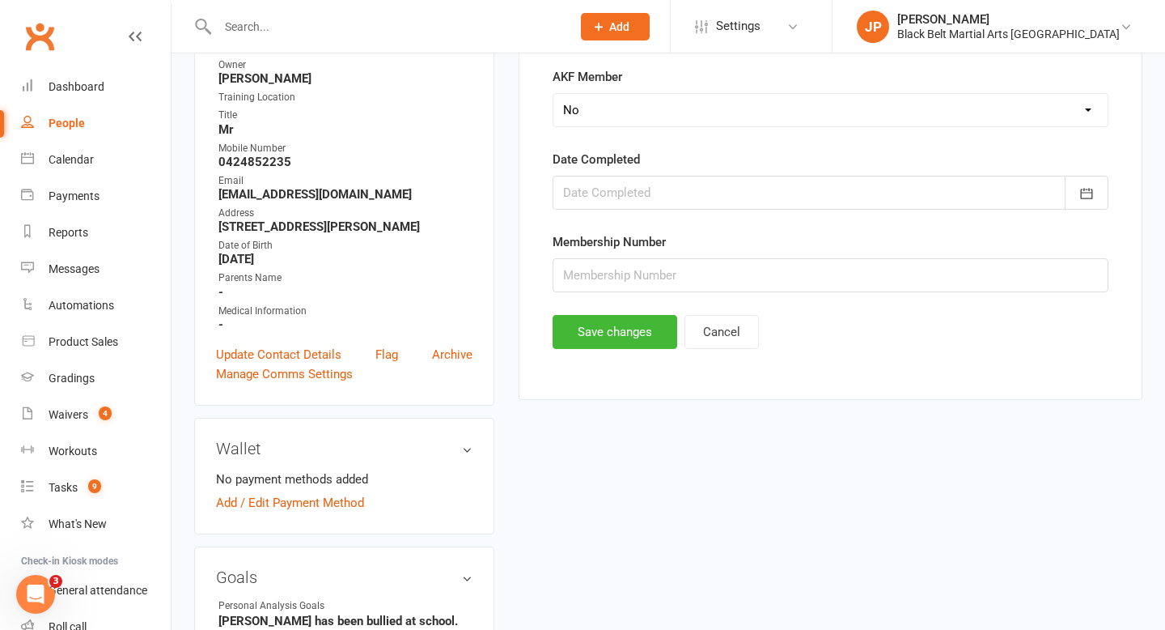
scroll to position [138, 0]
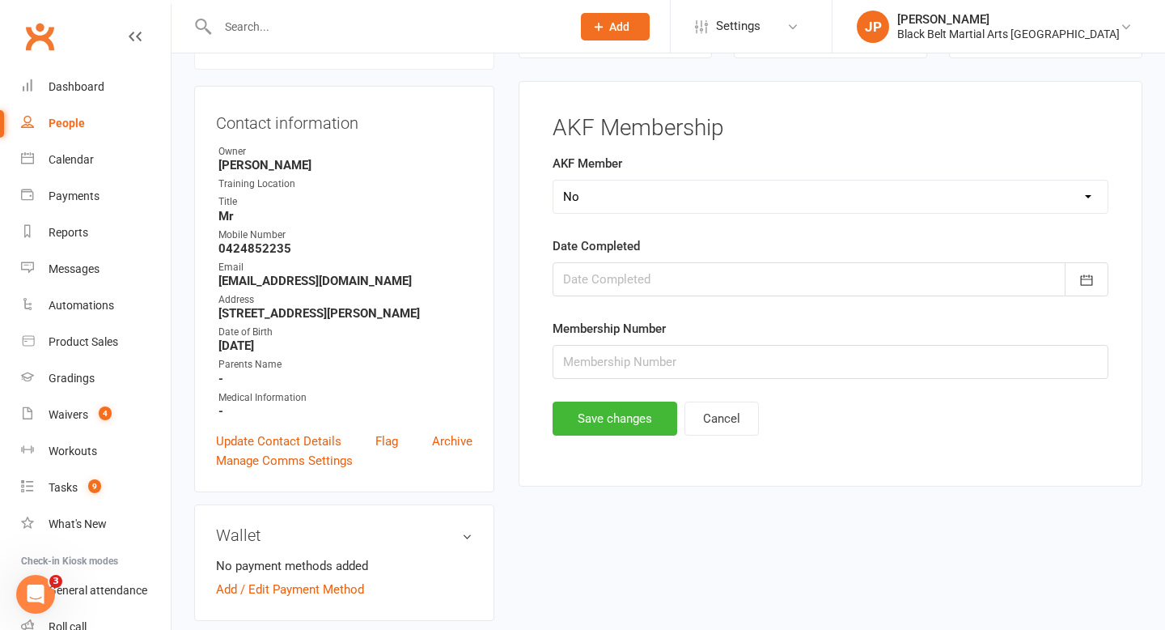
click at [595, 208] on select "Select Yes No Cancelled Transfered" at bounding box center [830, 196] width 554 height 32
select select "Yes"
click at [693, 273] on div at bounding box center [831, 279] width 556 height 34
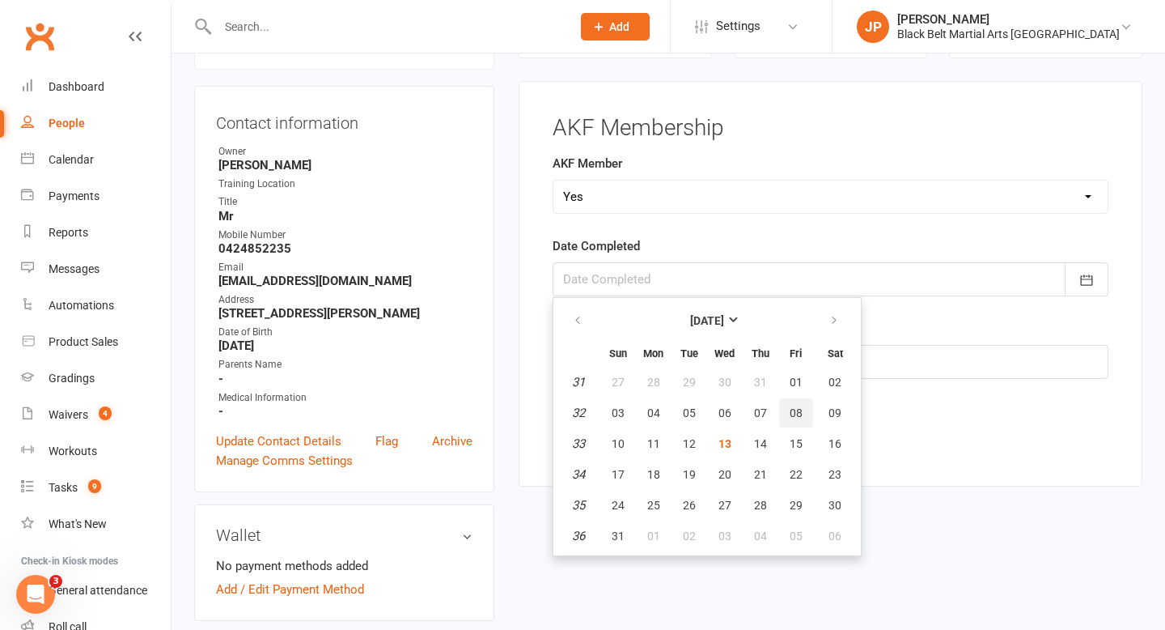
click at [795, 414] on span "08" at bounding box center [796, 412] width 13 height 13
type input "08 Aug 2025"
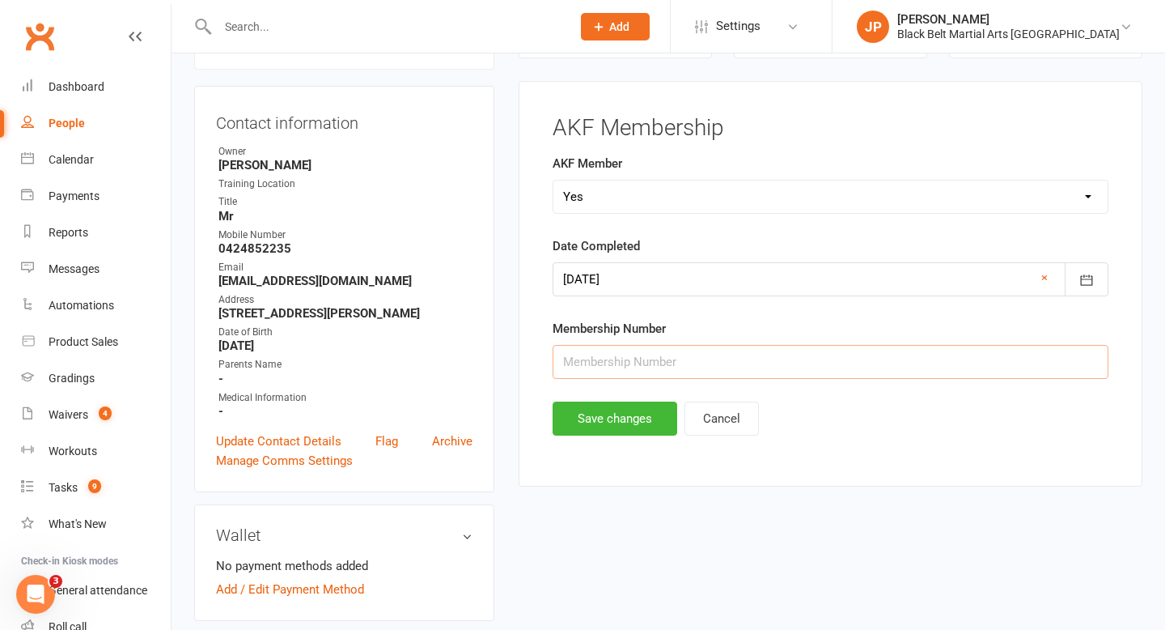
click at [634, 354] on input "text" at bounding box center [831, 362] width 556 height 34
type input "31681"
click at [587, 430] on button "Save changes" at bounding box center [615, 418] width 125 height 34
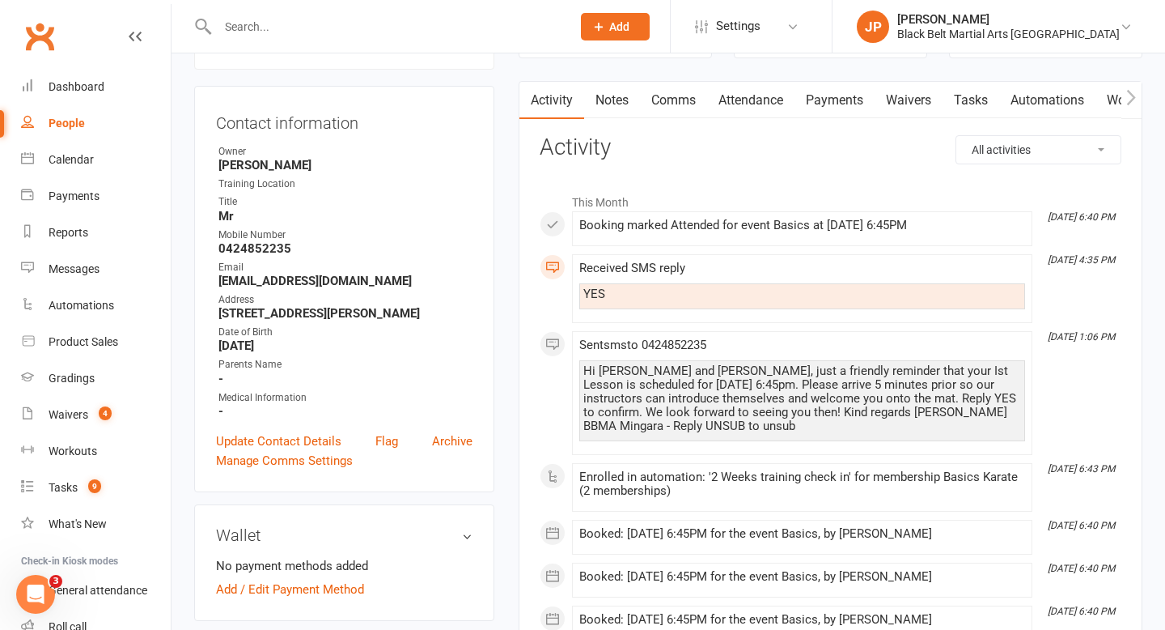
click at [508, 25] on input "text" at bounding box center [386, 26] width 347 height 23
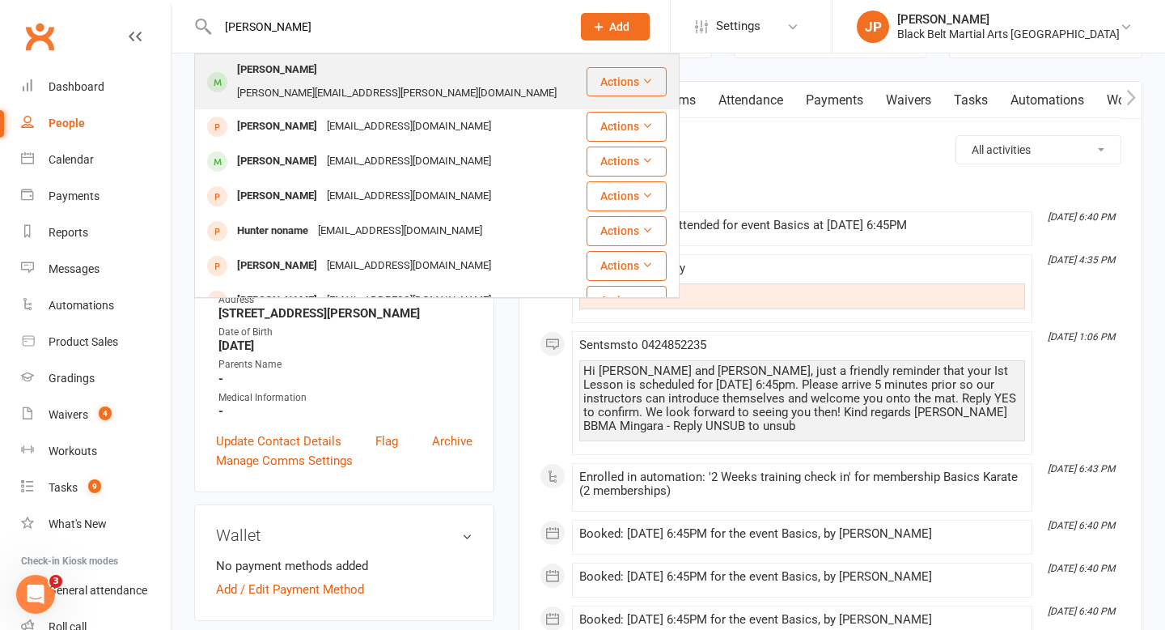
type input "hunter chad"
click at [295, 68] on div "Hunter Chad" at bounding box center [277, 69] width 90 height 23
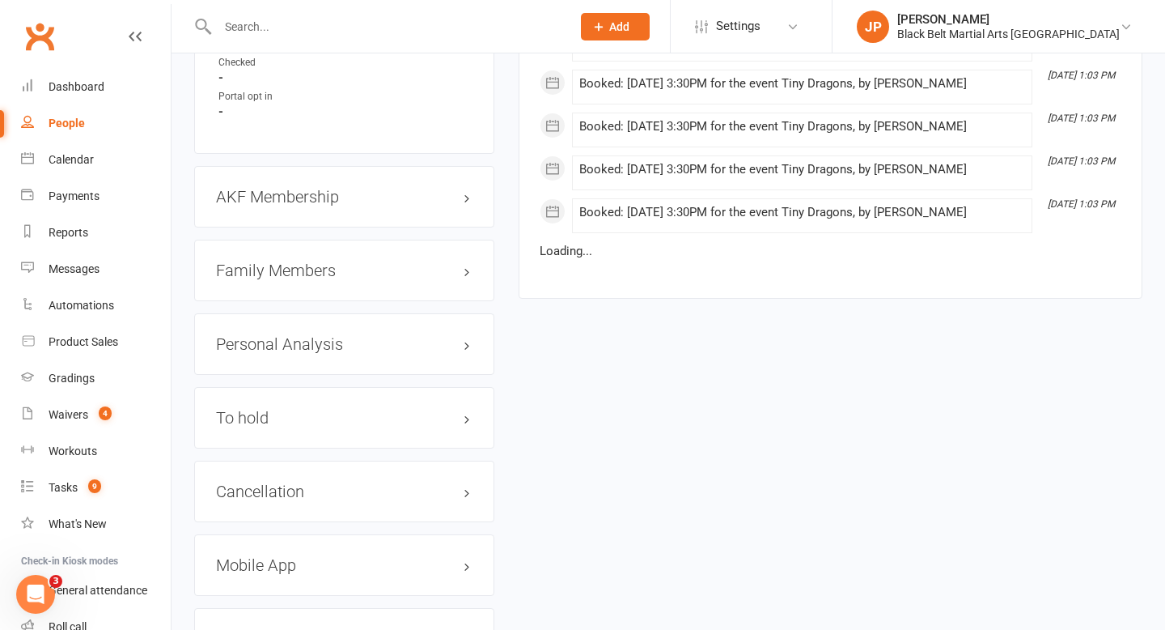
scroll to position [1726, 0]
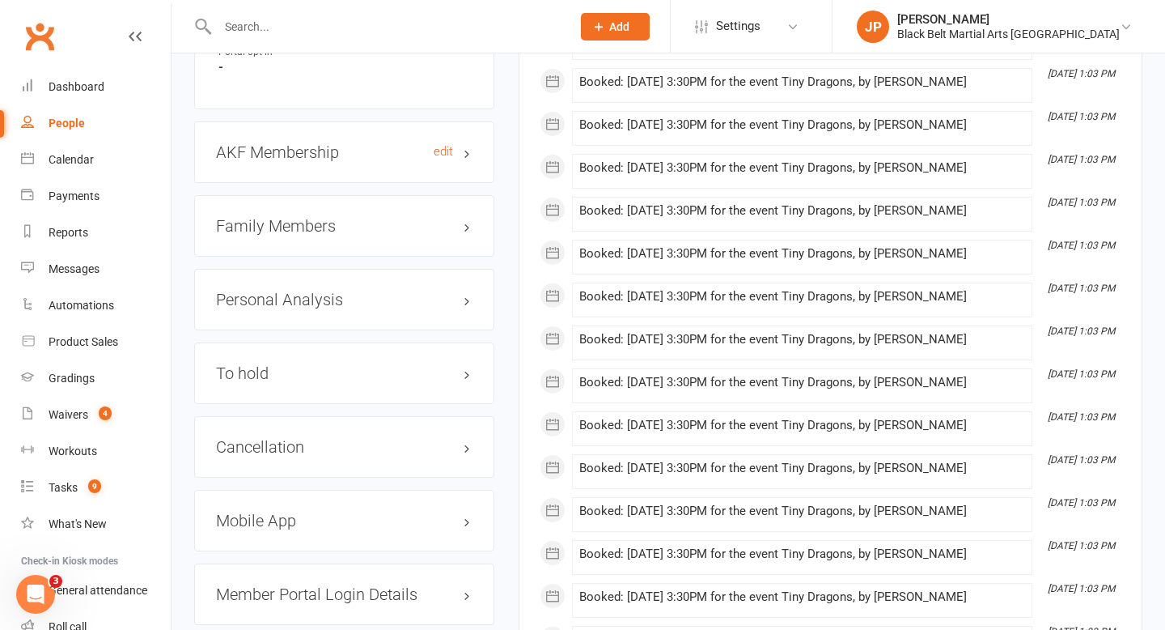
click at [469, 143] on h3 "AKF Membership edit" at bounding box center [344, 152] width 257 height 18
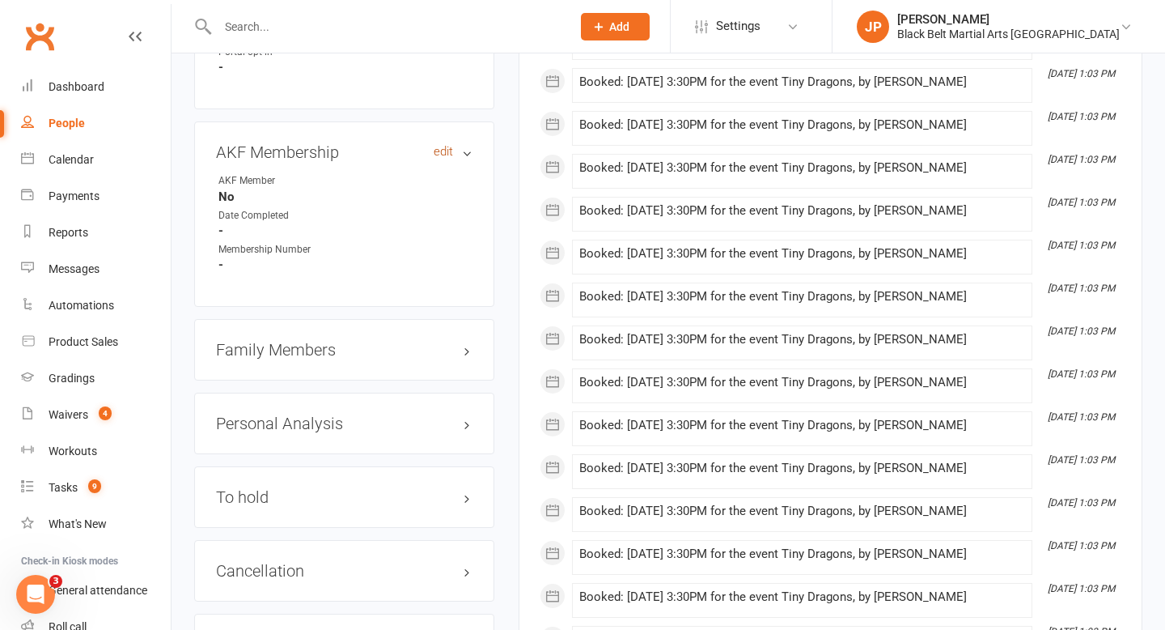
click at [442, 145] on link "edit" at bounding box center [443, 152] width 19 height 14
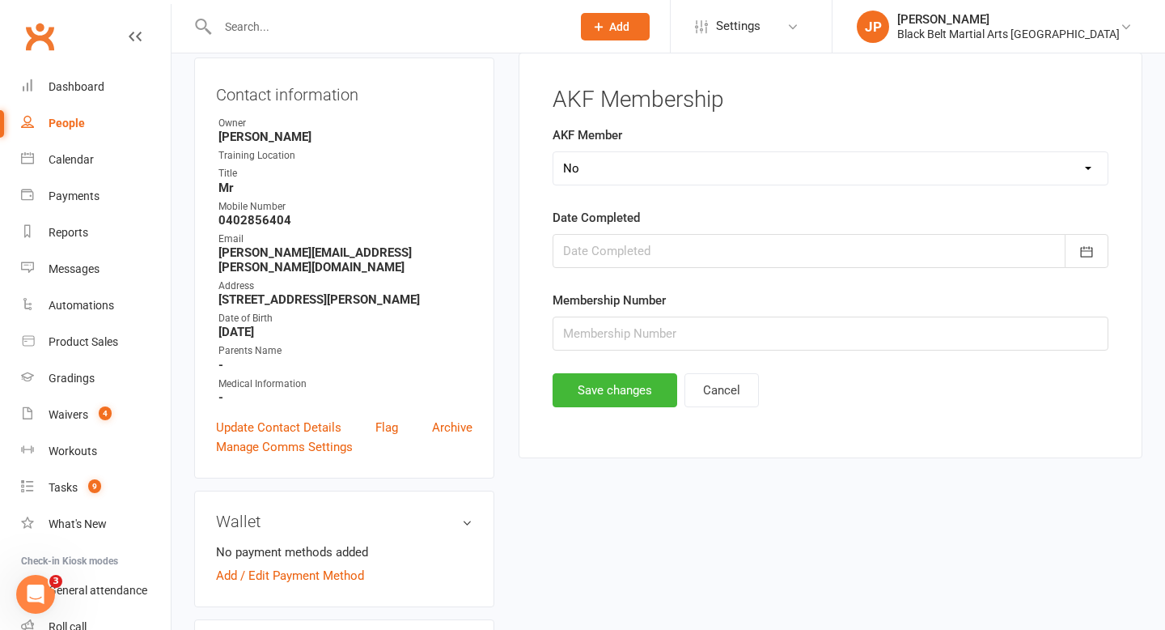
scroll to position [138, 0]
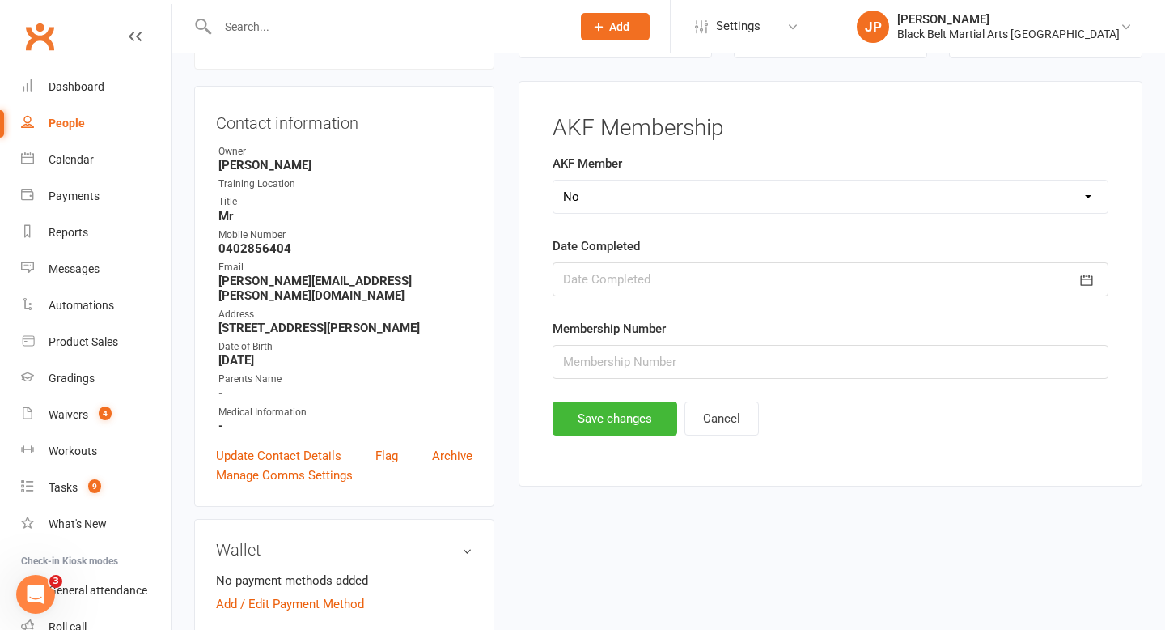
click at [629, 197] on select "Select Yes No Cancelled Transfered" at bounding box center [830, 196] width 554 height 32
select select "Yes"
click at [718, 272] on div at bounding box center [831, 279] width 556 height 34
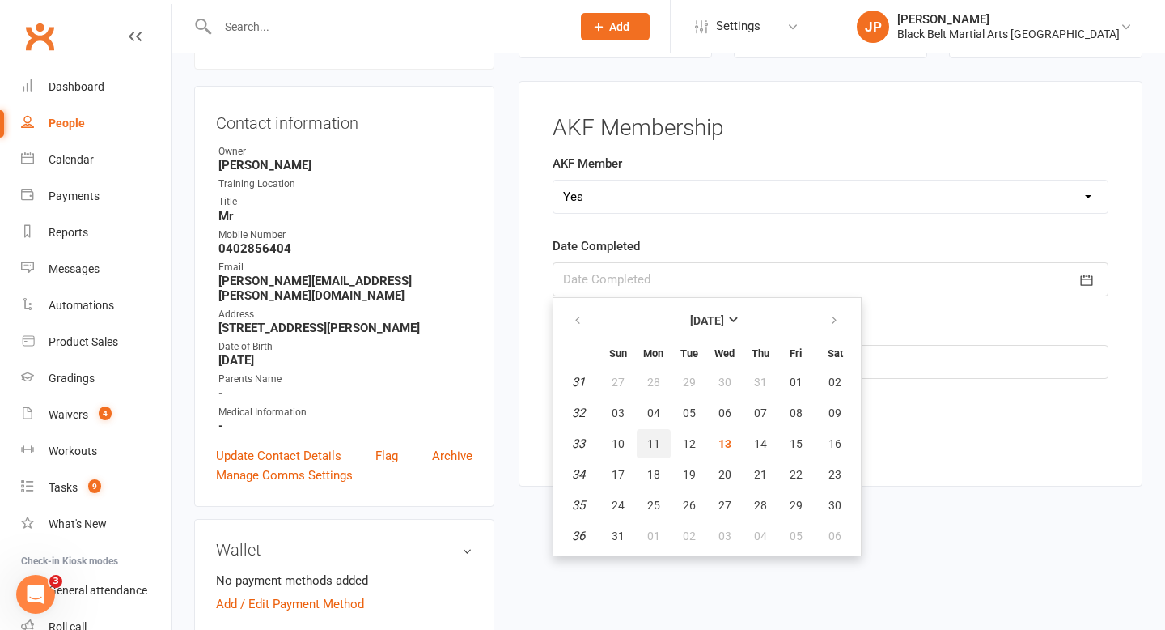
click at [648, 448] on span "11" at bounding box center [653, 443] width 13 height 13
type input "11 Aug 2025"
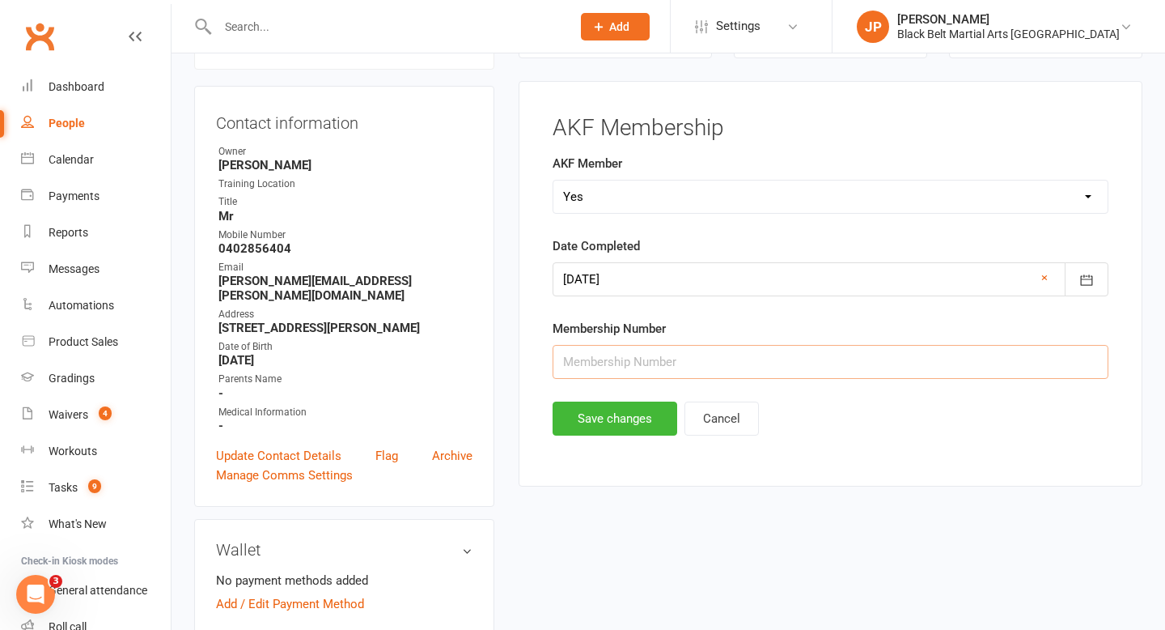
click at [681, 358] on input "text" at bounding box center [831, 362] width 556 height 34
type input "31713"
click at [604, 427] on button "Save changes" at bounding box center [615, 418] width 125 height 34
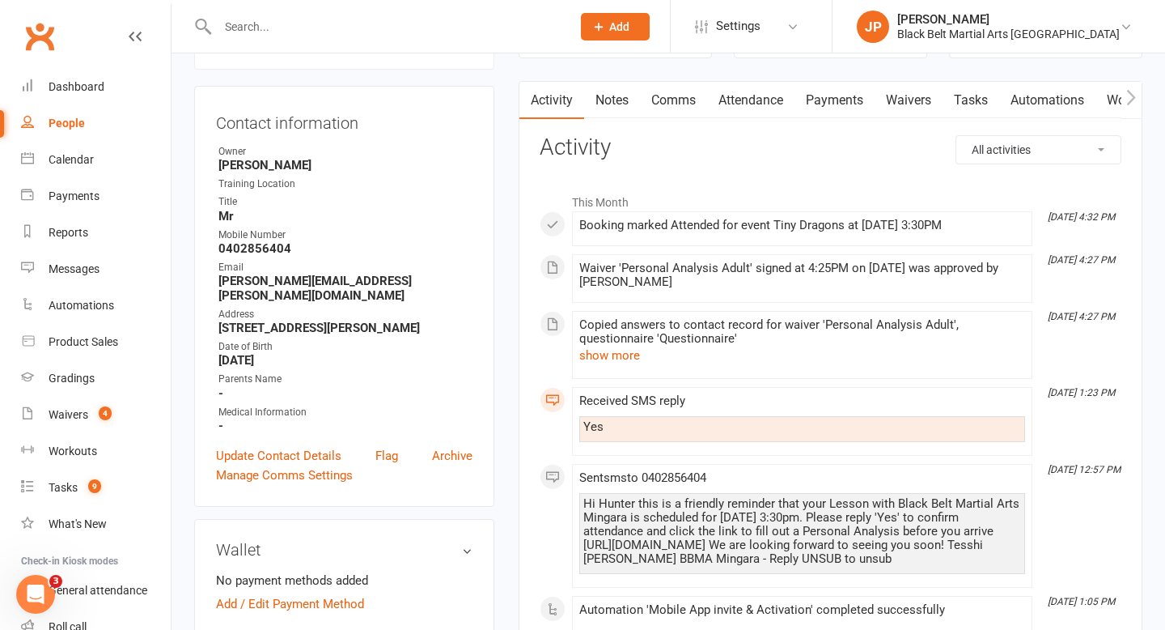
click at [513, 26] on input "text" at bounding box center [386, 26] width 347 height 23
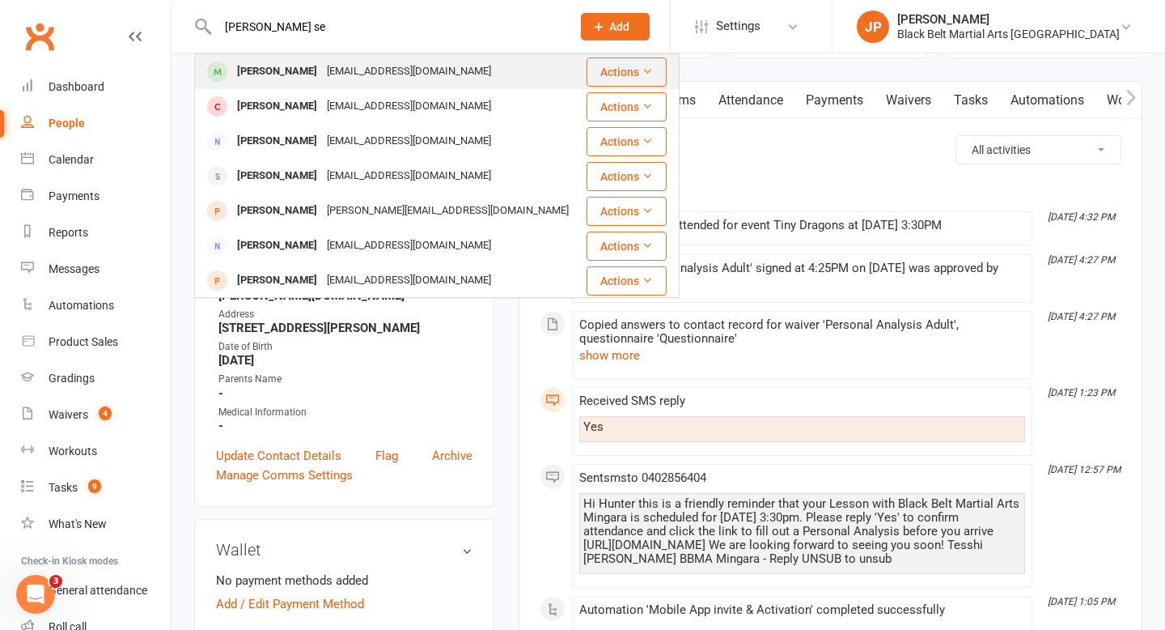
type input "evan se"
click at [367, 64] on div "reneesegalla@hotmail.com" at bounding box center [409, 71] width 174 height 23
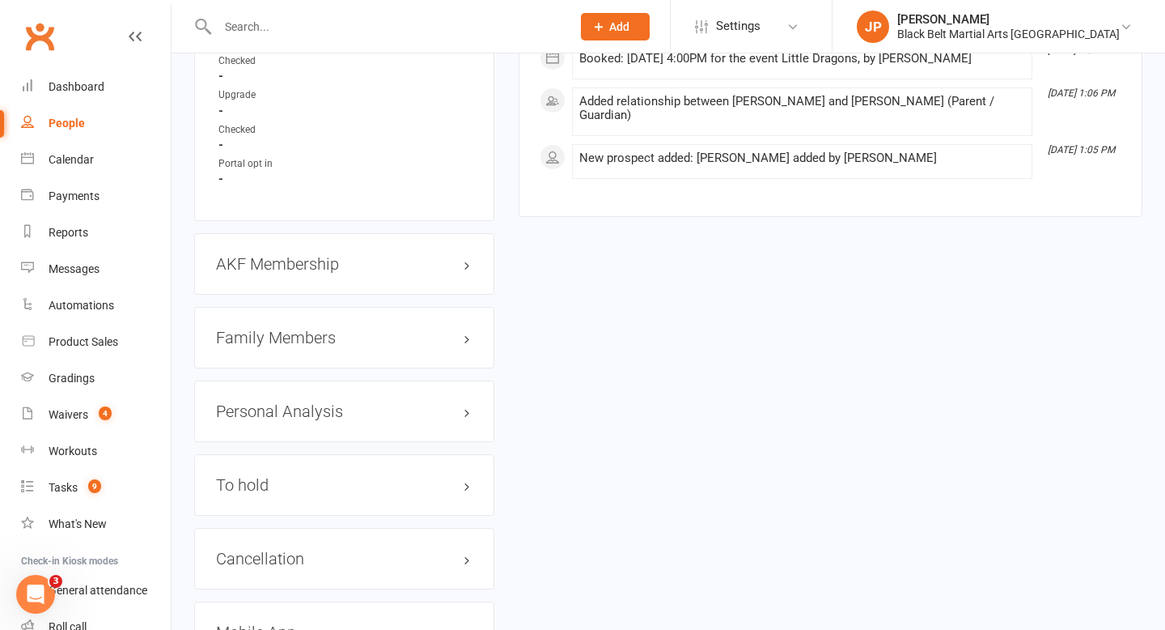
scroll to position [1647, 0]
click at [469, 255] on h3 "AKF Membership edit" at bounding box center [344, 263] width 257 height 18
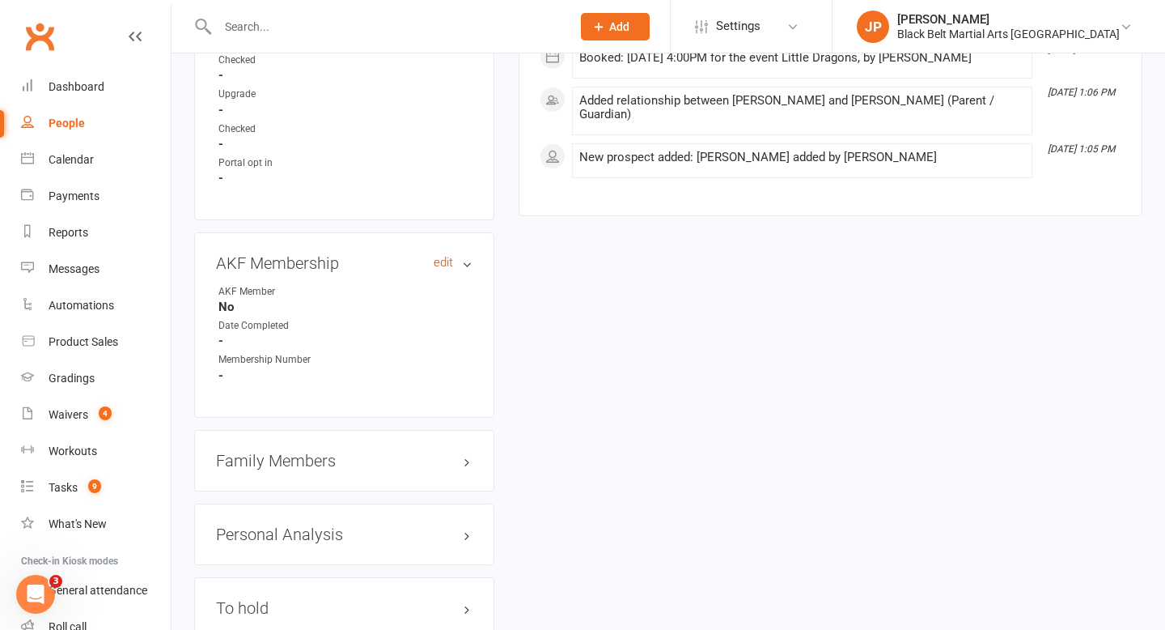
click at [443, 256] on link "edit" at bounding box center [443, 263] width 19 height 14
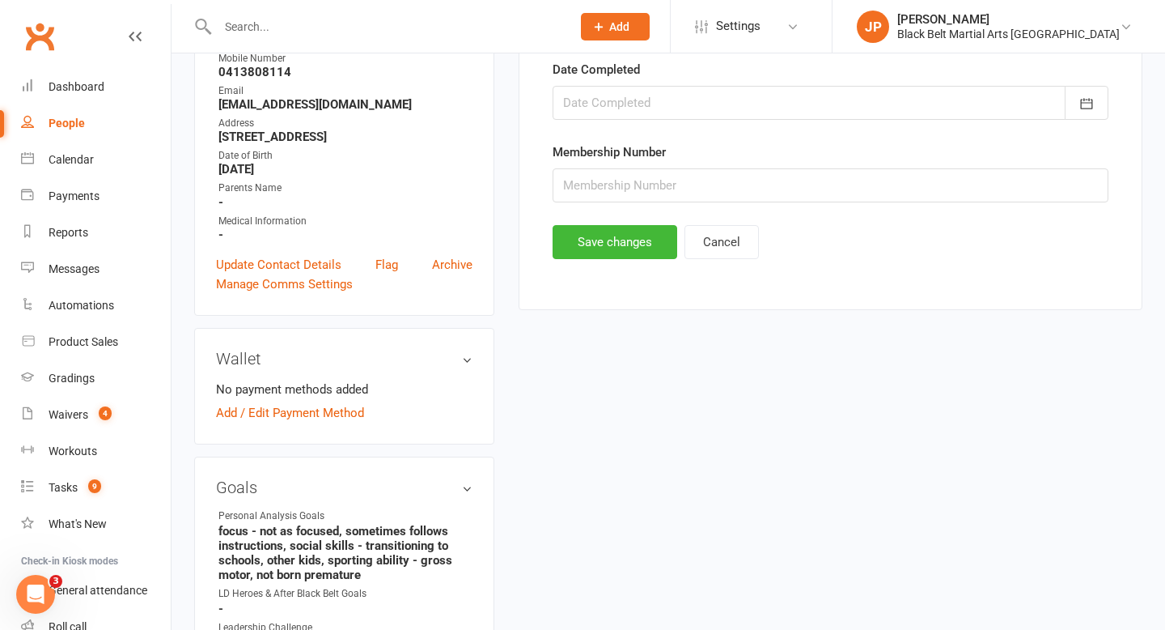
scroll to position [138, 0]
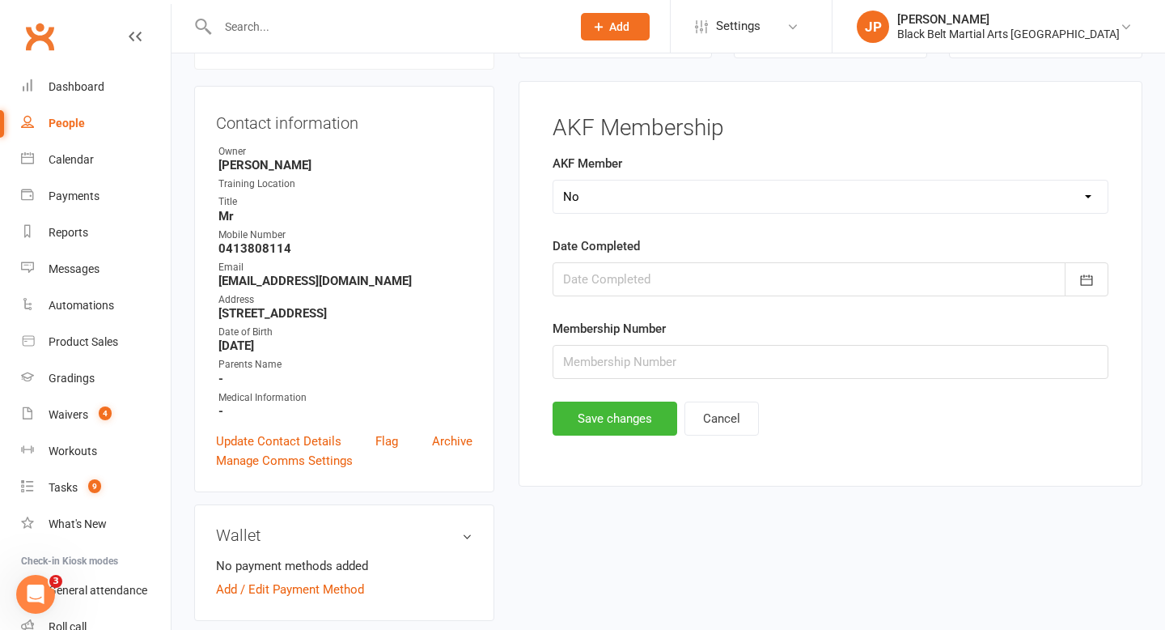
click at [746, 278] on div at bounding box center [831, 279] width 556 height 34
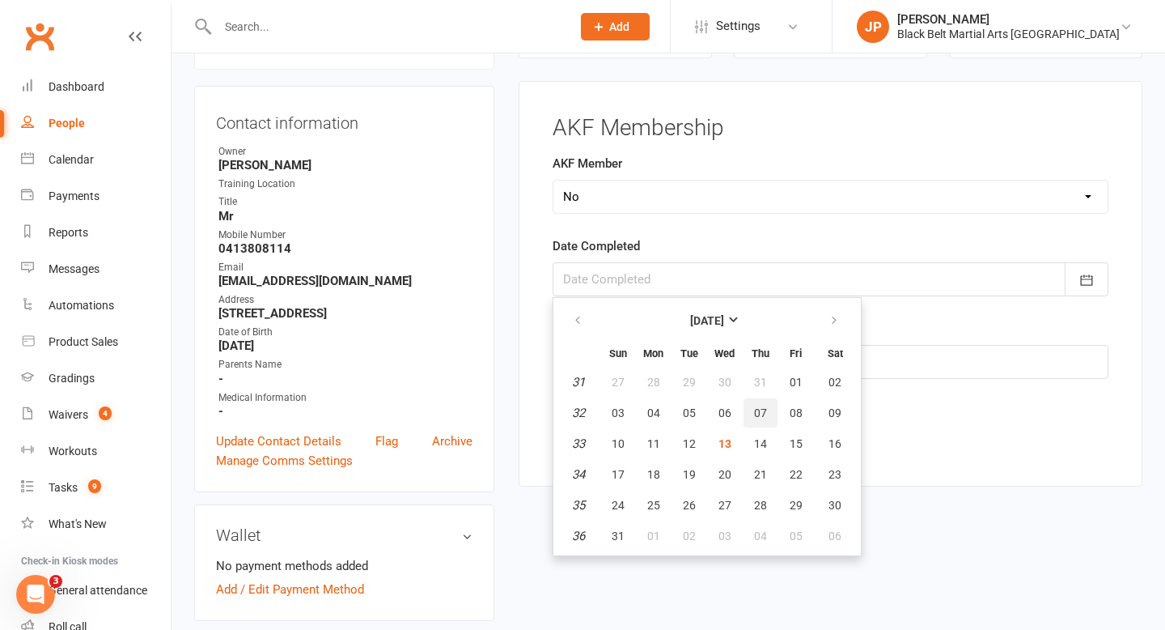
click at [770, 411] on button "07" at bounding box center [761, 412] width 34 height 29
type input "07 Aug 2025"
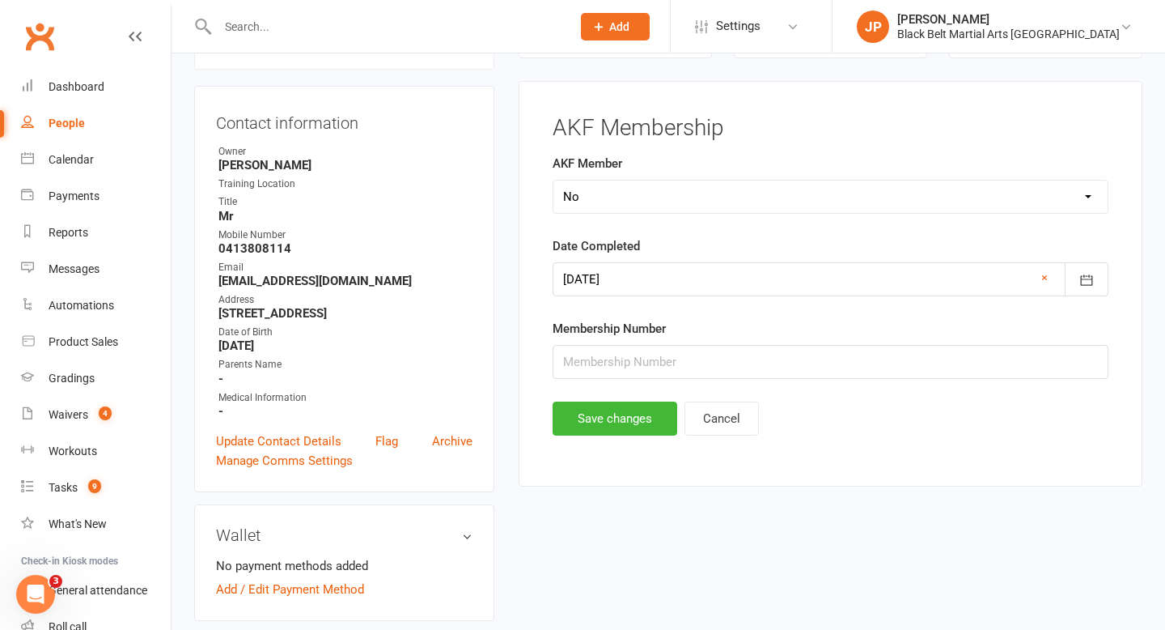
click at [740, 193] on select "Select Yes No Cancelled Transfered" at bounding box center [830, 196] width 554 height 32
select select "Yes"
click at [692, 362] on input "text" at bounding box center [831, 362] width 556 height 34
type input "31644"
click at [584, 409] on button "Save changes" at bounding box center [615, 418] width 125 height 34
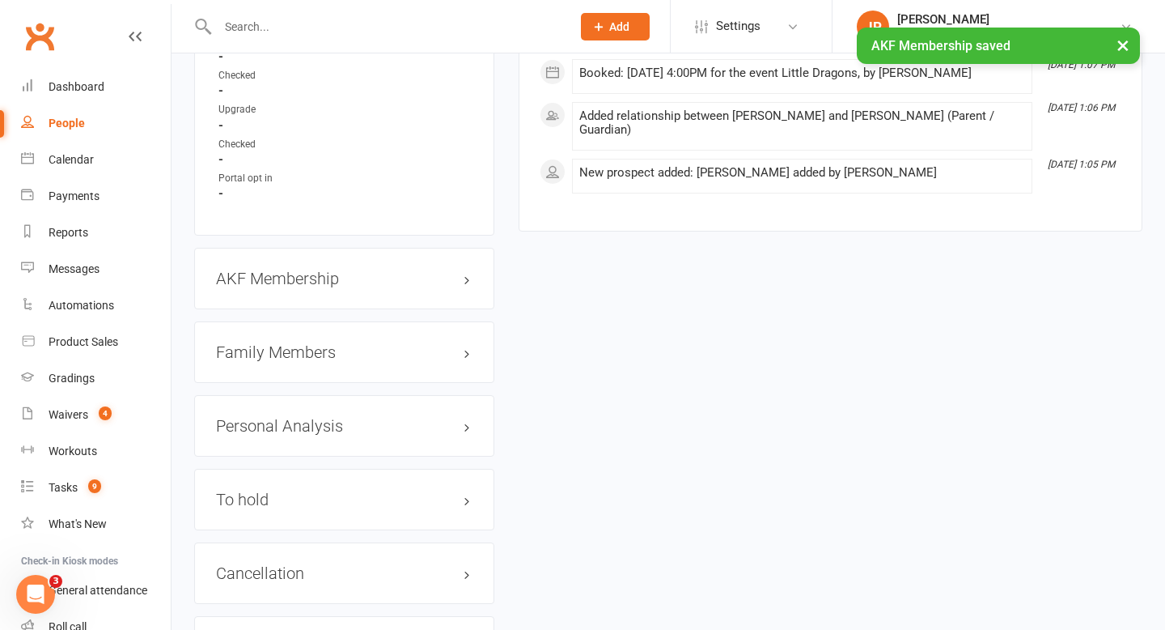
scroll to position [1656, 0]
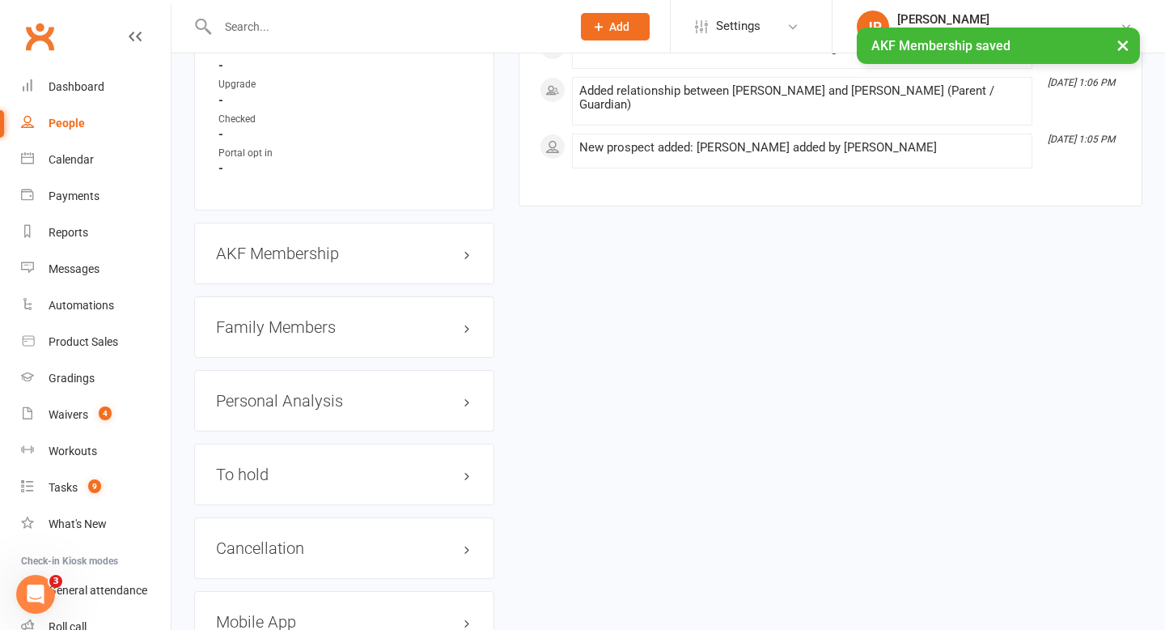
click at [466, 318] on h3 "Family Members" at bounding box center [344, 327] width 257 height 18
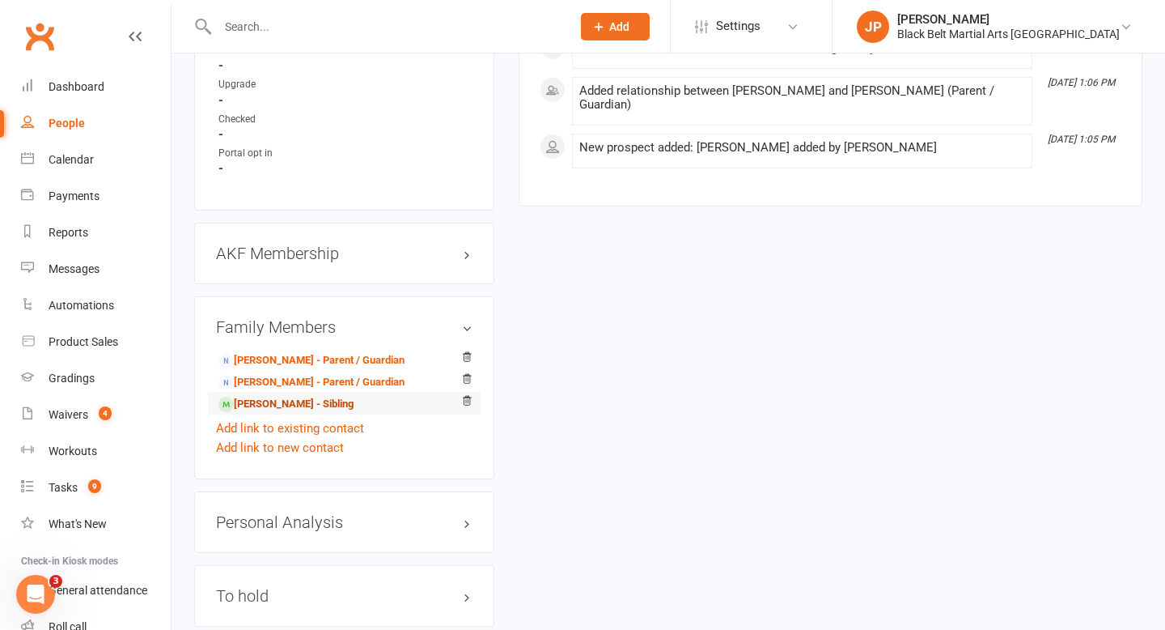
click at [327, 396] on link "Zach Segalla - Sibling" at bounding box center [285, 404] width 135 height 17
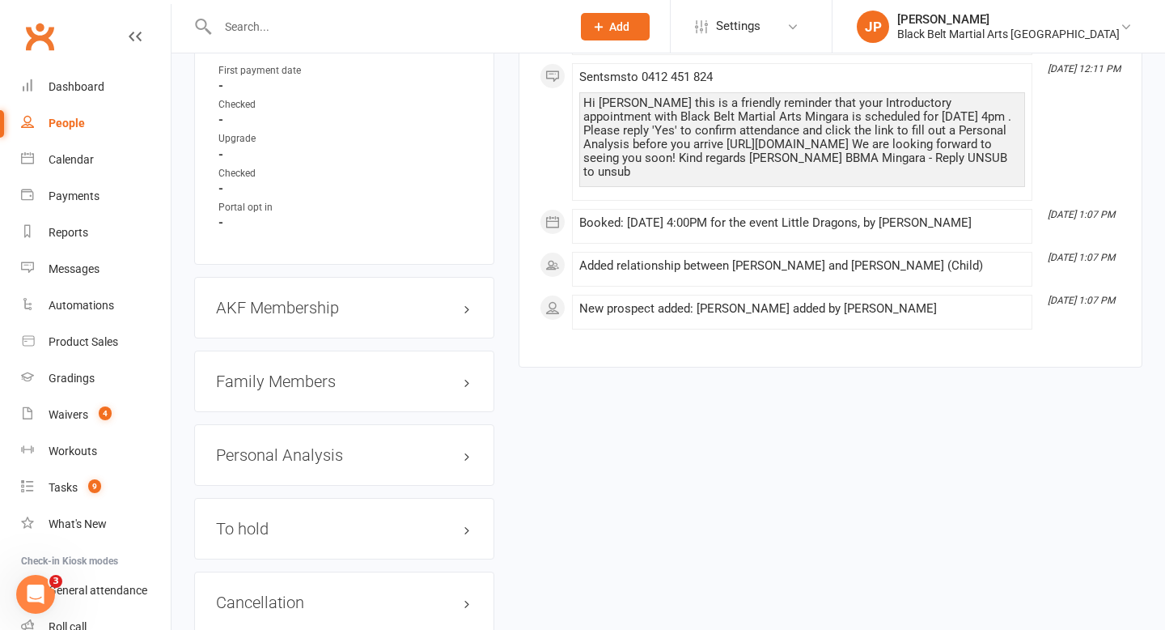
scroll to position [1569, 0]
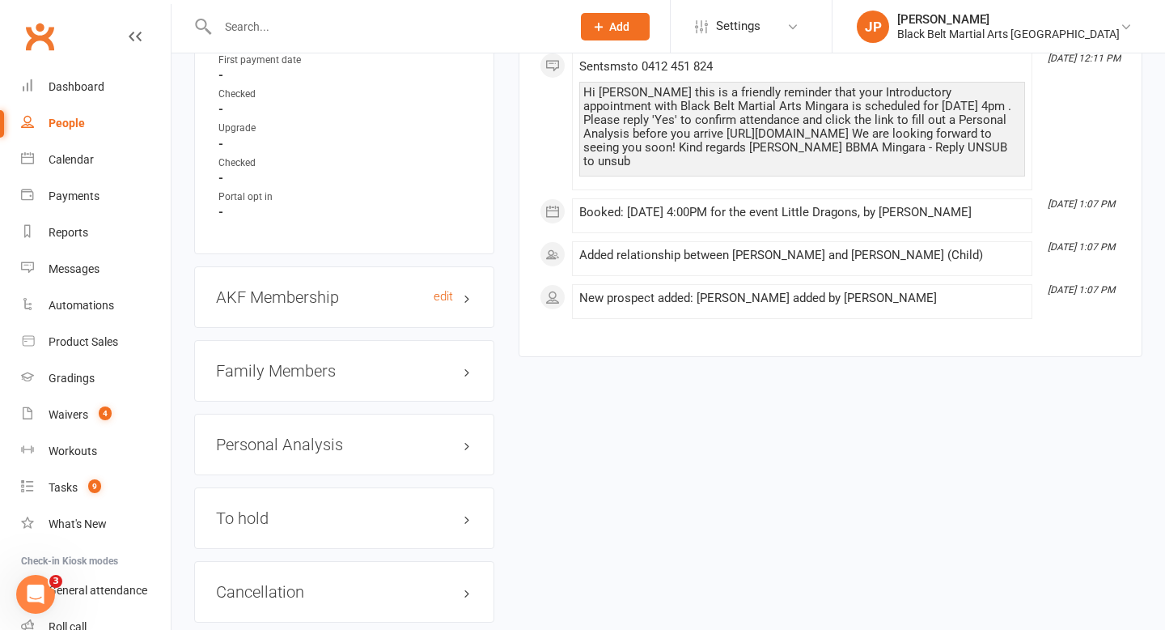
click at [467, 290] on h3 "AKF Membership edit" at bounding box center [344, 297] width 257 height 18
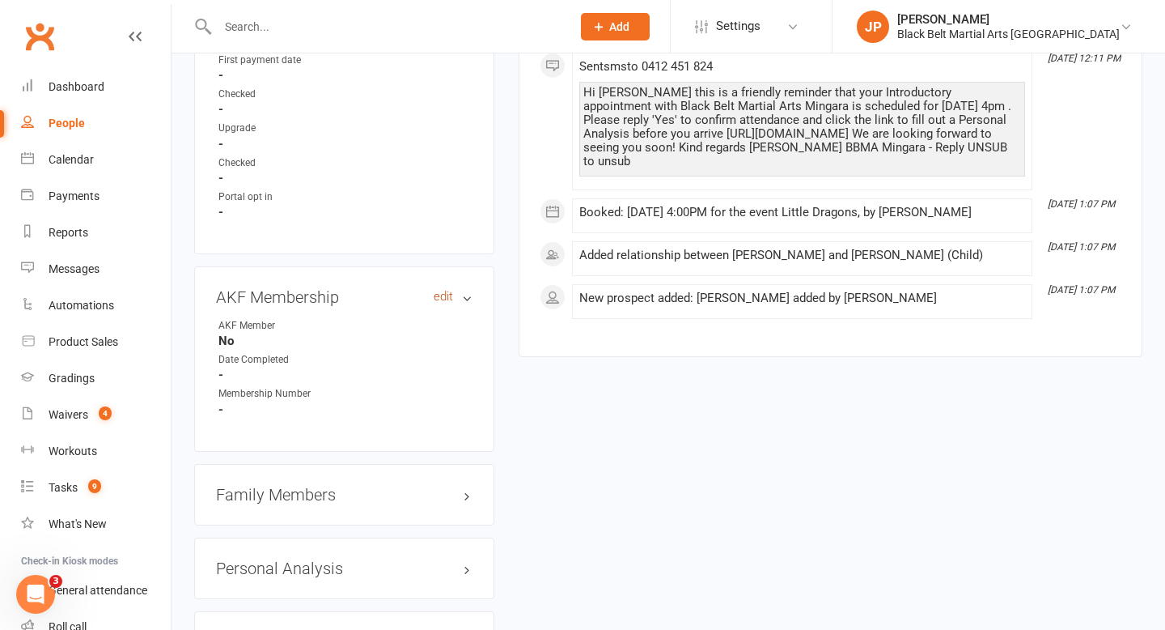
click at [447, 290] on link "edit" at bounding box center [443, 297] width 19 height 14
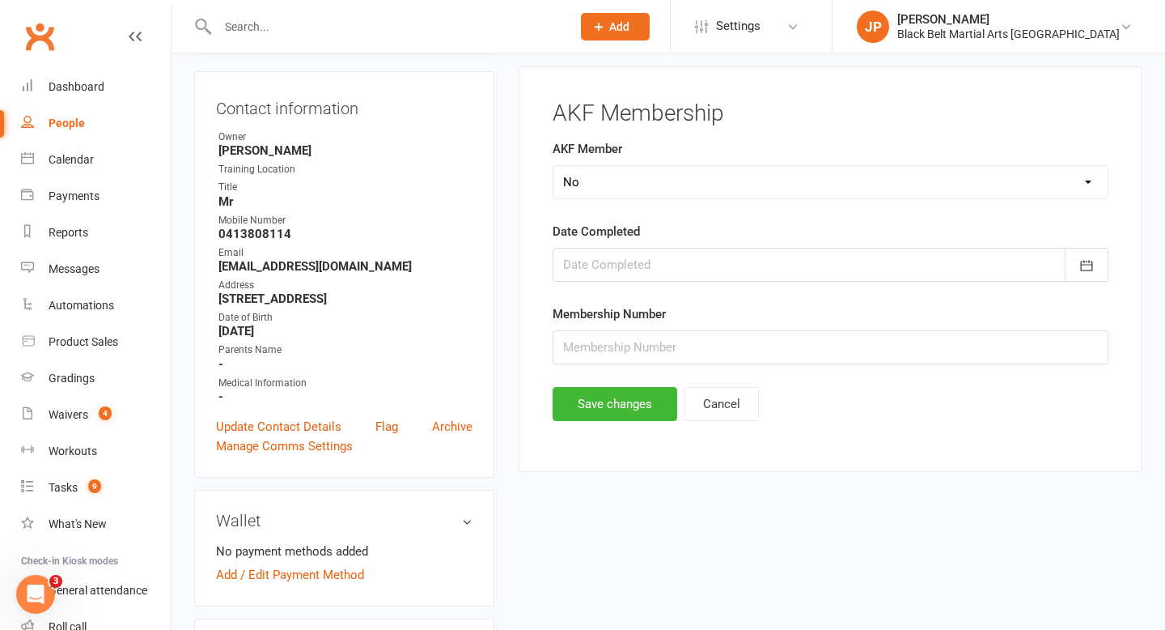
scroll to position [138, 0]
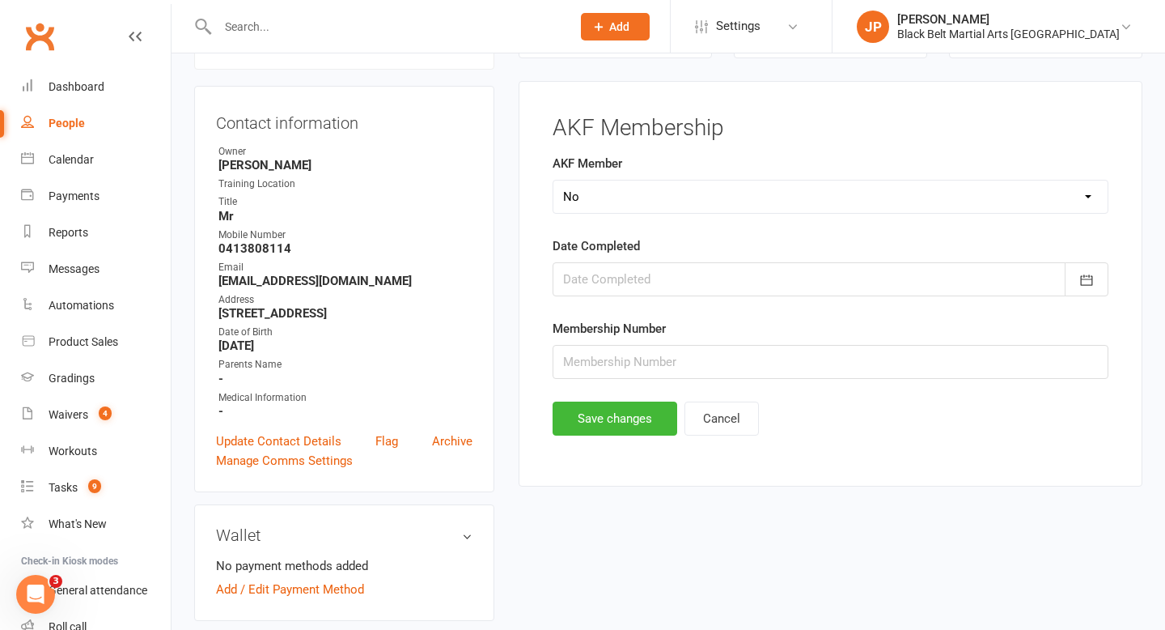
click at [612, 193] on select "Select Yes No Cancelled Transfered" at bounding box center [830, 196] width 554 height 32
select select "Yes"
click at [621, 290] on div at bounding box center [831, 279] width 556 height 34
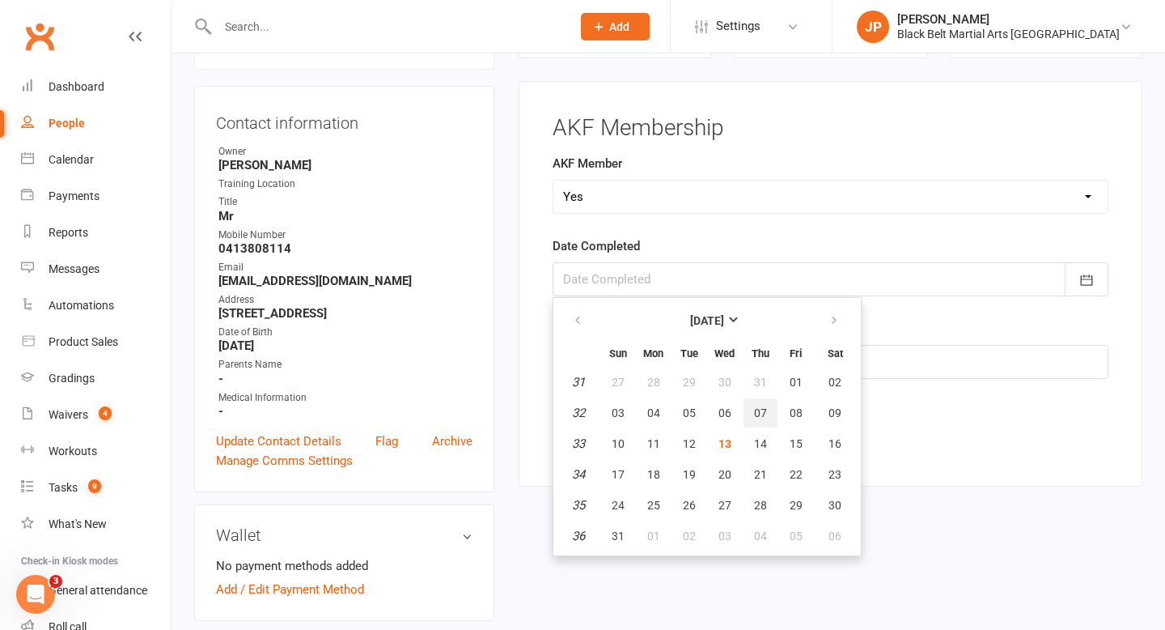
click at [756, 412] on span "07" at bounding box center [760, 412] width 13 height 13
type input "07 Aug 2025"
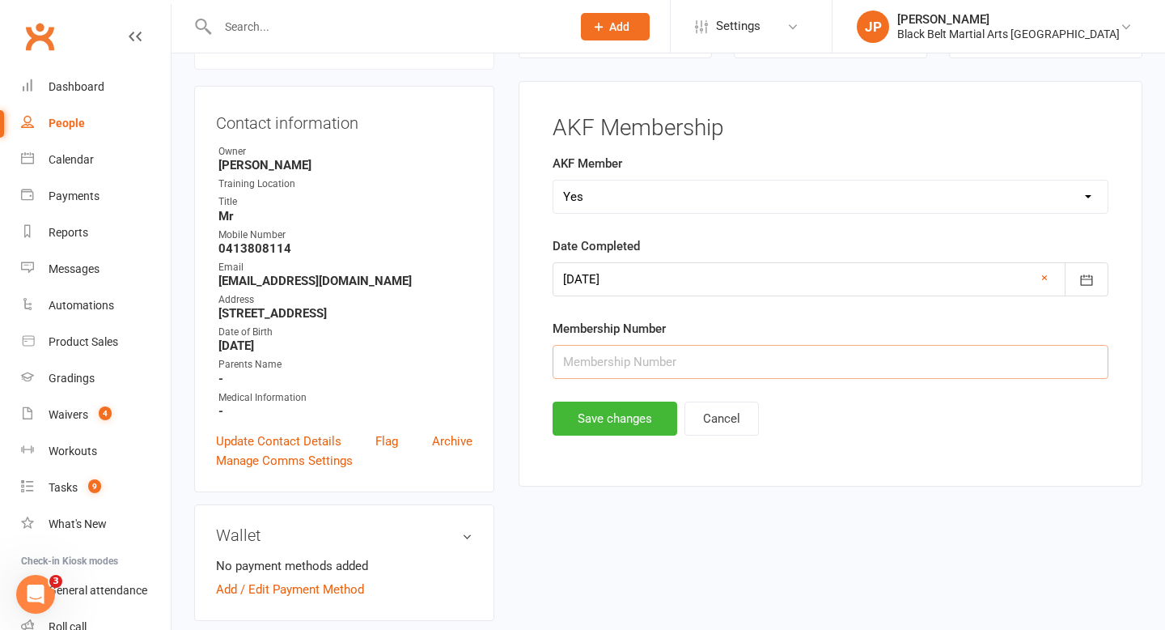
click at [634, 362] on input "text" at bounding box center [831, 362] width 556 height 34
type input "31645"
click at [581, 424] on button "Save changes" at bounding box center [615, 418] width 125 height 34
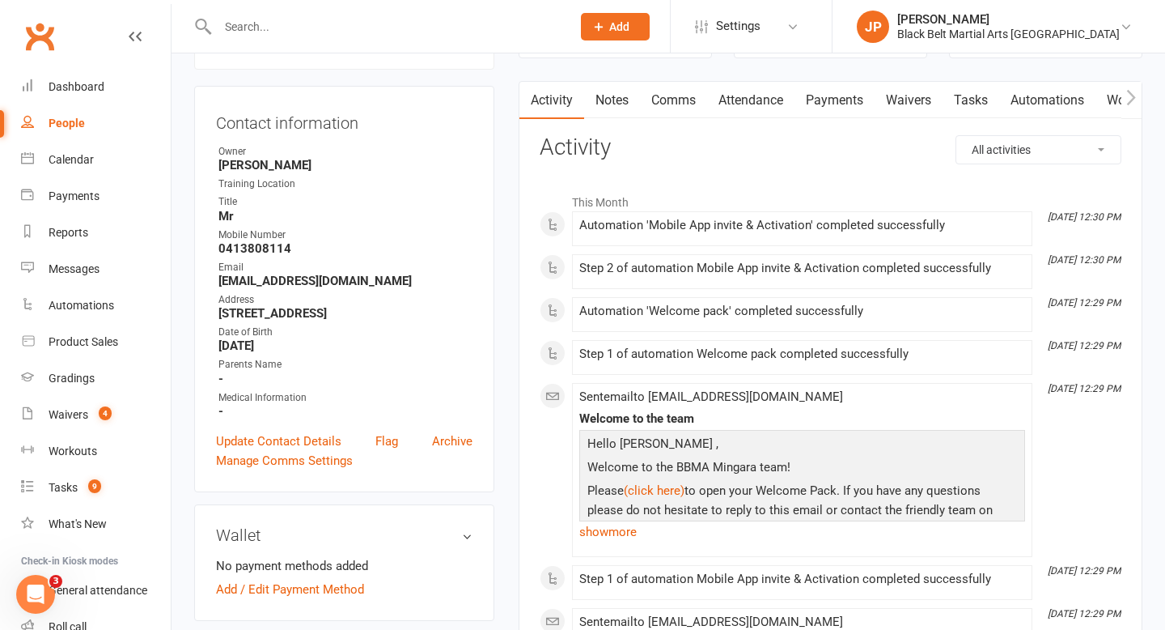
click at [507, 28] on input "text" at bounding box center [386, 26] width 347 height 23
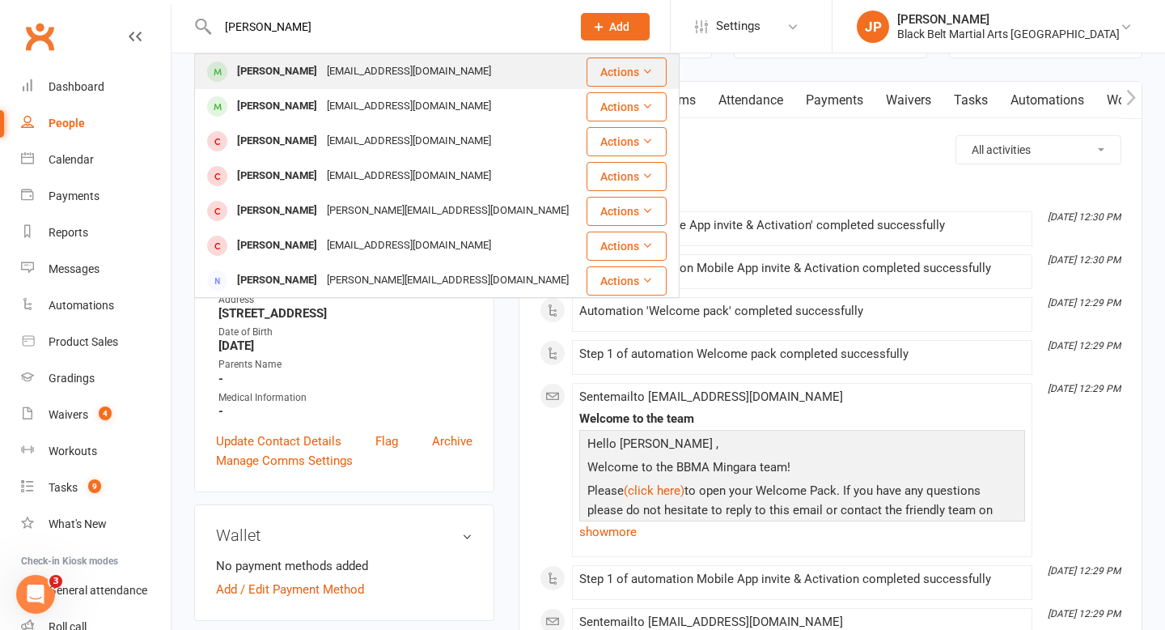
type input "nathaniel mall"
click at [346, 70] on div "Ogcotterill@gmail.com" at bounding box center [409, 71] width 174 height 23
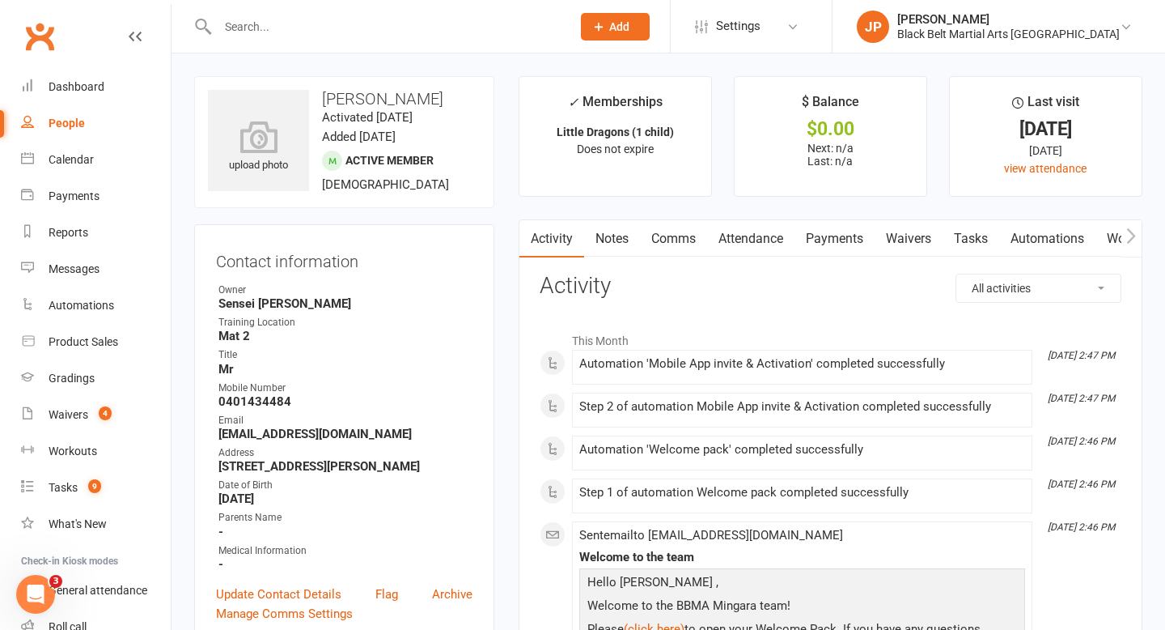
click at [738, 239] on link "Attendance" at bounding box center [750, 238] width 87 height 37
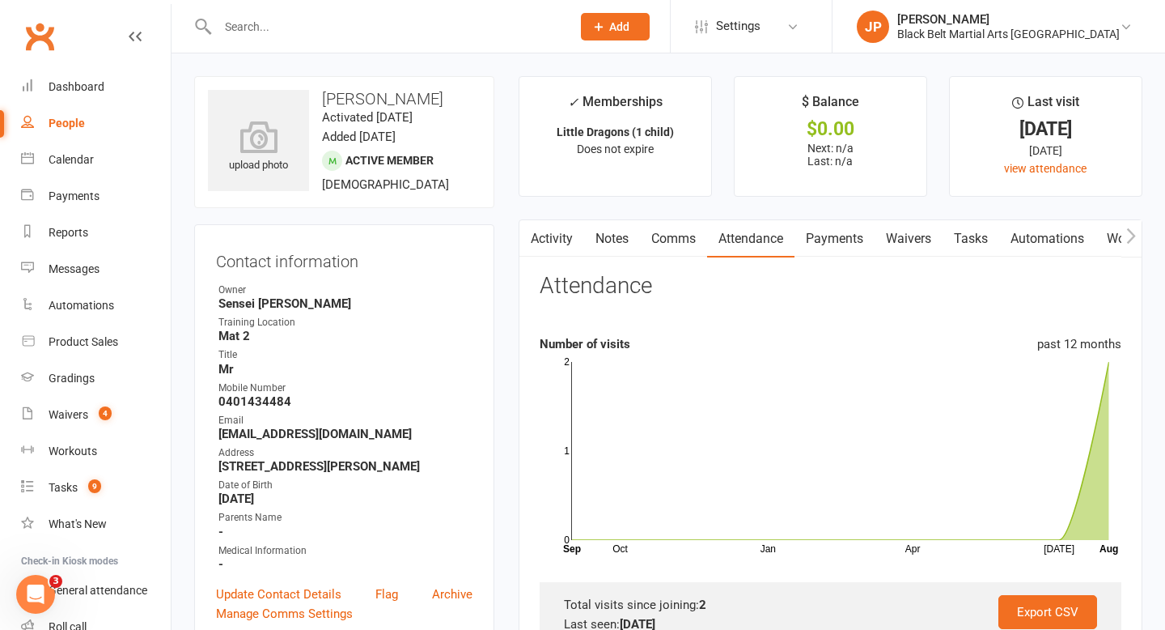
click at [556, 18] on input "text" at bounding box center [386, 26] width 347 height 23
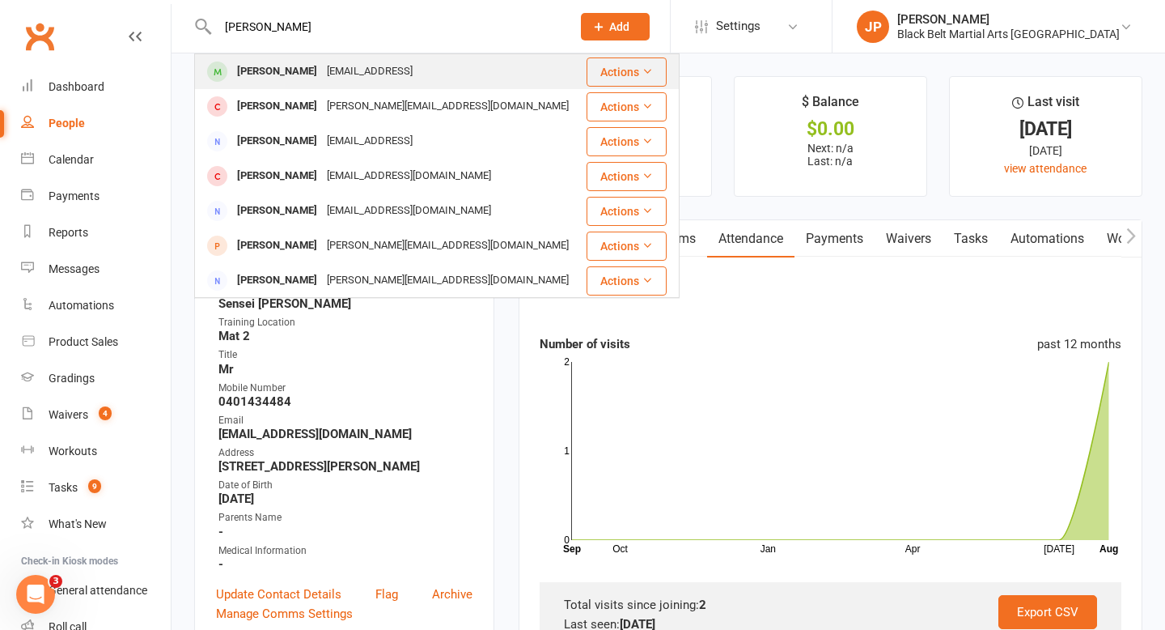
type input "mason mcdon"
click at [372, 64] on div "Matt1569@live.con" at bounding box center [369, 71] width 95 height 23
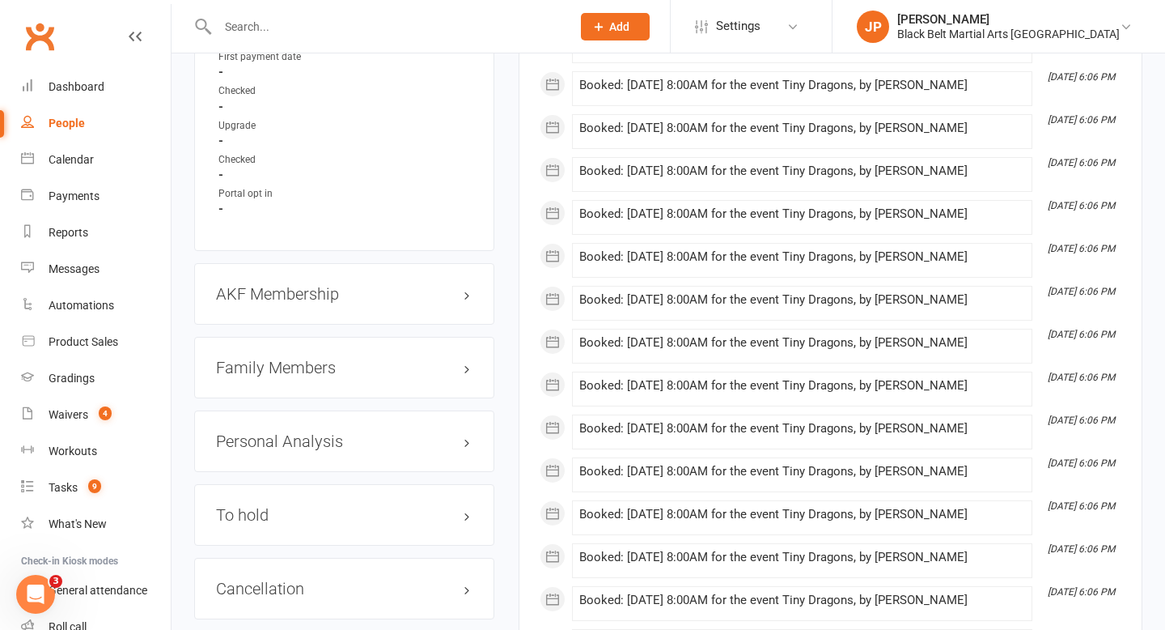
scroll to position [1545, 0]
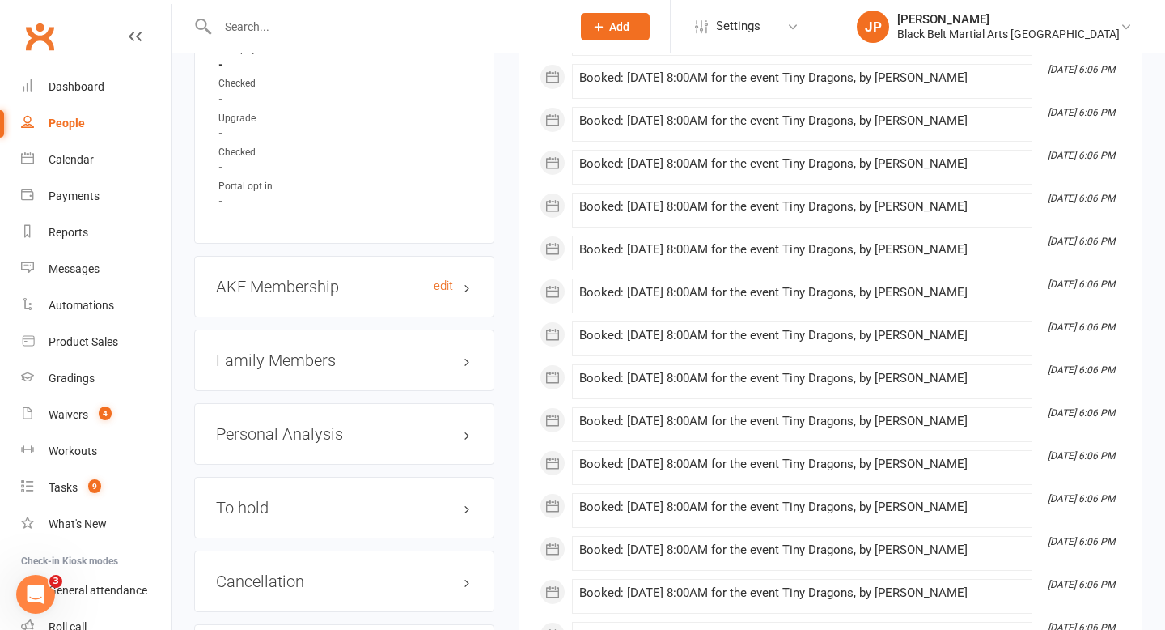
click at [469, 281] on h3 "AKF Membership edit" at bounding box center [344, 287] width 257 height 18
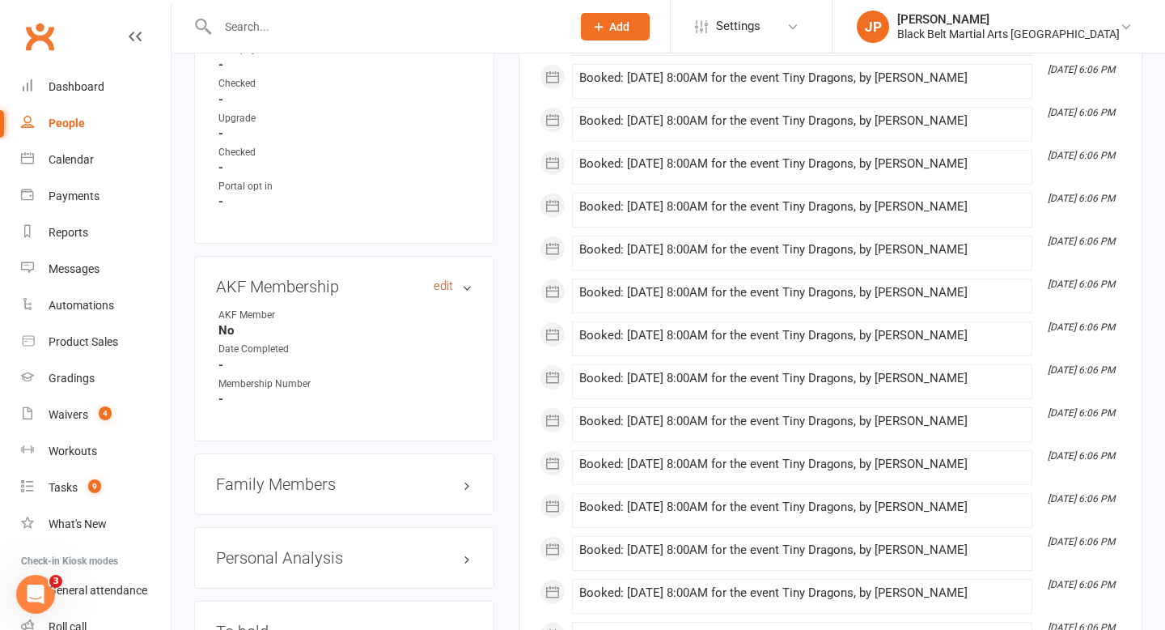
click at [439, 281] on link "edit" at bounding box center [443, 286] width 19 height 14
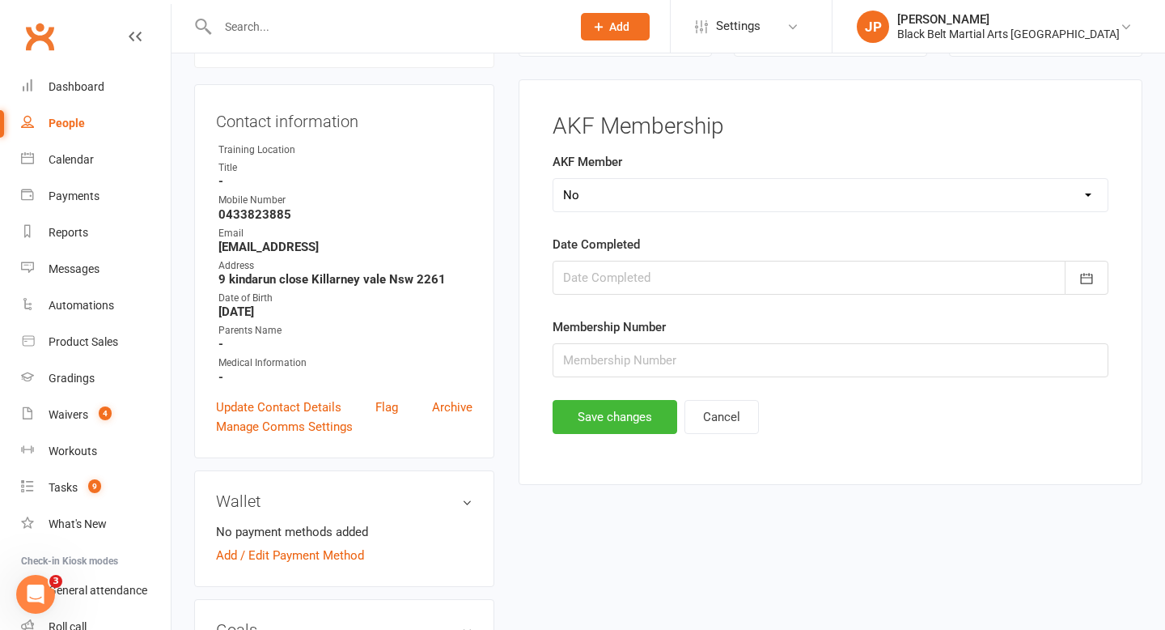
scroll to position [138, 0]
click at [723, 208] on select "Select Yes No Cancelled Transfered" at bounding box center [830, 196] width 554 height 32
select select "Yes"
click at [729, 272] on div at bounding box center [831, 279] width 556 height 34
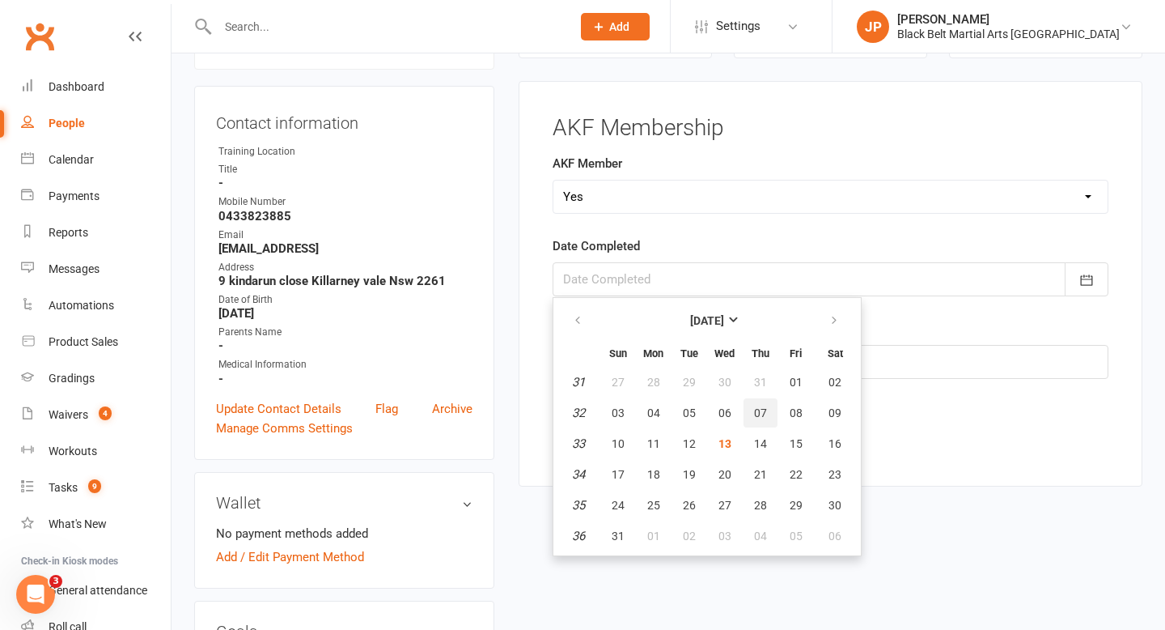
click at [757, 415] on span "07" at bounding box center [760, 412] width 13 height 13
type input "07 Aug 2025"
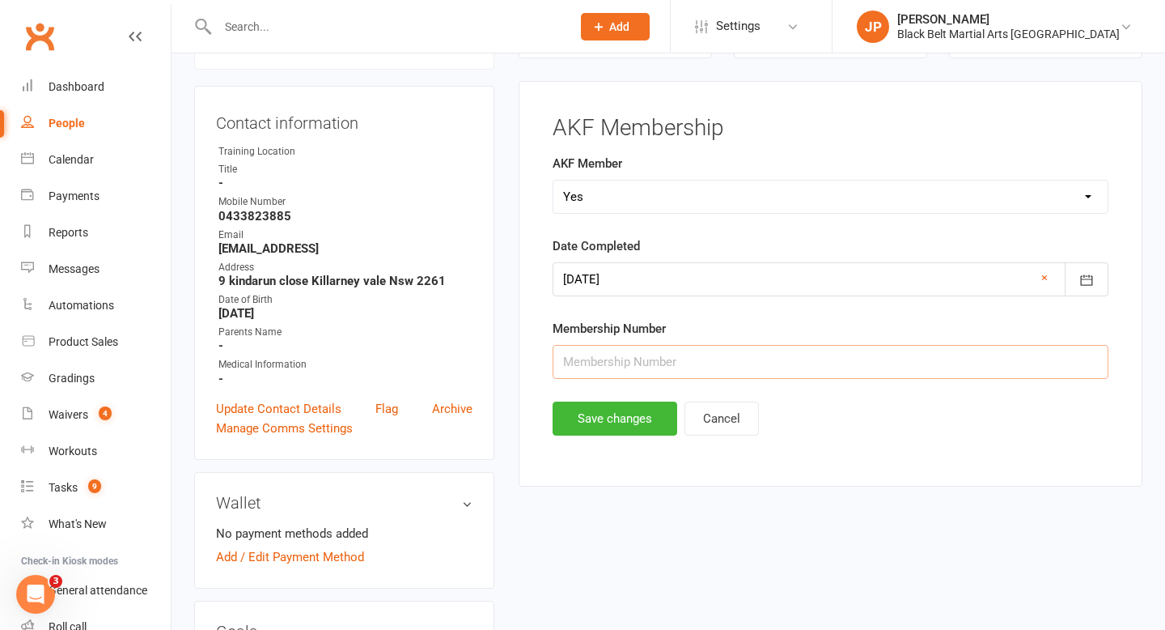
click at [647, 354] on input "text" at bounding box center [831, 362] width 556 height 34
type input "31650"
click at [598, 422] on button "Save changes" at bounding box center [615, 418] width 125 height 34
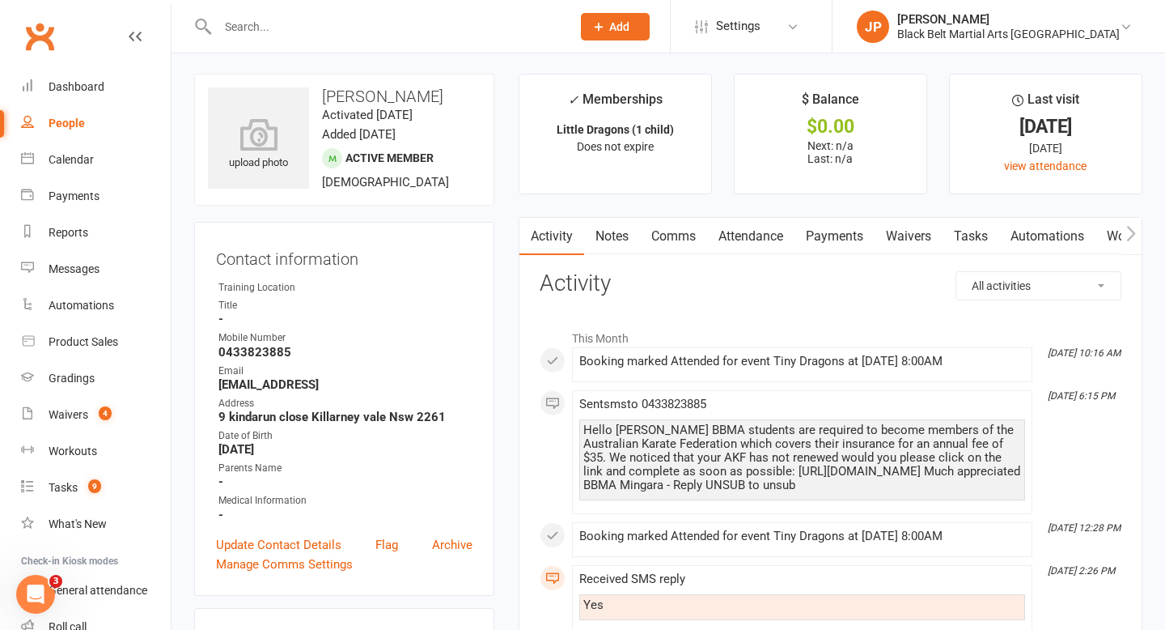
scroll to position [0, 0]
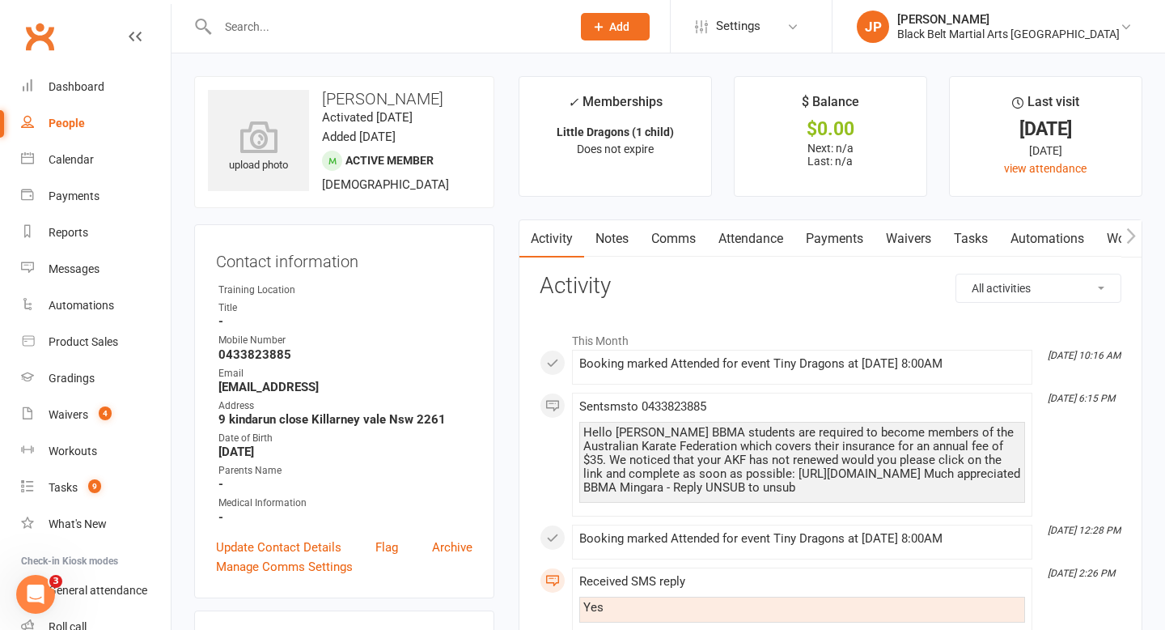
click at [406, 24] on input "text" at bounding box center [386, 26] width 347 height 23
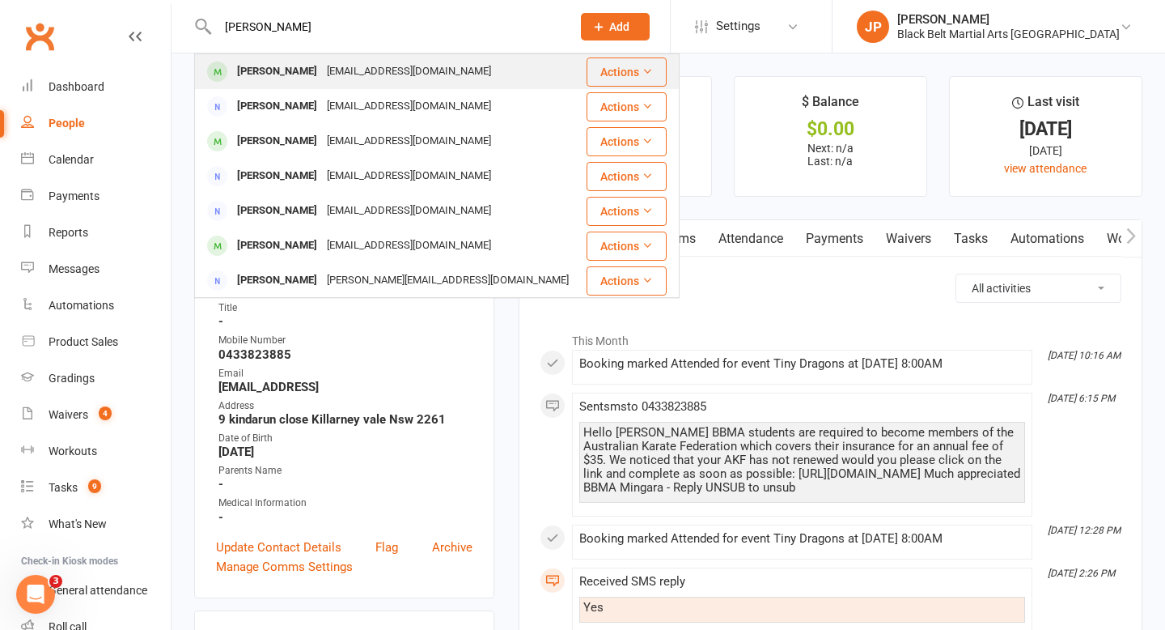
type input "eva gaire"
click at [279, 70] on div "[PERSON_NAME]" at bounding box center [277, 71] width 90 height 23
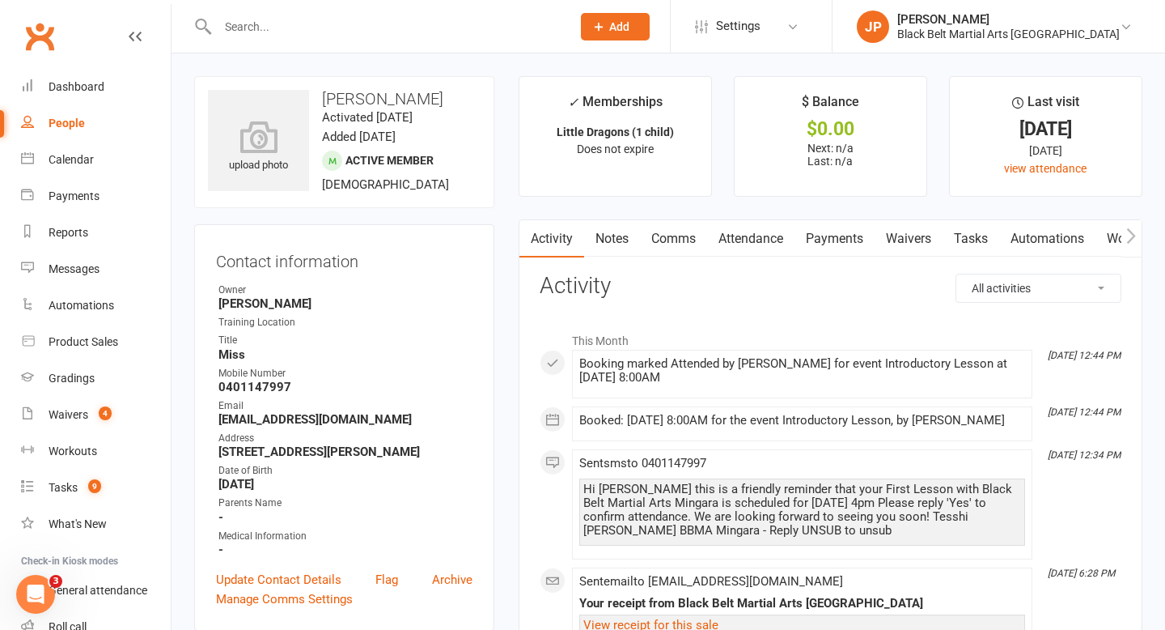
click at [753, 228] on link "Attendance" at bounding box center [750, 238] width 87 height 37
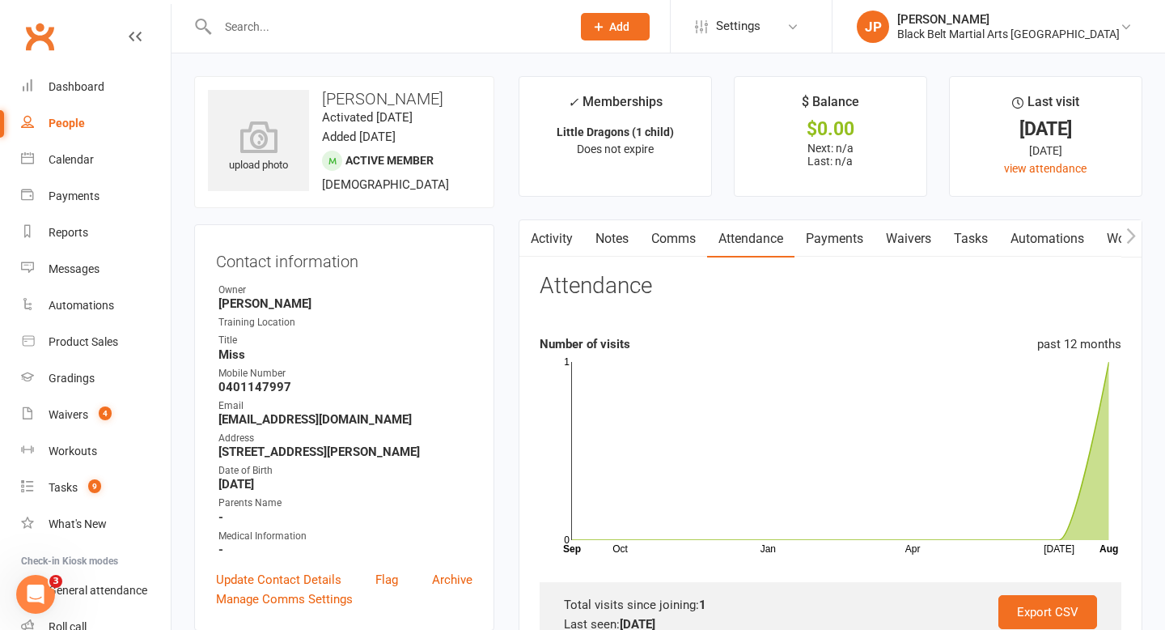
click at [472, 33] on input "text" at bounding box center [386, 26] width 347 height 23
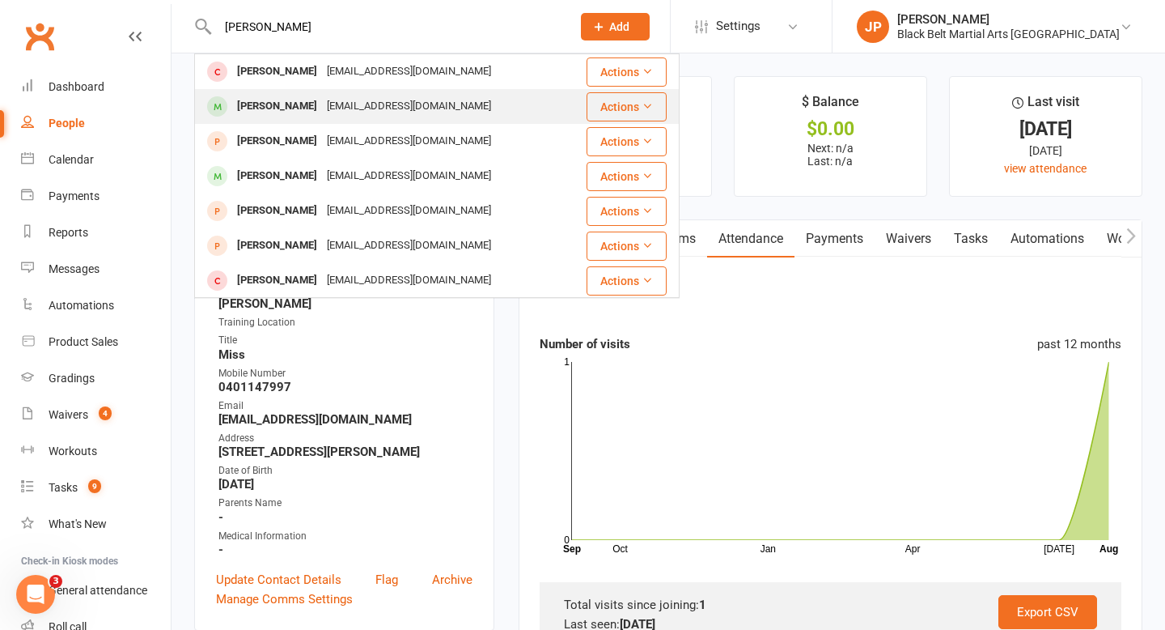
type input "elijah bosco"
click at [297, 108] on div "[PERSON_NAME]" at bounding box center [277, 106] width 90 height 23
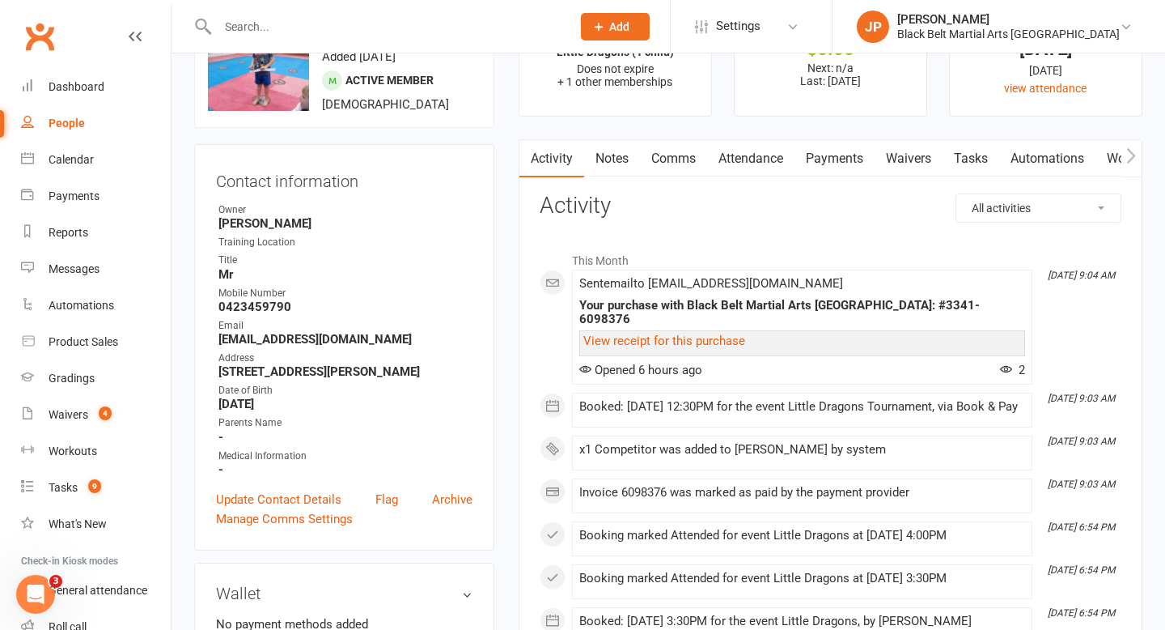
scroll to position [87, 0]
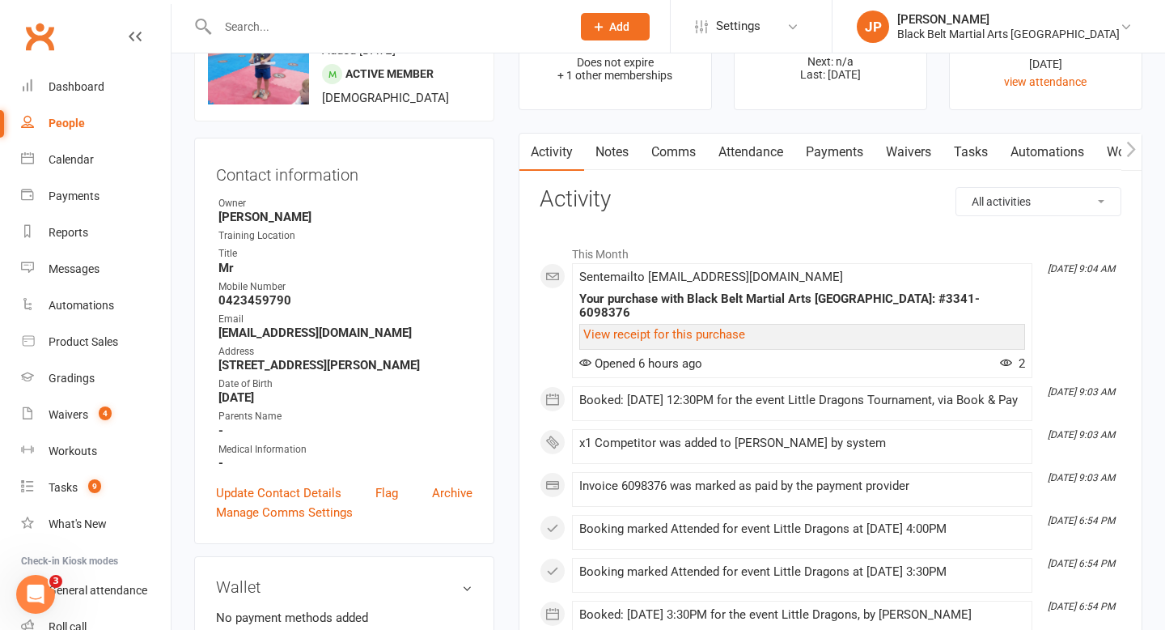
click at [689, 151] on link "Comms" at bounding box center [673, 152] width 67 height 37
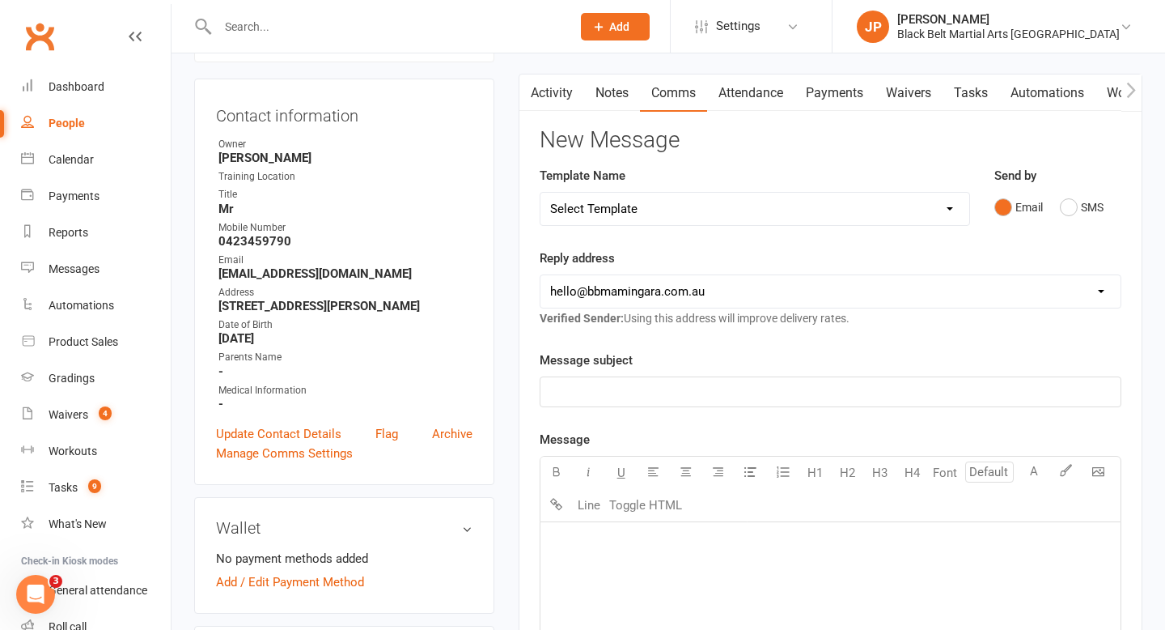
scroll to position [154, 0]
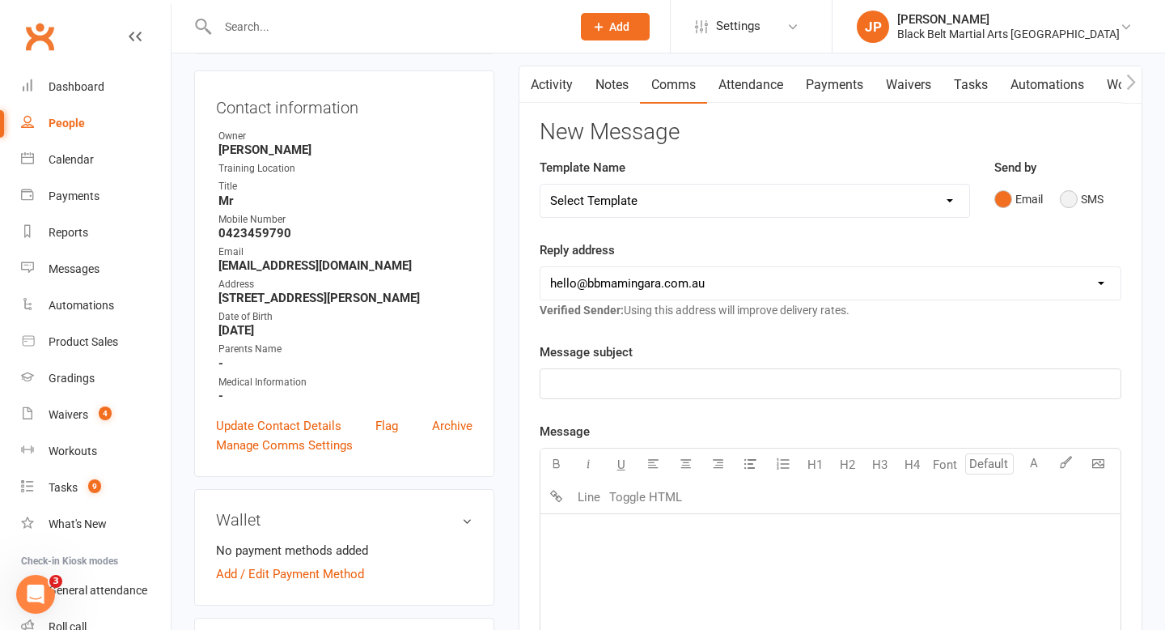
click at [1070, 197] on button "SMS" at bounding box center [1082, 199] width 44 height 31
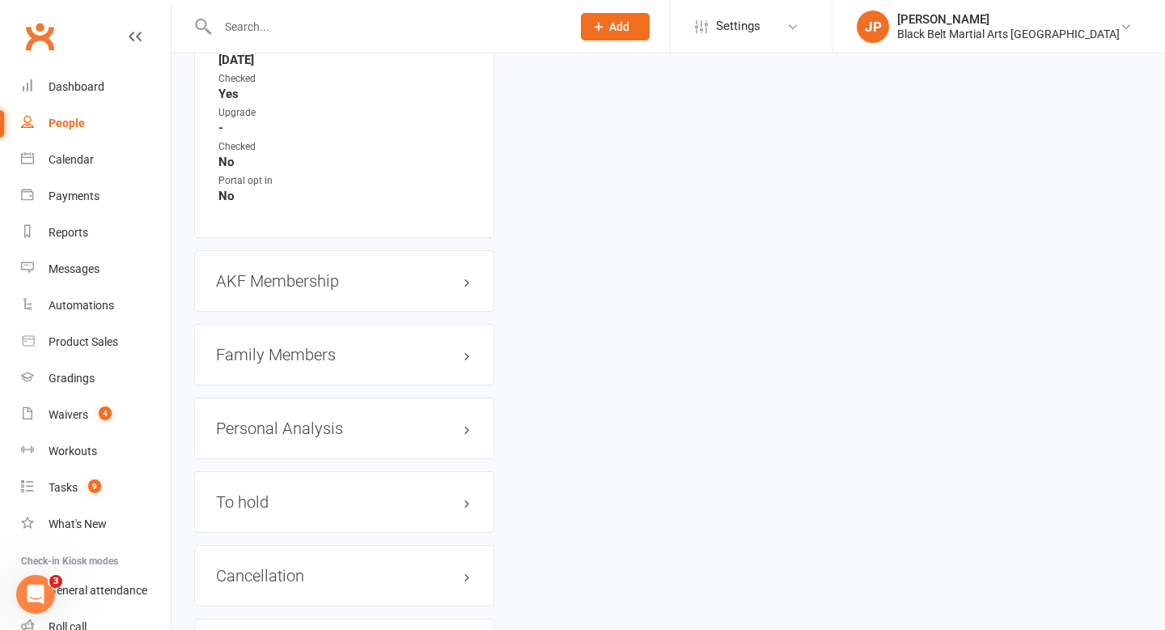
scroll to position [1726, 0]
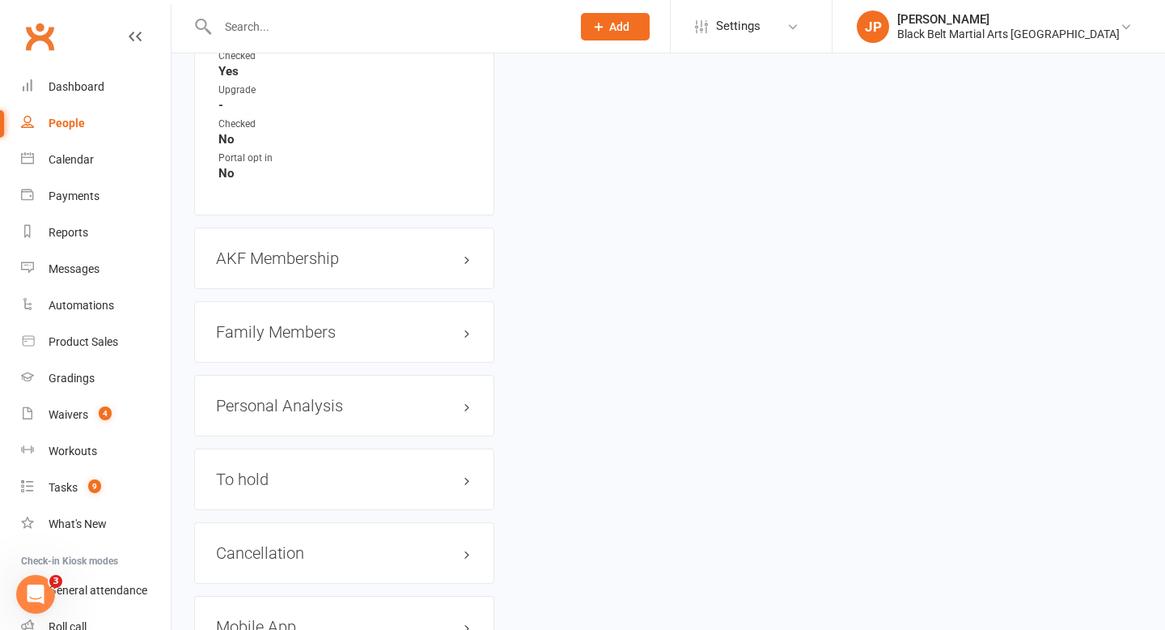
click at [468, 324] on h3 "Family Members" at bounding box center [344, 332] width 257 height 18
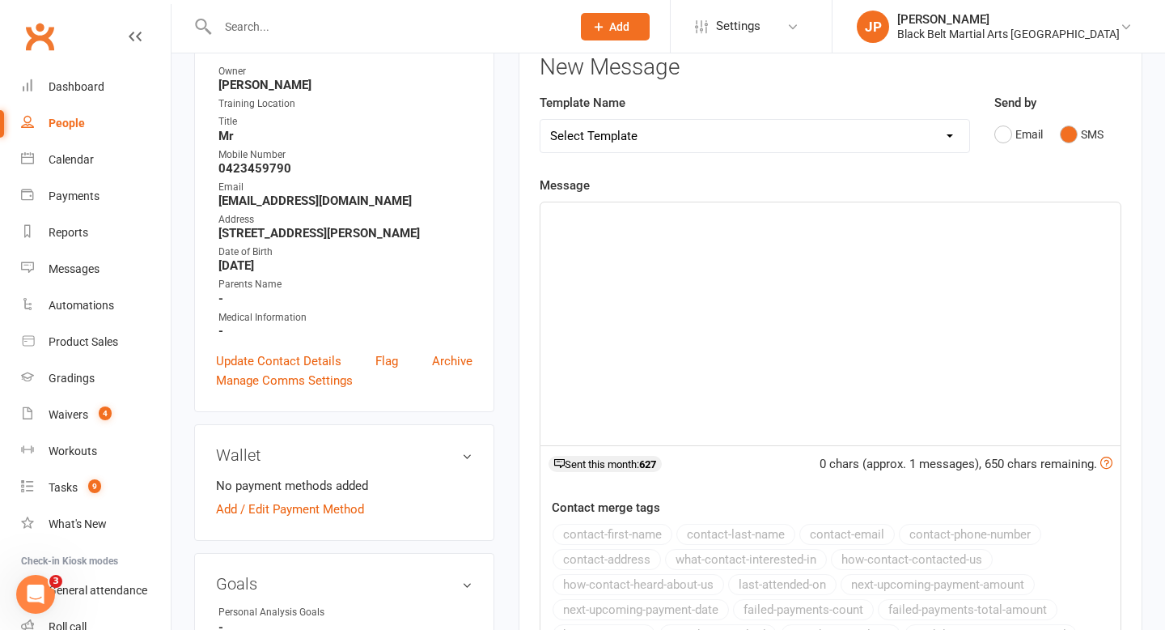
scroll to position [218, 0]
click at [579, 246] on div "﻿" at bounding box center [831, 324] width 580 height 243
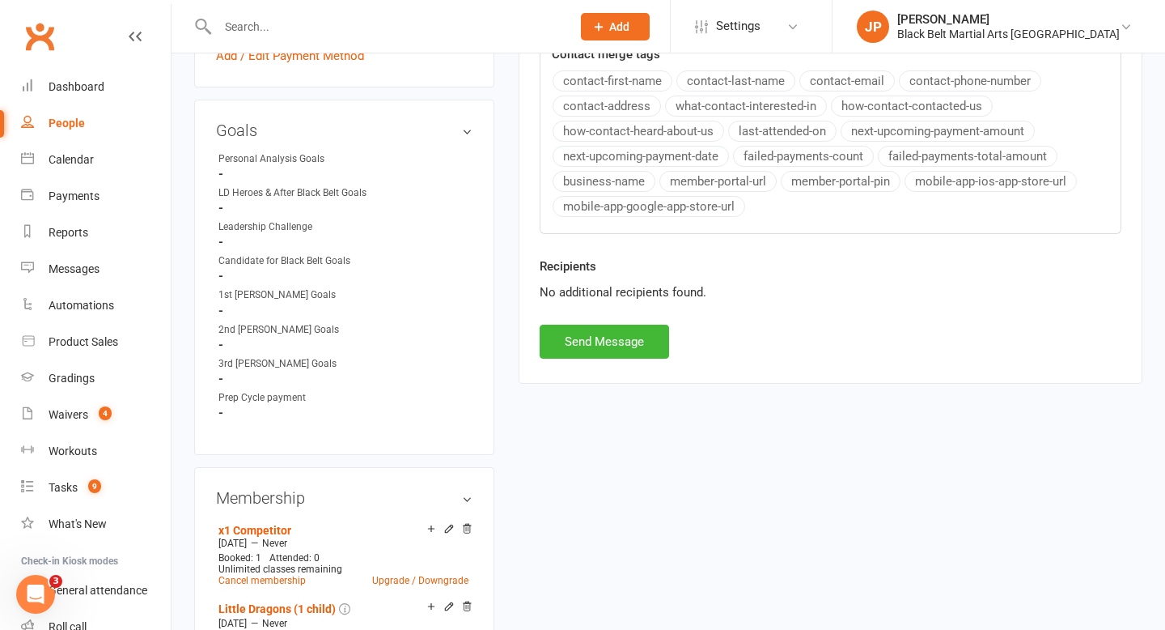
scroll to position [672, 0]
click at [575, 336] on button "Send Message" at bounding box center [604, 341] width 129 height 34
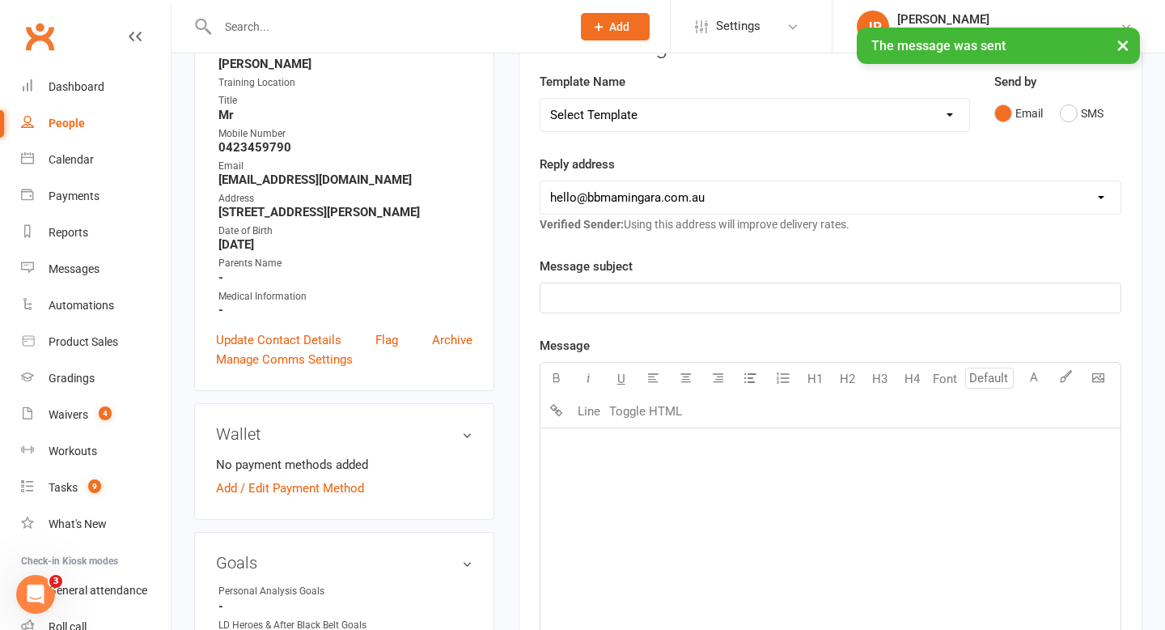
scroll to position [0, 0]
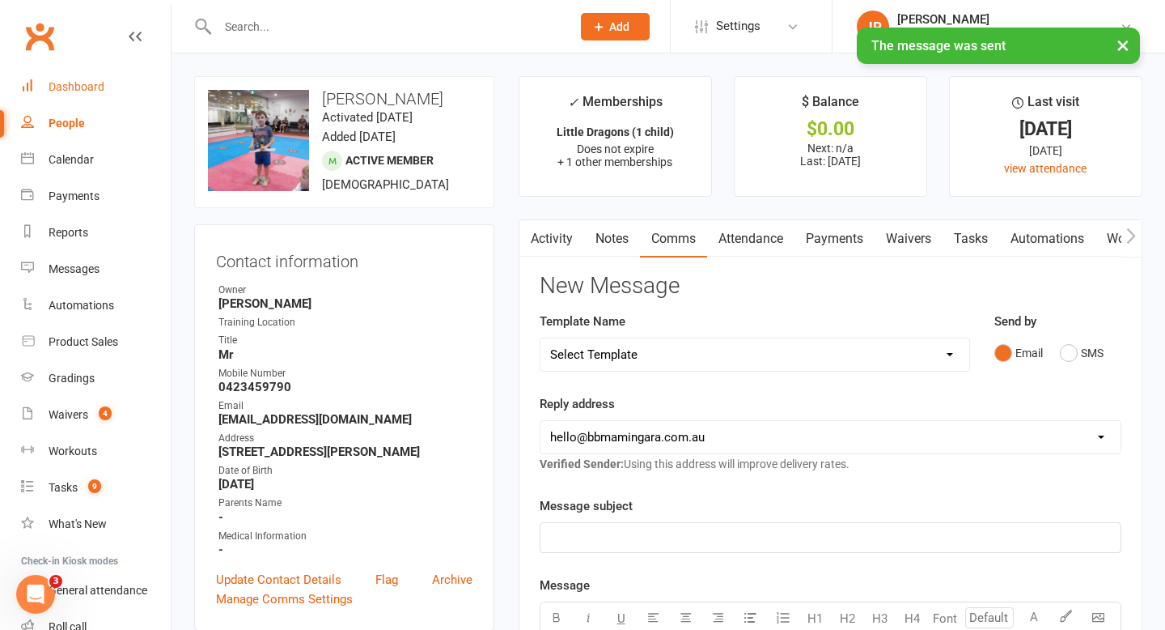
click at [83, 91] on div "Dashboard" at bounding box center [77, 86] width 56 height 13
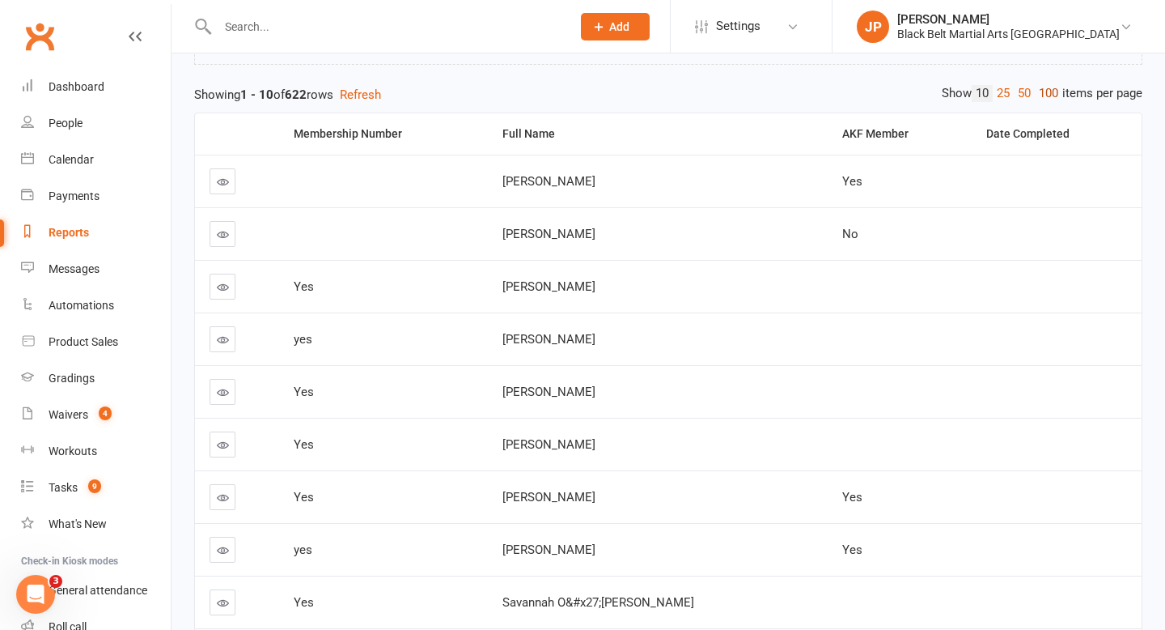
click at [1041, 98] on link "100" at bounding box center [1049, 93] width 28 height 17
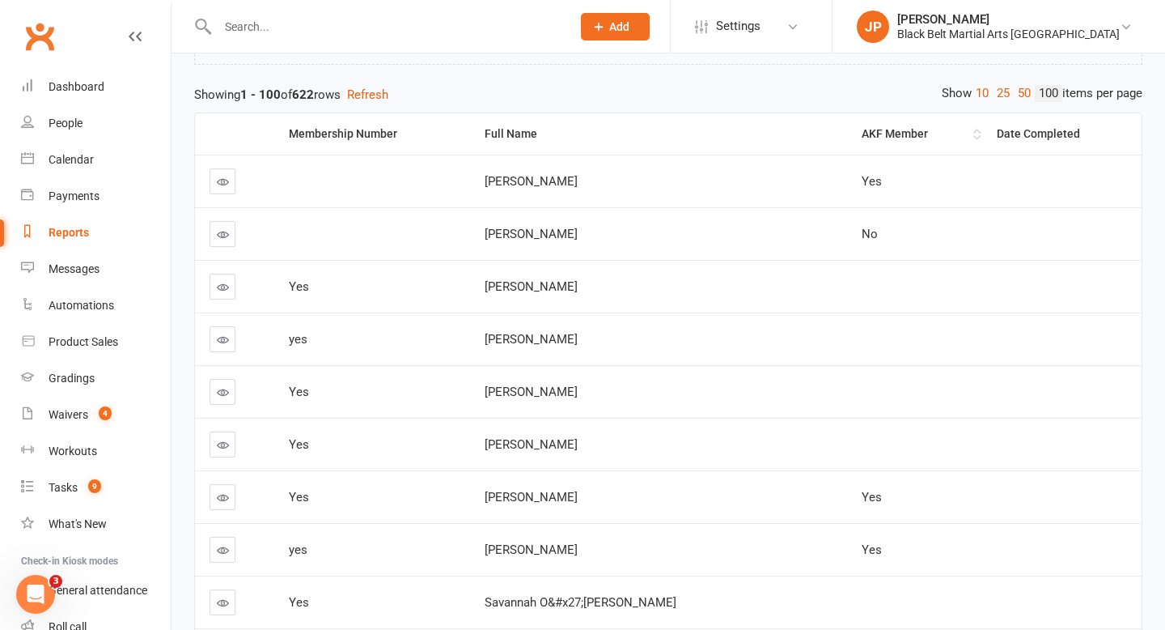
click at [954, 137] on th "AKF Member" at bounding box center [914, 133] width 135 height 41
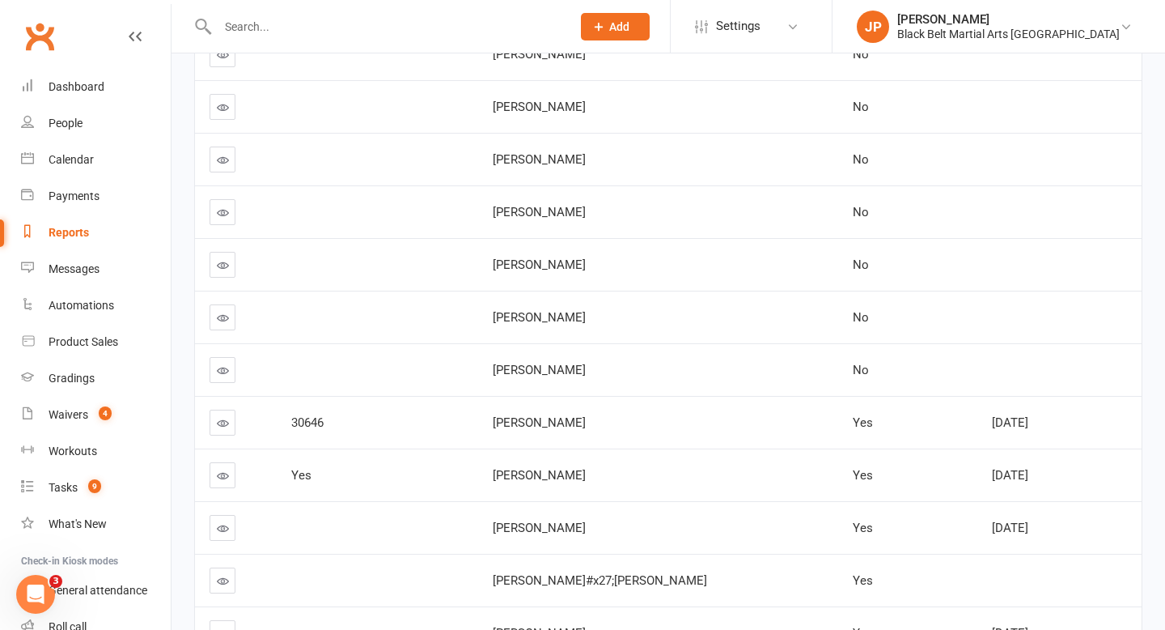
scroll to position [1344, 0]
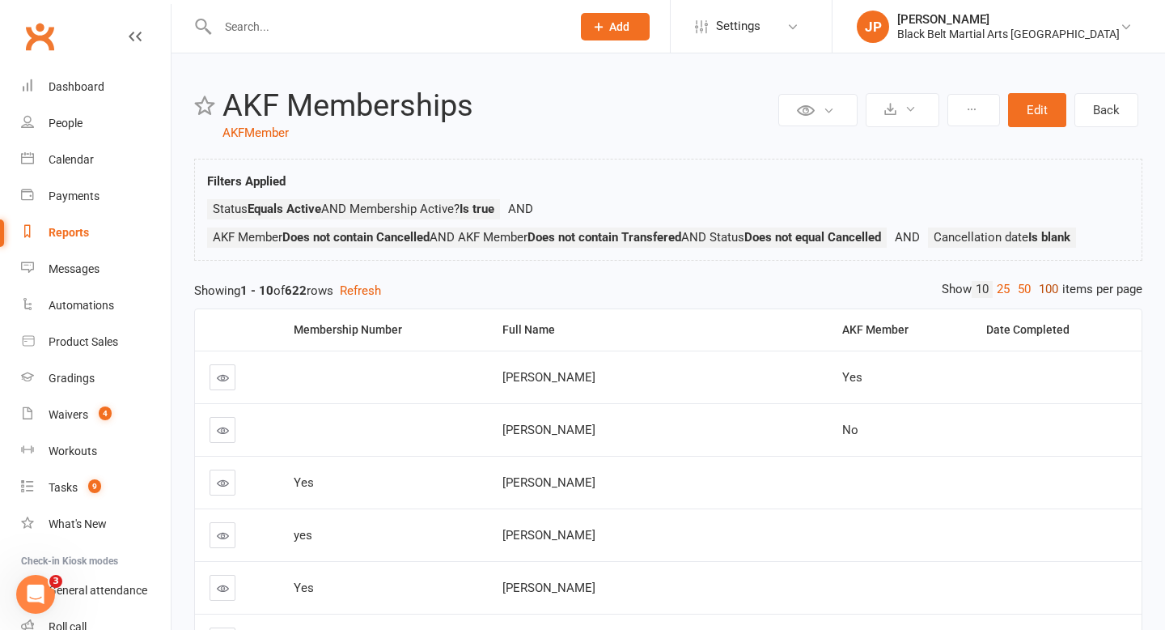
click at [1041, 283] on link "100" at bounding box center [1049, 289] width 28 height 17
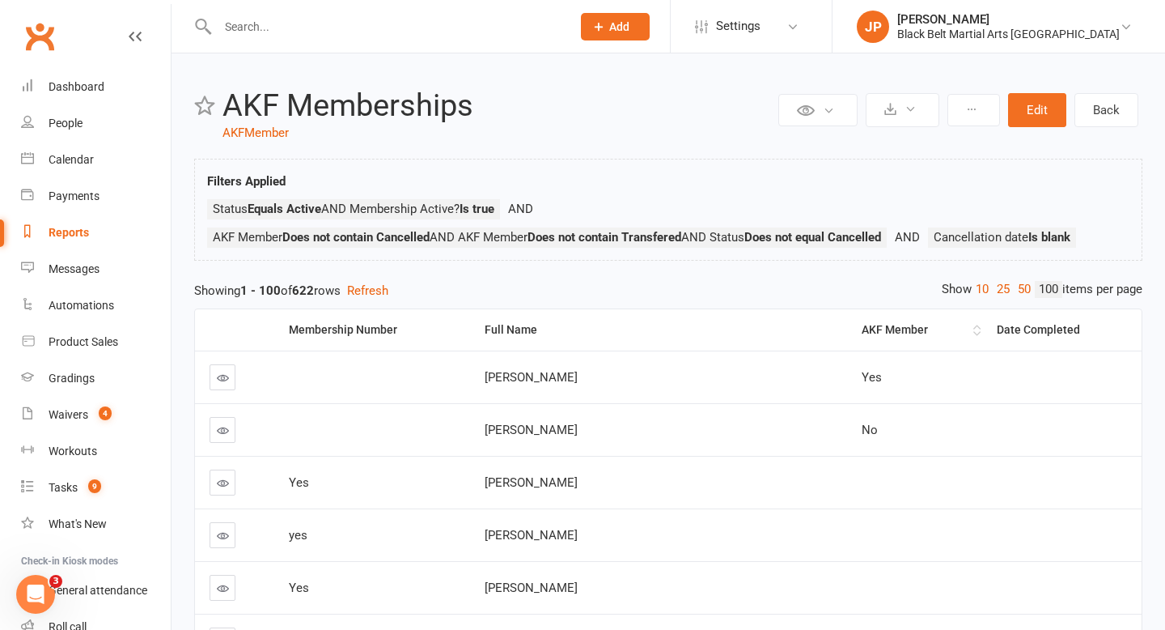
click at [955, 337] on th "AKF Member" at bounding box center [914, 329] width 135 height 41
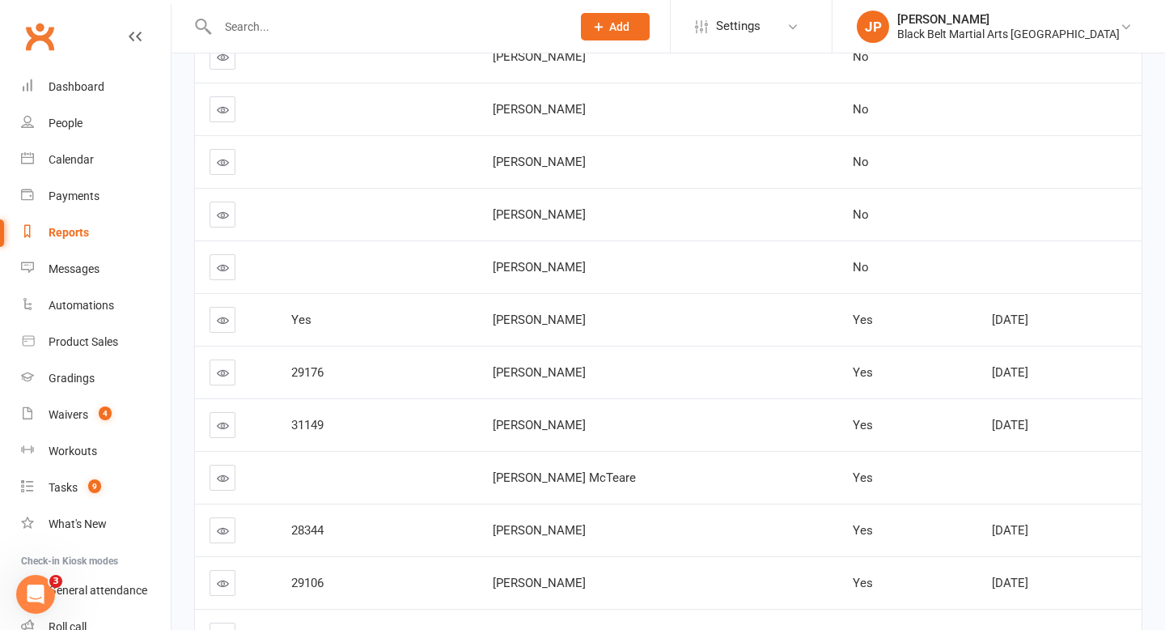
scroll to position [1058, 0]
